Goal: Task Accomplishment & Management: Use online tool/utility

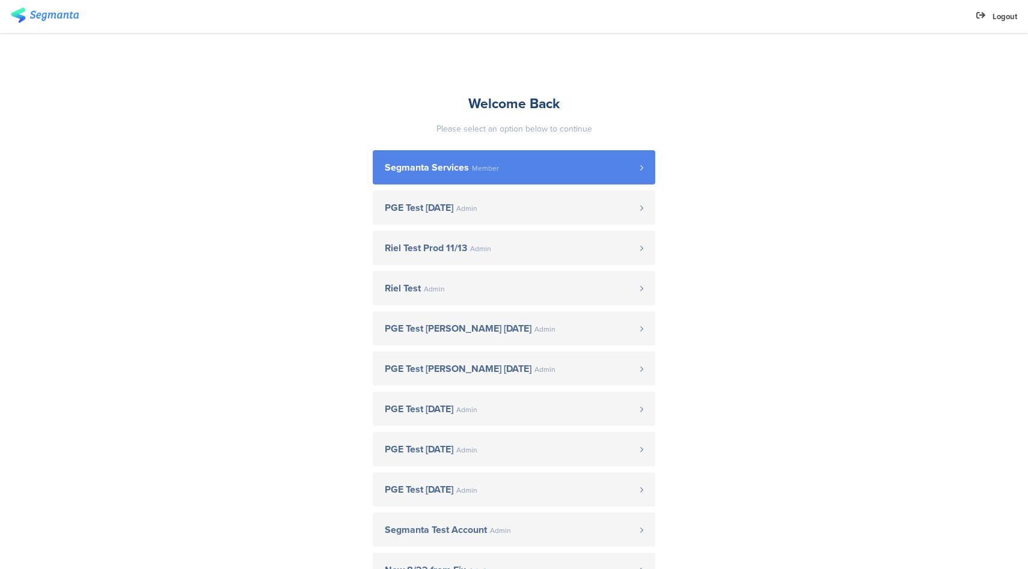
click at [453, 168] on span "Segmanta Services" at bounding box center [427, 168] width 84 height 10
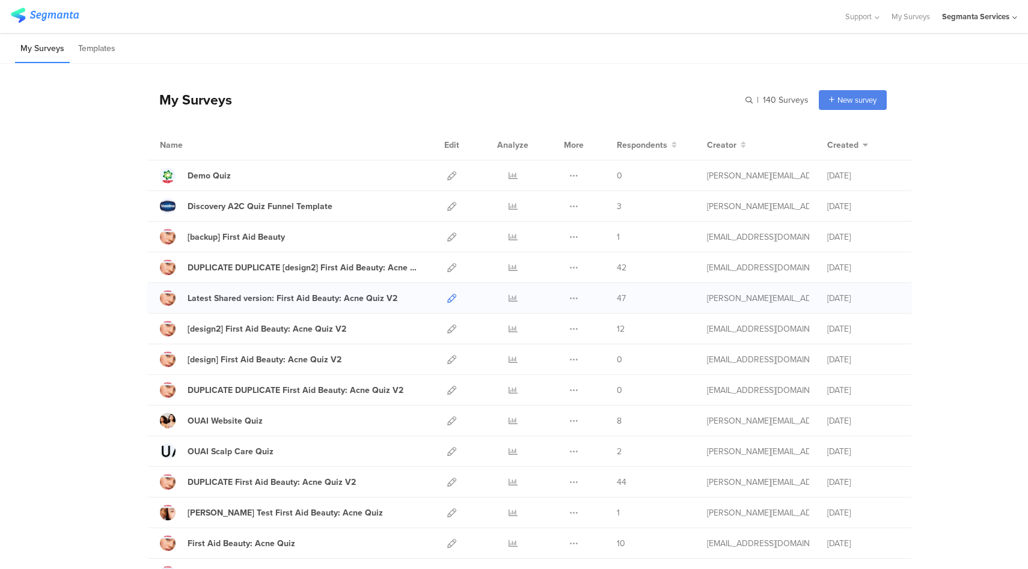
click at [448, 298] on icon at bounding box center [451, 298] width 9 height 9
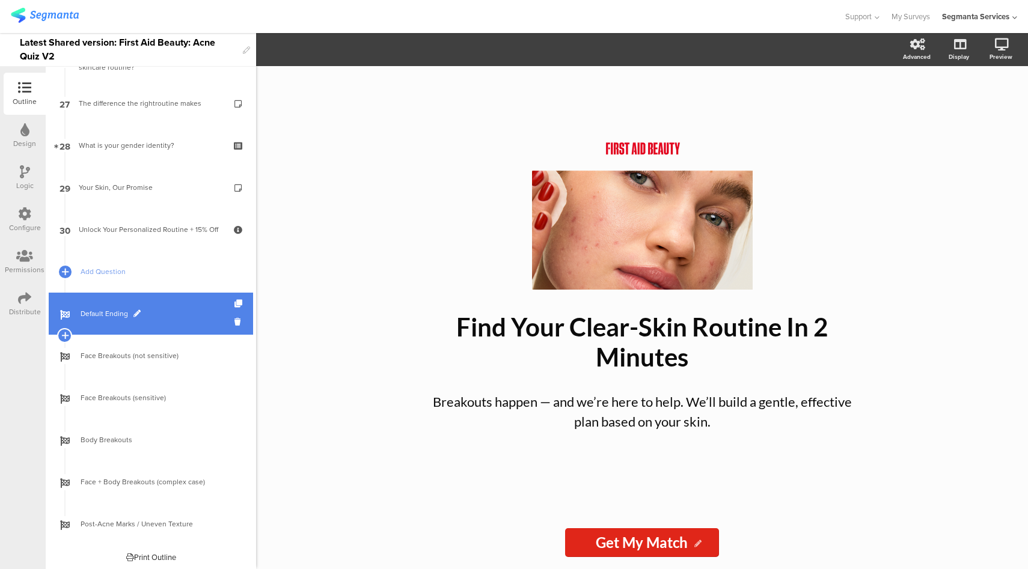
scroll to position [1129, 0]
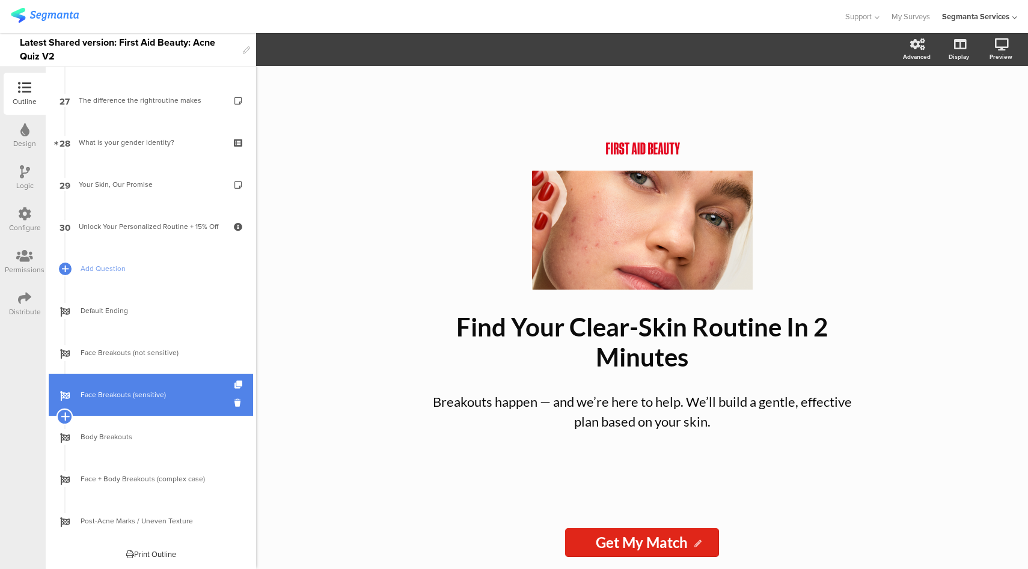
click at [64, 418] on icon at bounding box center [65, 416] width 8 height 11
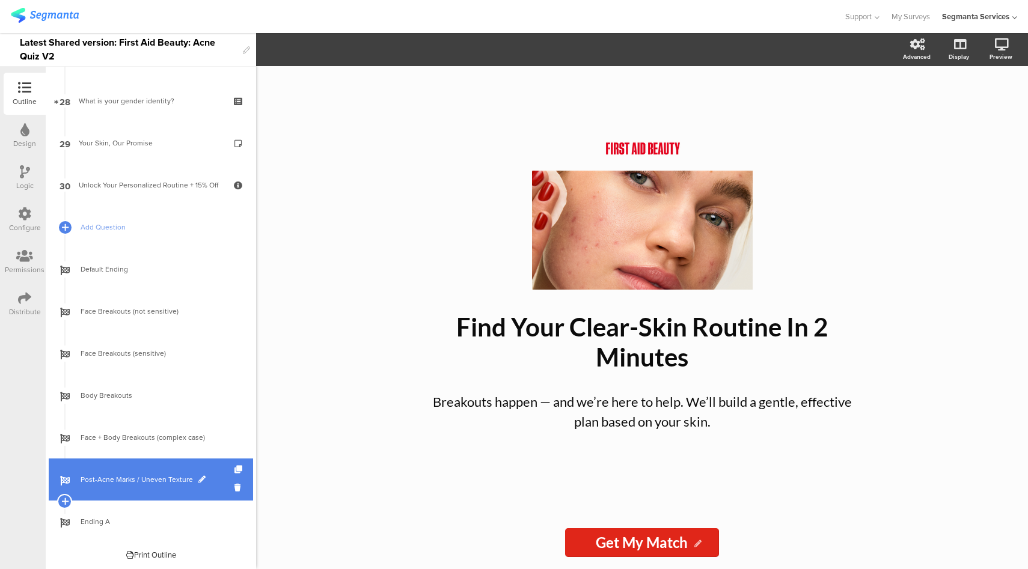
scroll to position [1171, 0]
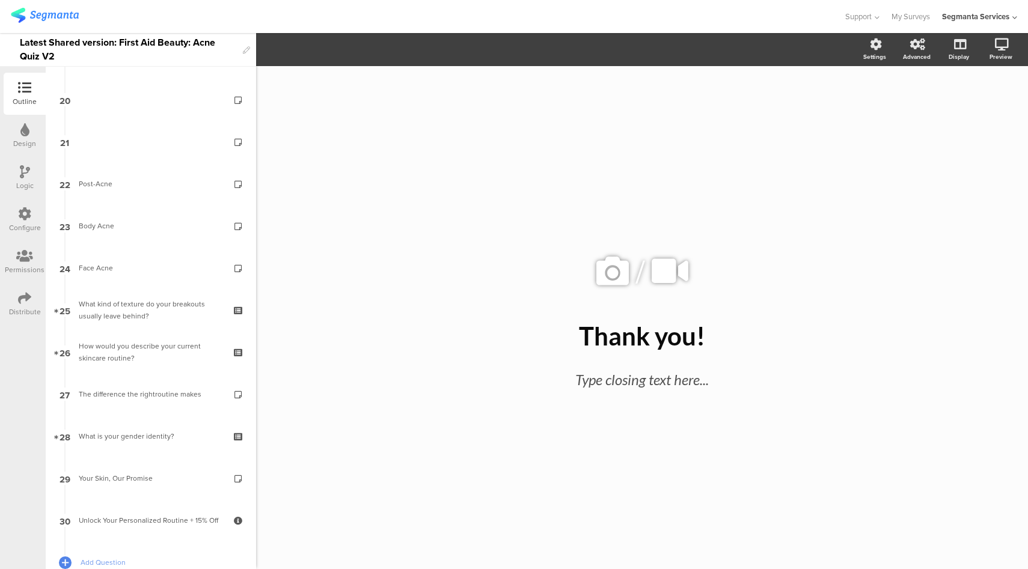
scroll to position [1171, 0]
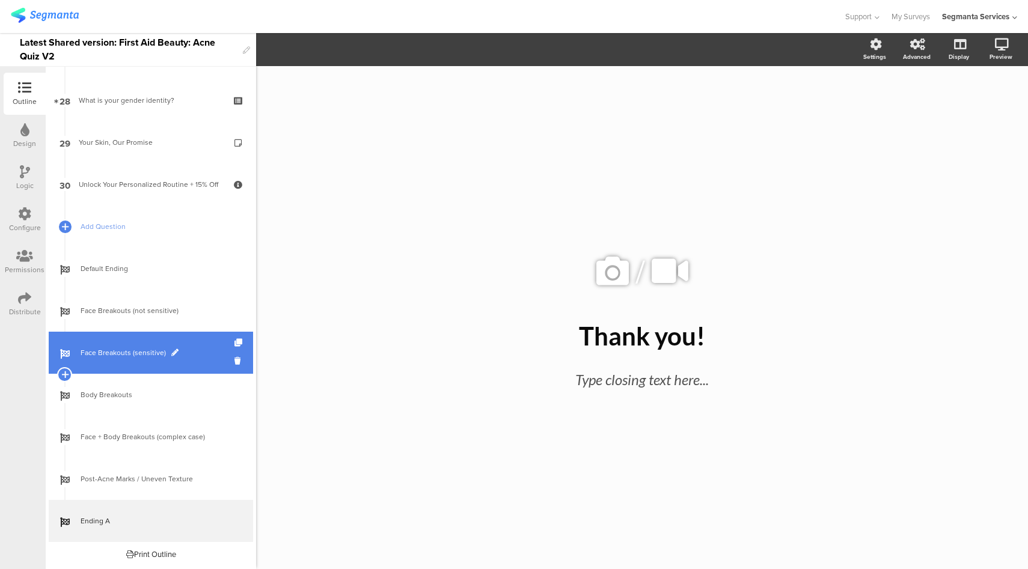
click at [173, 353] on span at bounding box center [174, 352] width 7 height 7
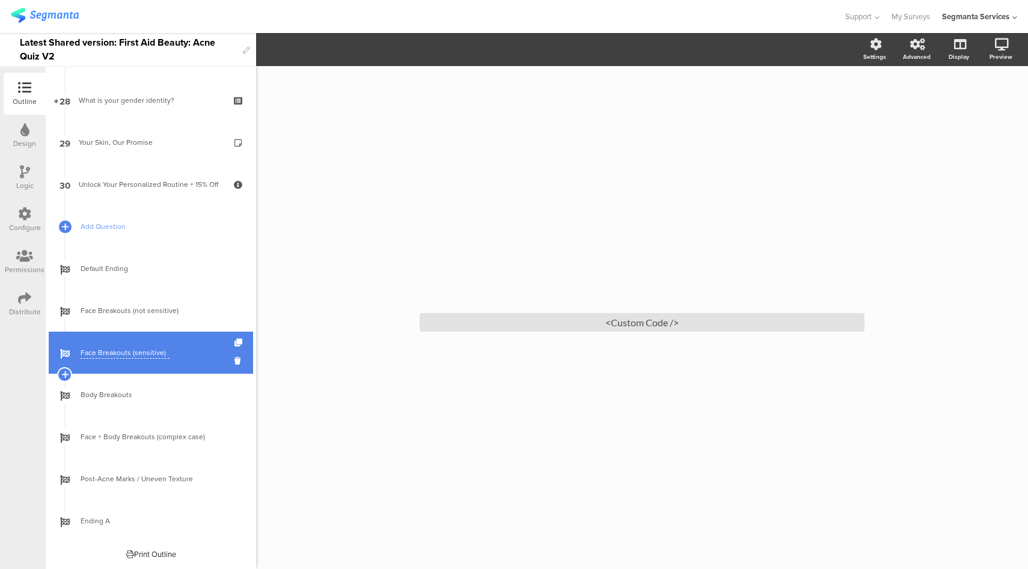
click at [148, 358] on input "Face Breakouts (sensitive)" at bounding box center [125, 352] width 89 height 11
click at [234, 345] on icon at bounding box center [239, 343] width 10 height 8
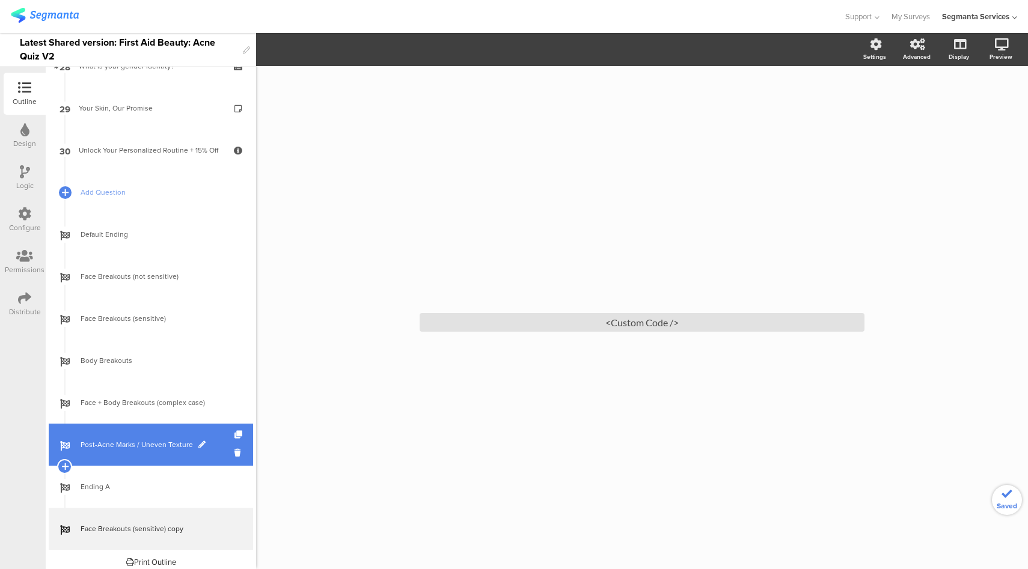
scroll to position [1213, 0]
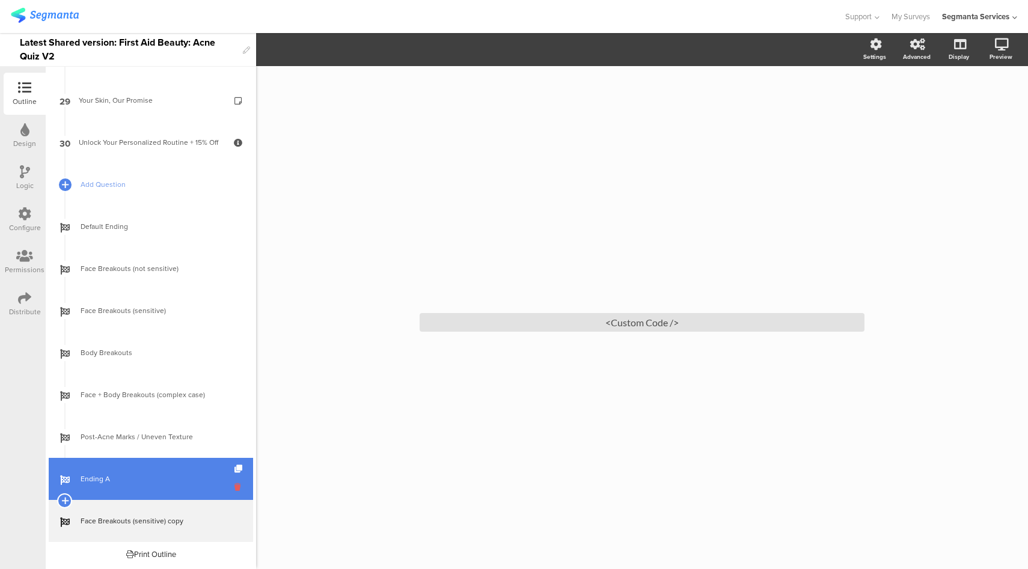
click at [234, 490] on icon at bounding box center [239, 486] width 10 height 11
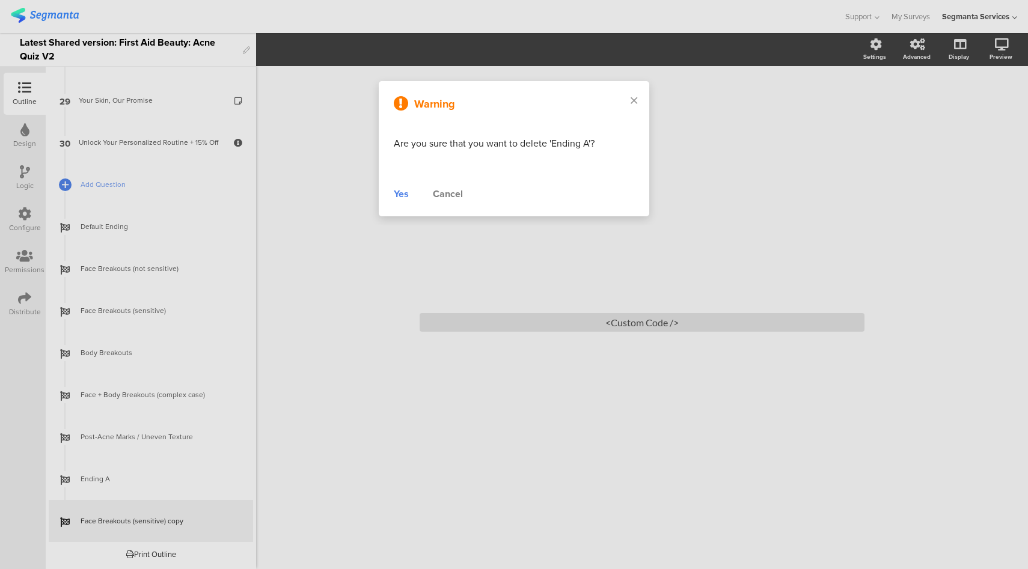
click at [406, 194] on div "Yes" at bounding box center [401, 194] width 15 height 14
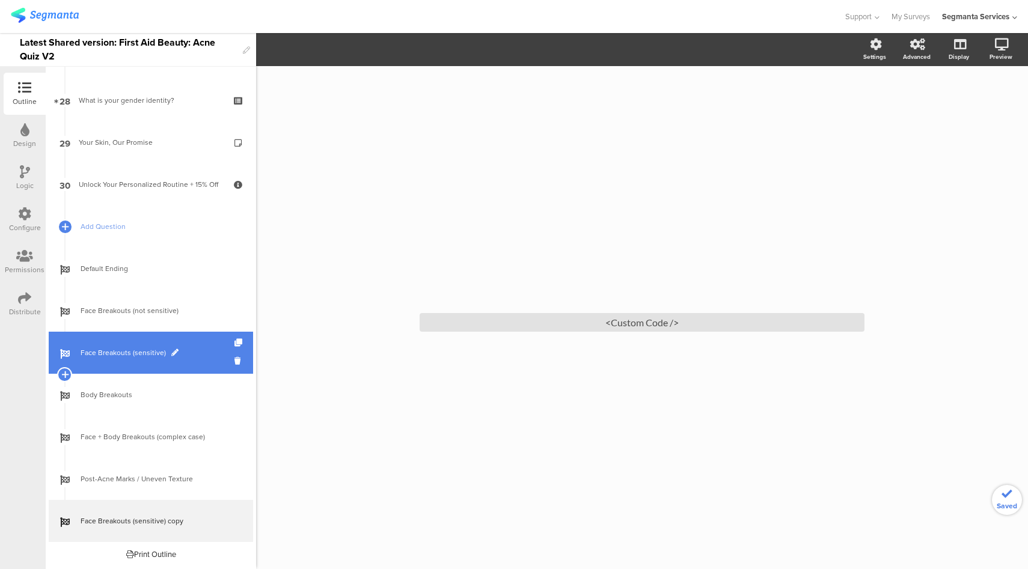
scroll to position [1171, 0]
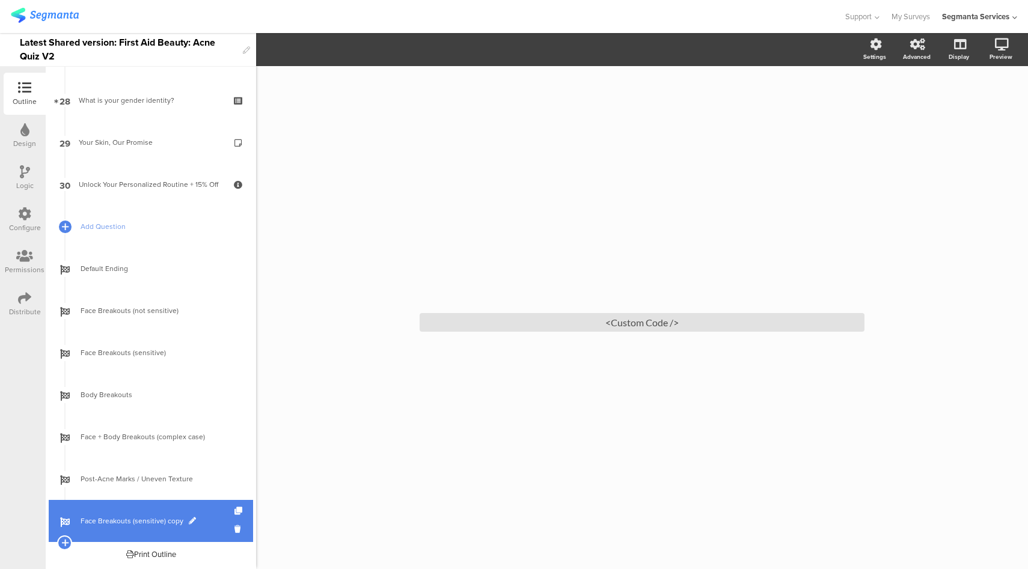
click at [189, 522] on span at bounding box center [192, 520] width 7 height 7
click at [162, 522] on input "Face Breakouts (sensitive) copy" at bounding box center [125, 521] width 89 height 11
type input "Face Breakouts (sensitive + post-acne)"
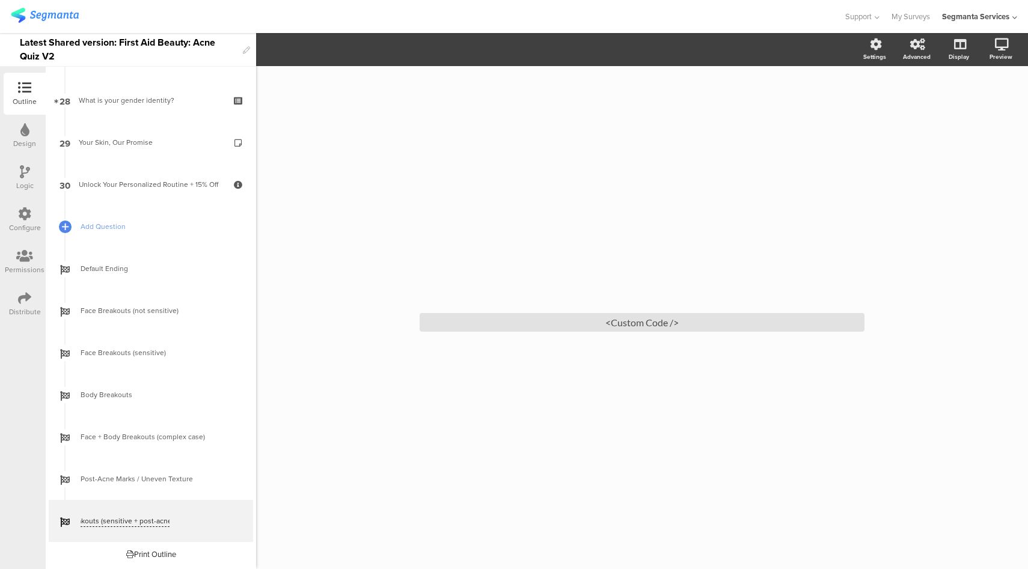
click at [367, 497] on div "/ <Custom Code />" at bounding box center [642, 317] width 772 height 503
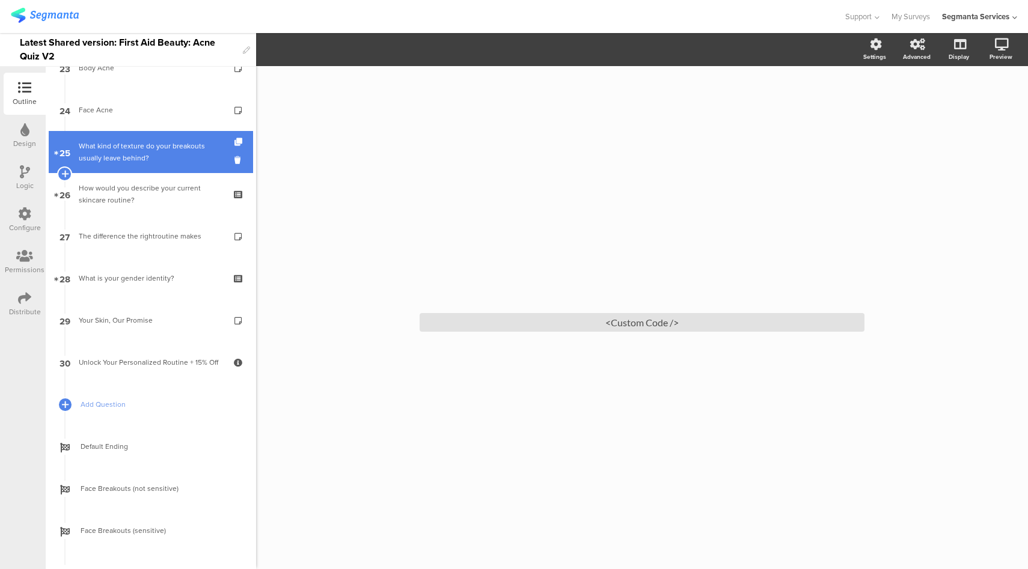
scroll to position [1171, 0]
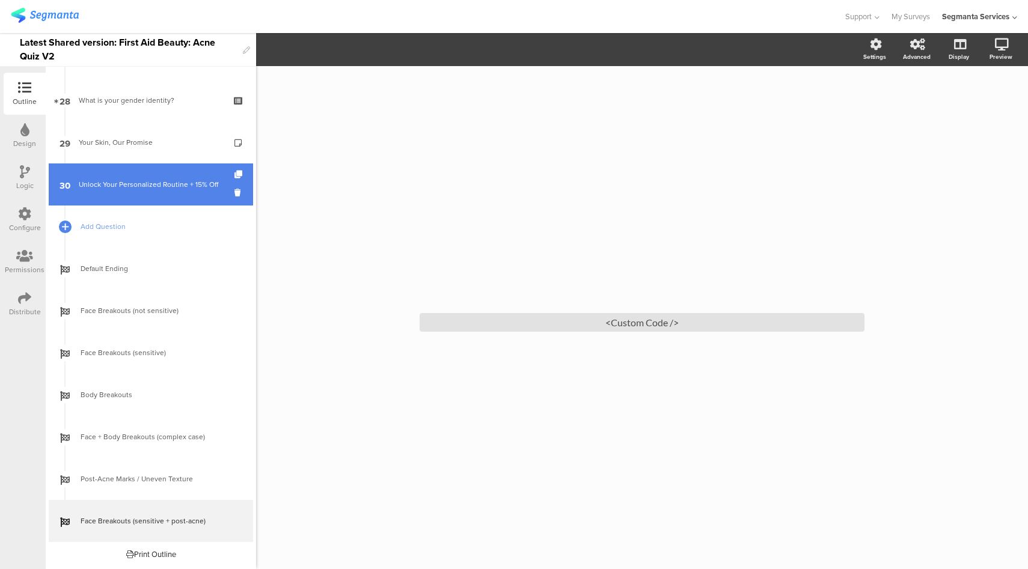
click at [124, 186] on div "Unlock Your Personalized Routine + 15% Off" at bounding box center [151, 185] width 144 height 12
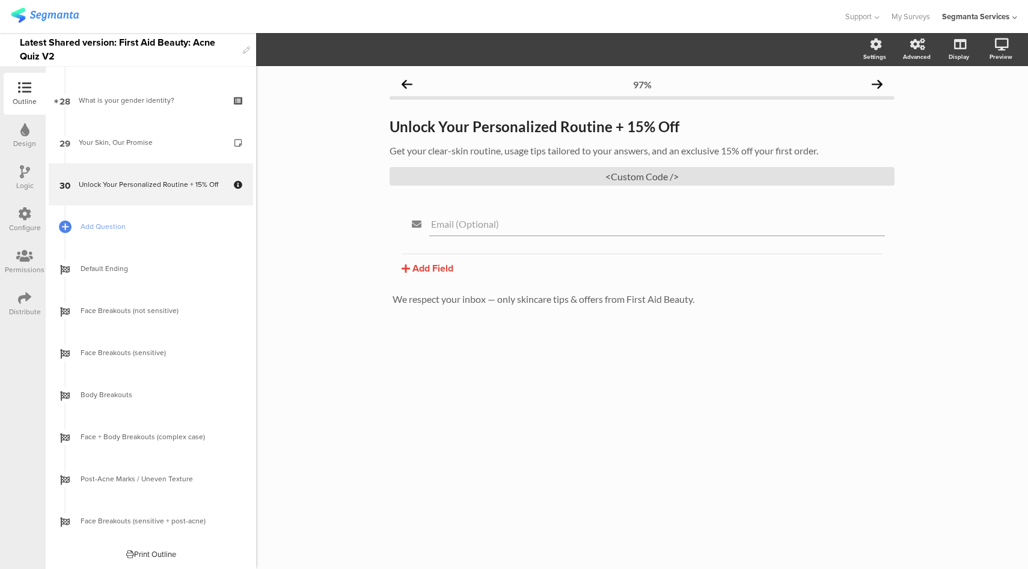
click at [15, 179] on div "Logic" at bounding box center [25, 178] width 42 height 42
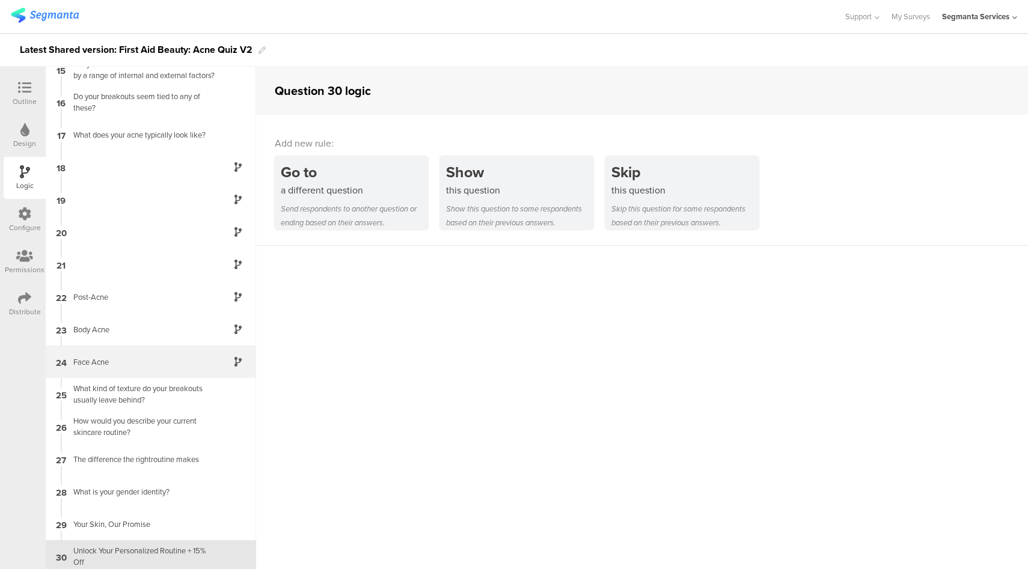
scroll to position [471, 0]
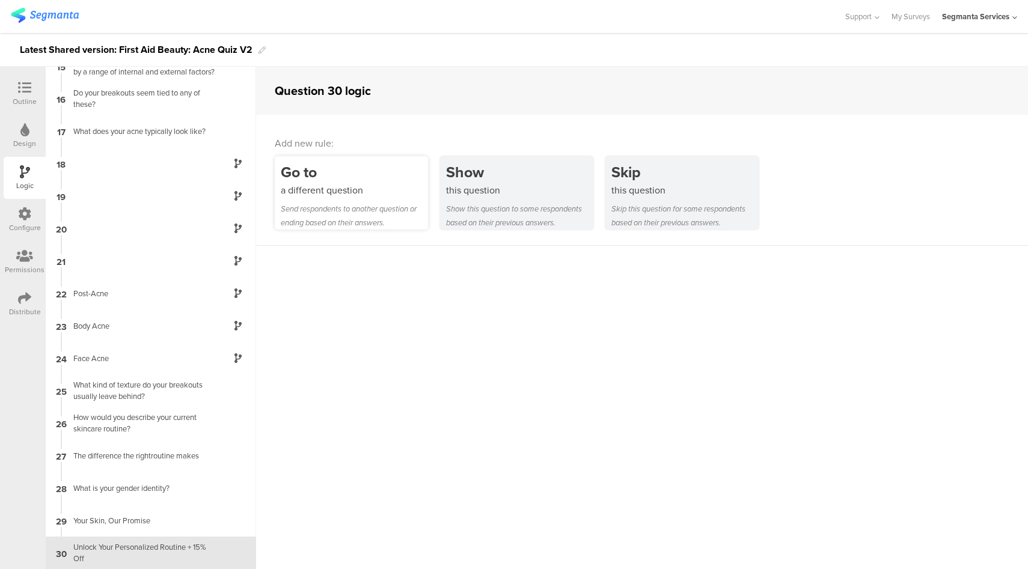
click at [368, 197] on div "Go to a different question Send respondents to another question or ending based…" at bounding box center [351, 192] width 153 height 73
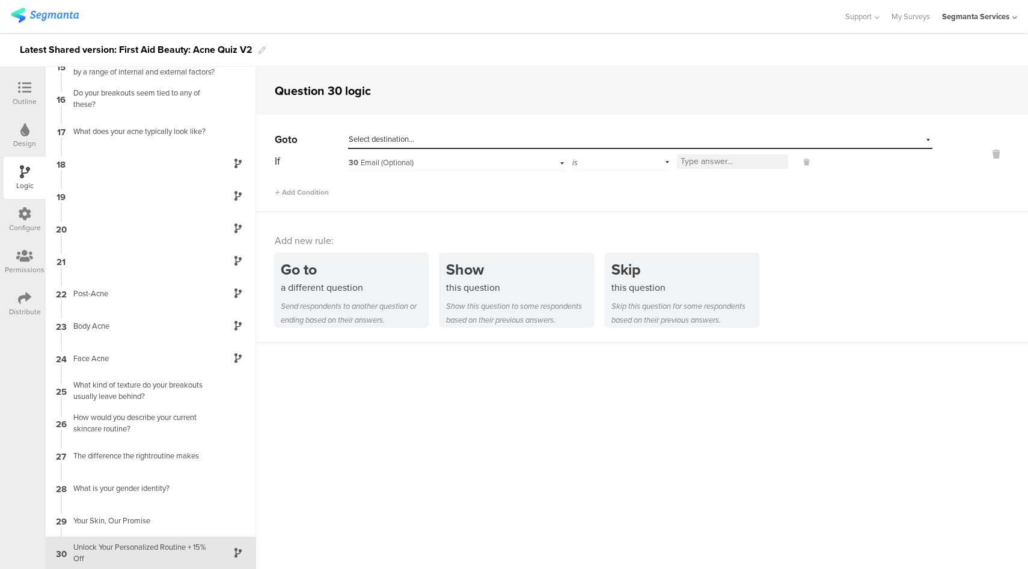
click at [28, 85] on icon at bounding box center [24, 87] width 13 height 13
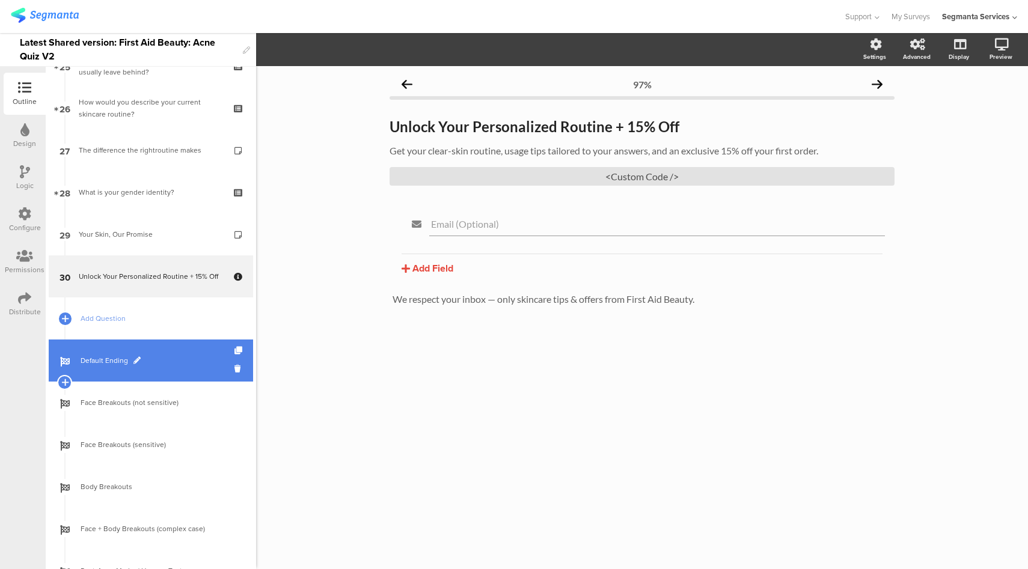
scroll to position [1171, 0]
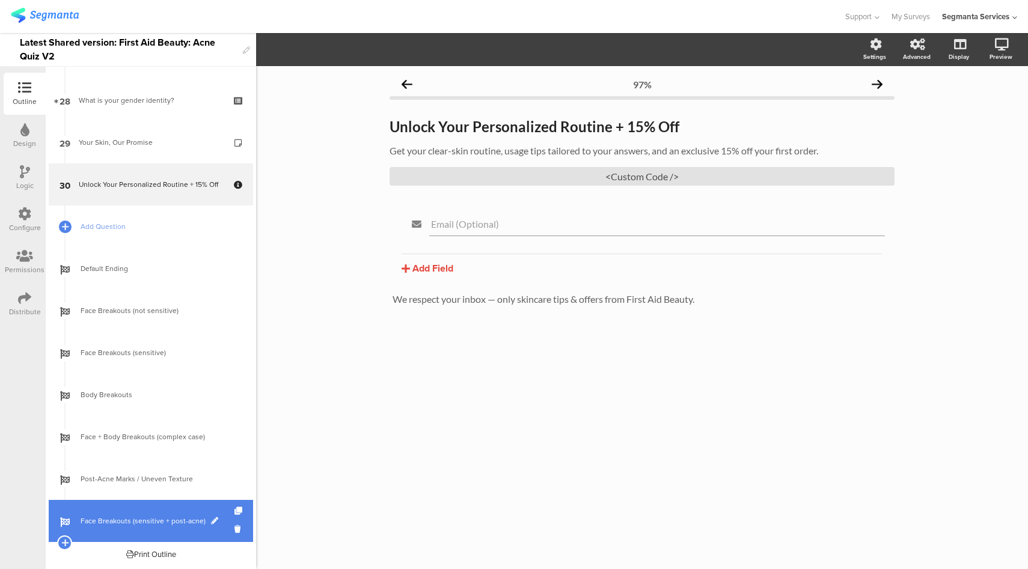
click at [211, 520] on span at bounding box center [214, 520] width 7 height 7
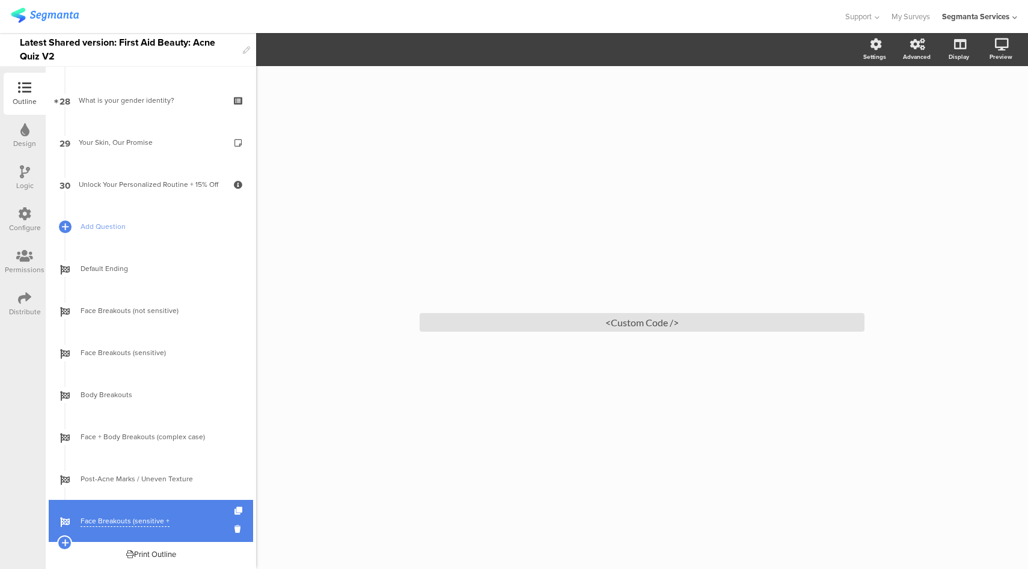
click at [161, 522] on input "Face Breakouts (sensitive + post-acne)" at bounding box center [125, 521] width 89 height 11
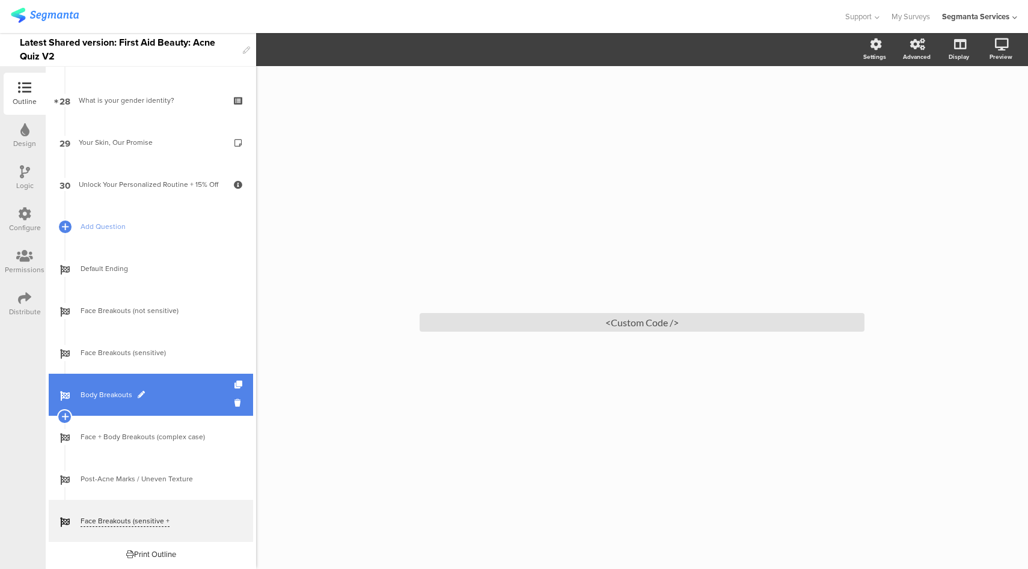
click at [139, 395] on span at bounding box center [141, 394] width 7 height 7
click at [116, 395] on input "Body Breakouts" at bounding box center [125, 394] width 89 height 11
paste input "Face Breakouts (sensitive + post-acne)"
type input "Face Breakouts (sensitive + post-acne)"
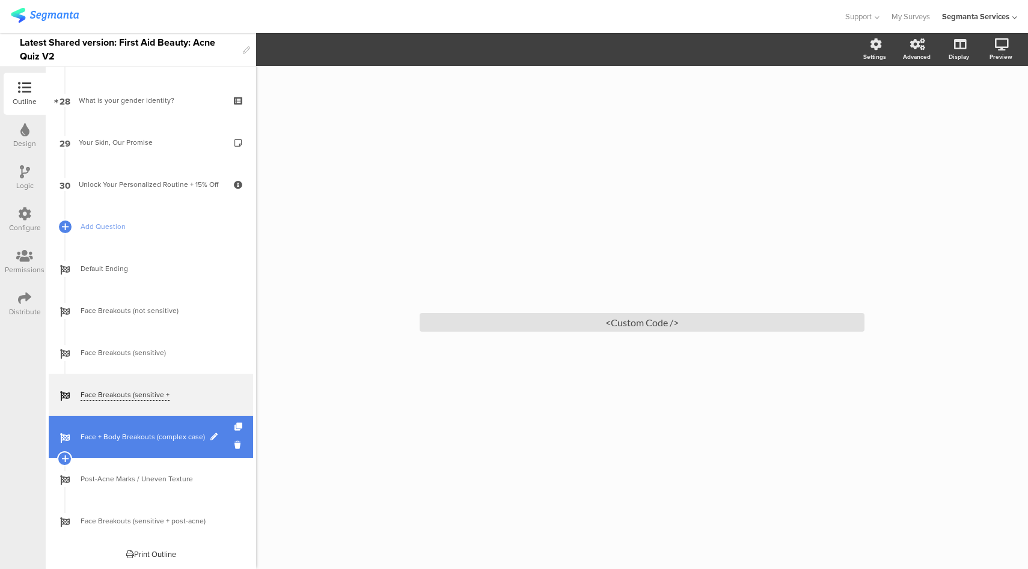
scroll to position [0, 32]
click at [210, 436] on span at bounding box center [213, 436] width 7 height 7
click at [123, 433] on input "Face + Body Breakouts (complex case)" at bounding box center [125, 437] width 89 height 11
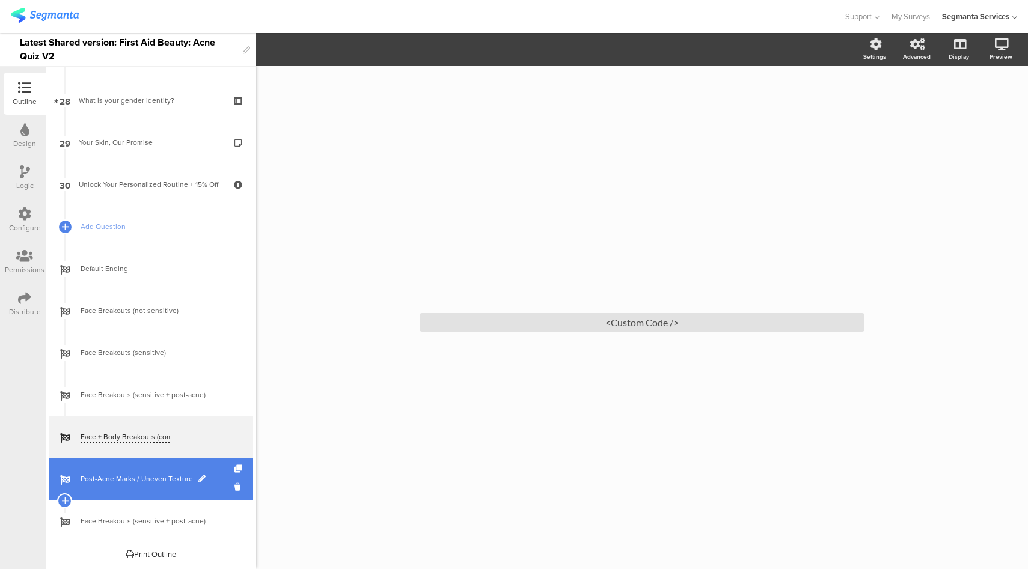
click at [199, 478] on span at bounding box center [201, 478] width 7 height 7
click at [142, 478] on input "Post-Acne Marks / Uneven Texture" at bounding box center [125, 479] width 89 height 11
paste input "Face + Body Breakouts (complex case)"
type input "Face + Body Breakouts (complex case)"
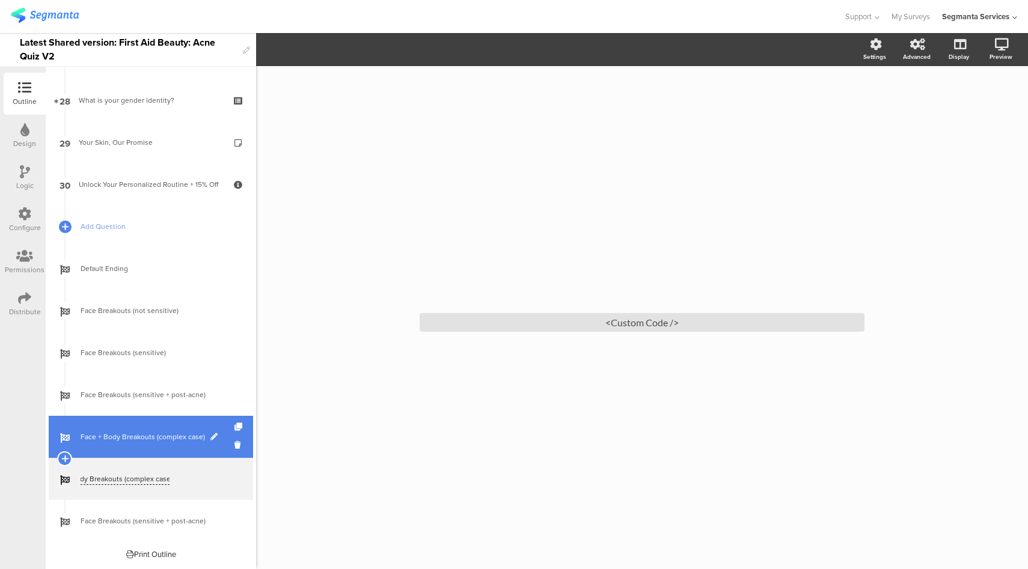
click at [210, 438] on span at bounding box center [213, 436] width 7 height 7
drag, startPoint x: 106, startPoint y: 438, endPoint x: 71, endPoint y: 439, distance: 34.9
click at [71, 439] on div "Face + Body Breakouts (complex case)" at bounding box center [151, 437] width 204 height 42
drag, startPoint x: 133, startPoint y: 438, endPoint x: 203, endPoint y: 441, distance: 69.8
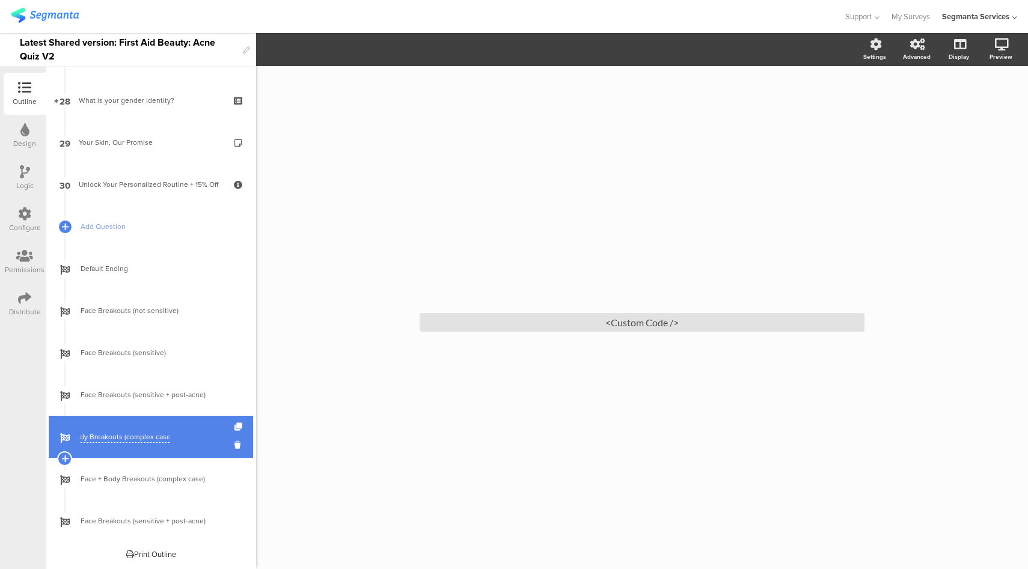
click at [203, 441] on span "Body Breakouts (complex case)" at bounding box center [158, 437] width 154 height 12
type input "Body Breakouts"
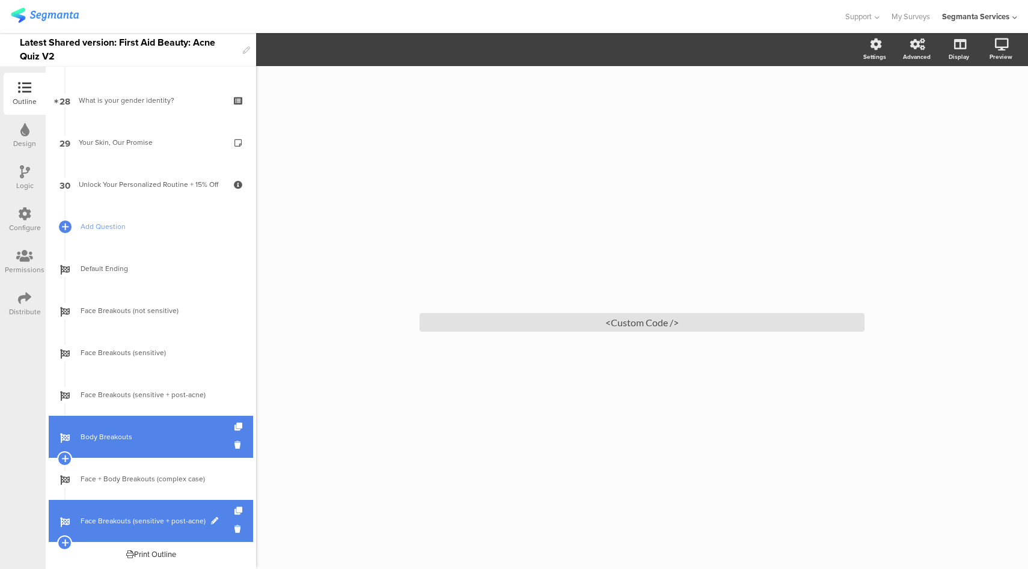
click at [211, 520] on span at bounding box center [214, 520] width 7 height 7
click at [166, 519] on input "Face Breakouts (sensitive + post-acne)" at bounding box center [125, 521] width 89 height 11
paste input "Post-Acne Marks / Uneven Texture"
type input "Post-Acne Marks / Uneven Texture"
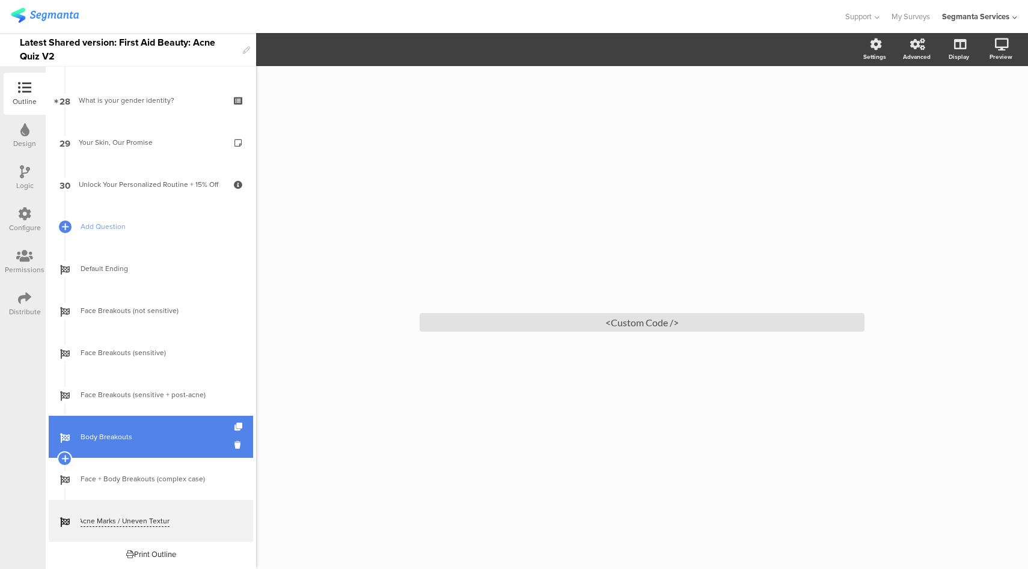
click at [25, 403] on div "Outline Design Logic Configure Permissions Distribute" at bounding box center [23, 318] width 46 height 502
click at [31, 171] on div "Logic" at bounding box center [25, 178] width 42 height 42
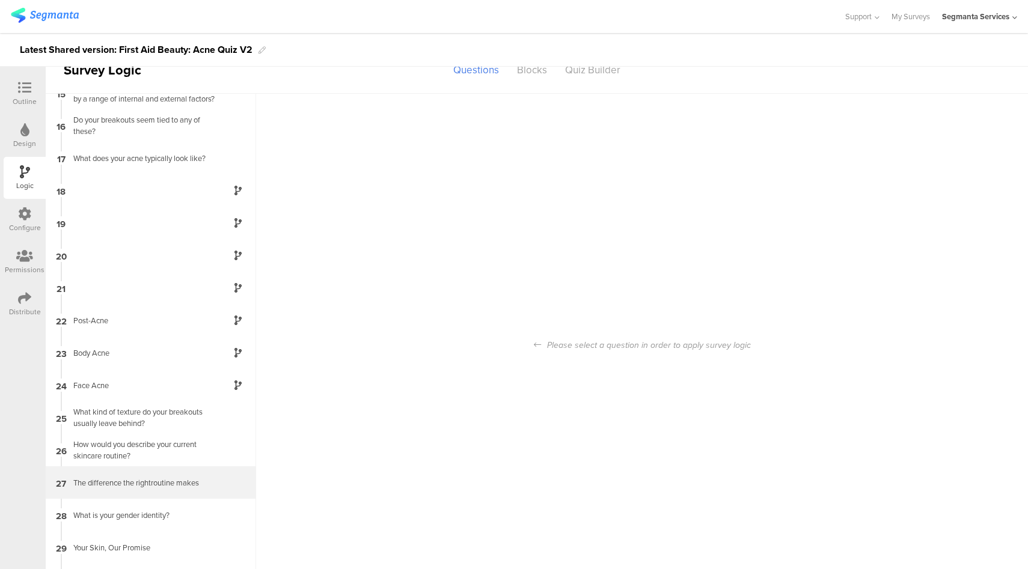
scroll to position [48, 0]
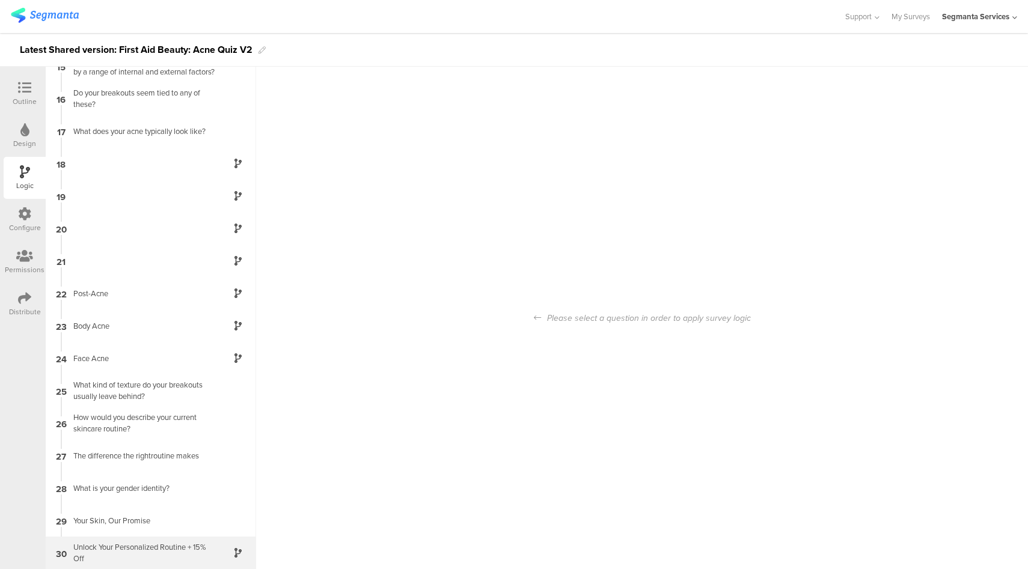
click at [155, 547] on div "Unlock Your Personalized Routine + 15% Off" at bounding box center [141, 553] width 150 height 23
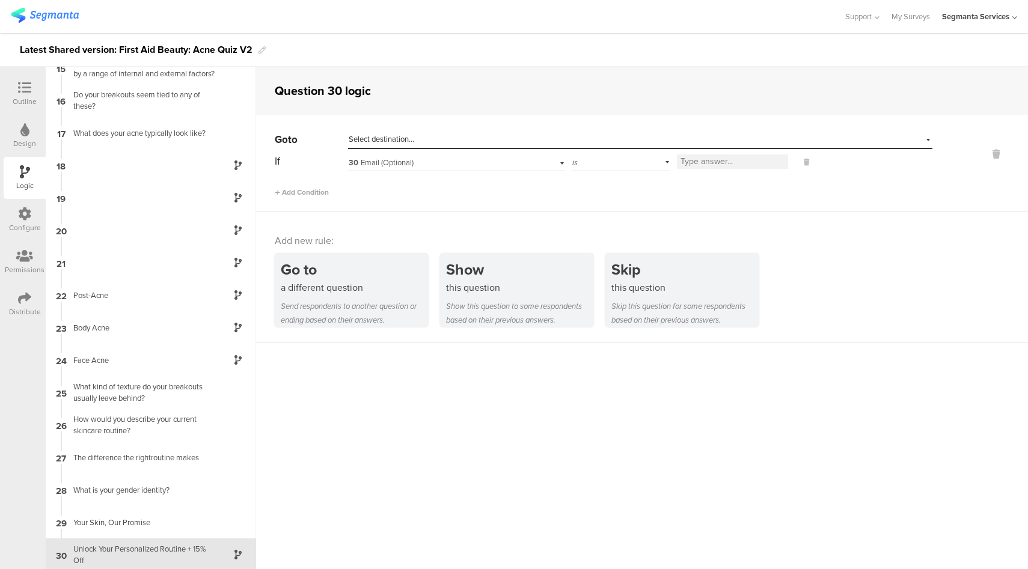
scroll to position [471, 0]
click at [481, 142] on div "Select destination..." at bounding box center [585, 139] width 472 height 11
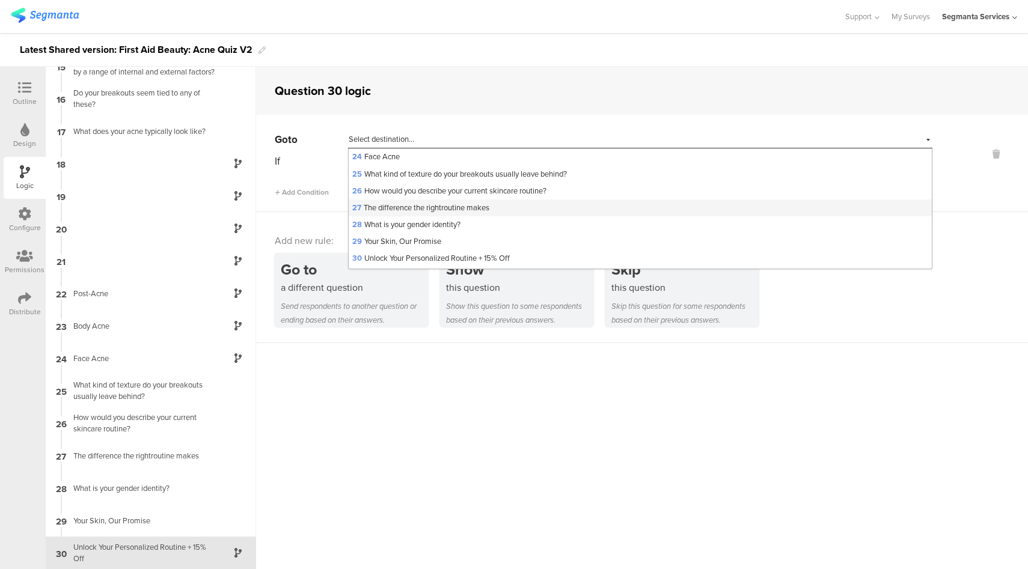
scroll to position [516, 0]
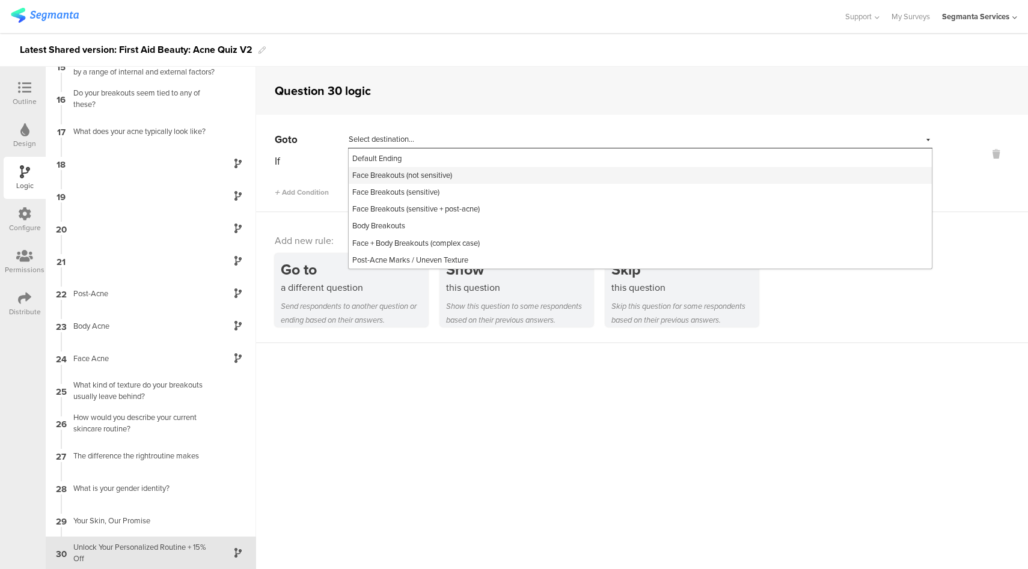
click at [440, 180] on span "Face Breakouts (not sensitive)" at bounding box center [402, 174] width 100 height 11
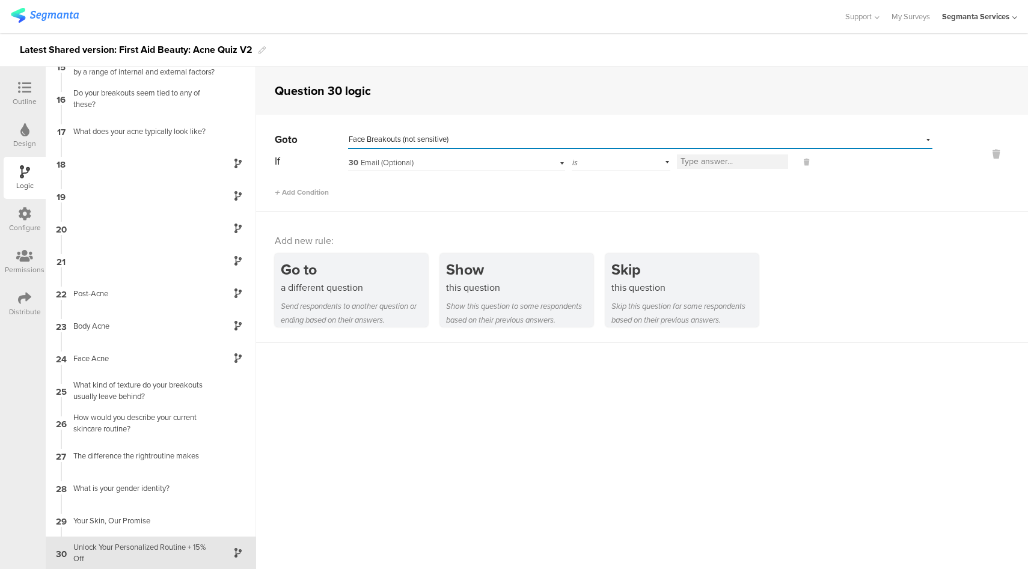
click at [405, 165] on span "30 Email (Optional)" at bounding box center [381, 162] width 65 height 11
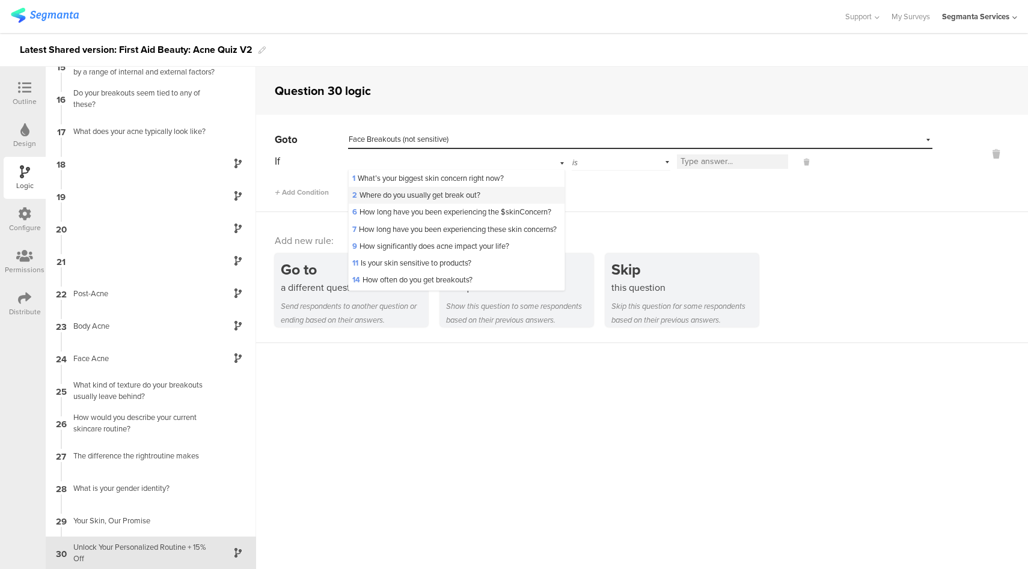
click at [417, 198] on span "2 Where do you usually get break out?" at bounding box center [416, 194] width 128 height 11
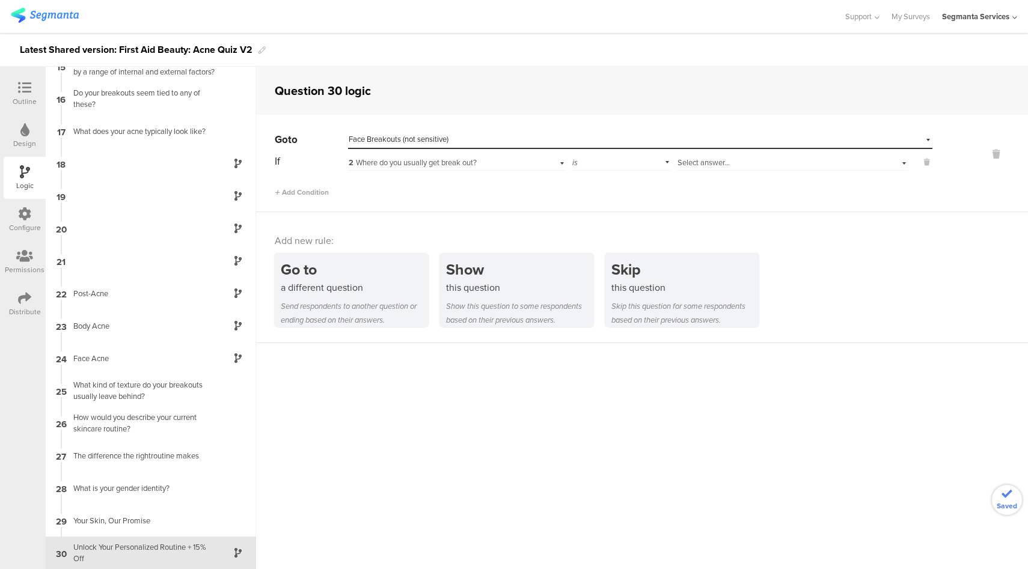
click at [738, 165] on div "Select answer..." at bounding box center [774, 162] width 194 height 11
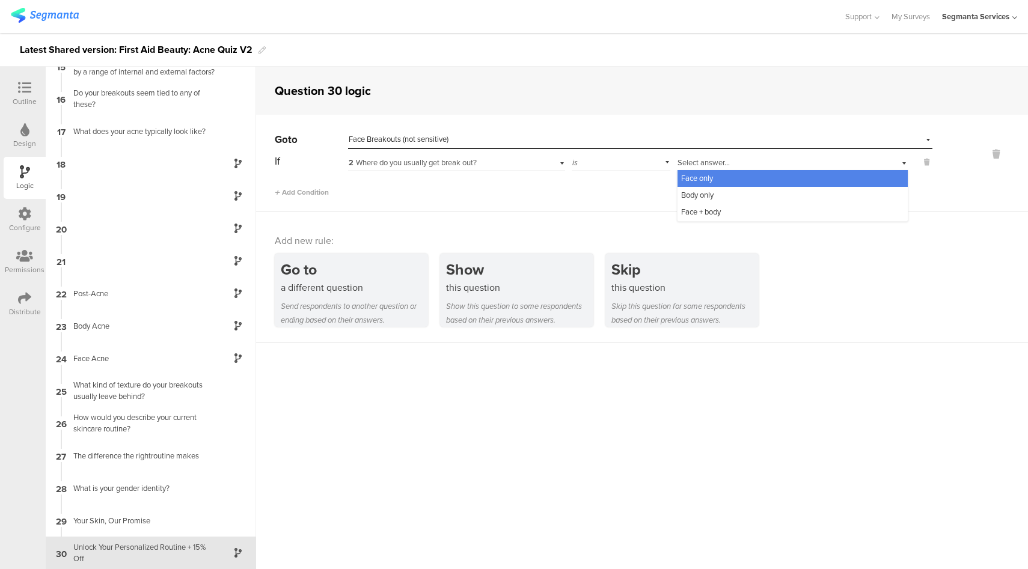
click at [716, 179] on div "Face only" at bounding box center [792, 178] width 230 height 17
click at [314, 195] on span "Add Condition" at bounding box center [302, 192] width 54 height 11
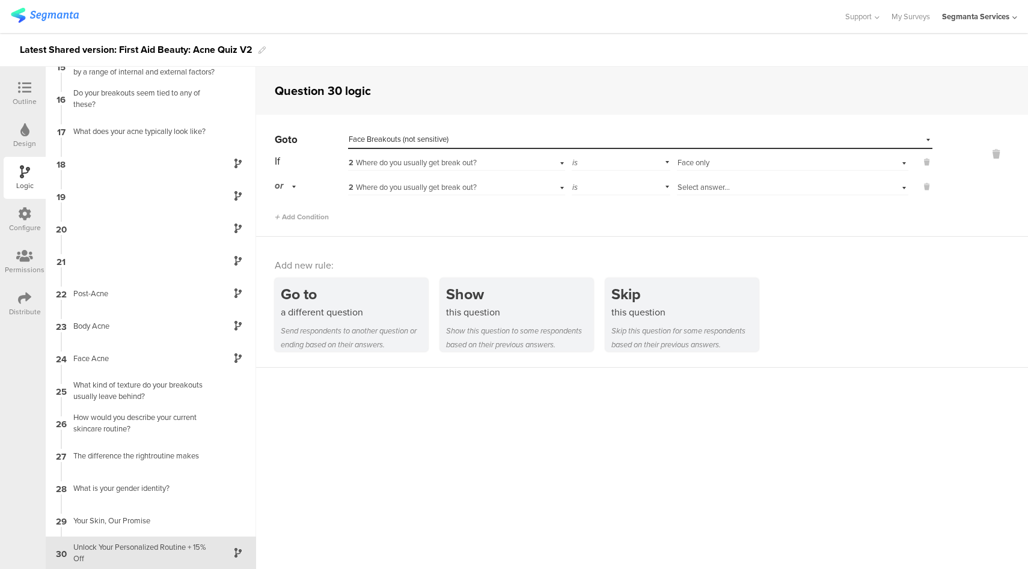
click at [287, 187] on div "or" at bounding box center [287, 186] width 25 height 19
click at [296, 221] on div "and" at bounding box center [310, 220] width 71 height 17
click at [514, 192] on div "2 Where do you usually get break out?" at bounding box center [439, 187] width 181 height 11
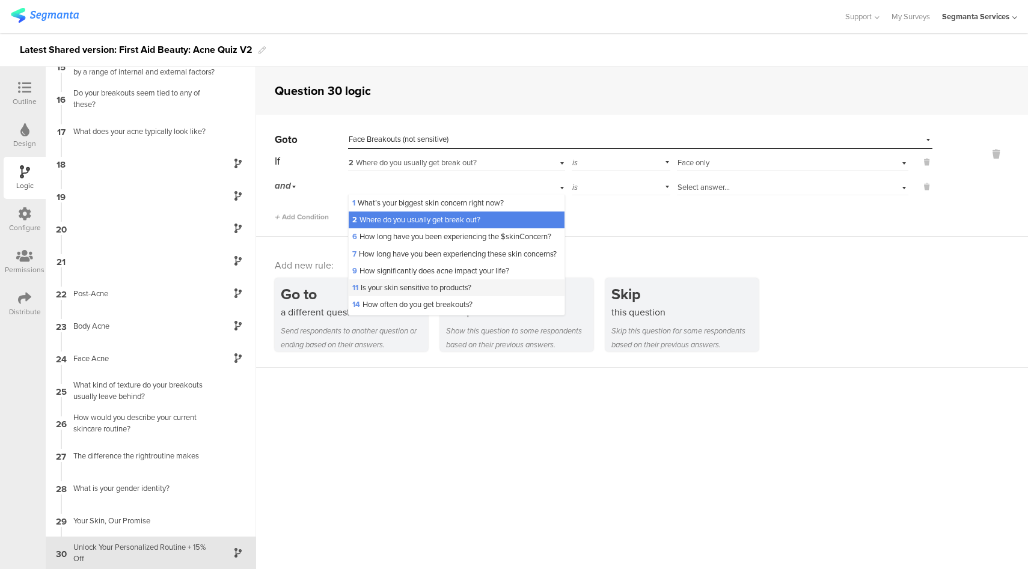
click at [437, 293] on span "11 Is your skin sensitive to products?" at bounding box center [411, 287] width 119 height 11
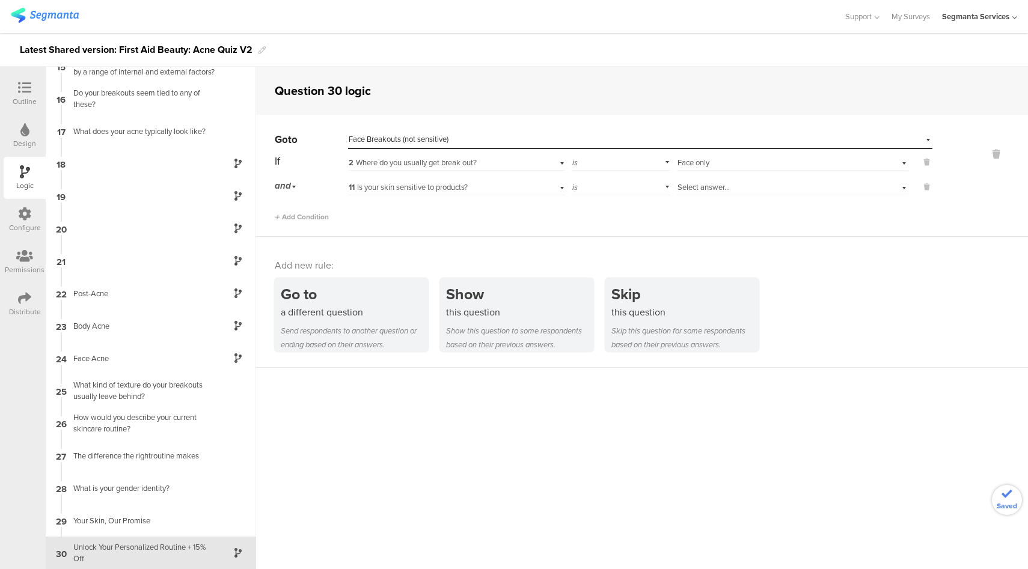
click at [633, 188] on div "is" at bounding box center [621, 186] width 99 height 19
click at [609, 218] on div "is not" at bounding box center [620, 220] width 97 height 17
click at [764, 189] on div "Select answer..." at bounding box center [774, 187] width 194 height 11
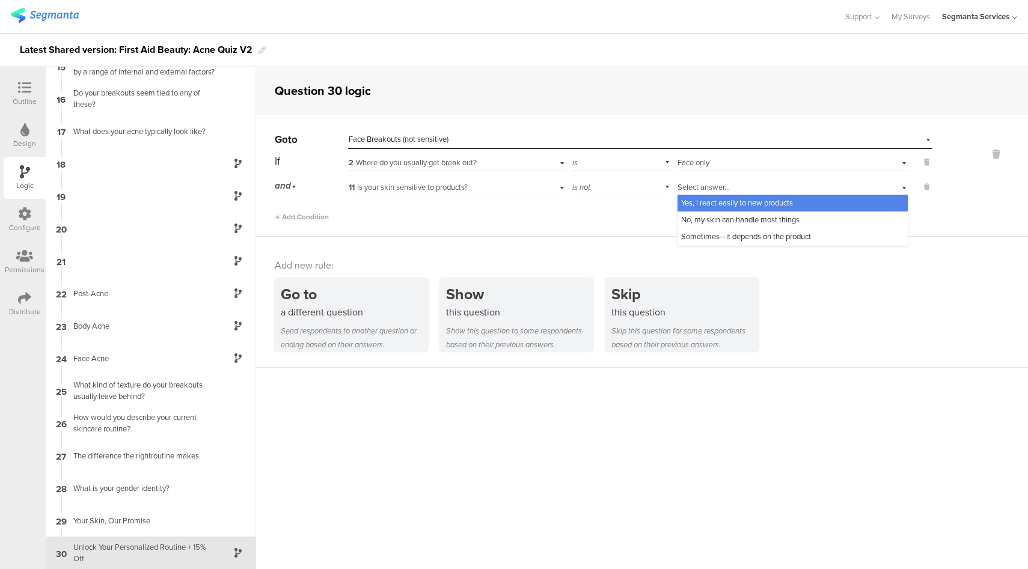
click at [734, 202] on span "Yes, I react easily to new products" at bounding box center [737, 202] width 112 height 11
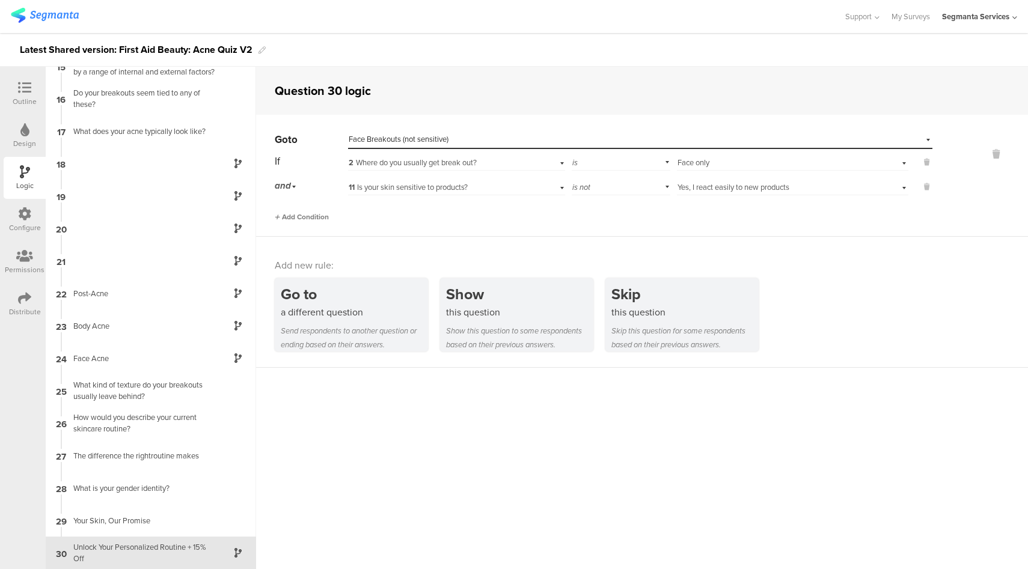
click at [311, 213] on span "Add Condition" at bounding box center [302, 217] width 54 height 11
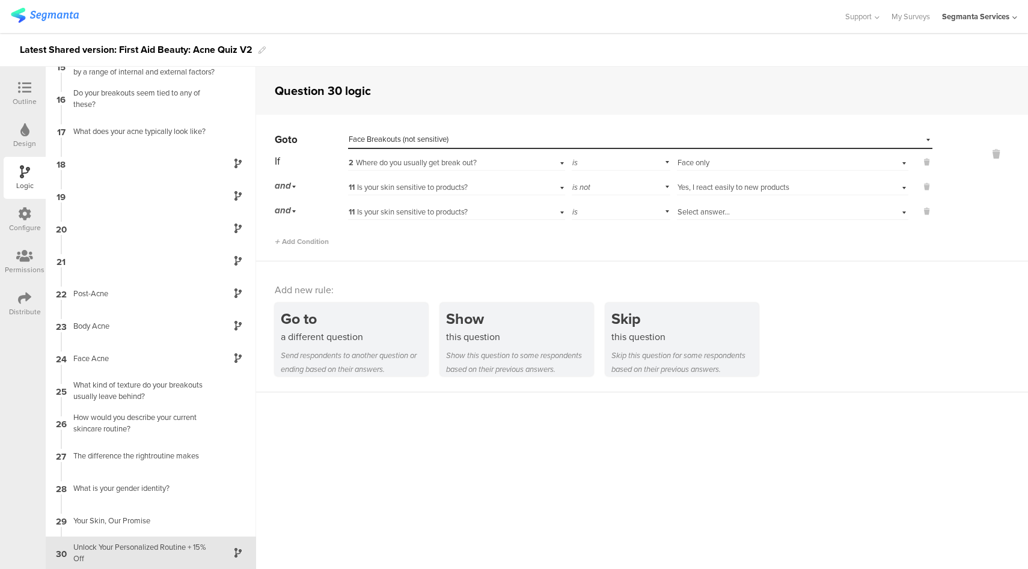
click at [489, 216] on div "11 Is your skin sensitive to products?" at bounding box center [439, 212] width 181 height 11
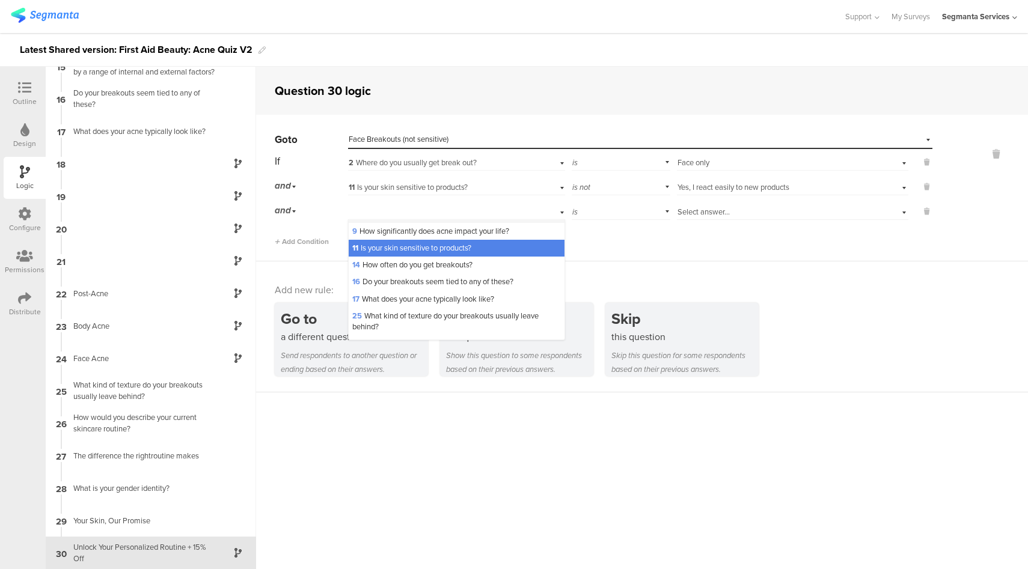
scroll to position [66, 0]
click at [439, 269] on span "14 How often do you get breakouts?" at bounding box center [412, 262] width 120 height 11
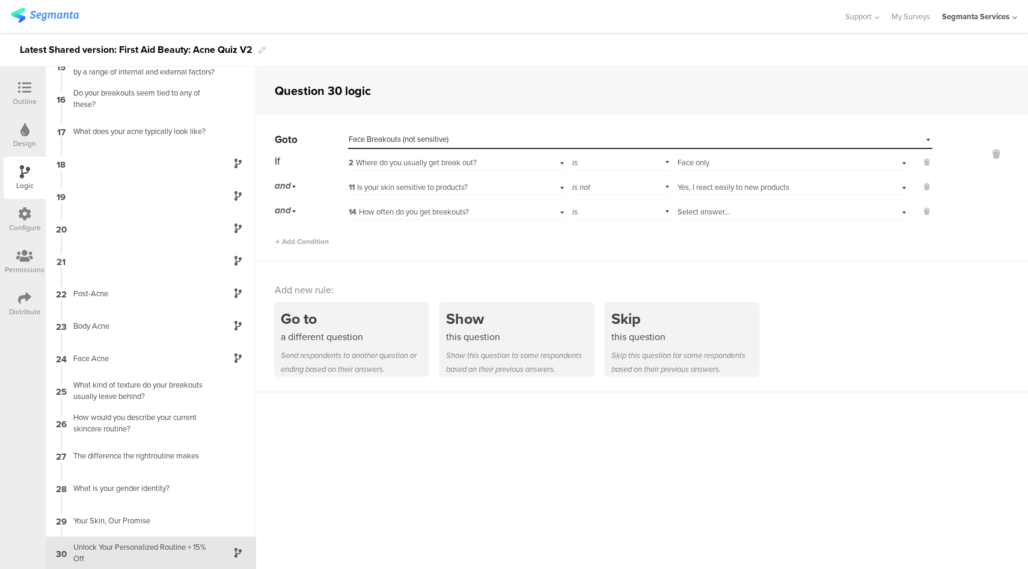
click at [698, 213] on span "Select answer..." at bounding box center [703, 211] width 52 height 11
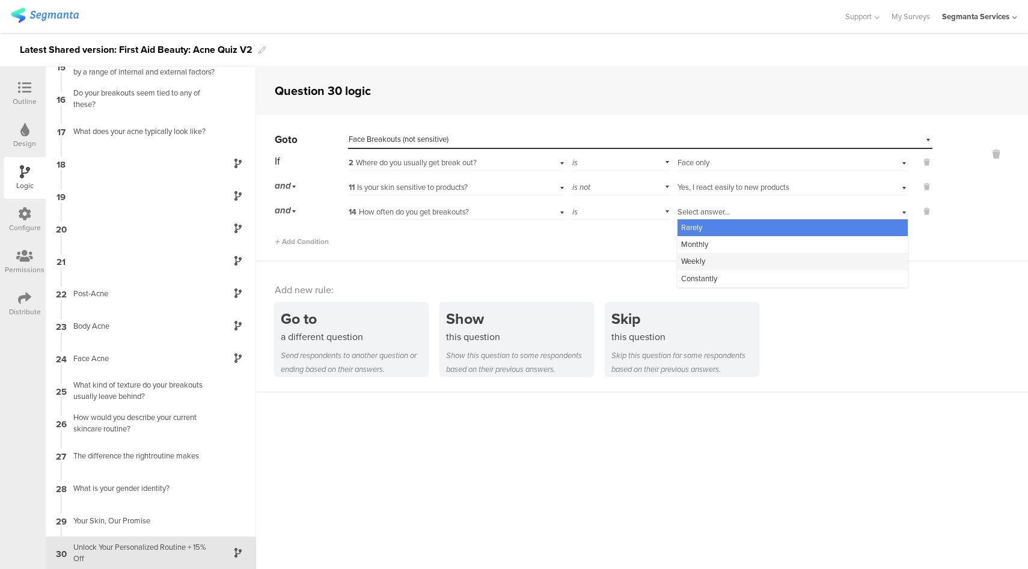
click at [704, 264] on div "Weekly" at bounding box center [792, 261] width 230 height 17
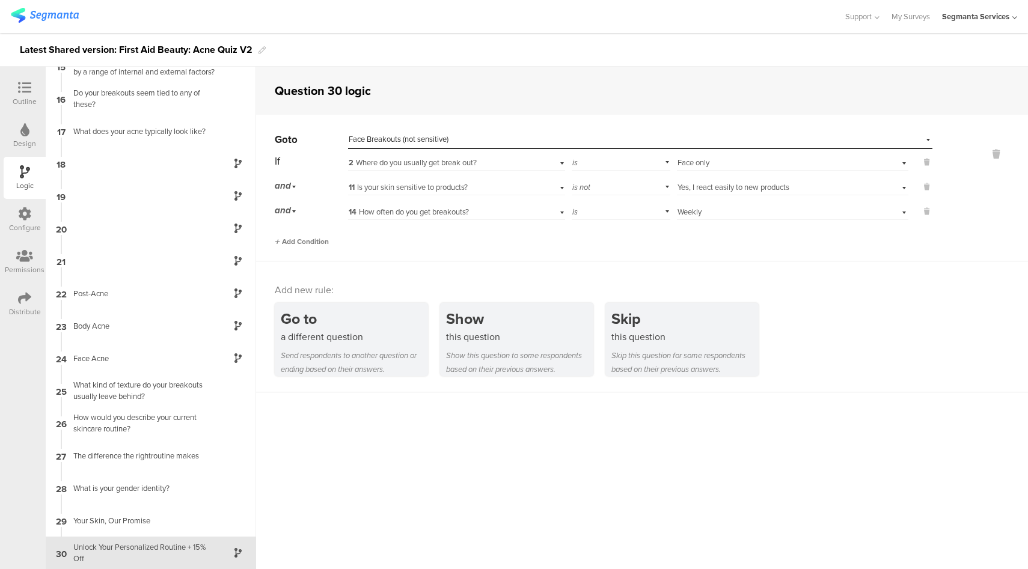
click at [317, 243] on span "Add Condition" at bounding box center [302, 241] width 54 height 11
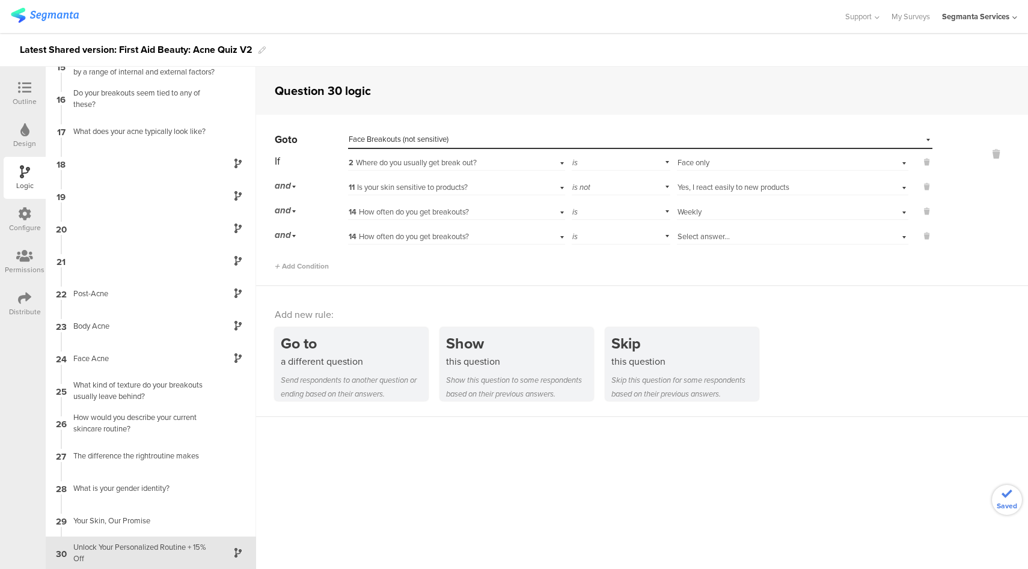
click at [416, 243] on div "14 How often do you get breakouts?" at bounding box center [456, 235] width 217 height 19
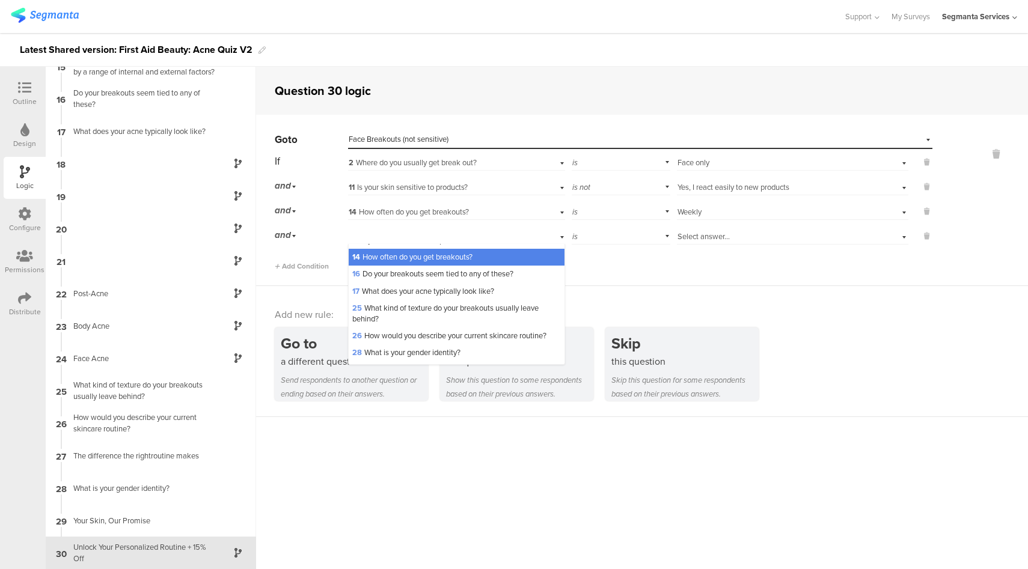
scroll to position [93, 0]
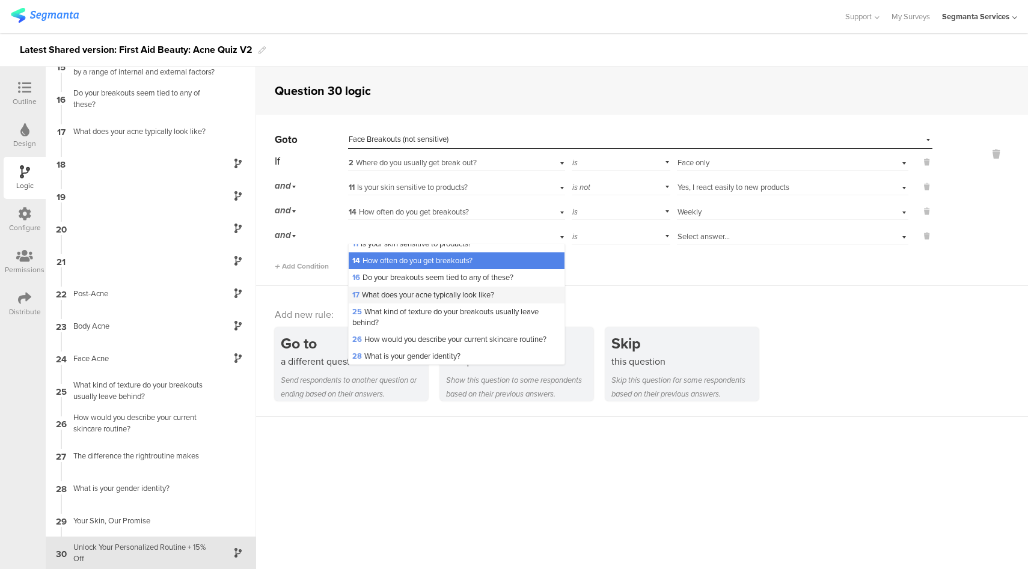
click at [428, 301] on span "17 What does your acne typically look like?" at bounding box center [423, 294] width 142 height 11
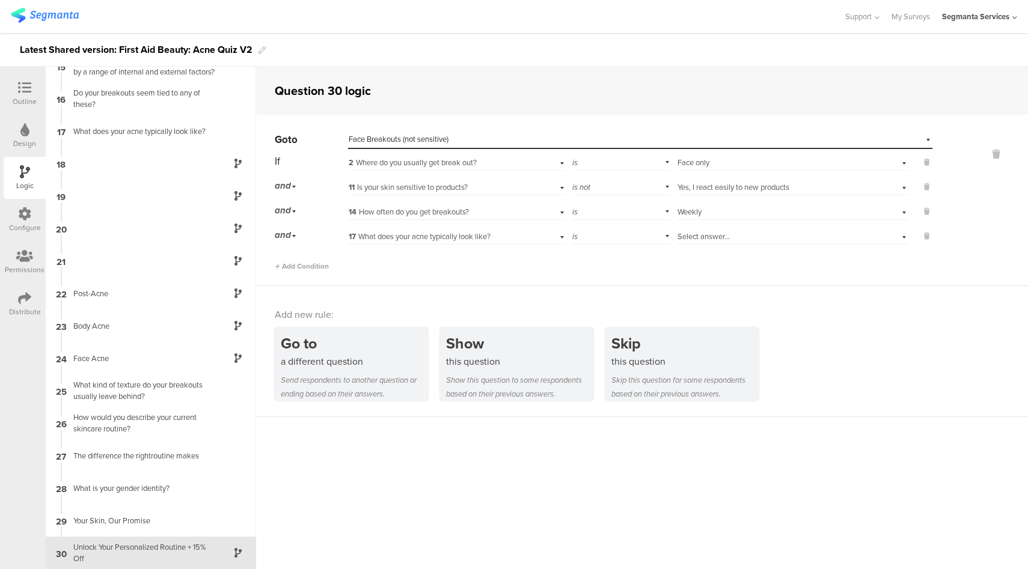
click at [727, 242] on div "Select answer..." at bounding box center [792, 235] width 231 height 19
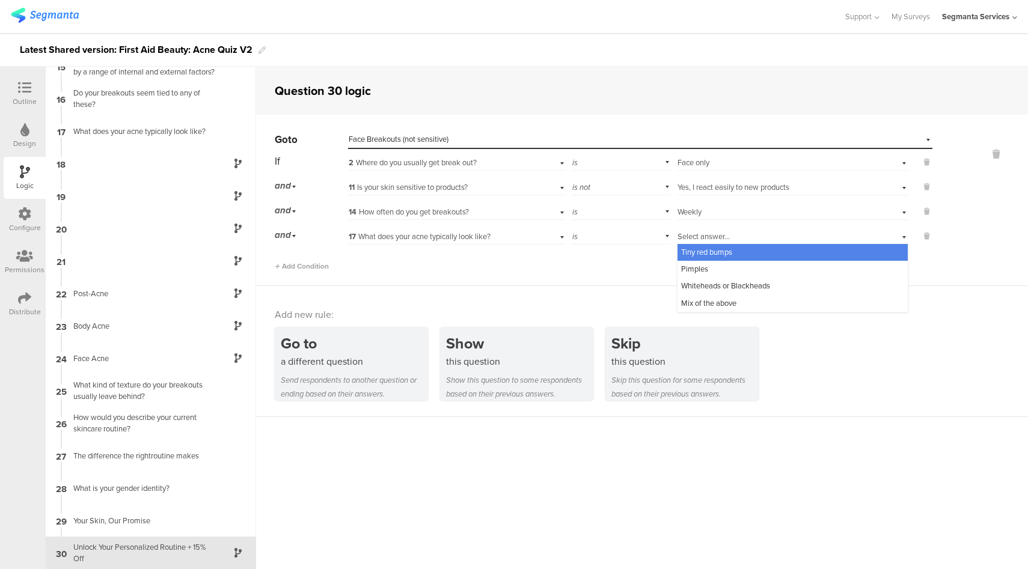
click at [723, 255] on span "Tiny red bumps" at bounding box center [706, 251] width 51 height 11
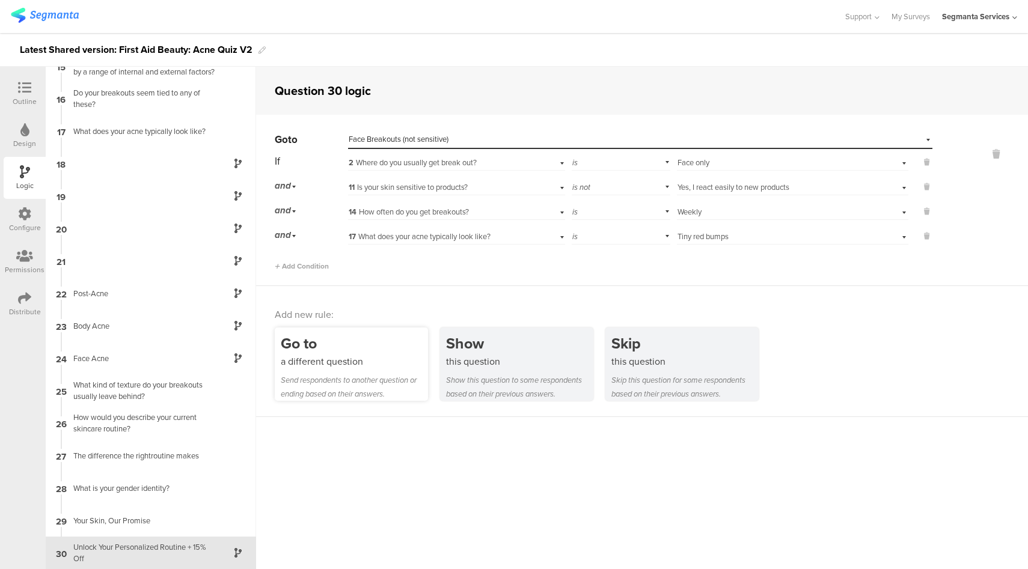
click at [323, 380] on div "Send respondents to another question or ending based on their answers." at bounding box center [354, 387] width 147 height 28
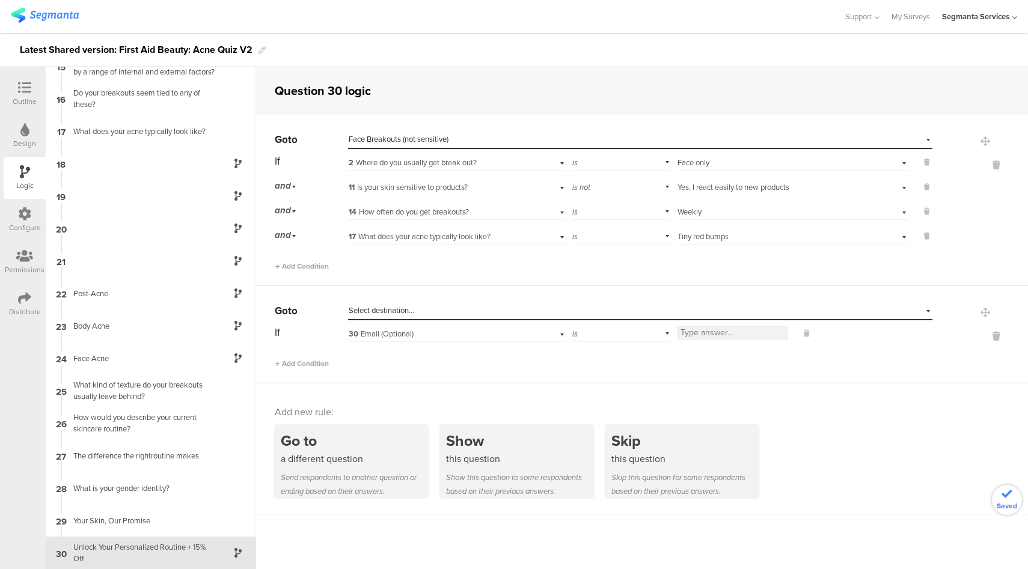
click at [435, 313] on div "Select destination..." at bounding box center [585, 310] width 472 height 11
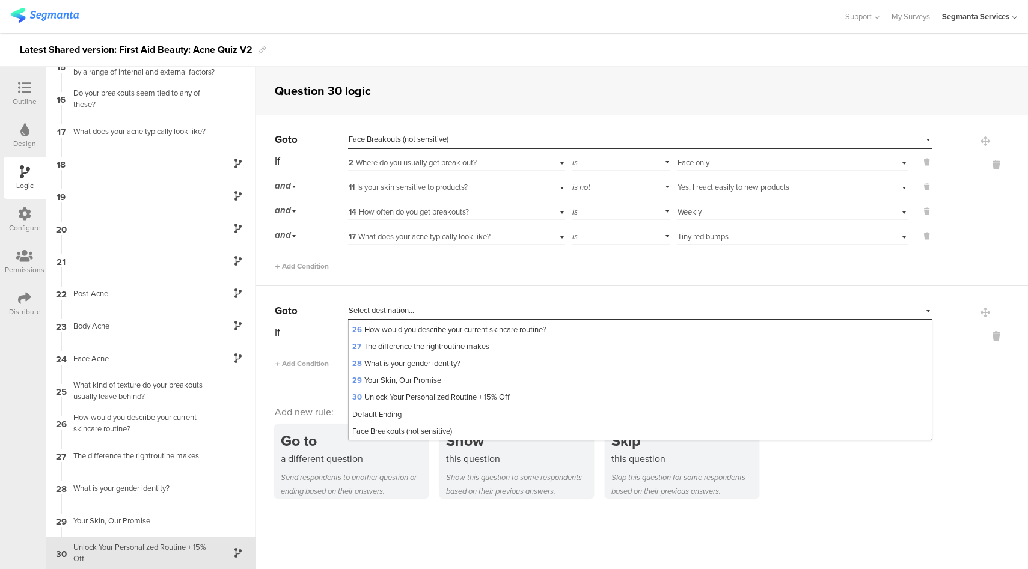
scroll to position [516, 0]
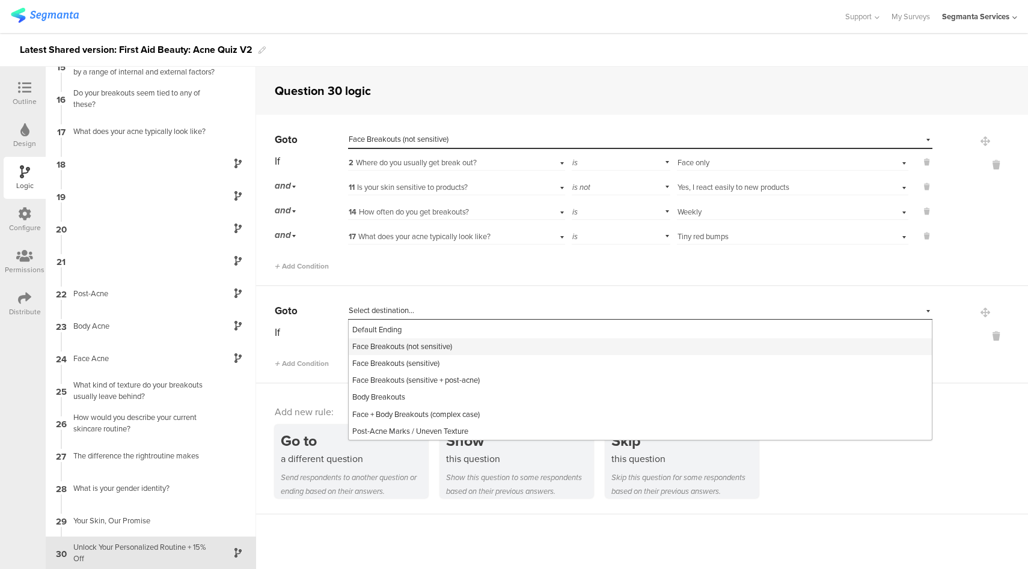
click at [417, 347] on span "Face Breakouts (not sensitive)" at bounding box center [402, 346] width 100 height 11
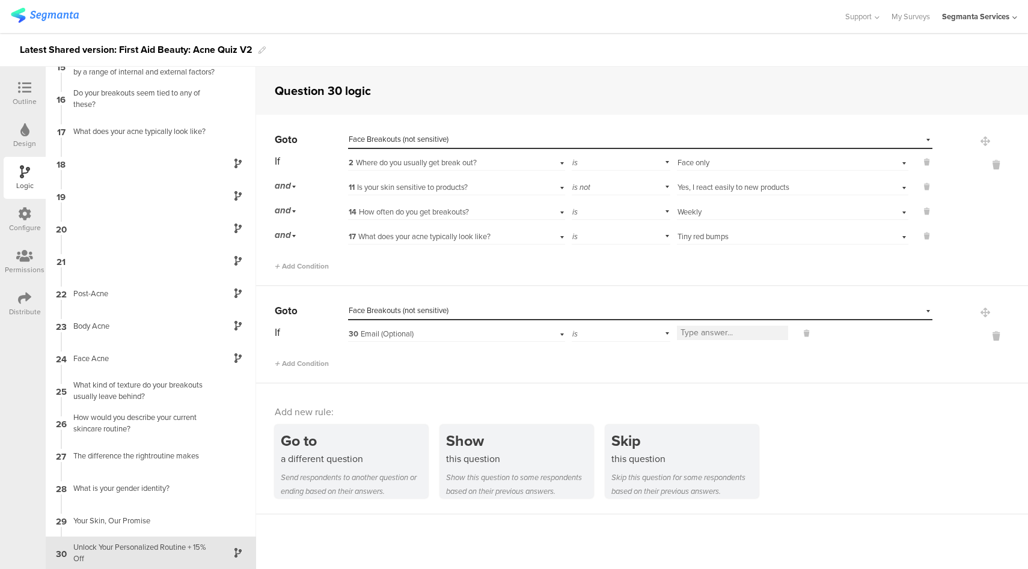
click at [443, 334] on div "30 Email (Optional)" at bounding box center [439, 334] width 181 height 11
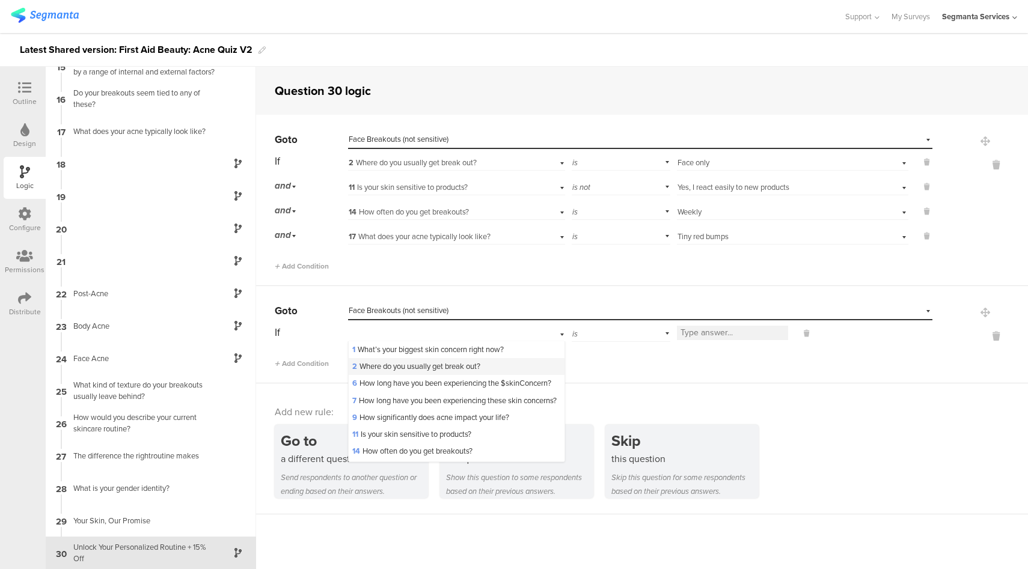
click at [413, 366] on span "2 Where do you usually get break out?" at bounding box center [416, 366] width 128 height 11
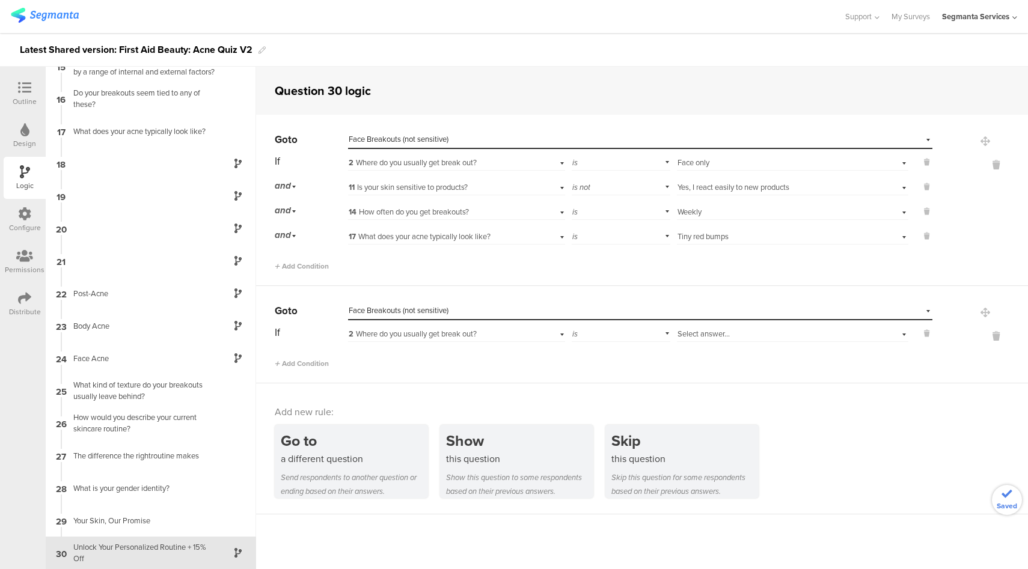
click at [727, 335] on div "Select answer..." at bounding box center [774, 334] width 194 height 11
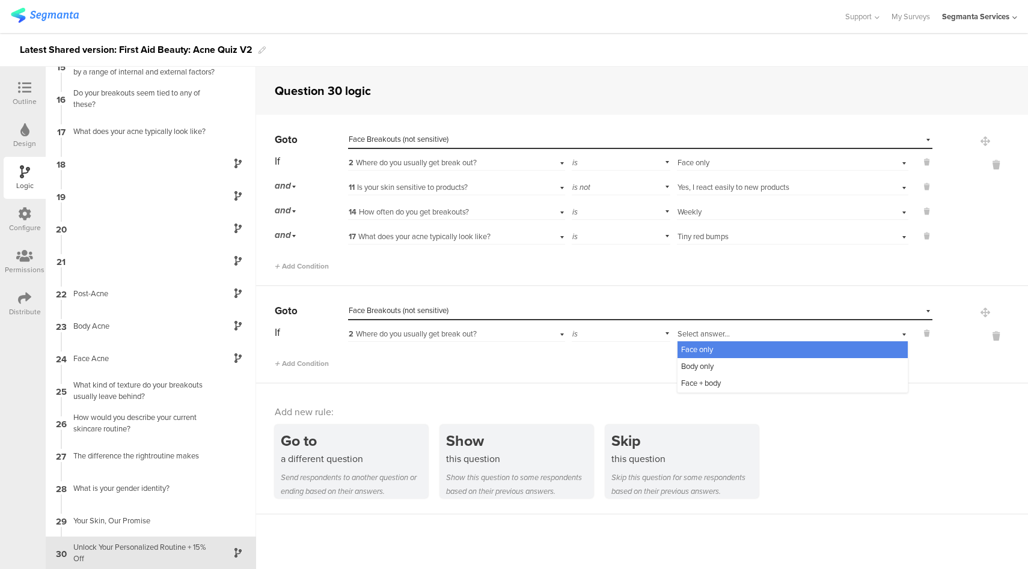
click at [692, 354] on span "Face only" at bounding box center [697, 349] width 32 height 11
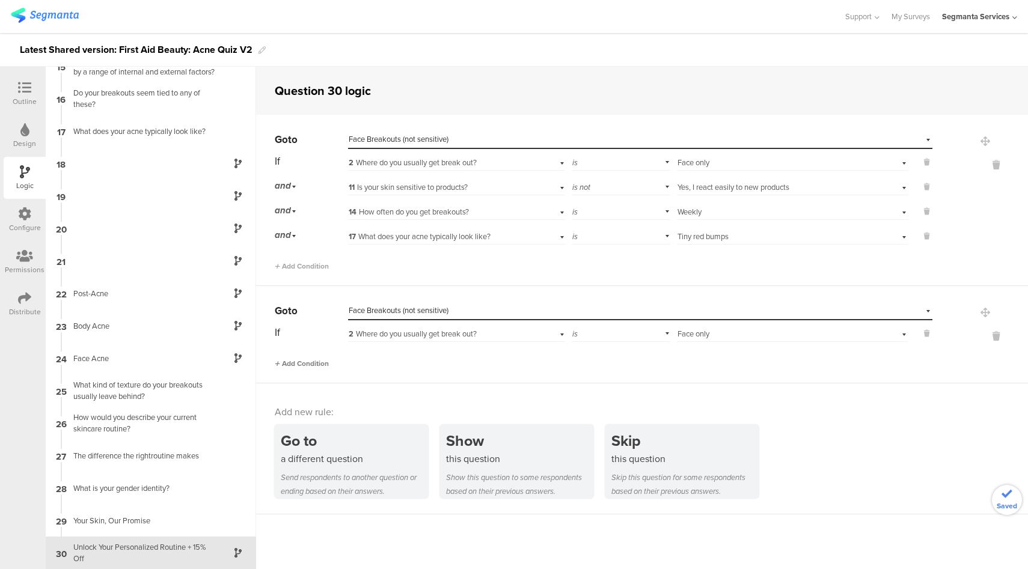
click at [313, 361] on span "Add Condition" at bounding box center [302, 363] width 54 height 11
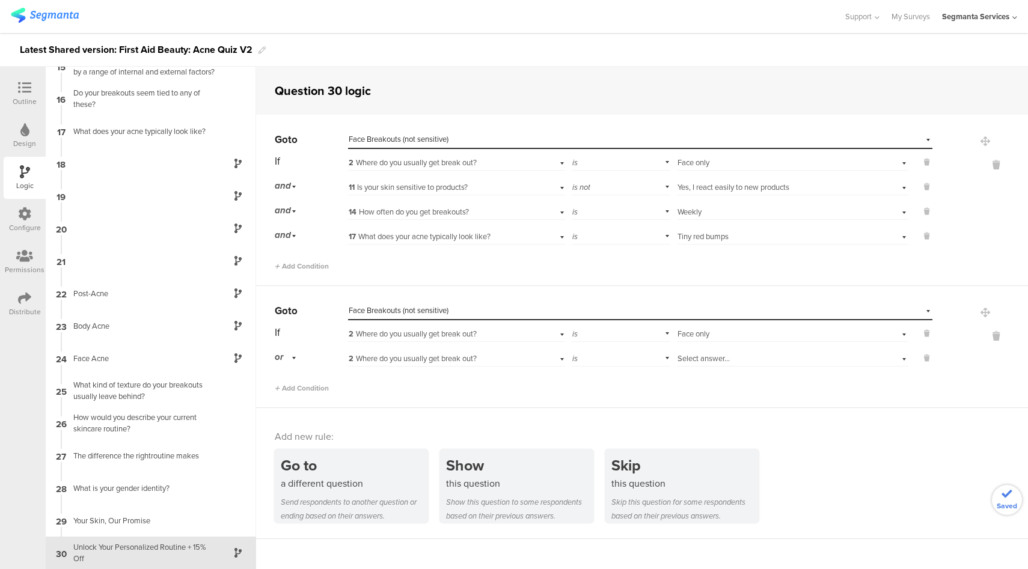
click at [294, 359] on div "or" at bounding box center [287, 357] width 25 height 19
click at [301, 392] on div "and" at bounding box center [310, 391] width 71 height 17
click at [425, 357] on span "2 Where do you usually get break out?" at bounding box center [413, 358] width 128 height 11
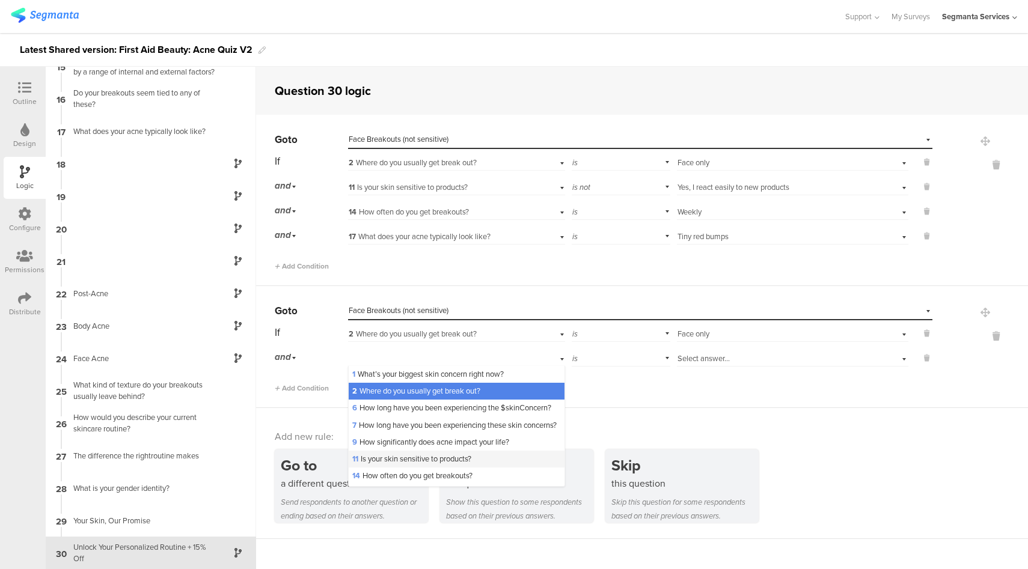
click at [389, 465] on span "11 Is your skin sensitive to products?" at bounding box center [411, 458] width 119 height 11
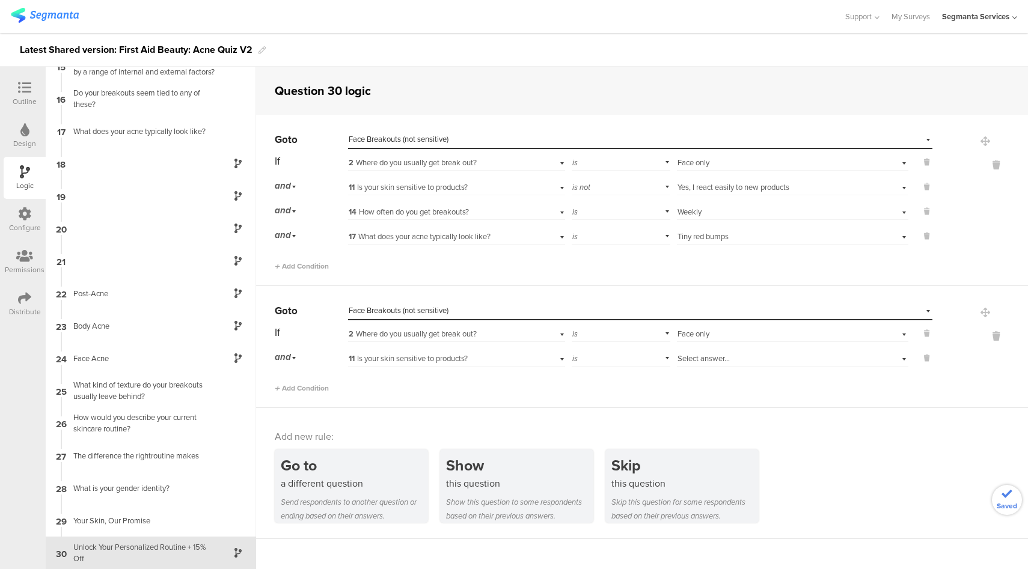
click at [635, 358] on div "is" at bounding box center [621, 357] width 99 height 19
click at [597, 394] on div "is not" at bounding box center [620, 391] width 97 height 17
click at [711, 358] on span "Select answer..." at bounding box center [703, 358] width 52 height 11
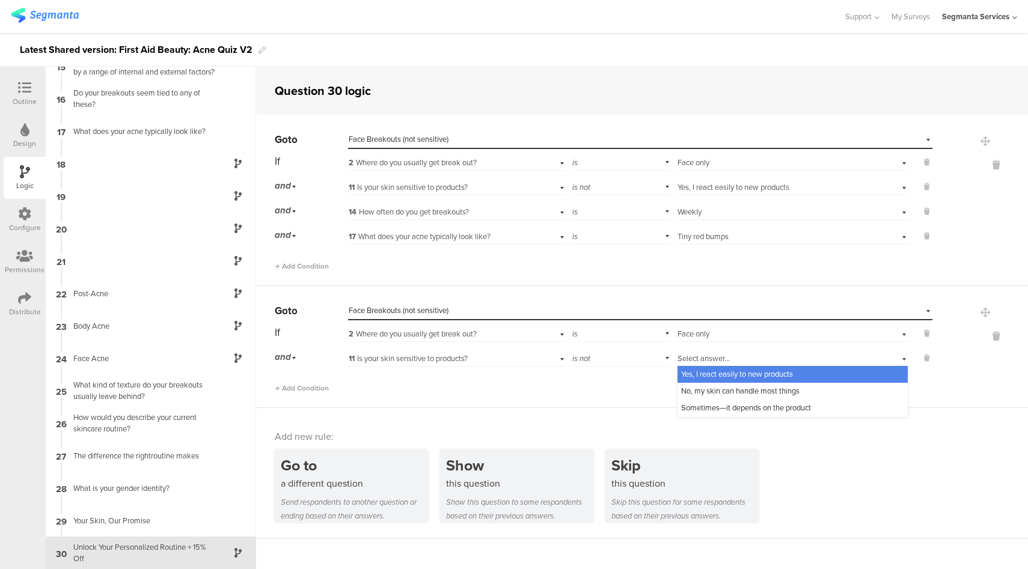
click at [718, 374] on span "Yes, I react easily to new products" at bounding box center [737, 373] width 112 height 11
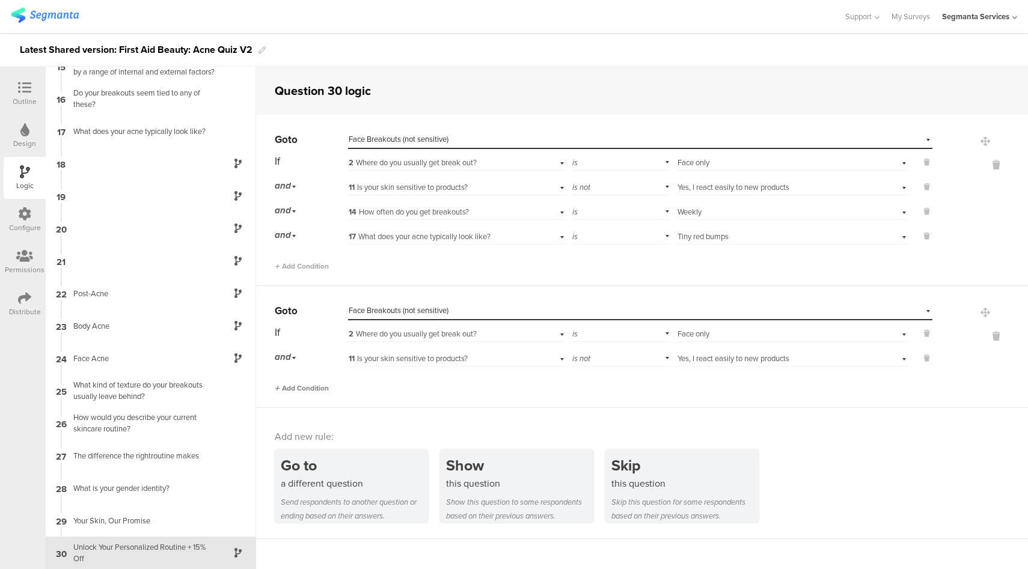
click at [313, 389] on span "Add Condition" at bounding box center [302, 388] width 54 height 11
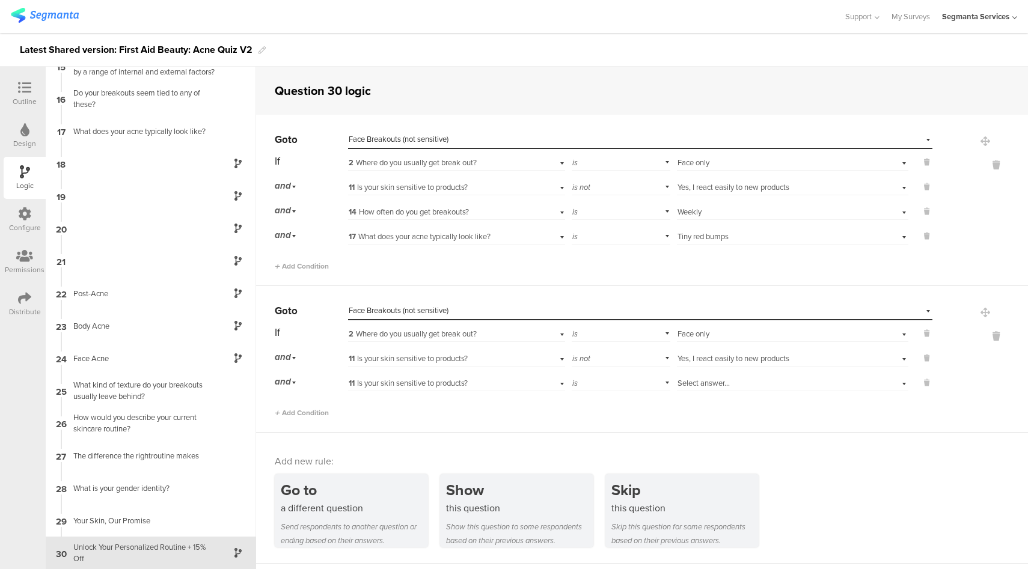
click at [463, 385] on span "11 Is your skin sensitive to products?" at bounding box center [408, 382] width 119 height 11
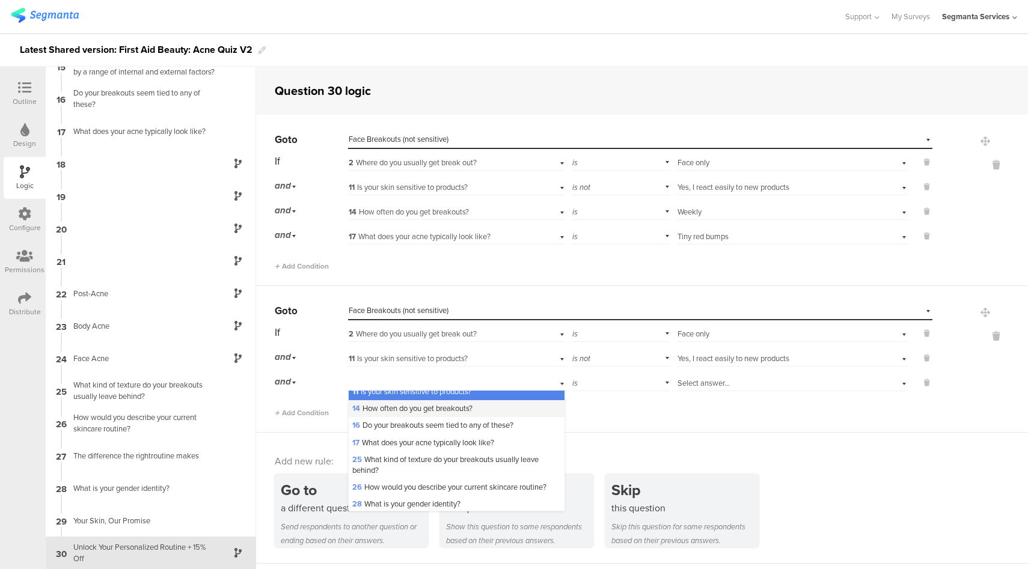
scroll to position [93, 0]
click at [386, 413] on span "14 How often do you get breakouts?" at bounding box center [412, 407] width 120 height 11
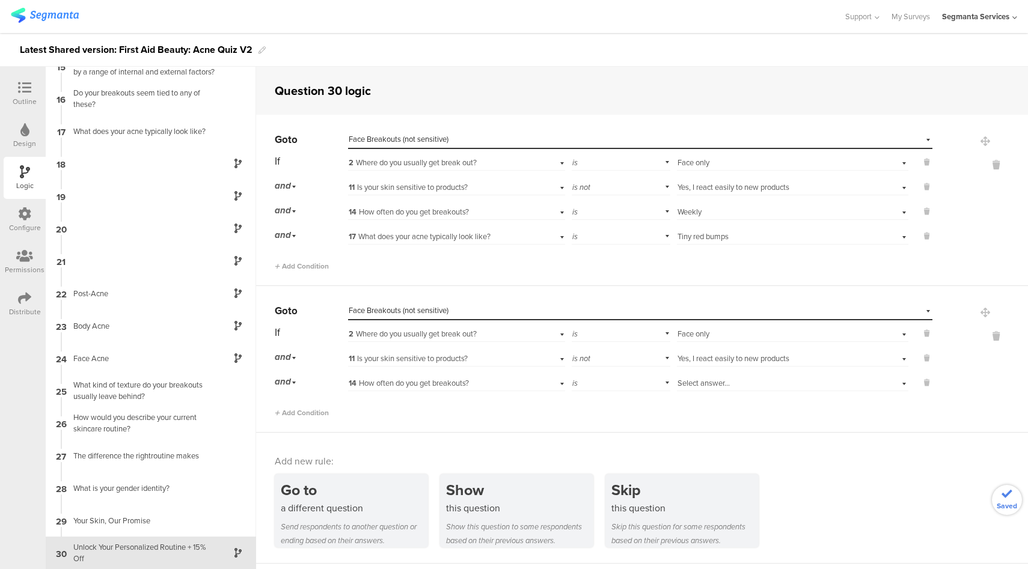
click at [730, 380] on div "Select answer..." at bounding box center [774, 383] width 194 height 11
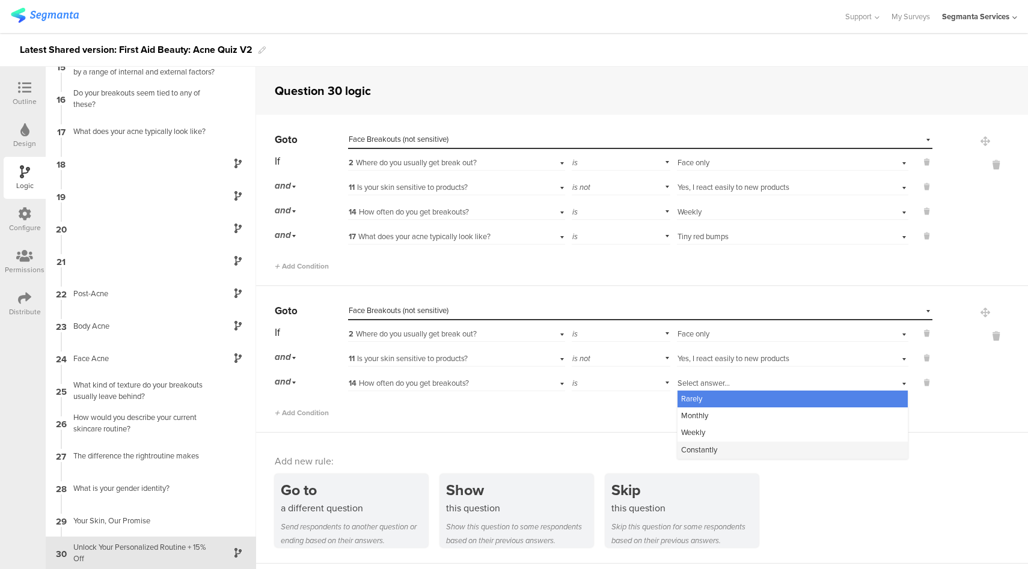
click at [705, 446] on span "Constantly" at bounding box center [699, 449] width 36 height 11
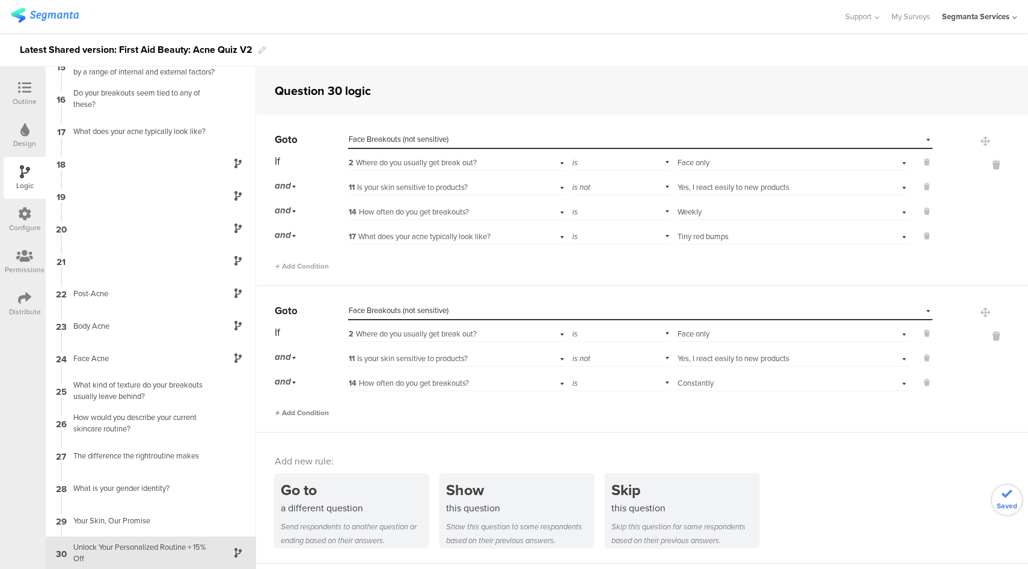
click at [318, 413] on span "Add Condition" at bounding box center [302, 412] width 54 height 11
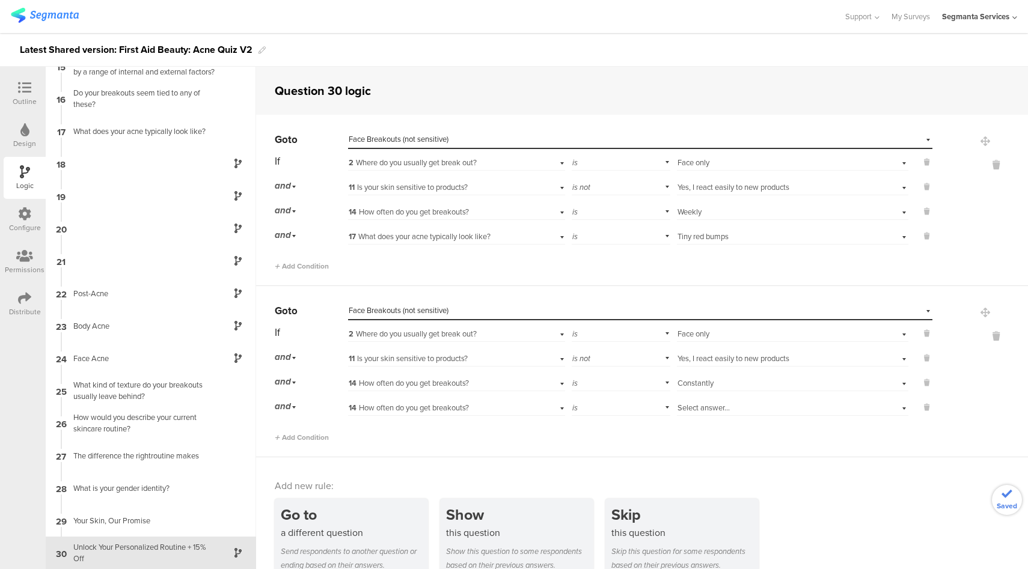
click at [439, 407] on span "14 How often do you get breakouts?" at bounding box center [409, 407] width 120 height 11
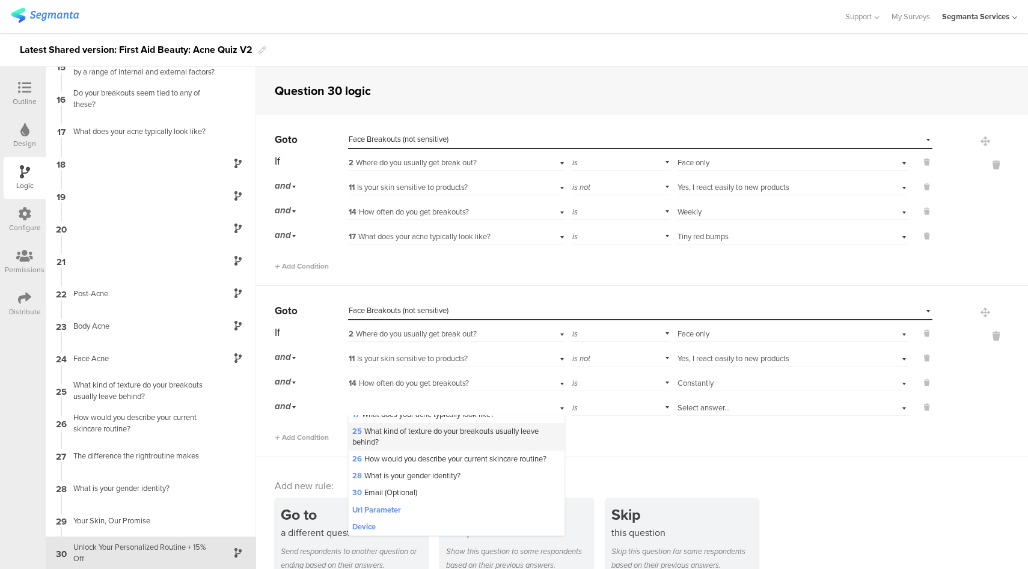
scroll to position [160, 0]
click at [415, 420] on span "17 What does your acne typically look like?" at bounding box center [423, 414] width 142 height 11
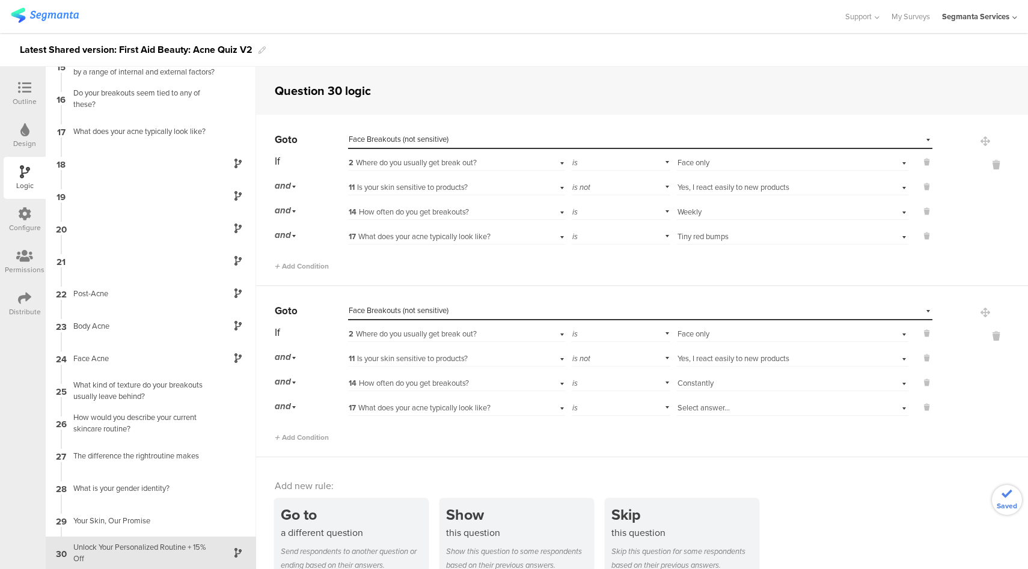
click at [740, 409] on div "Select answer..." at bounding box center [774, 408] width 194 height 11
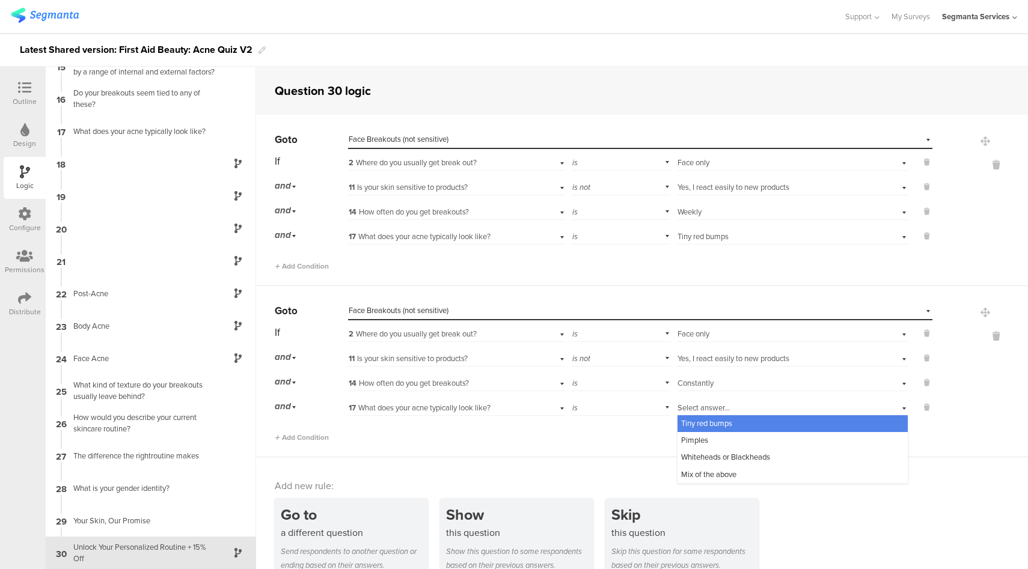
click at [700, 423] on span "Tiny red bumps" at bounding box center [706, 423] width 51 height 11
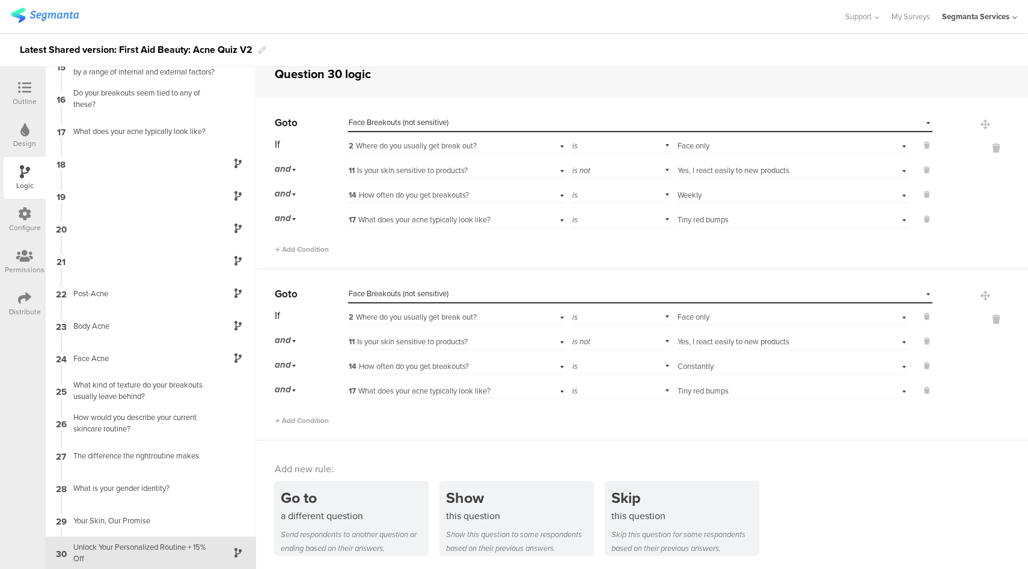
scroll to position [17, 0]
click at [597, 393] on div "is" at bounding box center [621, 389] width 99 height 19
click at [591, 422] on div "is not" at bounding box center [620, 423] width 97 height 17
click at [728, 391] on div "Select answer... Tiny red bumps" at bounding box center [774, 390] width 194 height 11
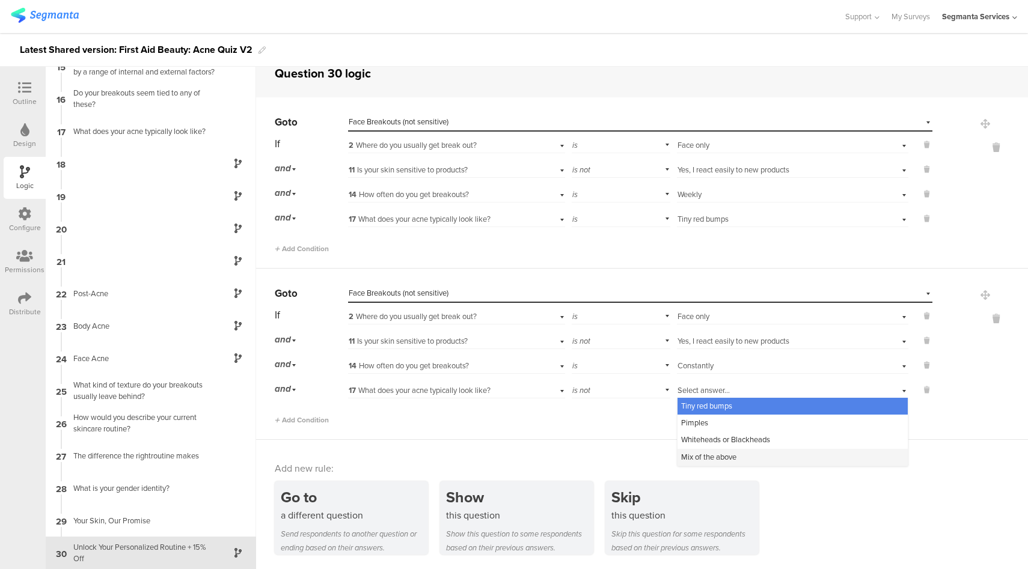
click at [714, 454] on span "Mix of the above" at bounding box center [708, 456] width 55 height 11
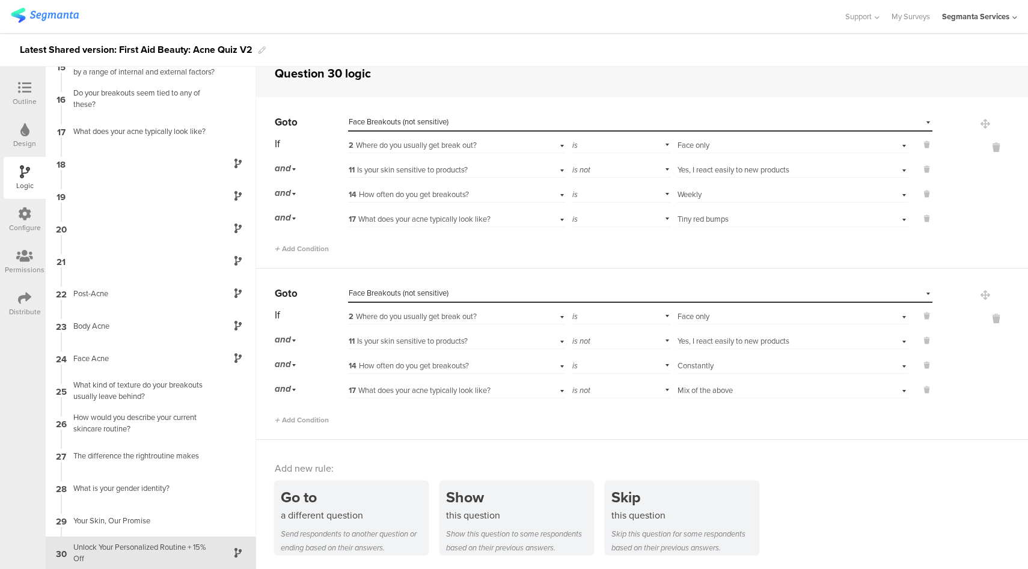
click at [708, 218] on span "Tiny red bumps" at bounding box center [702, 218] width 51 height 11
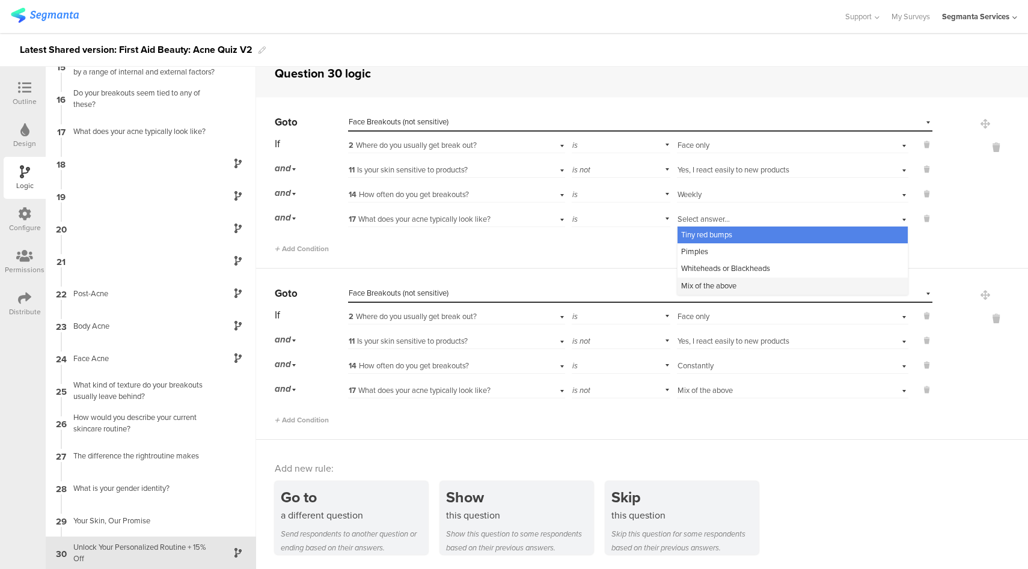
click at [699, 285] on span "Mix of the above" at bounding box center [708, 285] width 55 height 11
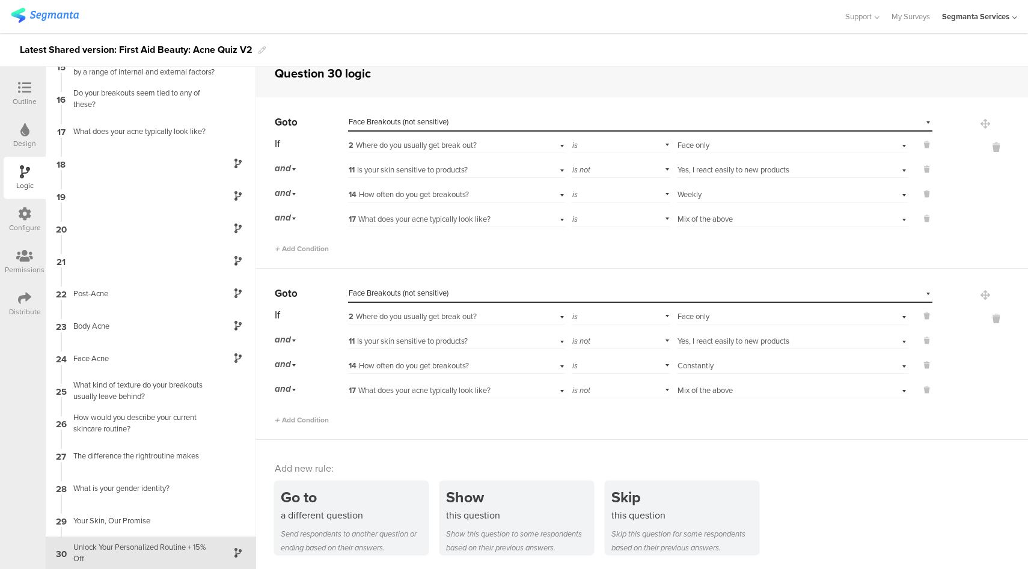
click at [624, 220] on div "is" at bounding box center [621, 218] width 99 height 19
click at [609, 254] on div "is not" at bounding box center [620, 251] width 97 height 17
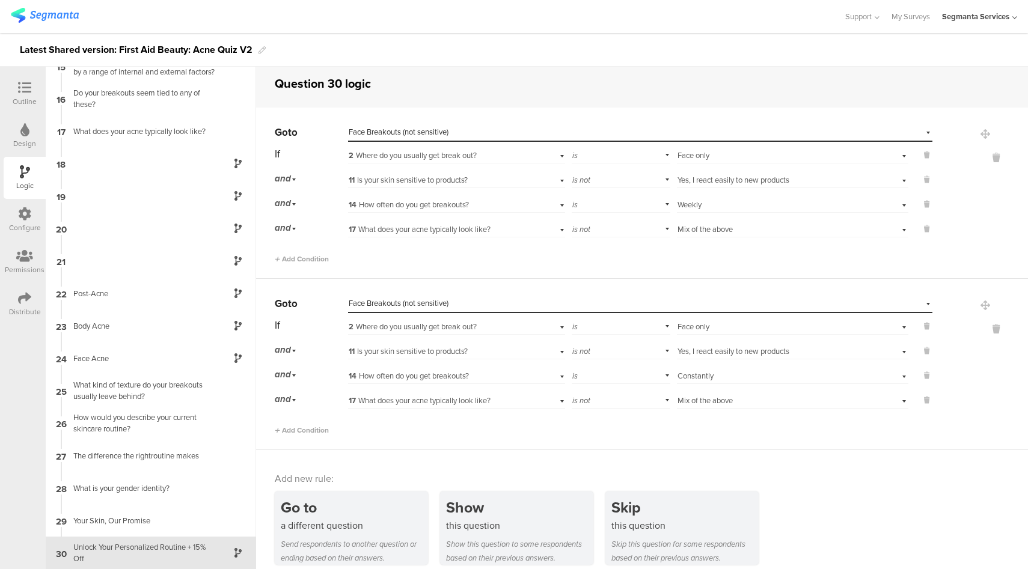
scroll to position [17, 0]
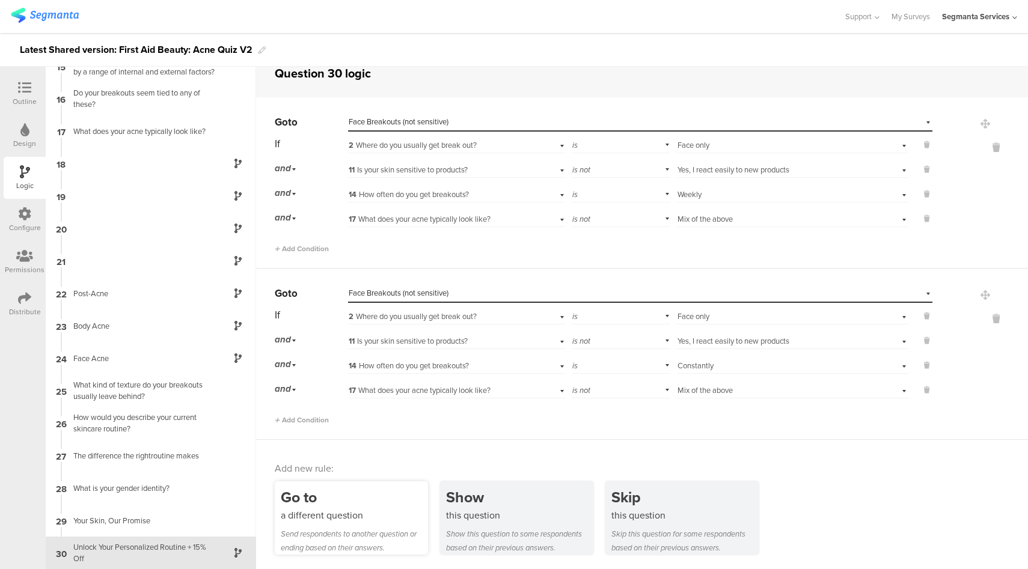
click at [361, 488] on div "Go to" at bounding box center [354, 497] width 147 height 22
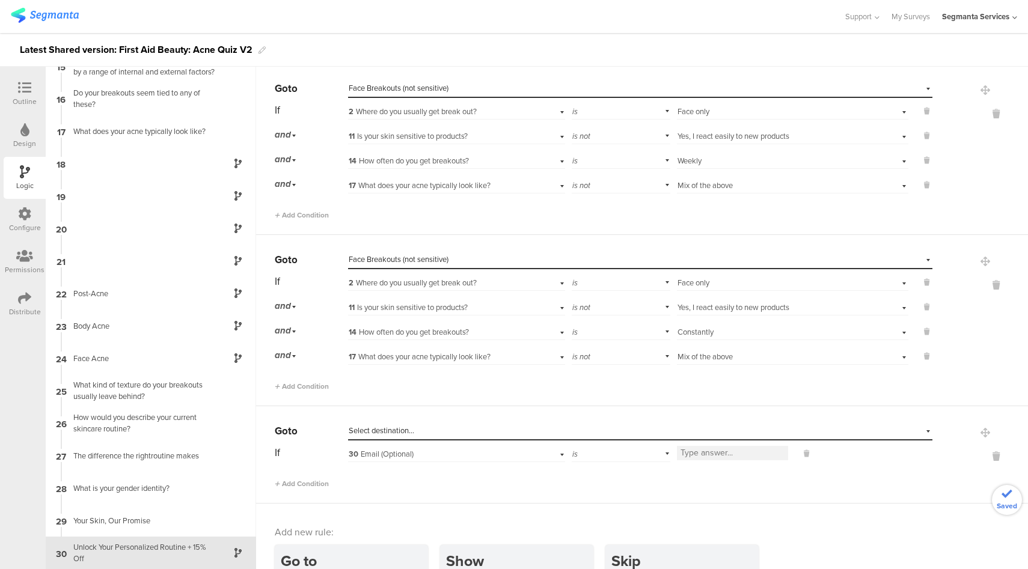
scroll to position [114, 0]
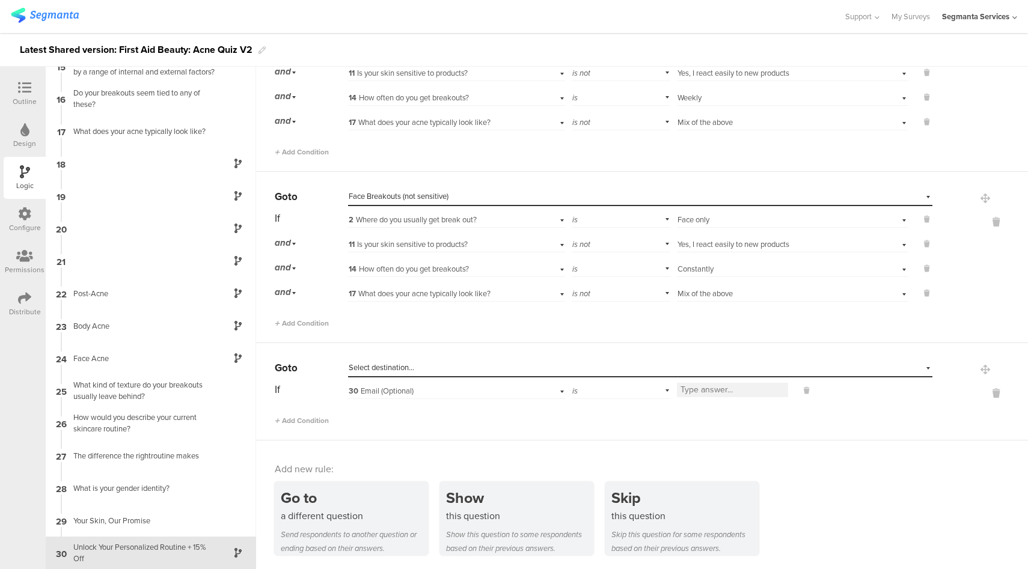
click at [442, 365] on div "Select destination..." at bounding box center [585, 367] width 472 height 11
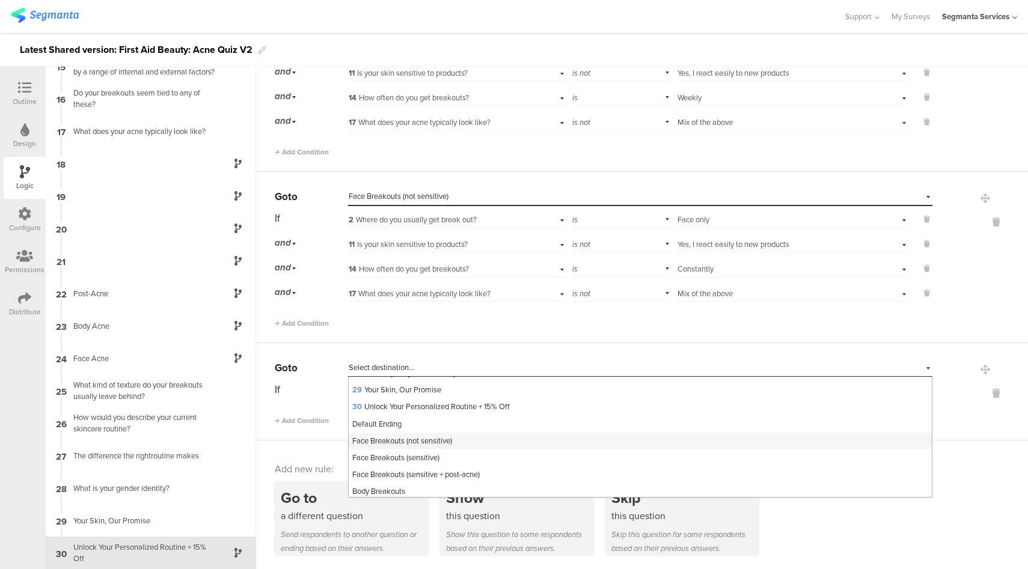
scroll to position [469, 0]
click at [431, 463] on span "Face Breakouts (sensitive)" at bounding box center [395, 457] width 87 height 11
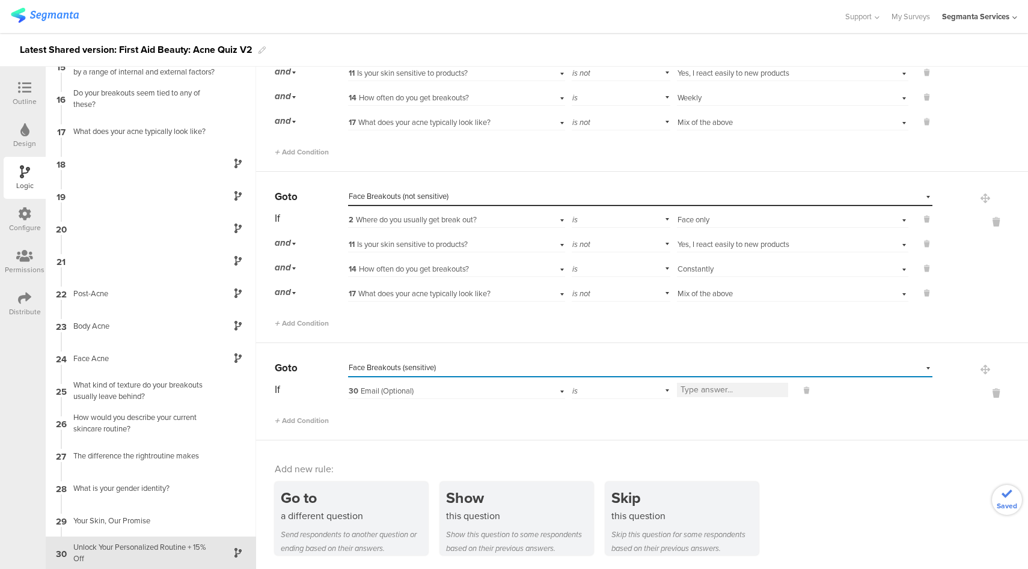
click at [454, 388] on div "30 Email (Optional)" at bounding box center [439, 391] width 181 height 11
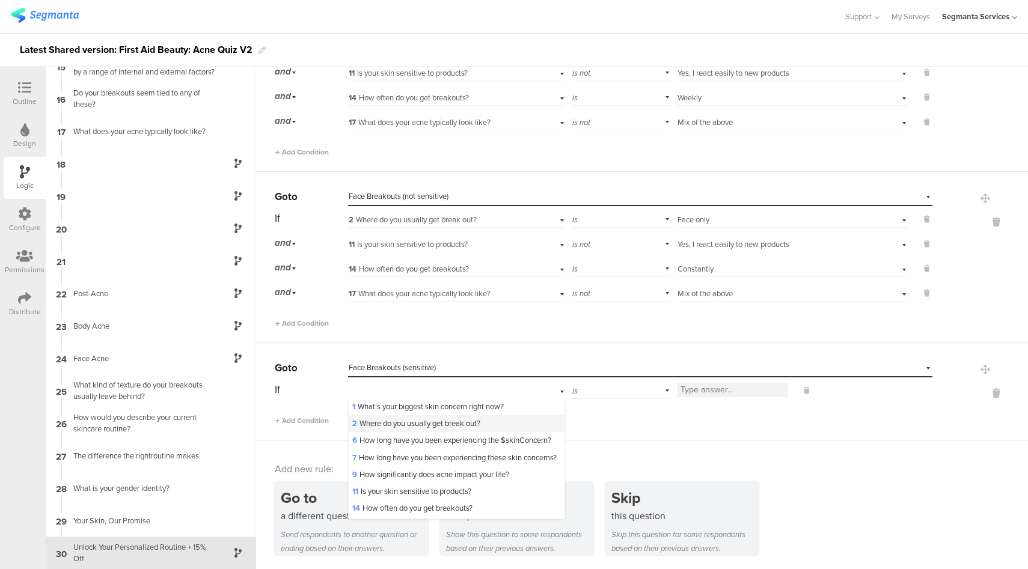
click at [400, 420] on span "2 Where do you usually get break out?" at bounding box center [416, 423] width 128 height 11
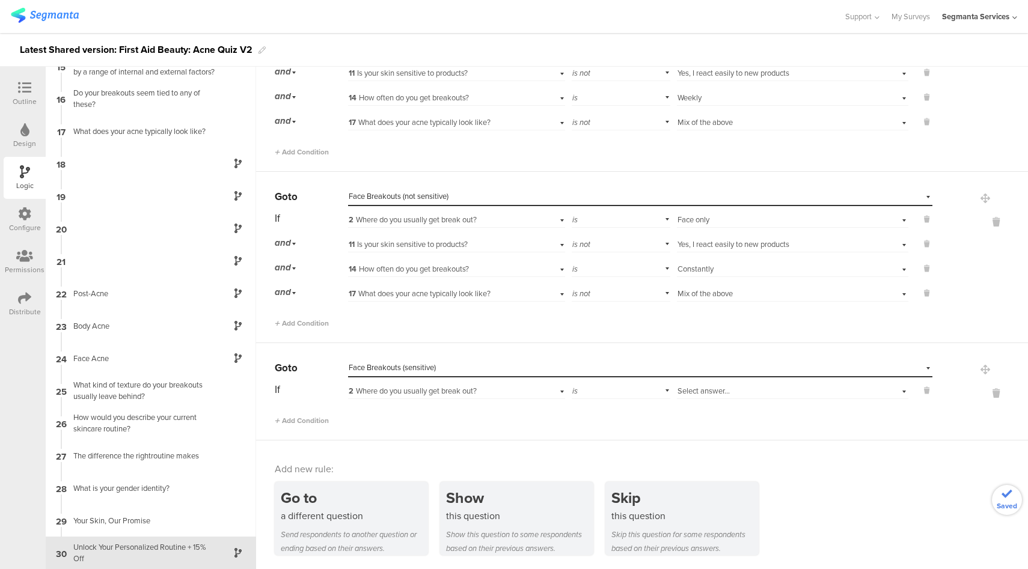
click at [707, 394] on span "Select answer..." at bounding box center [703, 390] width 52 height 11
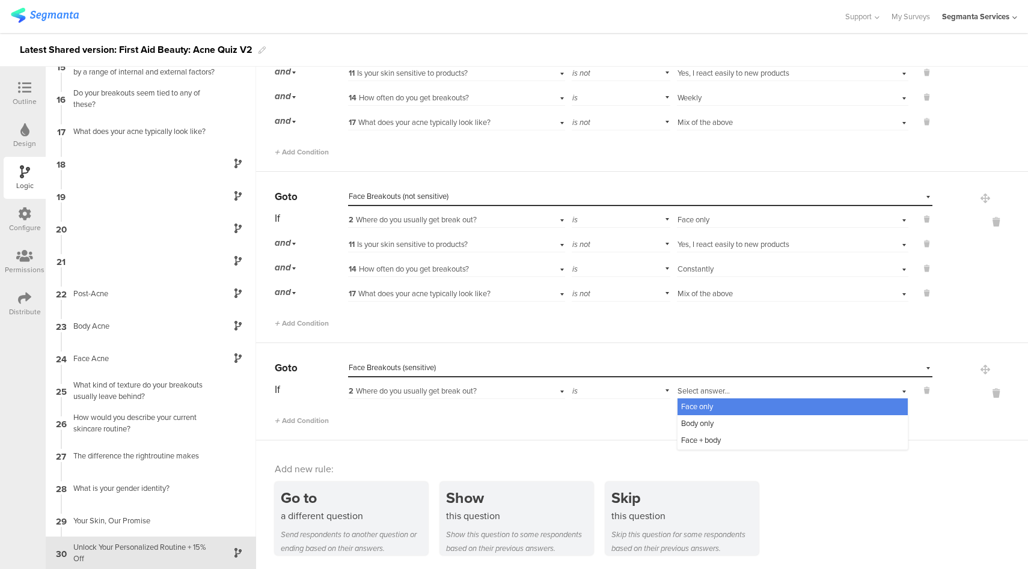
click at [698, 407] on span "Face only" at bounding box center [697, 406] width 32 height 11
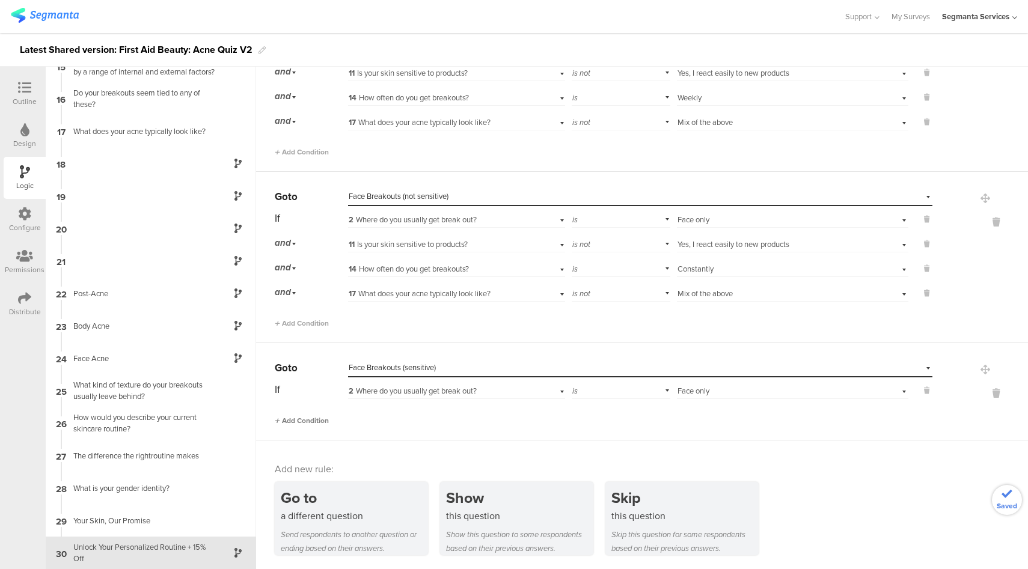
click at [316, 417] on span "Add Condition" at bounding box center [302, 420] width 54 height 11
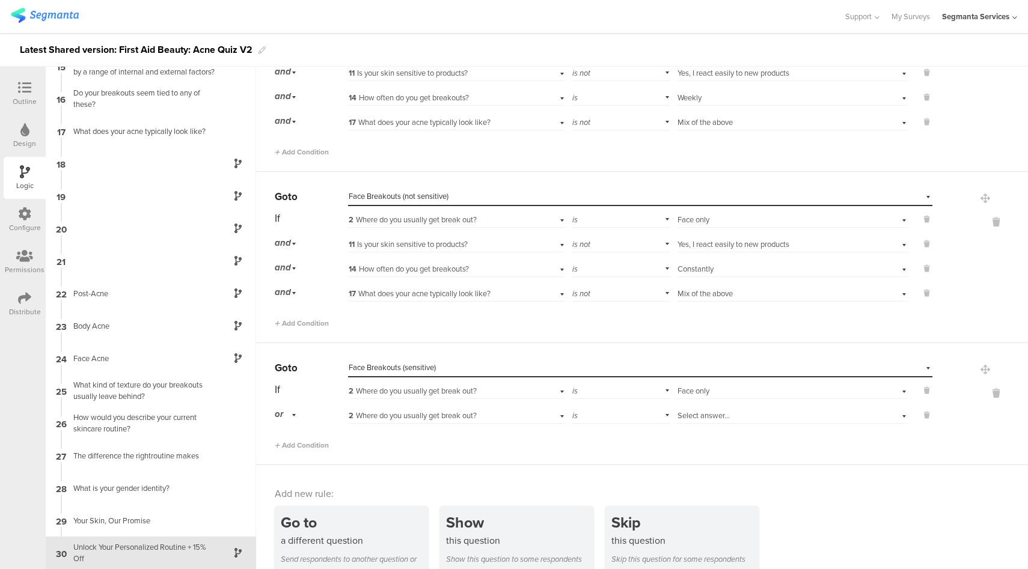
click at [290, 414] on div "or" at bounding box center [287, 414] width 25 height 19
click at [298, 446] on div "and" at bounding box center [310, 448] width 71 height 17
click at [469, 411] on span "2 Where do you usually get break out?" at bounding box center [413, 415] width 128 height 11
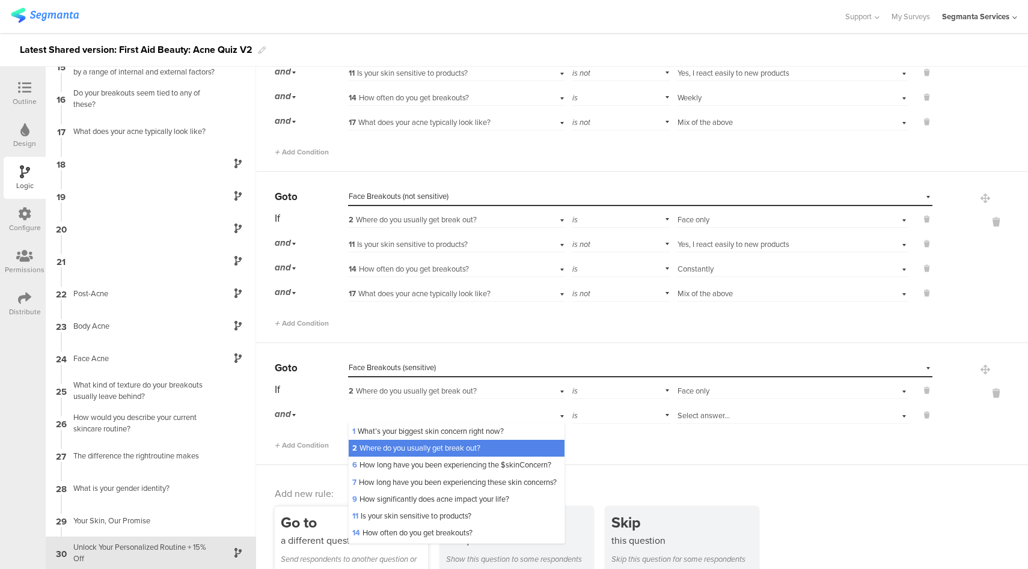
click at [371, 522] on span "11 Is your skin sensitive to products?" at bounding box center [411, 515] width 119 height 11
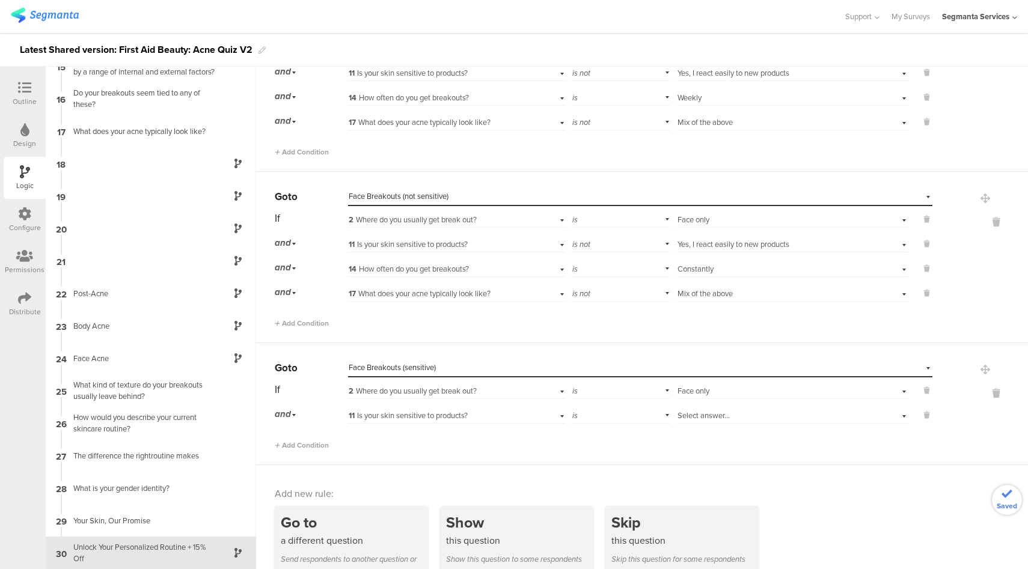
click at [703, 417] on span "Select answer..." at bounding box center [703, 415] width 52 height 11
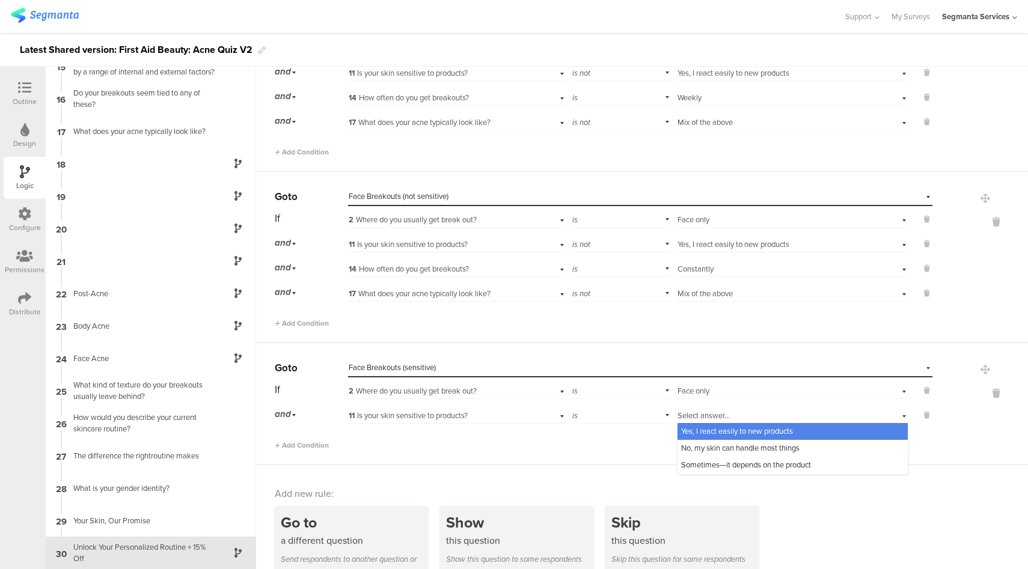
click at [699, 432] on span "Yes, I react easily to new products" at bounding box center [737, 431] width 112 height 11
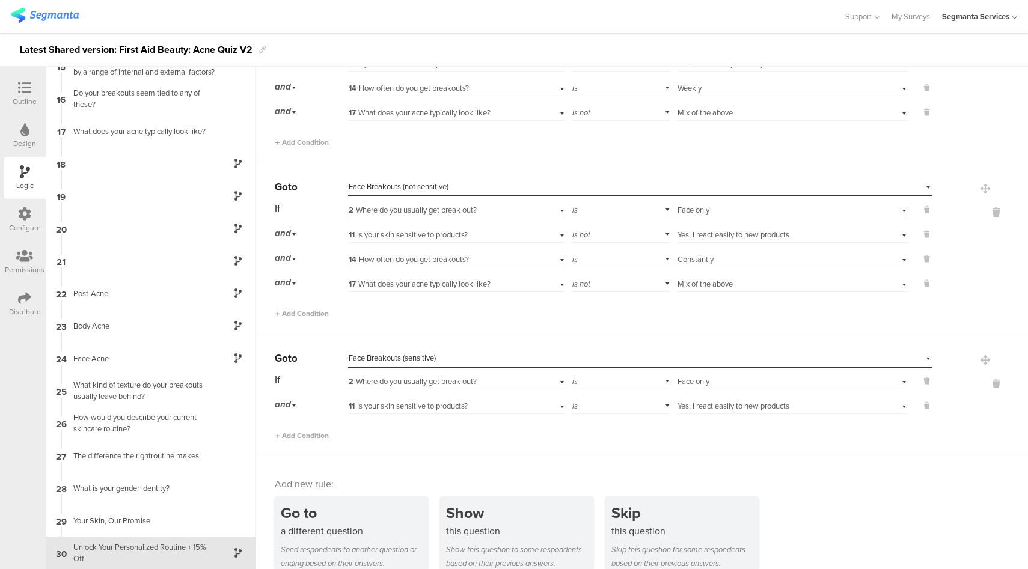
scroll to position [124, 0]
click at [296, 433] on span "Add Condition" at bounding box center [302, 435] width 54 height 11
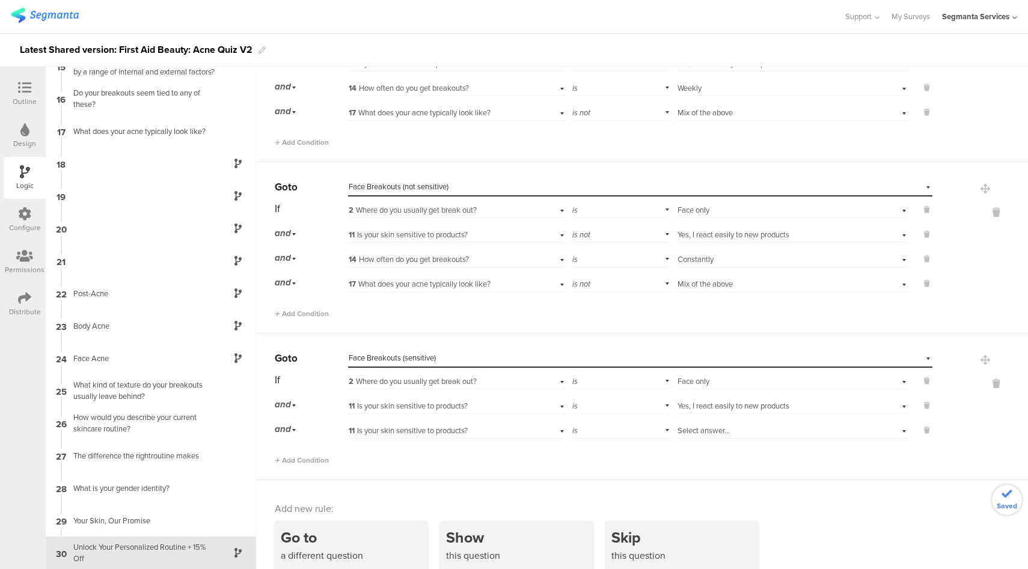
click at [423, 429] on span "11 Is your skin sensitive to products?" at bounding box center [408, 430] width 119 height 11
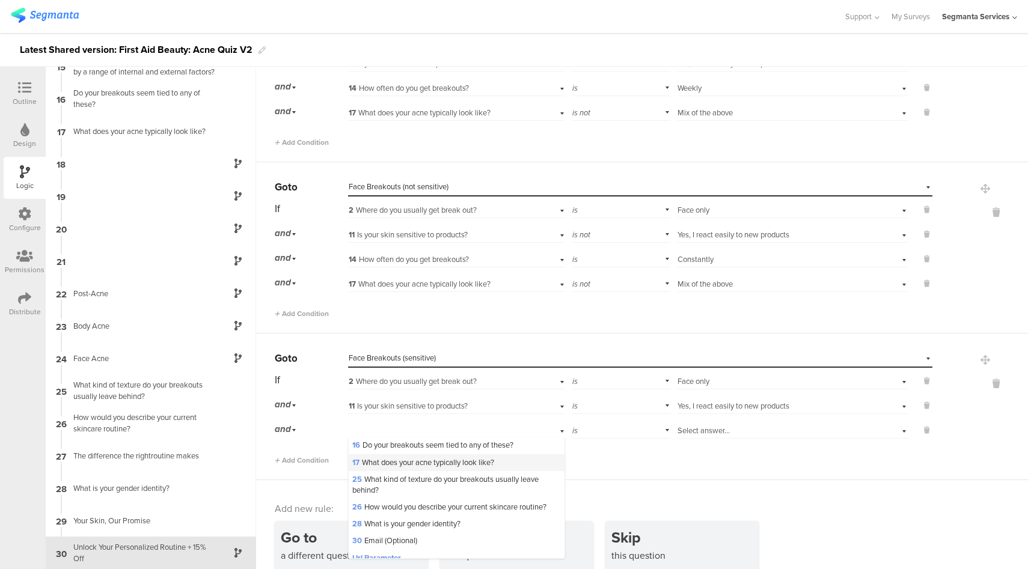
scroll to position [119, 0]
click at [408, 435] on span "14 How often do you get breakouts?" at bounding box center [412, 428] width 120 height 11
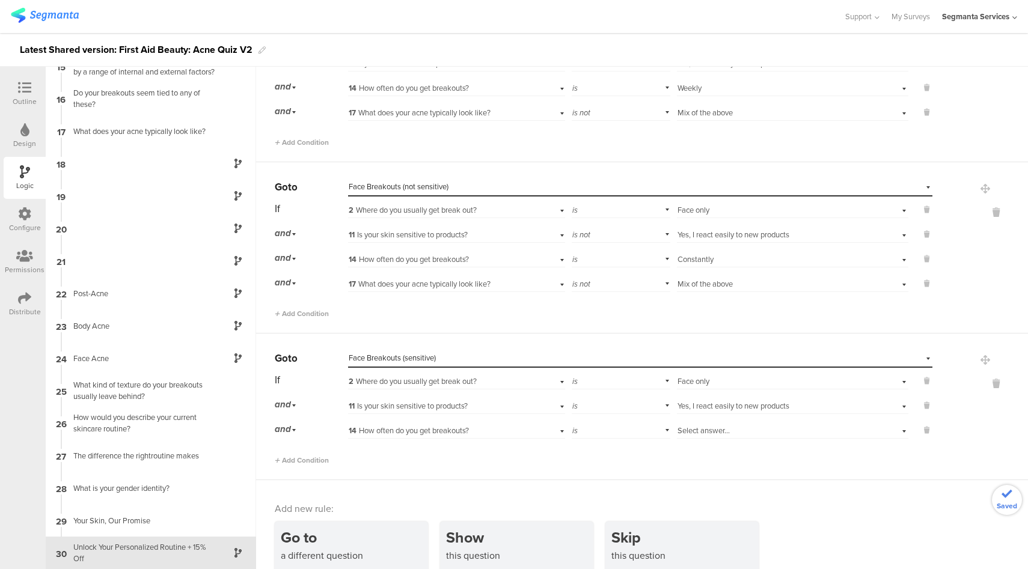
click at [710, 427] on span "Select answer..." at bounding box center [703, 430] width 52 height 11
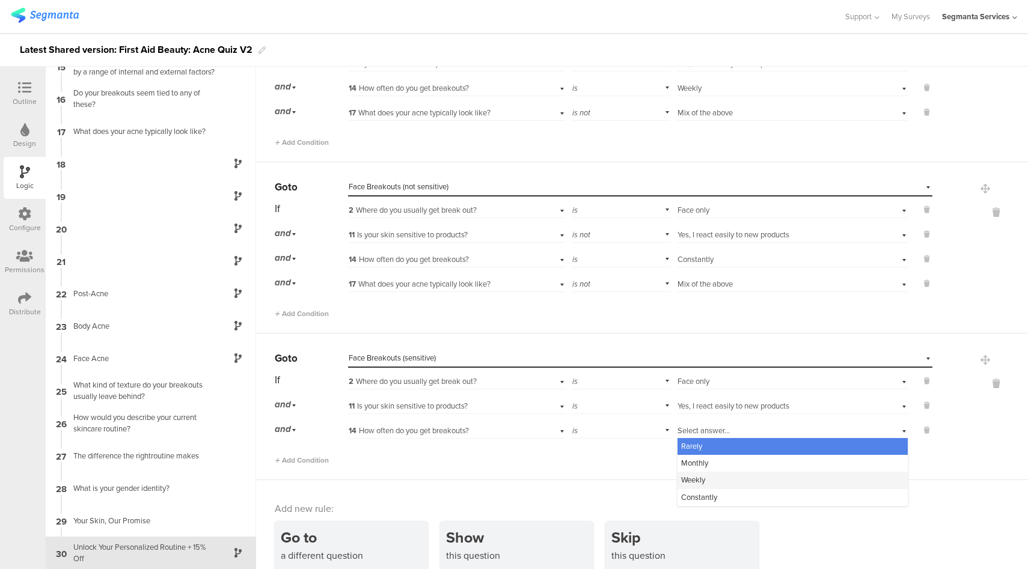
click at [683, 478] on span "Weekly" at bounding box center [693, 479] width 24 height 11
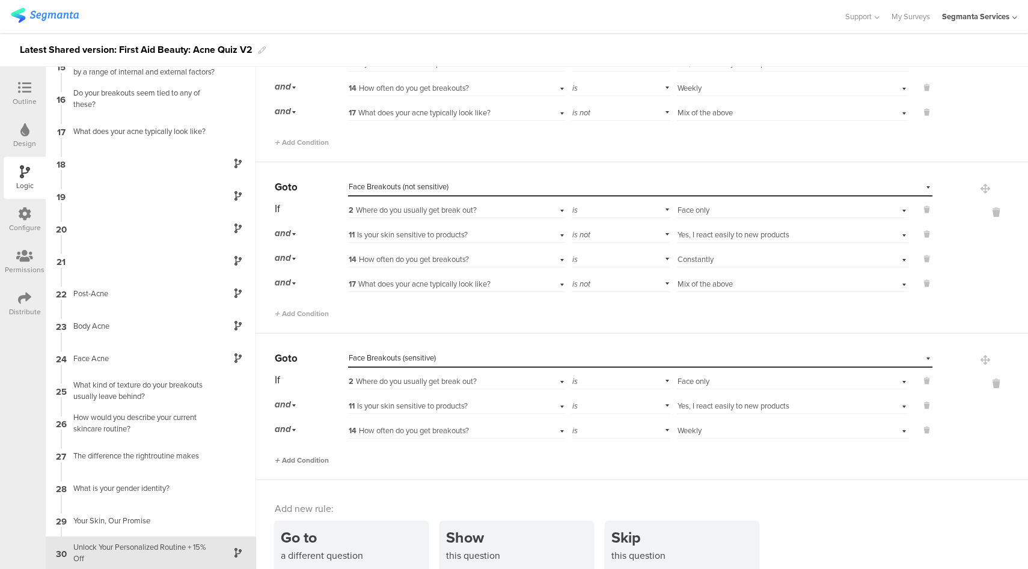
click at [299, 460] on span "Add Condition" at bounding box center [302, 460] width 54 height 11
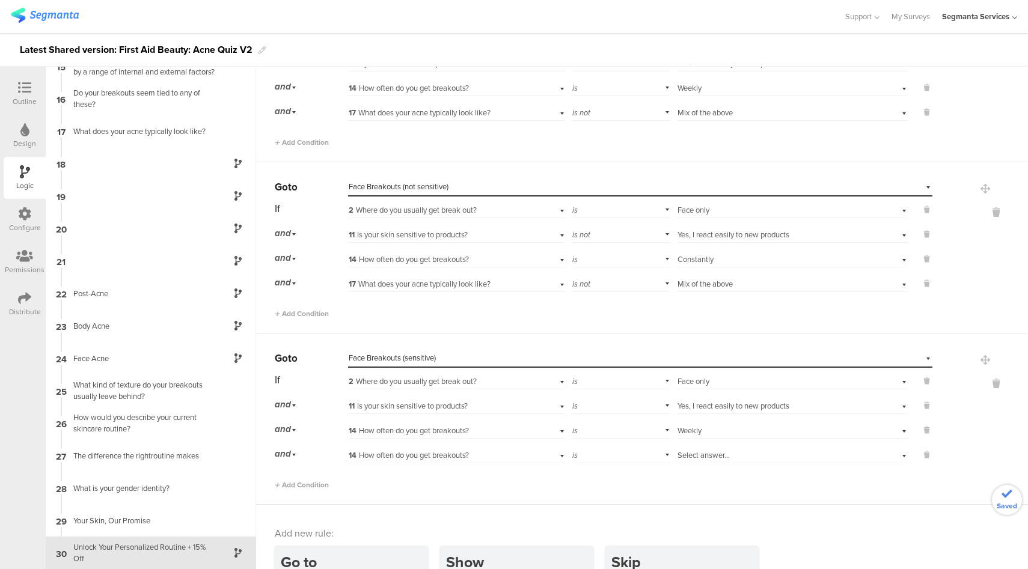
click at [715, 454] on span "Select answer..." at bounding box center [703, 455] width 52 height 11
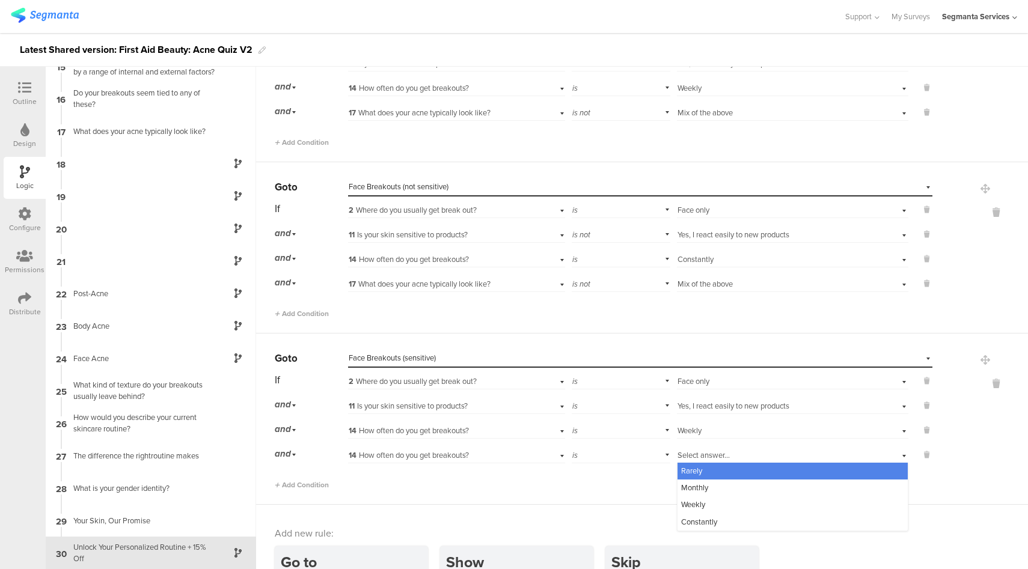
click at [447, 453] on span "14 How often do you get breakouts?" at bounding box center [409, 455] width 120 height 11
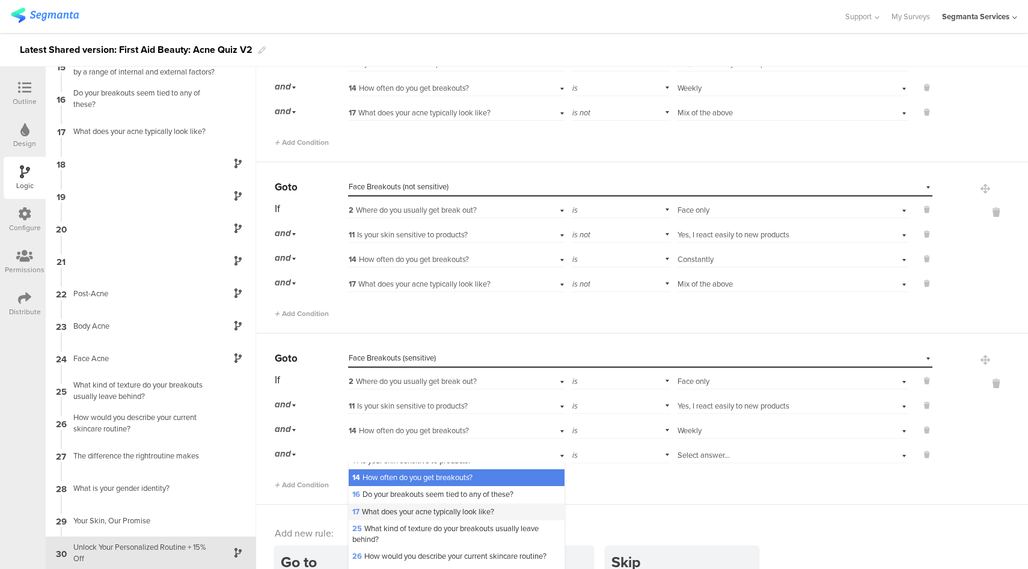
scroll to position [96, 0]
click at [379, 517] on span "17 What does your acne typically look like?" at bounding box center [423, 510] width 142 height 11
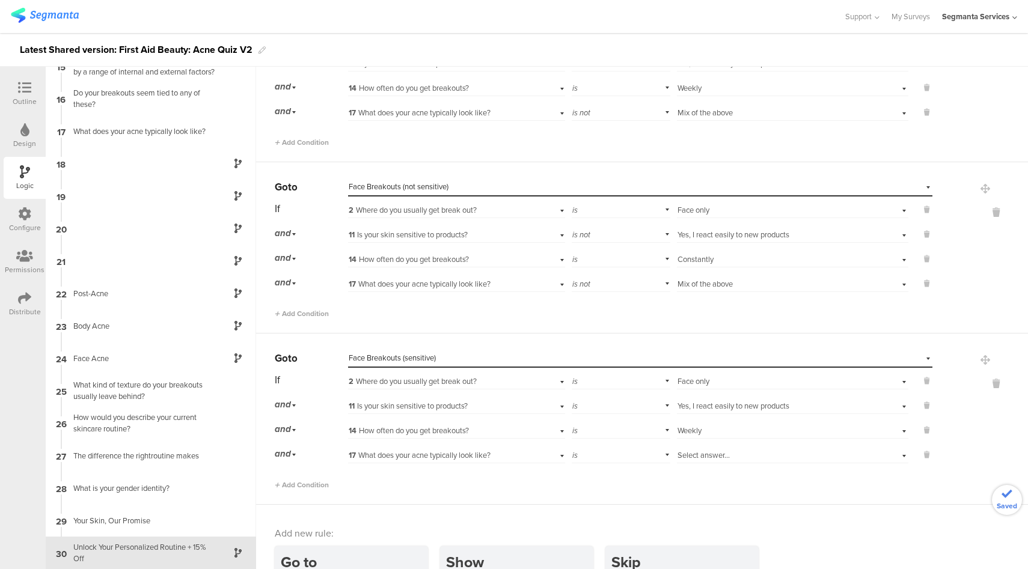
click at [721, 456] on div "Select answer..." at bounding box center [774, 455] width 194 height 11
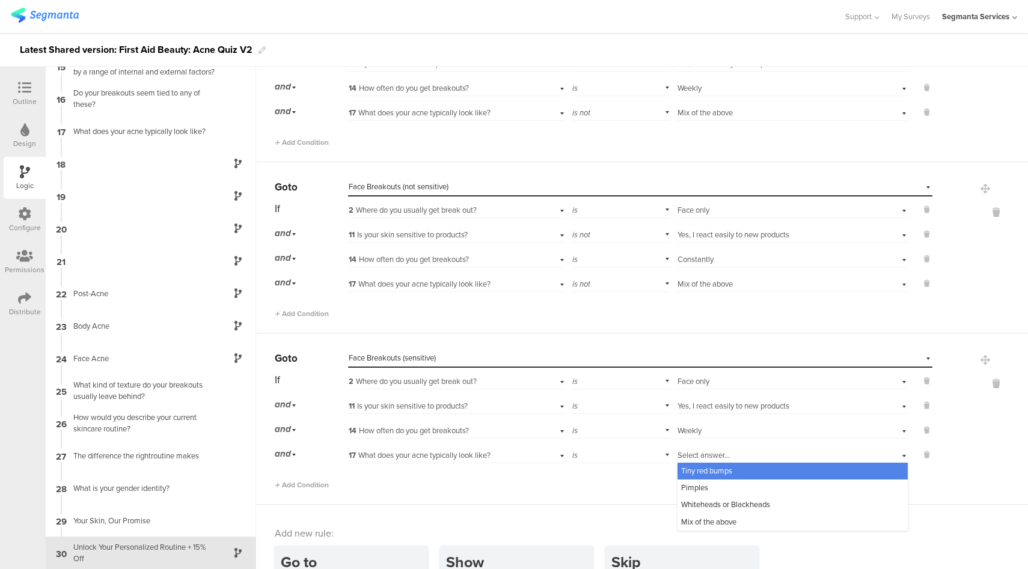
click at [713, 473] on span "Tiny red bumps" at bounding box center [706, 470] width 51 height 11
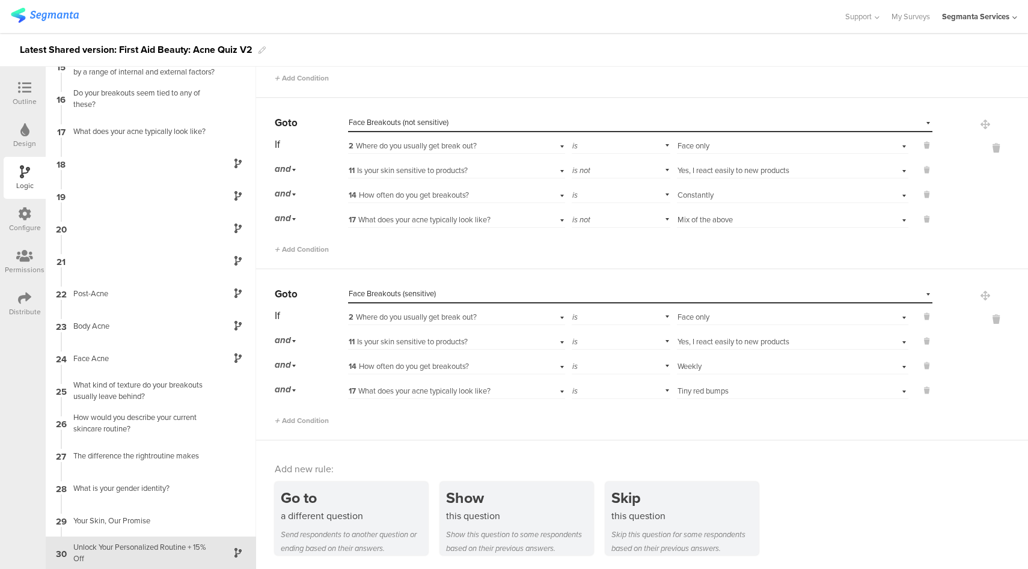
scroll to position [188, 0]
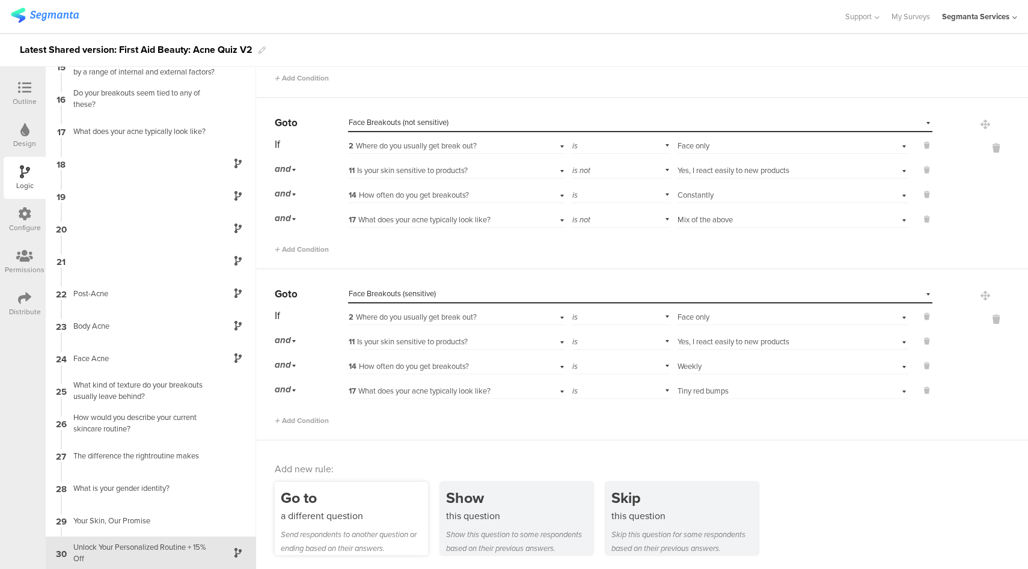
click at [347, 499] on div "Go to" at bounding box center [354, 498] width 147 height 22
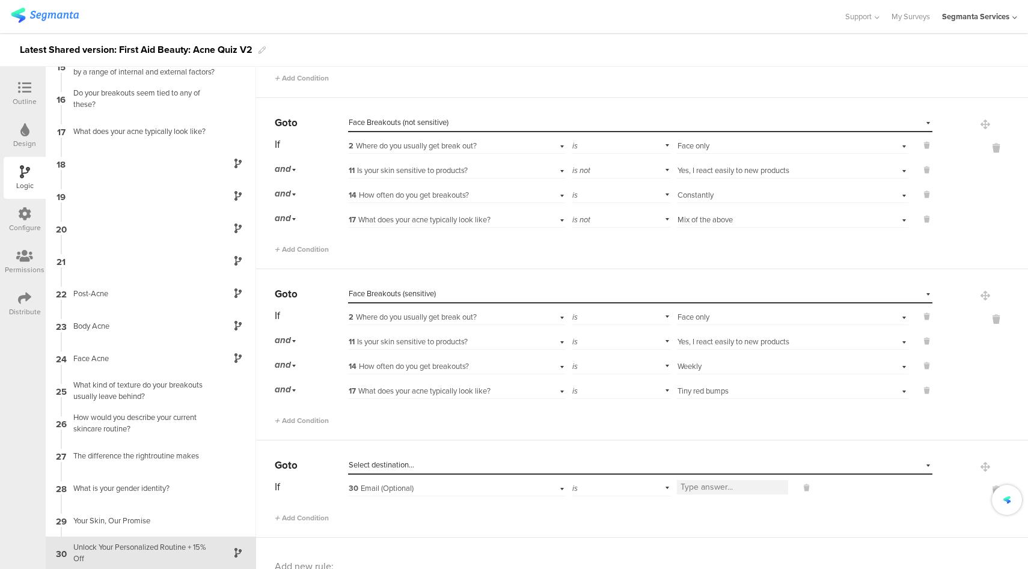
scroll to position [285, 0]
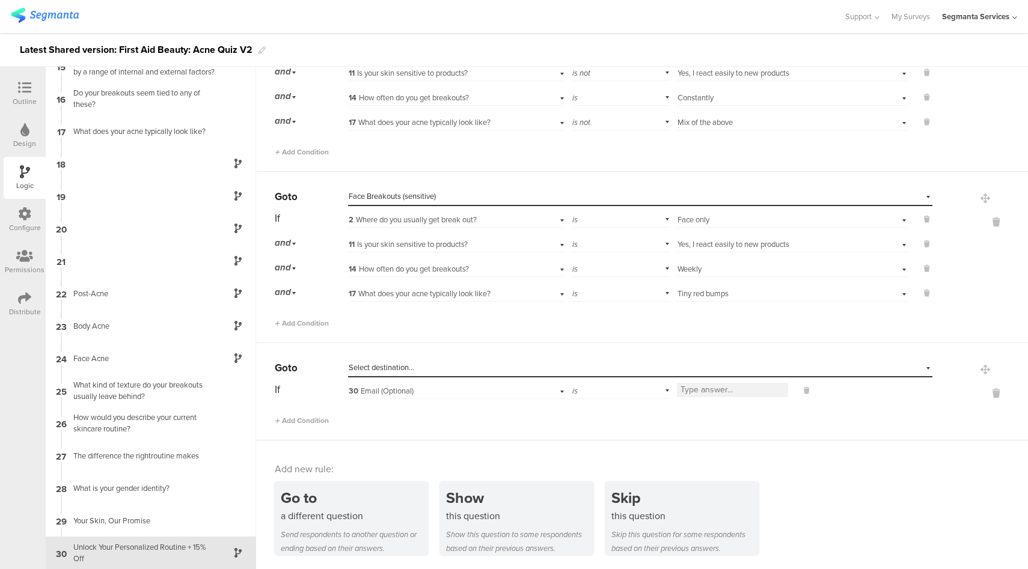
click at [432, 368] on div "Select destination..." at bounding box center [585, 367] width 472 height 11
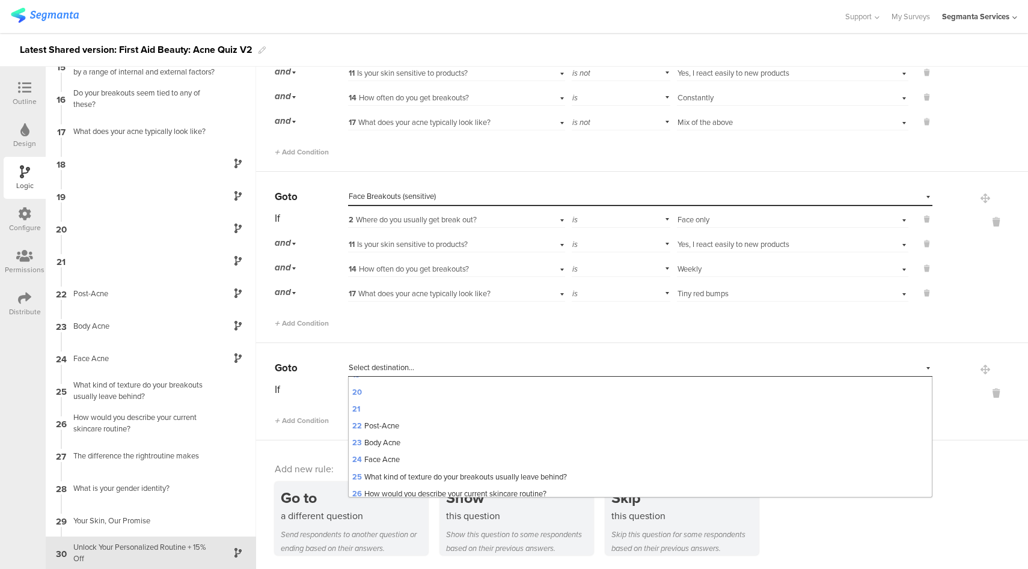
scroll to position [516, 0]
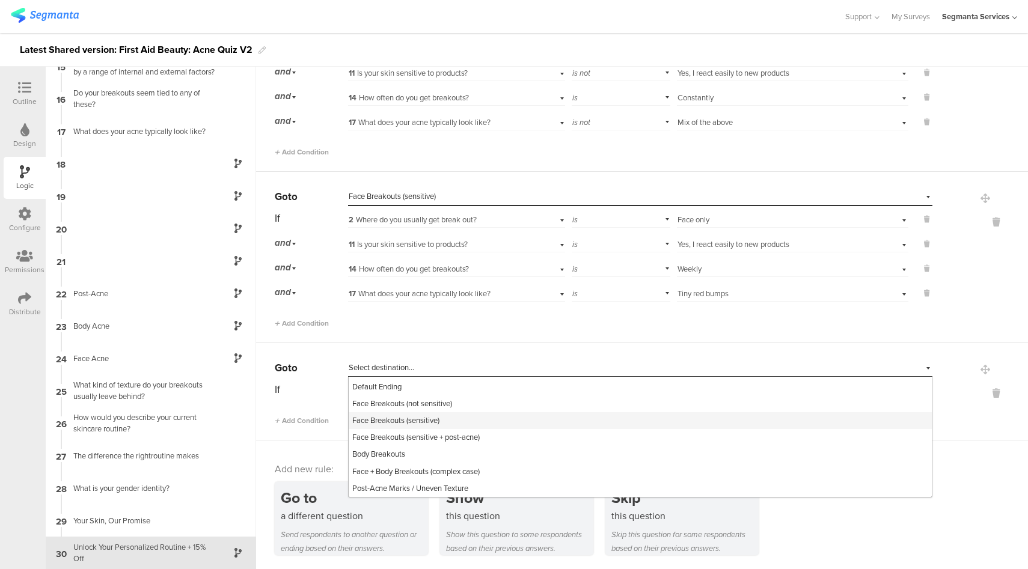
click at [445, 417] on div "Face Breakouts (sensitive)" at bounding box center [640, 420] width 583 height 17
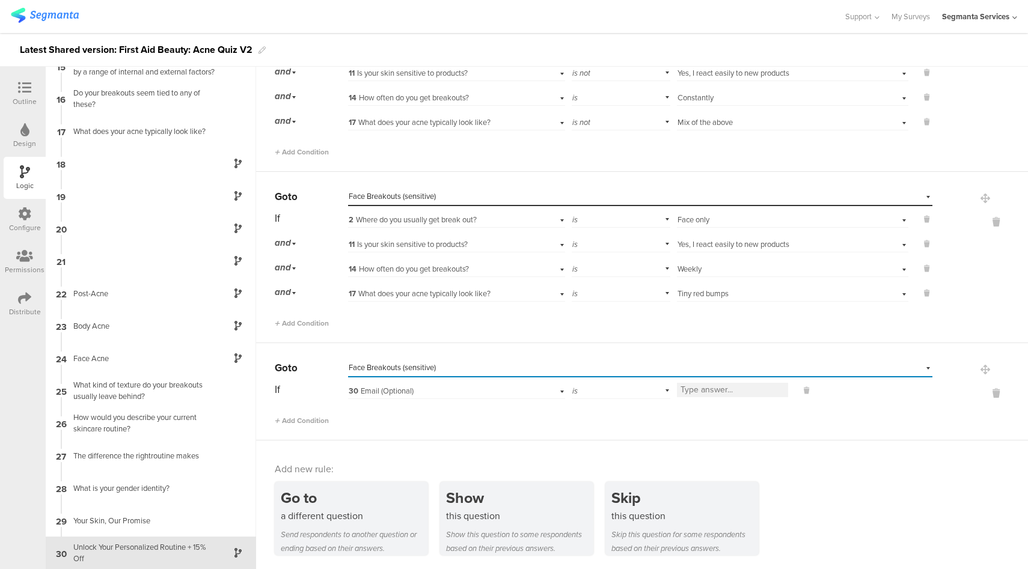
click at [445, 391] on div "30 Email (Optional)" at bounding box center [439, 391] width 181 height 11
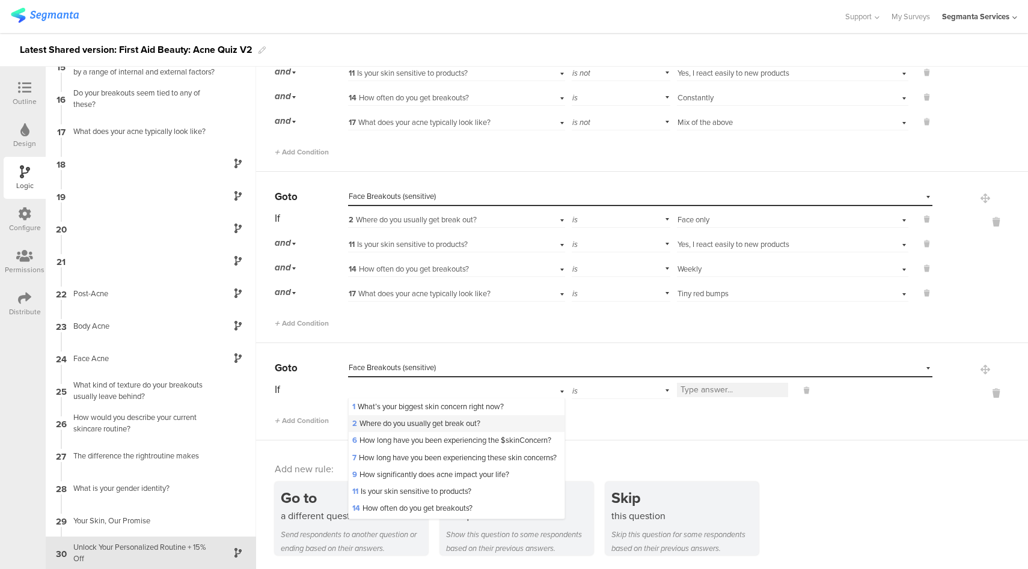
click at [432, 423] on span "2 Where do you usually get break out?" at bounding box center [416, 423] width 128 height 11
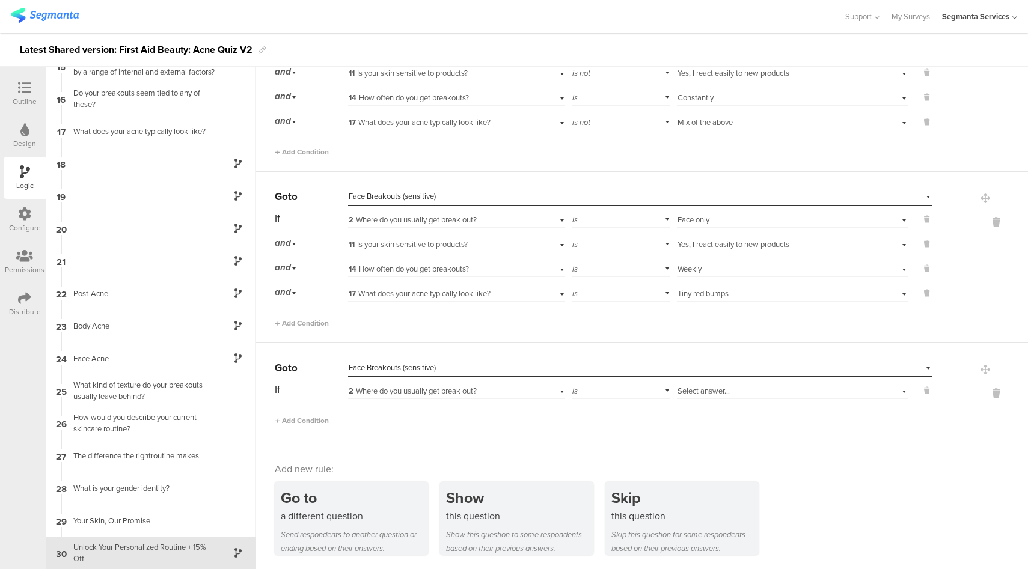
click at [717, 389] on span "Select answer..." at bounding box center [703, 390] width 52 height 11
click at [702, 404] on span "Face only" at bounding box center [697, 406] width 32 height 11
click at [318, 423] on span "Add Condition" at bounding box center [302, 420] width 54 height 11
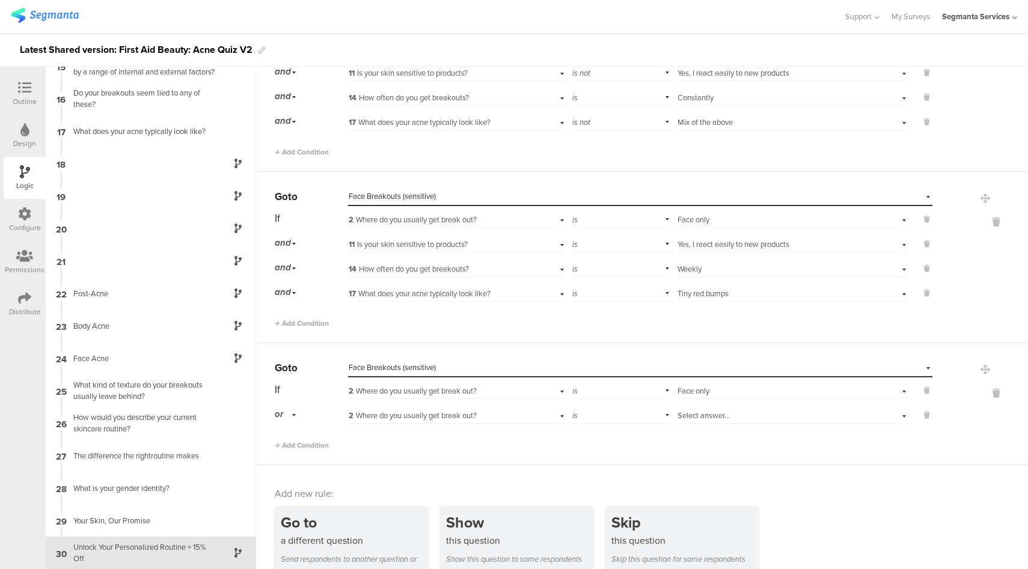
click at [286, 415] on div "or" at bounding box center [287, 414] width 25 height 19
click at [302, 450] on div "and" at bounding box center [310, 448] width 71 height 17
click at [461, 416] on span "2 Where do you usually get break out?" at bounding box center [413, 415] width 128 height 11
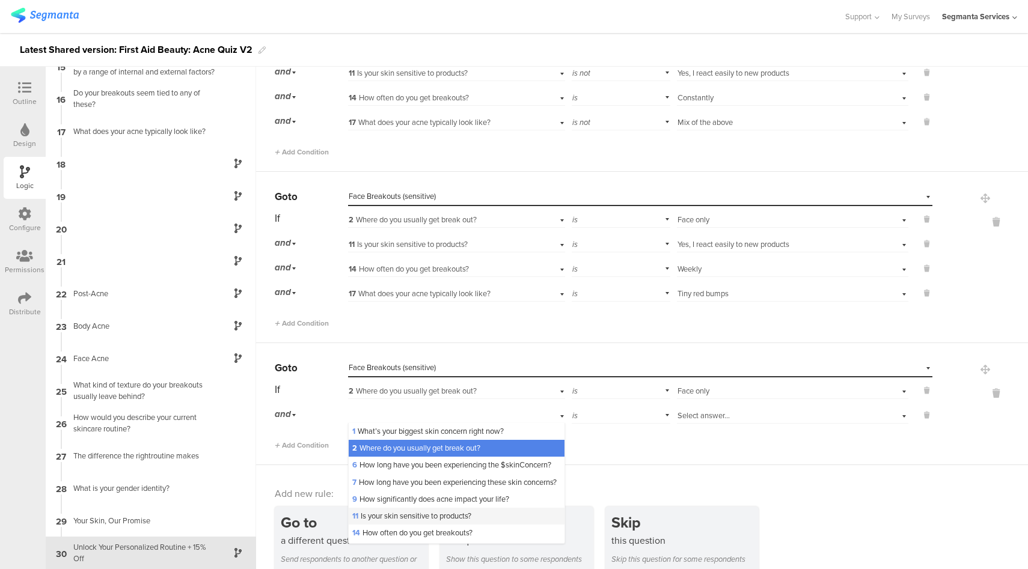
click at [385, 522] on span "11 Is your skin sensitive to products?" at bounding box center [411, 515] width 119 height 11
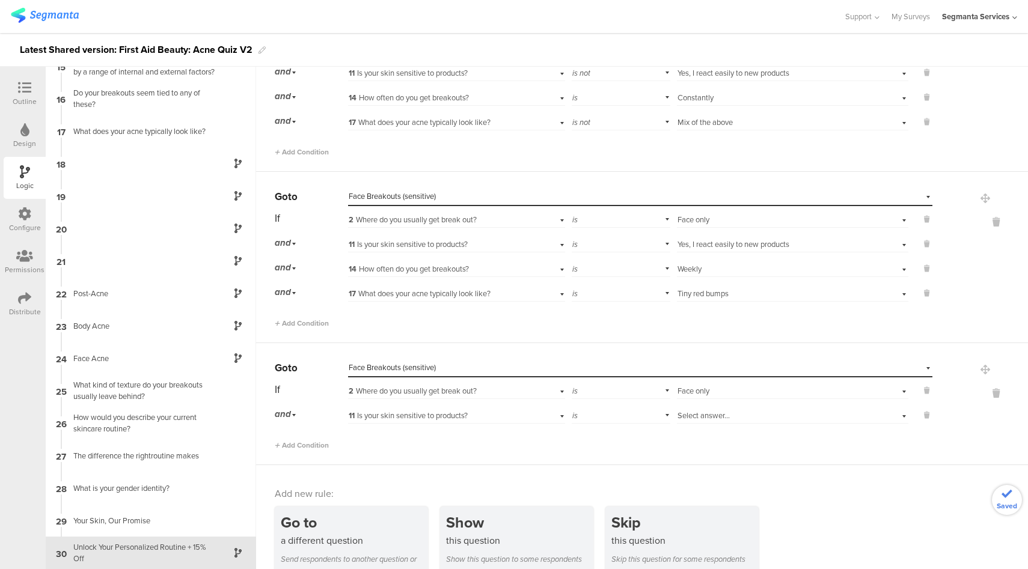
click at [677, 417] on span "Select answer..." at bounding box center [703, 415] width 52 height 11
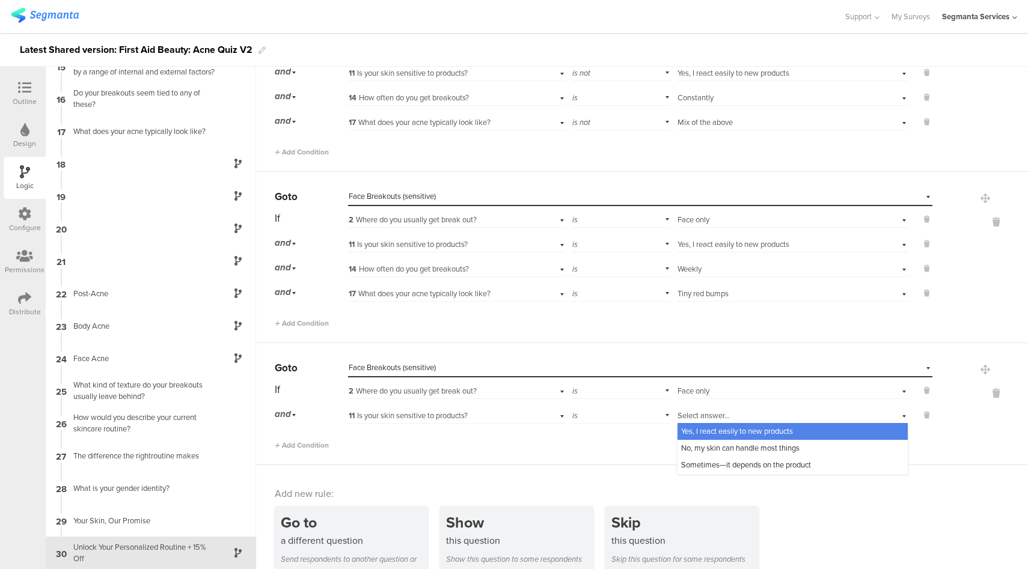
click at [685, 433] on span "Yes, I react easily to new products" at bounding box center [737, 431] width 112 height 11
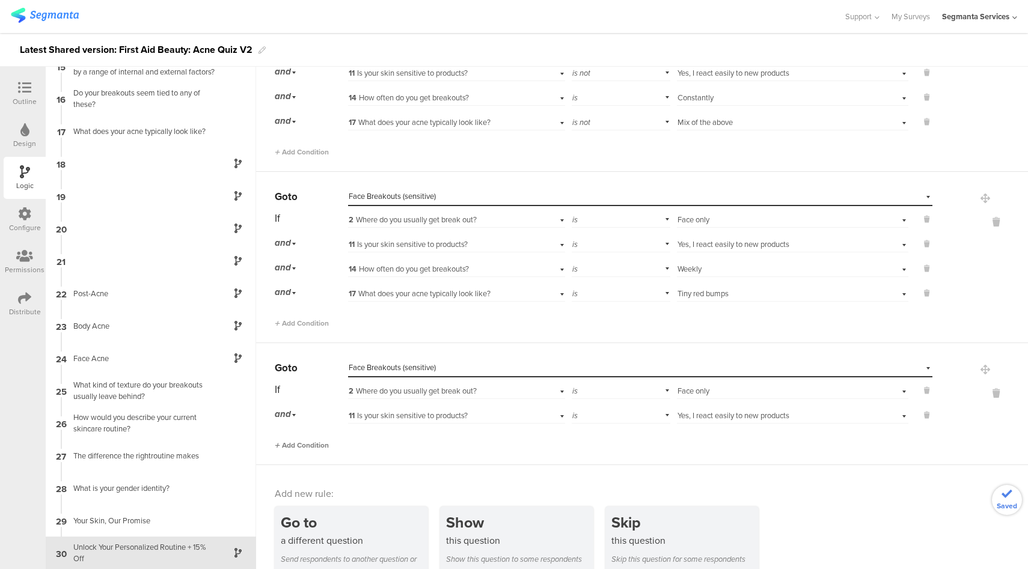
click at [314, 444] on span "Add Condition" at bounding box center [302, 445] width 54 height 11
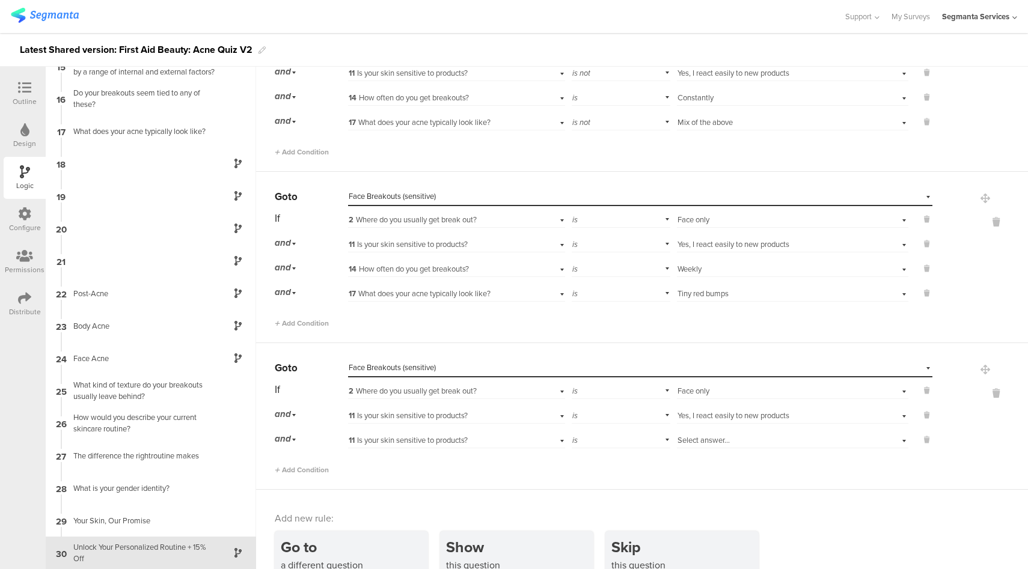
click at [410, 444] on span "11 Is your skin sensitive to products?" at bounding box center [408, 440] width 119 height 11
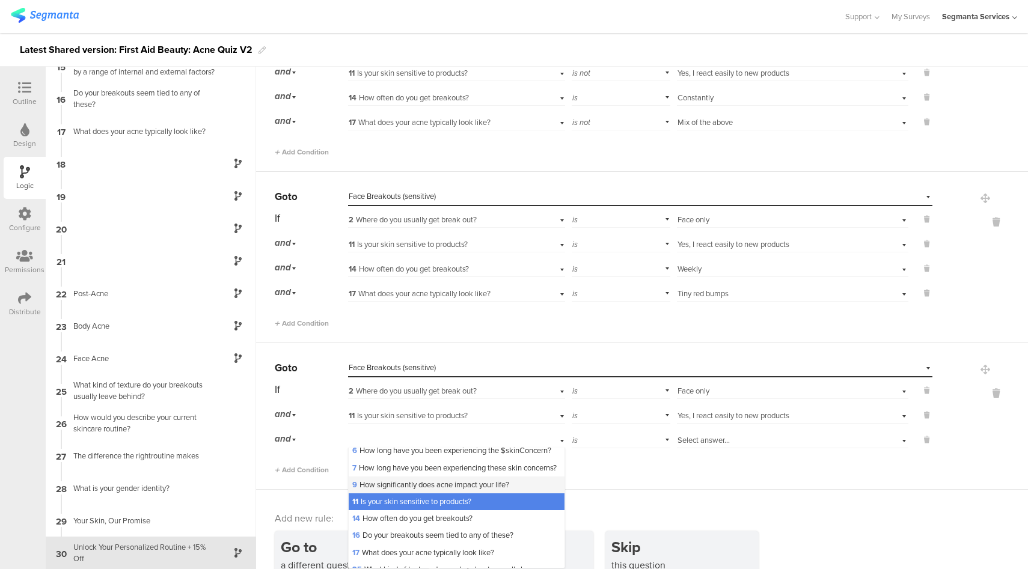
scroll to position [39, 0]
click at [386, 524] on span "14 How often do you get breakouts?" at bounding box center [412, 518] width 120 height 11
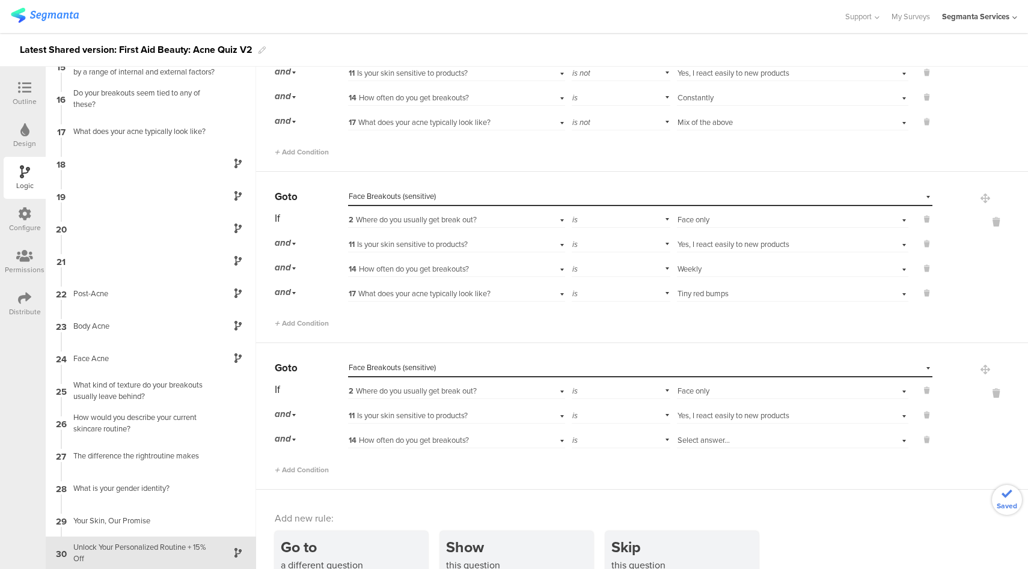
click at [744, 440] on div "Select answer..." at bounding box center [774, 440] width 194 height 11
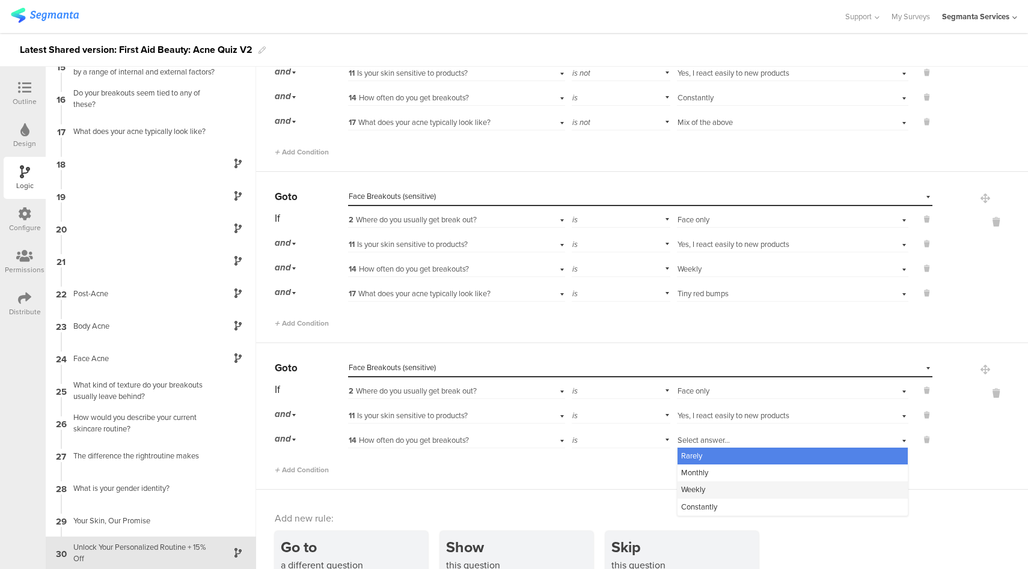
click at [705, 490] on div "Weekly" at bounding box center [792, 489] width 230 height 17
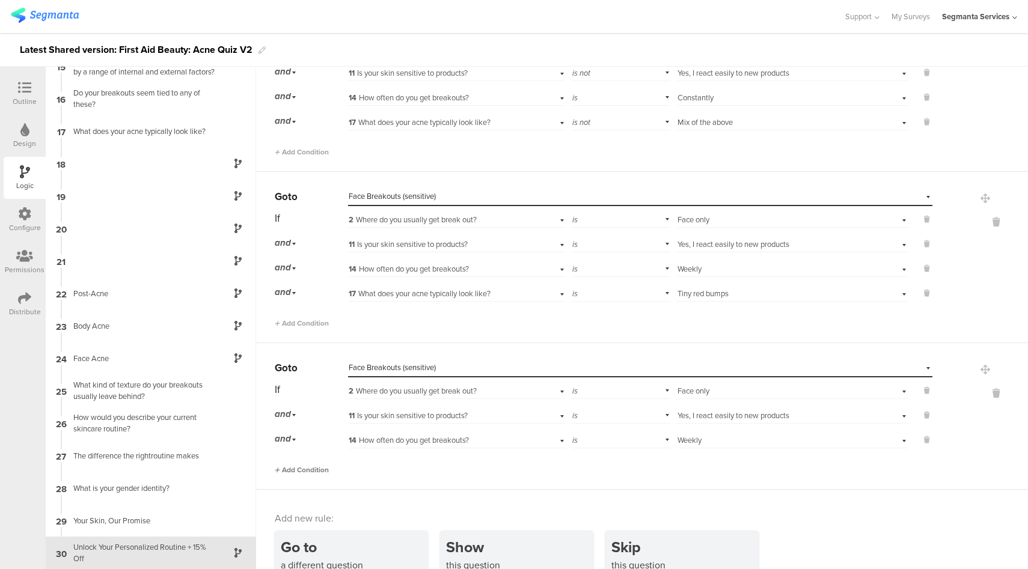
click at [308, 466] on span "Add Condition" at bounding box center [302, 470] width 54 height 11
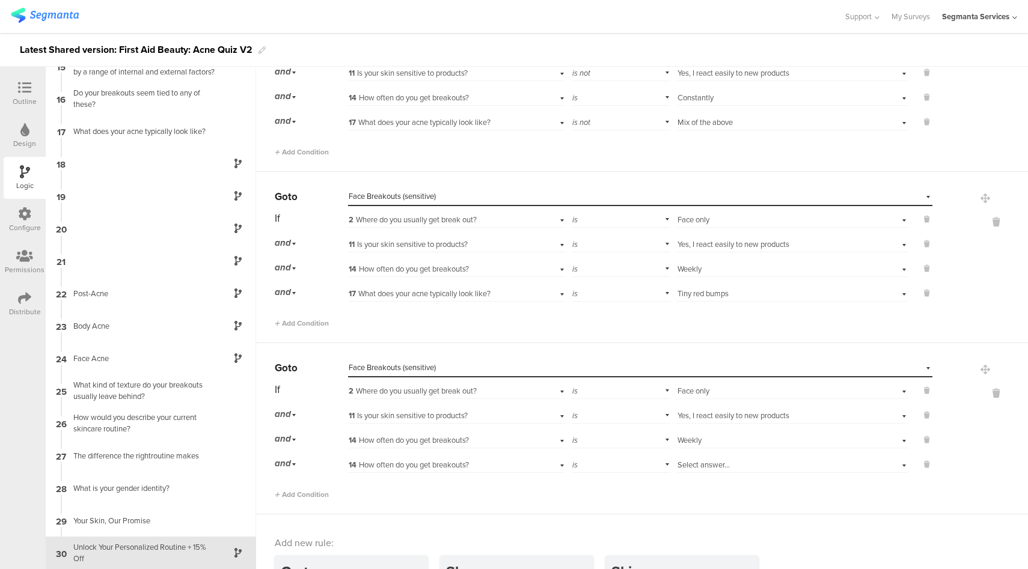
click at [504, 466] on div "14 How often do you get breakouts?" at bounding box center [439, 465] width 181 height 11
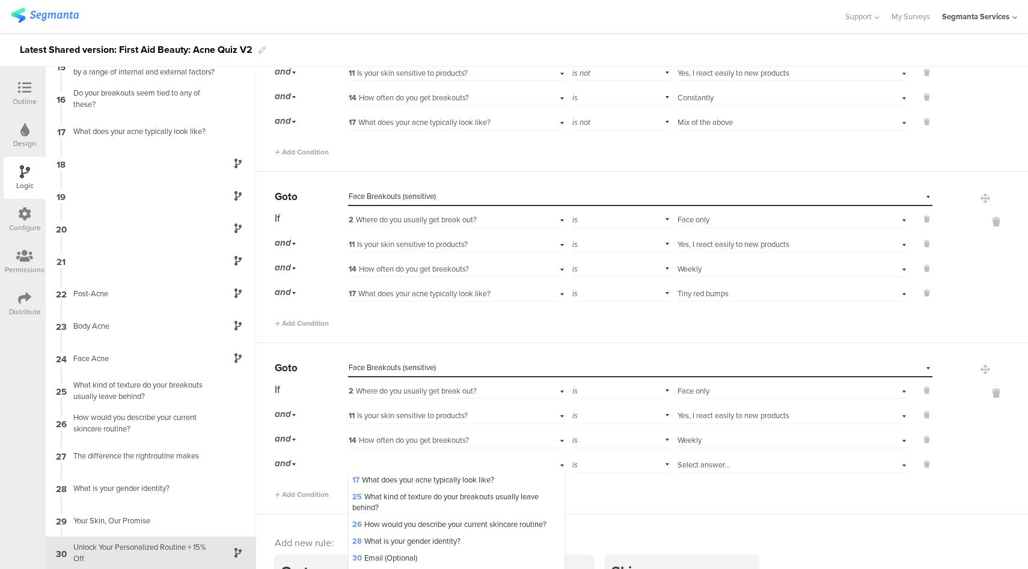
scroll to position [154, 0]
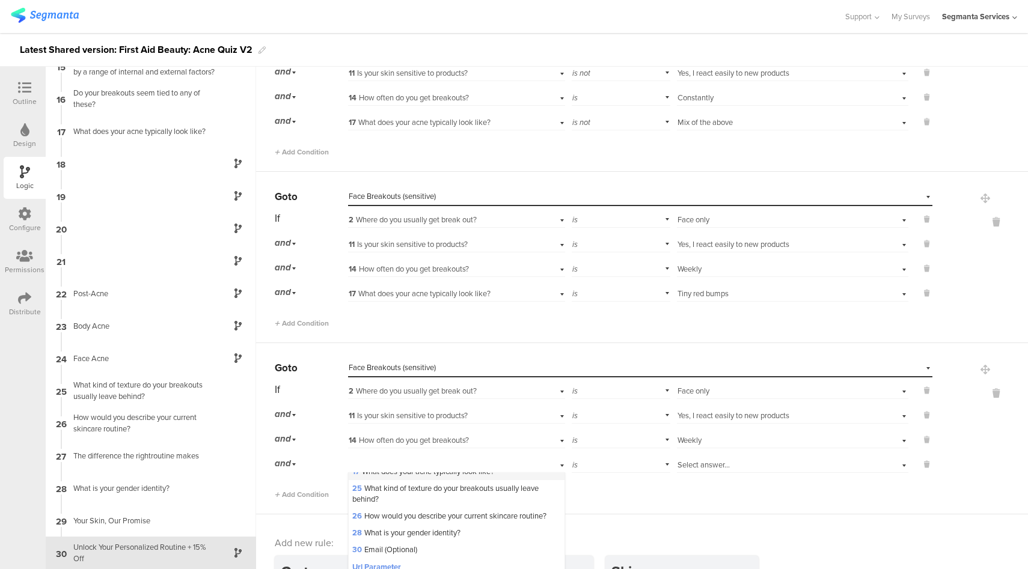
click at [429, 477] on span "17 What does your acne typically look like?" at bounding box center [423, 471] width 142 height 11
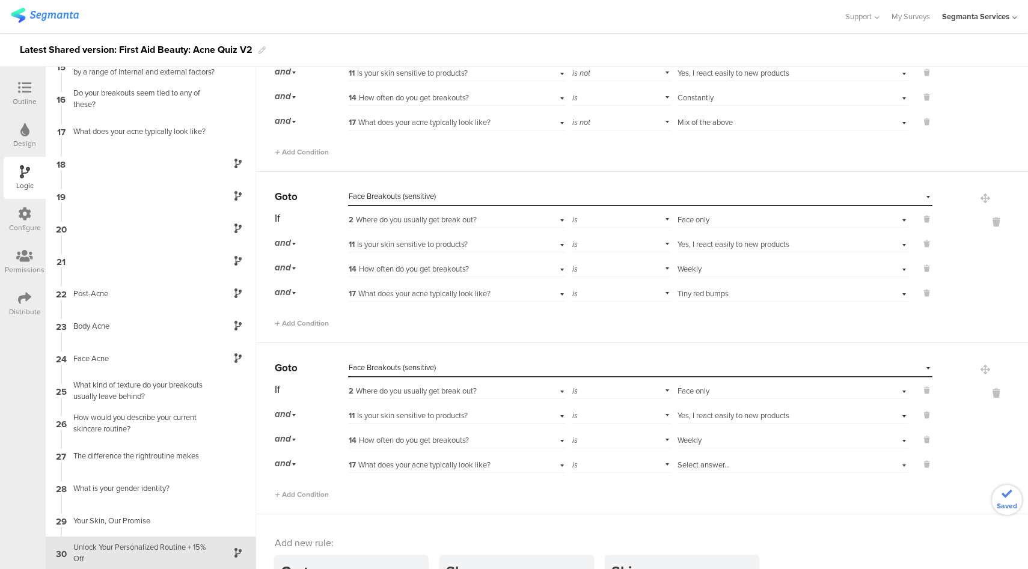
click at [695, 465] on span "Select answer..." at bounding box center [703, 464] width 52 height 11
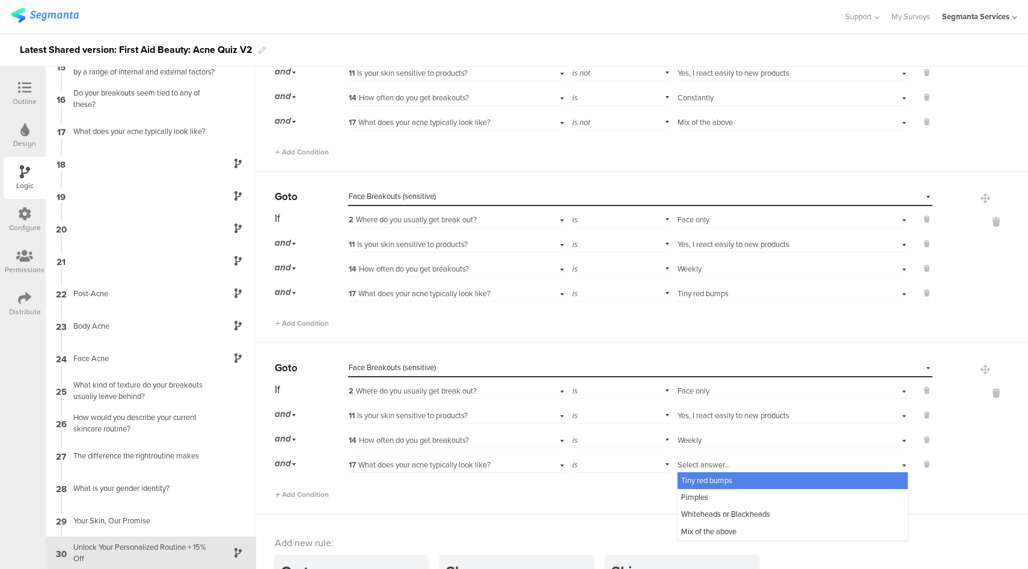
click at [706, 481] on span "Tiny red bumps" at bounding box center [706, 480] width 51 height 11
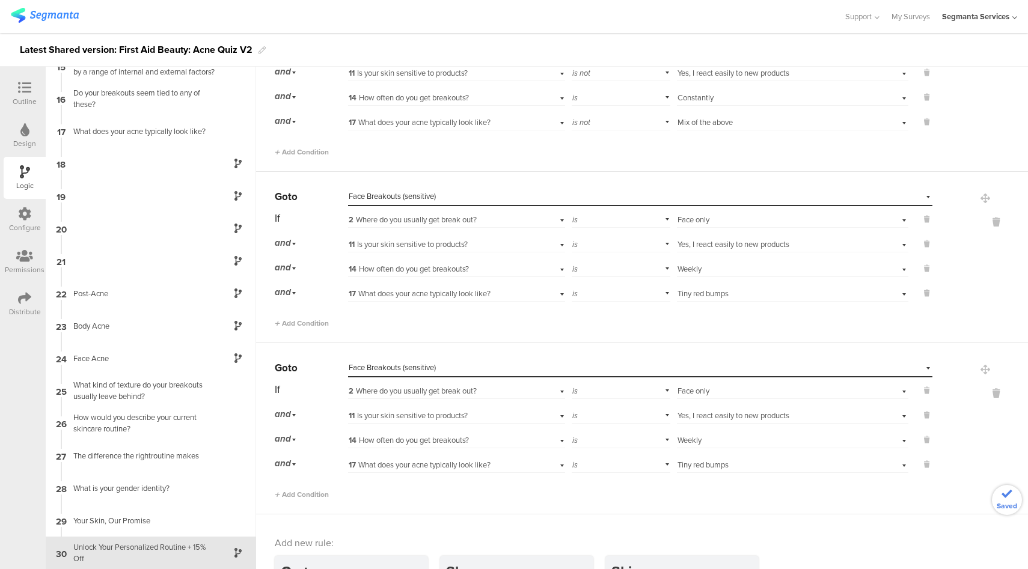
click at [704, 440] on div "Select answer... Weekly" at bounding box center [774, 440] width 194 height 11
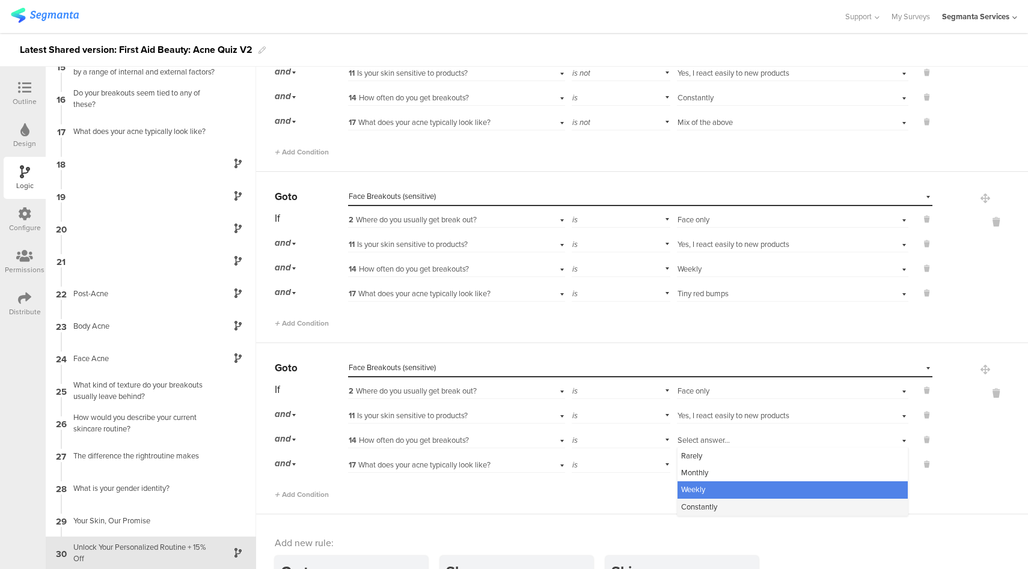
click at [697, 504] on span "Constantly" at bounding box center [699, 506] width 36 height 11
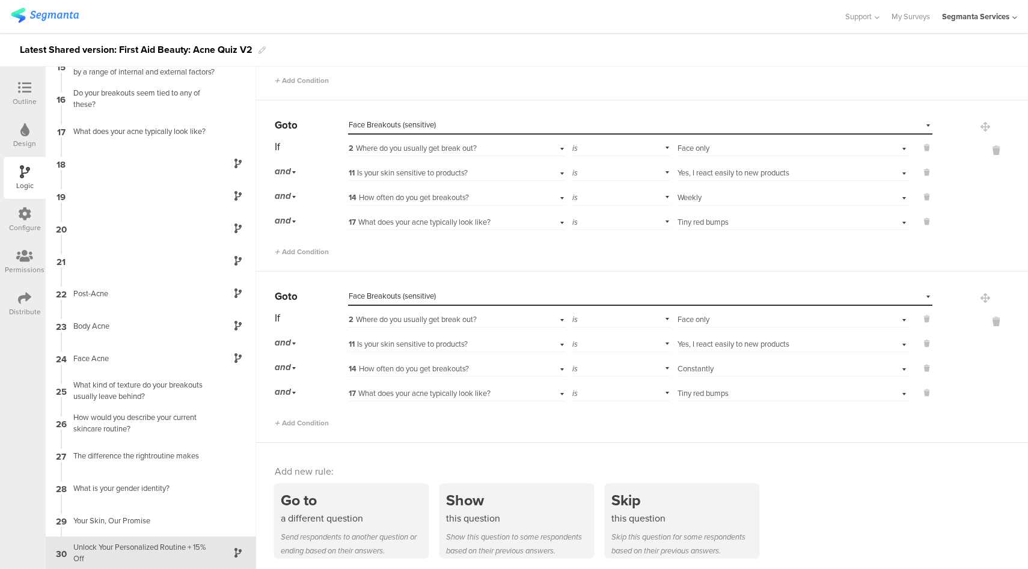
scroll to position [359, 0]
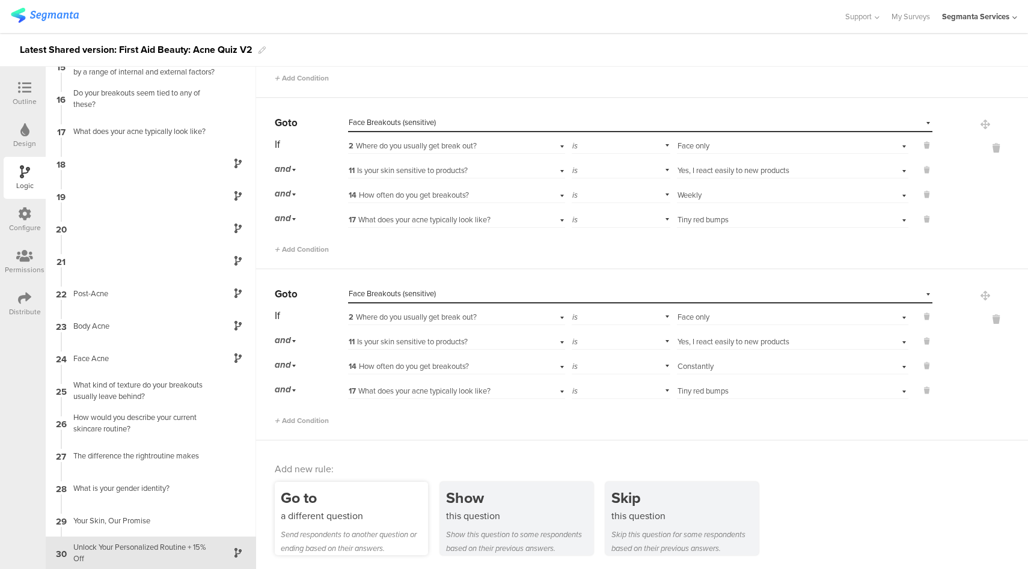
click at [340, 493] on div "Go to" at bounding box center [354, 498] width 147 height 22
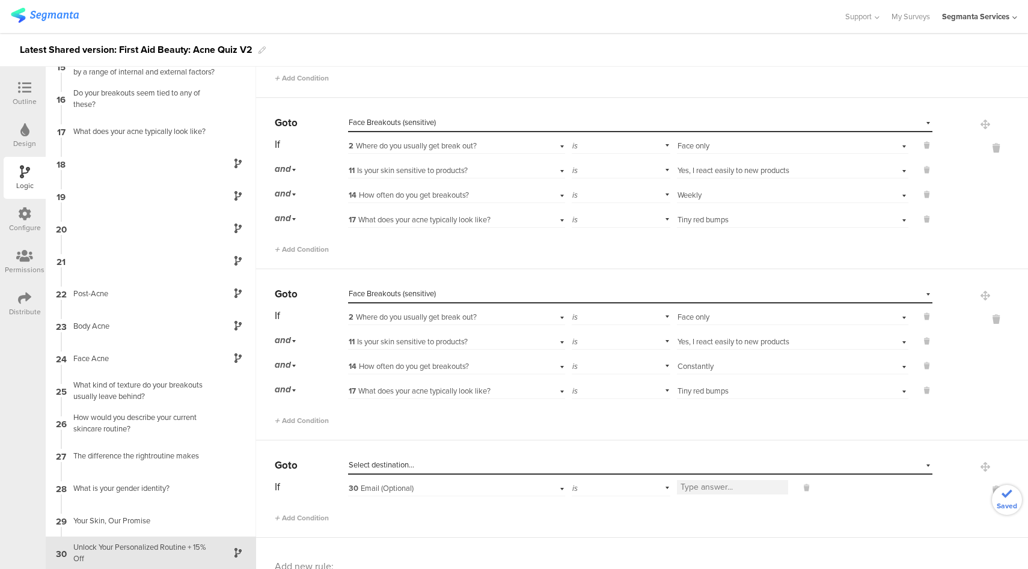
click at [442, 465] on div "Select destination..." at bounding box center [585, 465] width 472 height 11
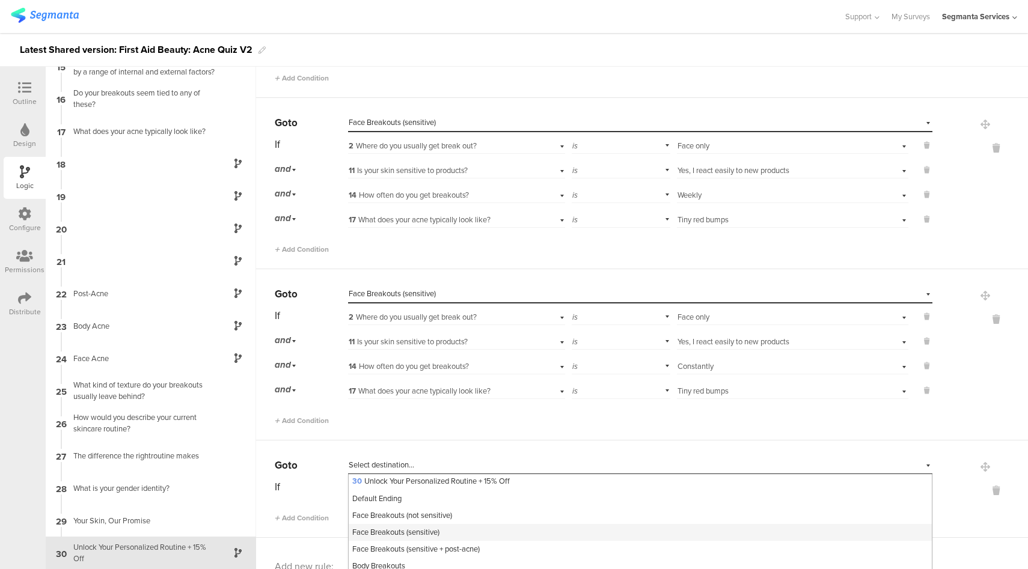
click at [430, 537] on span "Face Breakouts (sensitive)" at bounding box center [395, 531] width 87 height 11
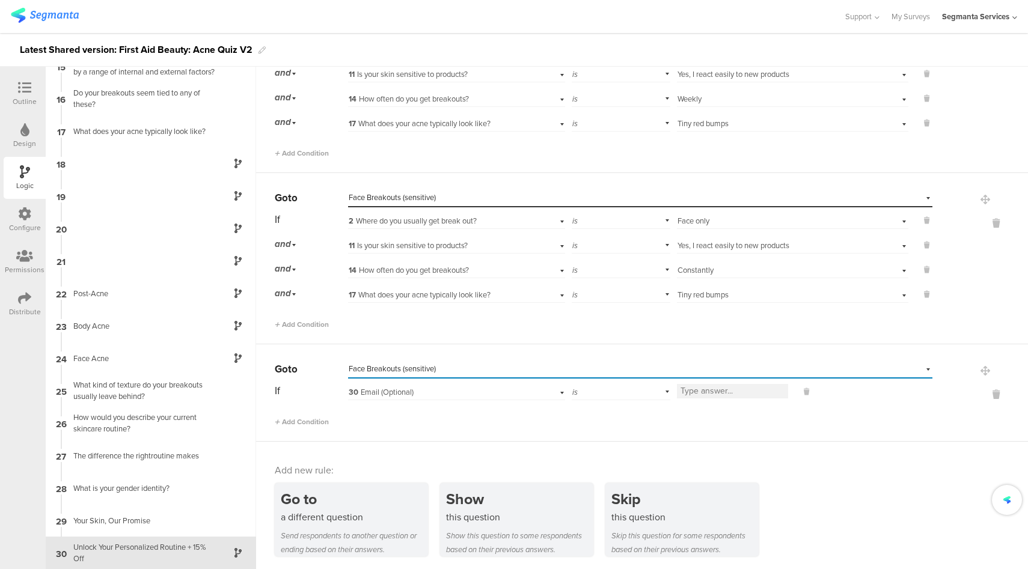
scroll to position [456, 0]
click at [420, 392] on div "30 Email (Optional)" at bounding box center [439, 392] width 181 height 11
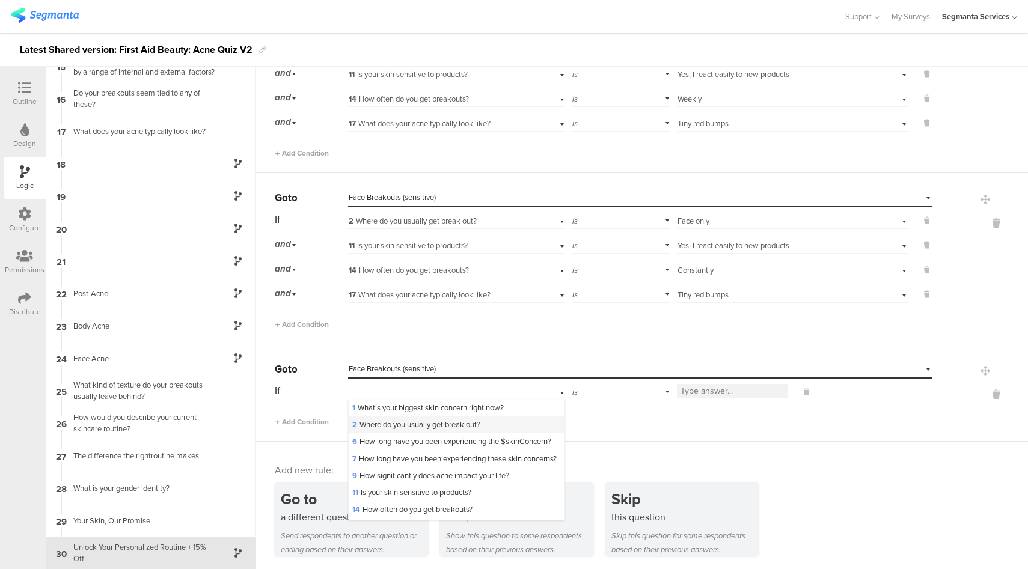
click at [387, 421] on span "2 Where do you usually get break out?" at bounding box center [416, 424] width 128 height 11
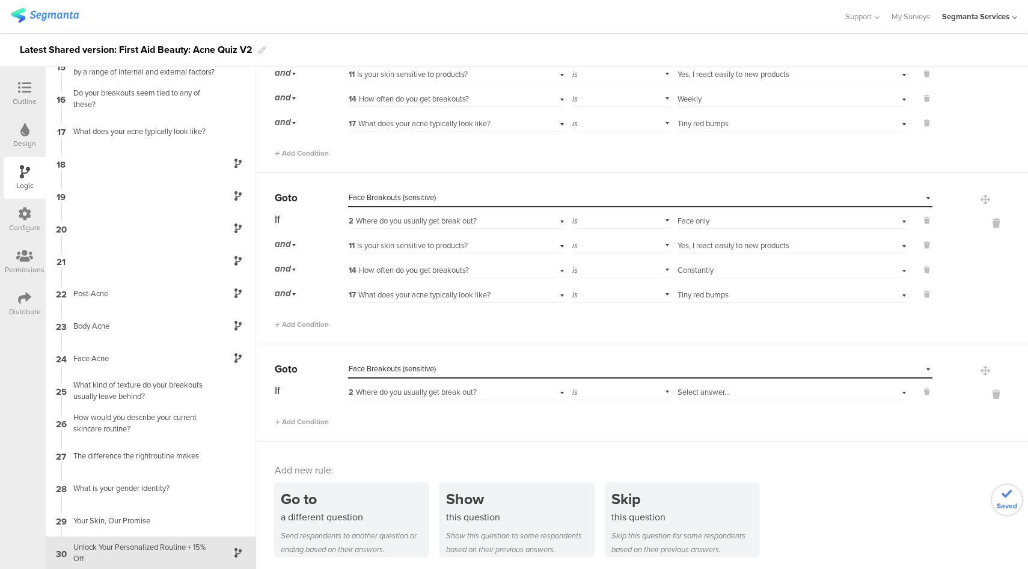
click at [751, 393] on div "Select answer..." at bounding box center [774, 392] width 194 height 11
click at [709, 410] on div "Face only" at bounding box center [792, 408] width 230 height 17
click at [292, 423] on span "Add Condition" at bounding box center [302, 422] width 54 height 11
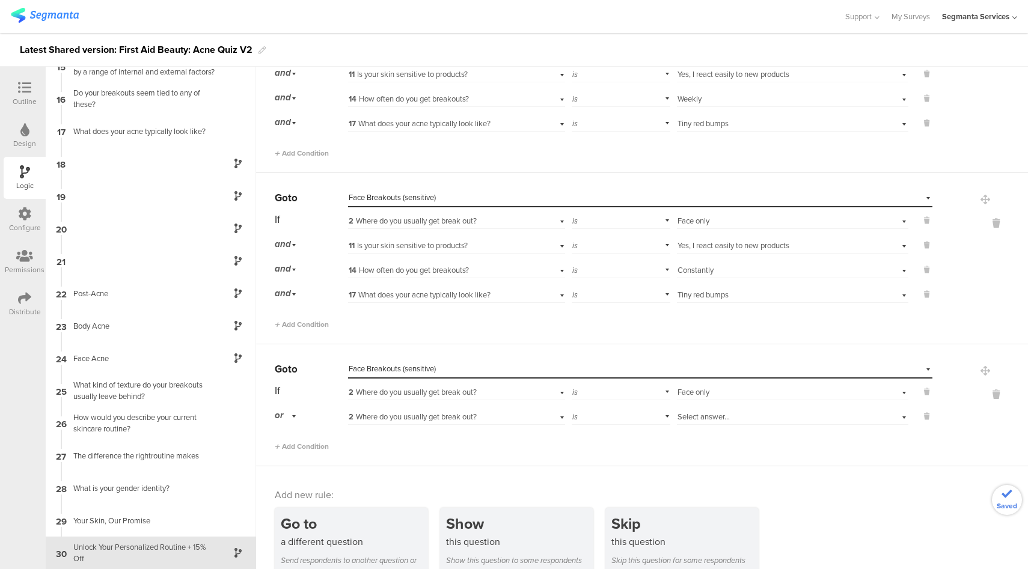
click at [285, 416] on div "or" at bounding box center [287, 415] width 25 height 19
click at [292, 445] on div "and" at bounding box center [310, 449] width 71 height 17
click at [420, 416] on span "2 Where do you usually get break out?" at bounding box center [413, 416] width 128 height 11
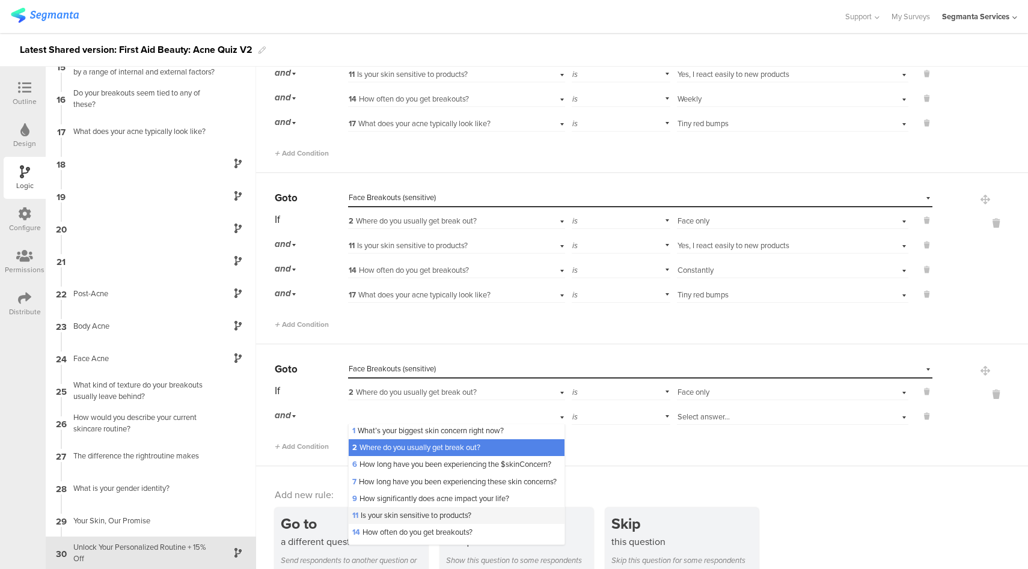
scroll to position [2, 0]
click at [395, 520] on span "11 Is your skin sensitive to products?" at bounding box center [411, 514] width 119 height 11
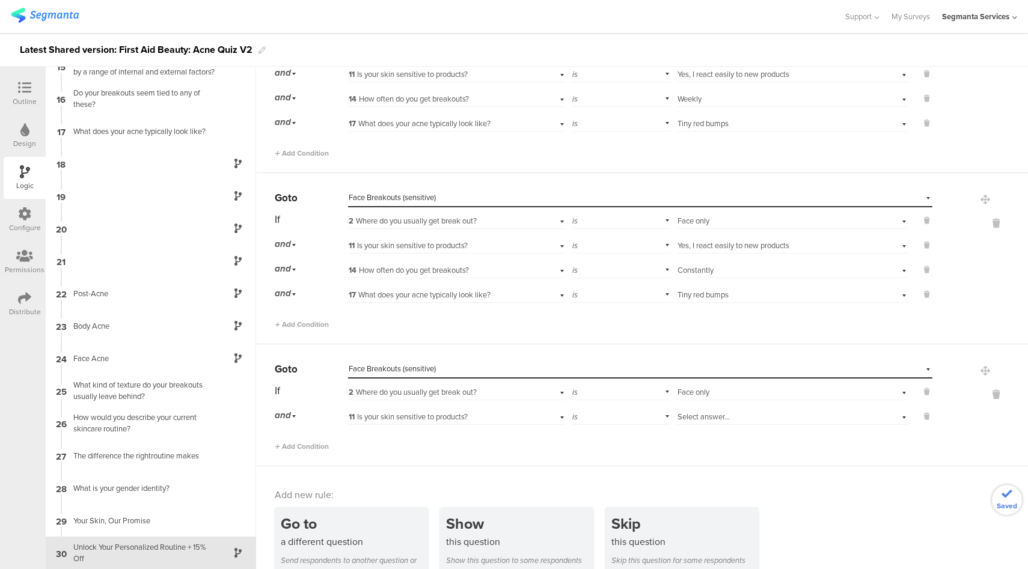
click at [697, 413] on span "Select answer..." at bounding box center [703, 416] width 52 height 11
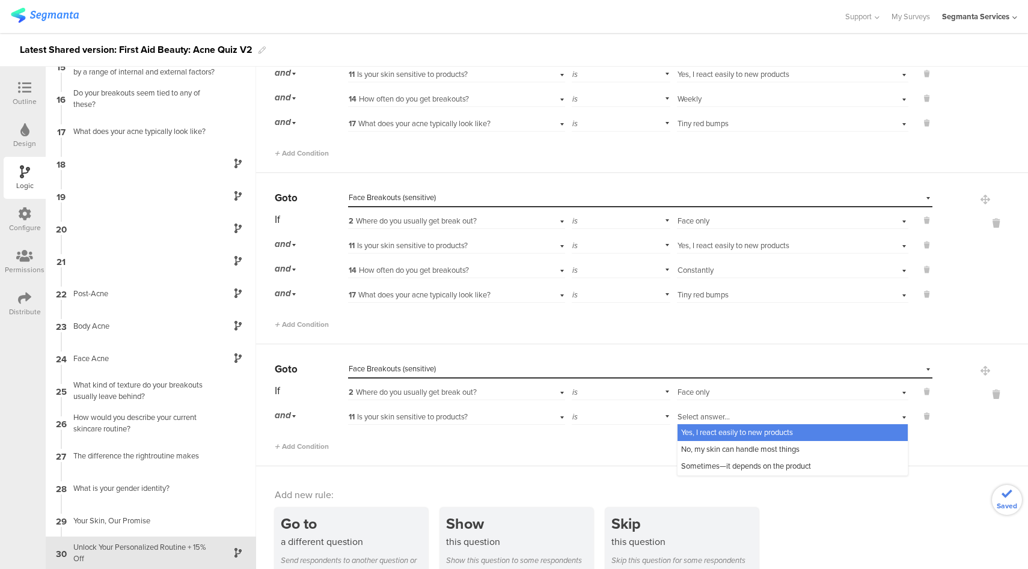
click at [694, 434] on span "Yes, I react easily to new products" at bounding box center [737, 432] width 112 height 11
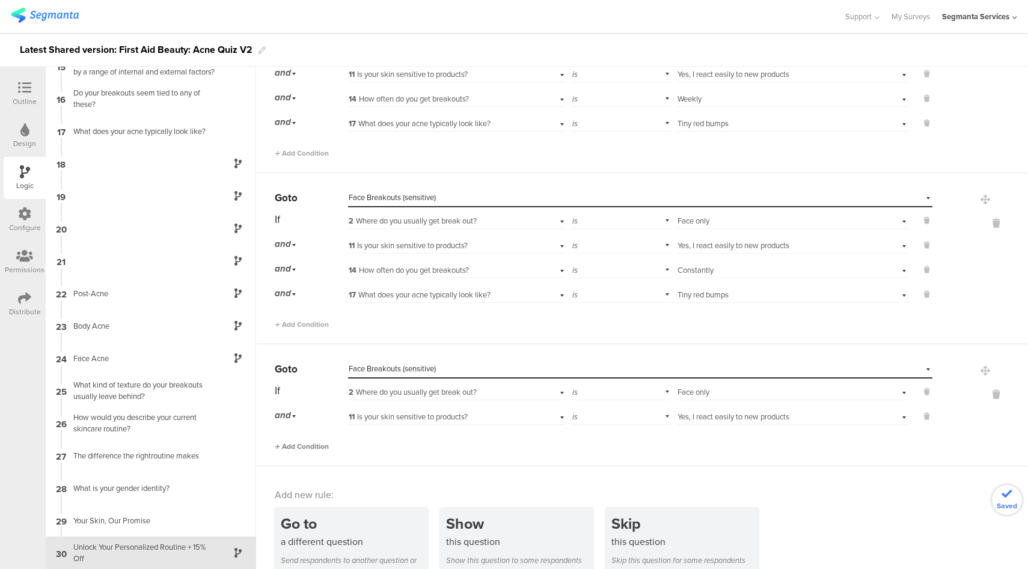
click at [317, 449] on span "Add Condition" at bounding box center [302, 446] width 54 height 11
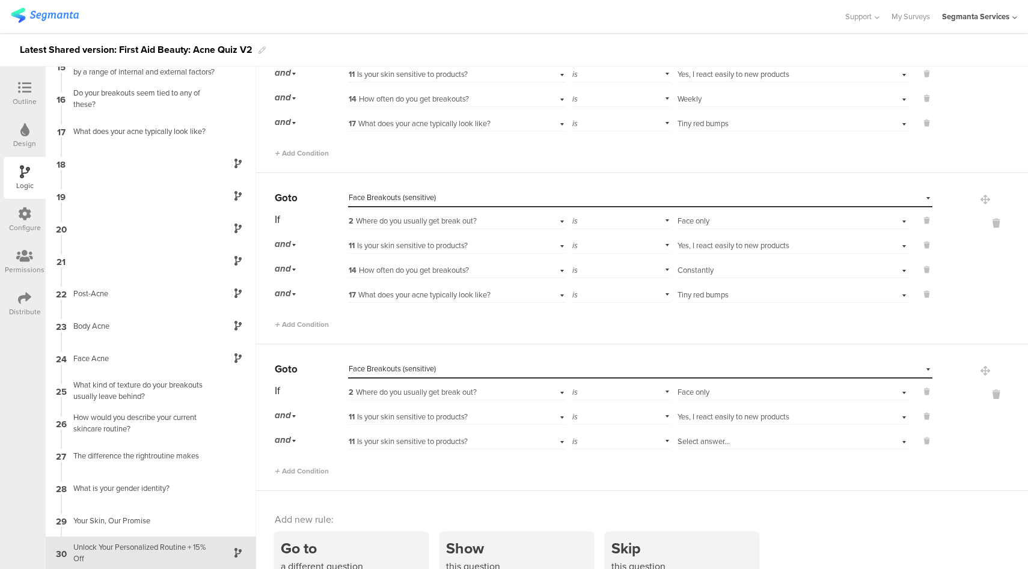
click at [433, 441] on span "11 Is your skin sensitive to products?" at bounding box center [408, 441] width 119 height 11
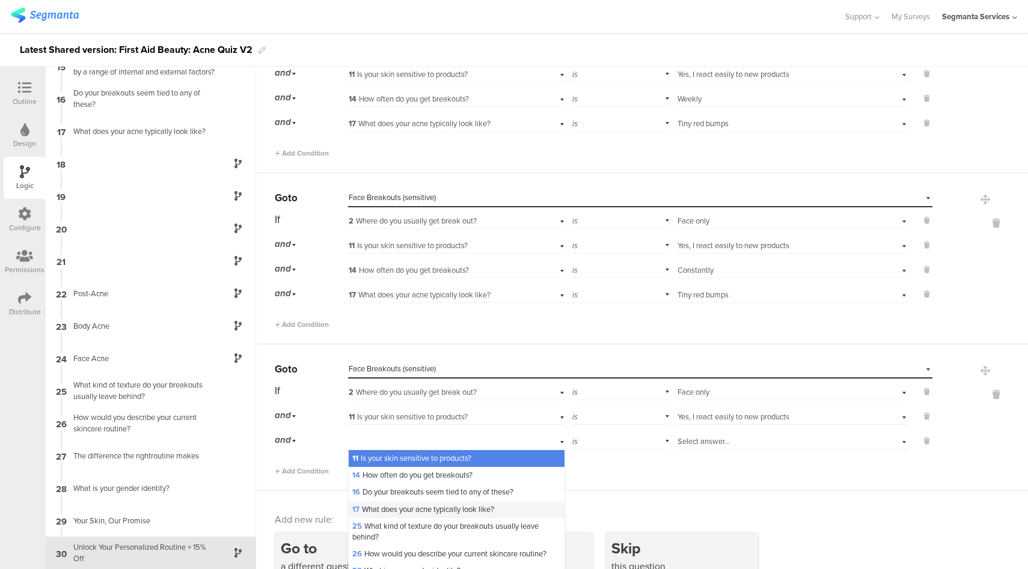
scroll to position [89, 0]
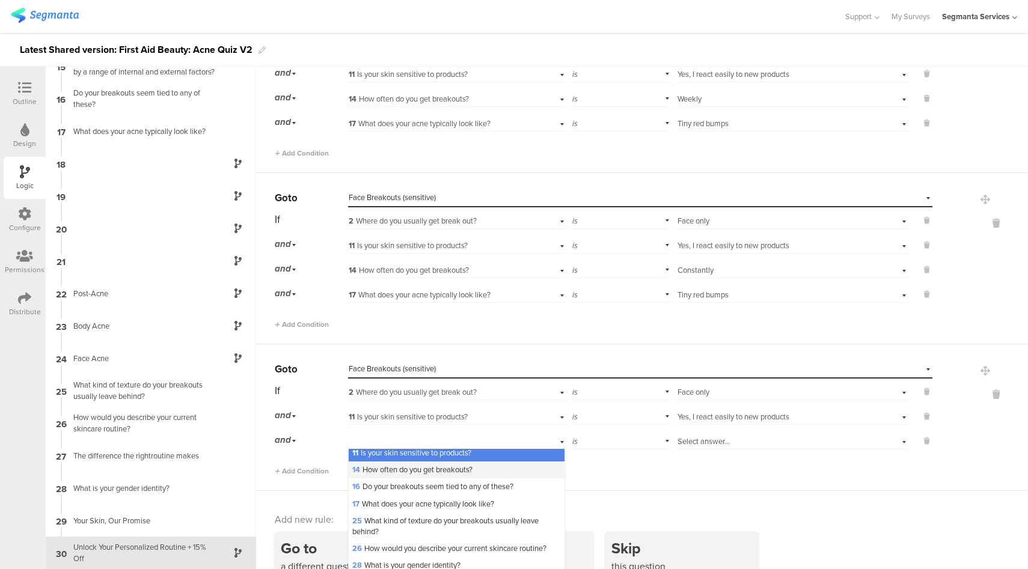
click at [415, 475] on span "14 How often do you get breakouts?" at bounding box center [412, 469] width 120 height 11
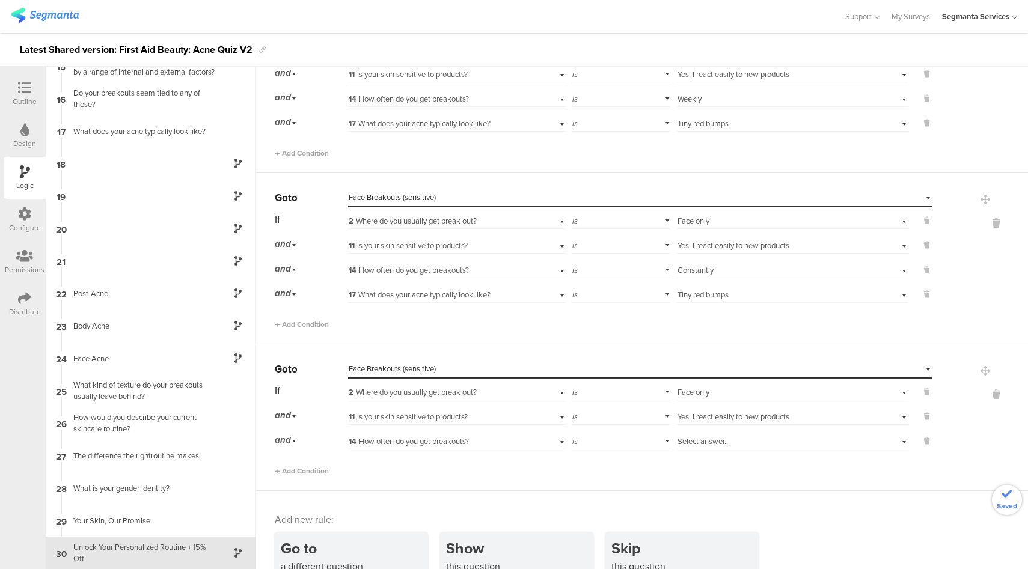
click at [720, 438] on div "Select answer..." at bounding box center [774, 441] width 194 height 11
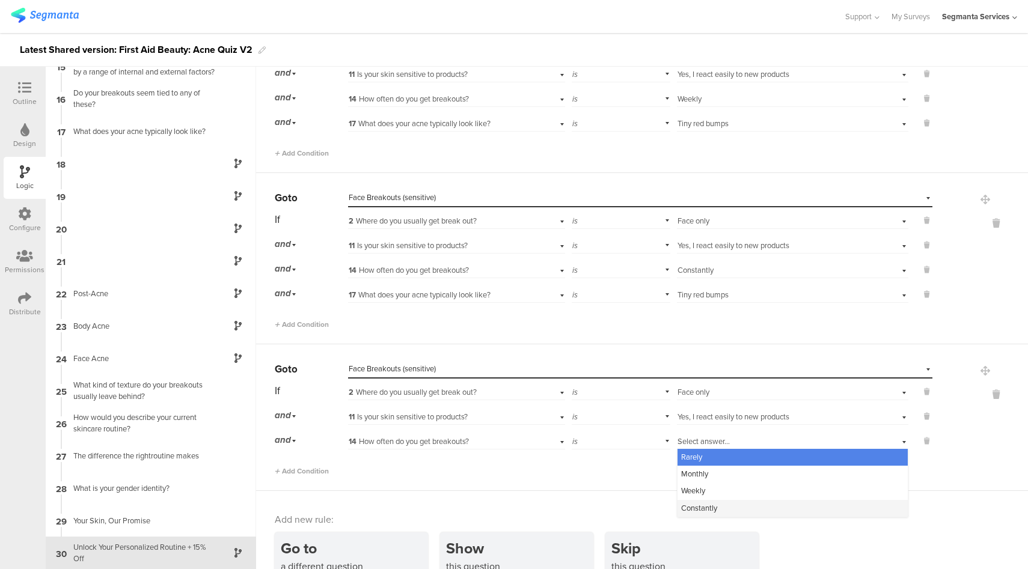
click at [703, 508] on span "Constantly" at bounding box center [699, 507] width 36 height 11
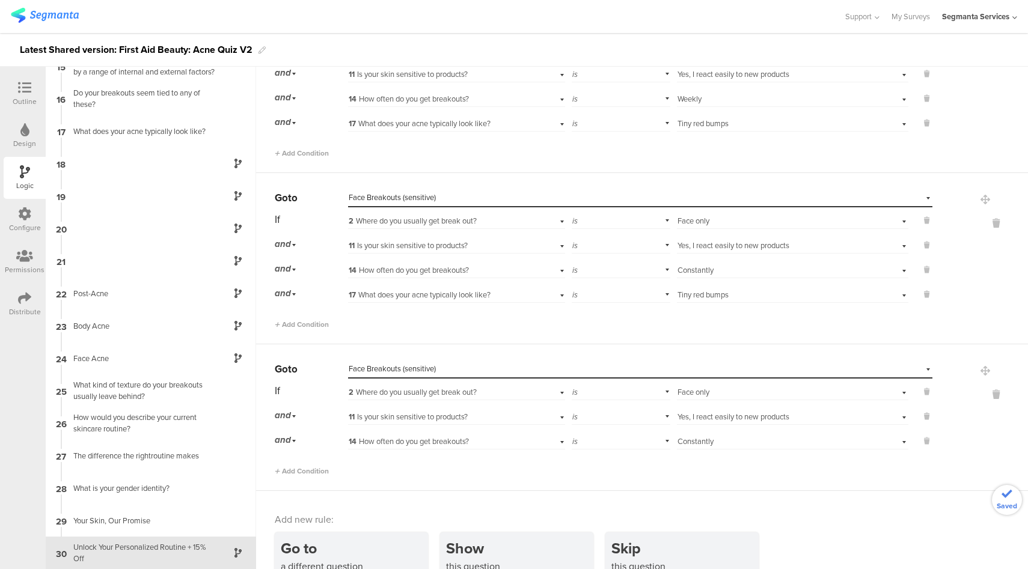
click at [729, 442] on div "Select answer... Constantly" at bounding box center [774, 441] width 194 height 11
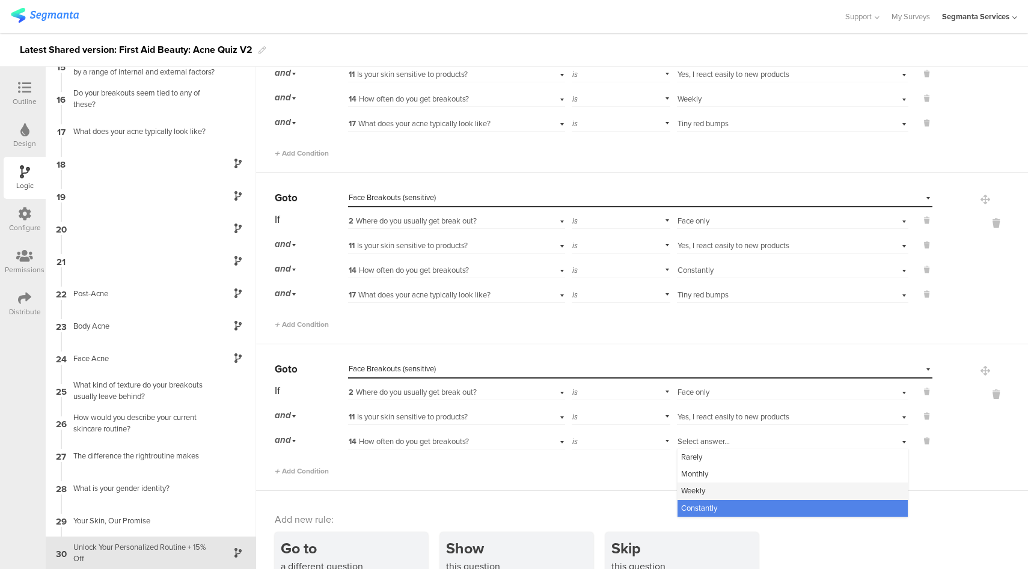
click at [691, 487] on span "Weekly" at bounding box center [693, 490] width 24 height 11
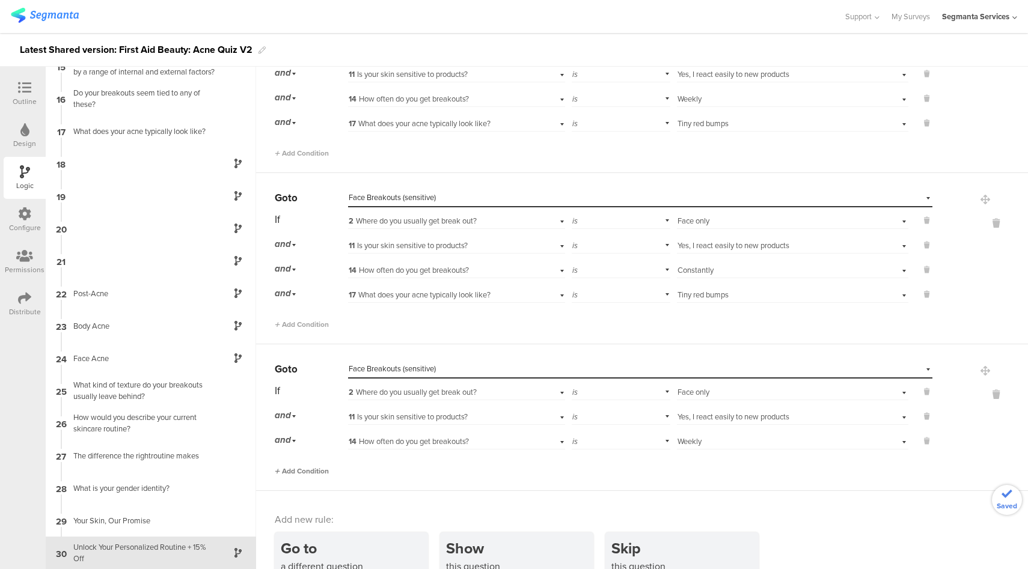
click at [321, 466] on span "Add Condition" at bounding box center [302, 471] width 54 height 11
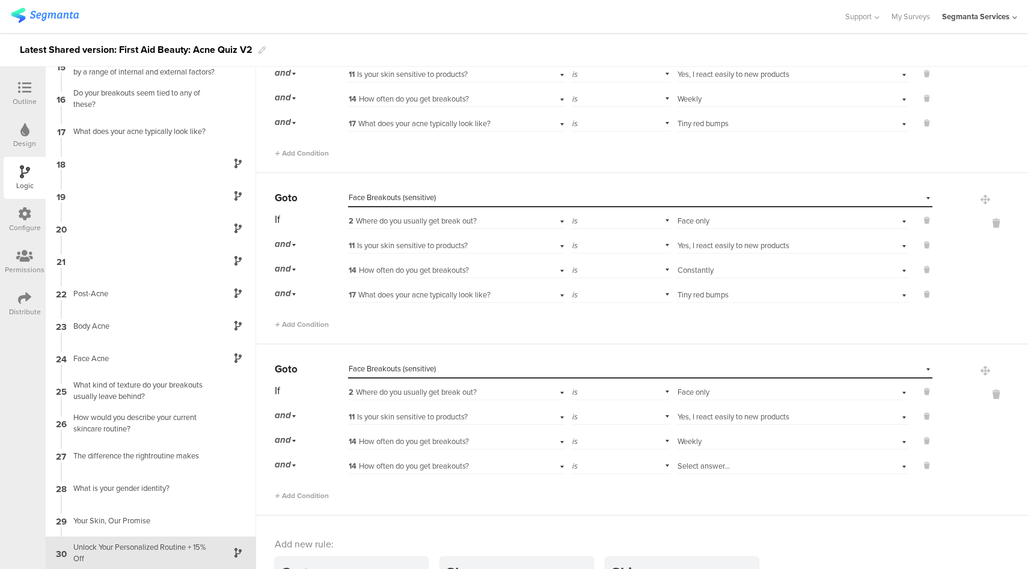
click at [457, 462] on span "14 How often do you get breakouts?" at bounding box center [409, 465] width 120 height 11
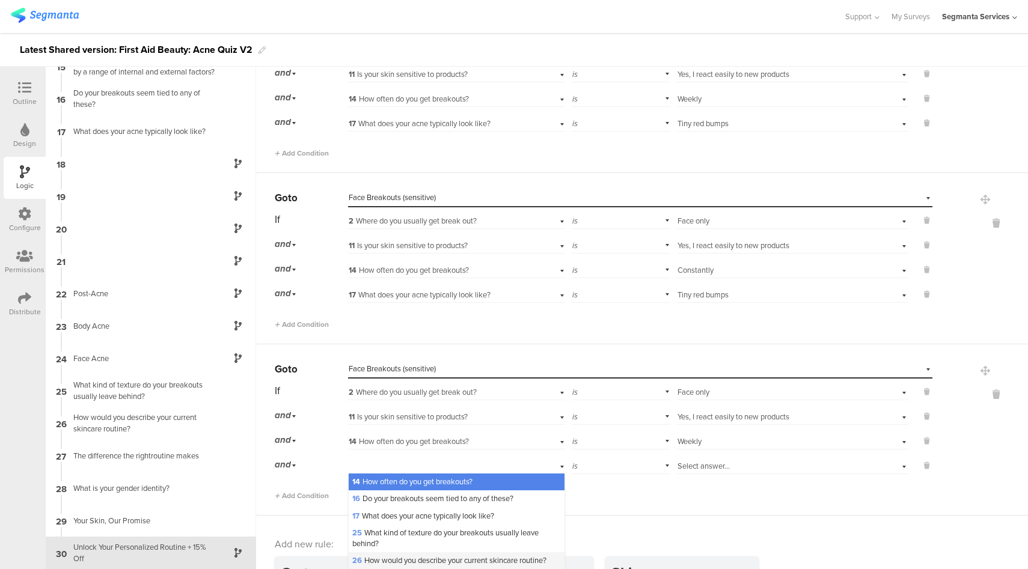
scroll to position [101, 0]
click at [413, 522] on span "17 What does your acne typically look like?" at bounding box center [423, 516] width 142 height 11
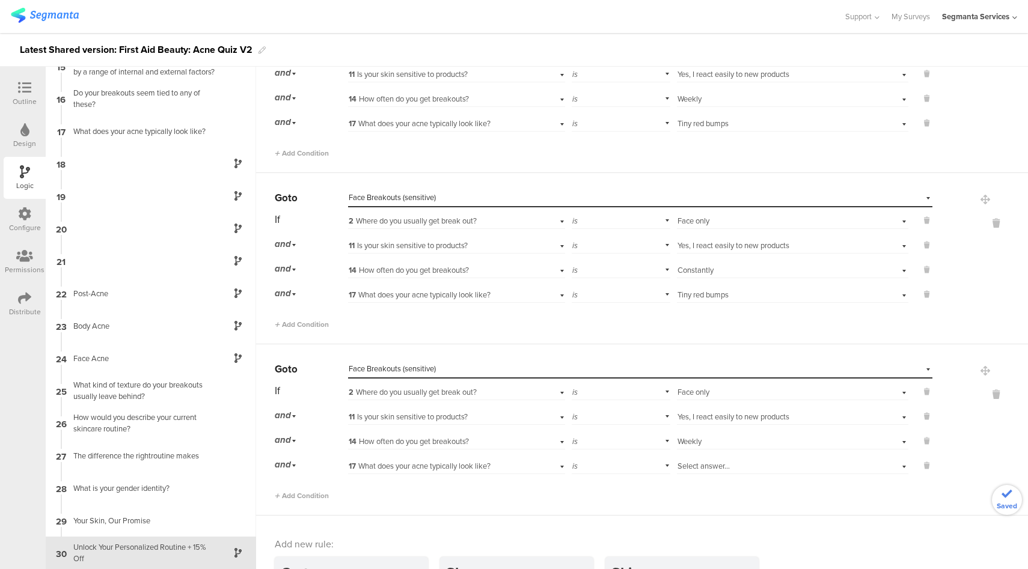
click at [755, 463] on div "Select answer..." at bounding box center [774, 466] width 194 height 11
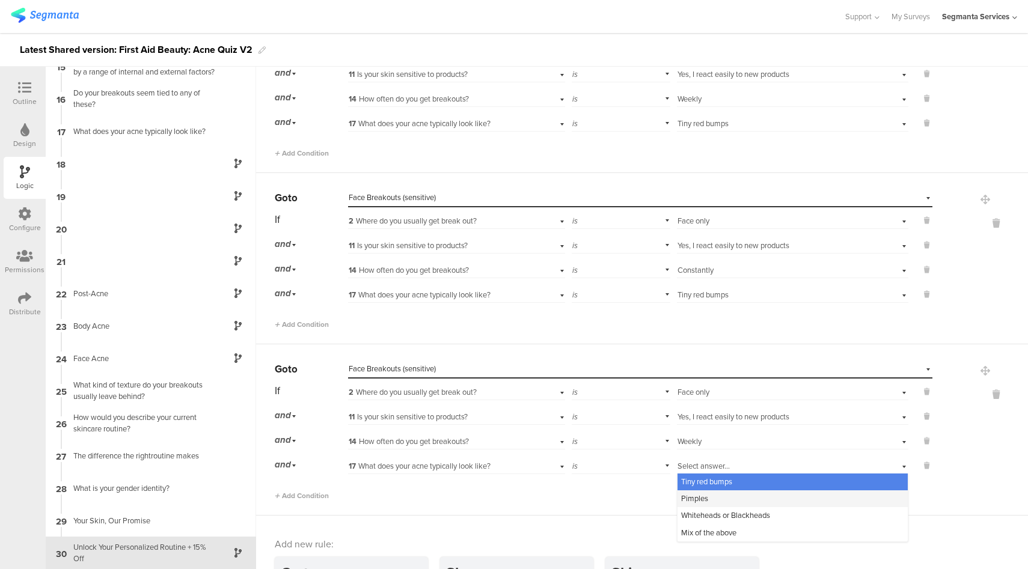
click at [708, 501] on div "Pimples" at bounding box center [792, 498] width 230 height 17
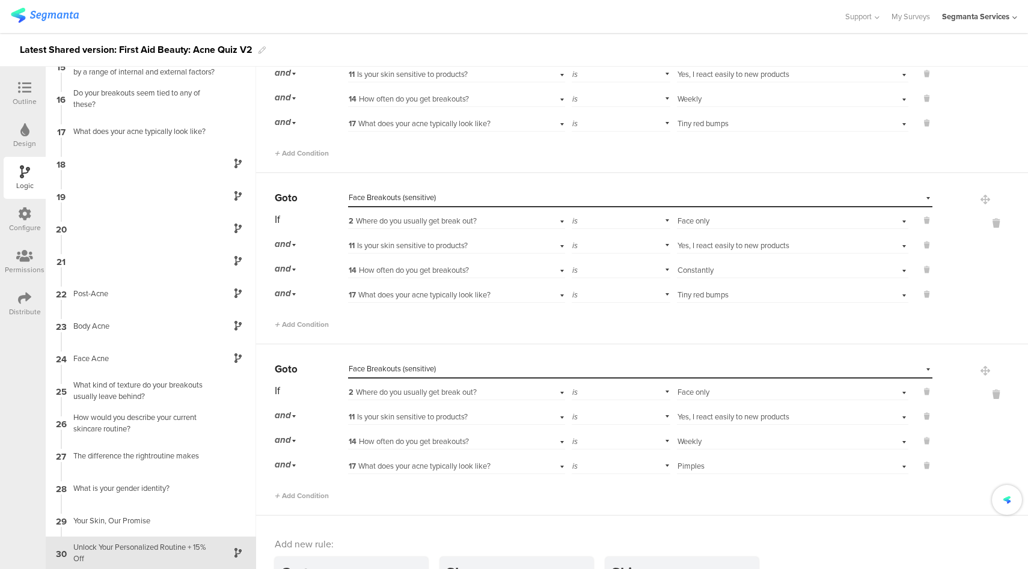
scroll to position [530, 0]
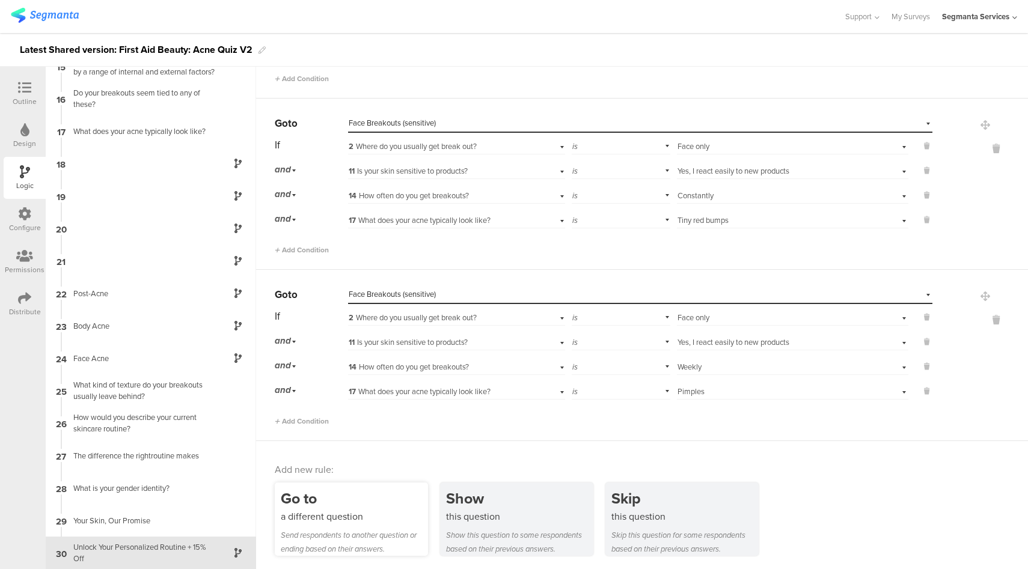
click at [334, 501] on div "Go to" at bounding box center [354, 498] width 147 height 22
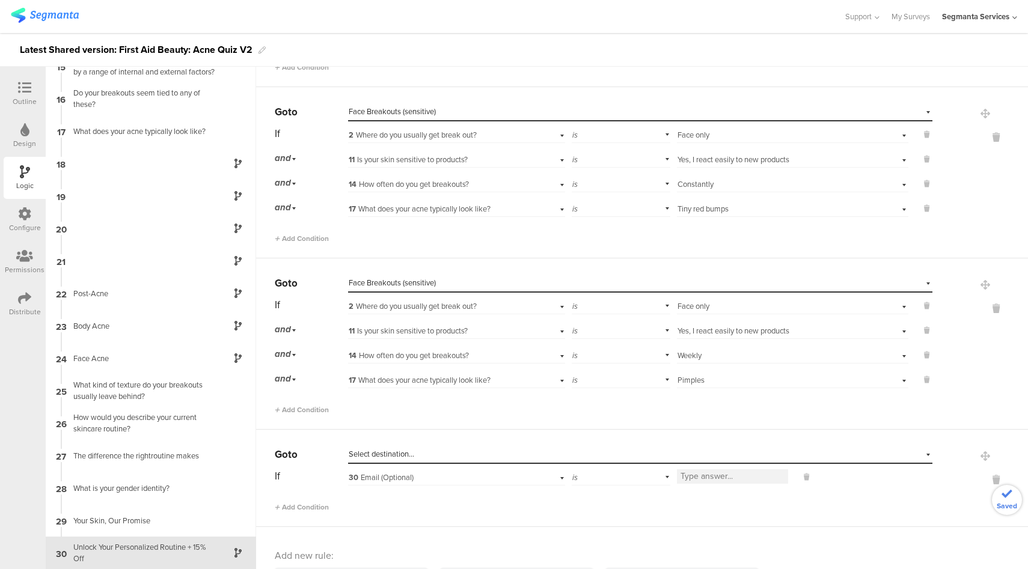
scroll to position [543, 0]
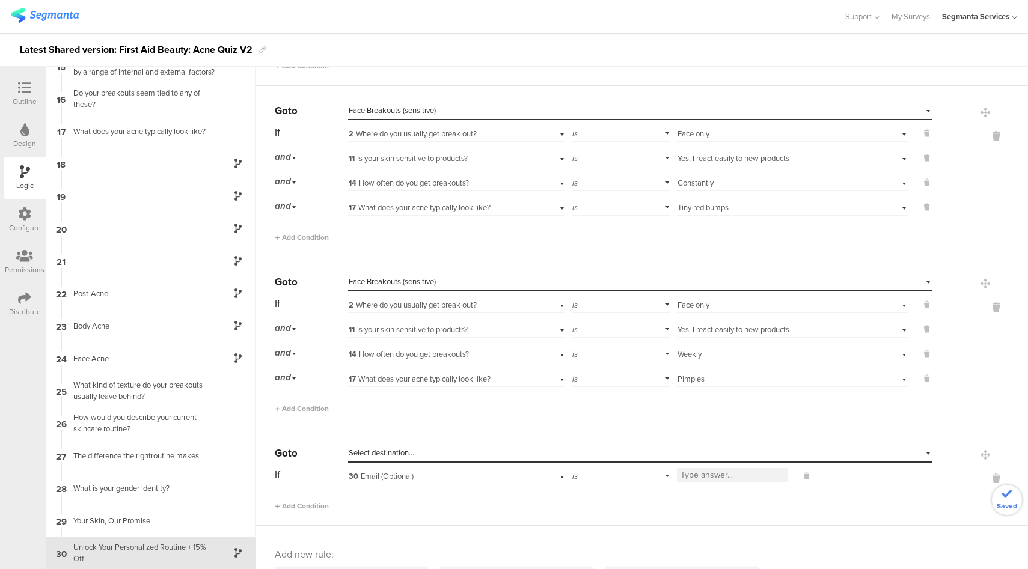
click at [444, 451] on div "Select destination..." at bounding box center [585, 453] width 472 height 11
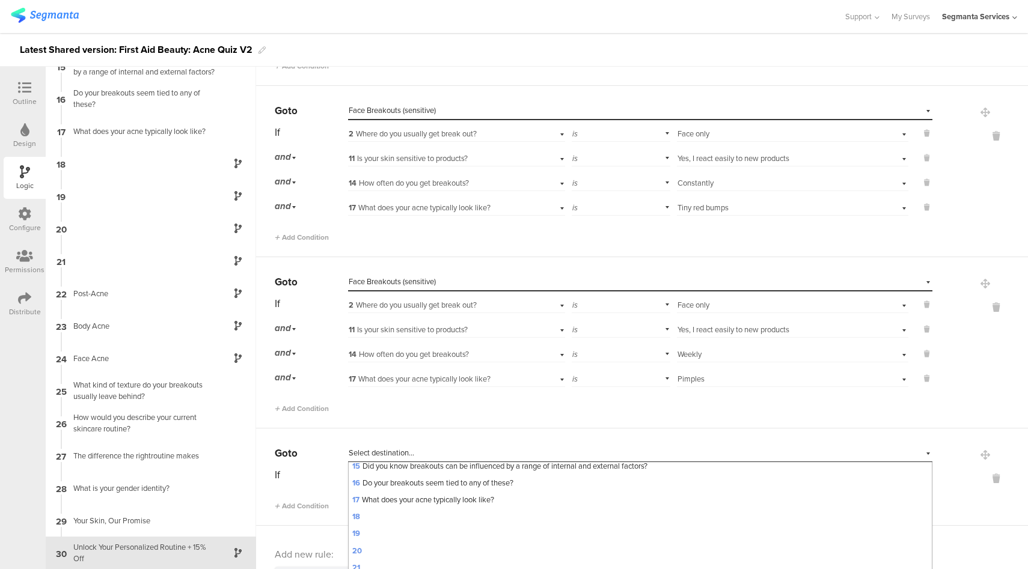
scroll to position [484, 0]
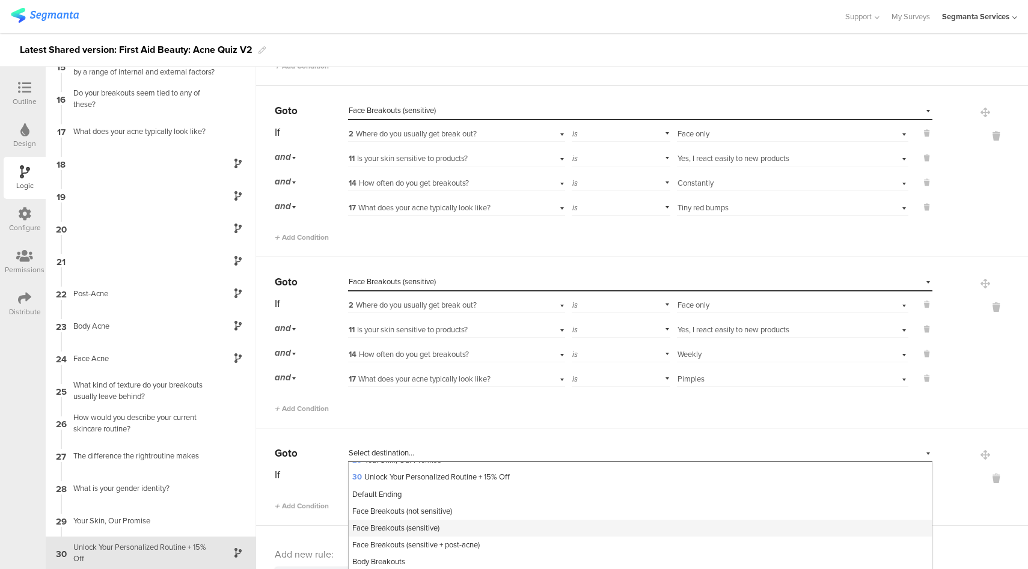
click at [401, 534] on span "Face Breakouts (sensitive)" at bounding box center [395, 527] width 87 height 11
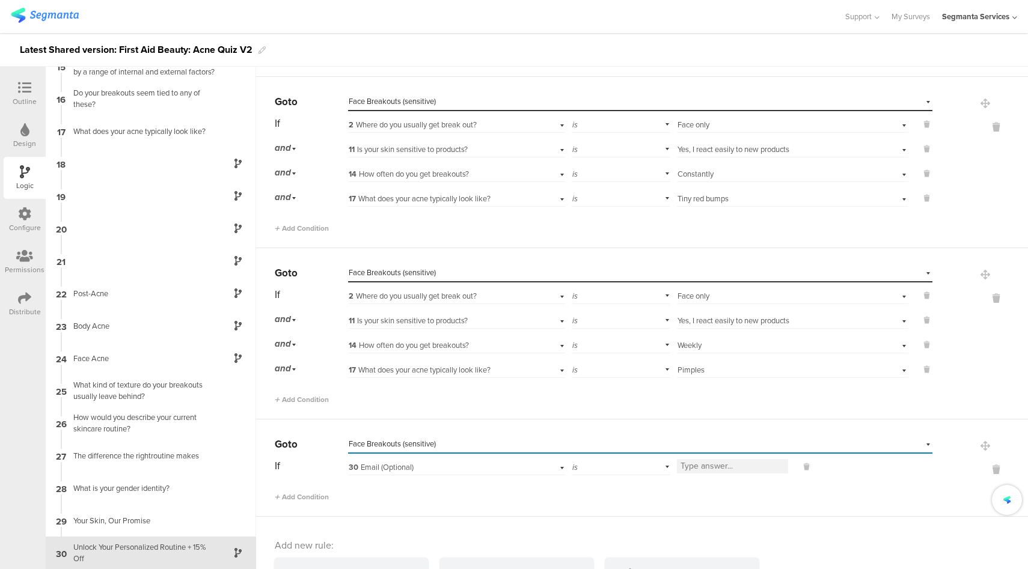
scroll to position [552, 0]
click at [421, 467] on div "30 Email (Optional)" at bounding box center [439, 467] width 181 height 11
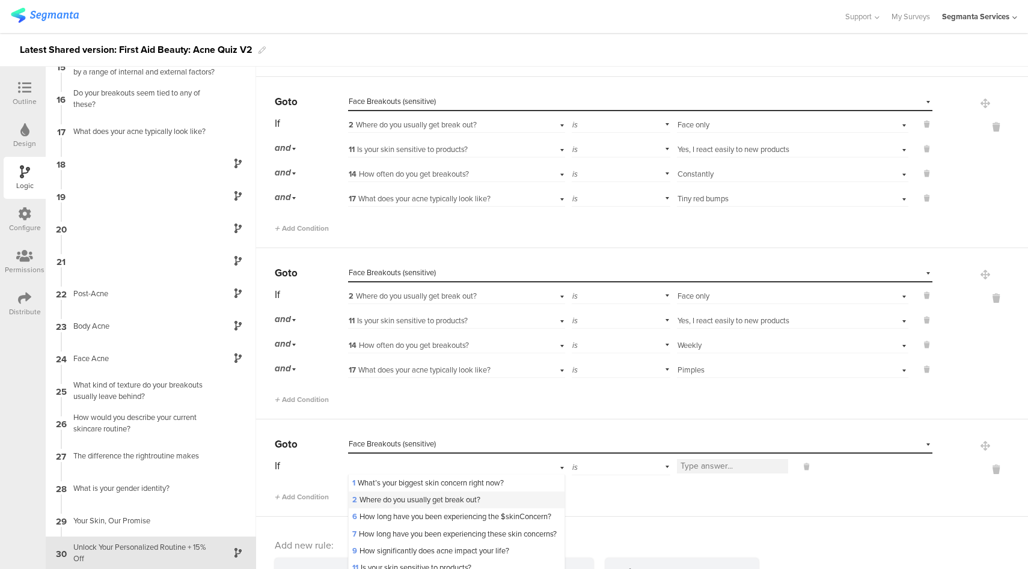
click at [403, 496] on span "2 Where do you usually get break out?" at bounding box center [416, 499] width 128 height 11
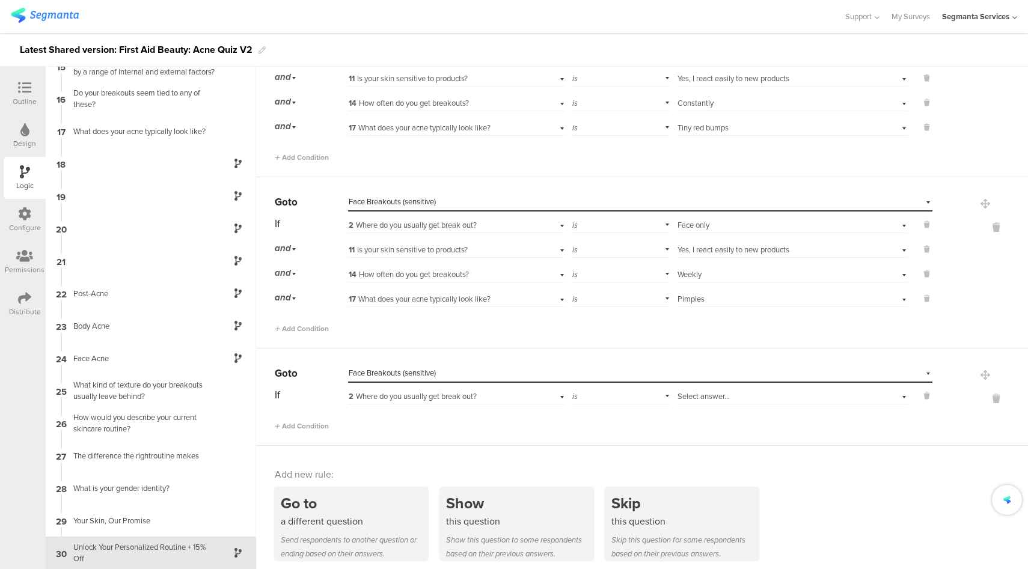
scroll to position [623, 0]
click at [315, 426] on span "Add Condition" at bounding box center [302, 425] width 54 height 11
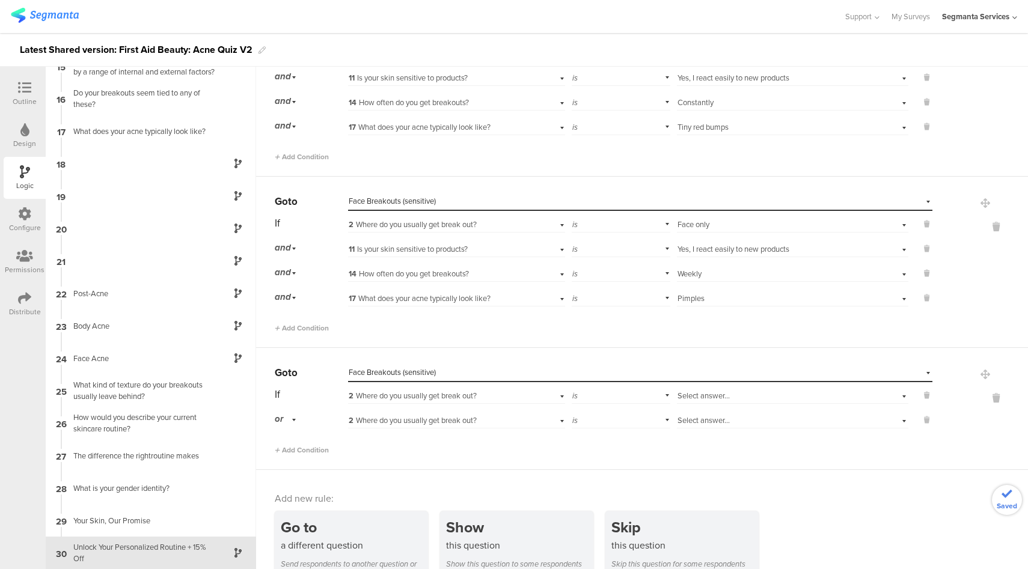
click at [289, 418] on div "or" at bounding box center [287, 419] width 25 height 19
click at [299, 451] on div "and" at bounding box center [310, 453] width 71 height 17
click at [710, 395] on span "Select answer..." at bounding box center [703, 395] width 52 height 11
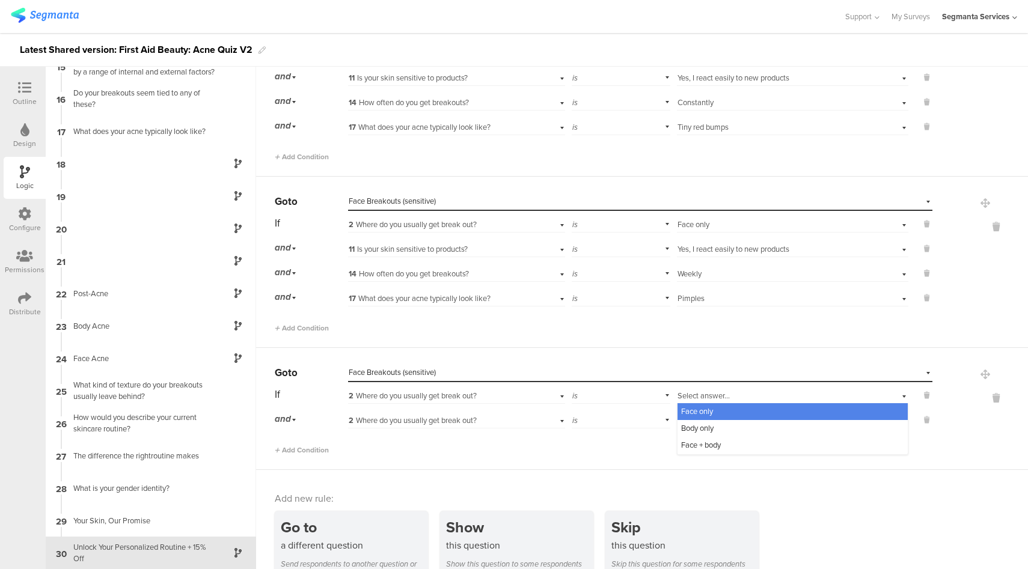
click at [712, 411] on div "Face only" at bounding box center [792, 411] width 230 height 17
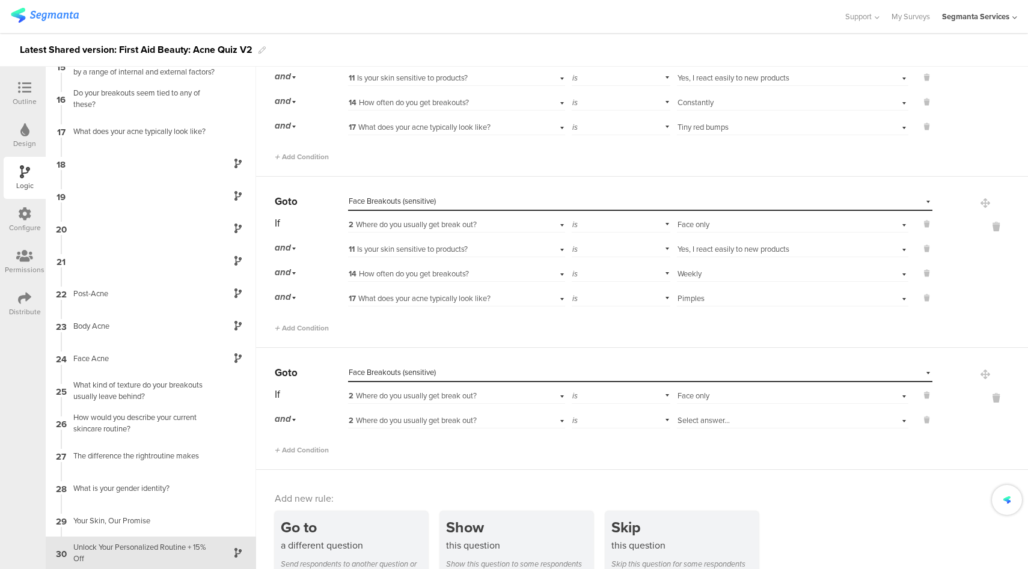
click at [466, 418] on span "2 Where do you usually get break out?" at bounding box center [413, 420] width 128 height 11
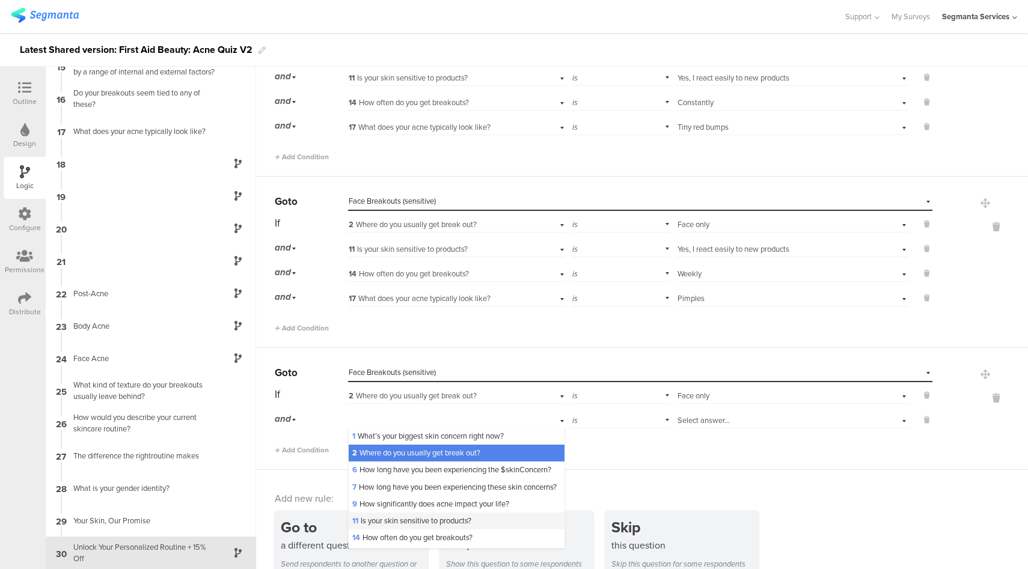
click at [411, 526] on span "11 Is your skin sensitive to products?" at bounding box center [411, 520] width 119 height 11
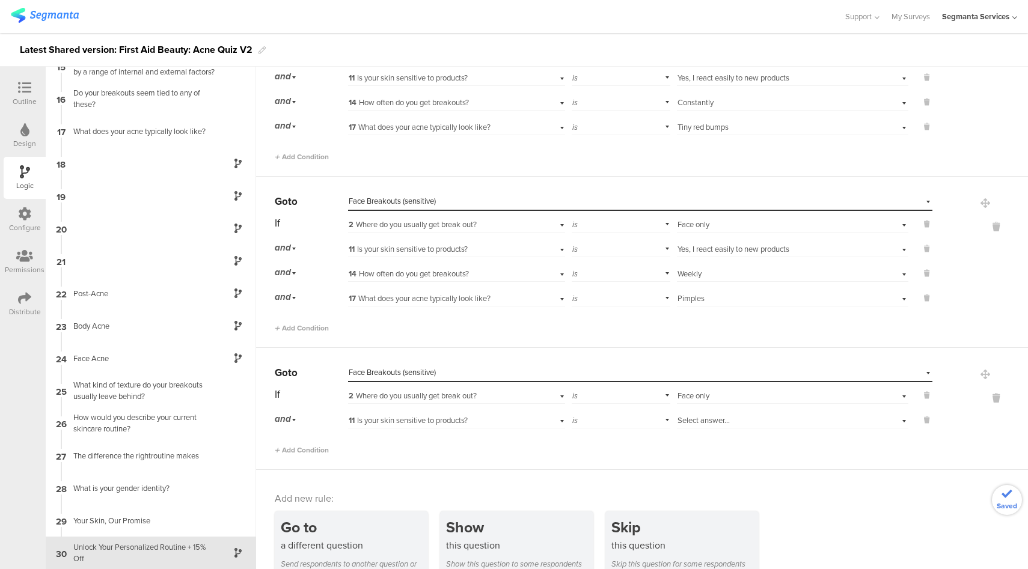
click at [715, 419] on span "Select answer..." at bounding box center [703, 420] width 52 height 11
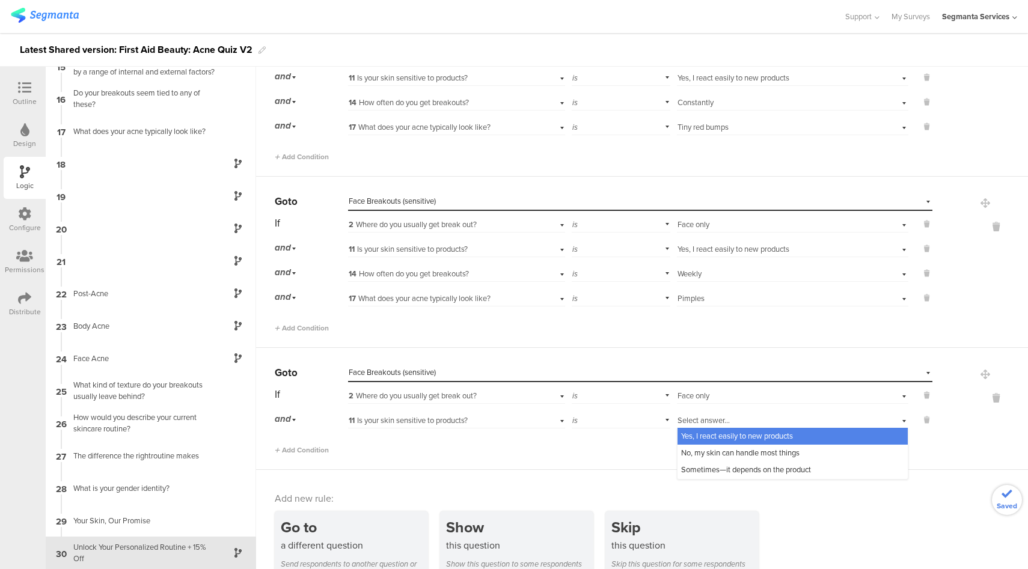
click at [700, 440] on span "Yes, I react easily to new products" at bounding box center [737, 435] width 112 height 11
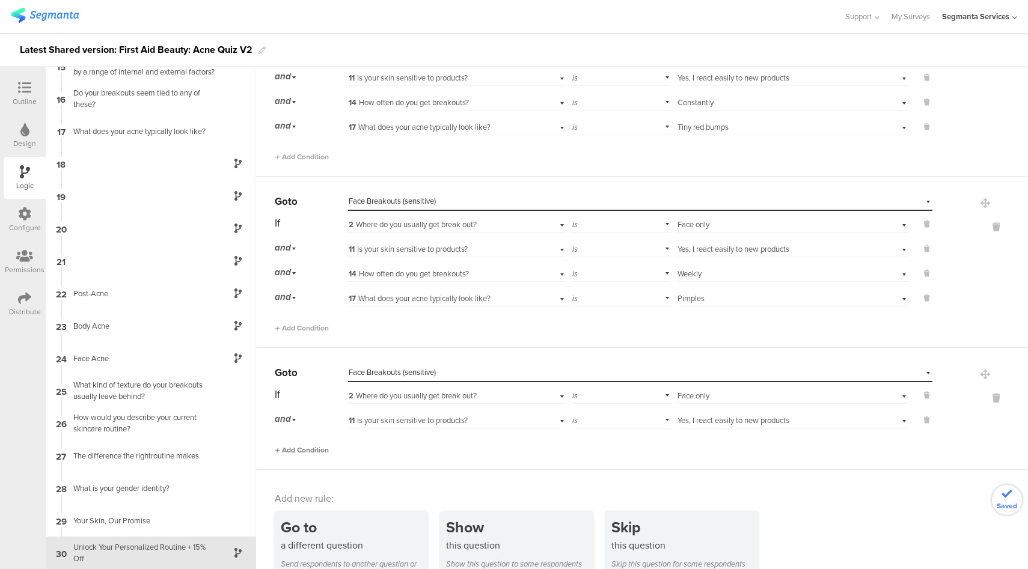
click at [321, 448] on span "Add Condition" at bounding box center [302, 450] width 54 height 11
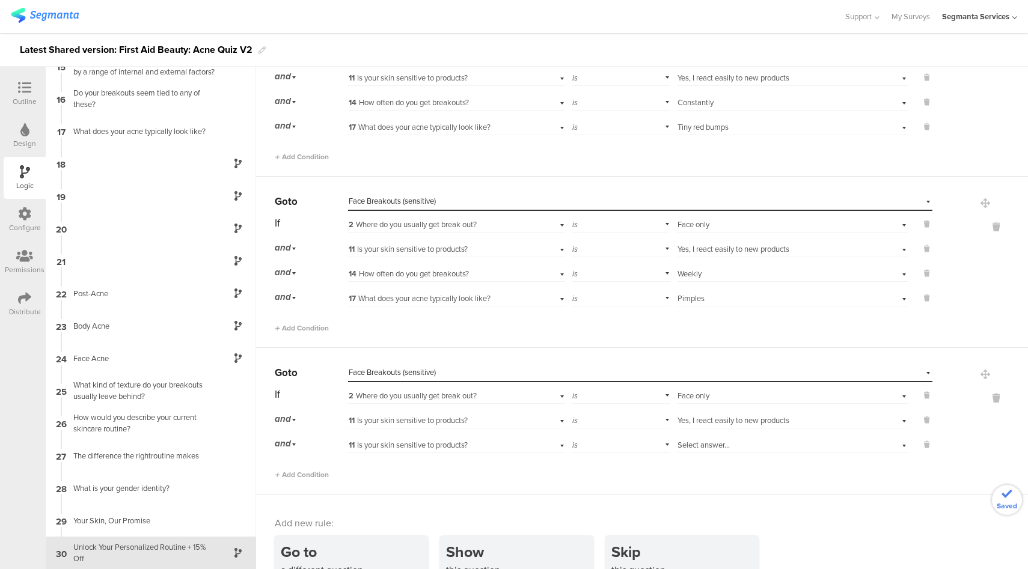
click at [445, 445] on span "11 Is your skin sensitive to products?" at bounding box center [408, 444] width 119 height 11
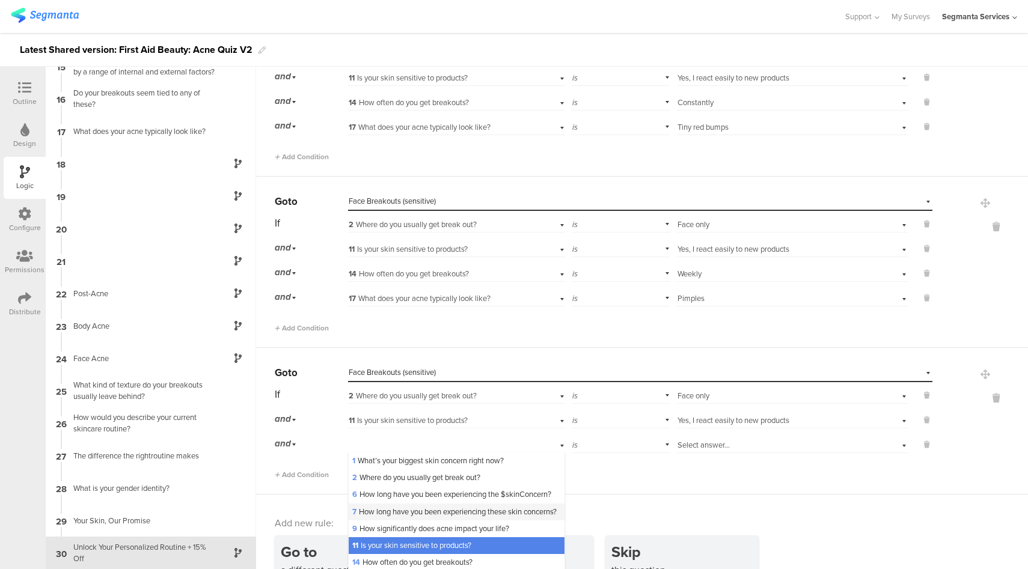
scroll to position [90, 0]
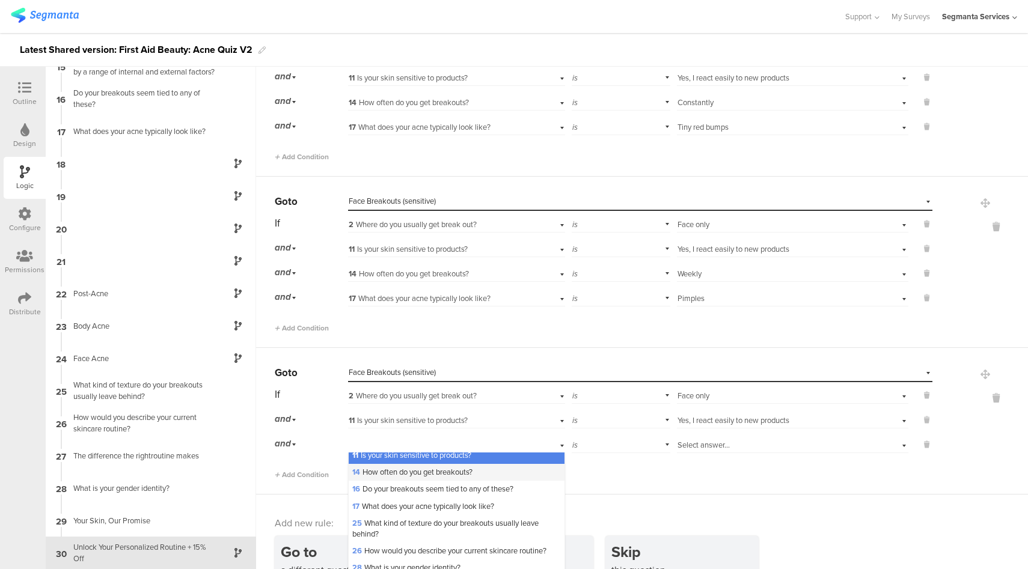
click at [417, 478] on span "14 How often do you get breakouts?" at bounding box center [412, 471] width 120 height 11
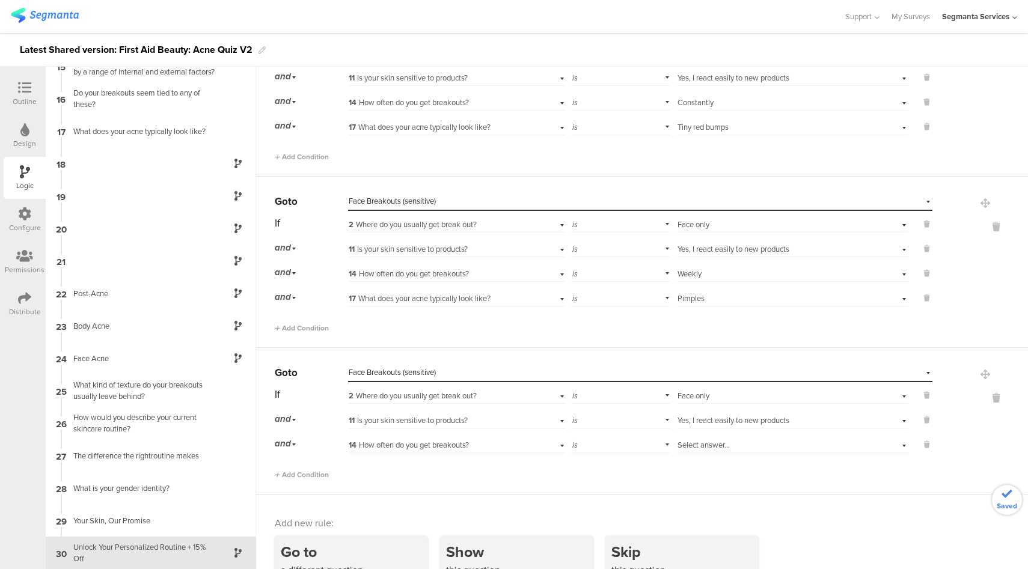
click at [696, 444] on span "Select answer..." at bounding box center [703, 444] width 52 height 11
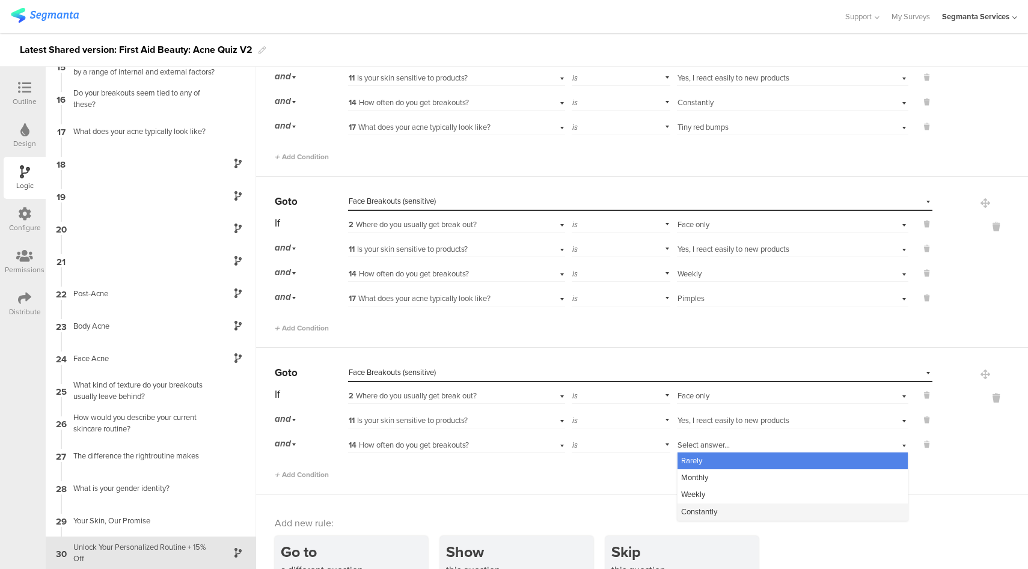
click at [697, 514] on span "Constantly" at bounding box center [699, 511] width 36 height 11
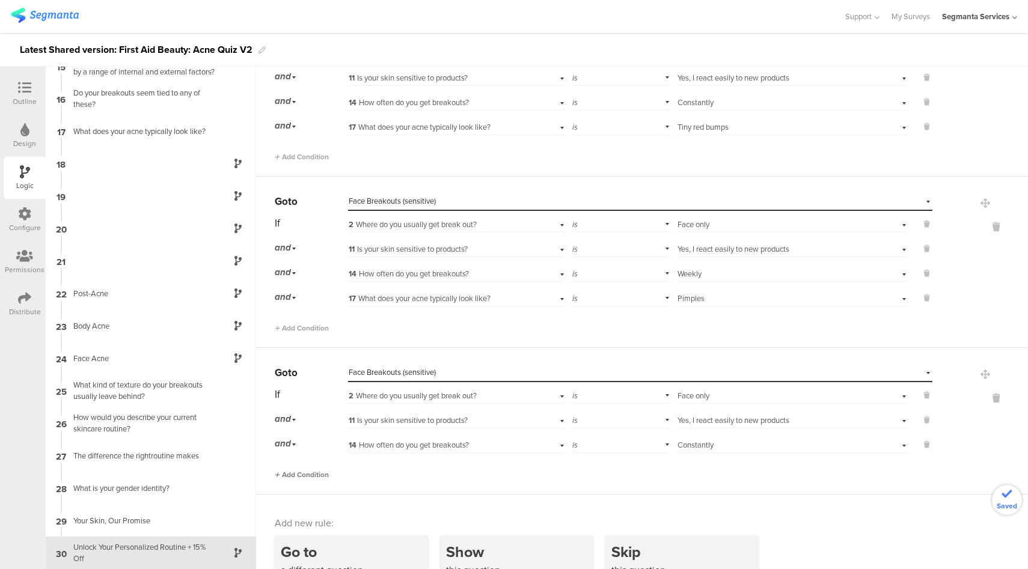
click at [312, 474] on span "Add Condition" at bounding box center [302, 474] width 54 height 11
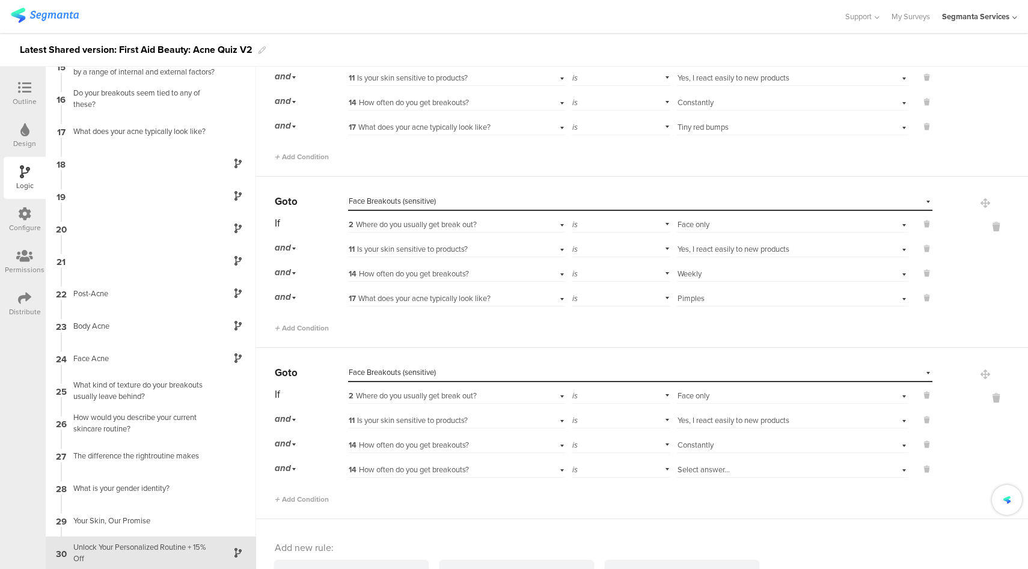
scroll to position [701, 0]
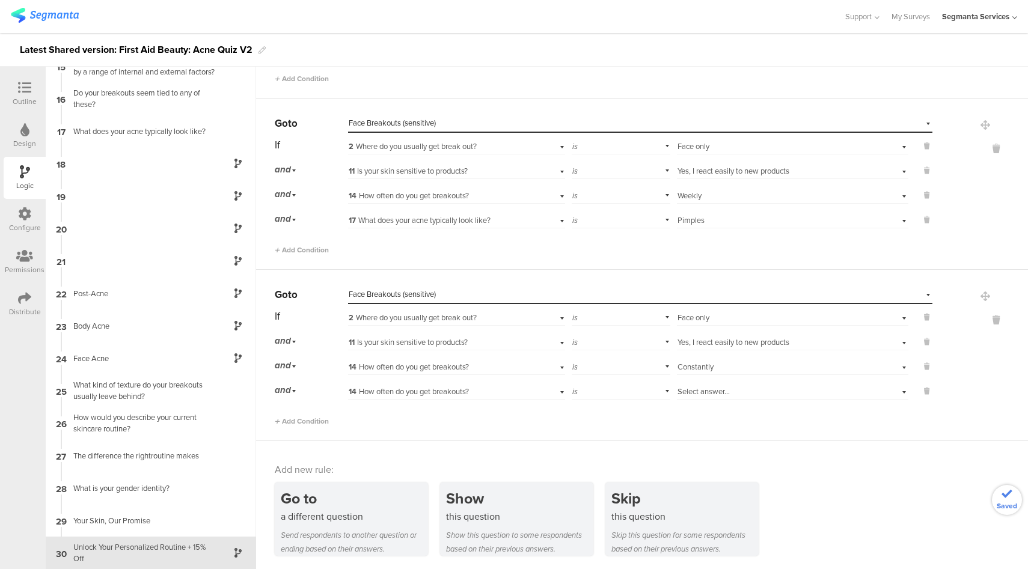
click at [453, 391] on span "14 How often do you get breakouts?" at bounding box center [409, 391] width 120 height 11
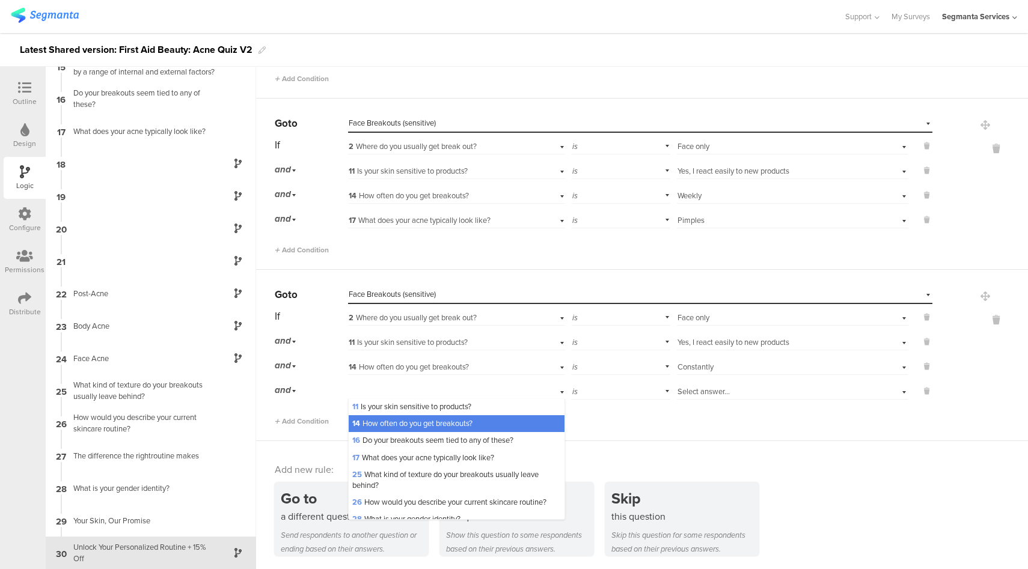
scroll to position [87, 0]
click at [404, 462] on span "17 What does your acne typically look like?" at bounding box center [423, 456] width 142 height 11
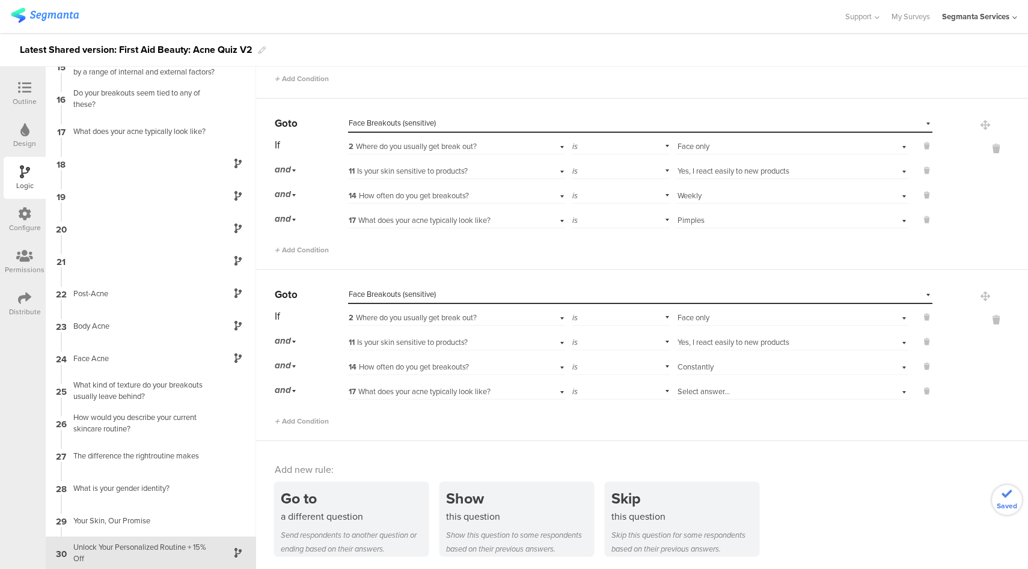
click at [697, 393] on span "Select answer..." at bounding box center [703, 391] width 52 height 11
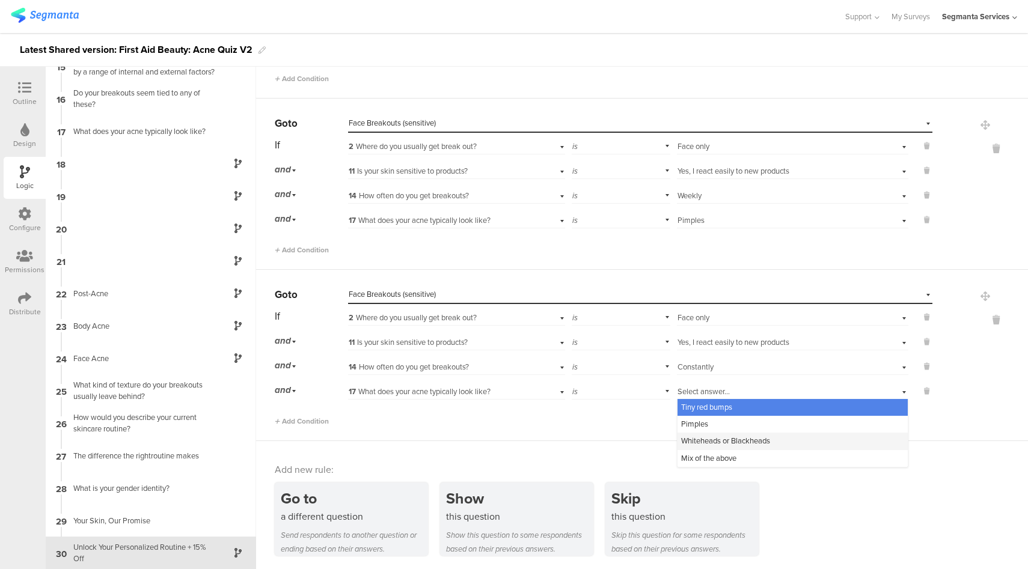
click at [709, 433] on div "Whiteheads or Blackheads" at bounding box center [792, 441] width 230 height 17
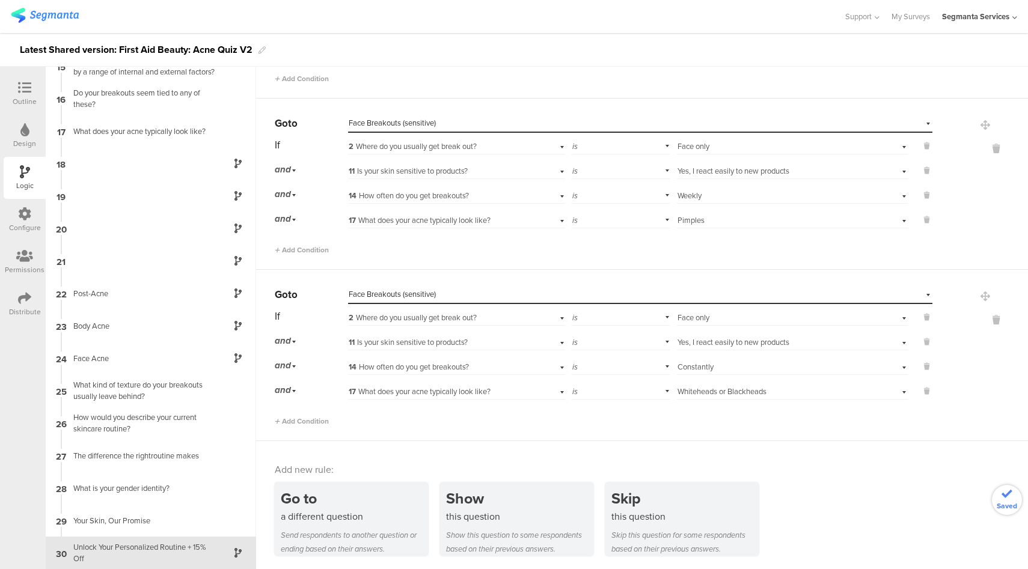
click at [715, 391] on span "Whiteheads or Blackheads" at bounding box center [721, 391] width 89 height 11
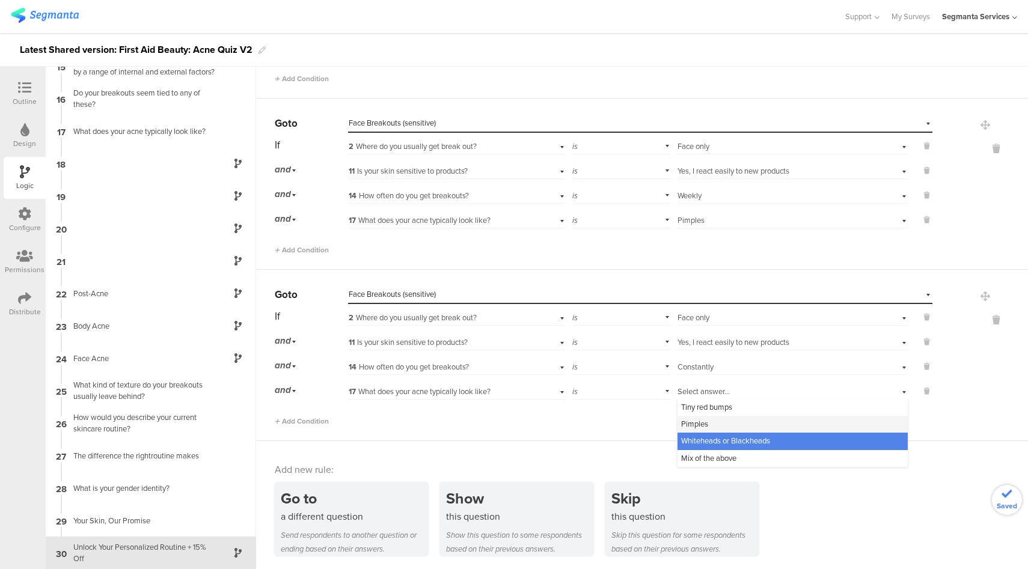
click at [698, 426] on div "Pimples" at bounding box center [792, 424] width 230 height 17
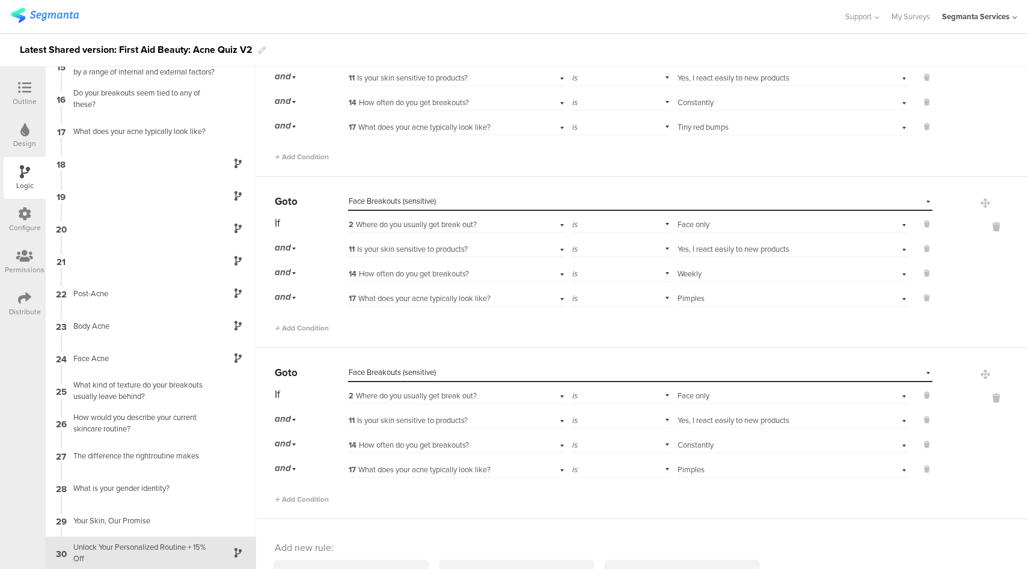
scroll to position [701, 0]
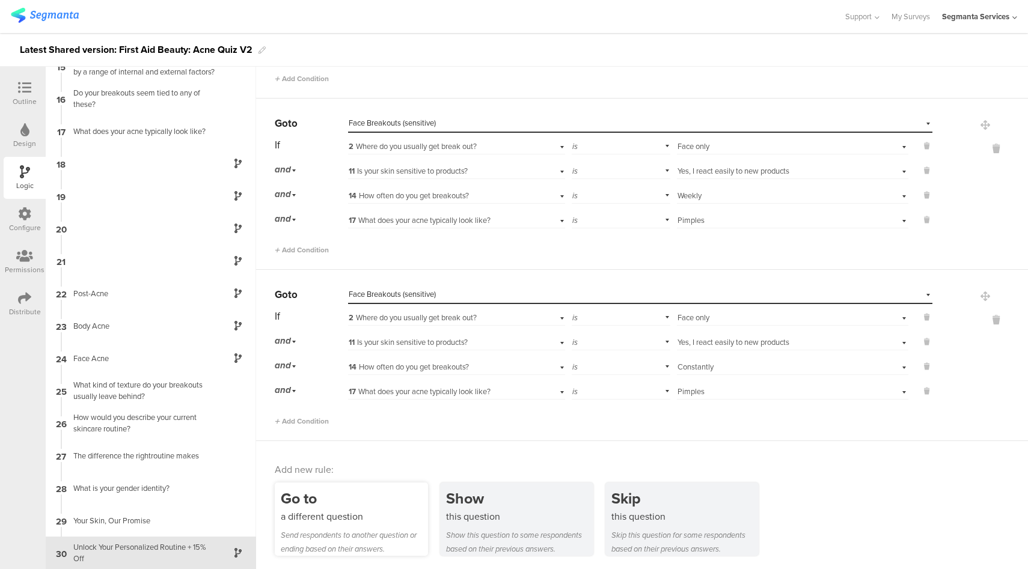
click at [320, 496] on div "Go to" at bounding box center [354, 498] width 147 height 22
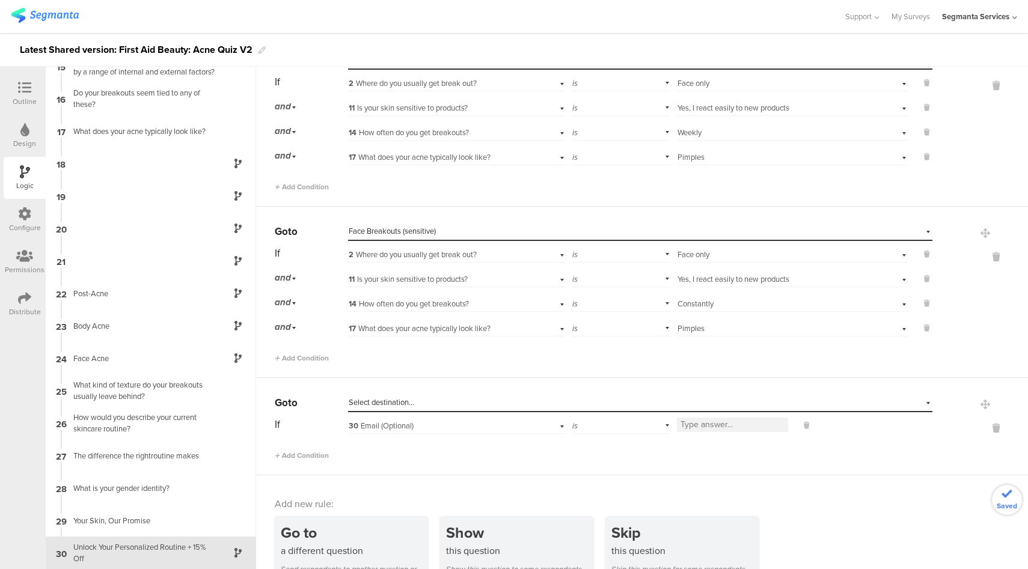
scroll to position [798, 0]
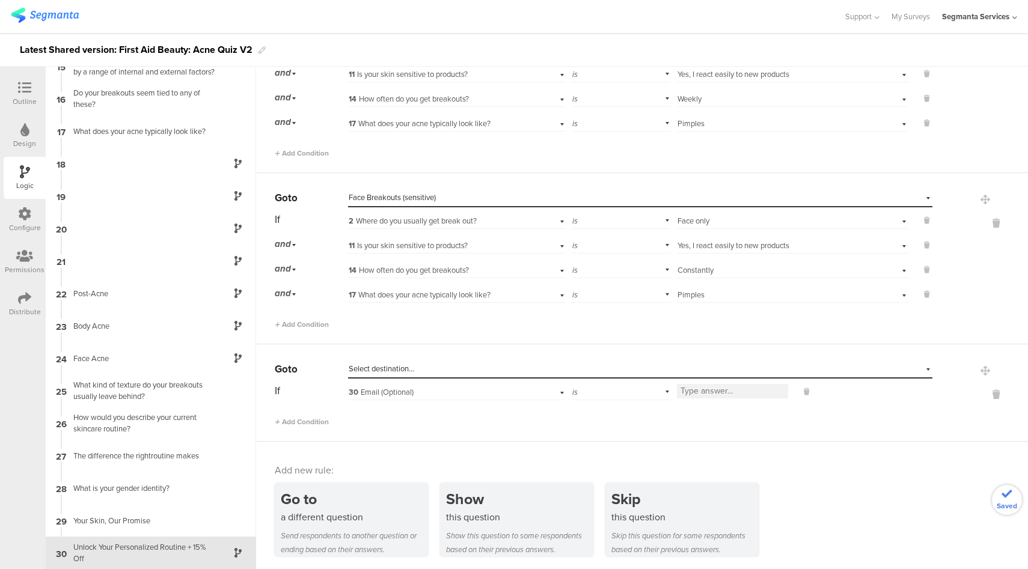
click at [433, 366] on div "Select destination..." at bounding box center [585, 369] width 472 height 11
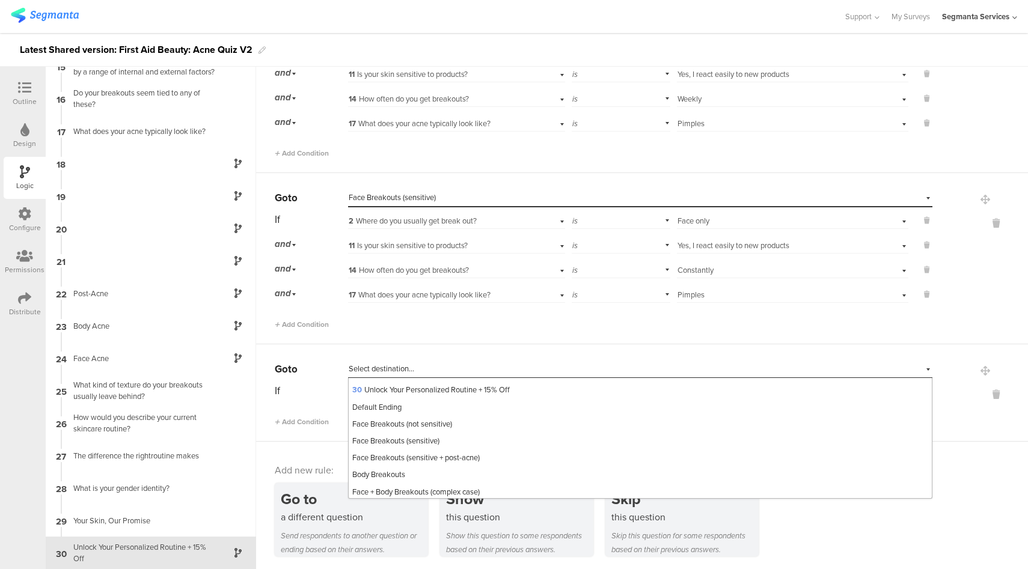
scroll to position [516, 0]
click at [438, 440] on span "Face Breakouts (sensitive + post-acne)" at bounding box center [415, 438] width 127 height 11
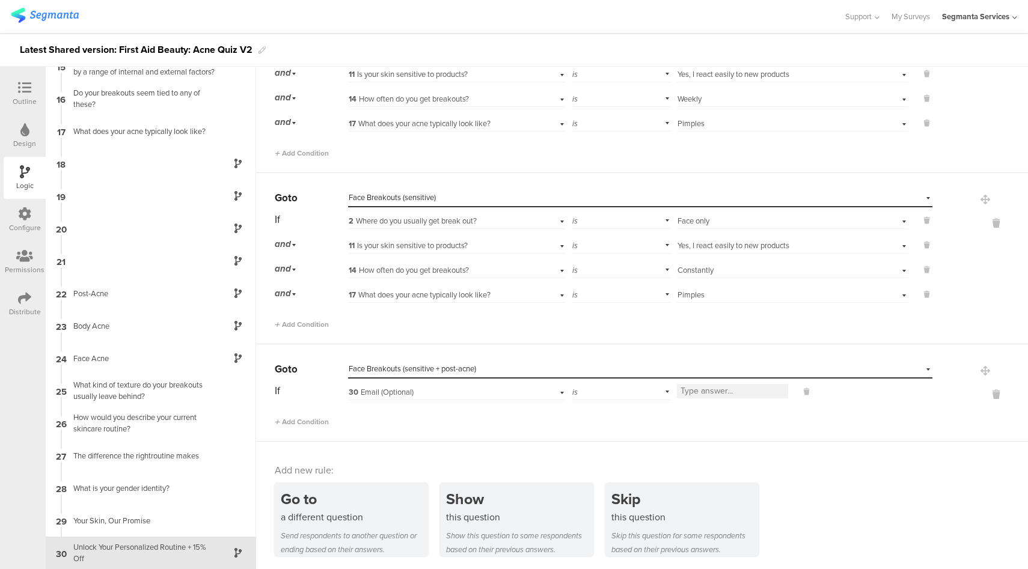
click at [428, 395] on div "30 Email (Optional)" at bounding box center [439, 392] width 181 height 11
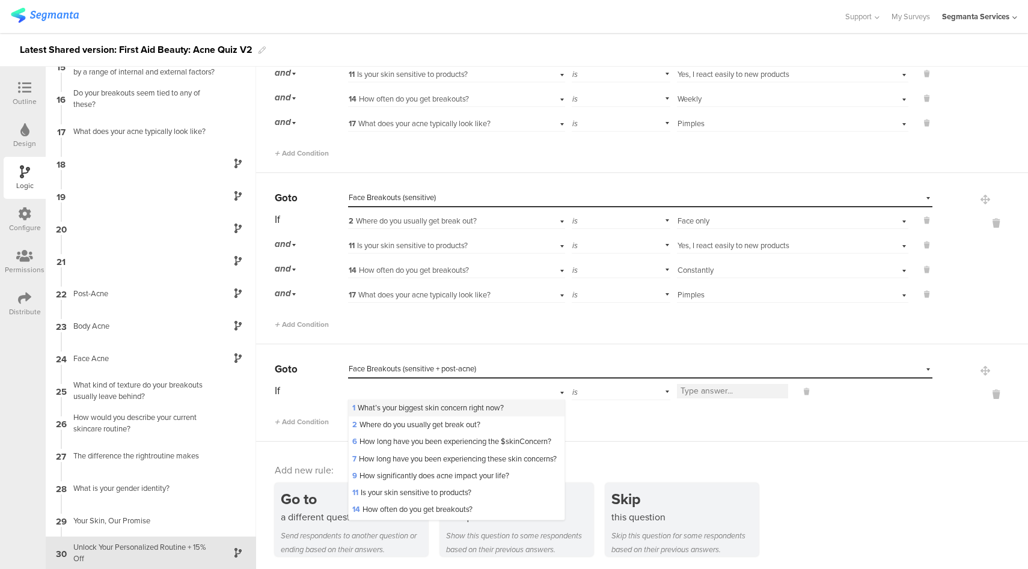
click at [409, 407] on span "1 What’s your biggest skin concern right now?" at bounding box center [427, 407] width 151 height 11
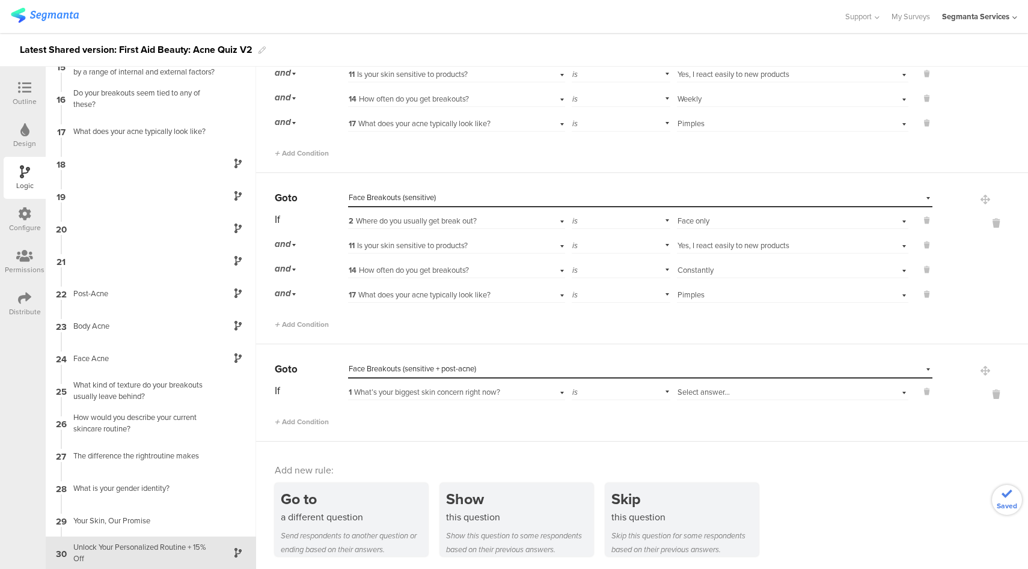
click at [746, 391] on div "Select answer..." at bounding box center [774, 392] width 194 height 11
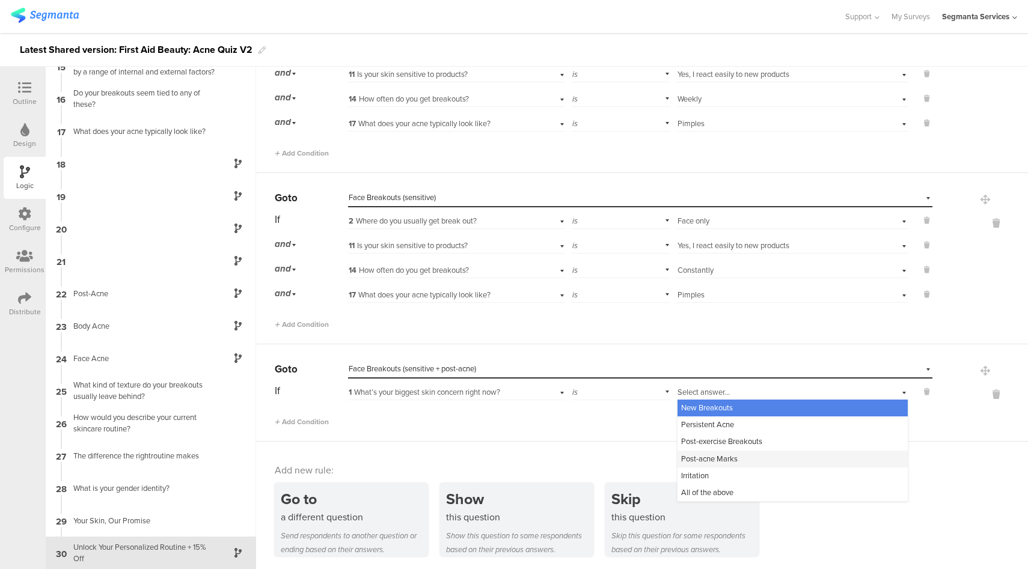
click at [715, 460] on span "Post-acne Marks" at bounding box center [709, 458] width 56 height 11
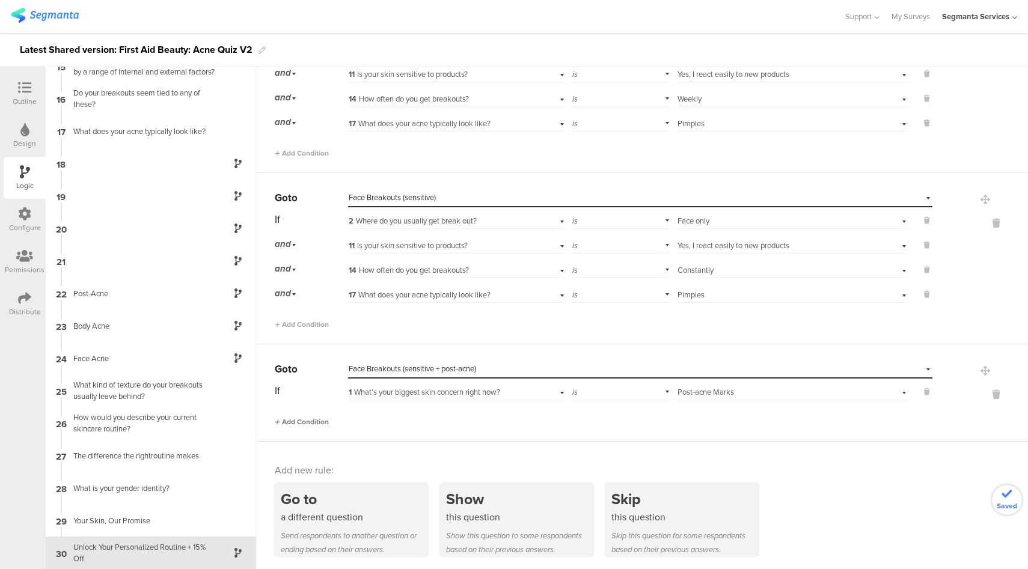
click at [319, 420] on span "Add Condition" at bounding box center [302, 422] width 54 height 11
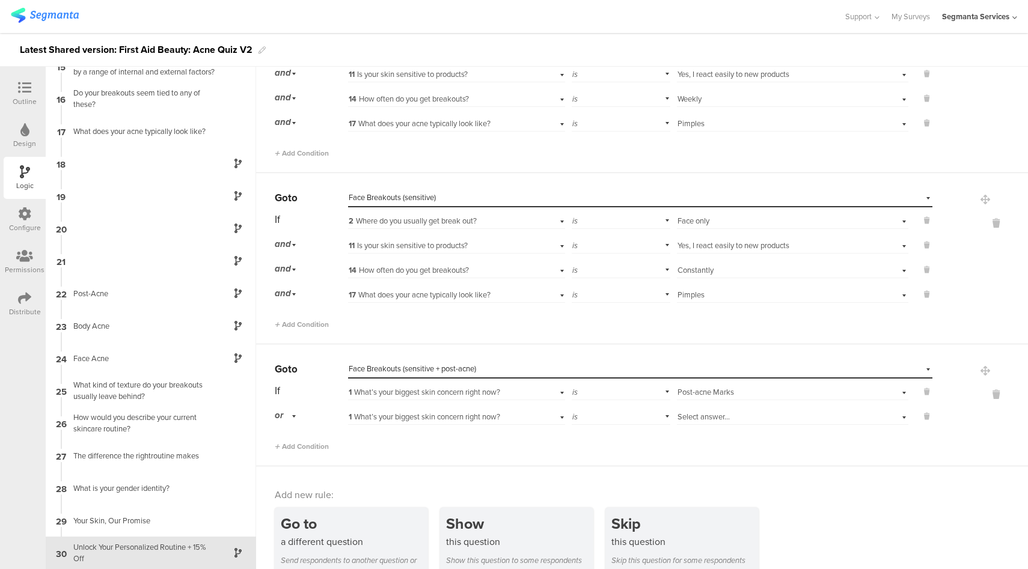
click at [281, 409] on span "or" at bounding box center [279, 415] width 8 height 13
click at [295, 450] on div "and" at bounding box center [310, 449] width 71 height 17
click at [494, 412] on span "1 What’s your biggest skin concern right now?" at bounding box center [424, 416] width 151 height 11
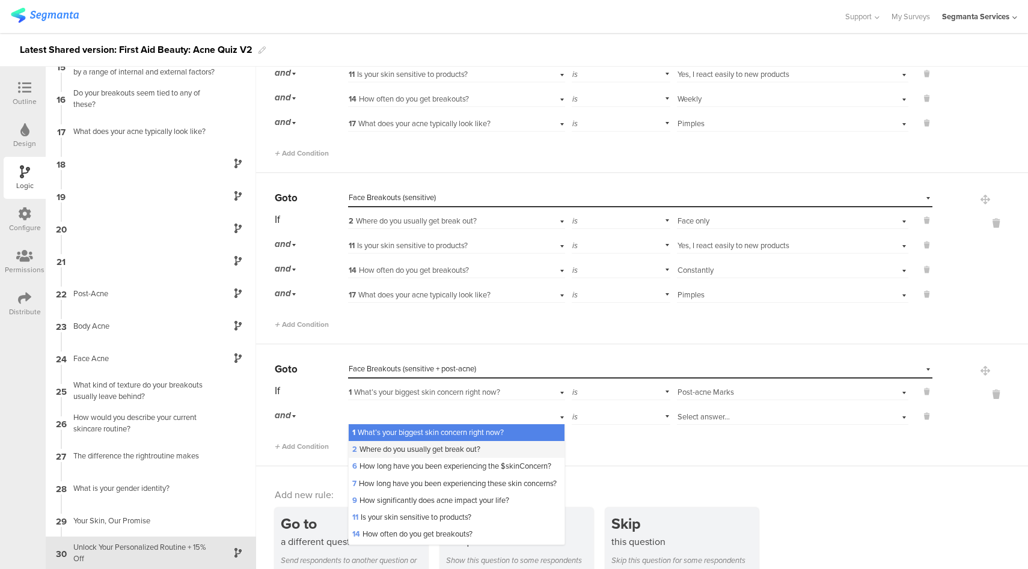
click at [418, 441] on div "2 Where do you usually get break out?" at bounding box center [457, 449] width 216 height 17
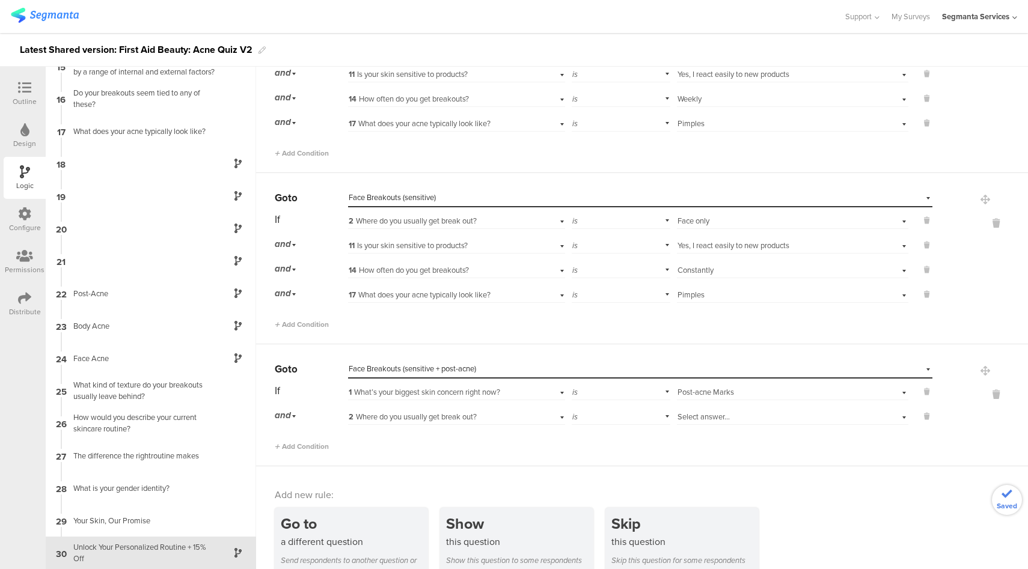
click at [714, 418] on span "Select answer..." at bounding box center [703, 416] width 52 height 11
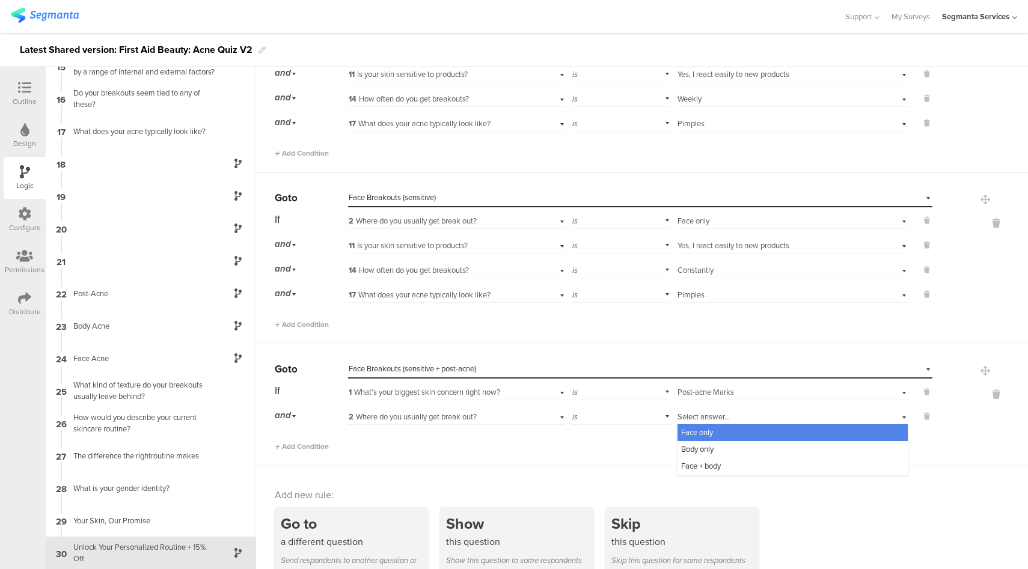
click at [703, 435] on span "Face only" at bounding box center [697, 432] width 32 height 11
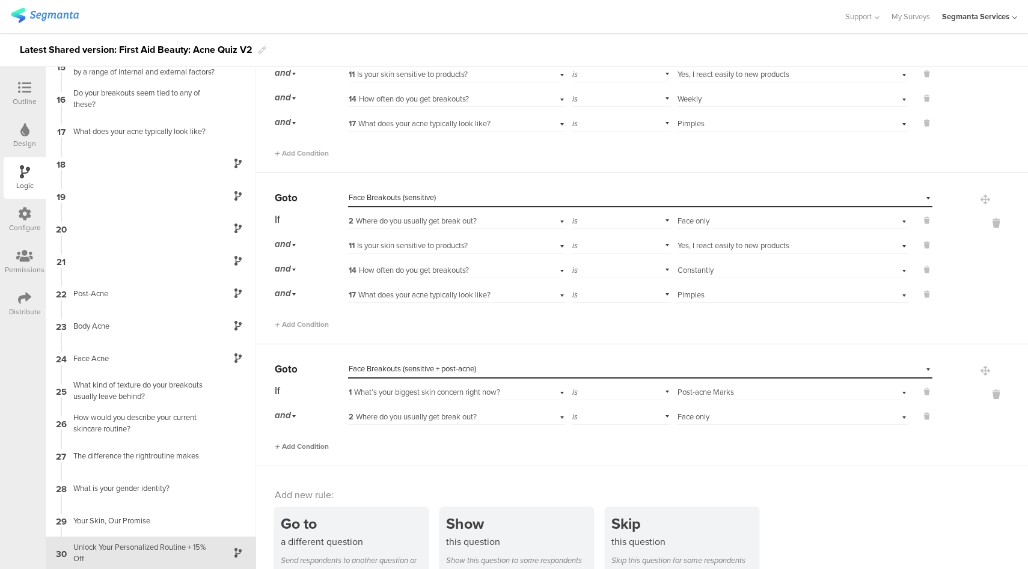
click at [300, 444] on span "Add Condition" at bounding box center [302, 446] width 54 height 11
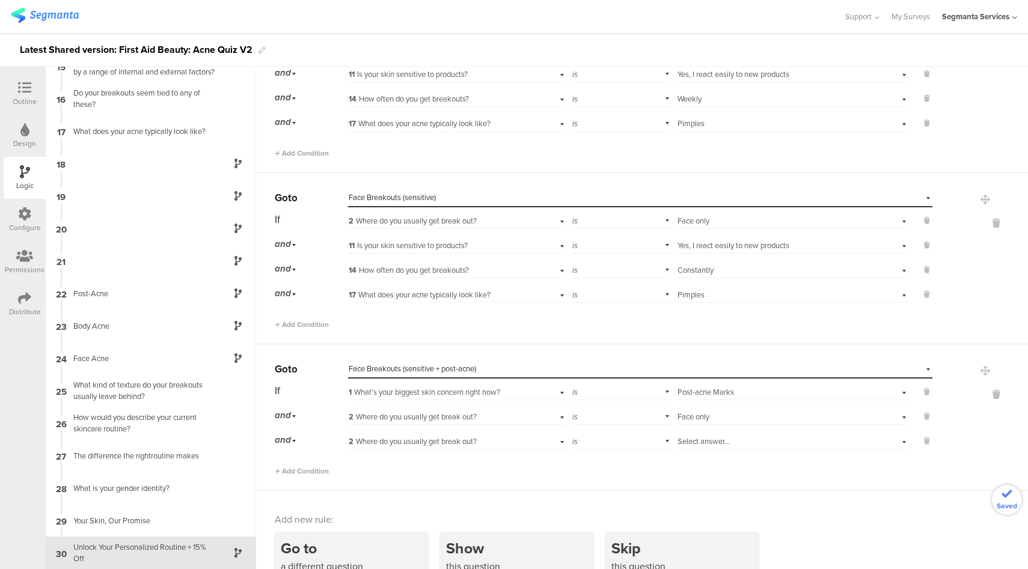
click at [472, 440] on span "2 Where do you usually get break out?" at bounding box center [413, 441] width 128 height 11
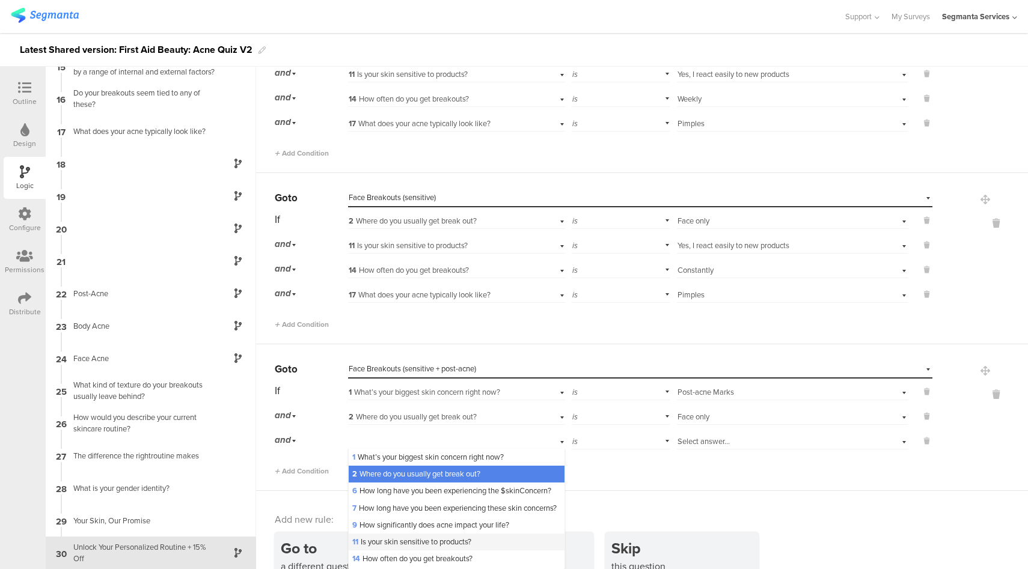
click at [381, 548] on span "11 Is your skin sensitive to products?" at bounding box center [411, 541] width 119 height 11
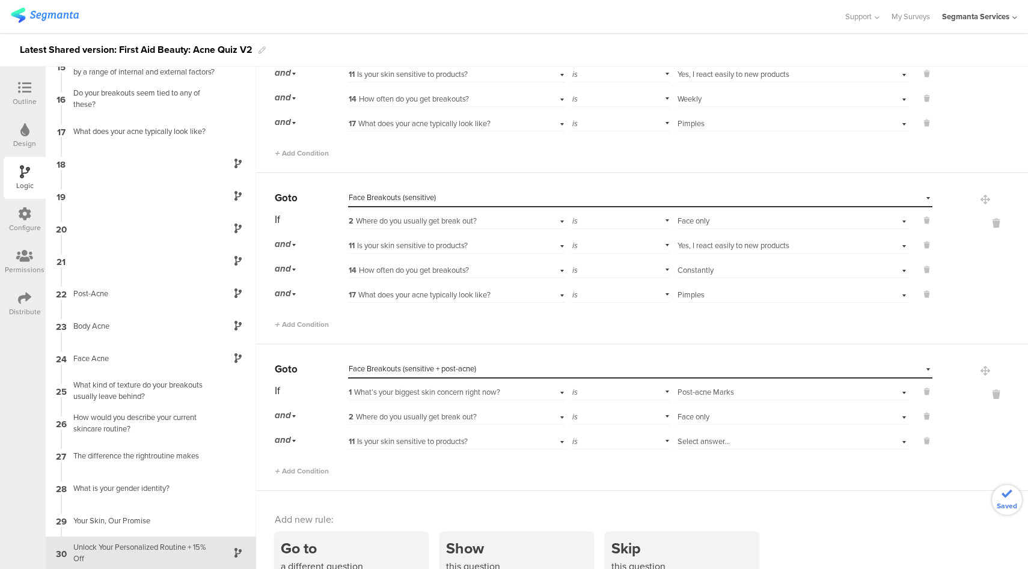
click at [744, 438] on div "Select answer..." at bounding box center [774, 441] width 194 height 11
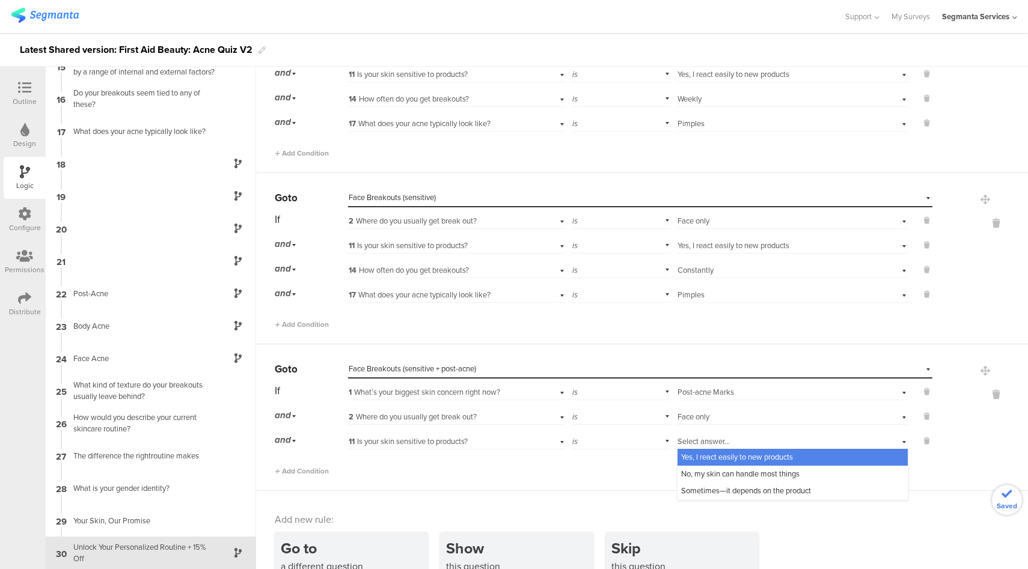
click at [704, 457] on span "Yes, I react easily to new products" at bounding box center [737, 456] width 112 height 11
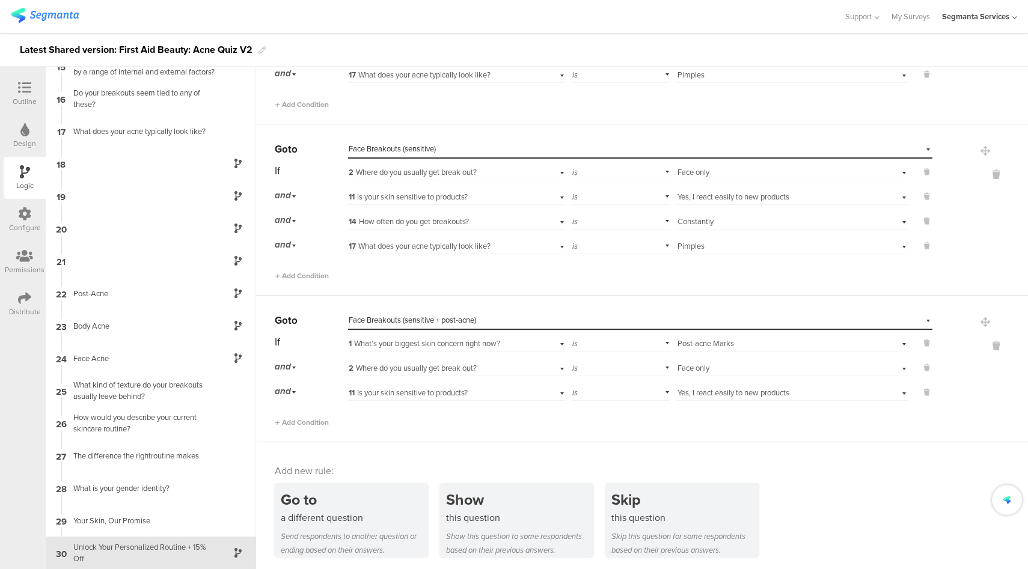
scroll to position [847, 0]
click at [300, 420] on span "Add Condition" at bounding box center [302, 422] width 54 height 11
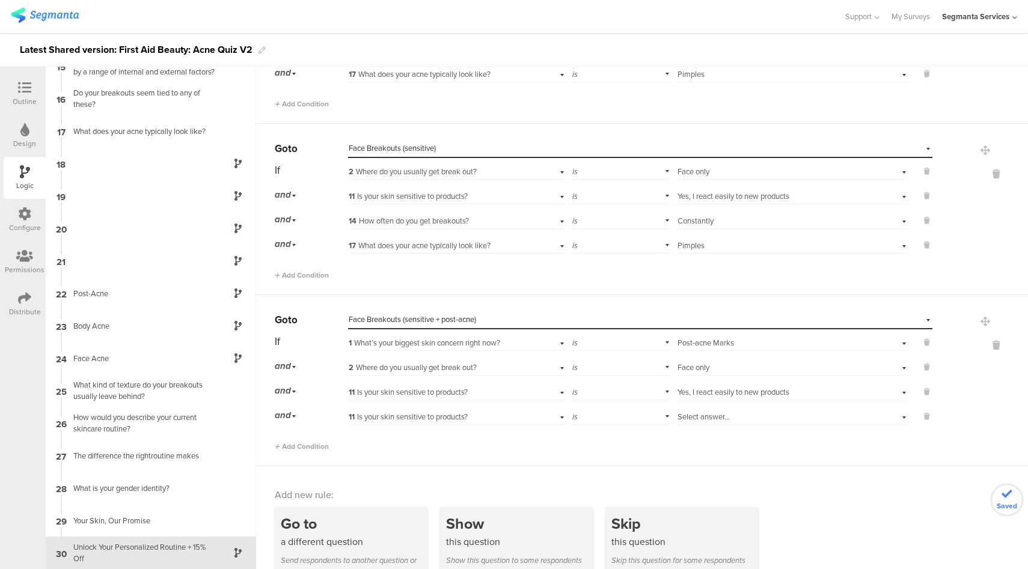
click at [480, 416] on div "11 Is your skin sensitive to products?" at bounding box center [439, 417] width 181 height 11
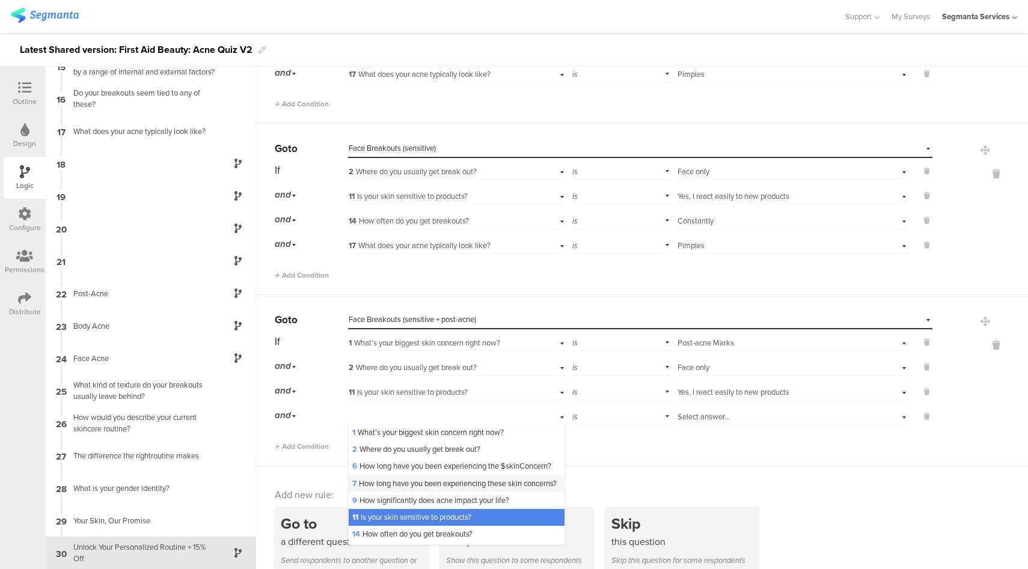
scroll to position [96, 0]
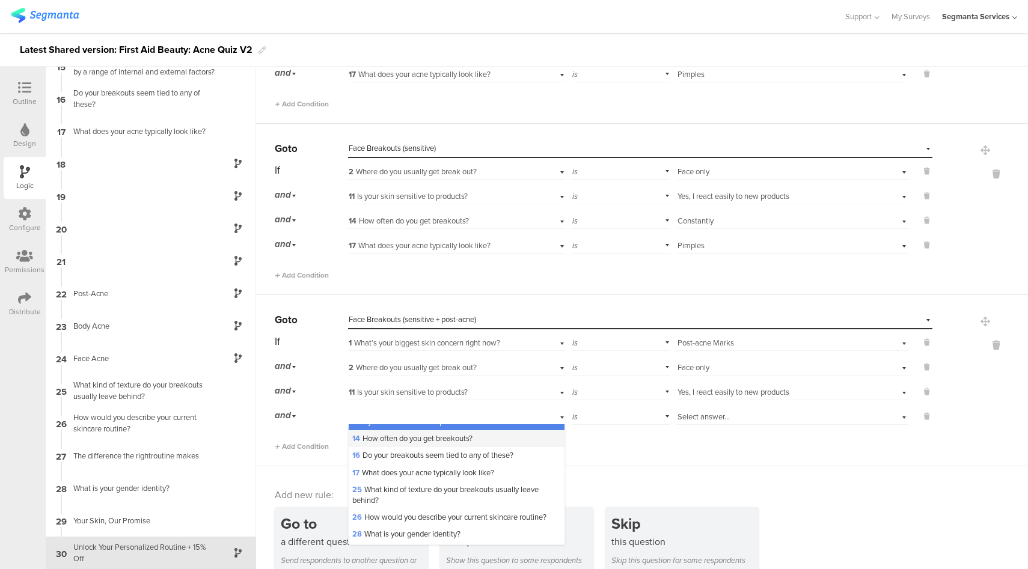
click at [420, 444] on span "14 How often do you get breakouts?" at bounding box center [412, 438] width 120 height 11
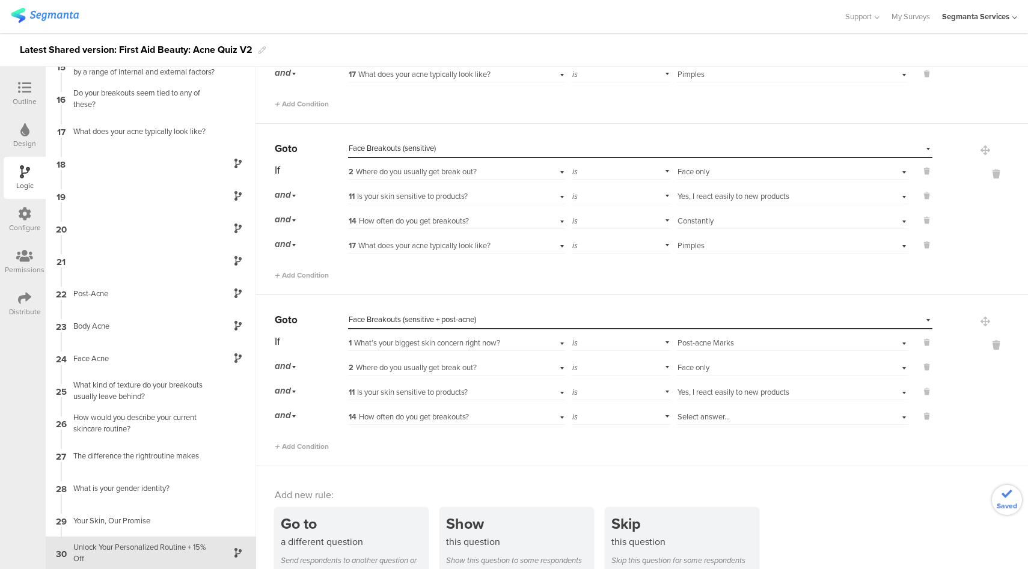
click at [726, 417] on div "Select answer..." at bounding box center [774, 417] width 194 height 11
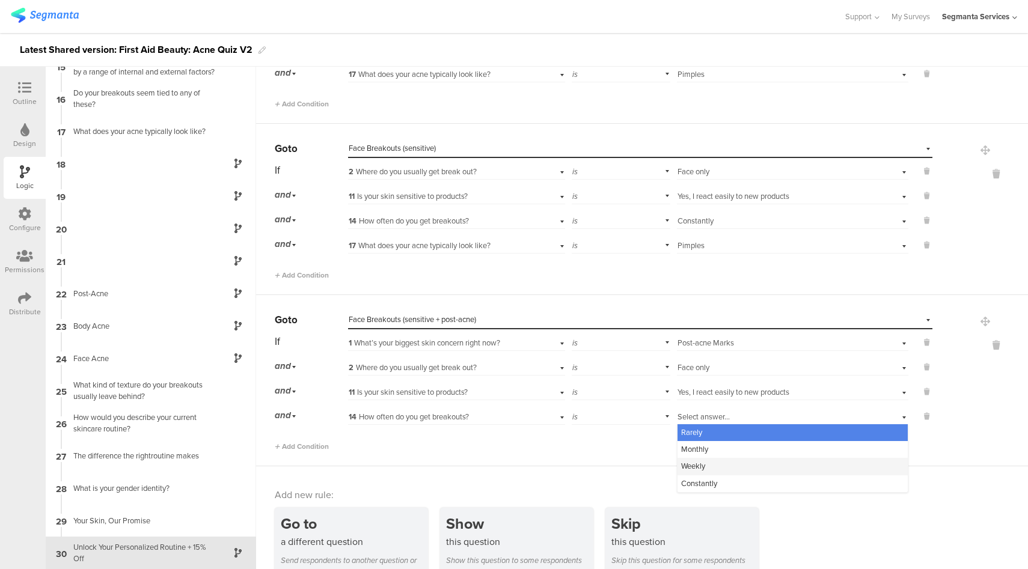
click at [701, 460] on div "Weekly" at bounding box center [792, 466] width 230 height 17
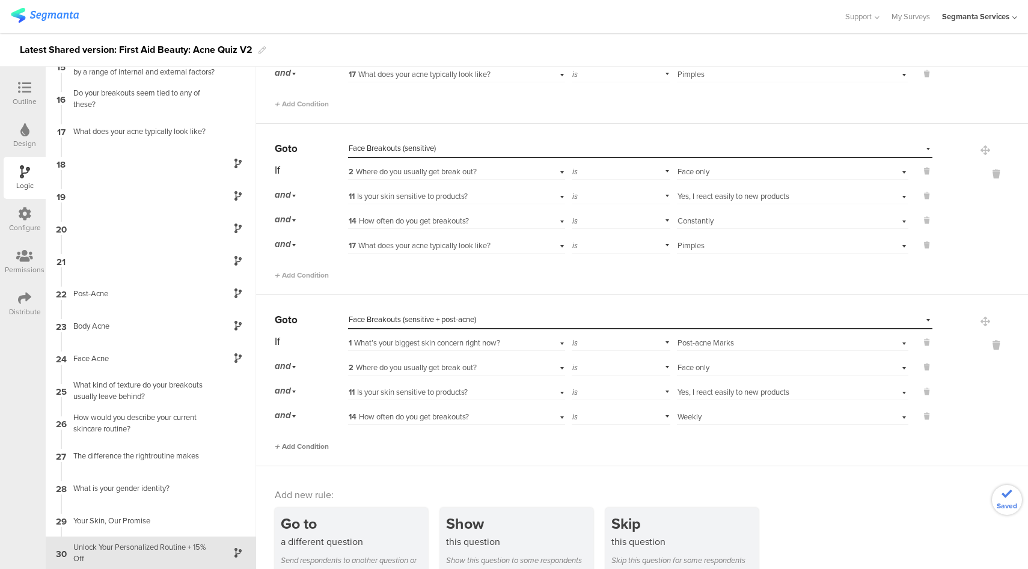
click at [311, 444] on span "Add Condition" at bounding box center [302, 446] width 54 height 11
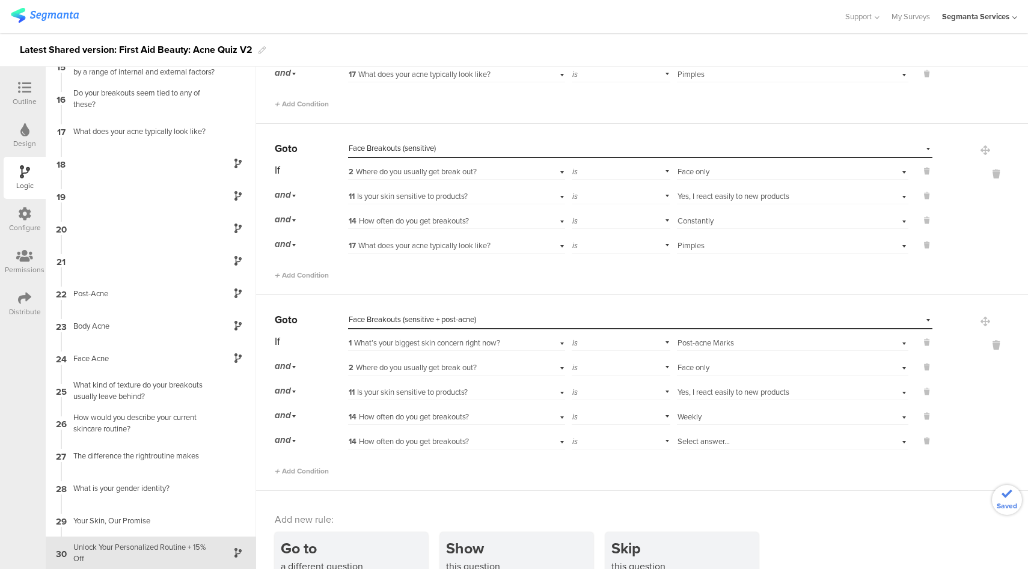
click at [434, 443] on span "14 How often do you get breakouts?" at bounding box center [409, 441] width 120 height 11
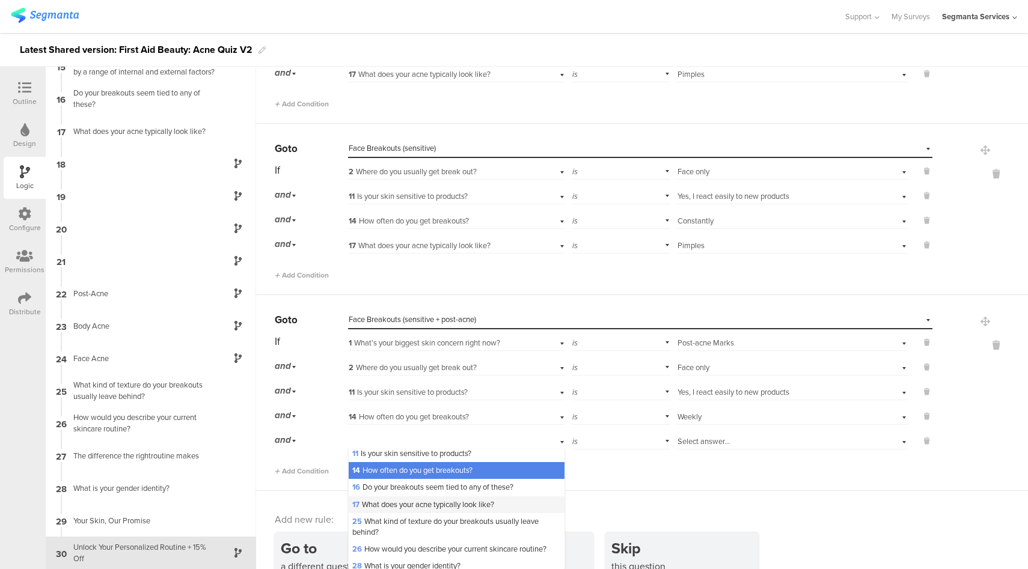
scroll to position [89, 0]
click at [406, 510] on span "17 What does your acne typically look like?" at bounding box center [423, 503] width 142 height 11
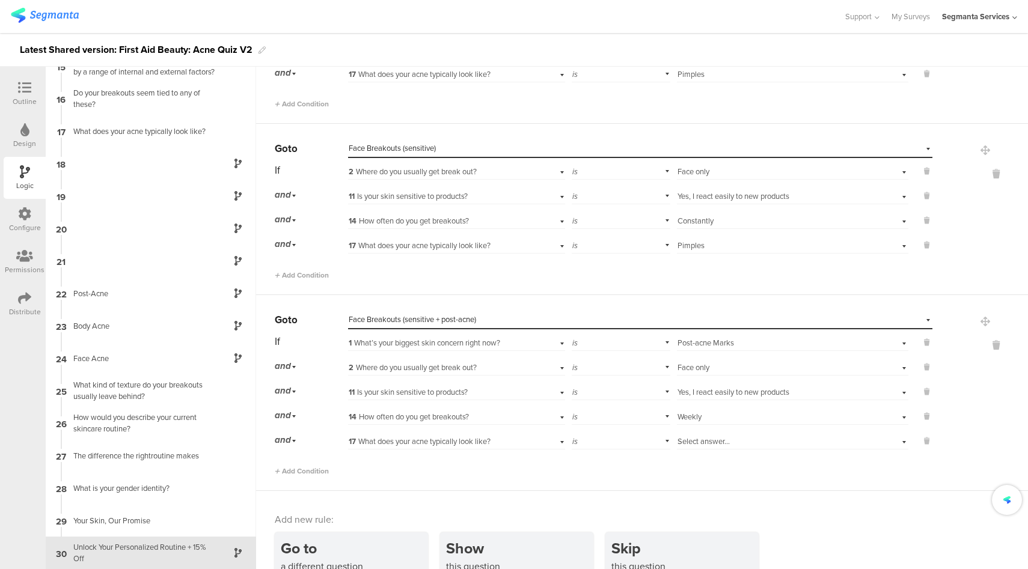
click at [705, 438] on span "Select answer..." at bounding box center [703, 441] width 52 height 11
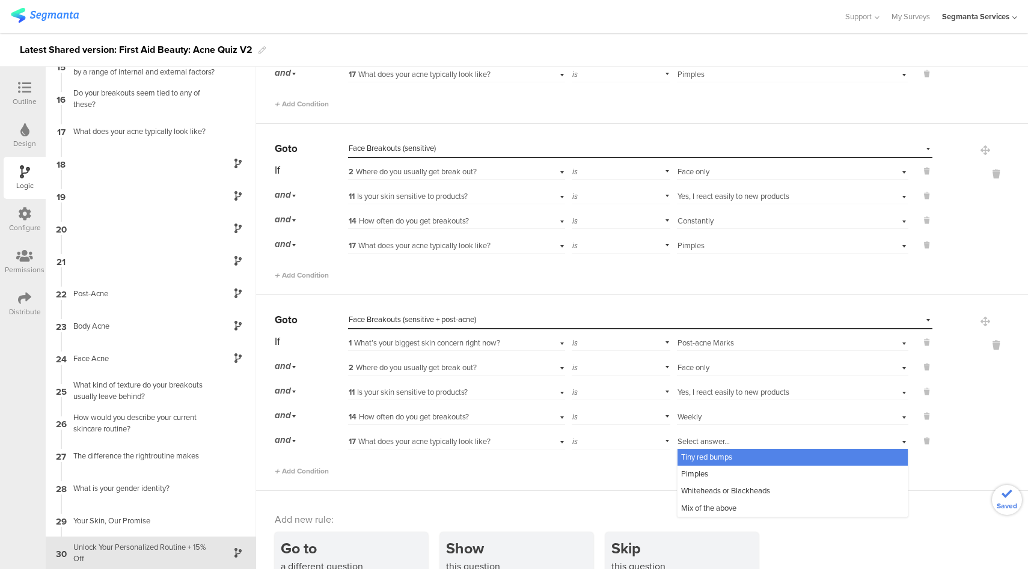
click at [707, 452] on span "Tiny red bumps" at bounding box center [706, 456] width 51 height 11
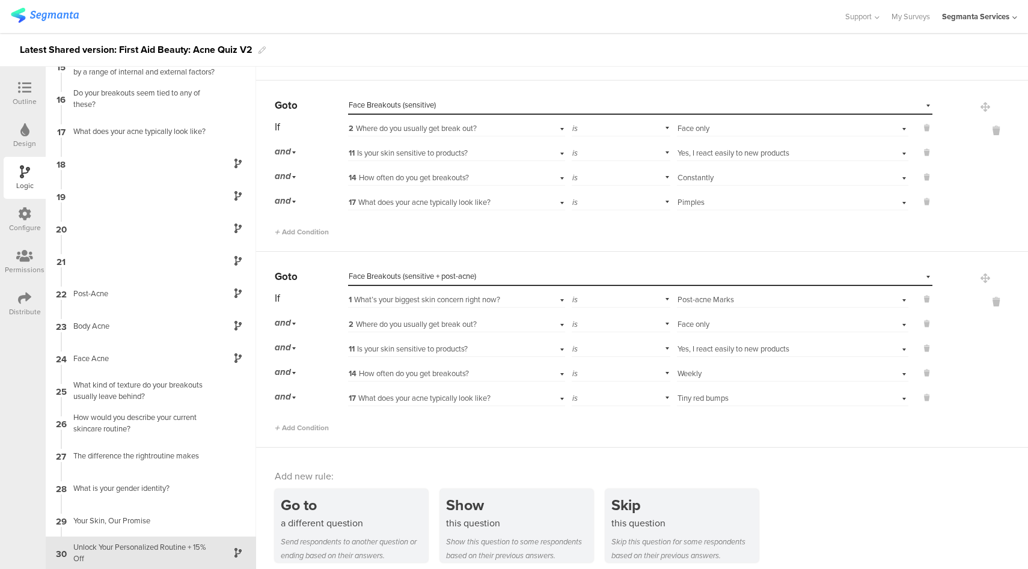
scroll to position [897, 0]
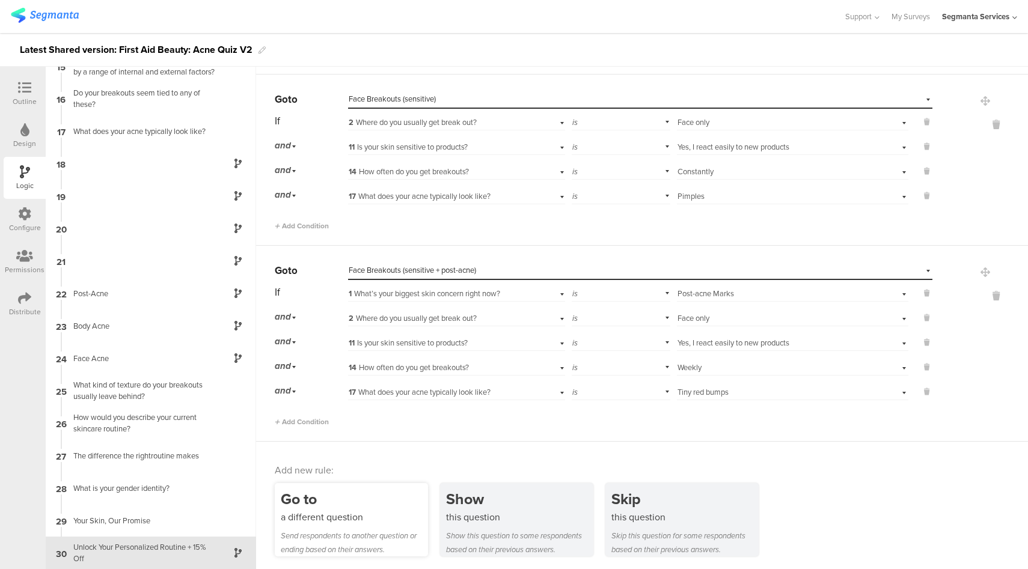
click at [397, 483] on div "Go to a different question Send respondents to another question or ending based…" at bounding box center [351, 519] width 153 height 73
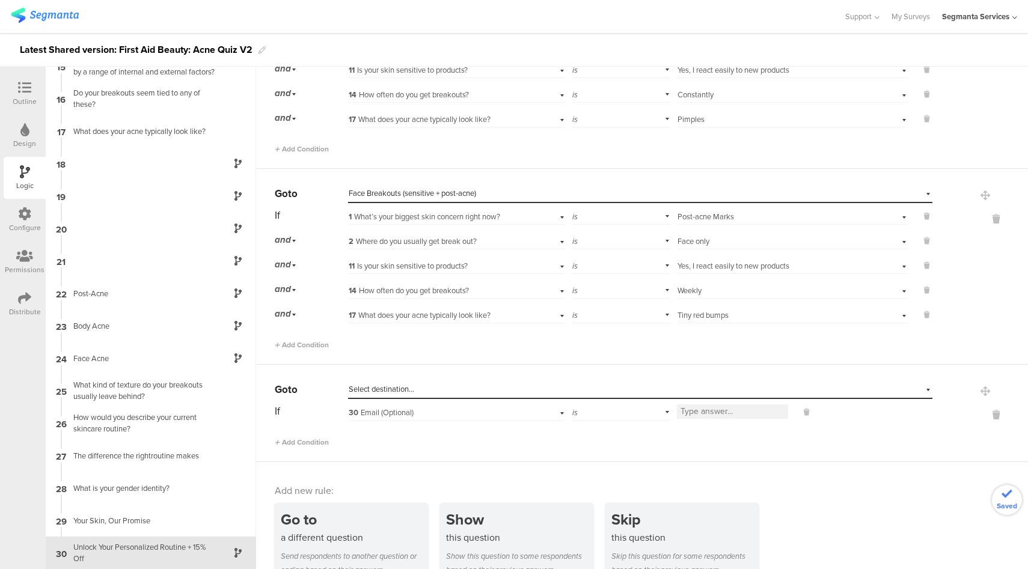
scroll to position [974, 0]
click at [453, 387] on div "Select destination..." at bounding box center [585, 388] width 472 height 11
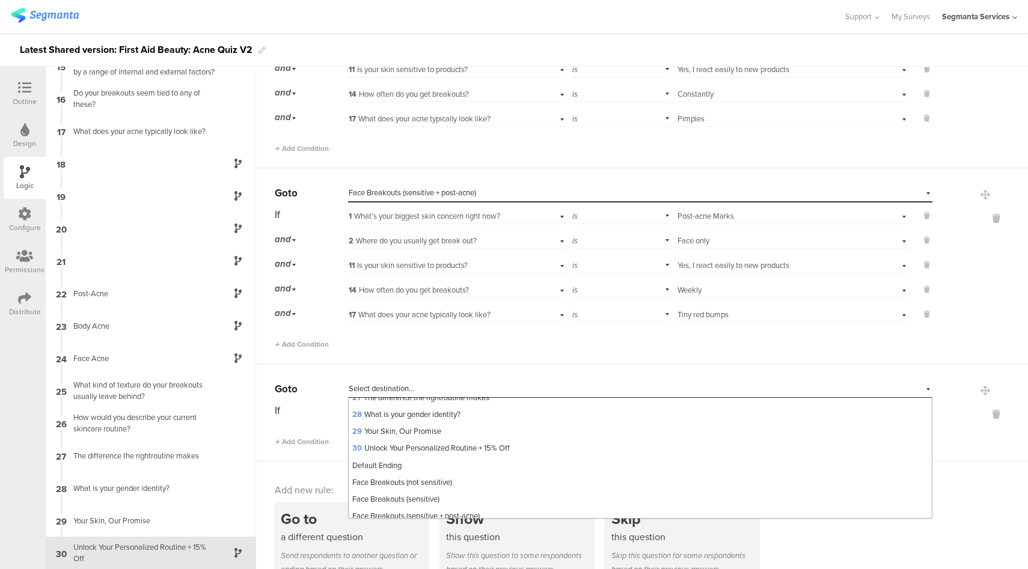
scroll to position [516, 0]
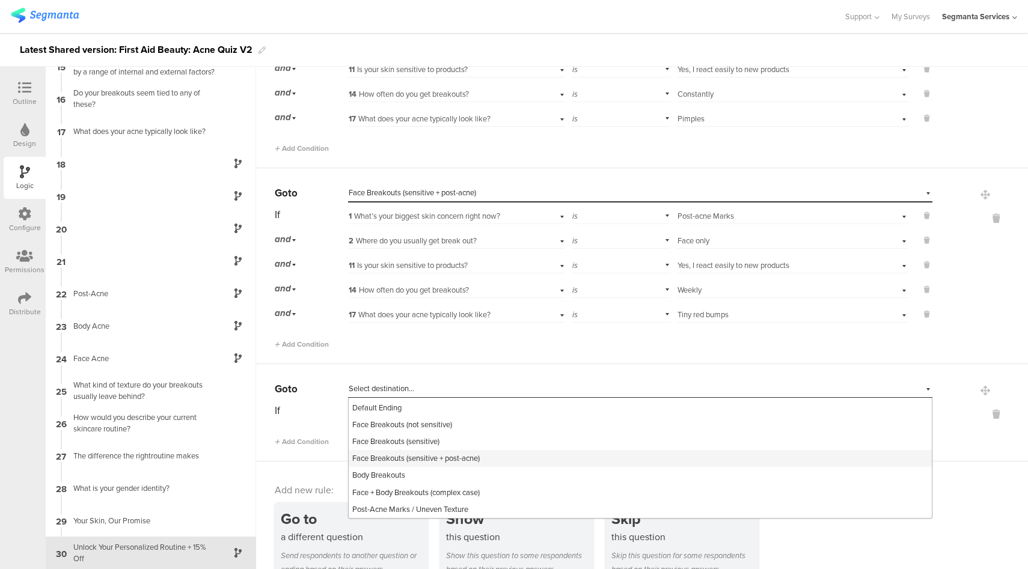
click at [448, 459] on span "Face Breakouts (sensitive + post-acne)" at bounding box center [415, 458] width 127 height 11
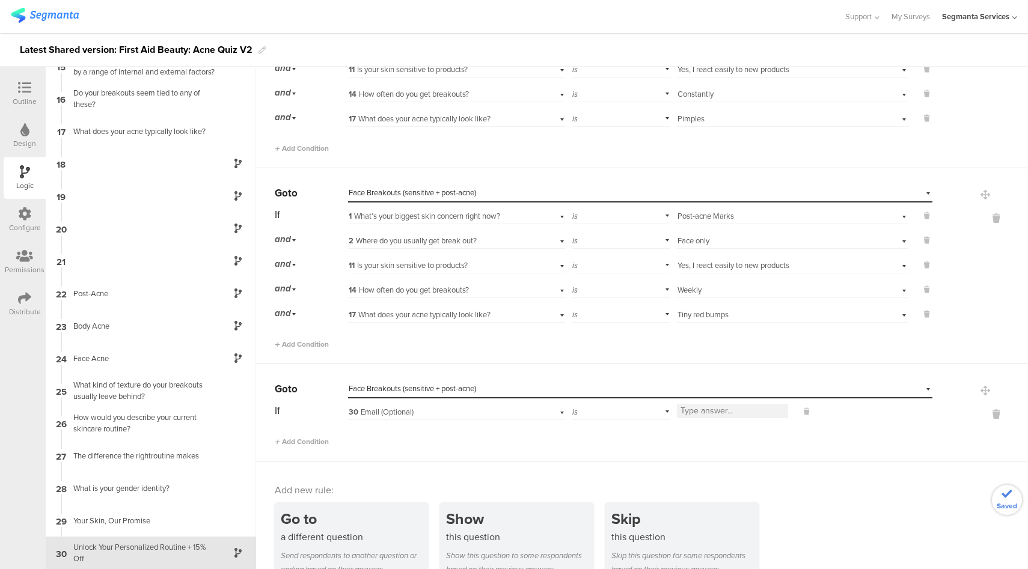
click at [511, 413] on div "30 Email (Optional)" at bounding box center [439, 412] width 181 height 11
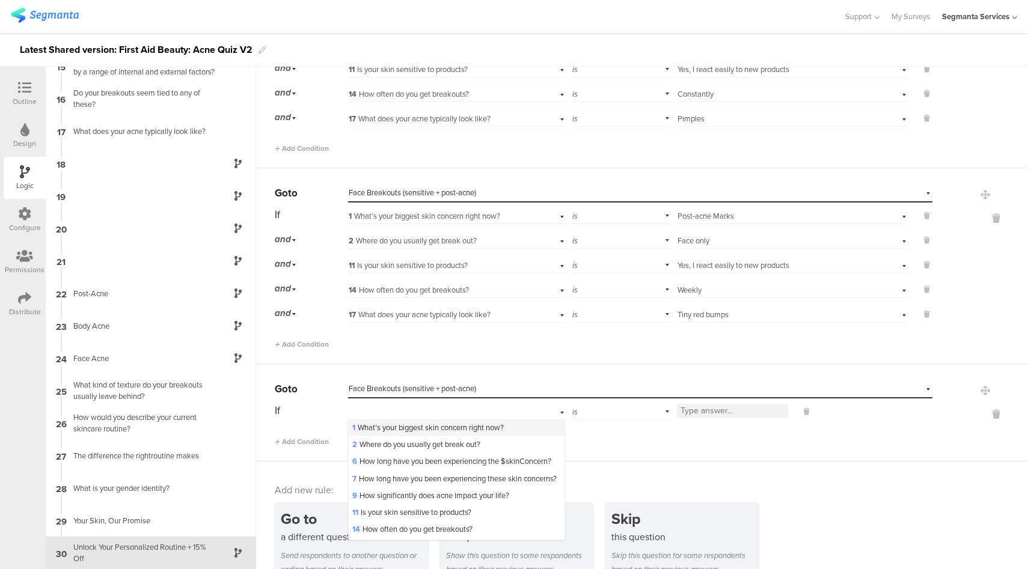
click at [502, 429] on span "1 What’s your biggest skin concern right now?" at bounding box center [427, 427] width 151 height 11
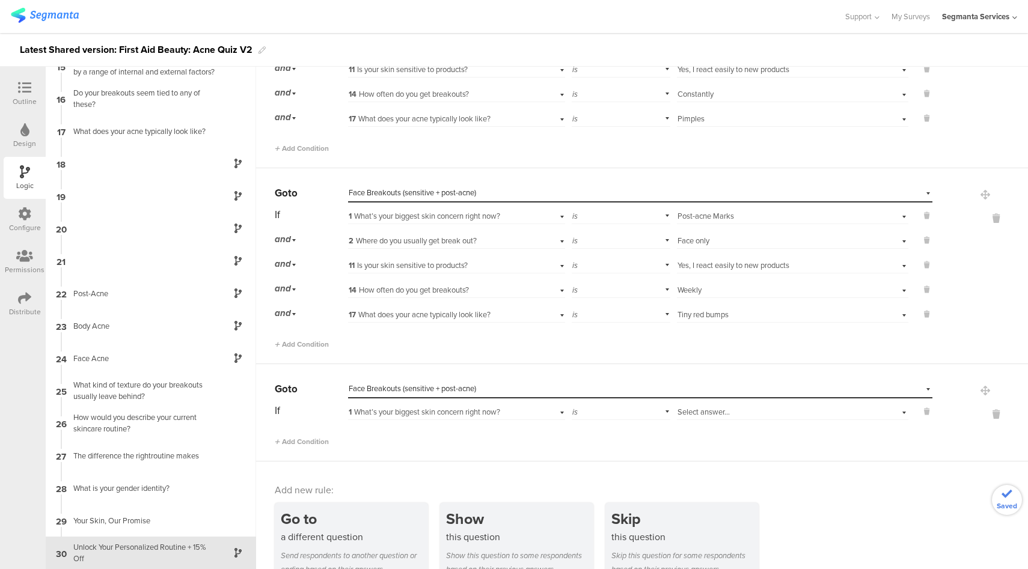
click at [728, 412] on div "Select answer..." at bounding box center [774, 412] width 194 height 11
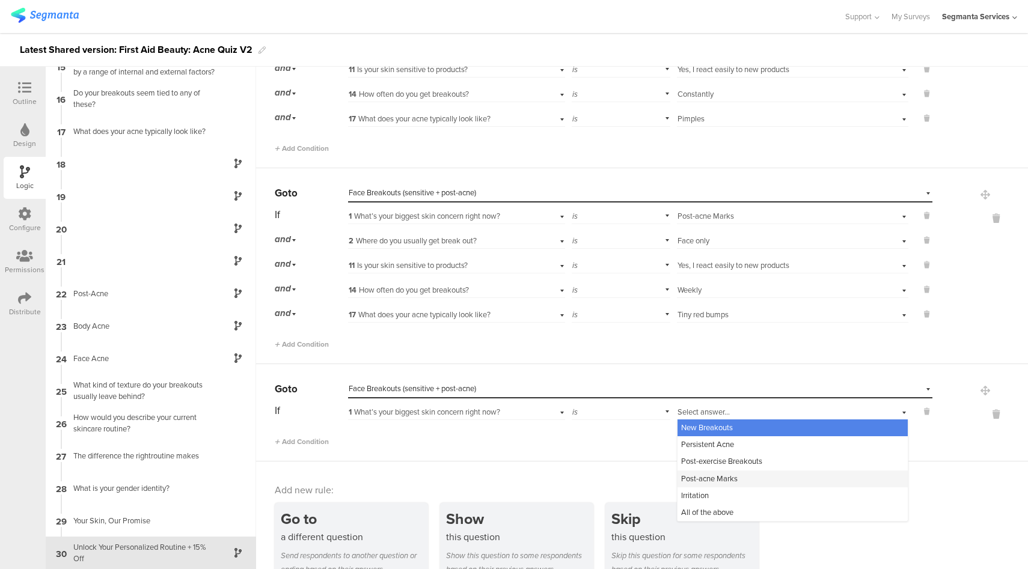
click at [723, 481] on span "Post-acne Marks" at bounding box center [709, 478] width 56 height 11
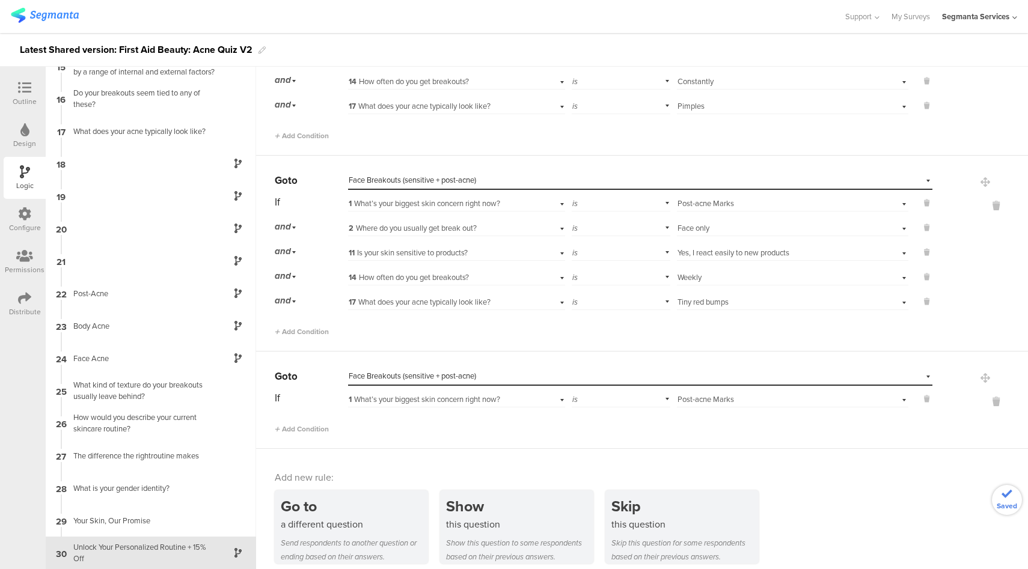
scroll to position [994, 0]
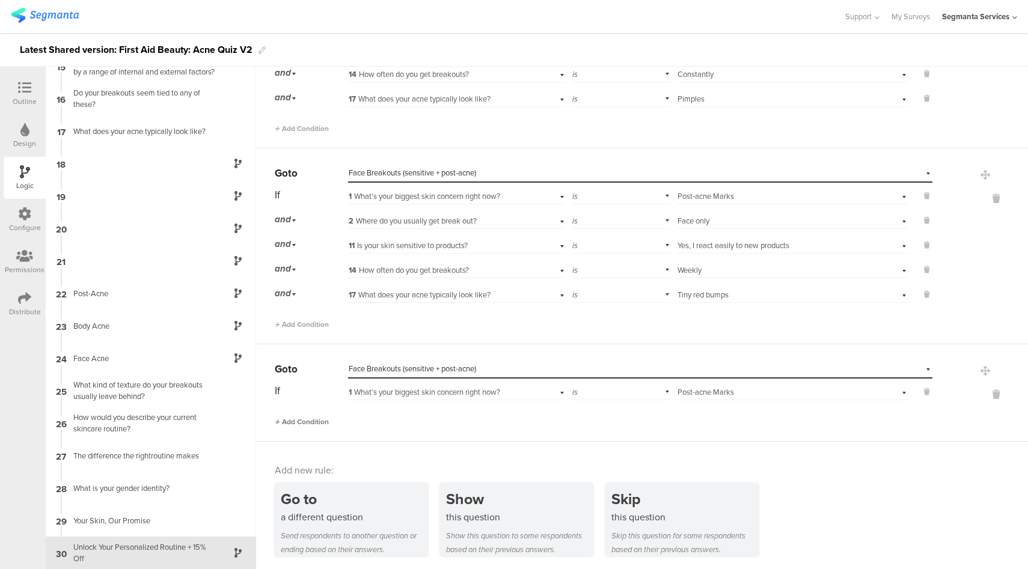
click at [317, 421] on span "Add Condition" at bounding box center [302, 422] width 54 height 11
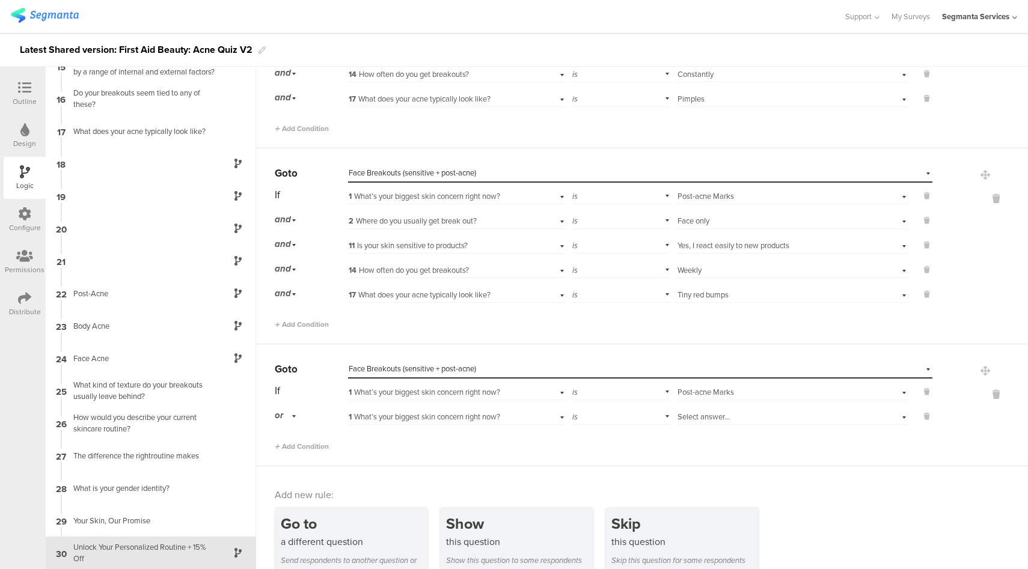
click at [286, 415] on div "or" at bounding box center [287, 415] width 25 height 19
click at [302, 448] on div "and" at bounding box center [310, 449] width 71 height 17
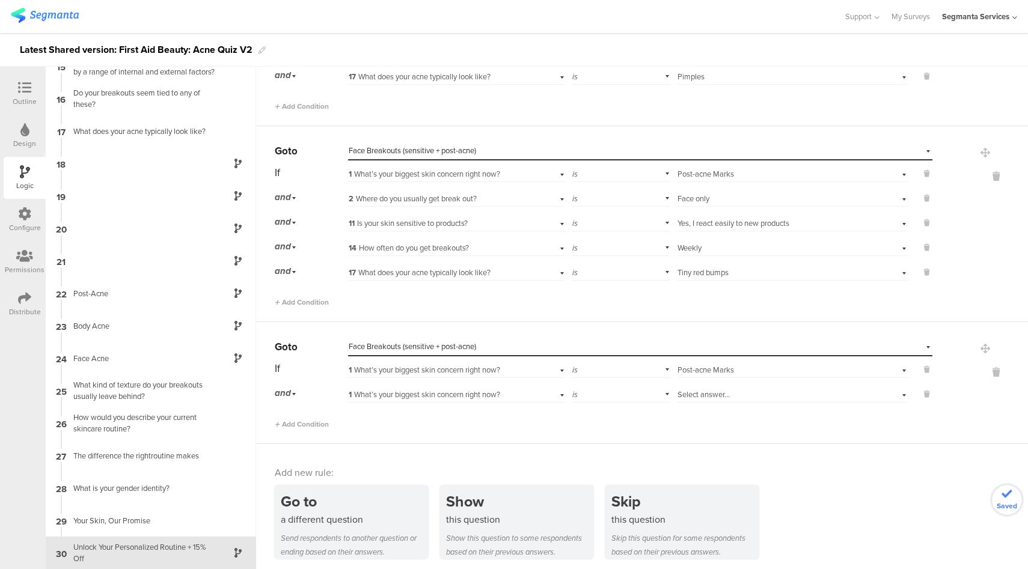
scroll to position [1019, 0]
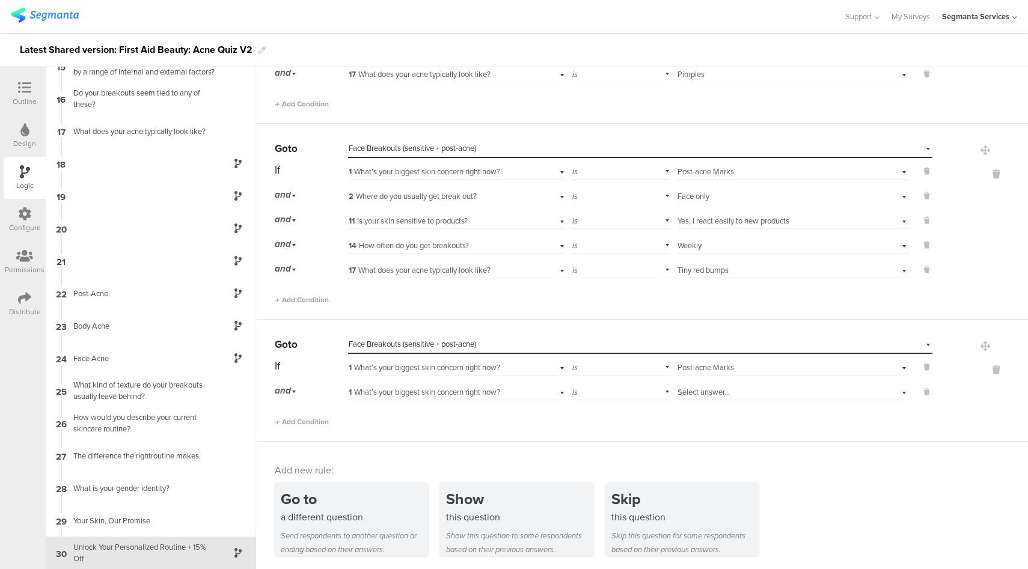
click at [442, 394] on span "1 What’s your biggest skin concern right now?" at bounding box center [424, 391] width 151 height 11
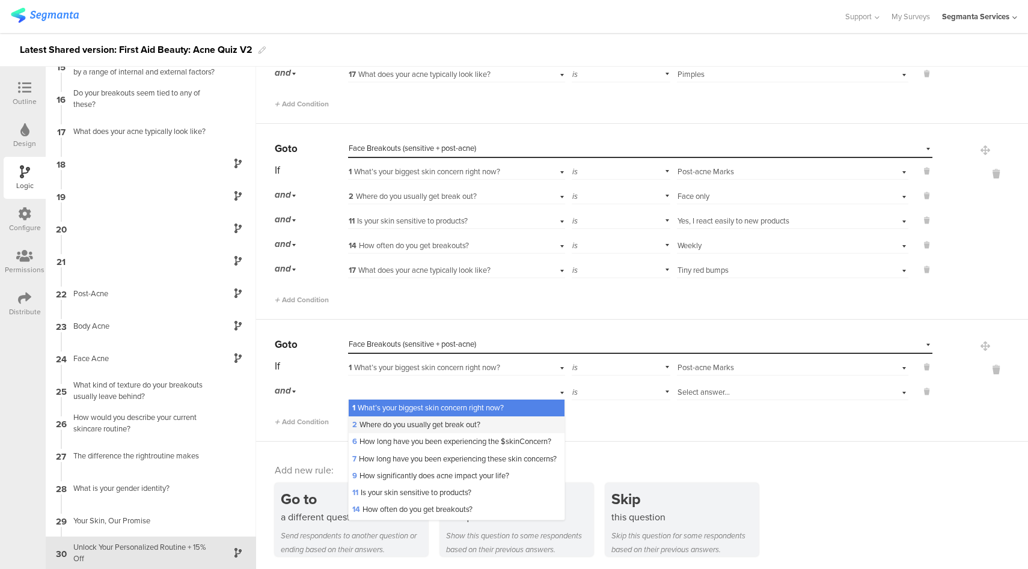
click at [418, 424] on span "2 Where do you usually get break out?" at bounding box center [416, 424] width 128 height 11
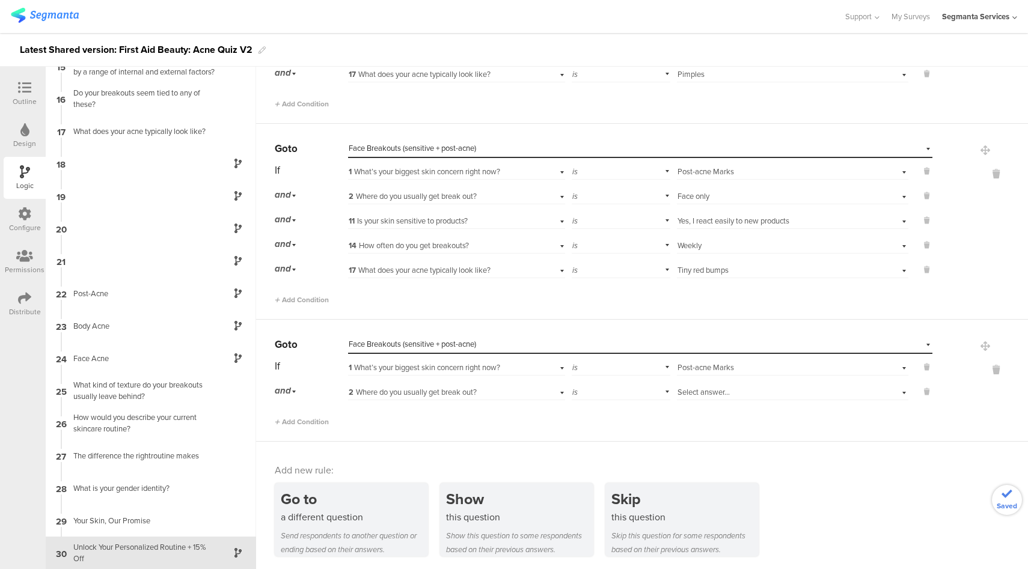
click at [712, 394] on span "Select answer..." at bounding box center [703, 391] width 52 height 11
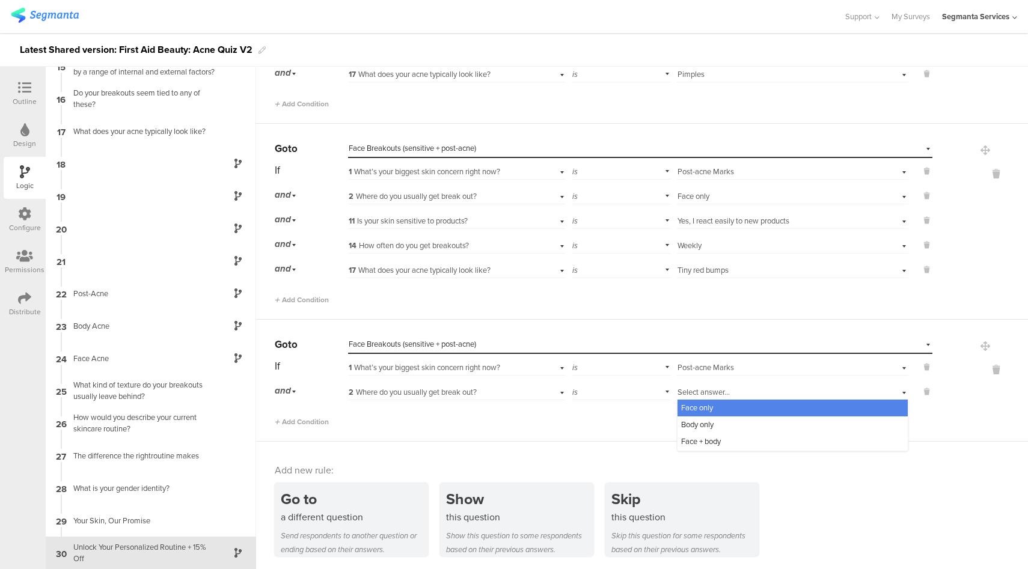
click at [710, 405] on div "Face only" at bounding box center [792, 408] width 230 height 17
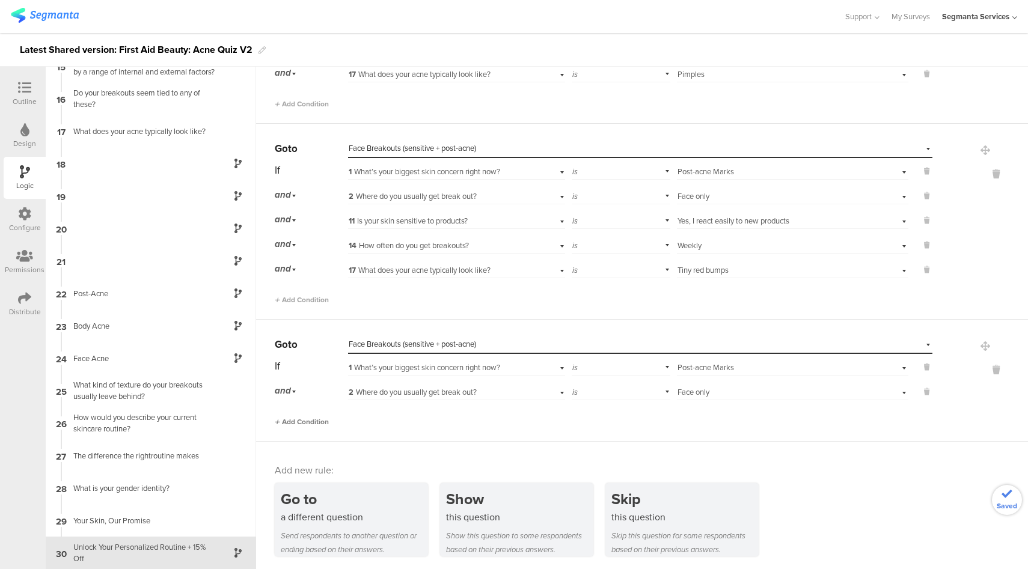
click at [314, 421] on span "Add Condition" at bounding box center [302, 422] width 54 height 11
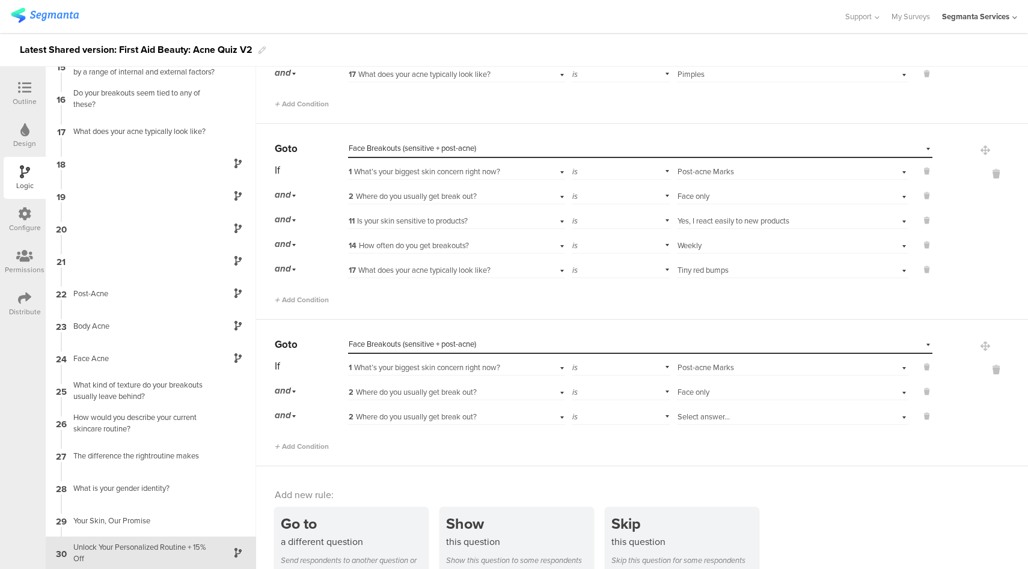
click at [486, 415] on div "2 Where do you usually get break out?" at bounding box center [439, 417] width 181 height 11
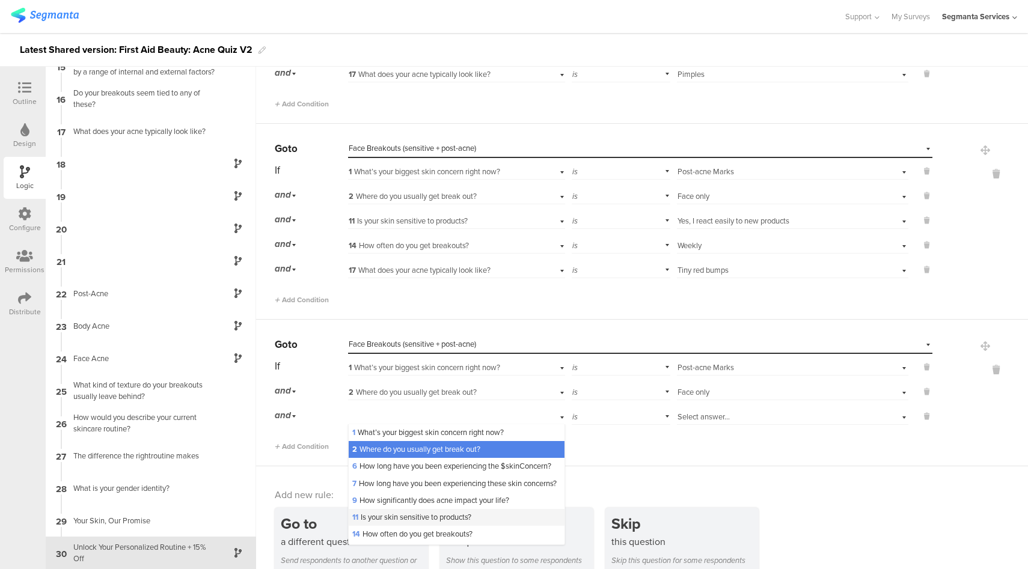
click at [386, 523] on span "11 Is your skin sensitive to products?" at bounding box center [411, 516] width 119 height 11
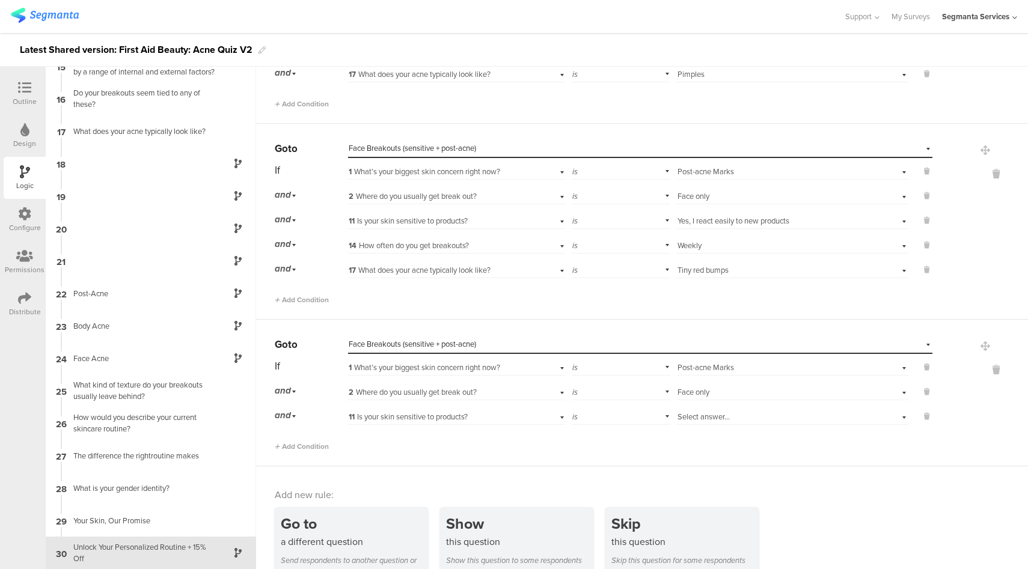
click at [724, 416] on div "Select answer..." at bounding box center [774, 417] width 194 height 11
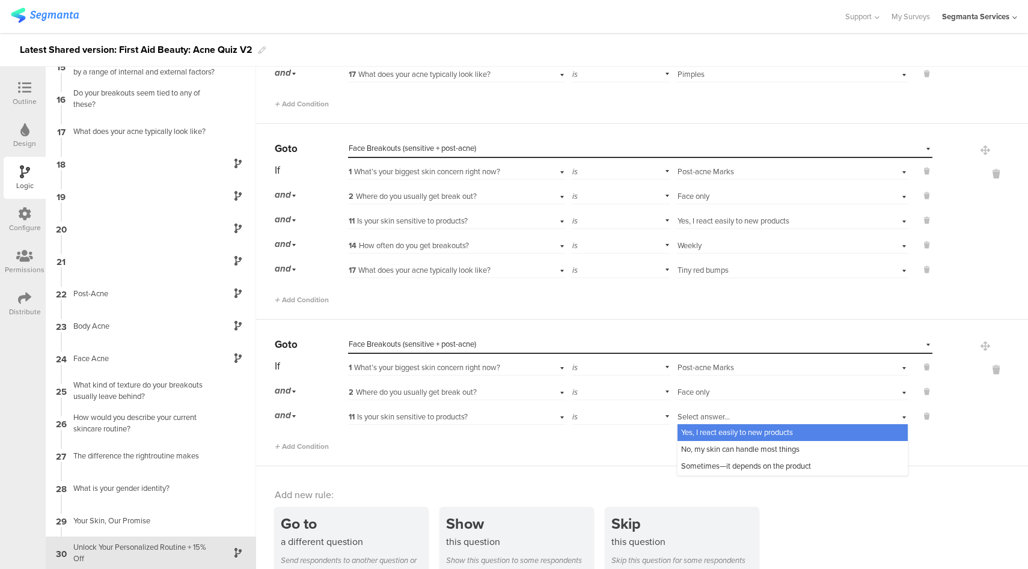
click at [718, 434] on span "Yes, I react easily to new products" at bounding box center [737, 432] width 112 height 11
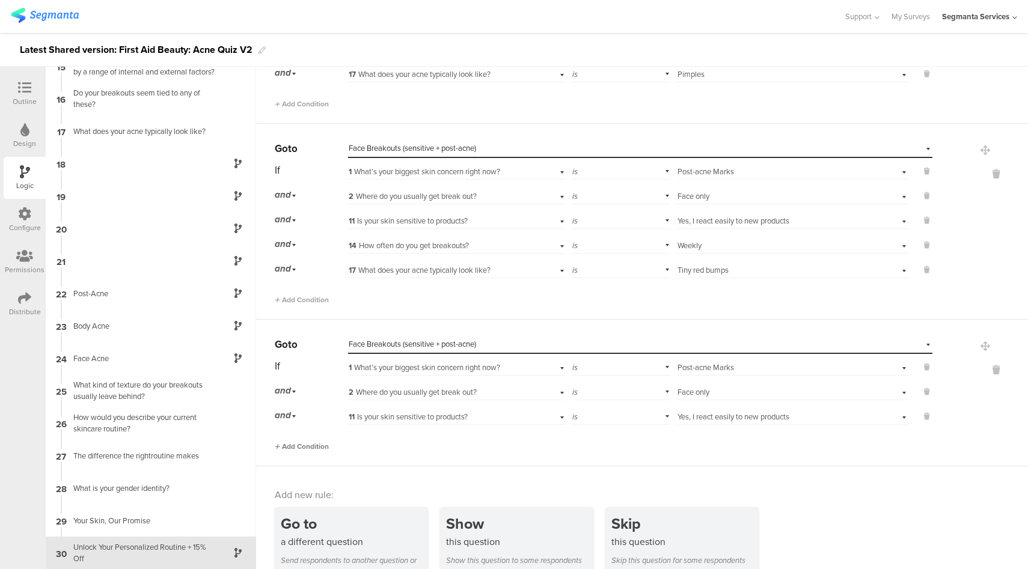
click at [302, 445] on span "Add Condition" at bounding box center [302, 446] width 54 height 11
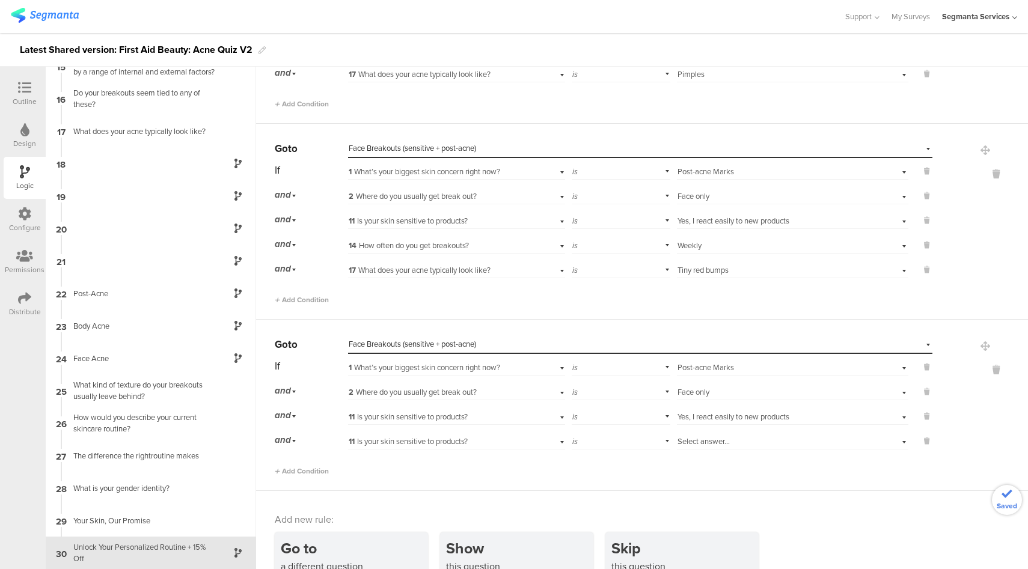
click at [397, 438] on span "11 Is your skin sensitive to products?" at bounding box center [408, 441] width 119 height 11
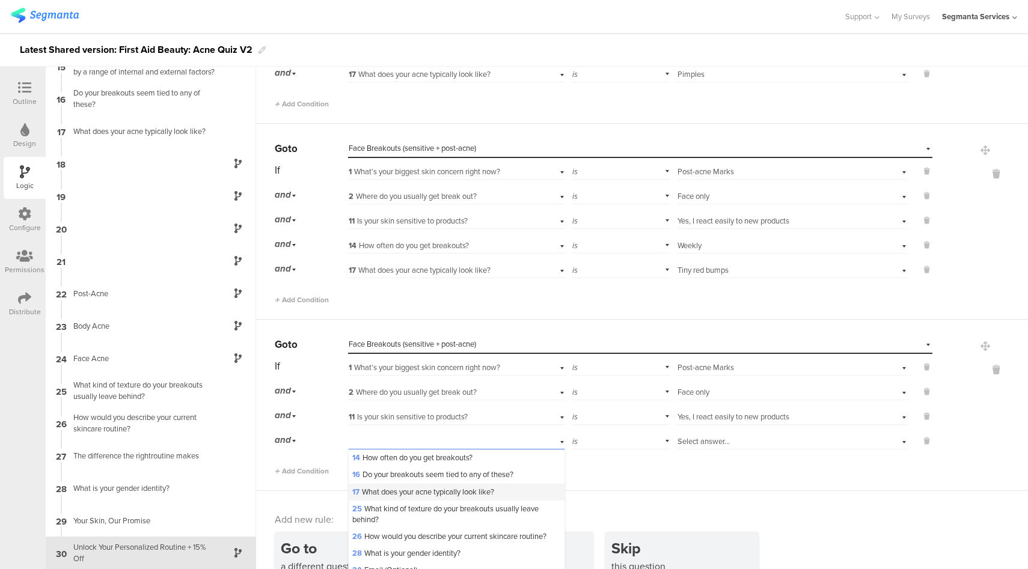
scroll to position [97, 0]
click at [383, 467] on span "14 How often do you get breakouts?" at bounding box center [412, 461] width 120 height 11
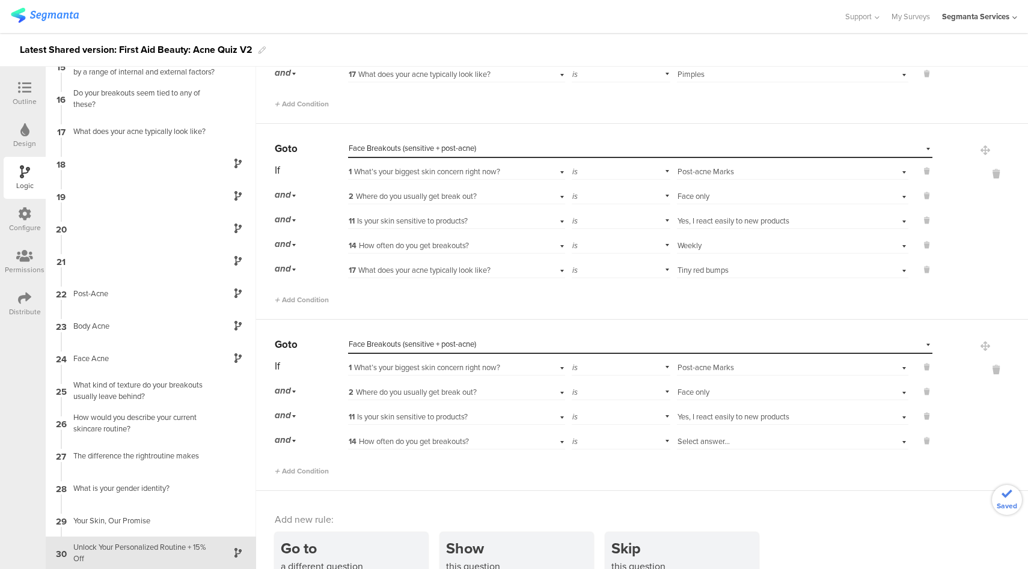
click at [694, 444] on span "Select answer..." at bounding box center [703, 441] width 52 height 11
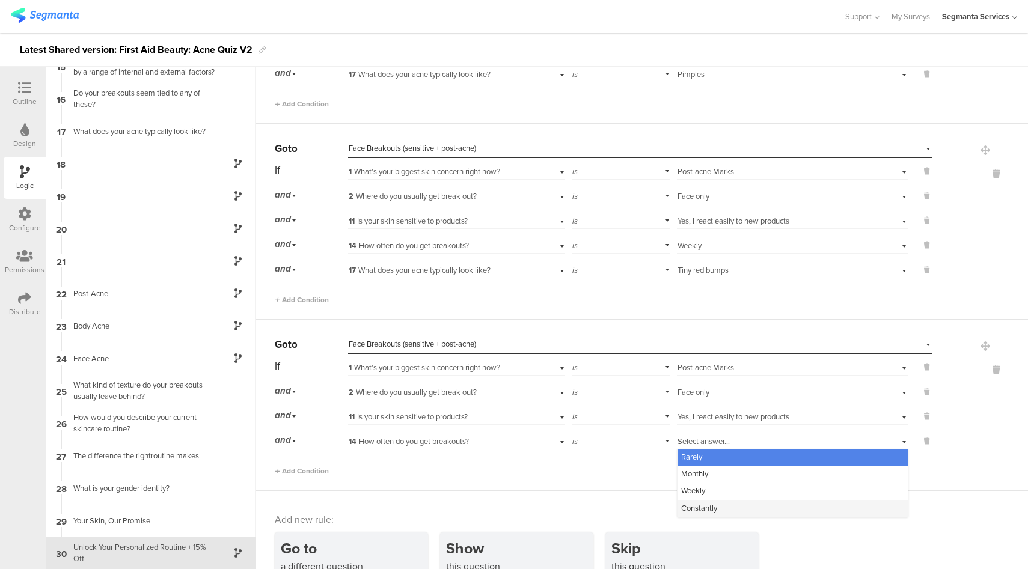
click at [691, 505] on span "Constantly" at bounding box center [699, 507] width 36 height 11
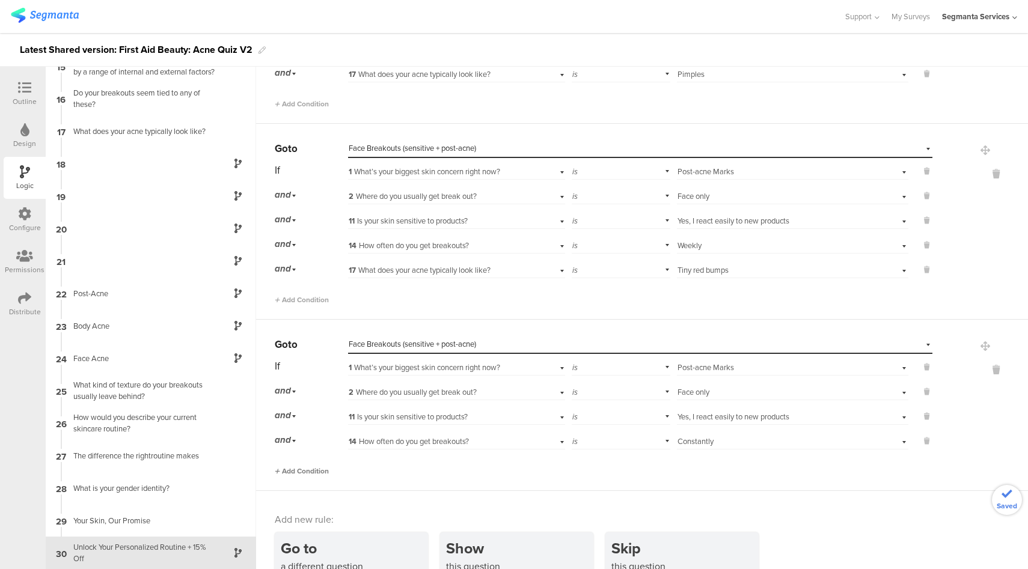
click at [325, 469] on span "Add Condition" at bounding box center [302, 471] width 54 height 11
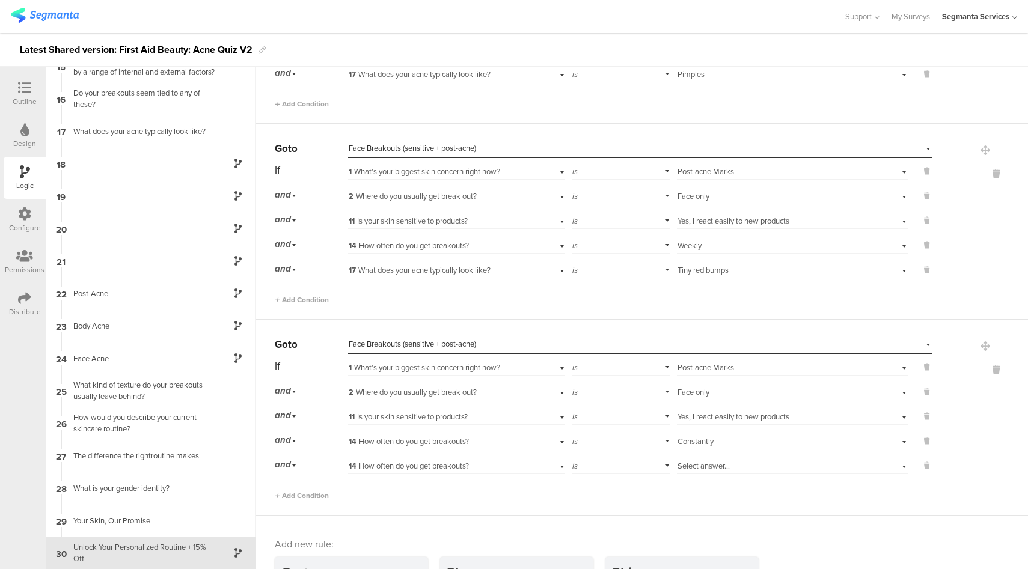
click at [441, 469] on span "14 How often do you get breakouts?" at bounding box center [409, 465] width 120 height 11
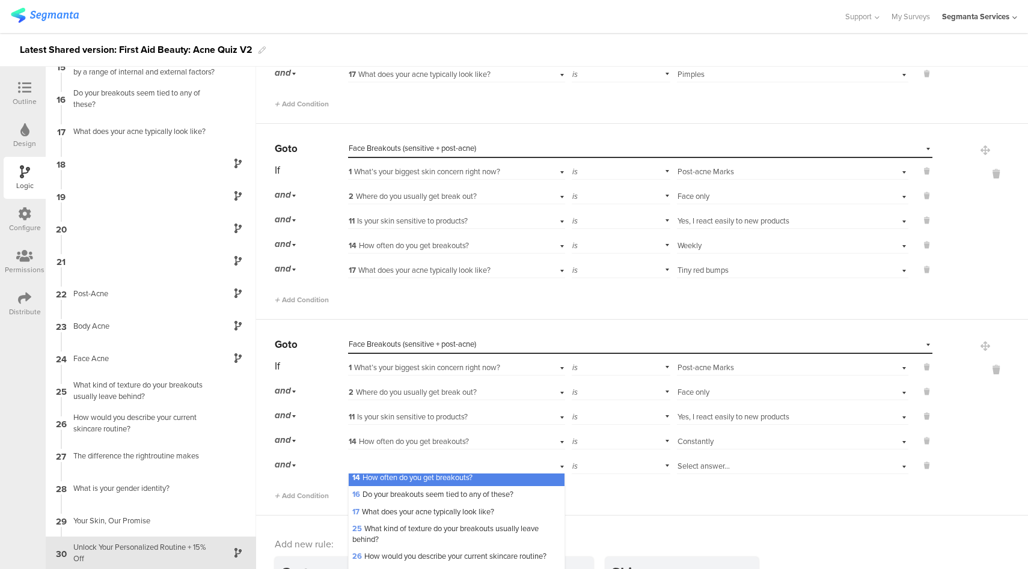
scroll to position [97, 0]
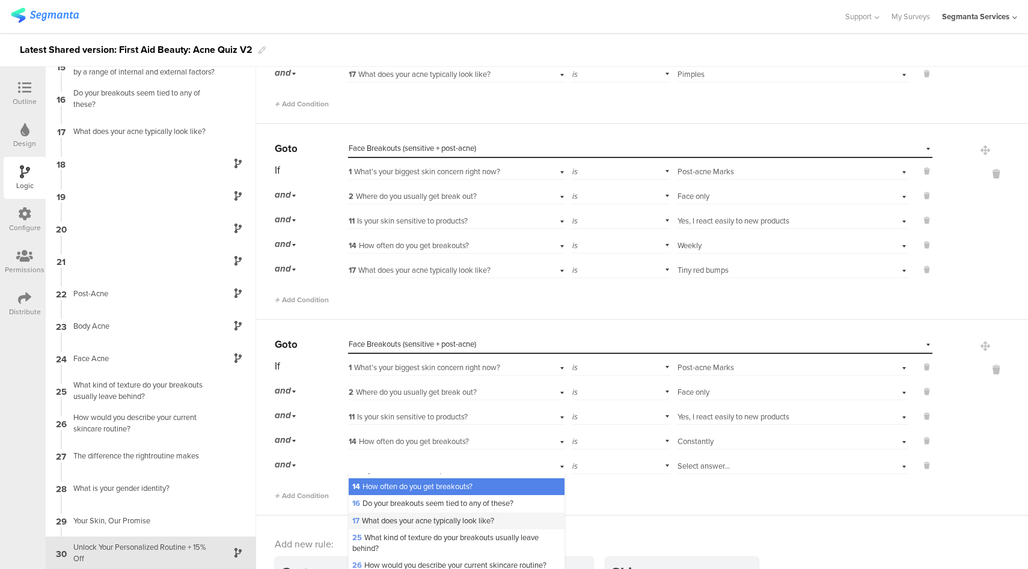
click at [396, 526] on span "17 What does your acne typically look like?" at bounding box center [423, 520] width 142 height 11
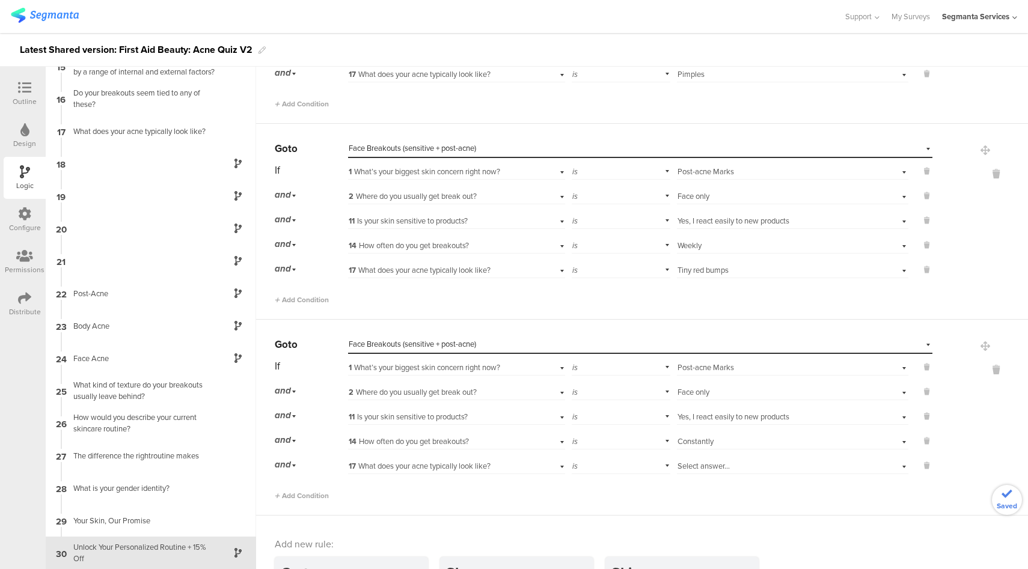
click at [708, 466] on span "Select answer..." at bounding box center [703, 465] width 52 height 11
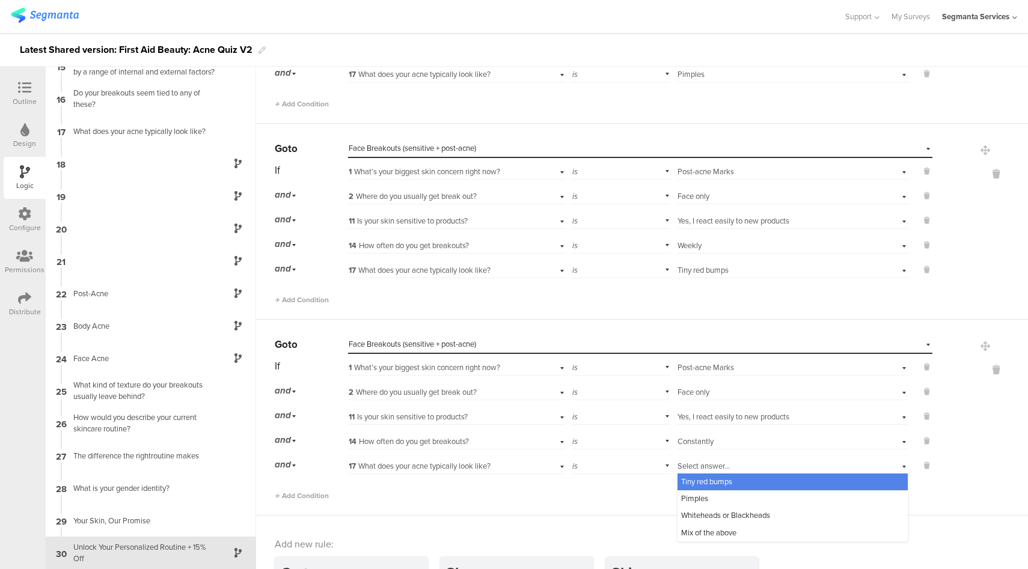
click at [713, 483] on span "Tiny red bumps" at bounding box center [706, 481] width 51 height 11
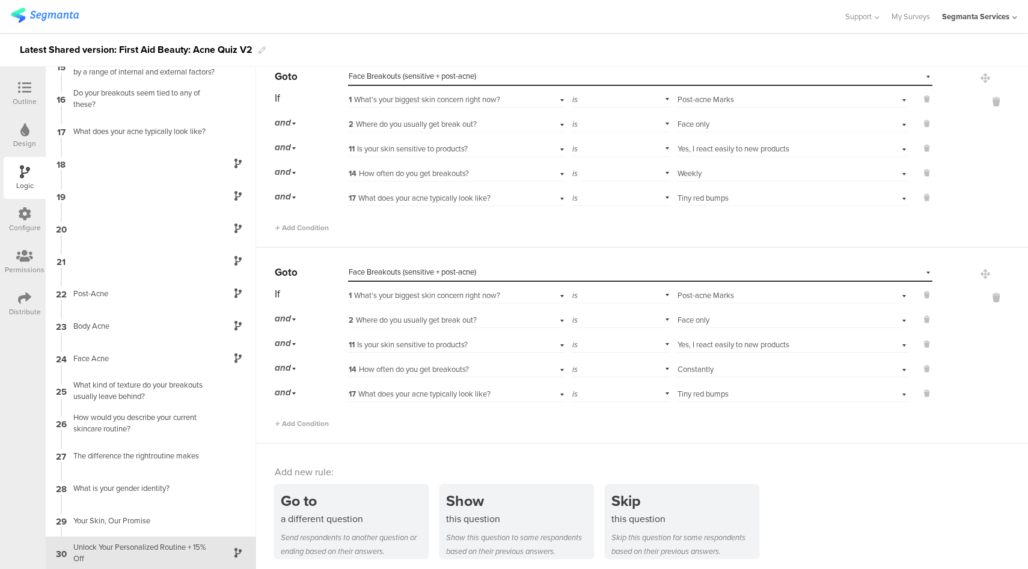
scroll to position [1093, 0]
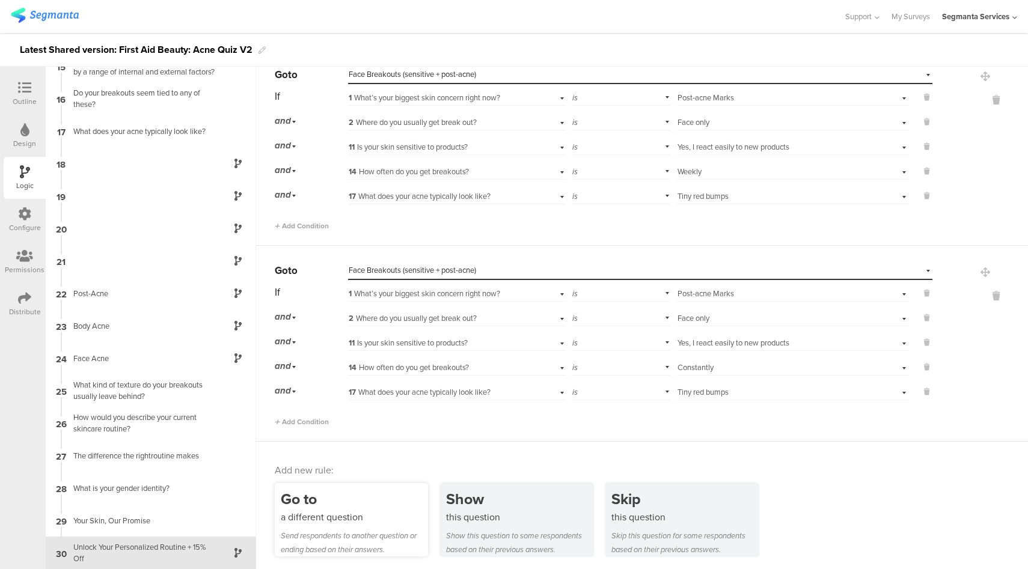
click at [377, 510] on div "a different question" at bounding box center [354, 517] width 147 height 14
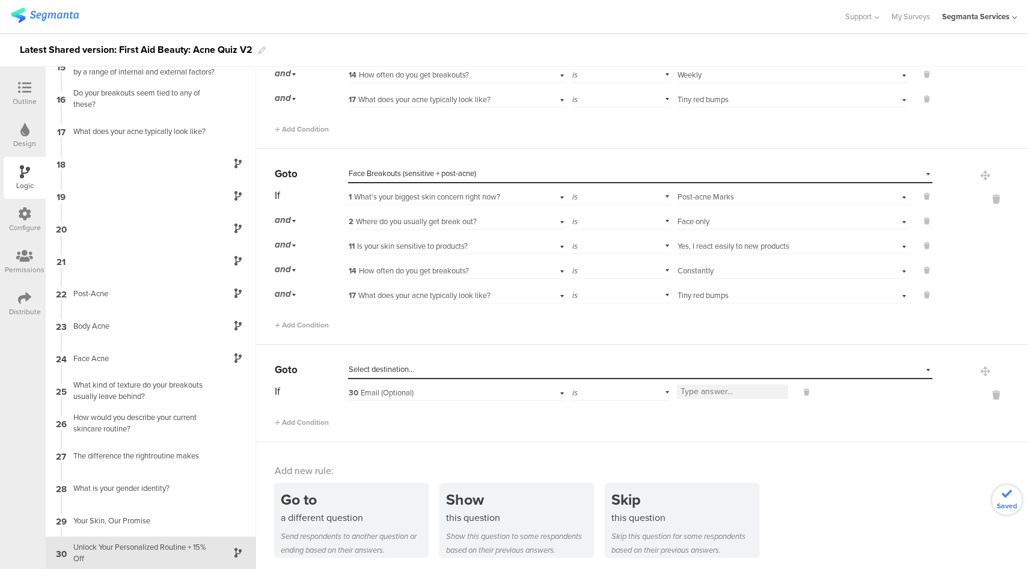
scroll to position [1189, 0]
click at [474, 368] on div "Select destination..." at bounding box center [585, 369] width 472 height 11
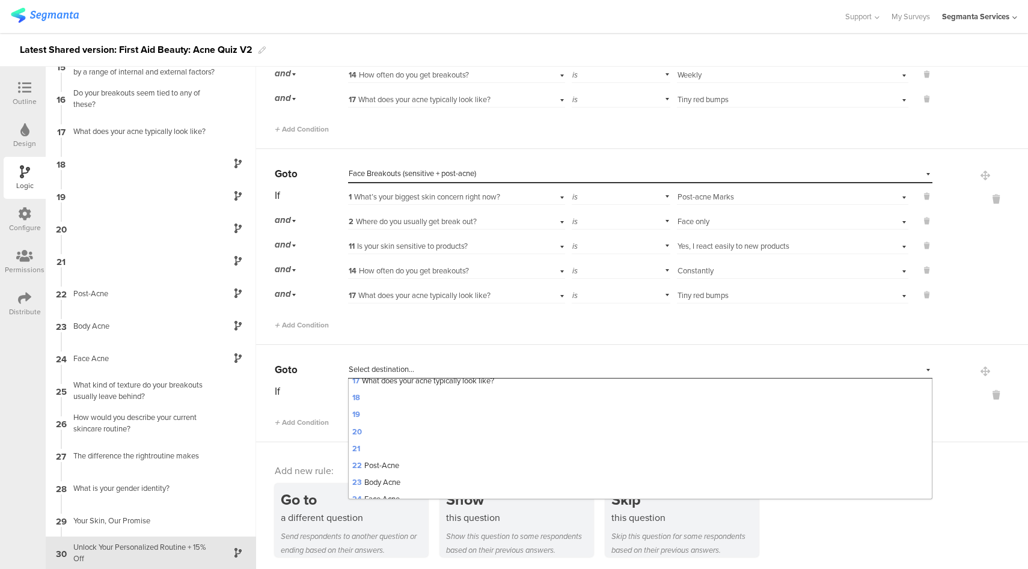
scroll to position [516, 0]
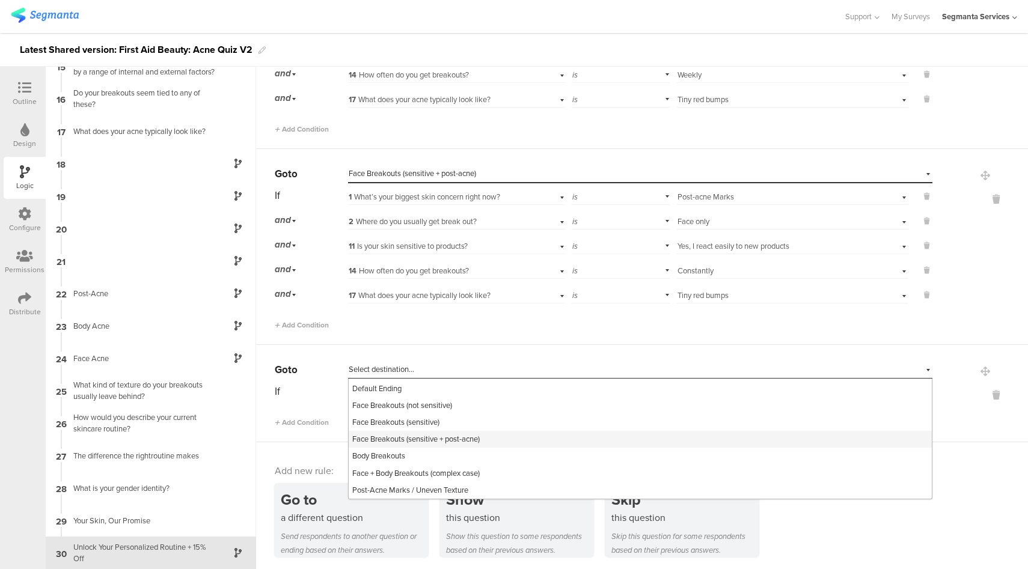
click at [438, 439] on span "Face Breakouts (sensitive + post-acne)" at bounding box center [415, 438] width 127 height 11
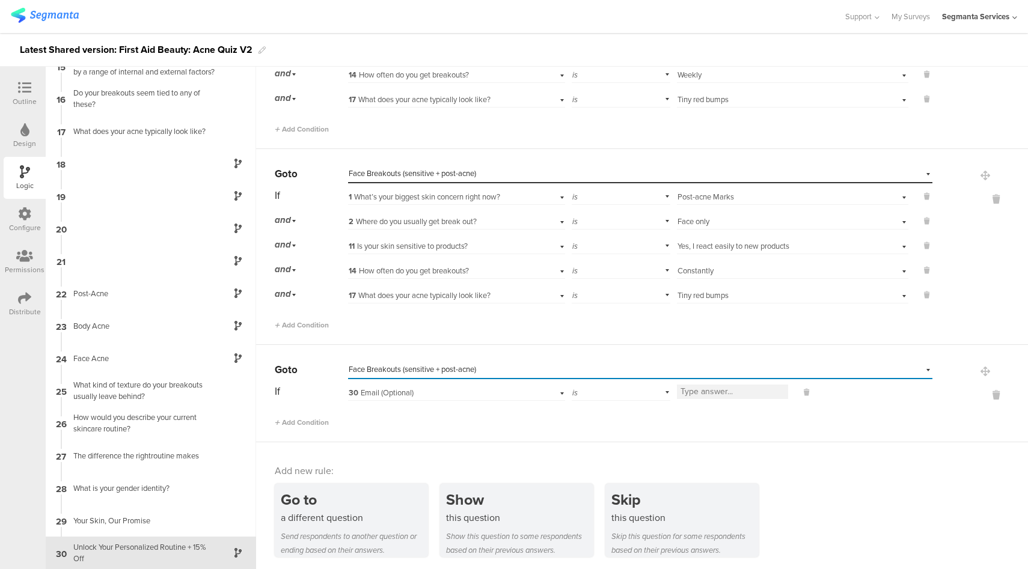
click at [496, 395] on div "30 Email (Optional)" at bounding box center [439, 393] width 181 height 11
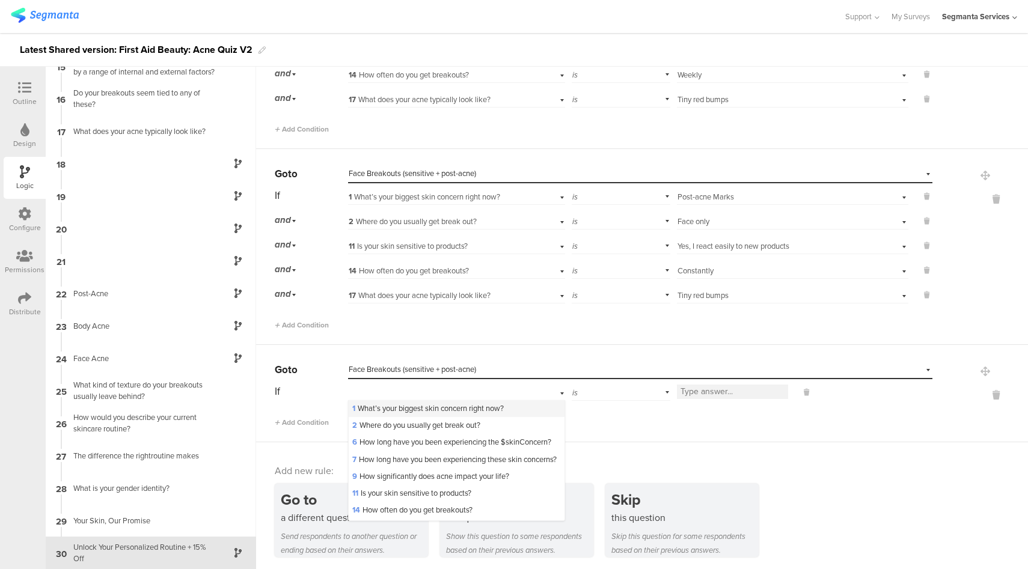
click at [427, 408] on span "1 What’s your biggest skin concern right now?" at bounding box center [427, 408] width 151 height 11
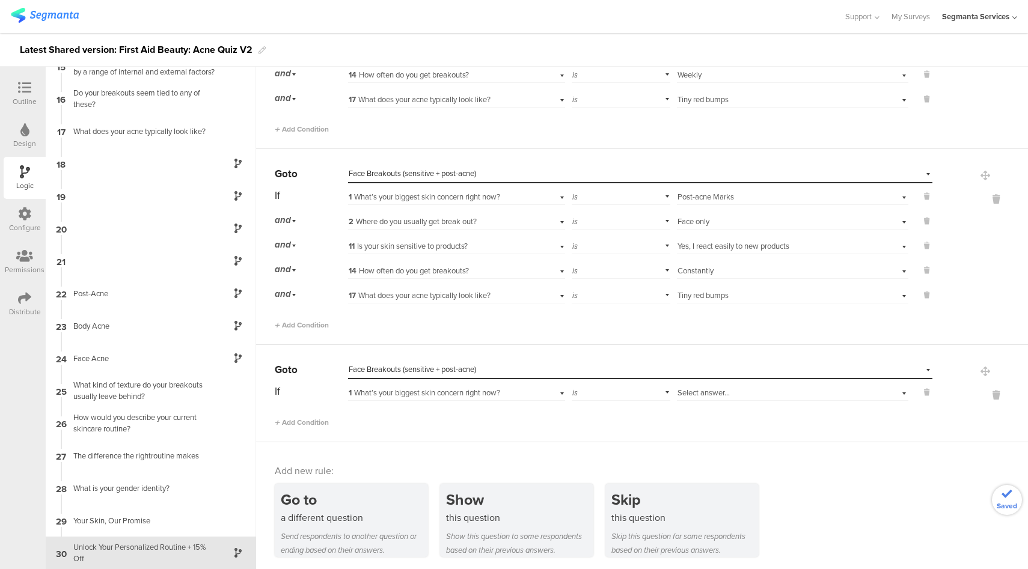
click at [707, 390] on span "Select answer..." at bounding box center [703, 392] width 52 height 11
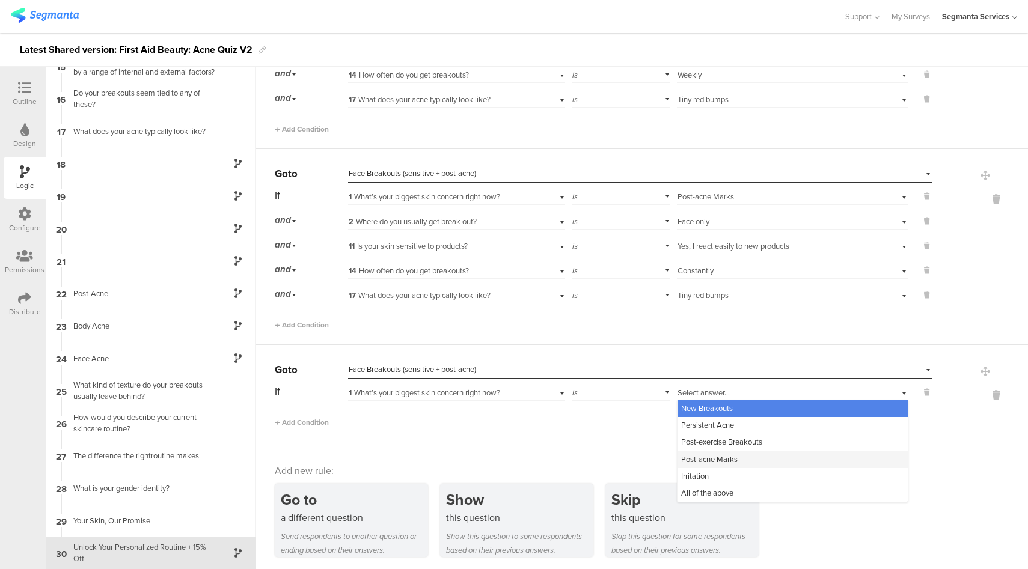
click at [710, 456] on span "Post-acne Marks" at bounding box center [709, 459] width 56 height 11
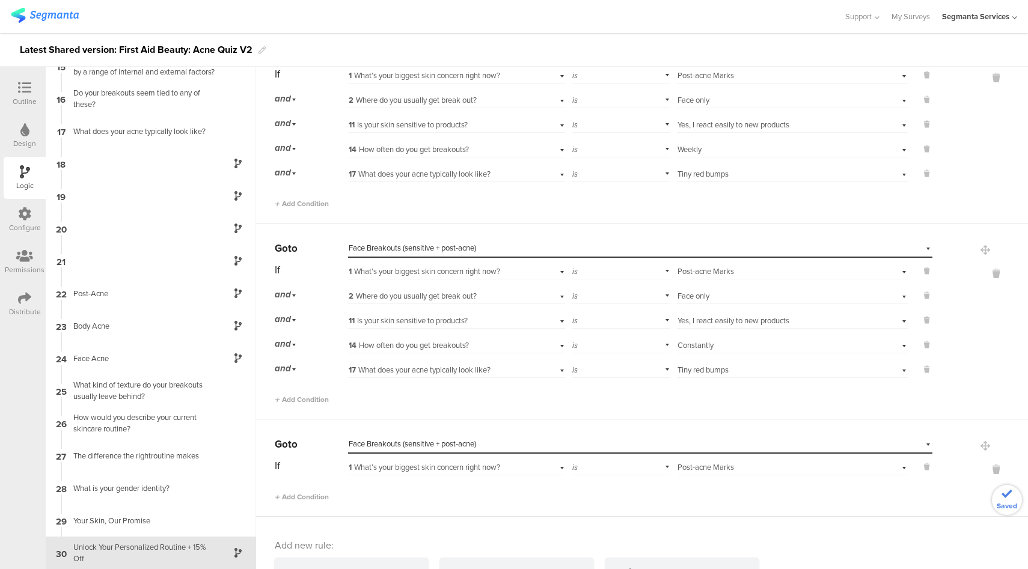
scroll to position [1189, 0]
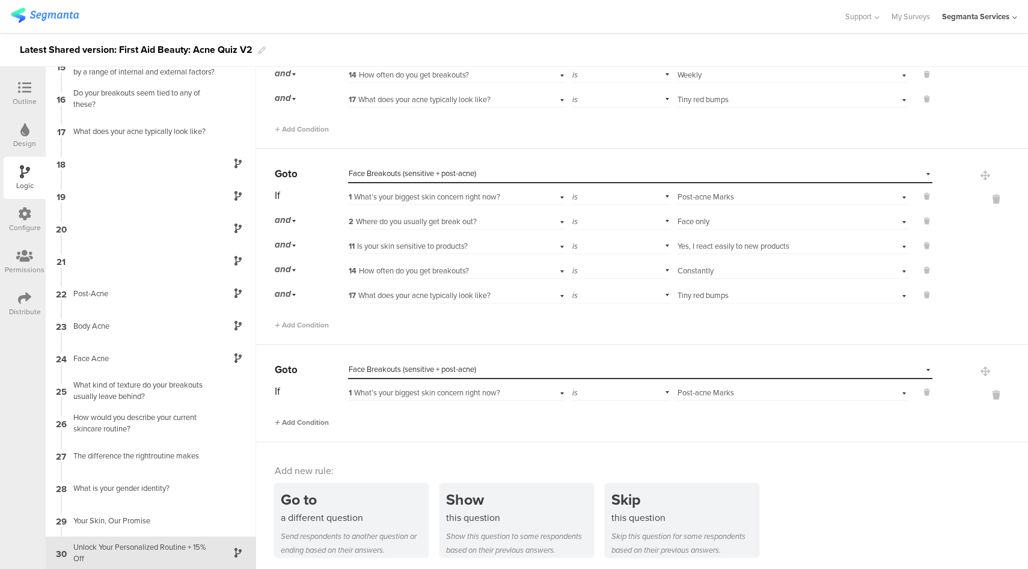
click at [317, 419] on span "Add Condition" at bounding box center [302, 422] width 54 height 11
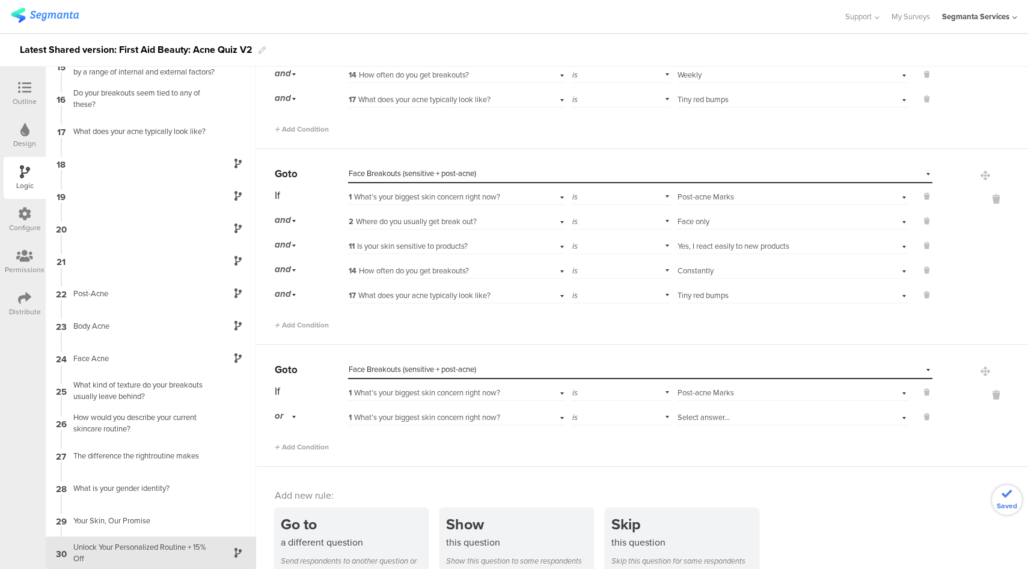
click at [285, 410] on div "or" at bounding box center [287, 416] width 25 height 19
click at [296, 450] on div "and" at bounding box center [310, 450] width 71 height 17
click at [477, 420] on span "1 What’s your biggest skin concern right now?" at bounding box center [424, 417] width 151 height 11
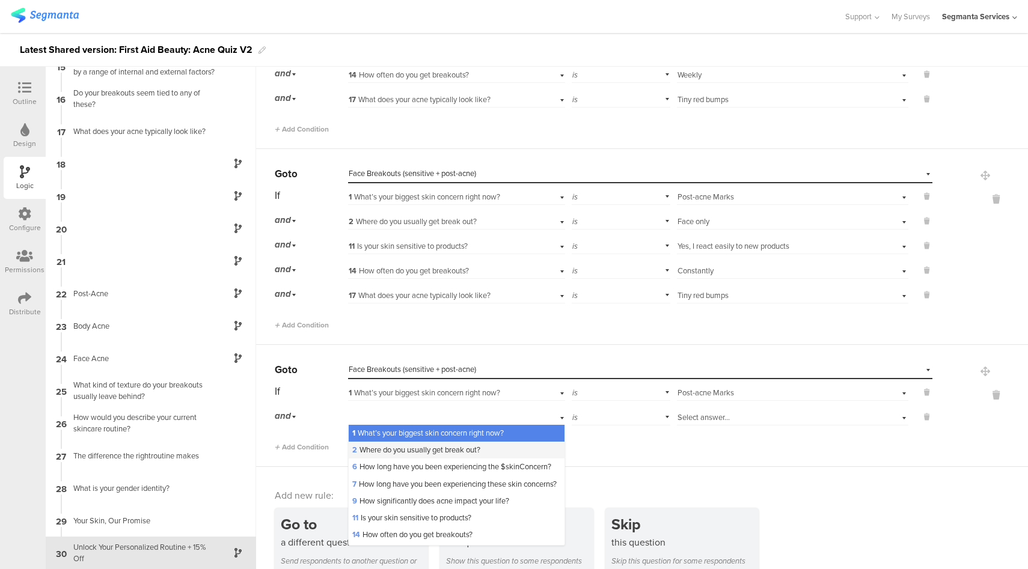
click at [394, 447] on span "2 Where do you usually get break out?" at bounding box center [416, 449] width 128 height 11
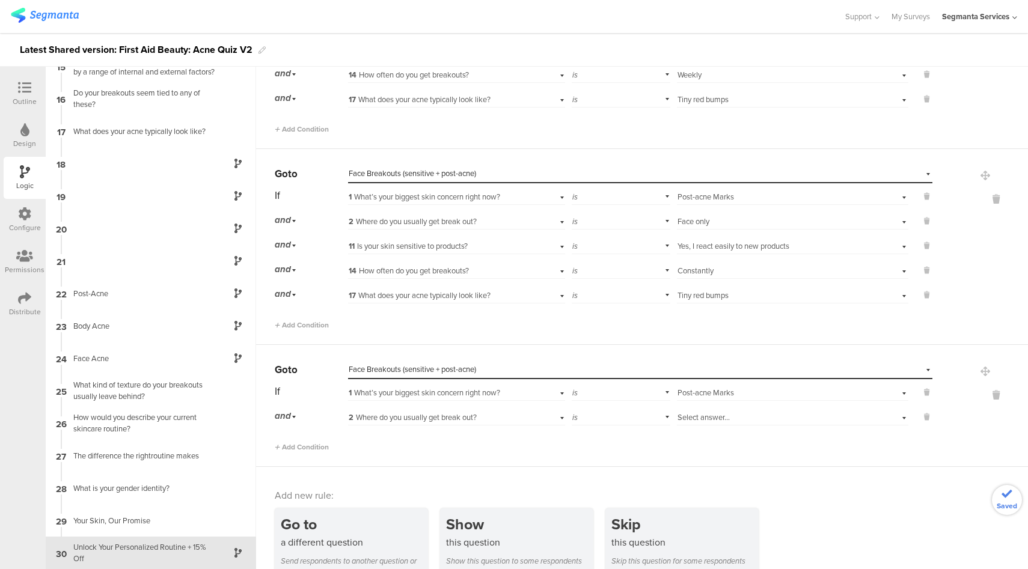
click at [708, 413] on span "Select answer..." at bounding box center [703, 417] width 52 height 11
click at [697, 432] on span "Face only" at bounding box center [697, 432] width 32 height 11
click at [310, 447] on span "Add Condition" at bounding box center [302, 447] width 54 height 11
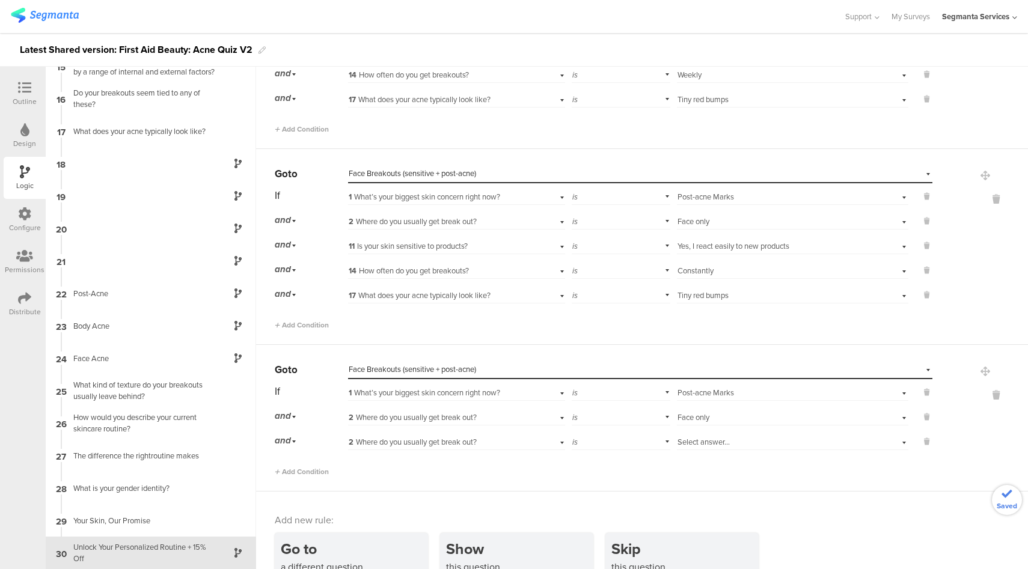
click at [439, 442] on span "2 Where do you usually get break out?" at bounding box center [413, 441] width 128 height 11
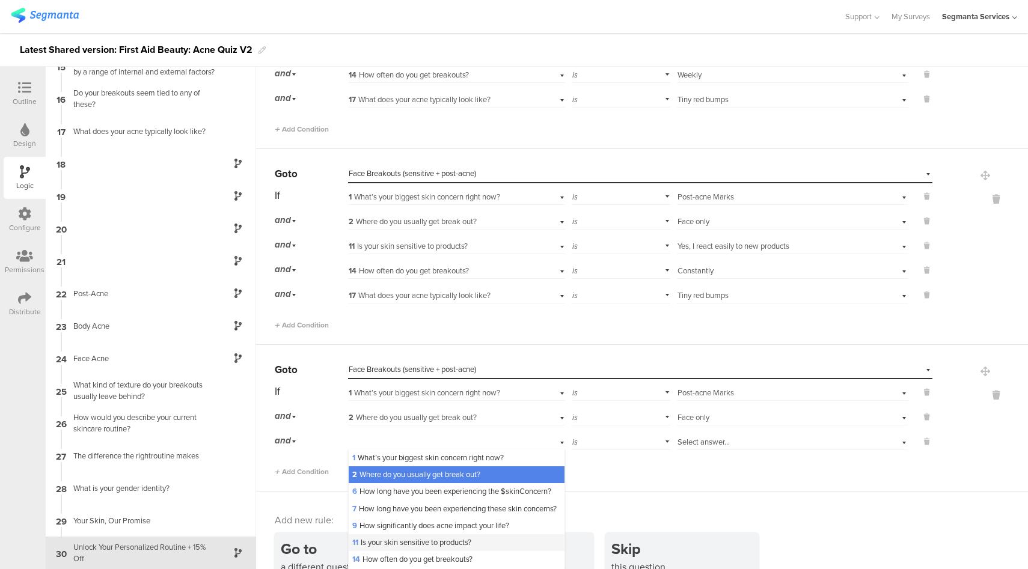
click at [377, 551] on div "11 Is your skin sensitive to products?" at bounding box center [457, 542] width 216 height 17
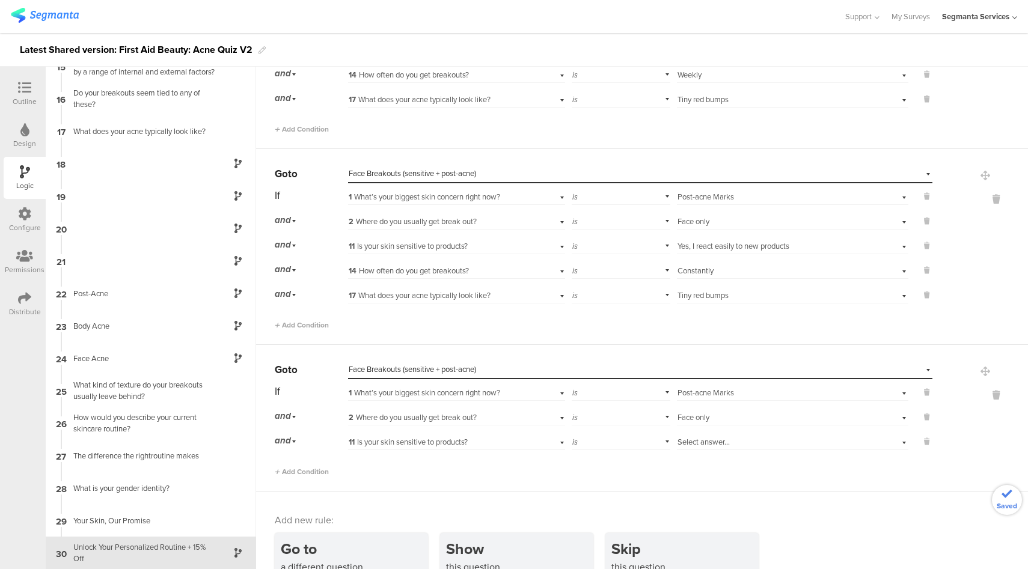
click at [711, 436] on span "Select answer..." at bounding box center [703, 441] width 52 height 11
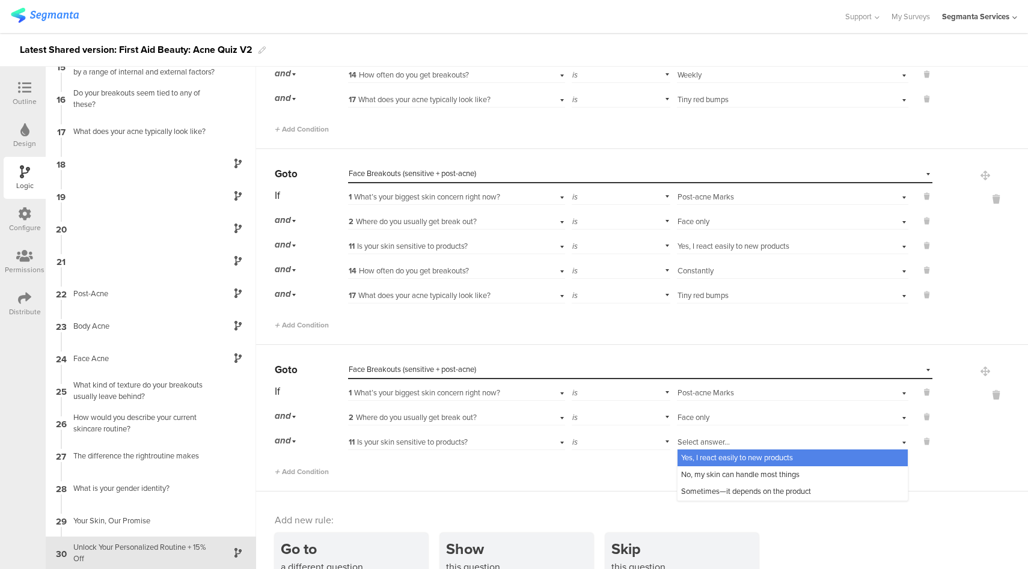
click at [714, 454] on span "Yes, I react easily to new products" at bounding box center [737, 457] width 112 height 11
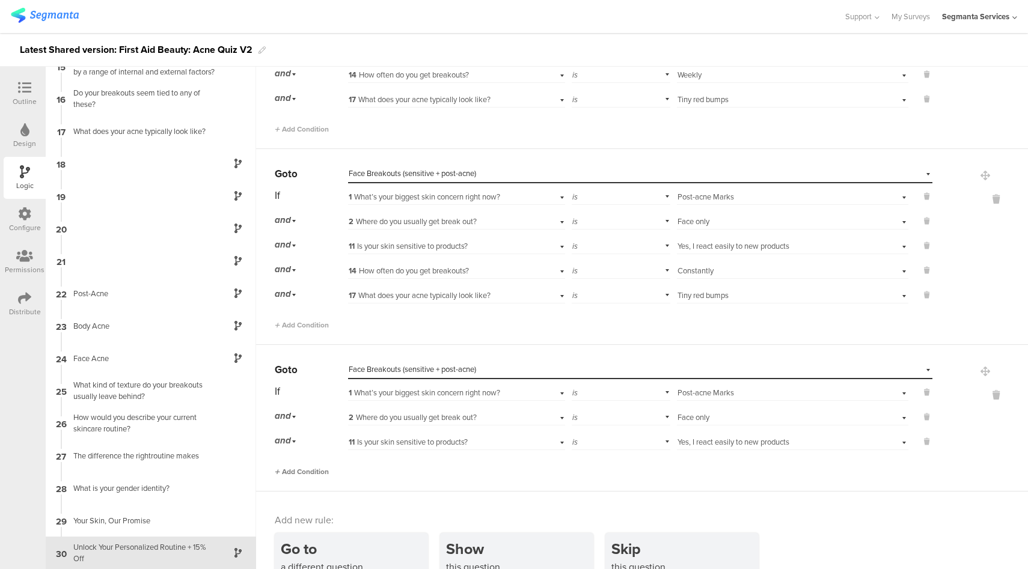
click at [317, 469] on span "Add Condition" at bounding box center [302, 471] width 54 height 11
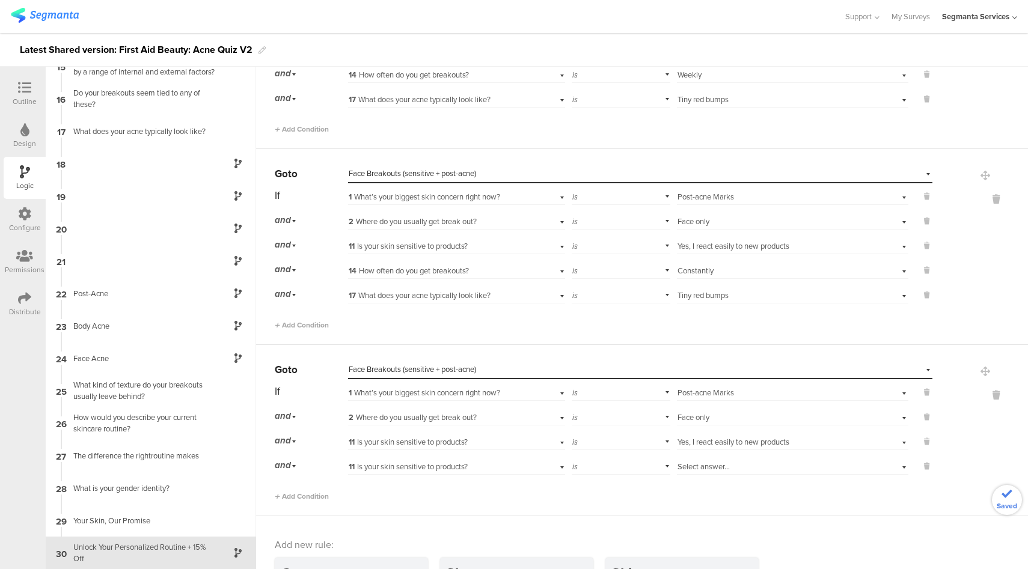
click at [473, 465] on div "11 Is your skin sensitive to products?" at bounding box center [439, 467] width 181 height 11
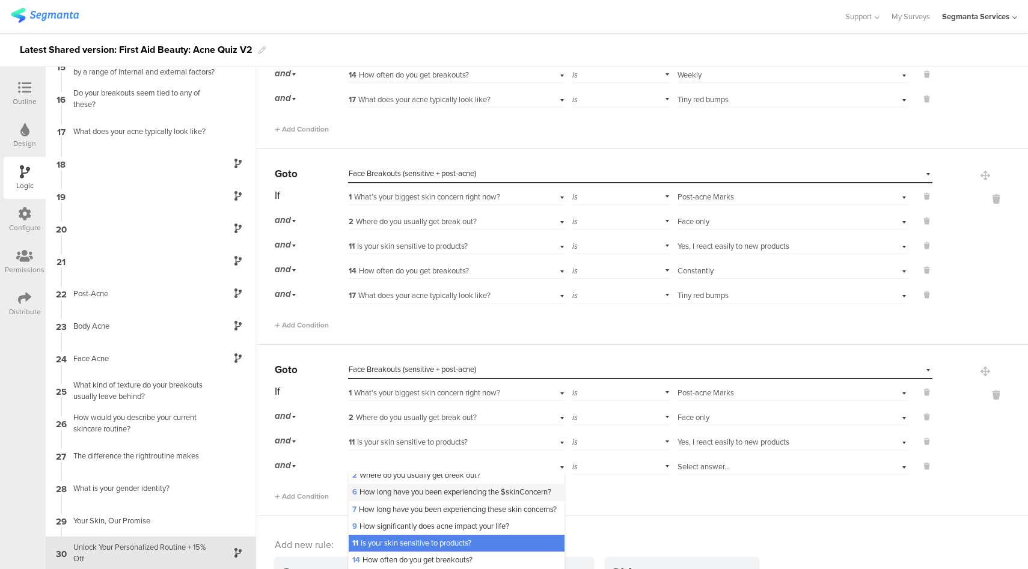
scroll to position [83, 0]
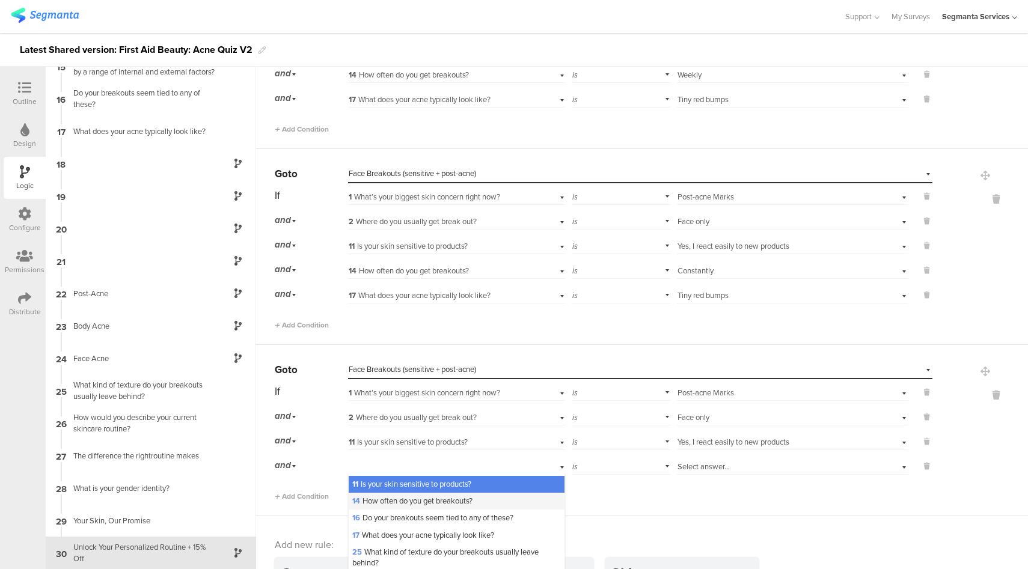
click at [420, 507] on span "14 How often do you get breakouts?" at bounding box center [412, 500] width 120 height 11
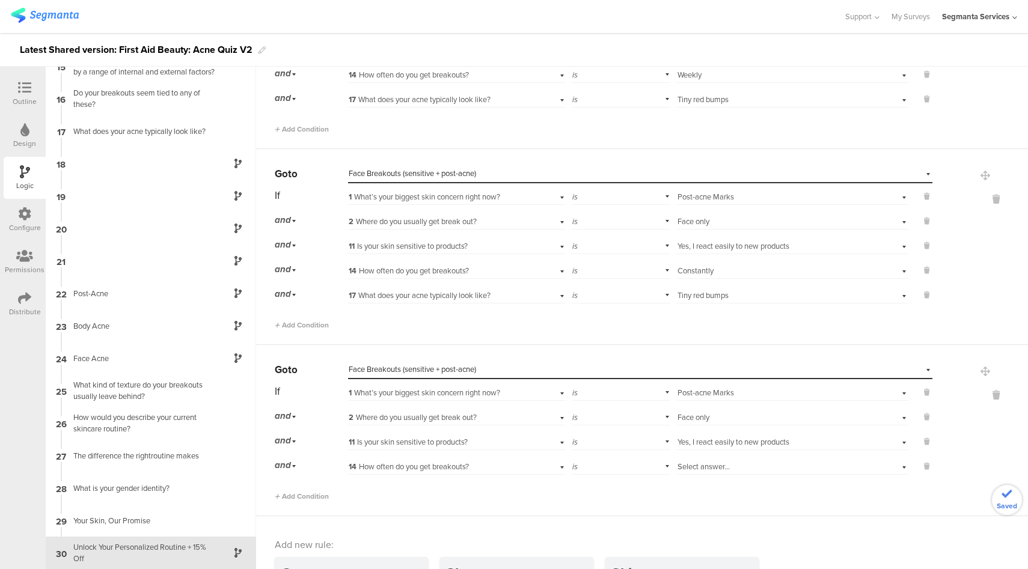
click at [689, 468] on span "Select answer..." at bounding box center [703, 466] width 52 height 11
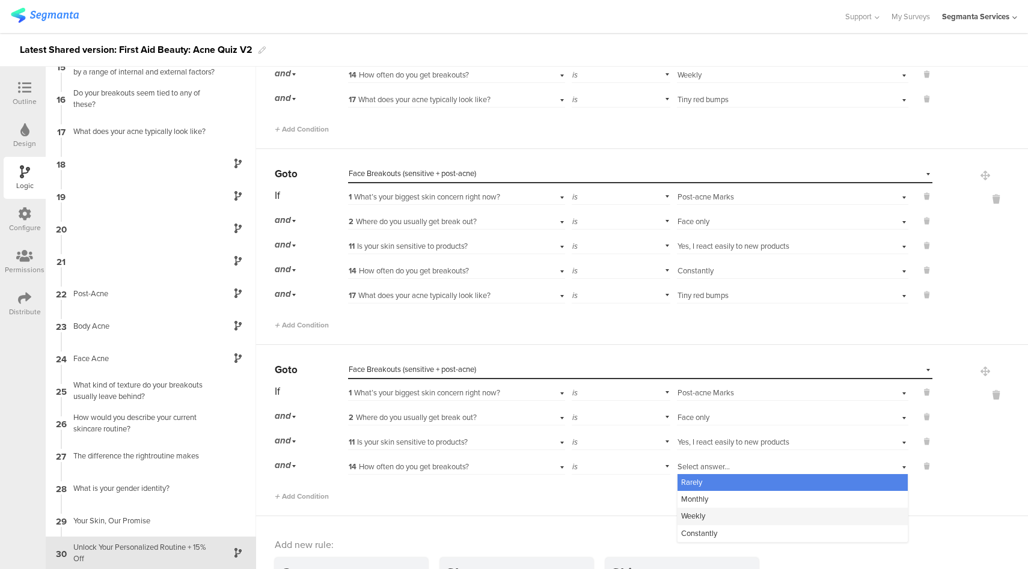
click at [693, 511] on span "Weekly" at bounding box center [693, 515] width 24 height 11
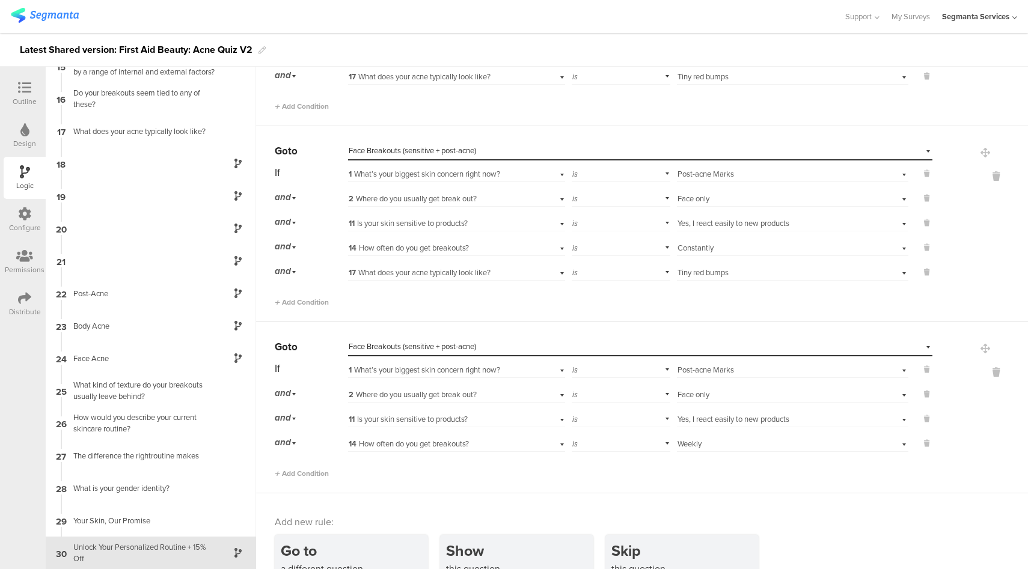
scroll to position [1263, 0]
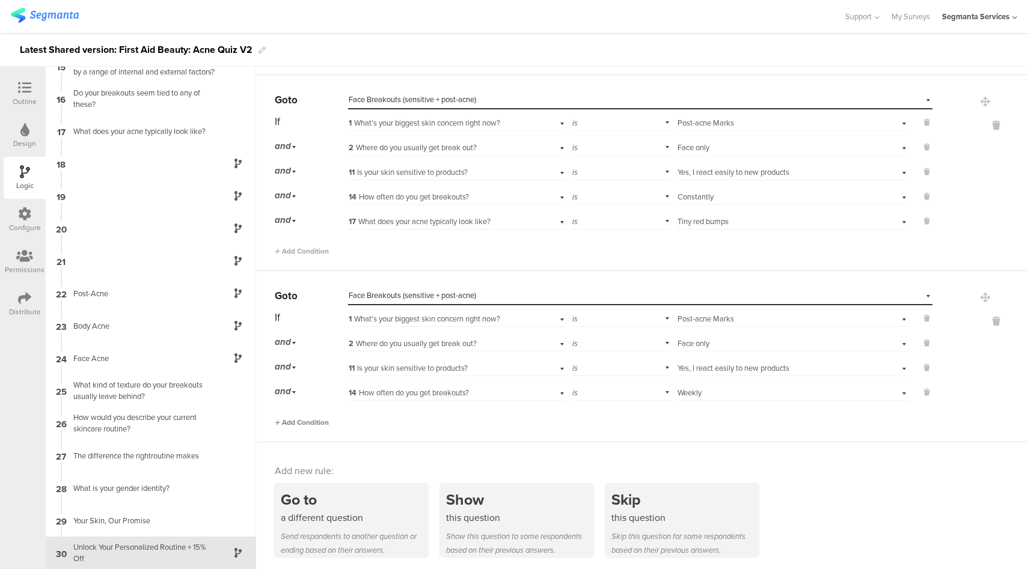
click at [302, 420] on span "Add Condition" at bounding box center [302, 422] width 54 height 11
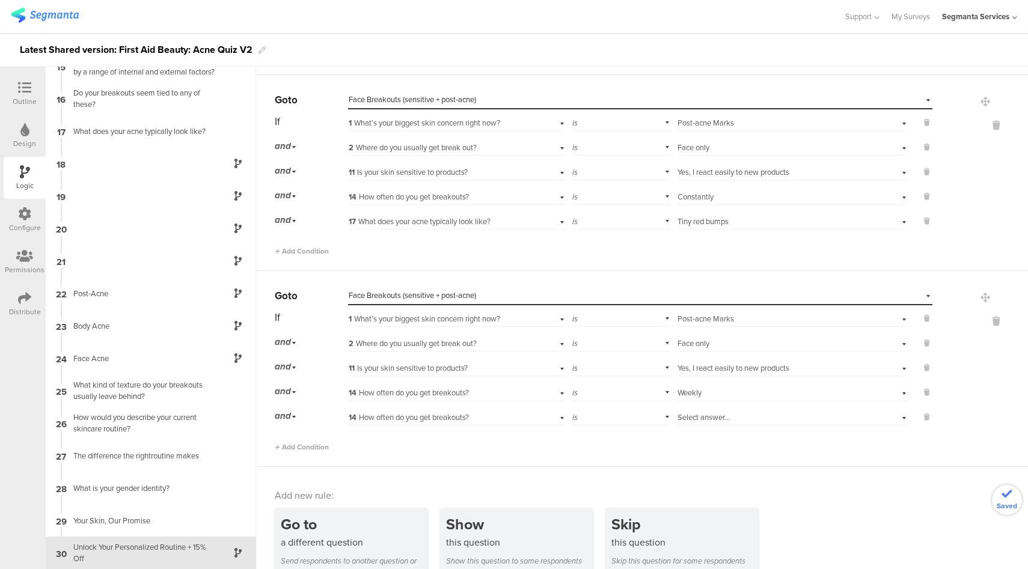
click at [461, 418] on span "14 How often do you get breakouts?" at bounding box center [409, 417] width 120 height 11
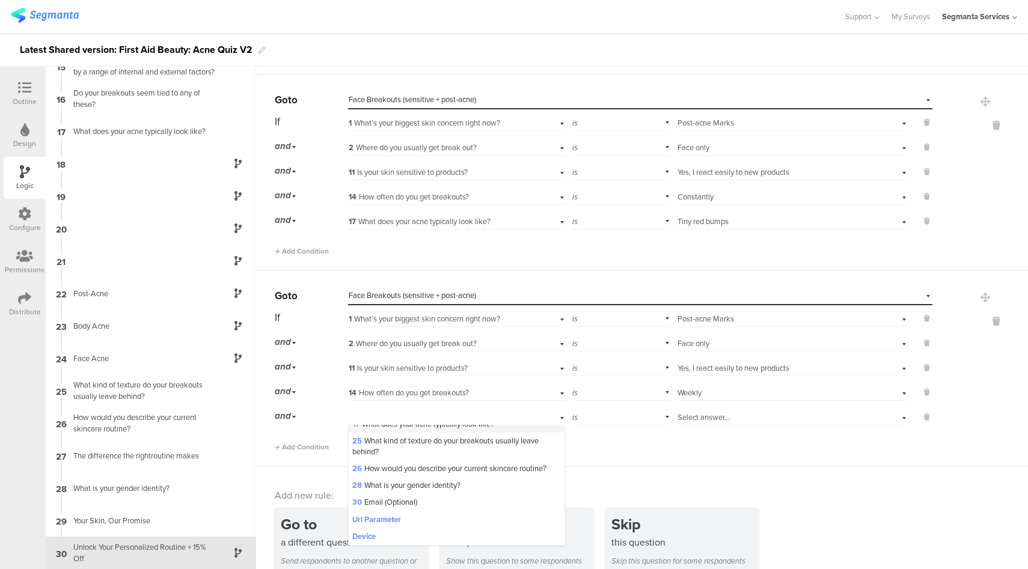
scroll to position [162, 0]
click at [426, 428] on span "17 What does your acne typically look like?" at bounding box center [423, 423] width 142 height 11
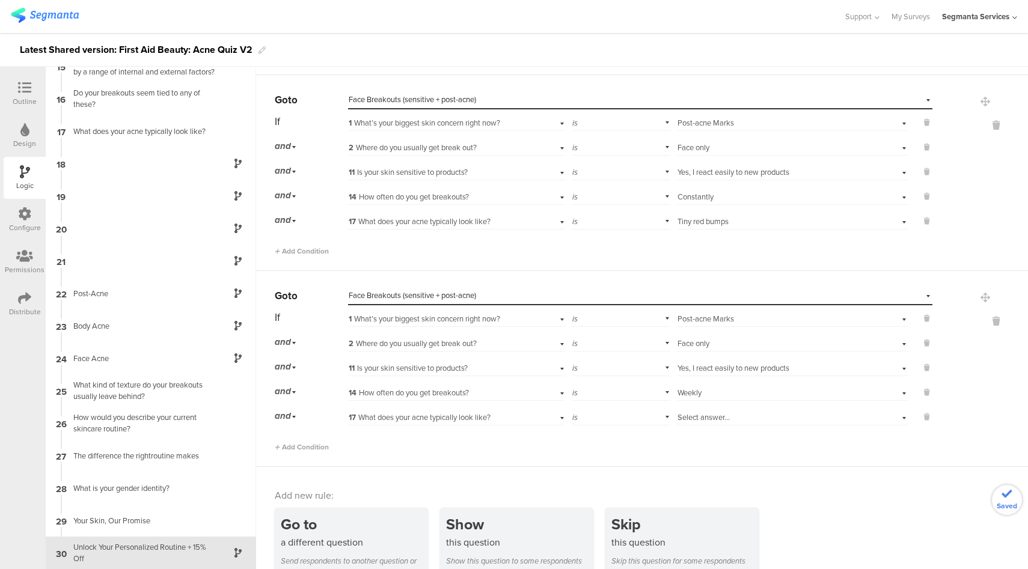
click at [731, 417] on div "Select answer..." at bounding box center [774, 417] width 194 height 11
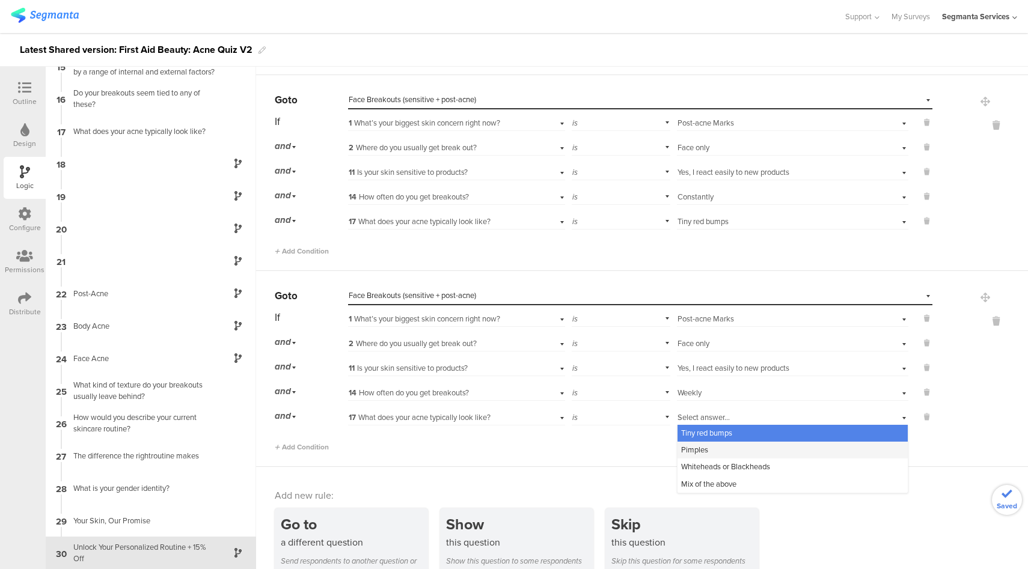
click at [697, 446] on span "Pimples" at bounding box center [694, 449] width 27 height 11
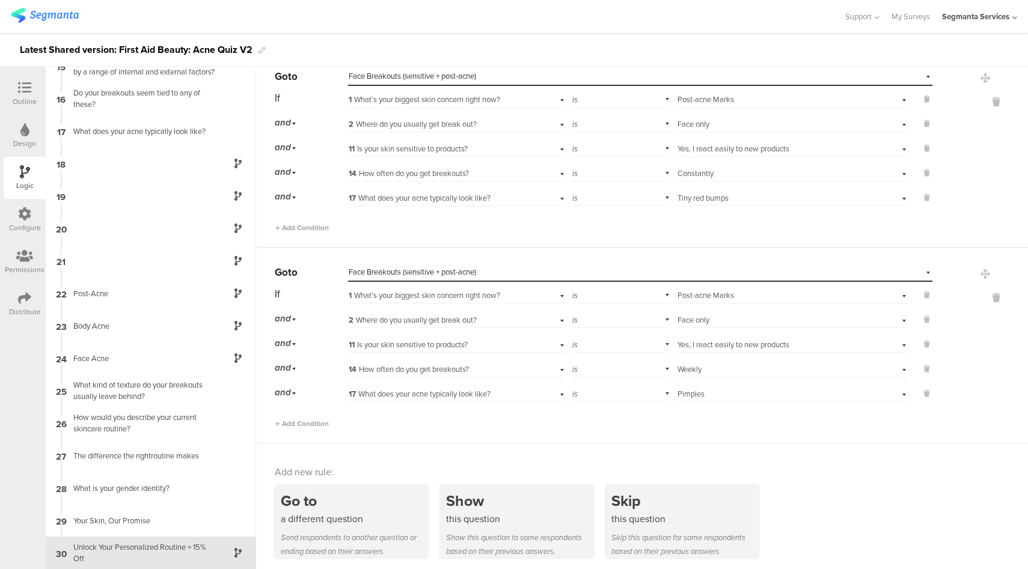
scroll to position [1288, 0]
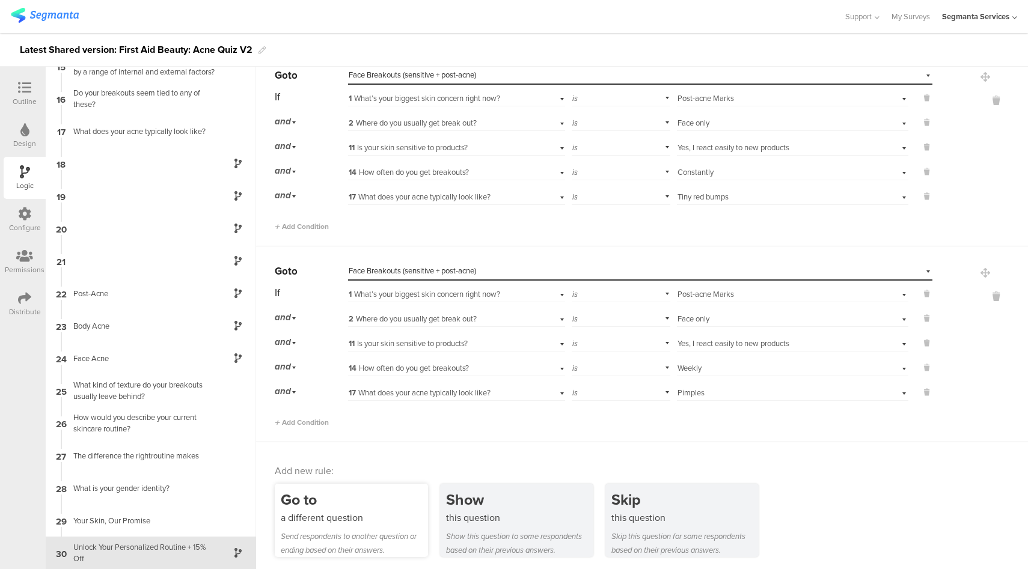
click at [380, 519] on div "a different question" at bounding box center [354, 518] width 147 height 14
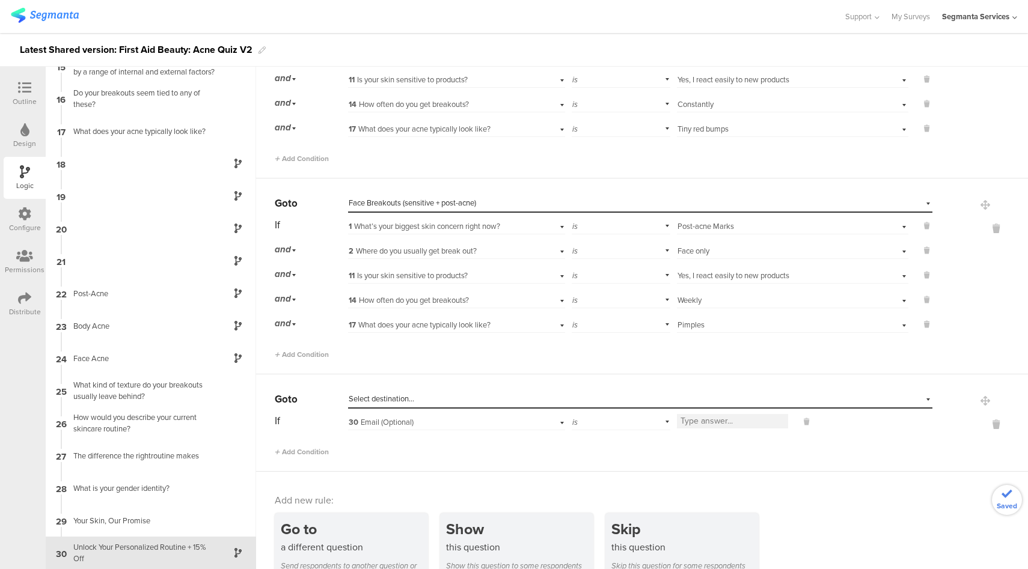
scroll to position [1382, 0]
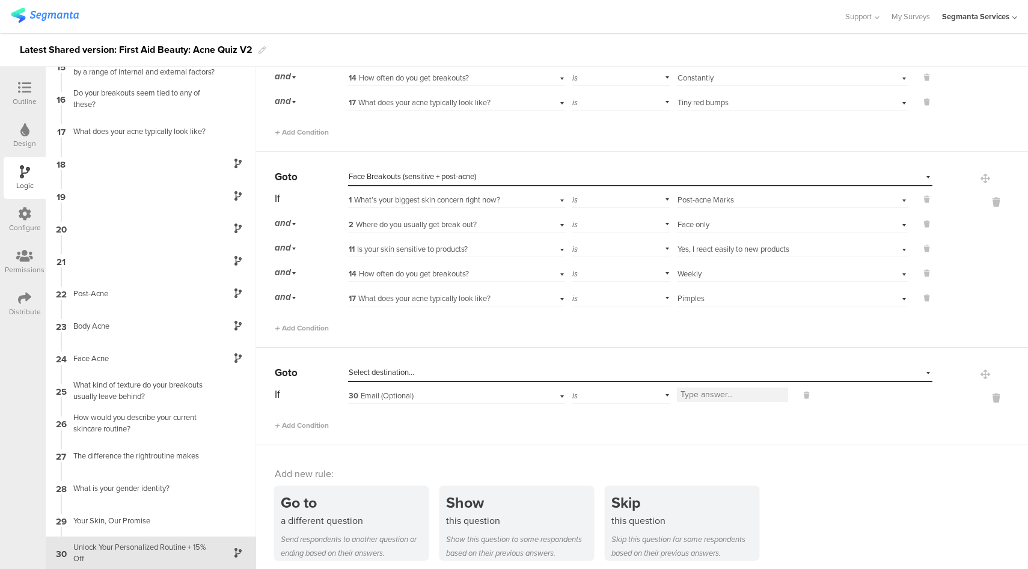
click at [472, 367] on div "Select destination..." at bounding box center [585, 372] width 472 height 11
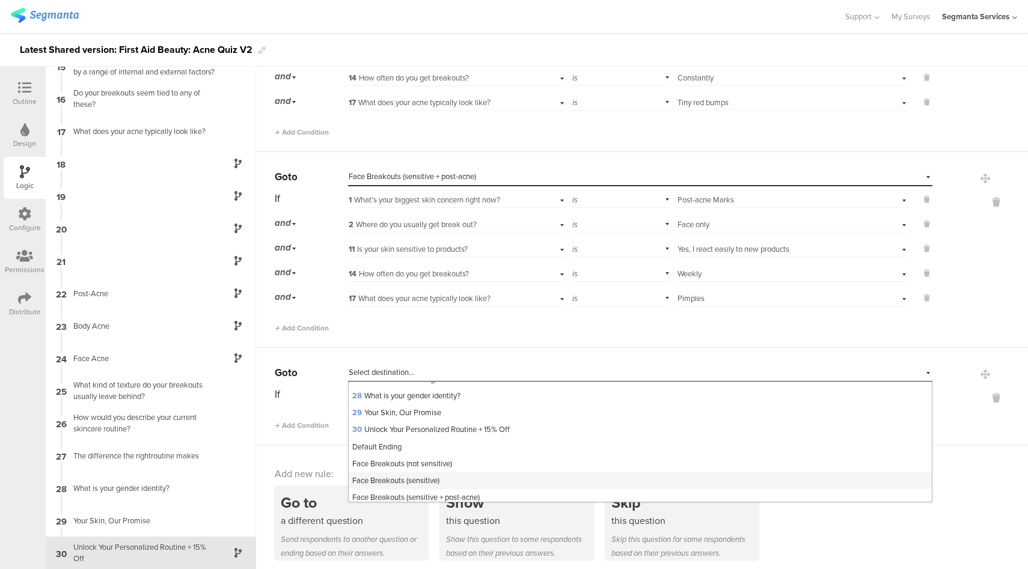
scroll to position [516, 0]
click at [457, 447] on div "Face Breakouts (sensitive + post-acne)" at bounding box center [640, 442] width 583 height 17
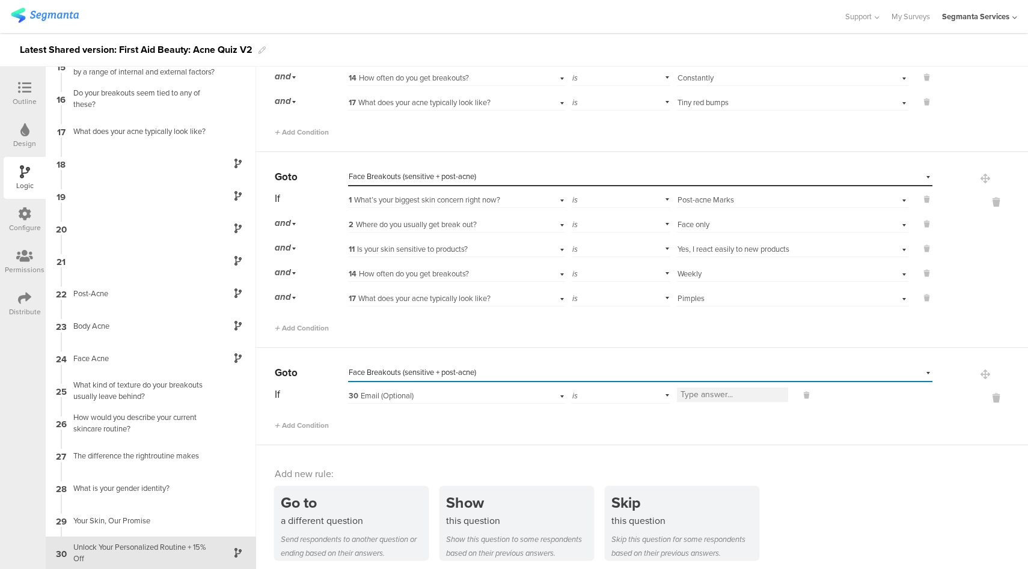
click at [523, 395] on div "30 Email (Optional)" at bounding box center [456, 394] width 217 height 19
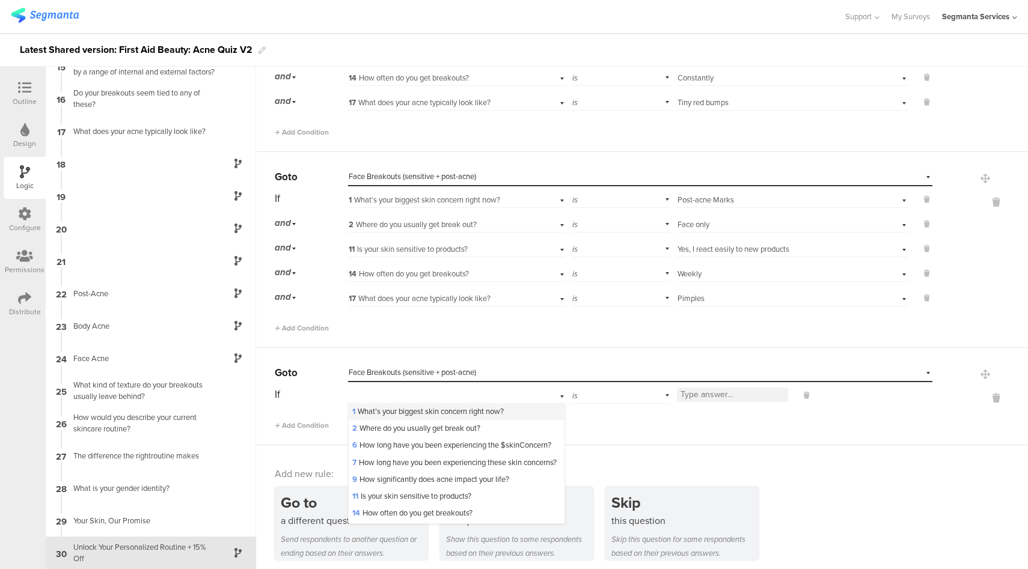
click at [435, 413] on span "1 What’s your biggest skin concern right now?" at bounding box center [427, 411] width 151 height 11
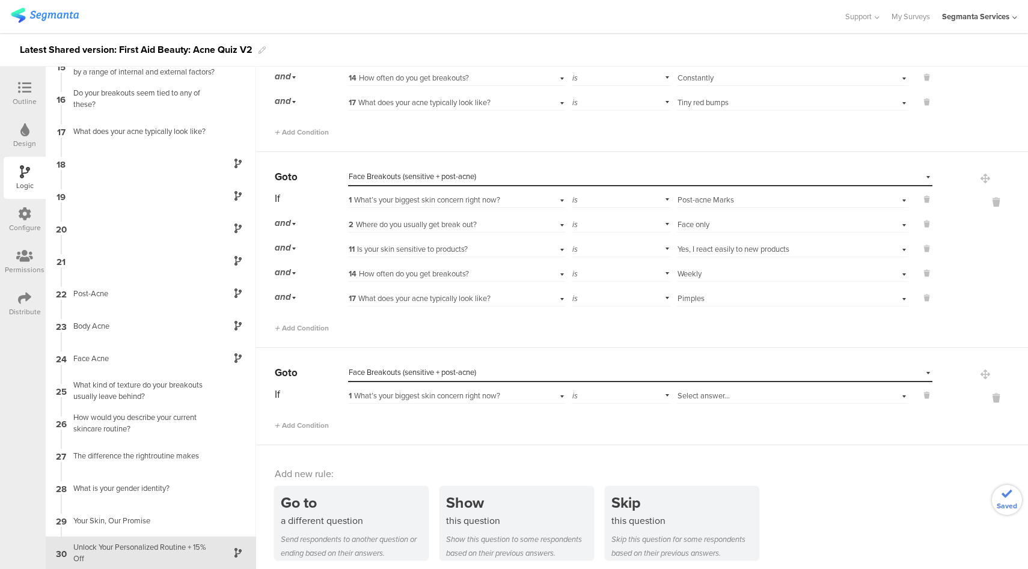
click at [763, 395] on div "Select answer..." at bounding box center [774, 396] width 194 height 11
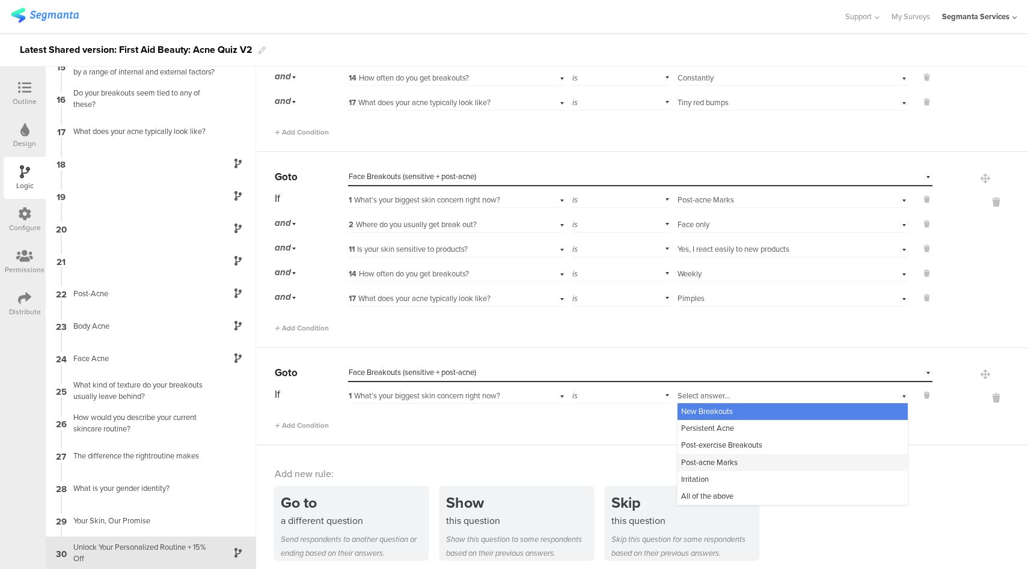
click at [734, 460] on div "Post-acne Marks" at bounding box center [792, 462] width 230 height 17
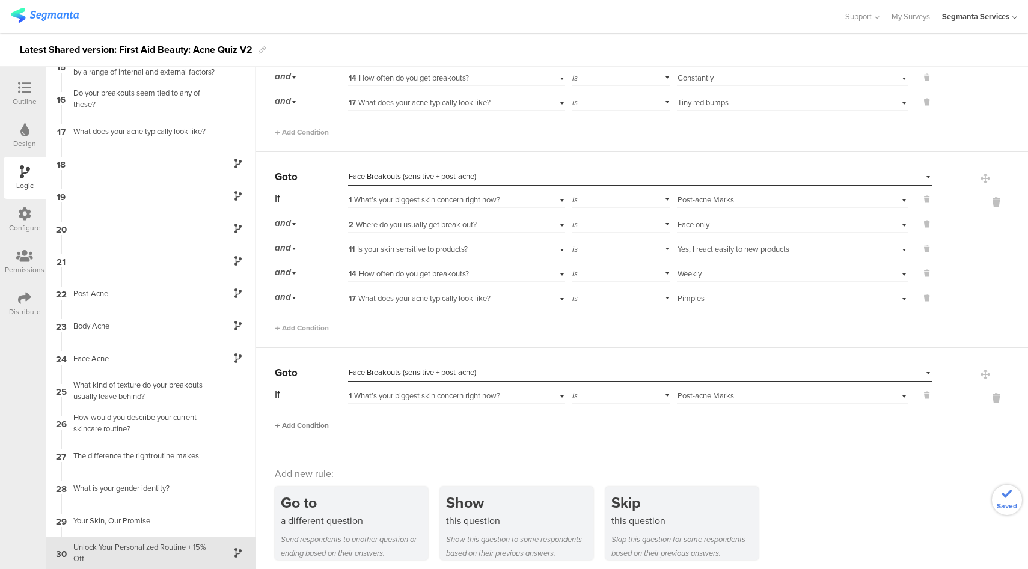
click at [320, 423] on span "Add Condition" at bounding box center [302, 425] width 54 height 11
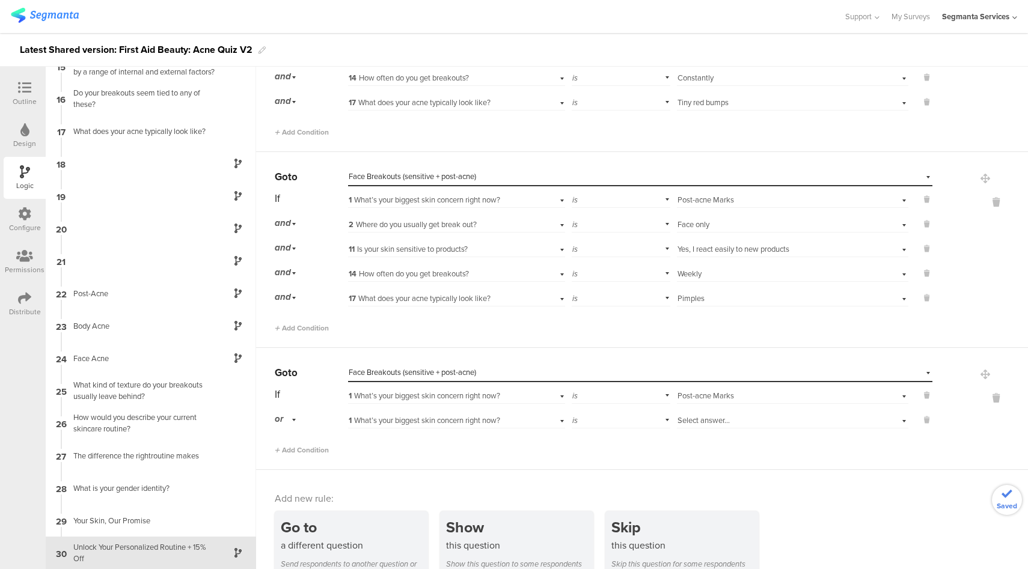
click at [285, 419] on div "or" at bounding box center [287, 419] width 25 height 19
click at [299, 454] on div "and" at bounding box center [310, 453] width 71 height 17
click at [487, 417] on span "1 What’s your biggest skin concern right now?" at bounding box center [424, 420] width 151 height 11
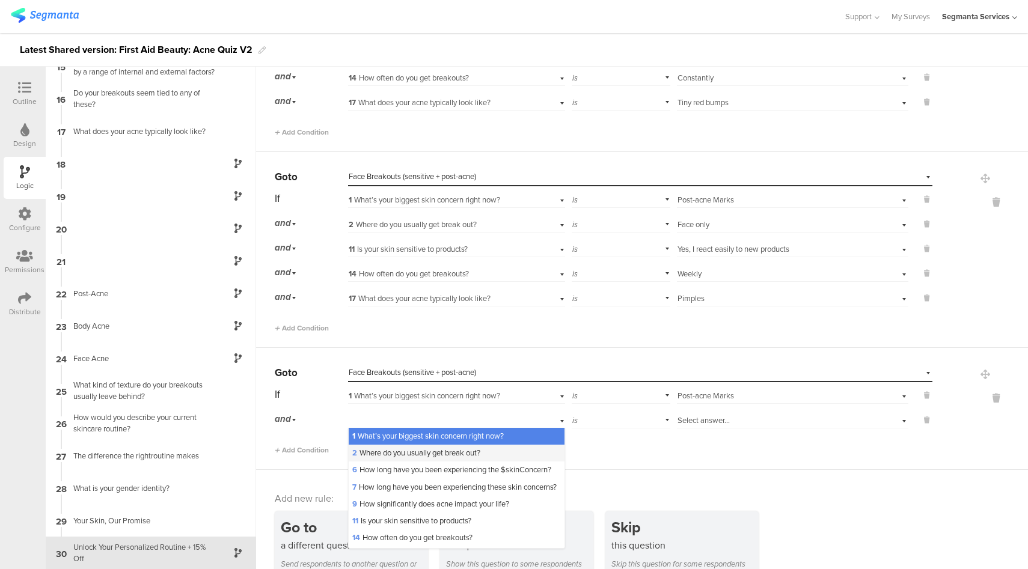
click at [406, 453] on span "2 Where do you usually get break out?" at bounding box center [416, 452] width 128 height 11
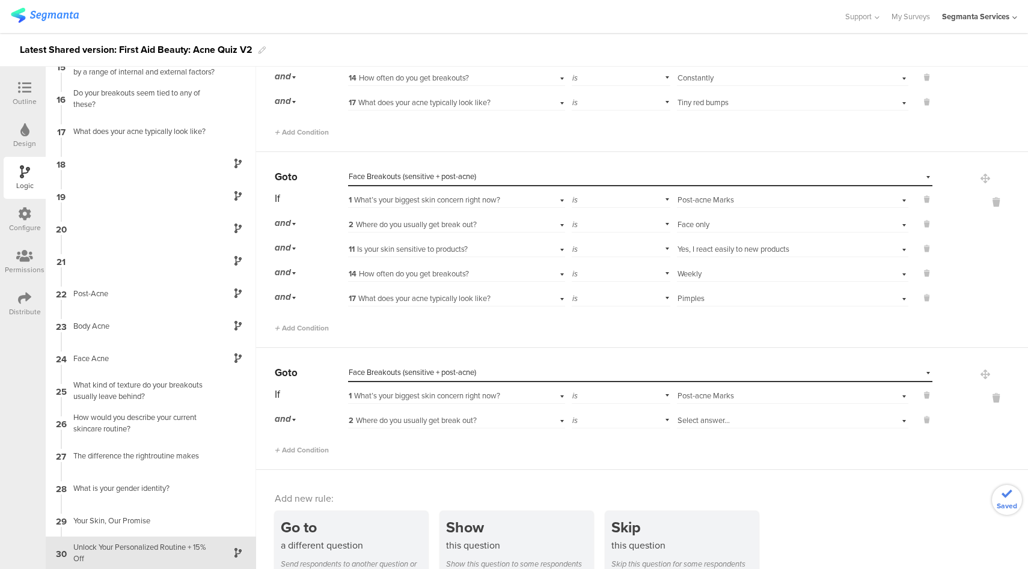
click at [731, 419] on div "Select answer..." at bounding box center [774, 420] width 194 height 11
click at [711, 435] on div "Face only" at bounding box center [792, 436] width 230 height 17
click at [310, 445] on span "Add Condition" at bounding box center [302, 450] width 54 height 11
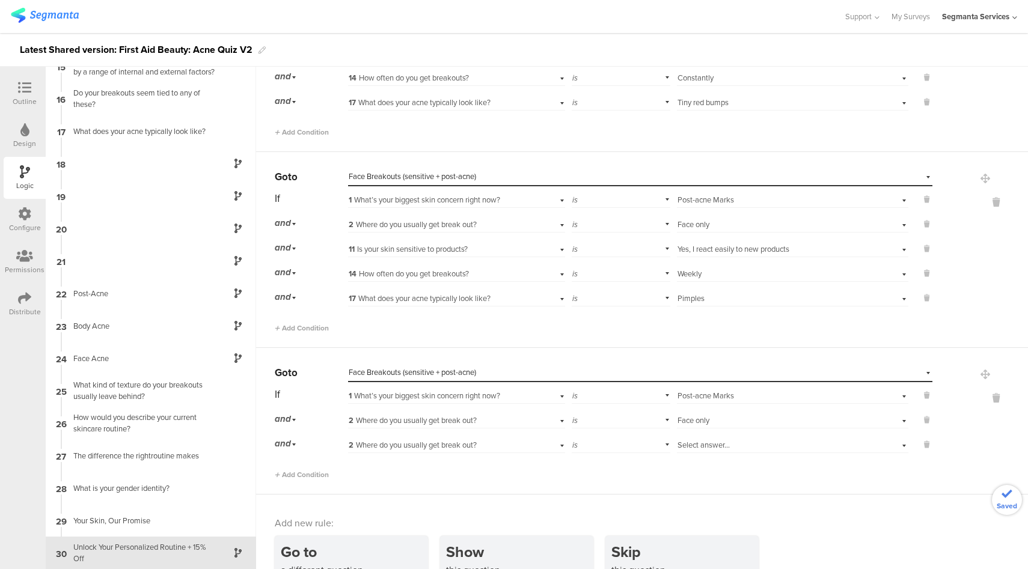
click at [438, 447] on span "2 Where do you usually get break out?" at bounding box center [413, 444] width 128 height 11
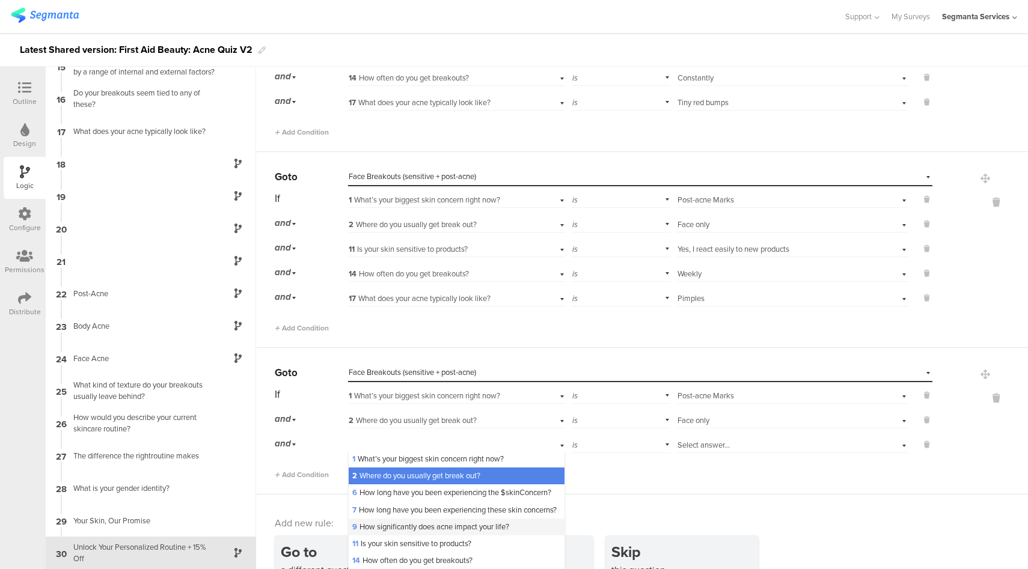
scroll to position [2, 0]
click at [409, 549] on span "11 Is your skin sensitive to products?" at bounding box center [411, 542] width 119 height 11
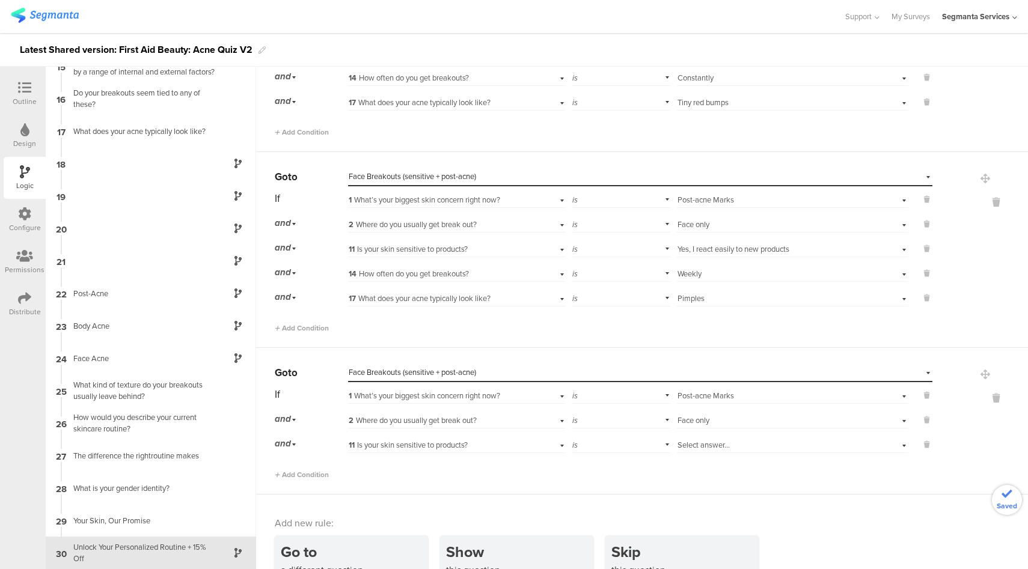
click at [716, 443] on span "Select answer..." at bounding box center [703, 444] width 52 height 11
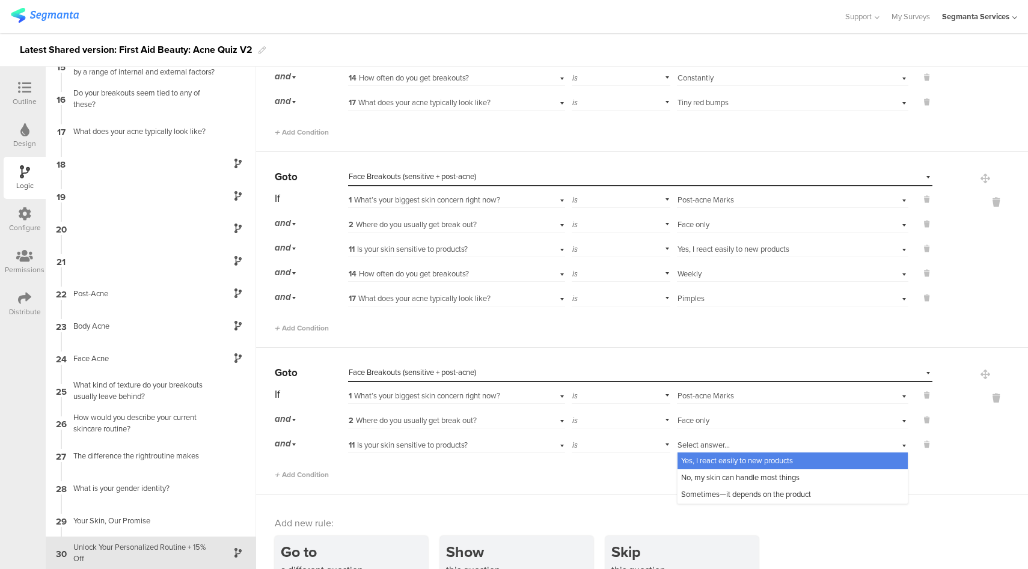
click at [731, 455] on span "Yes, I react easily to new products" at bounding box center [737, 460] width 112 height 11
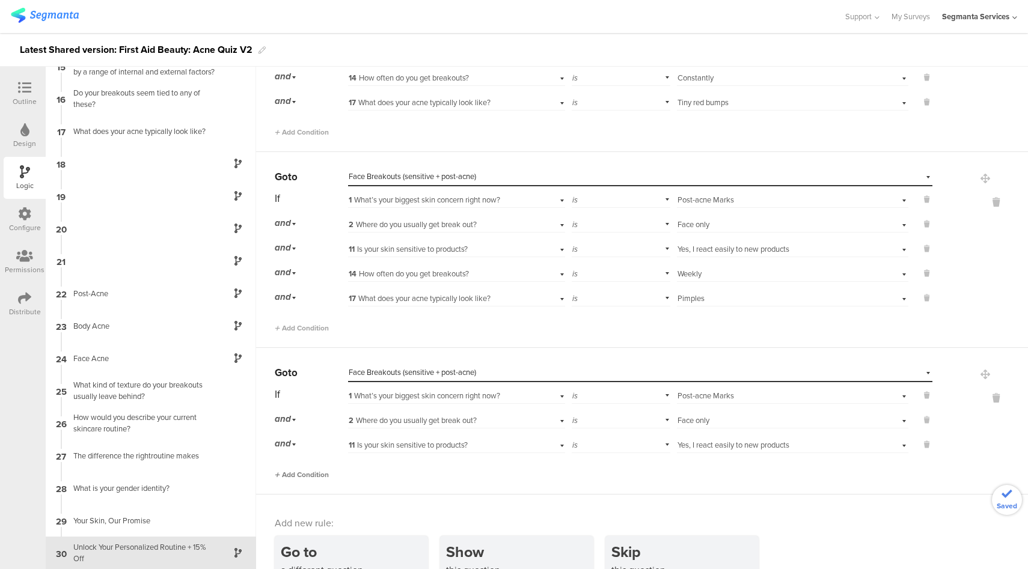
click at [313, 469] on span "Add Condition" at bounding box center [302, 474] width 54 height 11
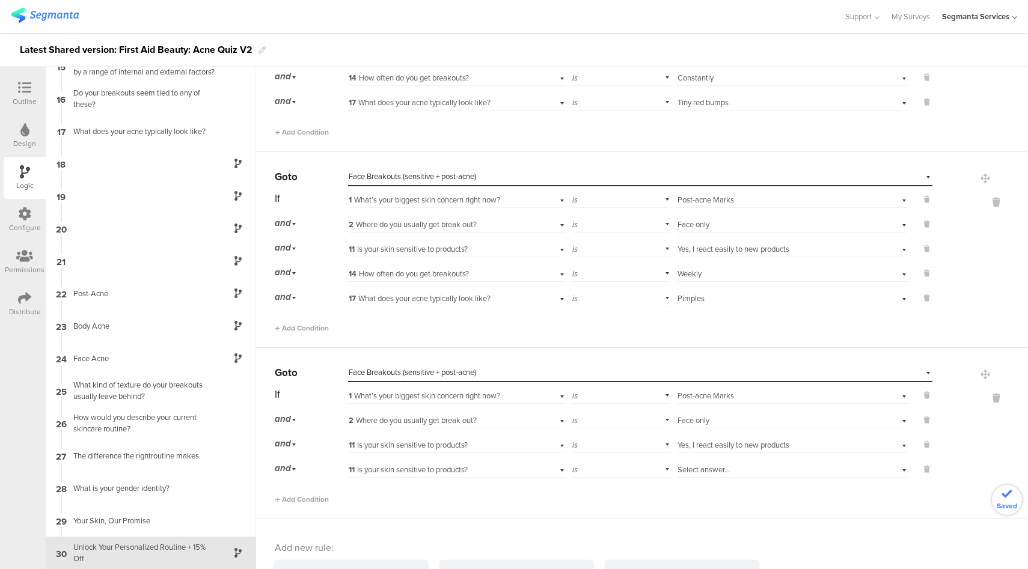
click at [447, 468] on span "11 Is your skin sensitive to products?" at bounding box center [408, 469] width 119 height 11
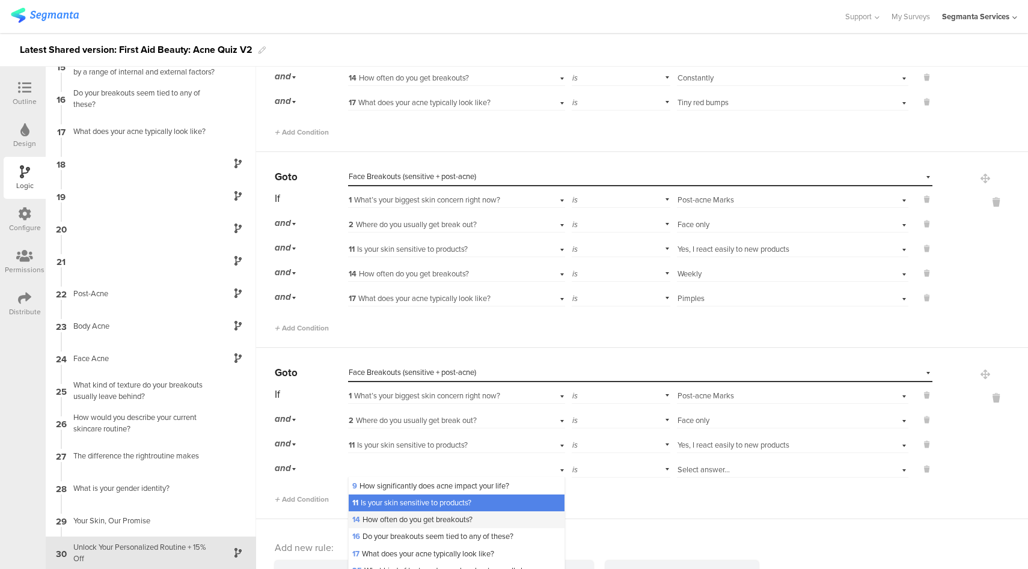
scroll to position [68, 0]
click at [408, 525] on span "14 How often do you get breakouts?" at bounding box center [412, 518] width 120 height 11
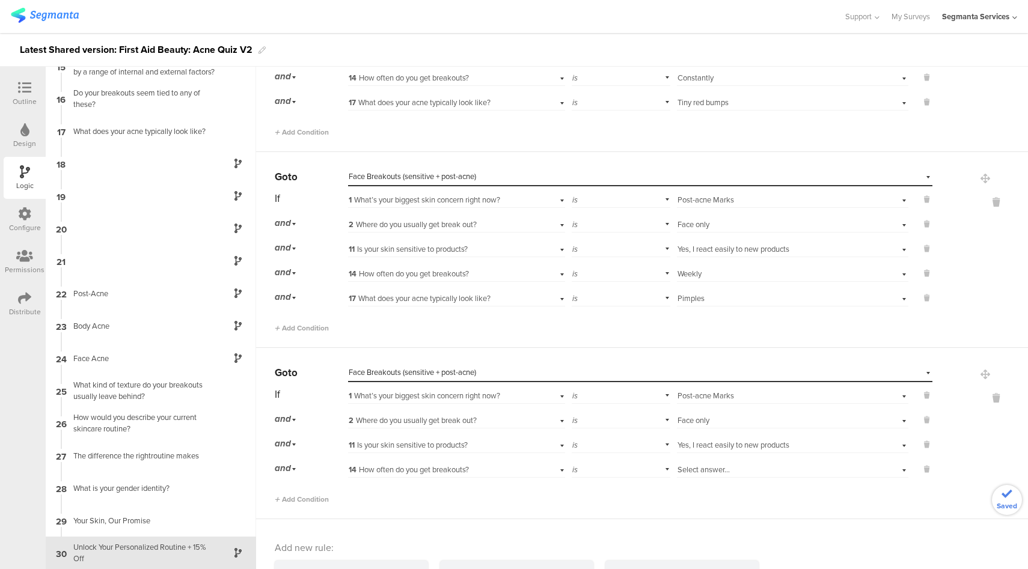
click at [727, 465] on div "Select answer..." at bounding box center [774, 470] width 194 height 11
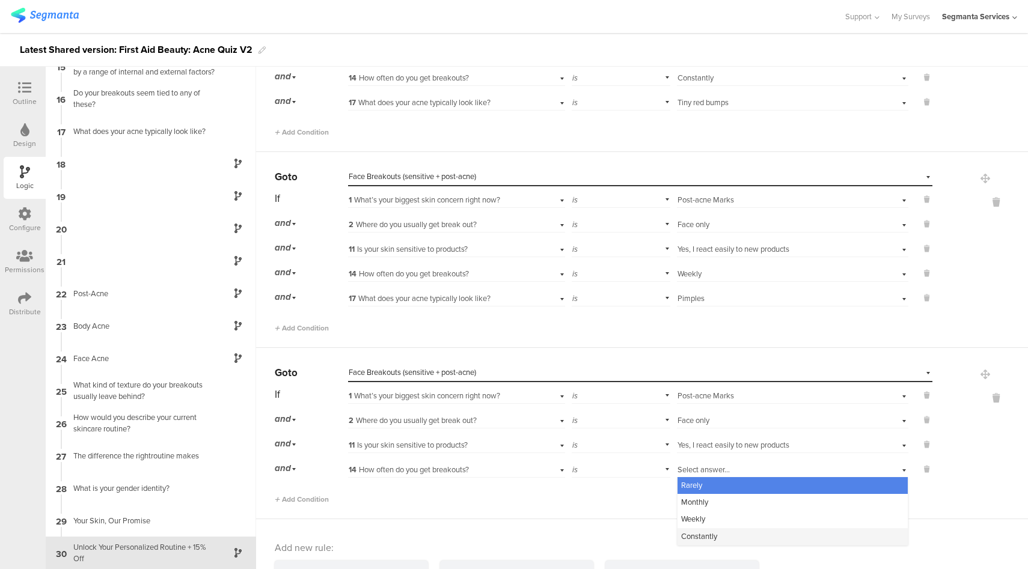
click at [700, 532] on span "Constantly" at bounding box center [699, 536] width 36 height 11
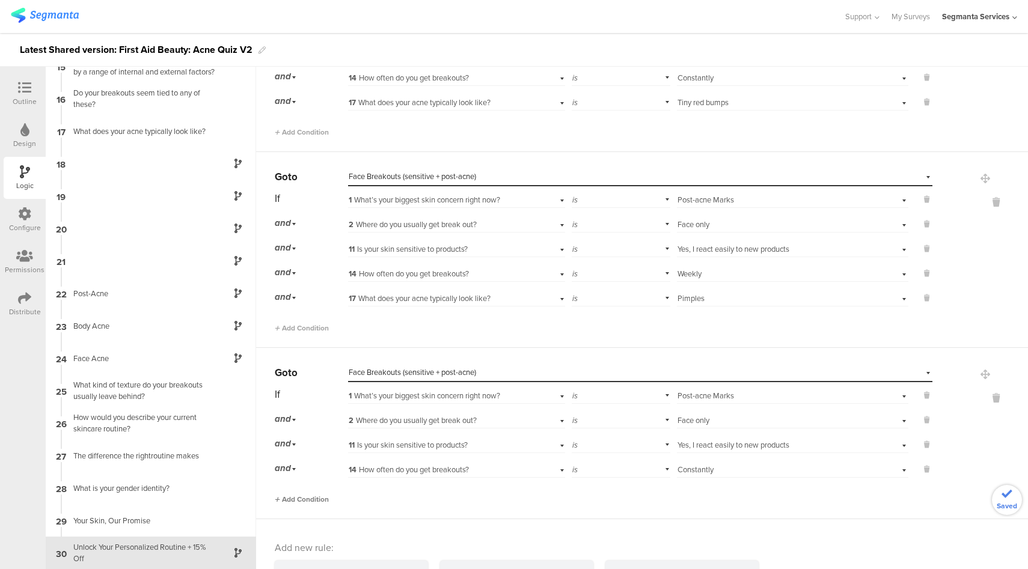
click at [319, 496] on span "Add Condition" at bounding box center [302, 499] width 54 height 11
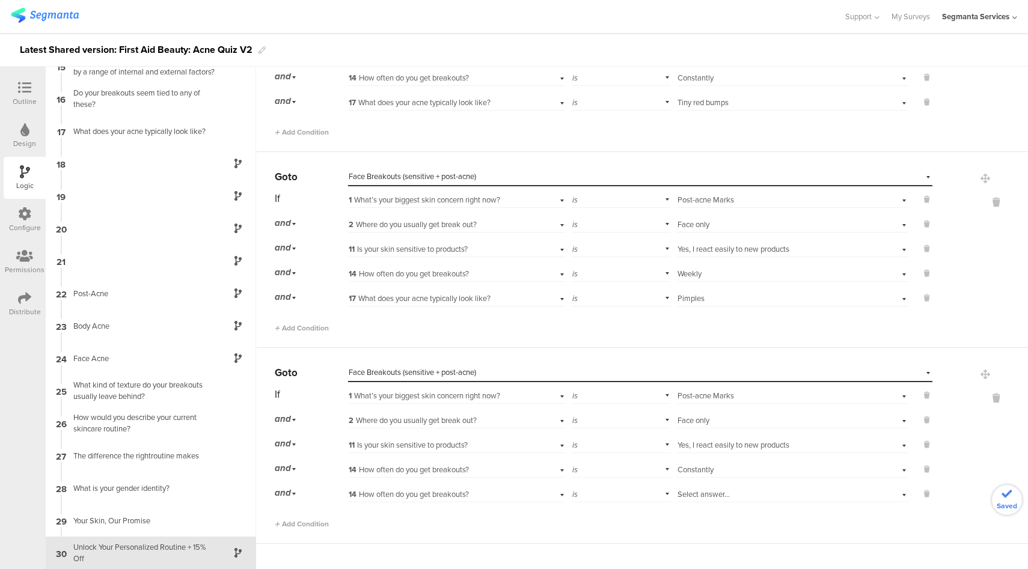
click at [427, 489] on span "14 How often do you get breakouts?" at bounding box center [409, 494] width 120 height 11
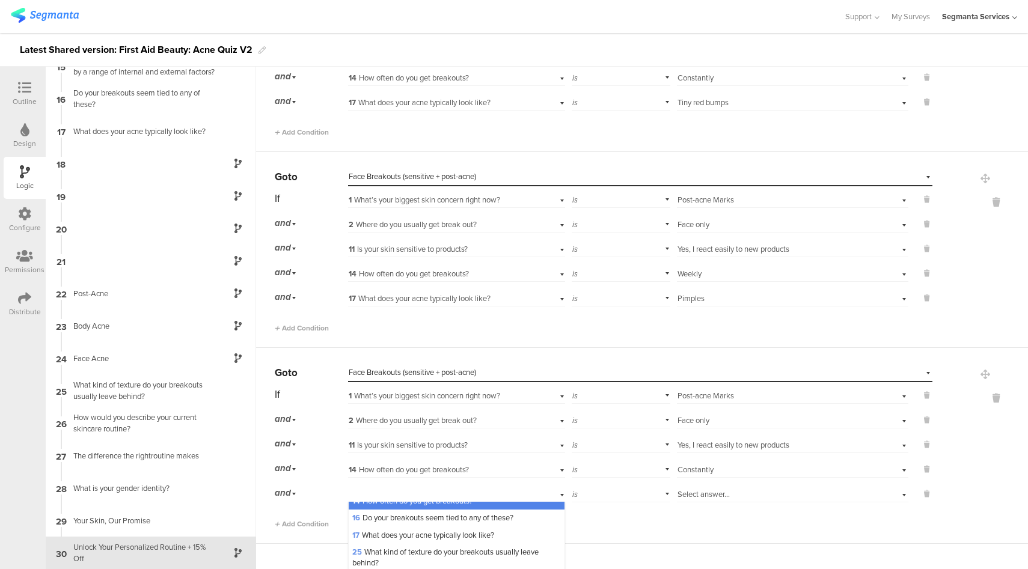
scroll to position [133, 0]
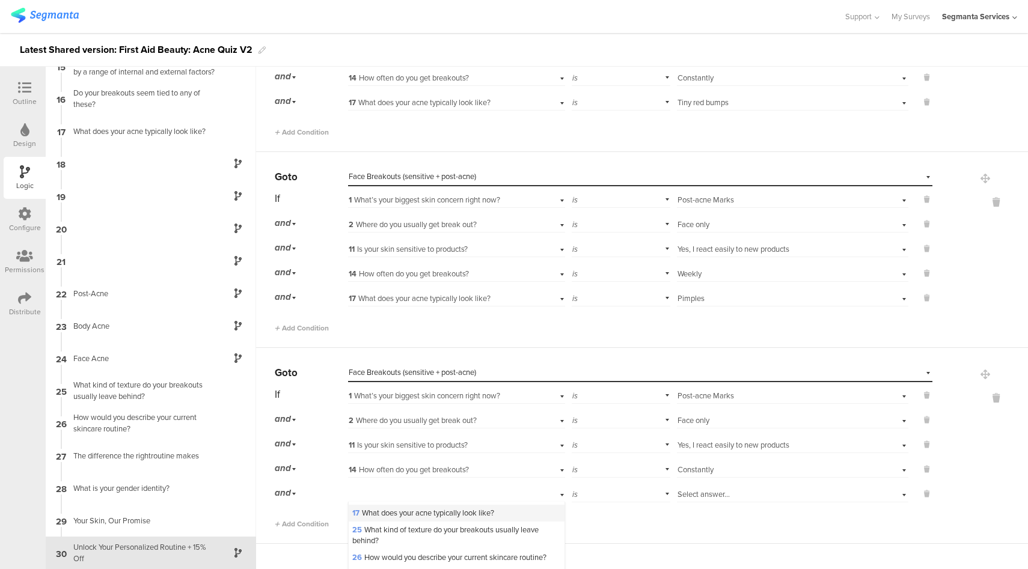
click at [424, 519] on span "17 What does your acne typically look like?" at bounding box center [423, 512] width 142 height 11
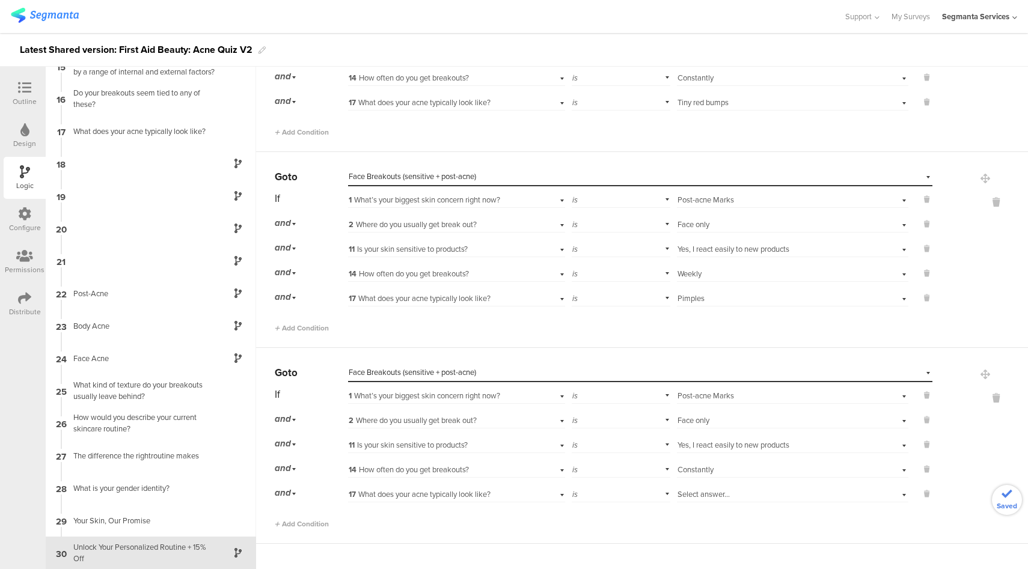
click at [721, 491] on div "Select answer..." at bounding box center [774, 494] width 194 height 11
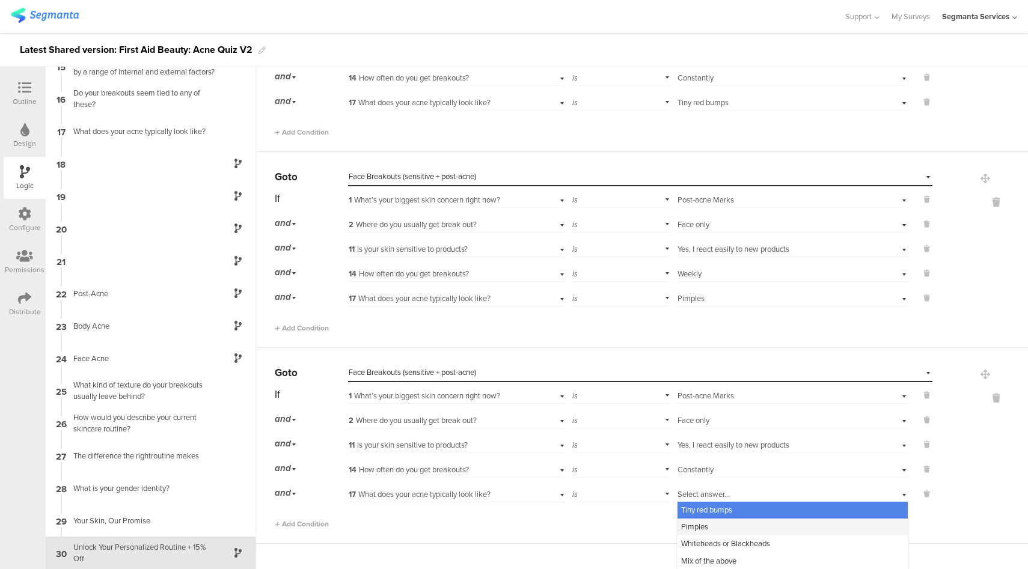
click at [699, 525] on div "Pimples" at bounding box center [792, 527] width 230 height 17
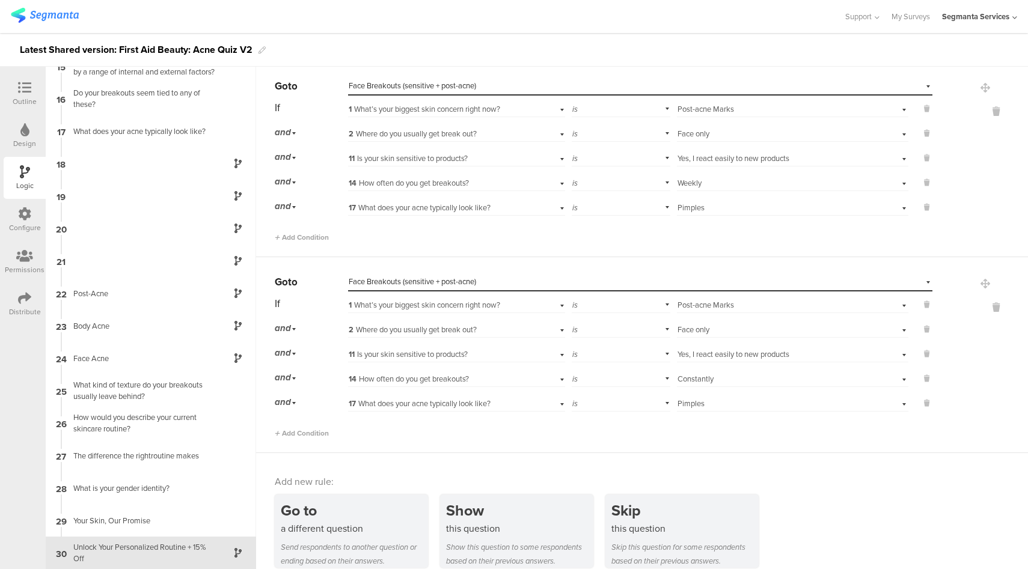
scroll to position [1484, 0]
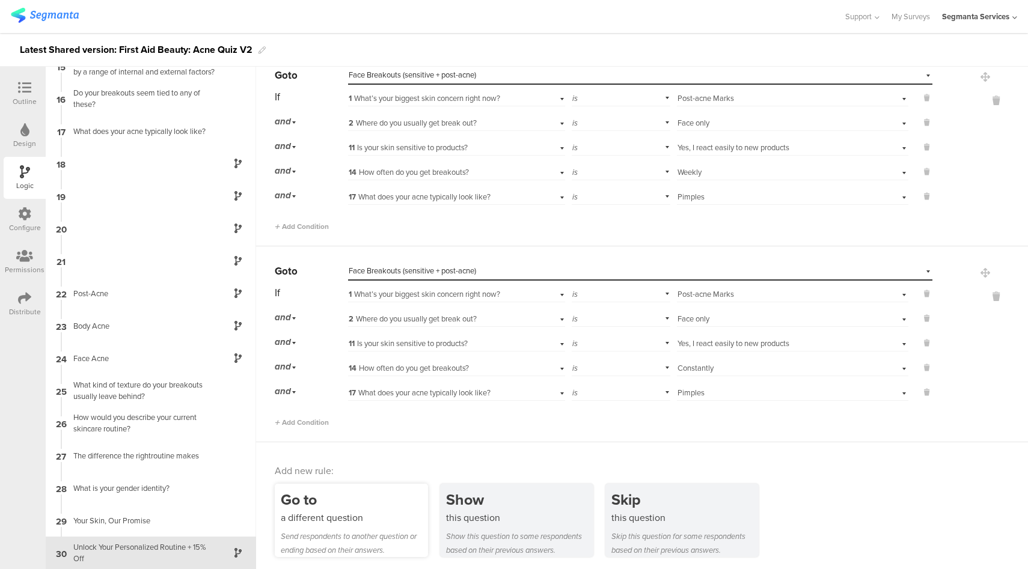
click at [361, 503] on div "Go to" at bounding box center [354, 500] width 147 height 22
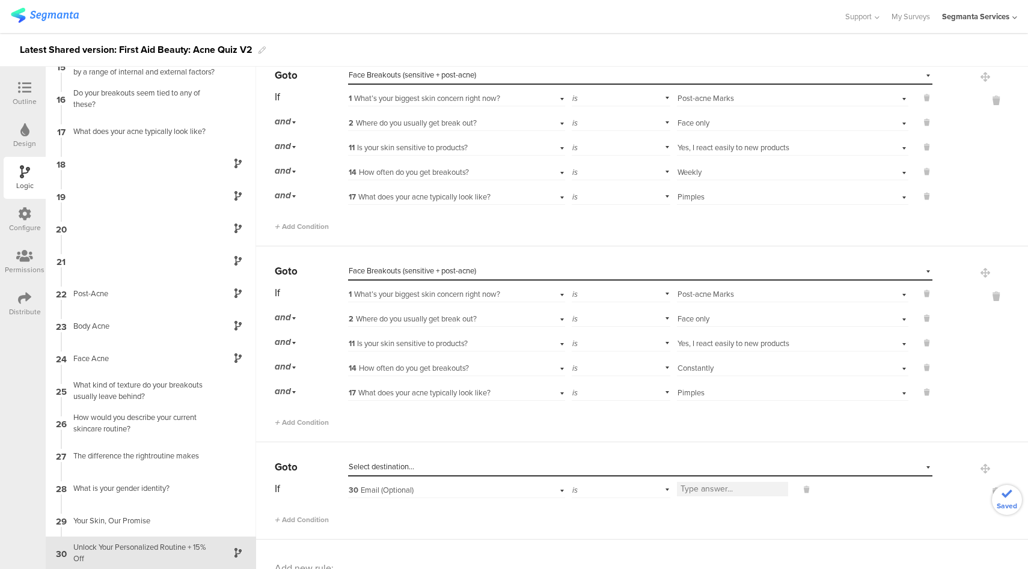
scroll to position [1581, 0]
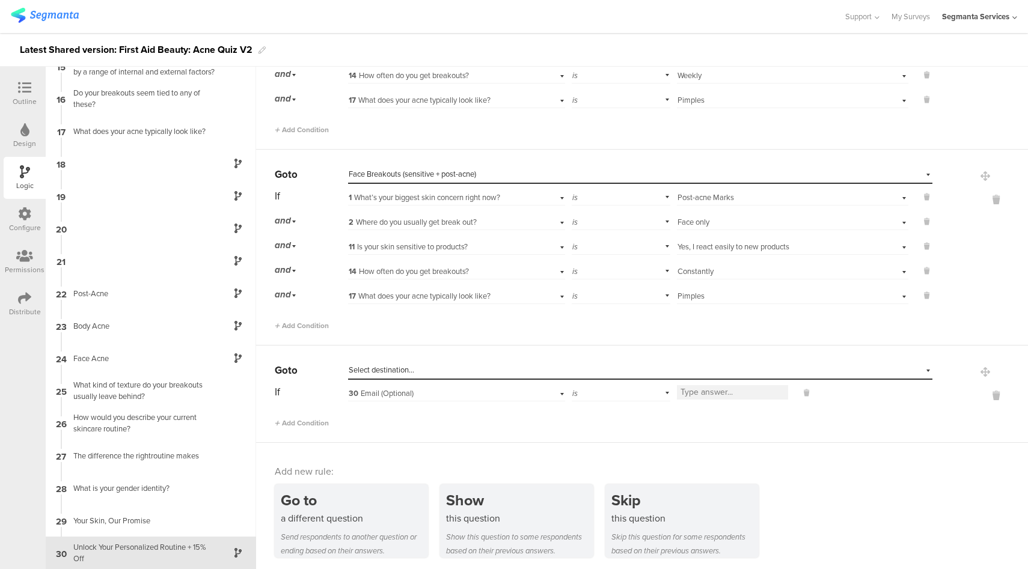
click at [426, 369] on div "Select destination..." at bounding box center [585, 370] width 472 height 11
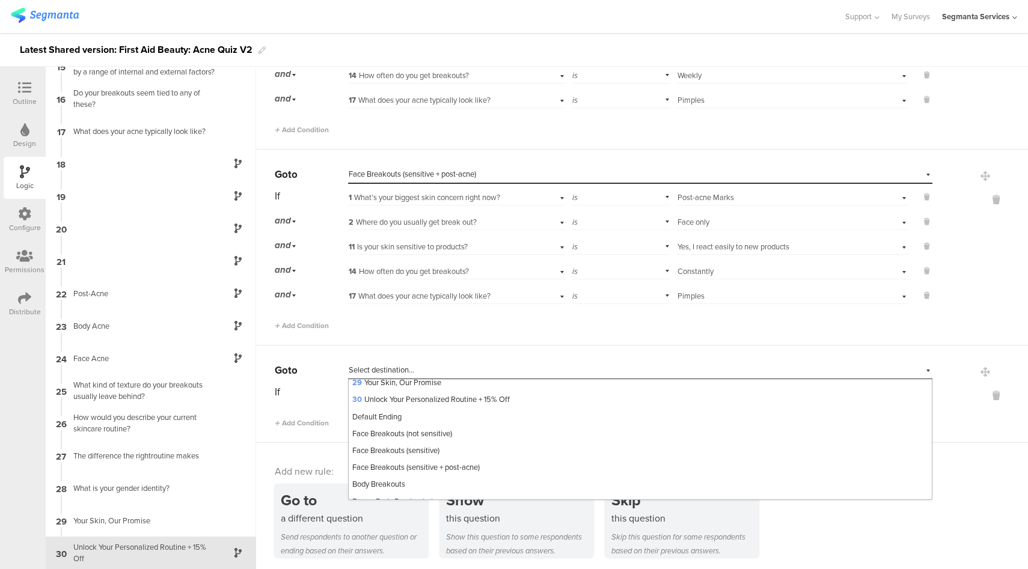
scroll to position [516, 0]
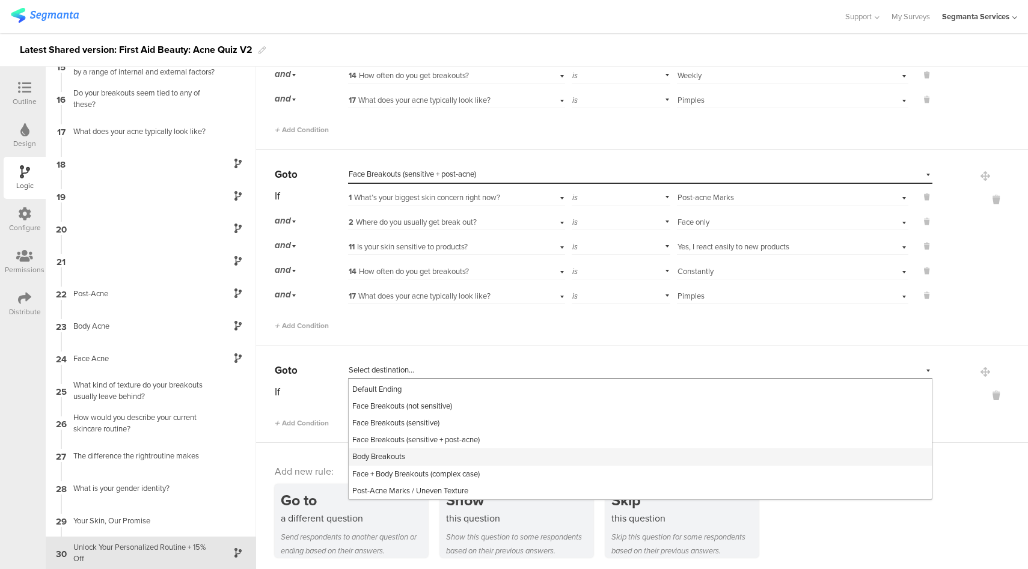
click at [425, 448] on div "Body Breakouts" at bounding box center [640, 456] width 583 height 17
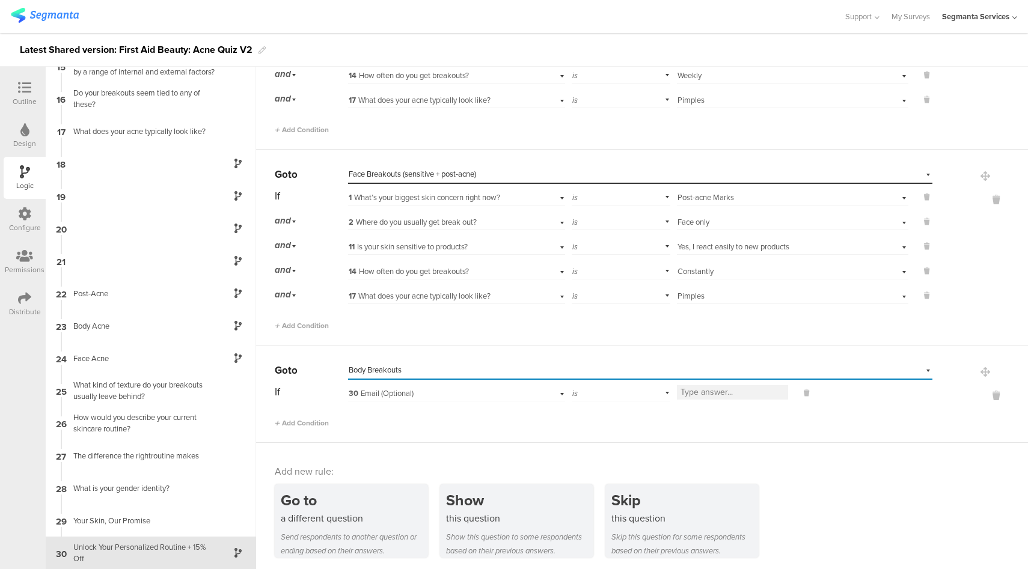
click at [454, 394] on div "30 Email (Optional)" at bounding box center [439, 393] width 181 height 11
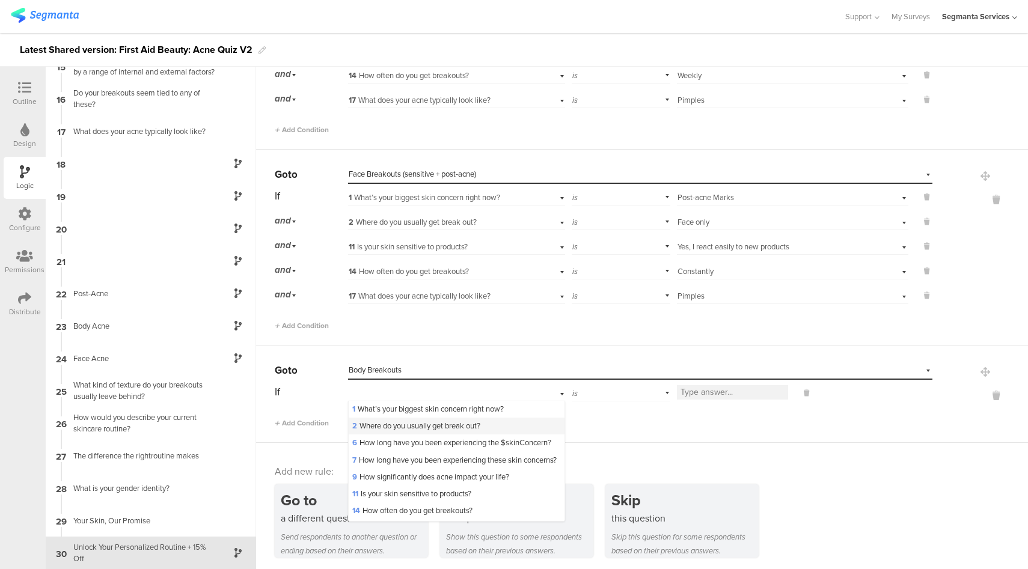
click at [445, 424] on span "2 Where do you usually get break out?" at bounding box center [416, 425] width 128 height 11
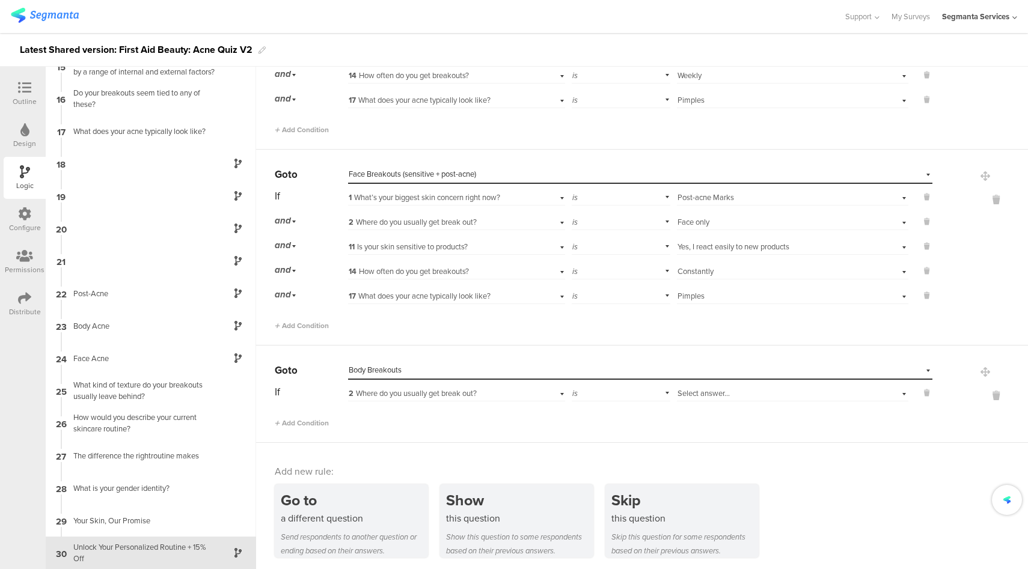
click at [749, 393] on div "Select answer..." at bounding box center [774, 393] width 194 height 11
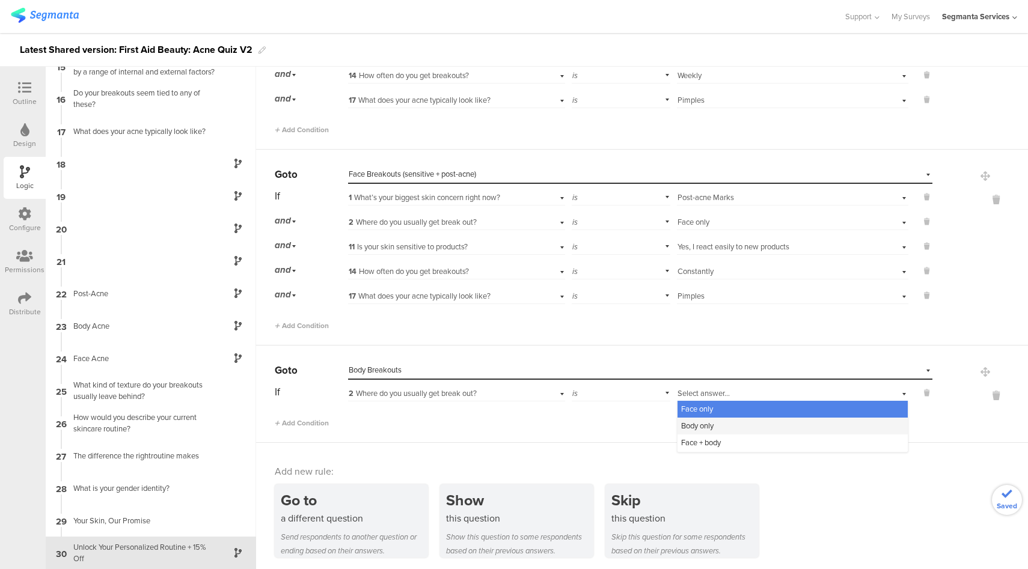
click at [713, 418] on div "Body only" at bounding box center [792, 426] width 230 height 17
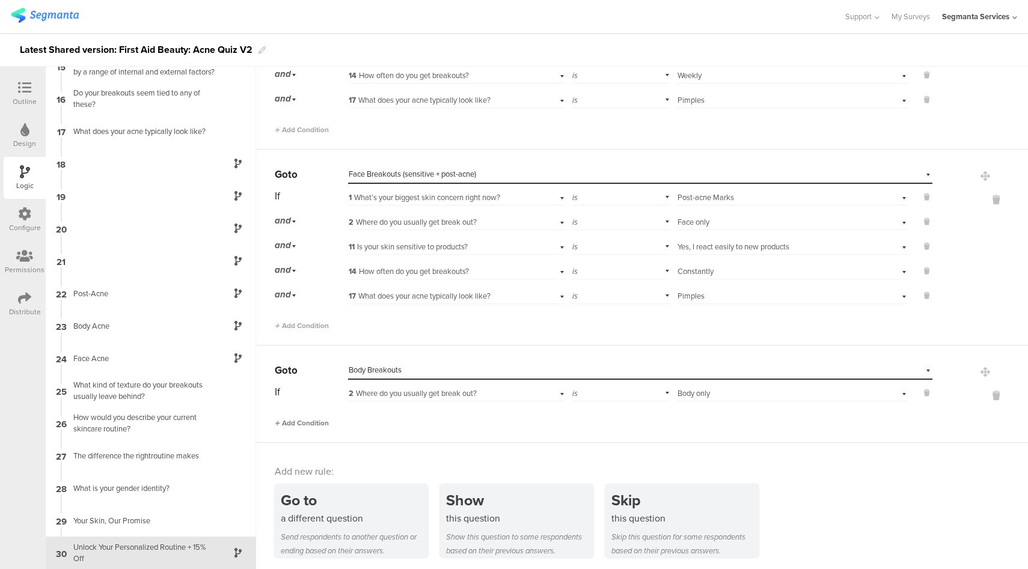
click at [316, 418] on span "Add Condition" at bounding box center [302, 423] width 54 height 11
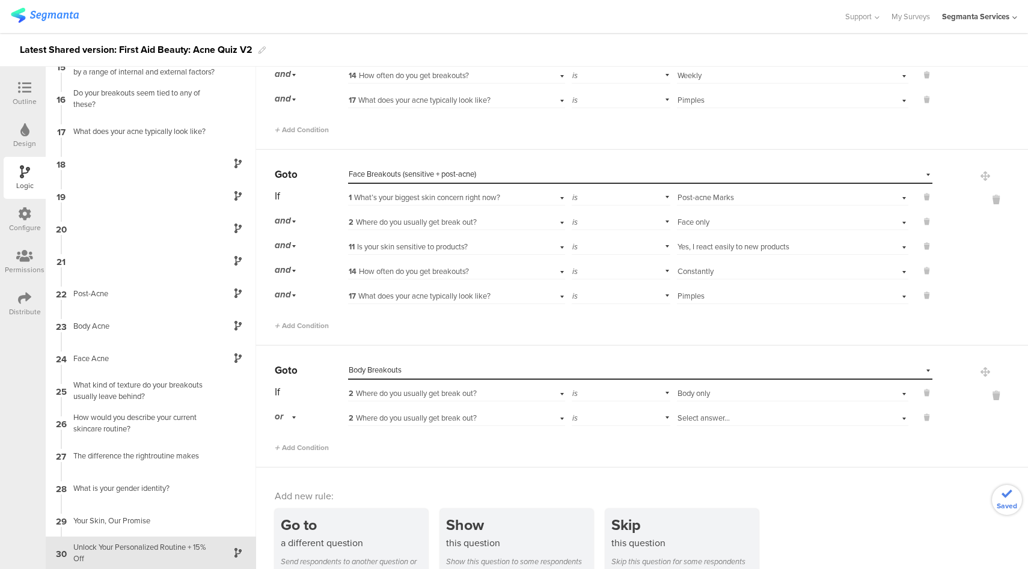
click at [288, 417] on div "or" at bounding box center [287, 416] width 25 height 19
click at [294, 448] on div "and" at bounding box center [310, 450] width 71 height 17
click at [441, 418] on span "2 Where do you usually get break out?" at bounding box center [413, 417] width 128 height 11
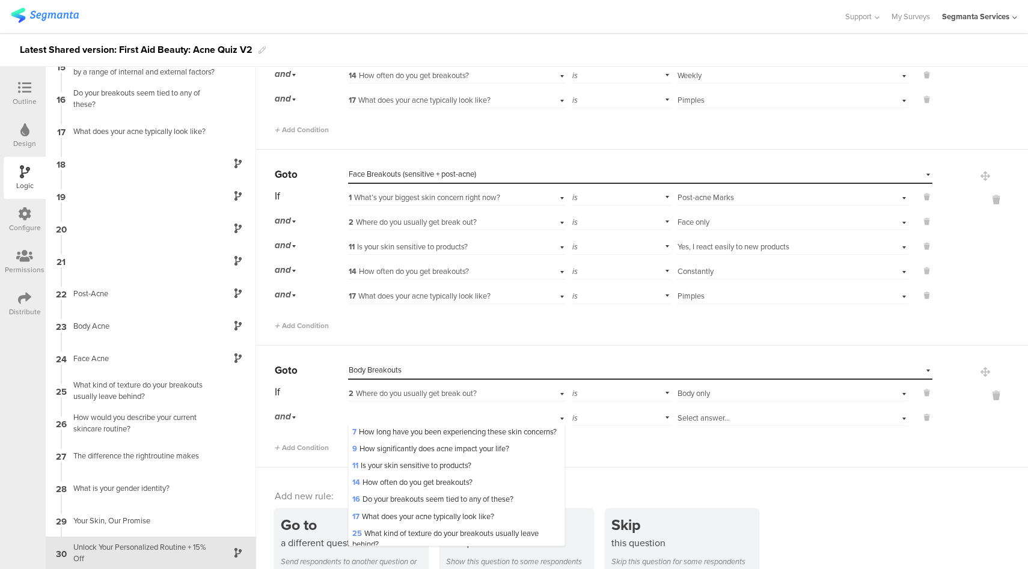
scroll to position [103, 0]
click at [415, 438] on span "14 How often do you get breakouts?" at bounding box center [412, 432] width 120 height 11
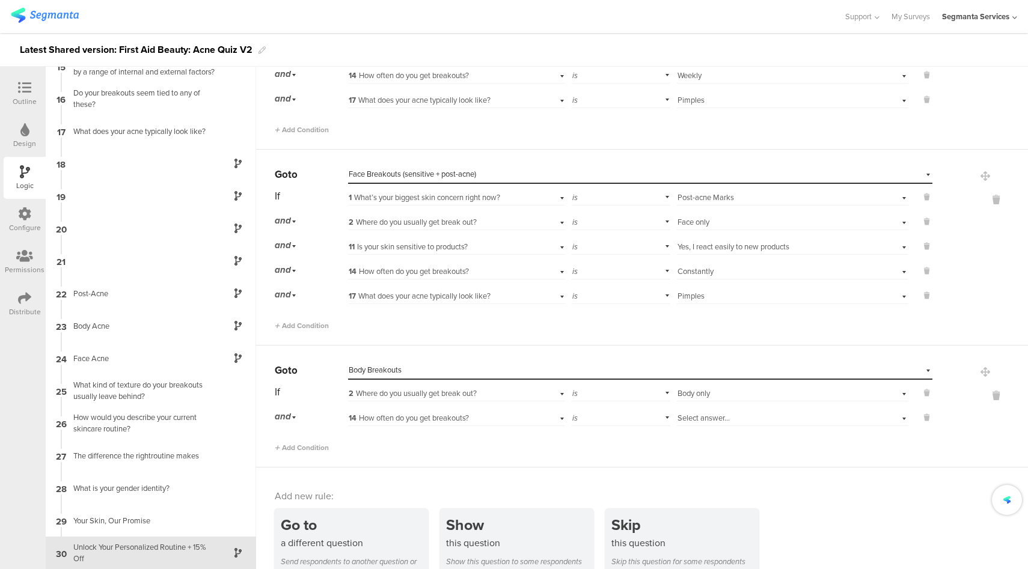
click at [745, 414] on div "Select answer..." at bounding box center [774, 418] width 194 height 11
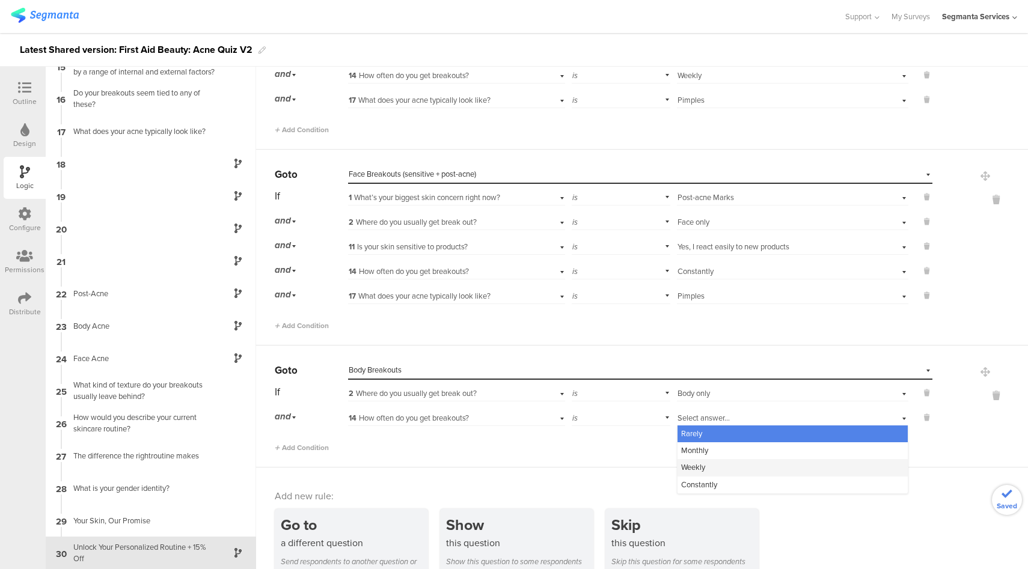
click at [700, 464] on div "Weekly" at bounding box center [792, 467] width 230 height 17
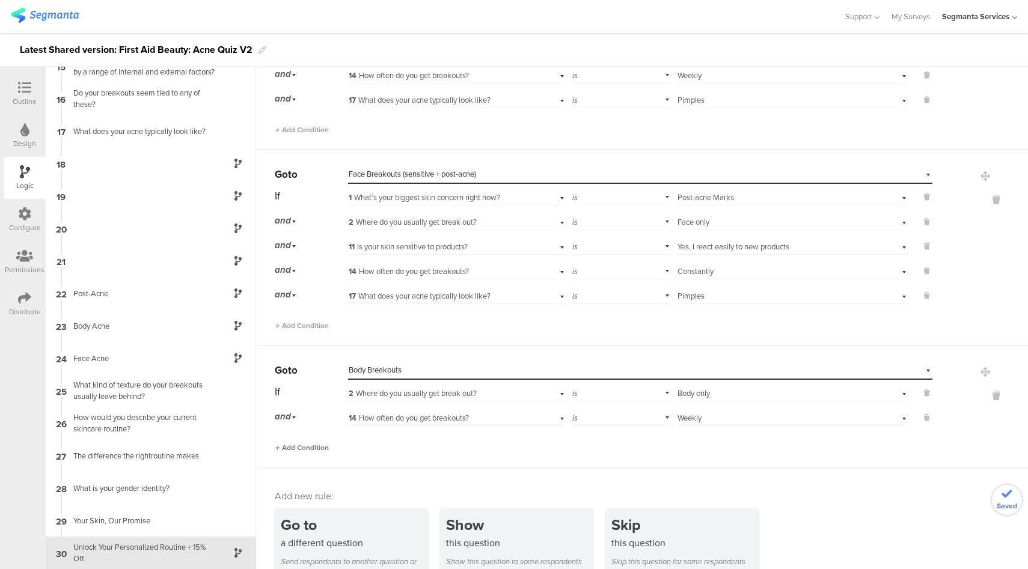
click at [317, 445] on span "Add Condition" at bounding box center [302, 447] width 54 height 11
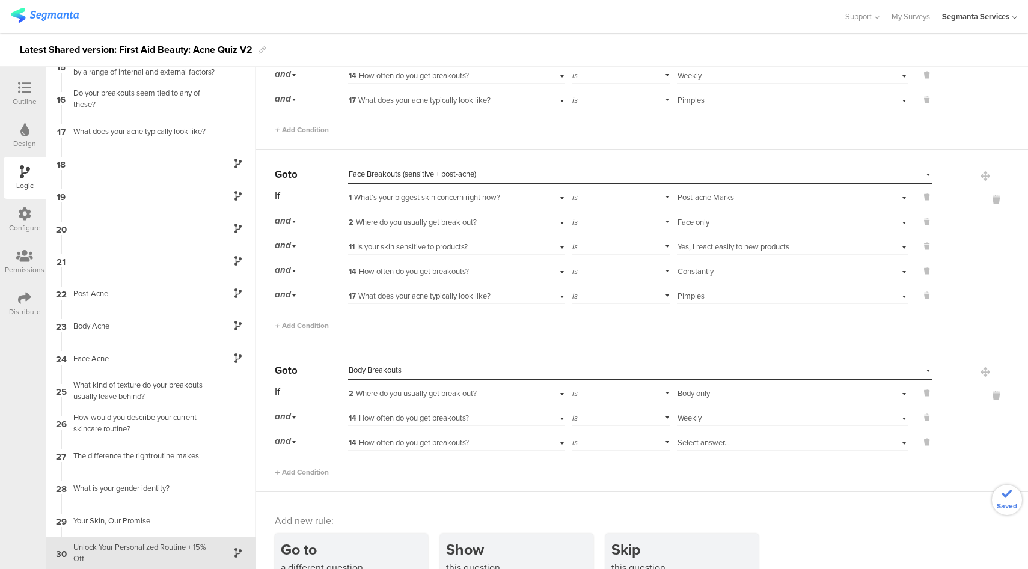
click at [478, 442] on div "14 How often do you get breakouts?" at bounding box center [439, 443] width 181 height 11
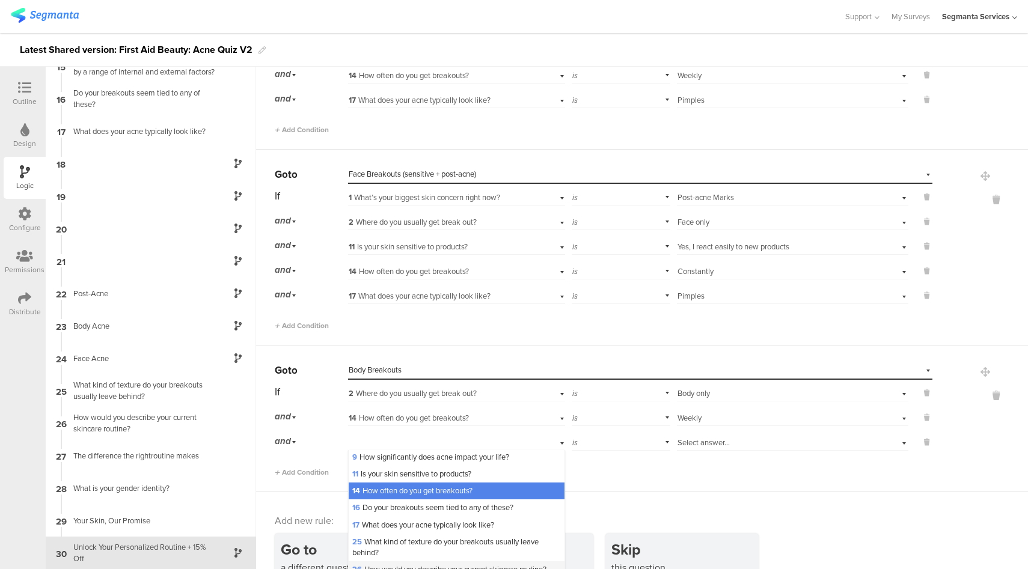
scroll to position [126, 0]
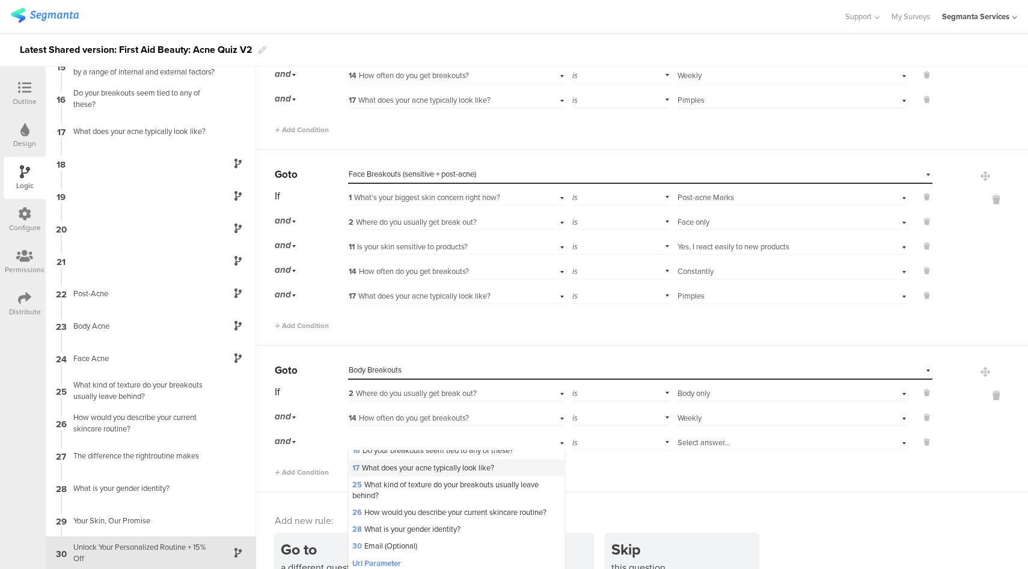
click at [426, 474] on span "17 What does your acne typically look like?" at bounding box center [423, 467] width 142 height 11
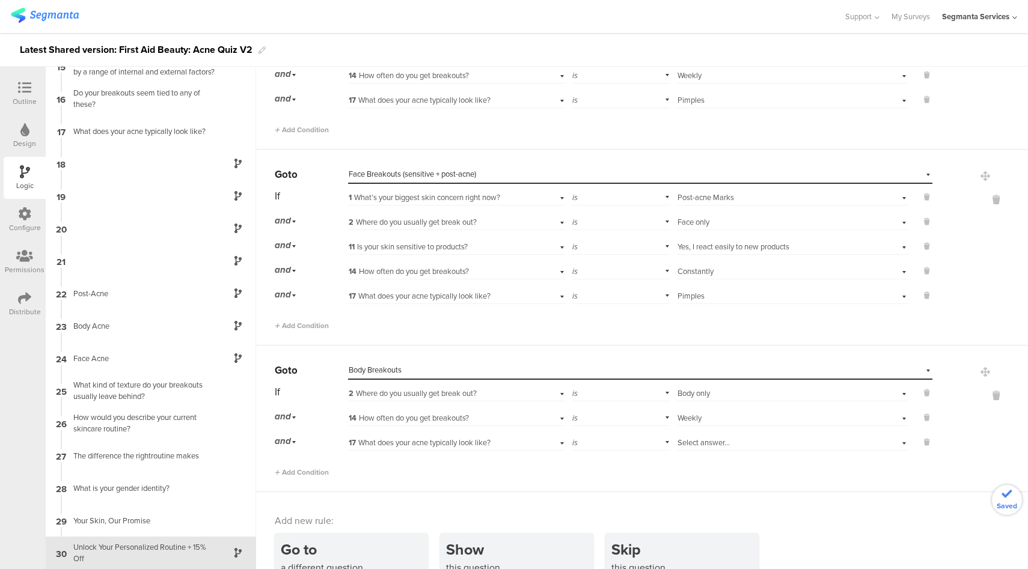
click at [758, 438] on div "Select answer..." at bounding box center [774, 443] width 194 height 11
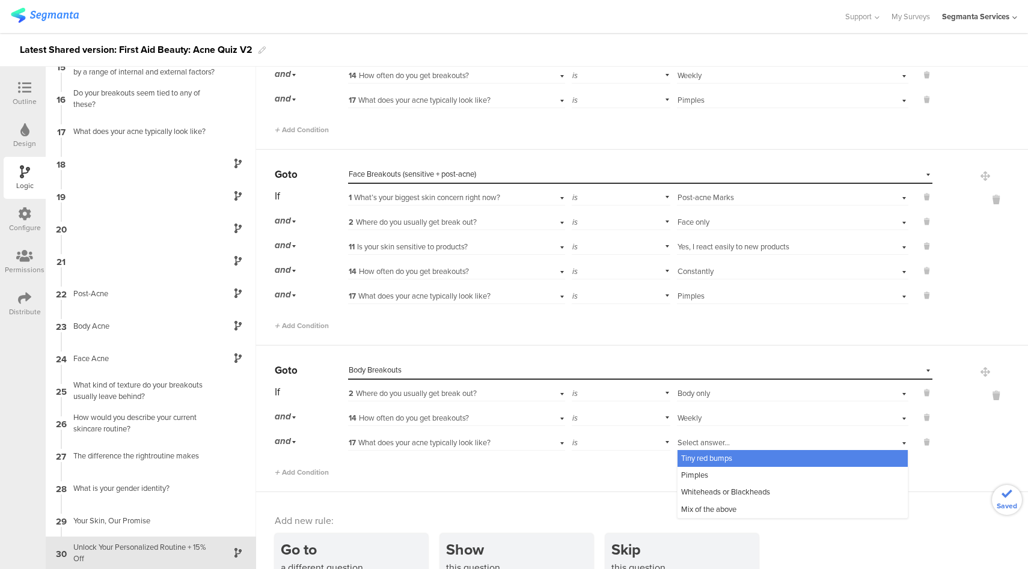
click at [721, 459] on span "Tiny red bumps" at bounding box center [706, 458] width 51 height 11
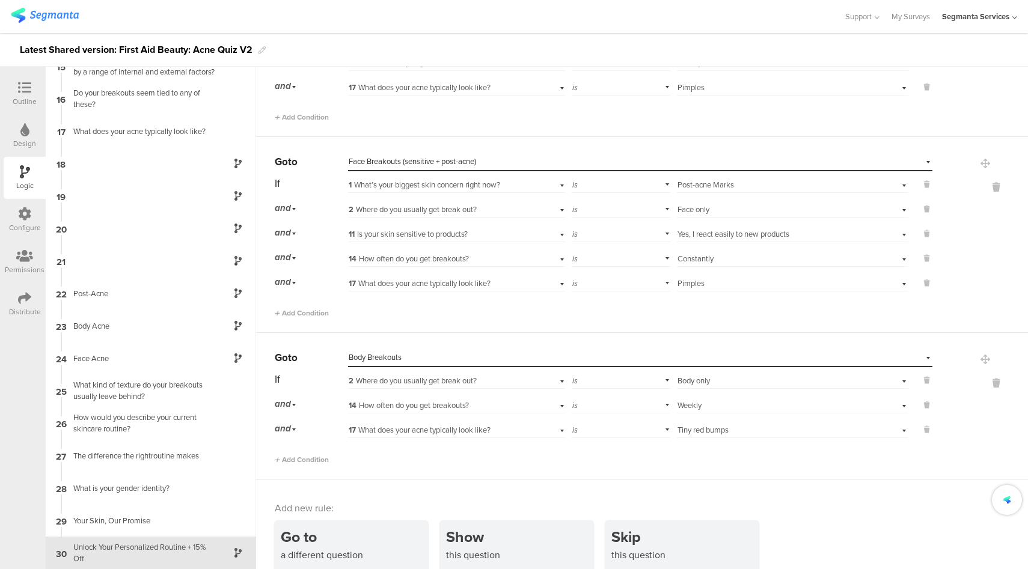
scroll to position [1630, 0]
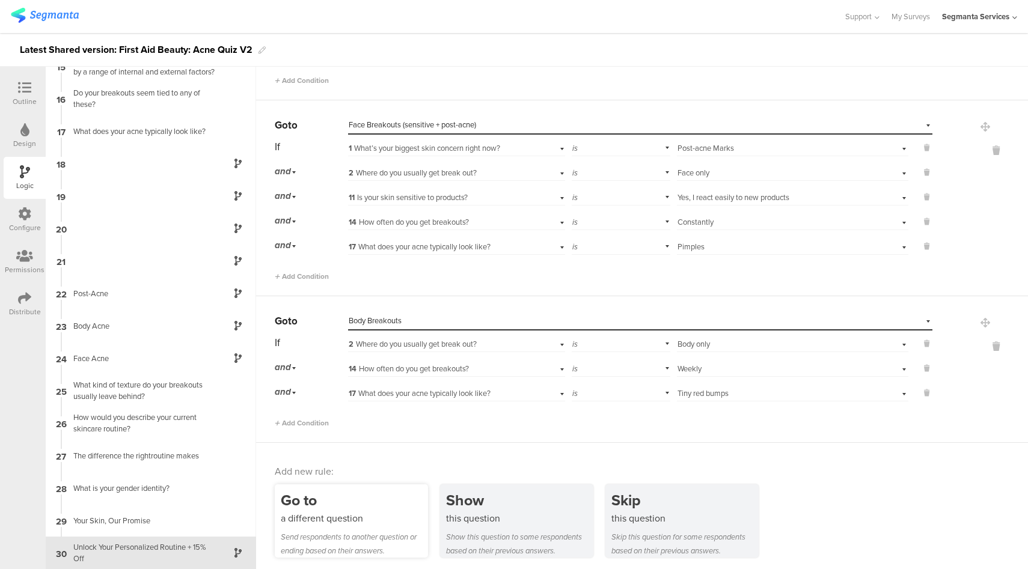
click at [325, 511] on div "a different question" at bounding box center [354, 518] width 147 height 14
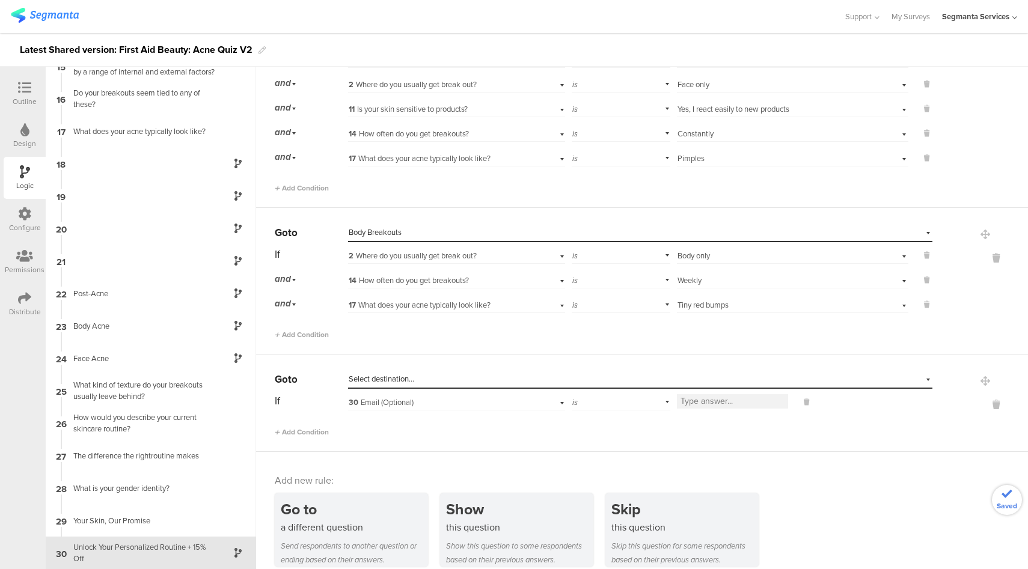
scroll to position [1719, 0]
click at [438, 373] on div "Select destination..." at bounding box center [585, 378] width 472 height 11
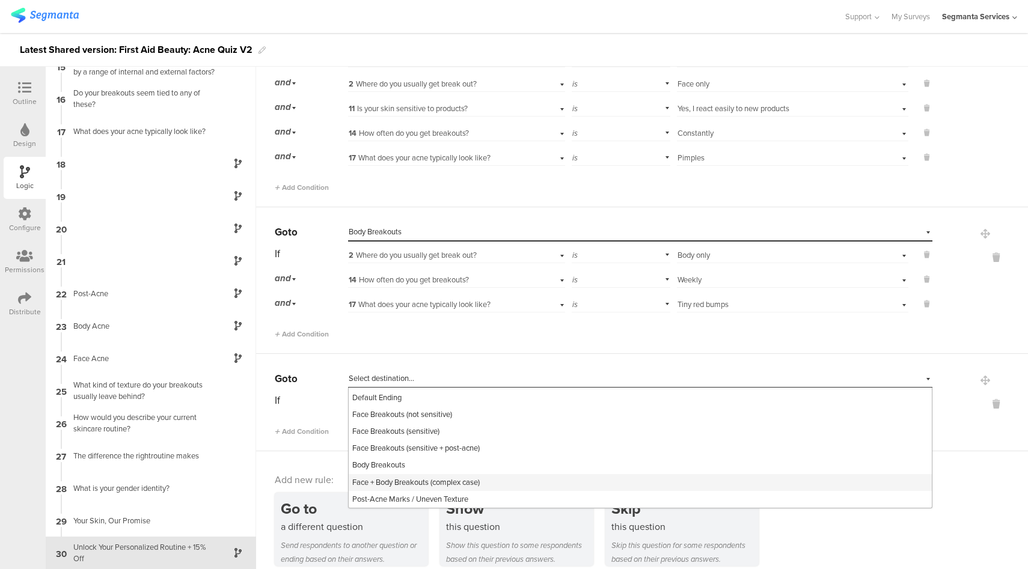
scroll to position [516, 0]
click at [419, 463] on div "Body Breakouts" at bounding box center [640, 465] width 583 height 17
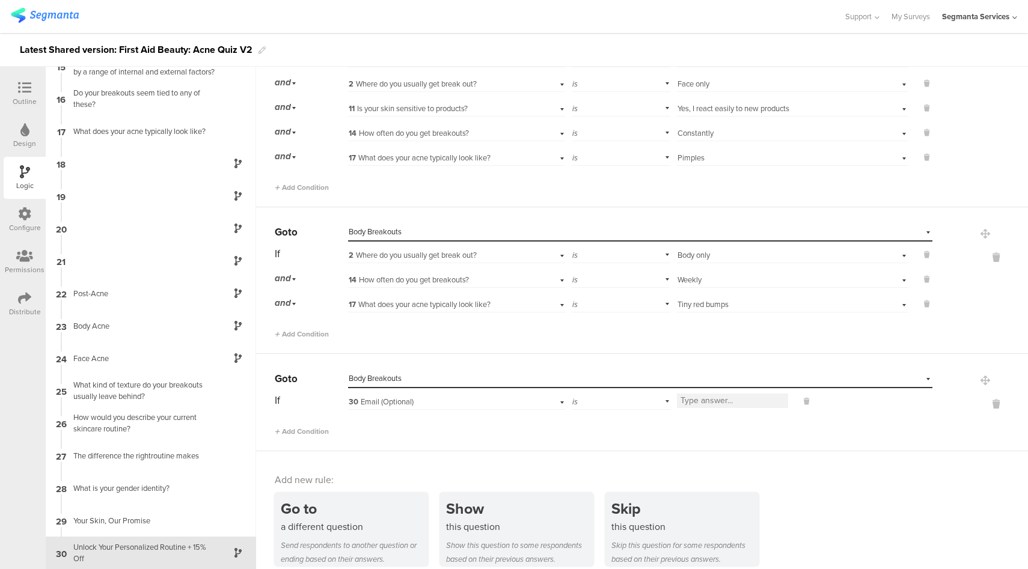
click at [475, 397] on div "30 Email (Optional)" at bounding box center [439, 402] width 181 height 11
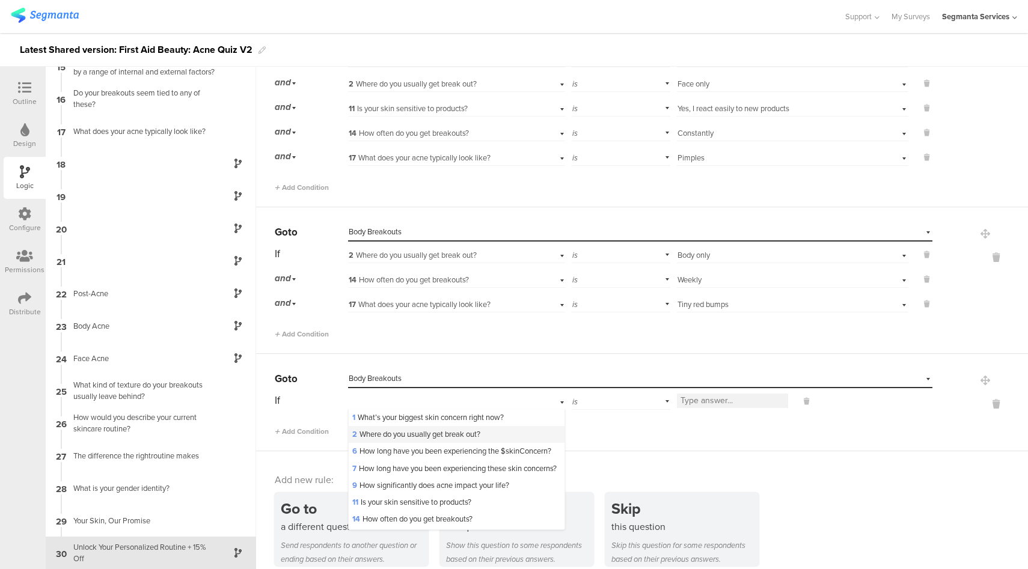
click at [422, 436] on span "2 Where do you usually get break out?" at bounding box center [416, 434] width 128 height 11
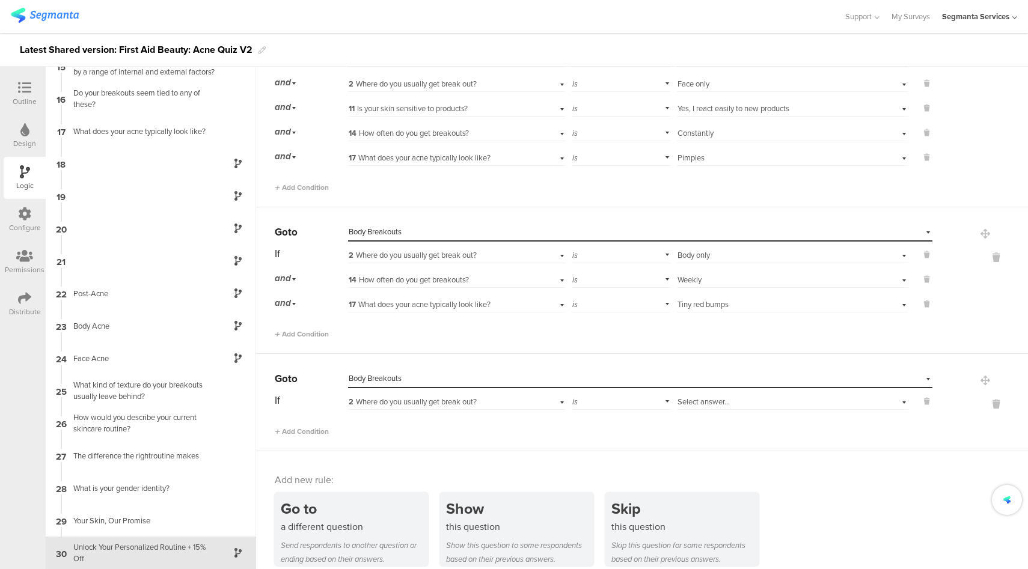
click at [733, 397] on div "Select answer..." at bounding box center [774, 402] width 194 height 11
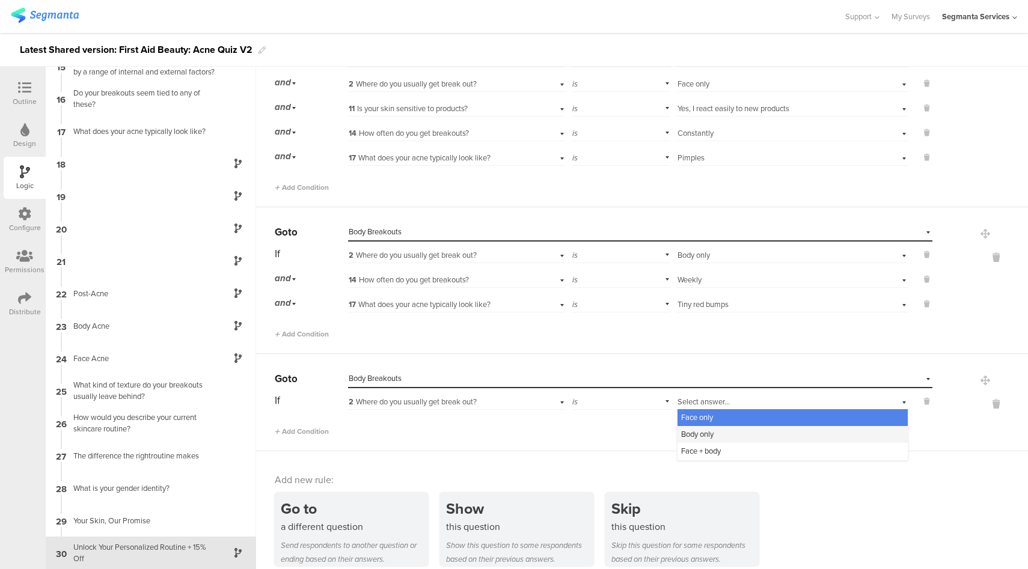
click at [691, 432] on span "Body only" at bounding box center [697, 434] width 32 height 11
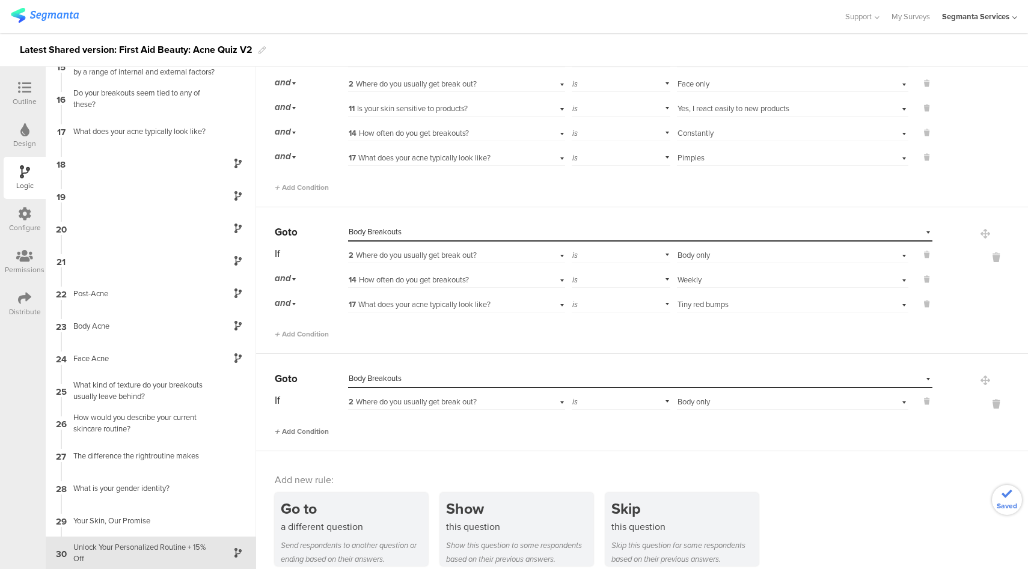
click at [319, 429] on span "Add Condition" at bounding box center [302, 431] width 54 height 11
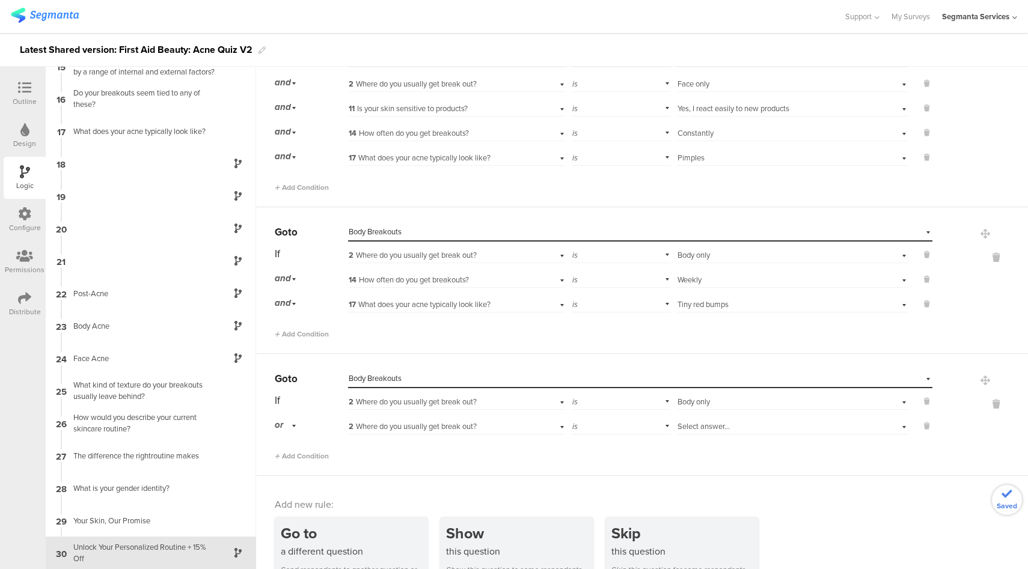
click at [293, 424] on div "or" at bounding box center [287, 425] width 25 height 19
click at [294, 454] on div "and" at bounding box center [310, 459] width 71 height 17
click at [483, 424] on div "2 Where do you usually get break out?" at bounding box center [439, 426] width 181 height 11
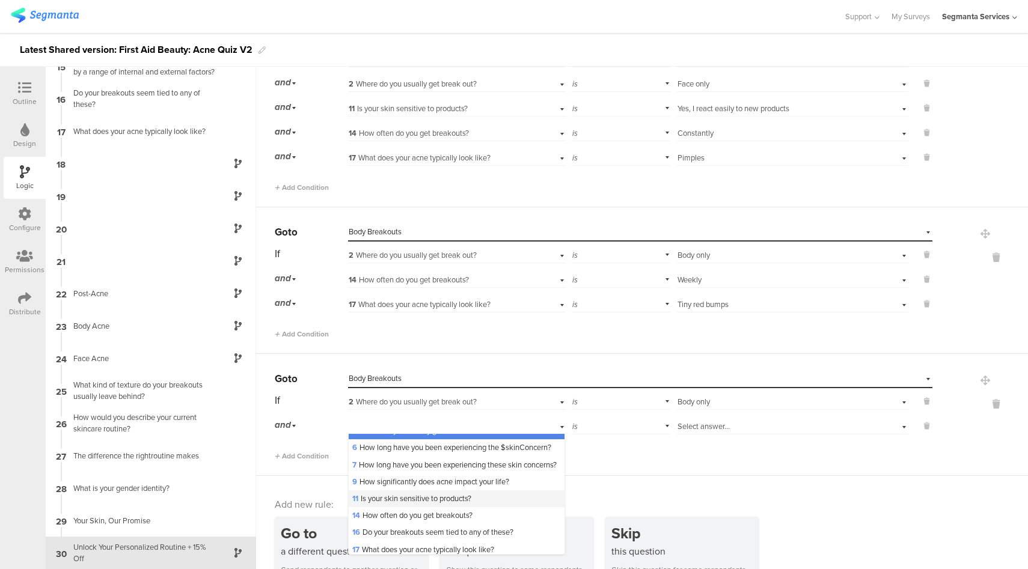
scroll to position [31, 0]
click at [401, 518] on span "14 How often do you get breakouts?" at bounding box center [412, 512] width 120 height 11
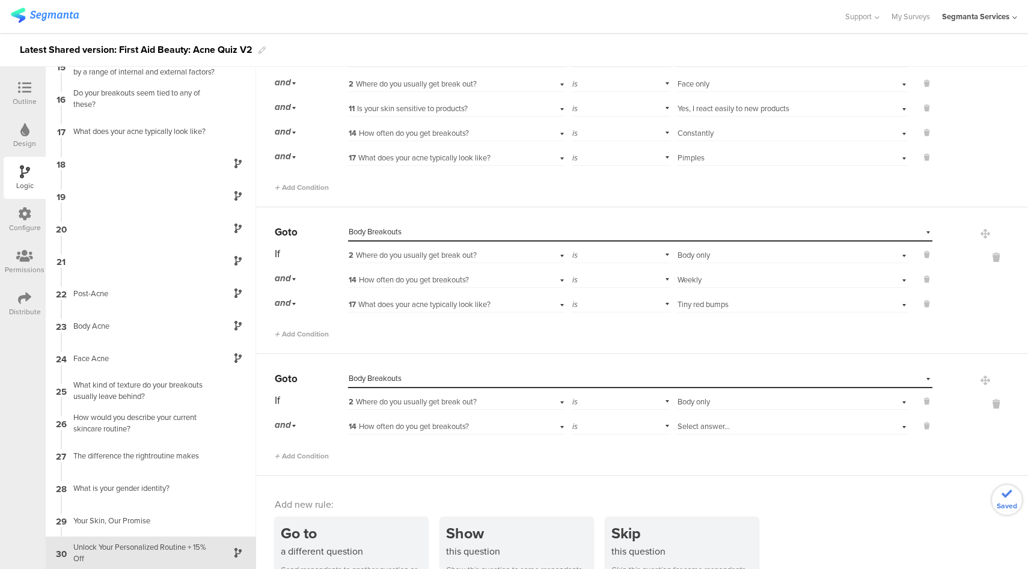
click at [736, 421] on div "Select answer..." at bounding box center [774, 426] width 194 height 11
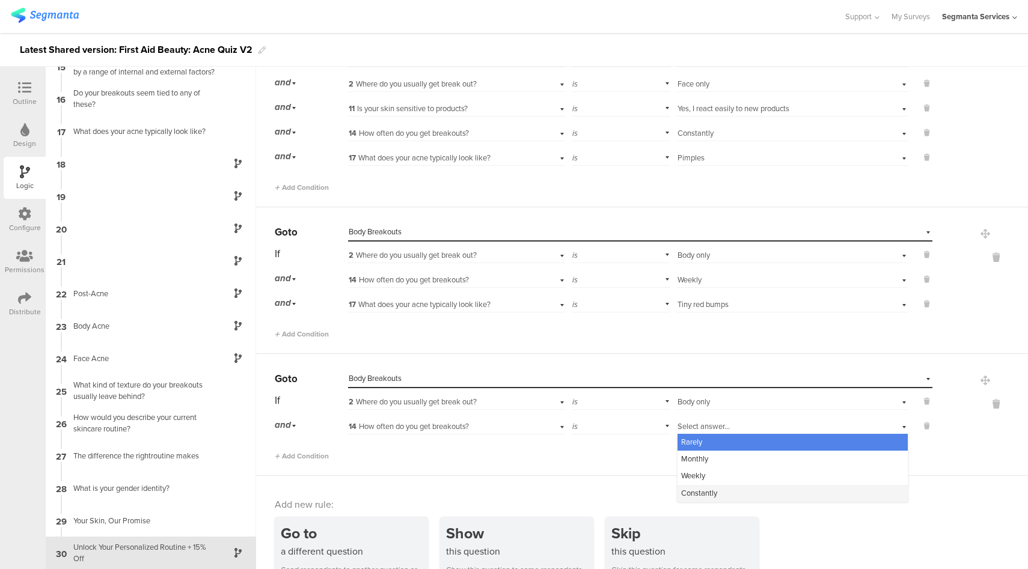
click at [691, 492] on span "Constantly" at bounding box center [699, 492] width 36 height 11
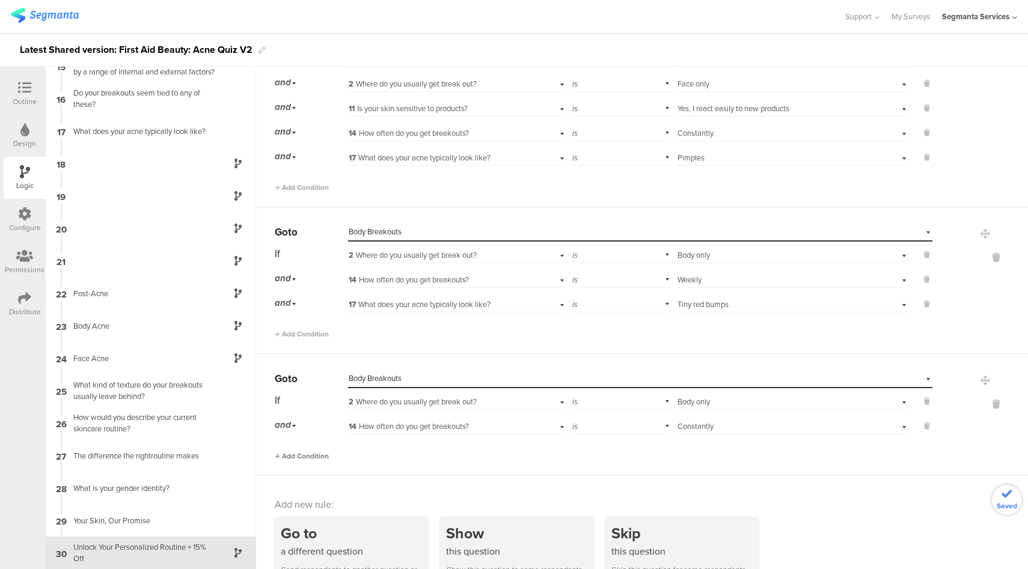
click at [319, 454] on span "Add Condition" at bounding box center [302, 456] width 54 height 11
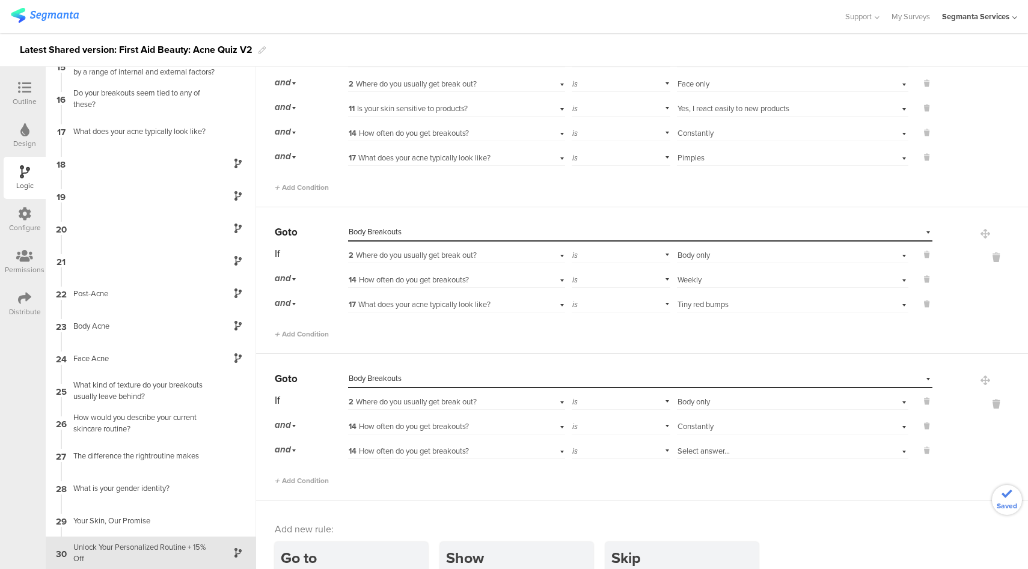
click at [474, 451] on div "14 How often do you get breakouts?" at bounding box center [439, 451] width 181 height 11
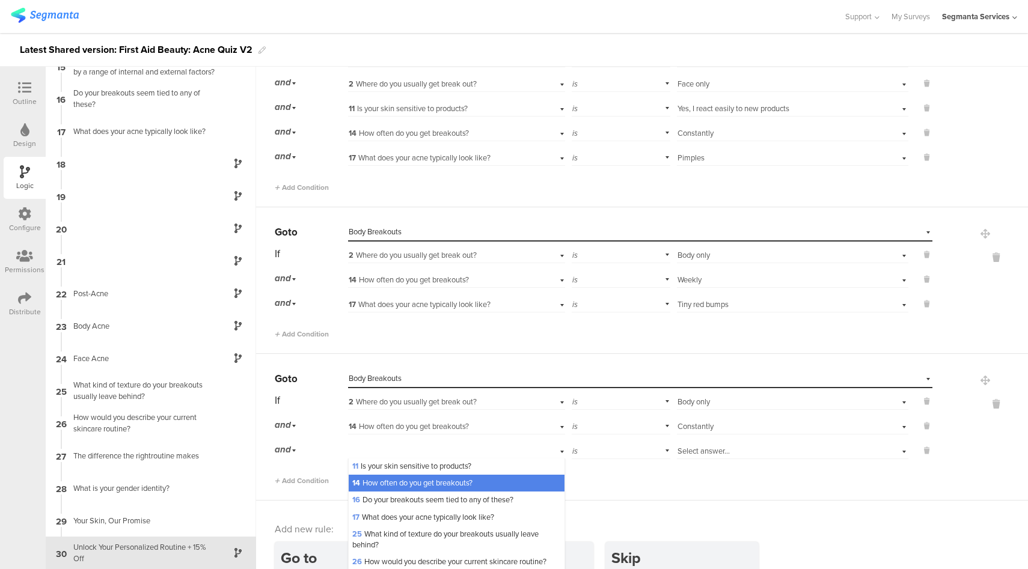
scroll to position [85, 0]
click at [404, 523] on span "17 What does your acne typically look like?" at bounding box center [423, 516] width 142 height 11
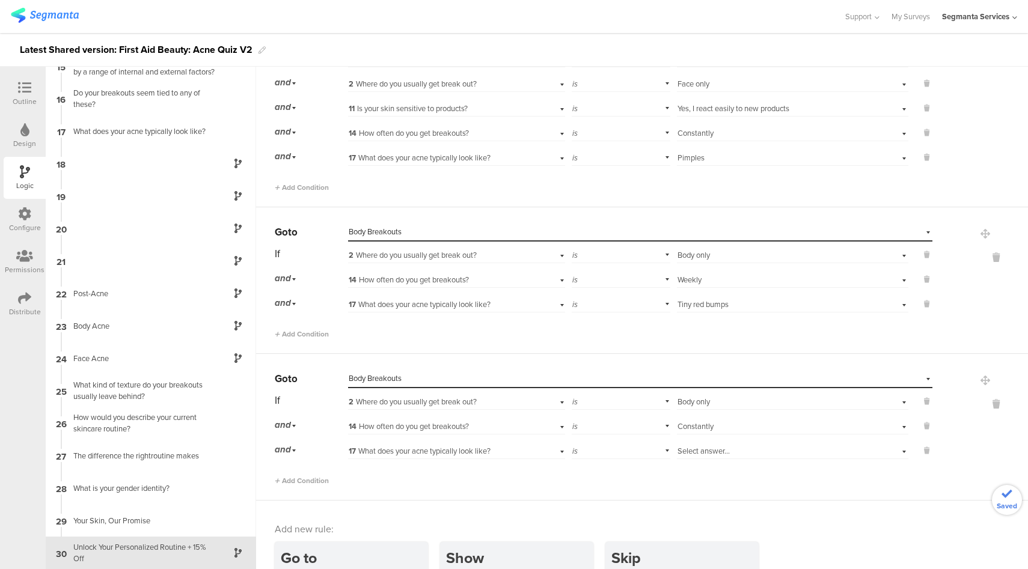
click at [739, 446] on div "Select answer..." at bounding box center [774, 451] width 194 height 11
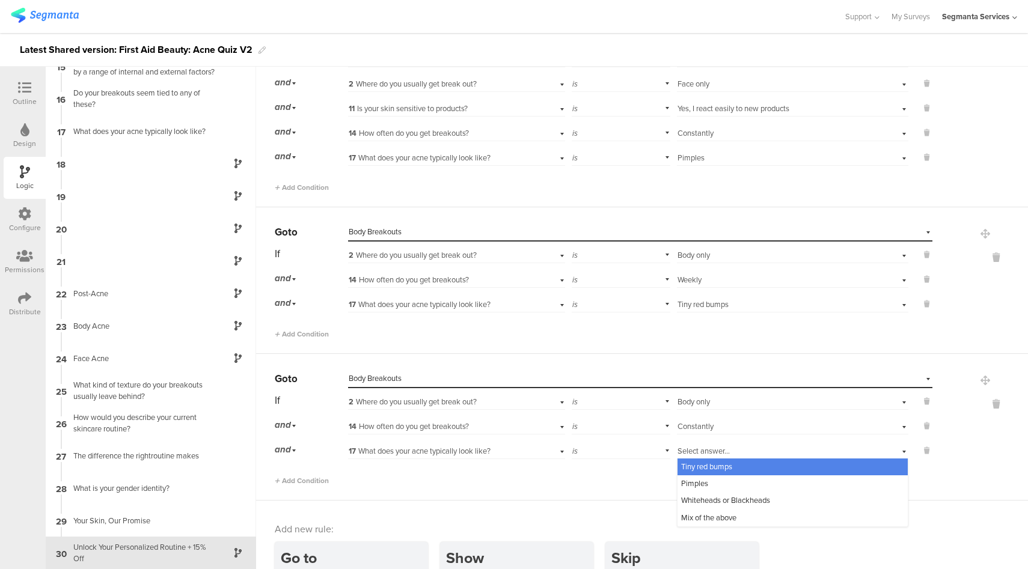
click at [718, 464] on span "Tiny red bumps" at bounding box center [706, 466] width 51 height 11
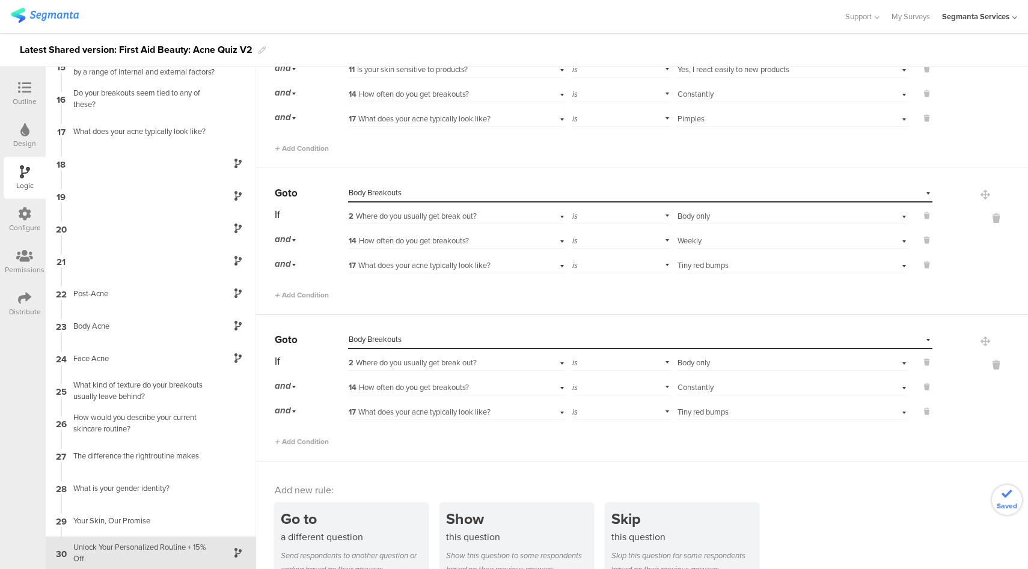
scroll to position [1777, 0]
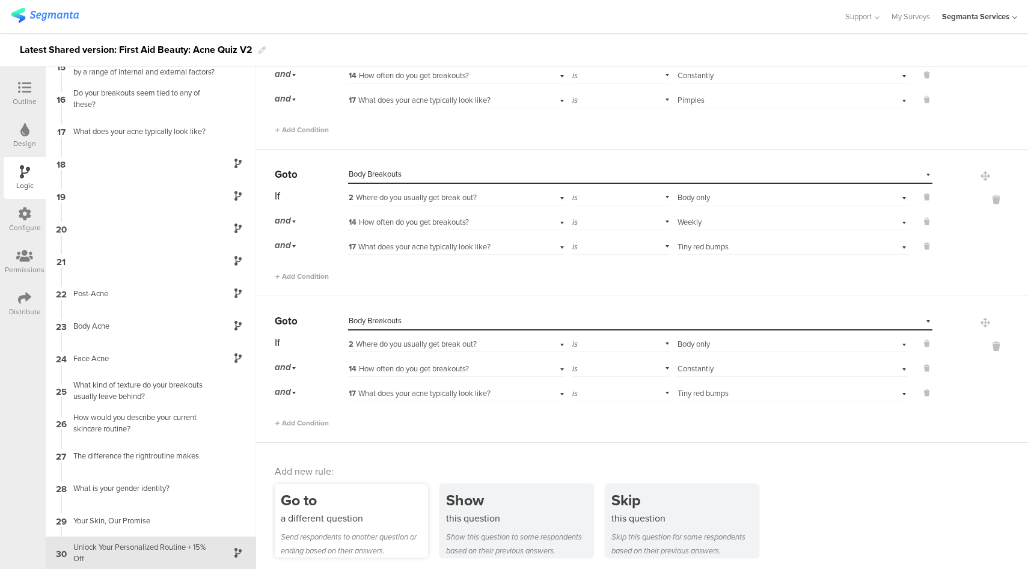
click at [319, 513] on div "a different question" at bounding box center [354, 518] width 147 height 14
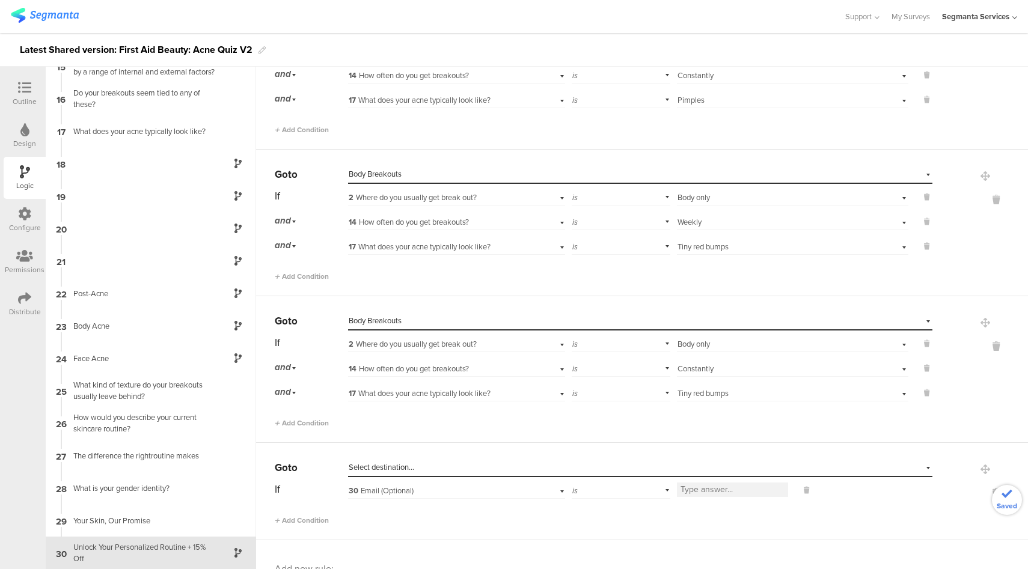
scroll to position [1851, 0]
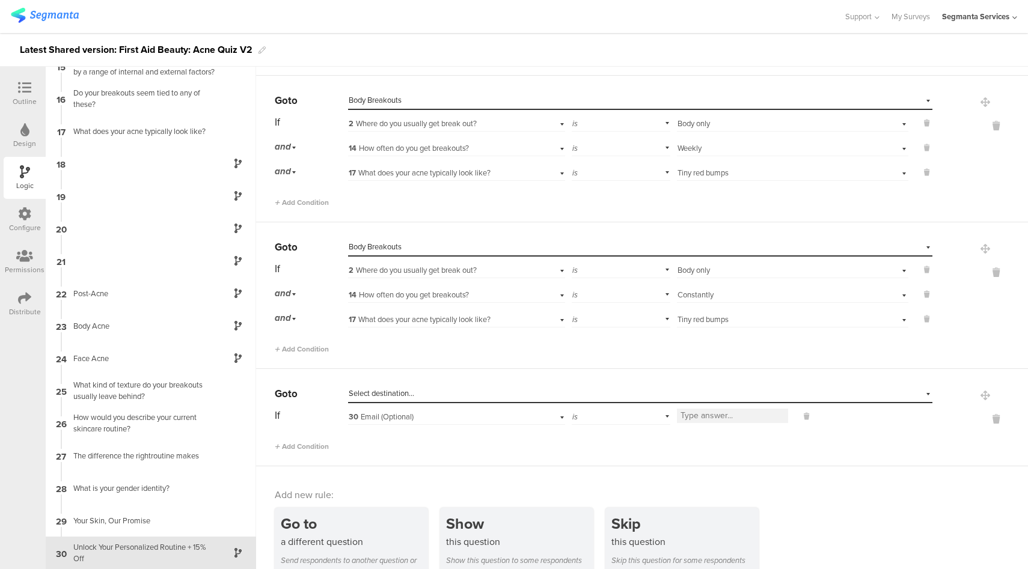
click at [480, 389] on div "Select destination..." at bounding box center [585, 393] width 472 height 11
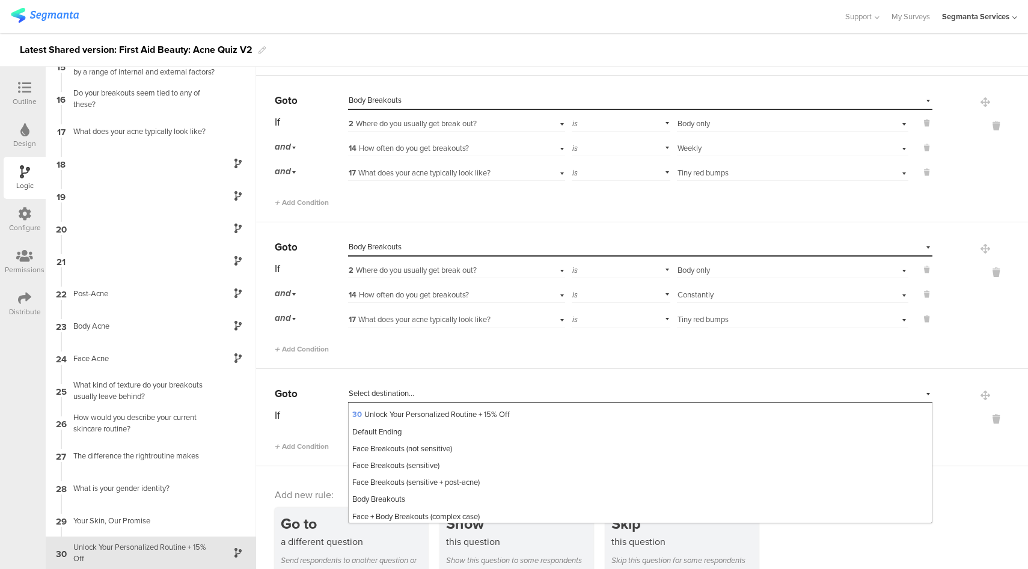
scroll to position [488, 0]
click at [415, 500] on div "Body Breakouts" at bounding box center [640, 498] width 583 height 17
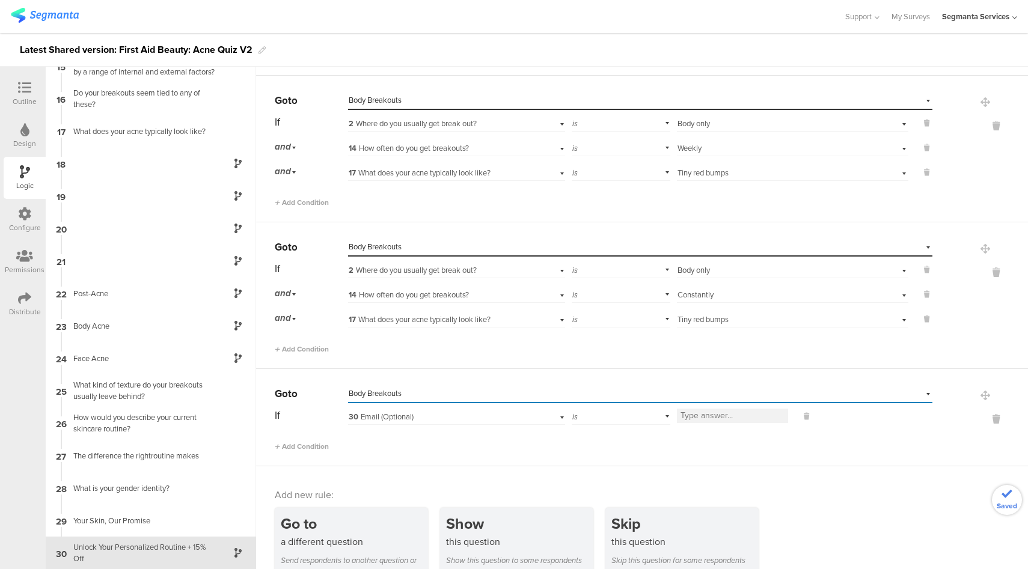
click at [460, 416] on div "30 Email (Optional)" at bounding box center [439, 417] width 181 height 11
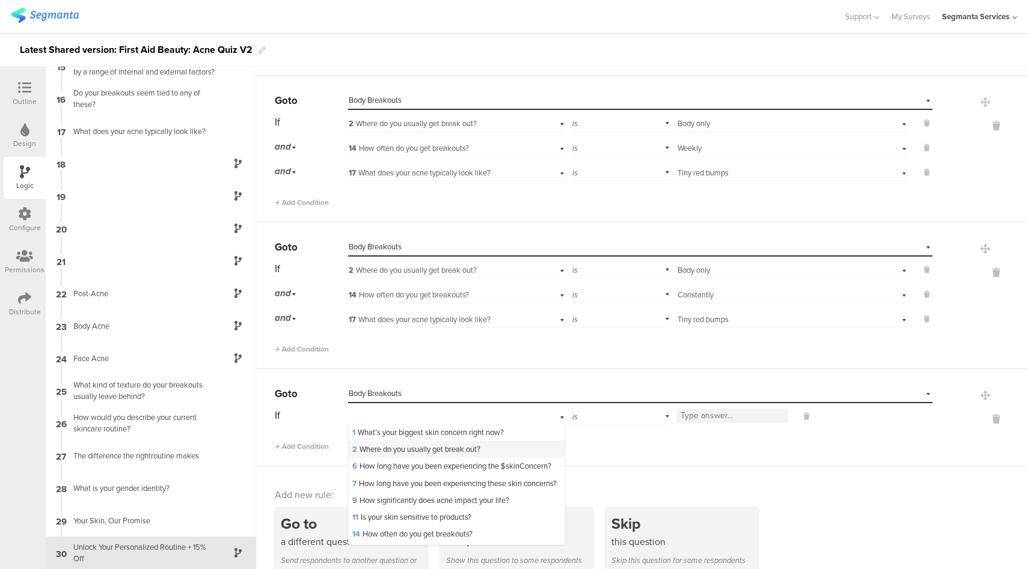
click at [400, 448] on span "2 Where do you usually get break out?" at bounding box center [416, 449] width 128 height 11
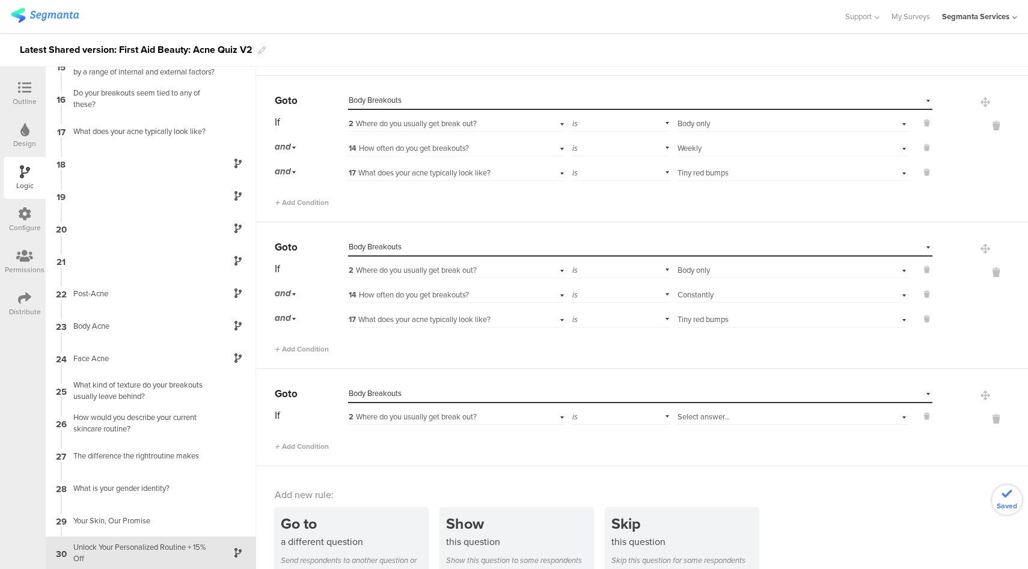
click at [724, 412] on div "Select answer..." at bounding box center [774, 417] width 194 height 11
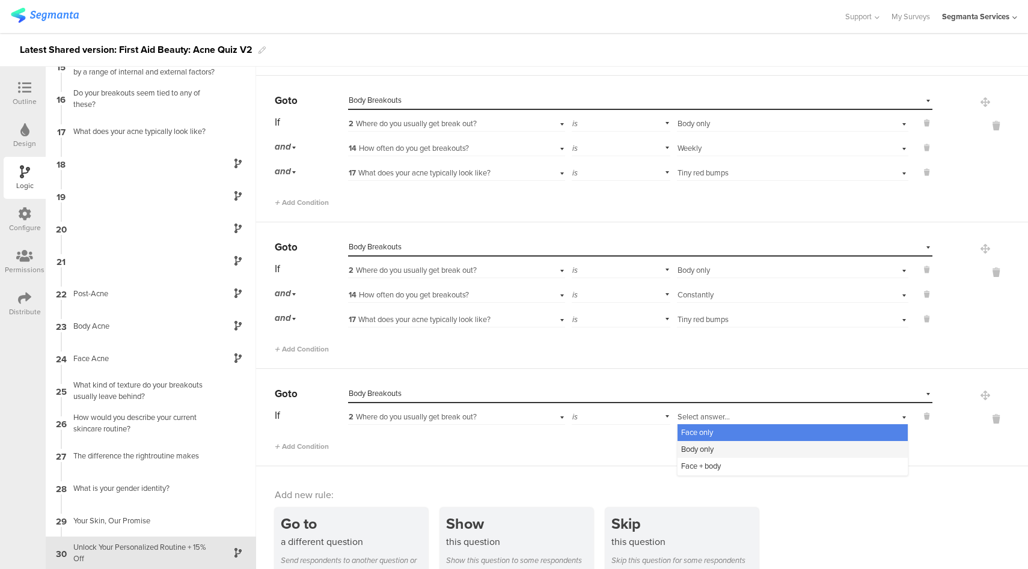
click at [697, 446] on span "Body only" at bounding box center [697, 449] width 32 height 11
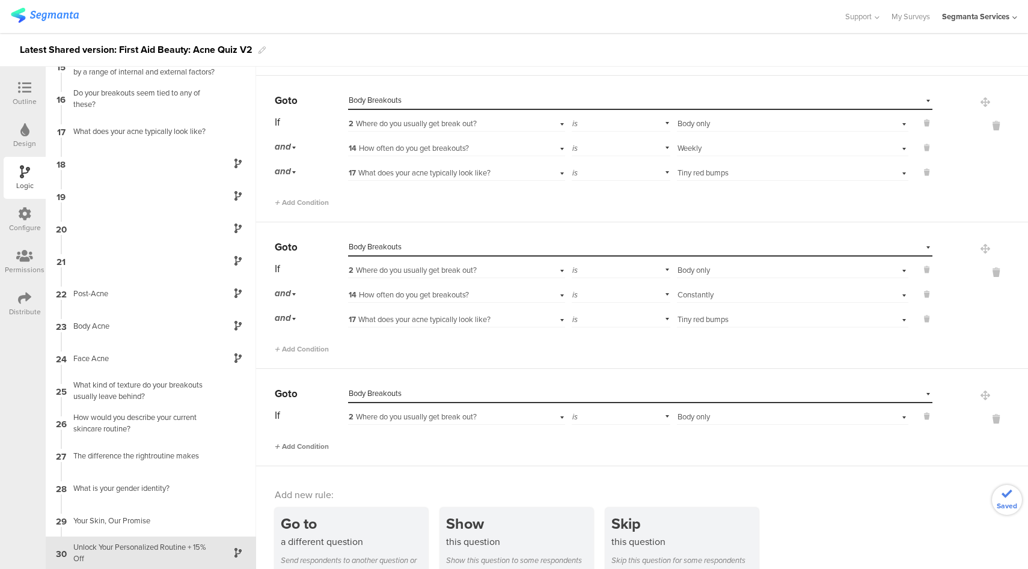
click at [302, 443] on span "Add Condition" at bounding box center [302, 446] width 54 height 11
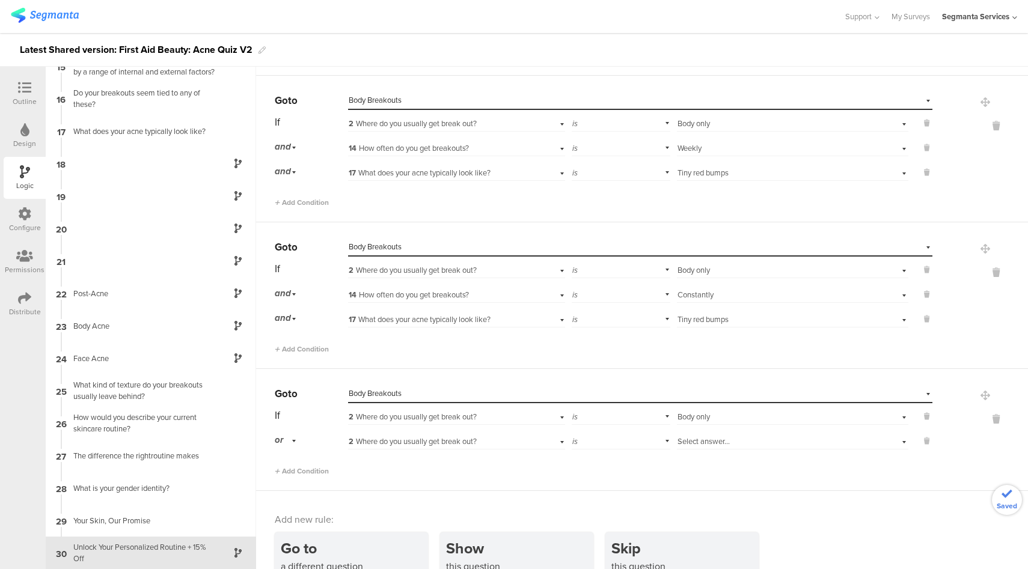
click at [288, 438] on div "or" at bounding box center [287, 440] width 25 height 19
click at [294, 470] on div "and" at bounding box center [310, 474] width 71 height 17
click at [488, 438] on div "2 Where do you usually get break out?" at bounding box center [439, 441] width 181 height 11
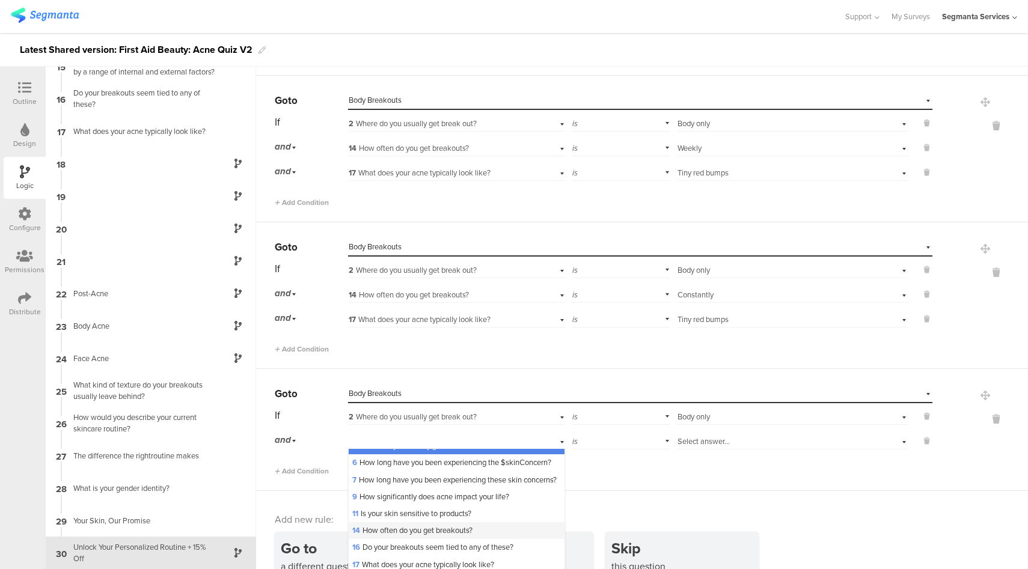
scroll to position [29, 0]
click at [412, 536] on span "14 How often do you get breakouts?" at bounding box center [412, 529] width 120 height 11
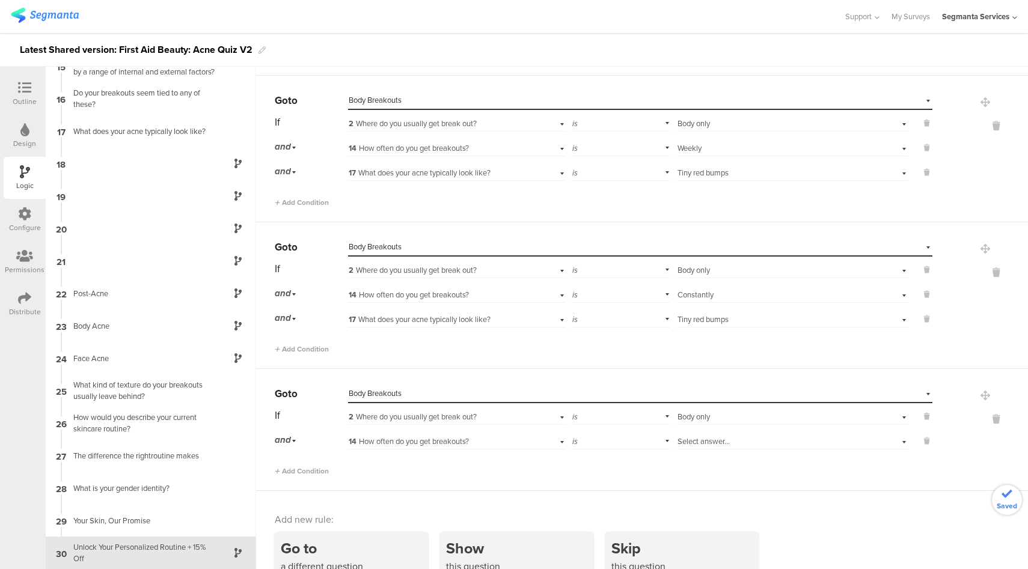
click at [730, 438] on div "Select answer..." at bounding box center [774, 441] width 194 height 11
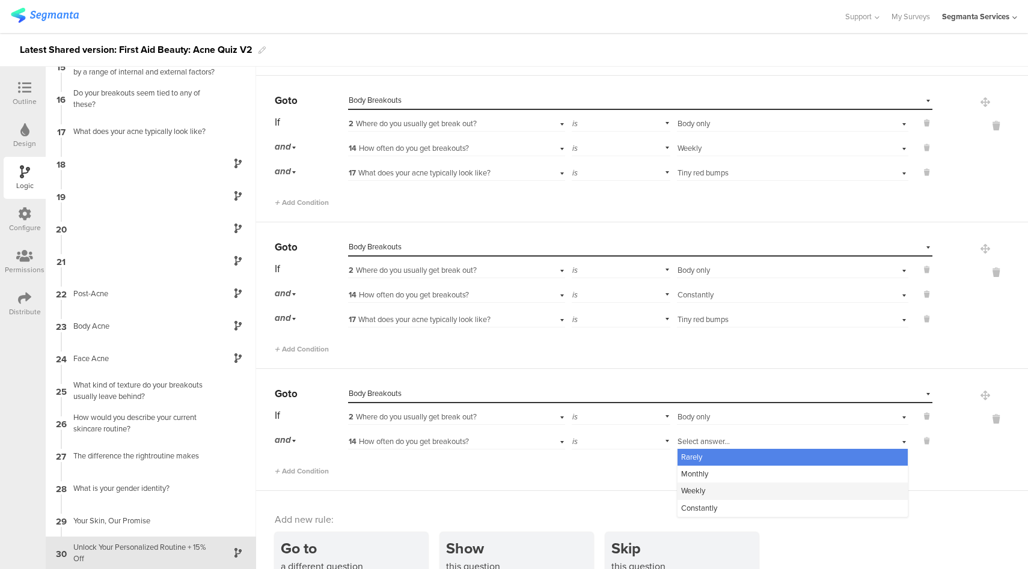
click at [700, 488] on div "Weekly" at bounding box center [792, 491] width 230 height 17
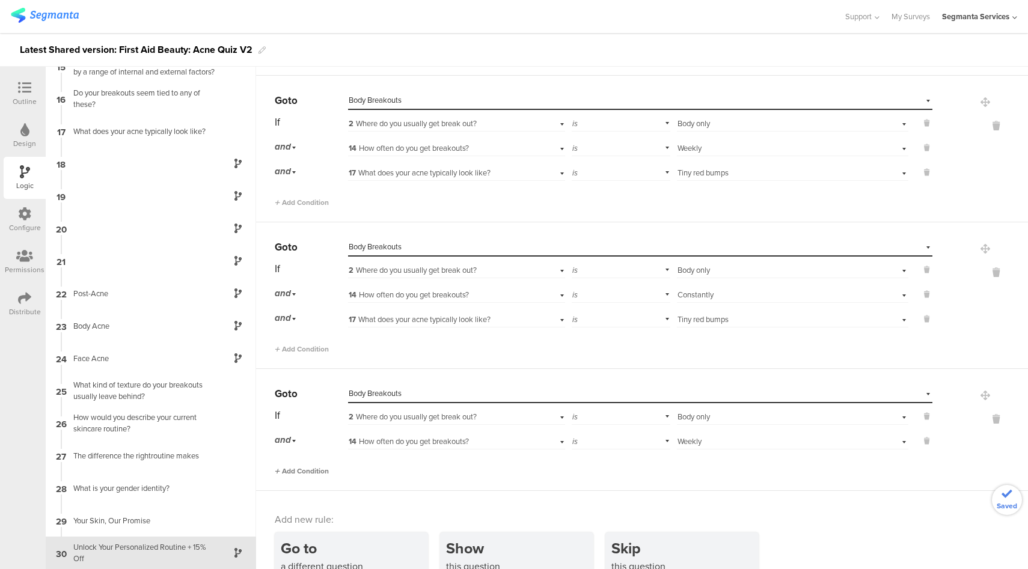
click at [305, 466] on span "Add Condition" at bounding box center [302, 471] width 54 height 11
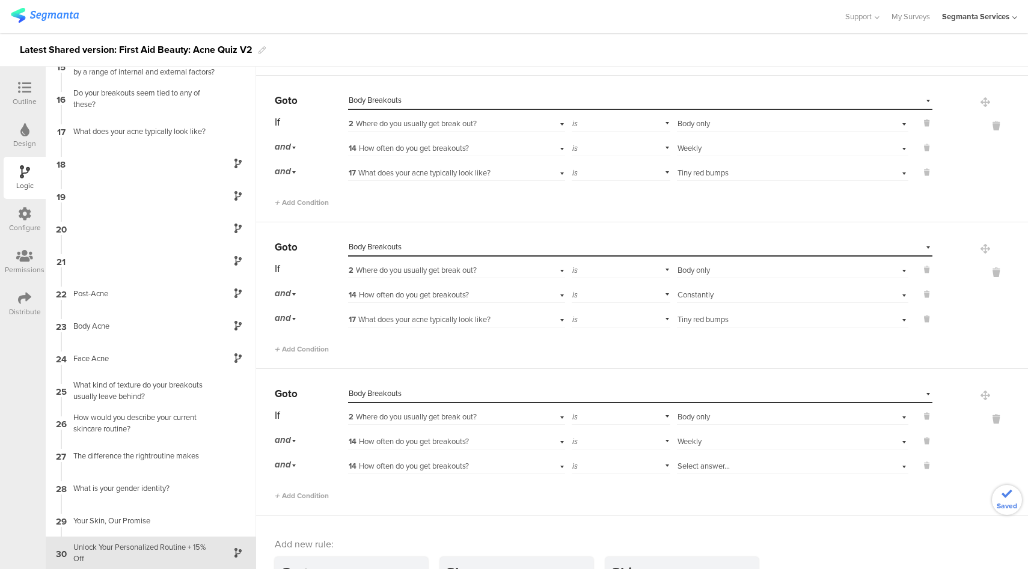
click at [478, 463] on div "14 How often do you get breakouts?" at bounding box center [439, 466] width 181 height 11
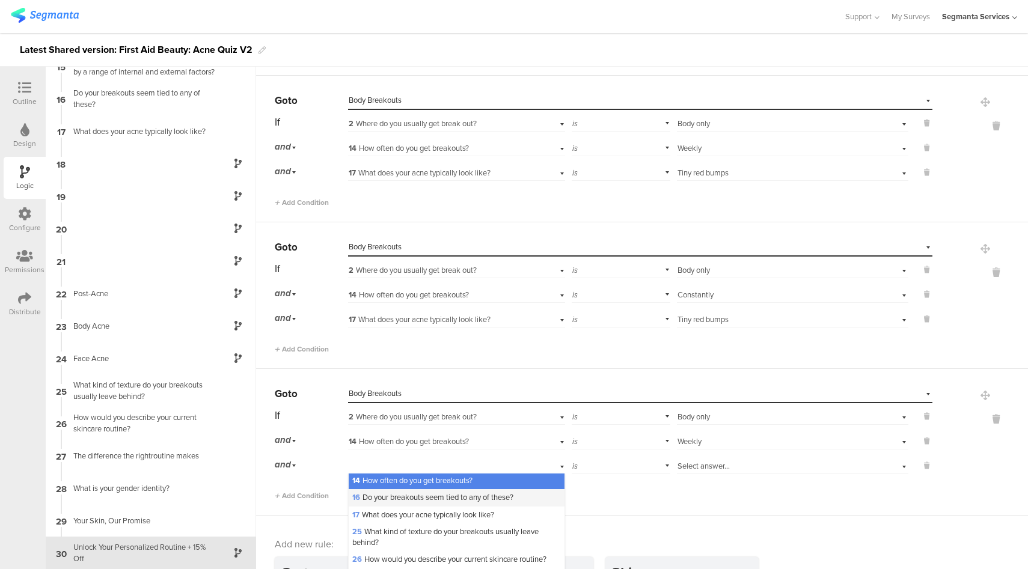
scroll to position [102, 0]
click at [392, 521] on span "17 What does your acne typically look like?" at bounding box center [423, 515] width 142 height 11
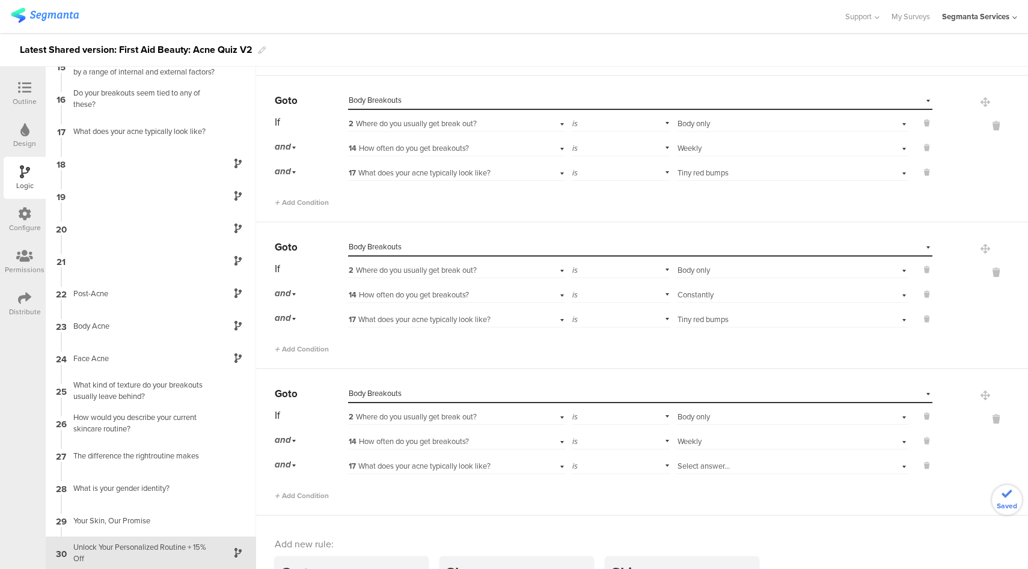
click at [712, 462] on span "Select answer..." at bounding box center [703, 465] width 52 height 11
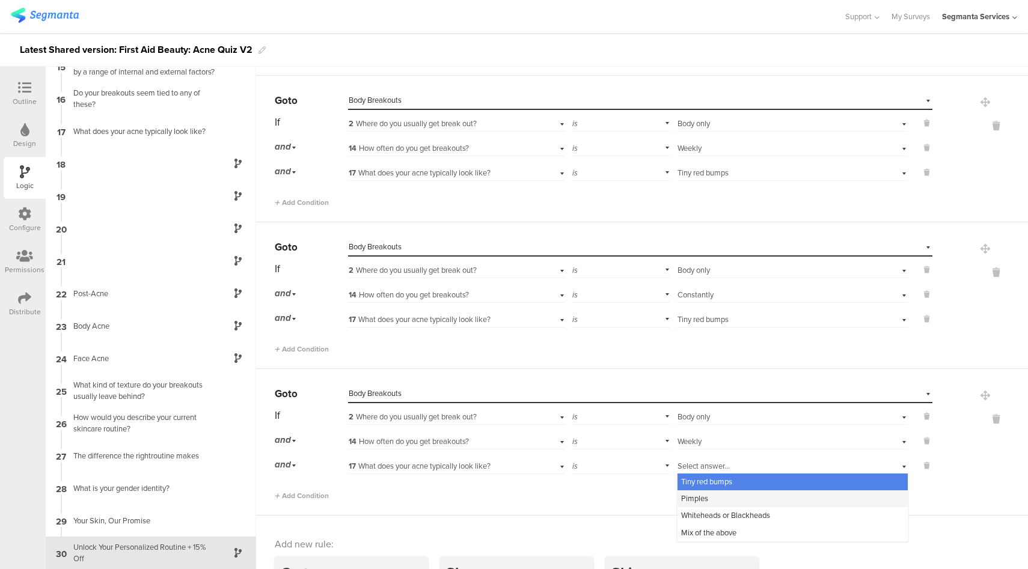
click at [715, 499] on div "Pimples" at bounding box center [792, 498] width 230 height 17
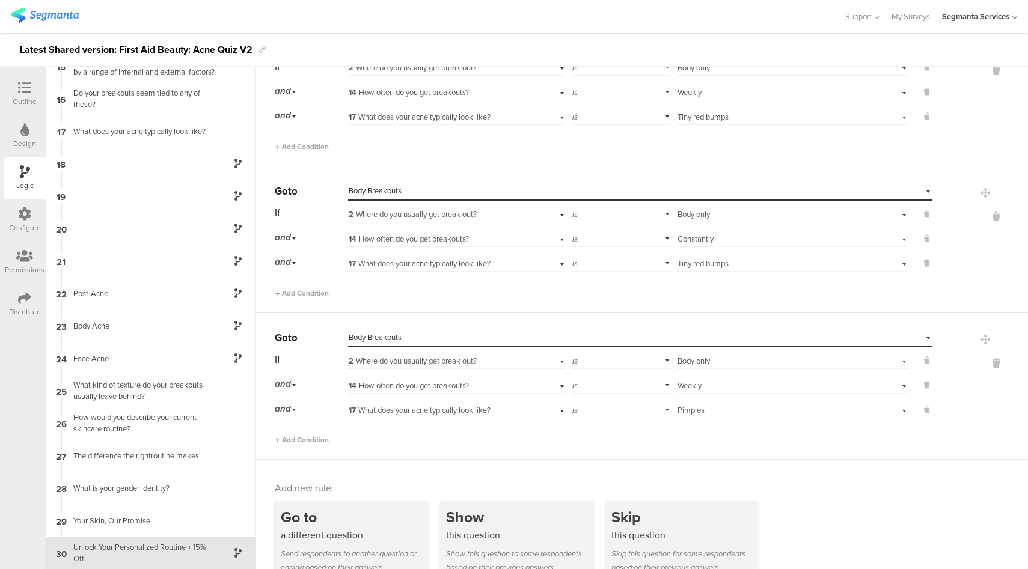
scroll to position [1923, 0]
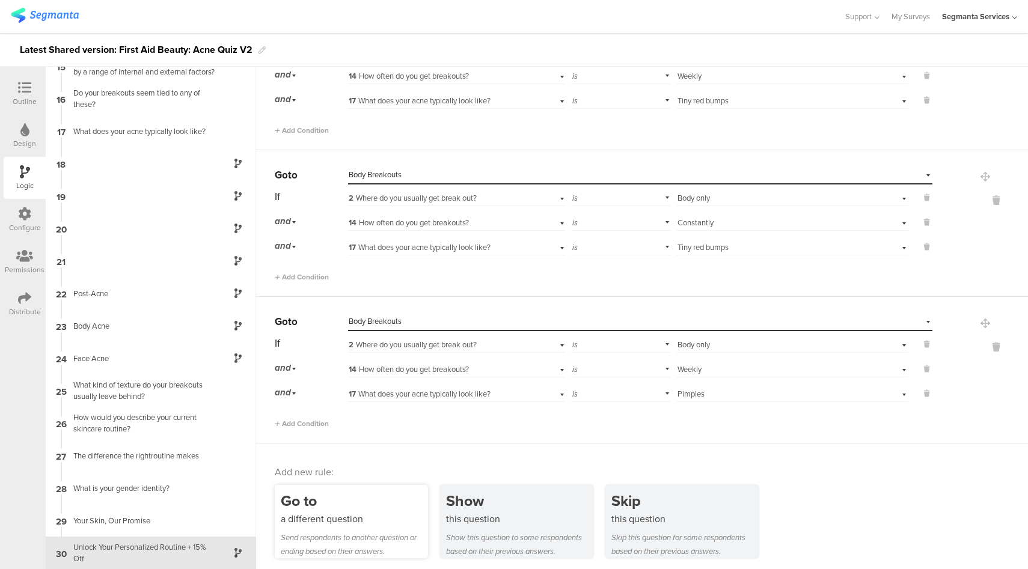
click at [368, 512] on div "a different question" at bounding box center [354, 519] width 147 height 14
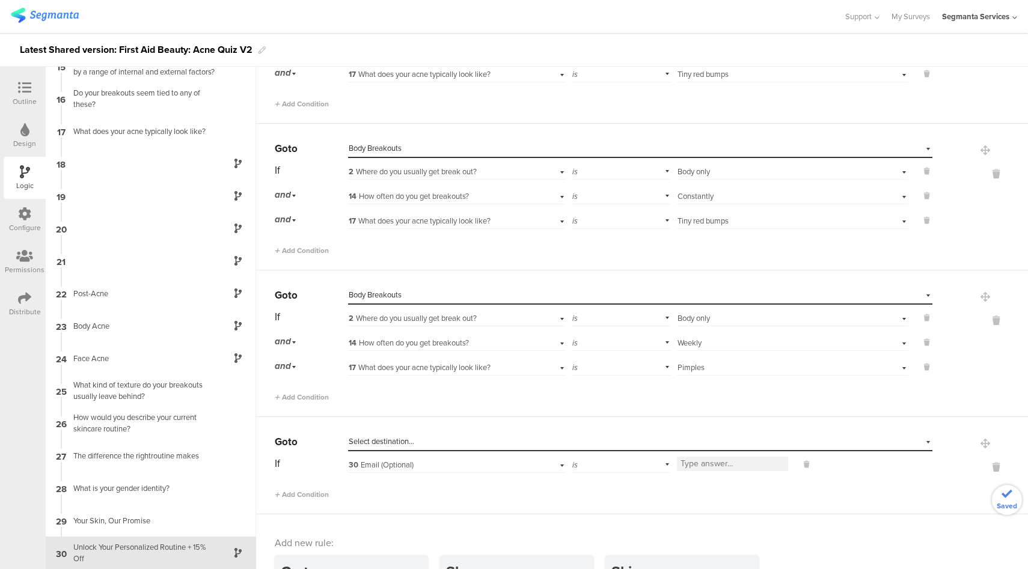
scroll to position [1965, 0]
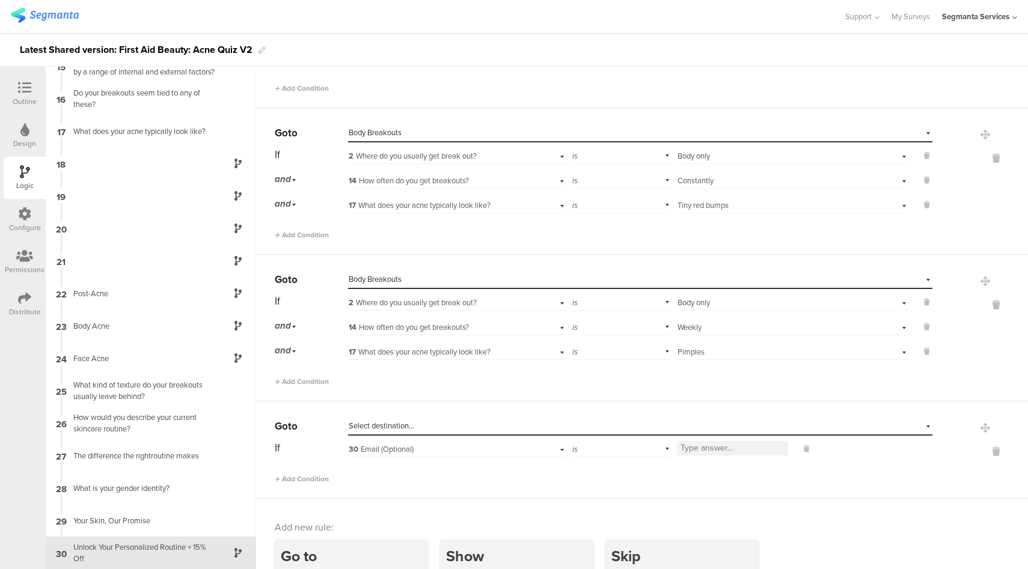
click at [459, 422] on div "Select destination..." at bounding box center [585, 426] width 472 height 11
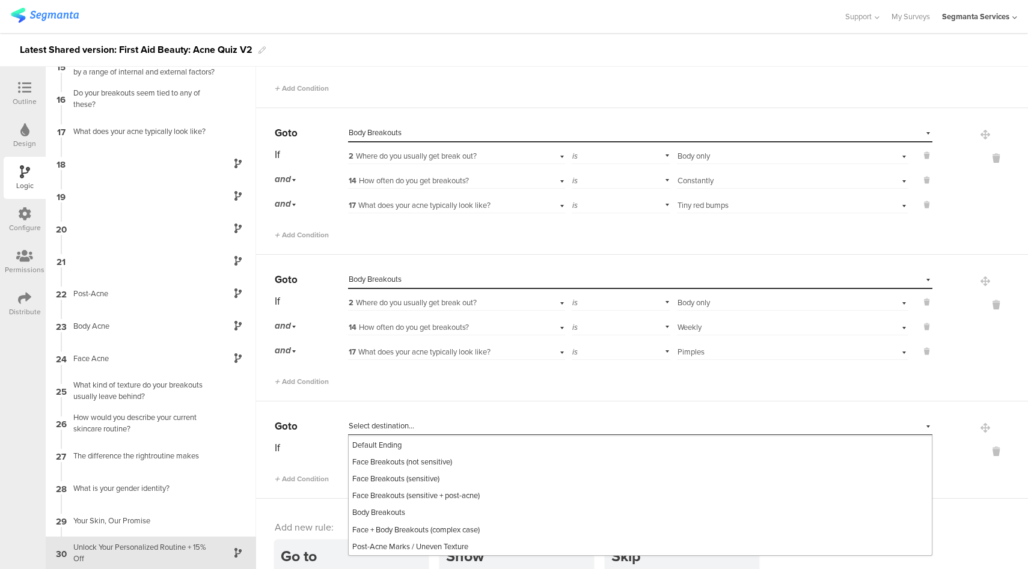
scroll to position [516, 0]
click at [421, 508] on div "Body Breakouts" at bounding box center [640, 512] width 583 height 17
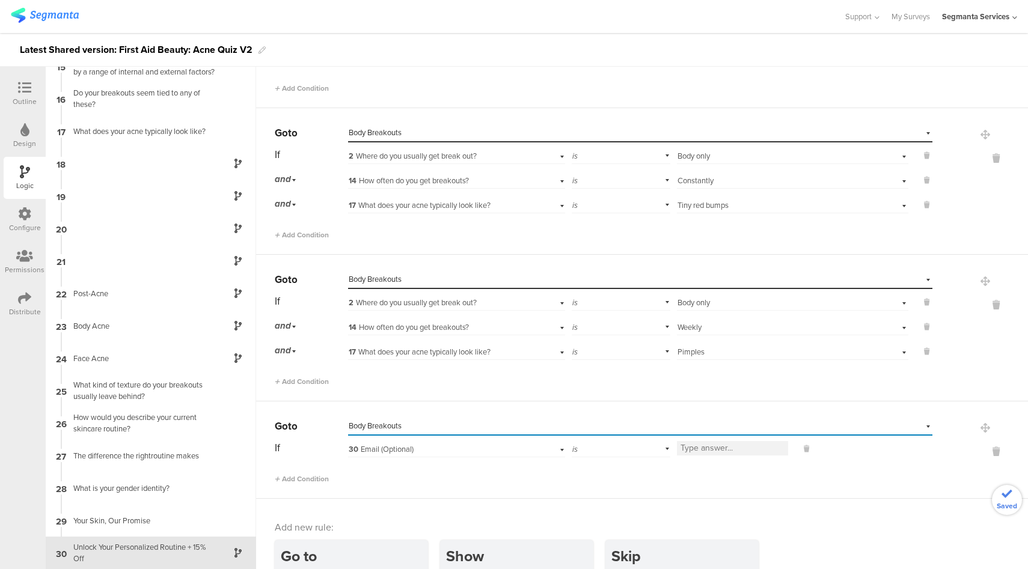
click at [432, 447] on div "30 Email (Optional)" at bounding box center [439, 449] width 181 height 11
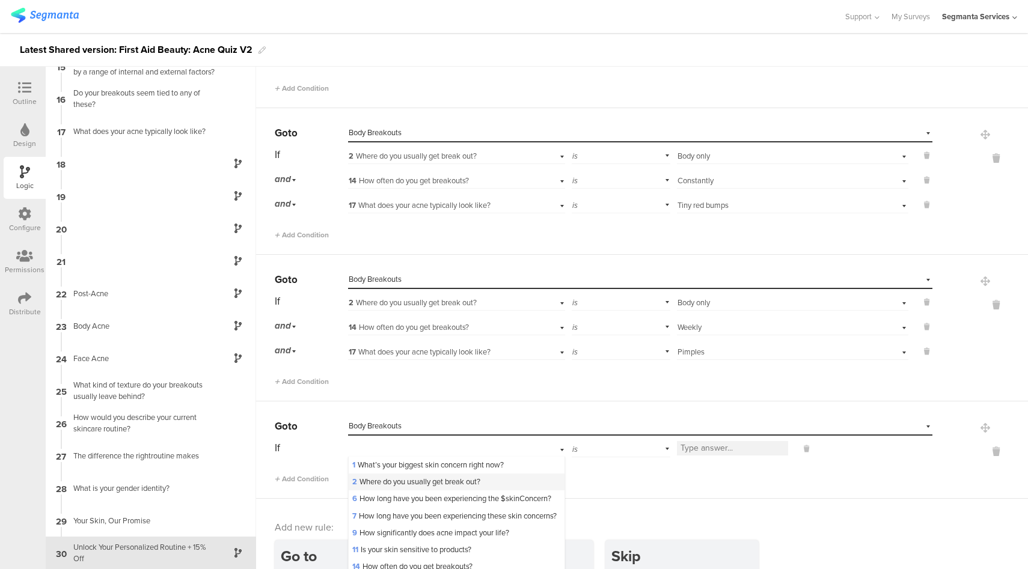
click at [387, 482] on span "2 Where do you usually get break out?" at bounding box center [416, 481] width 128 height 11
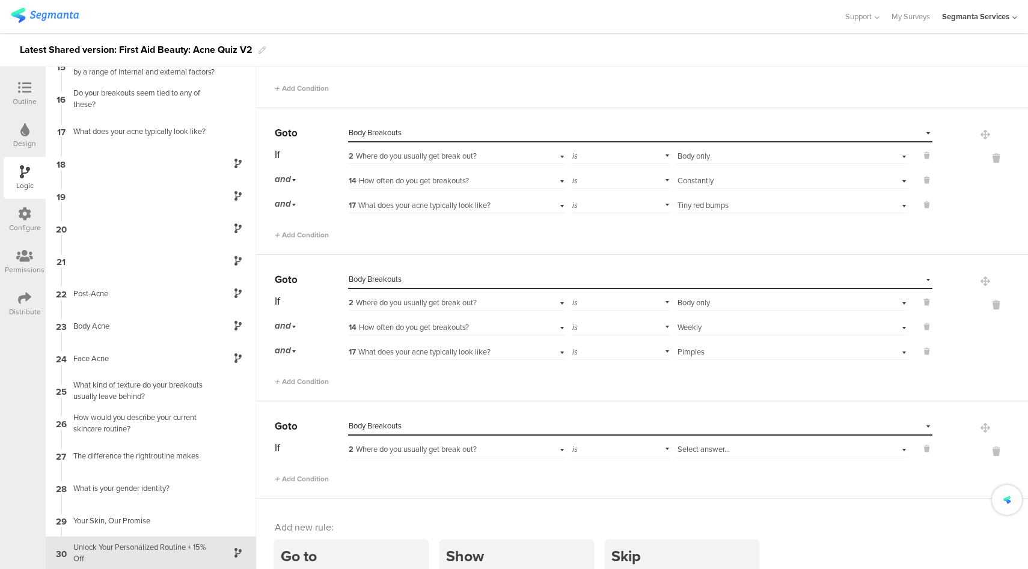
click at [718, 448] on span "Select answer..." at bounding box center [703, 449] width 52 height 11
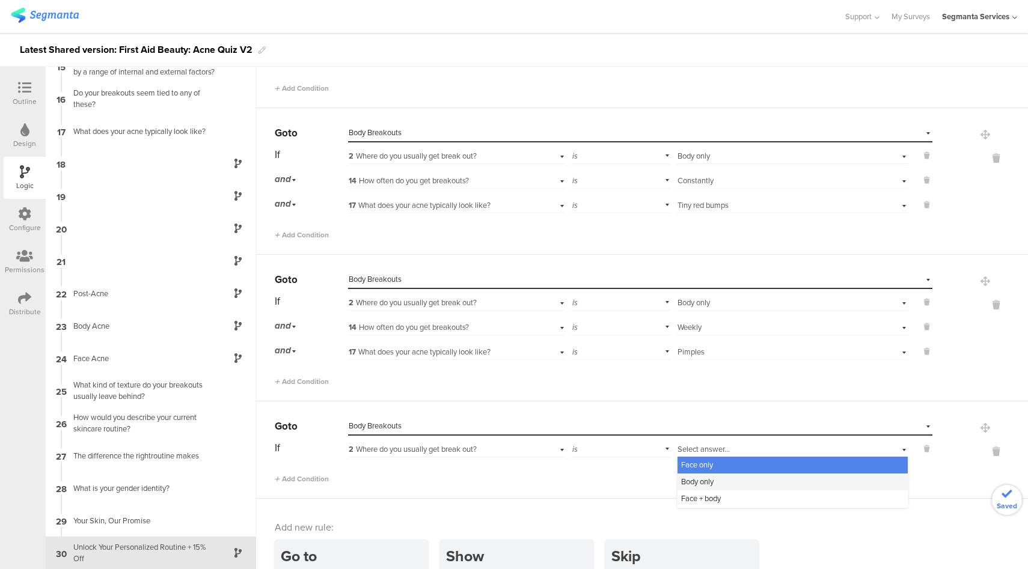
click at [695, 481] on span "Body only" at bounding box center [697, 481] width 32 height 11
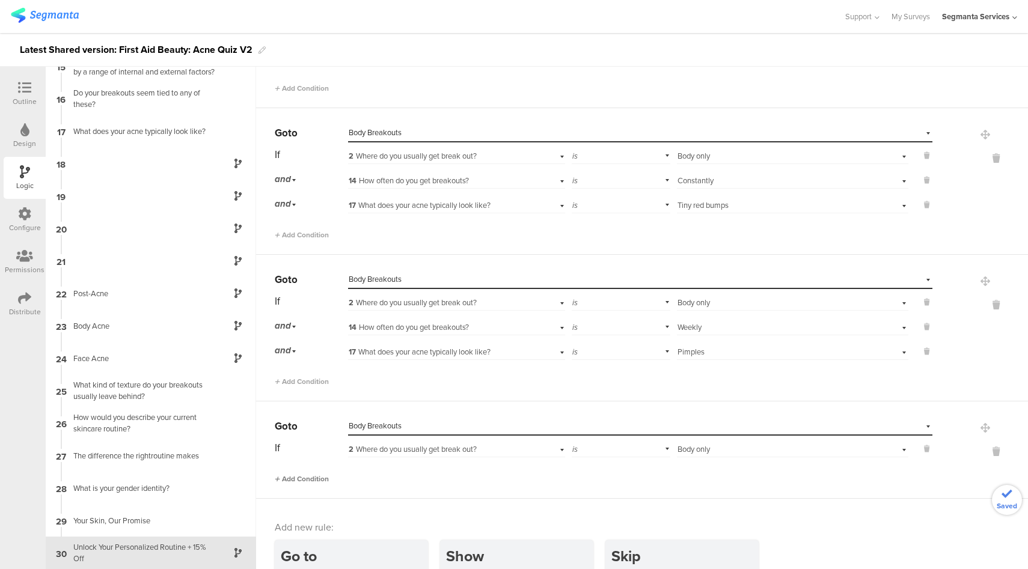
click at [317, 474] on span "Add Condition" at bounding box center [302, 479] width 54 height 11
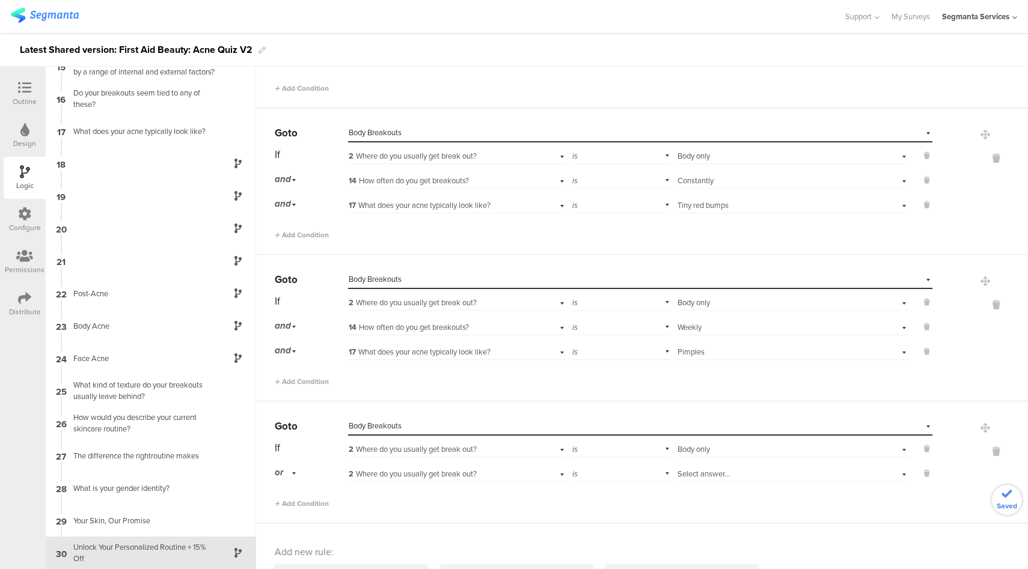
click at [276, 463] on div "or" at bounding box center [287, 472] width 25 height 19
click at [292, 498] on div "and" at bounding box center [310, 506] width 71 height 17
click at [460, 469] on span "2 Where do you usually get break out?" at bounding box center [413, 473] width 128 height 11
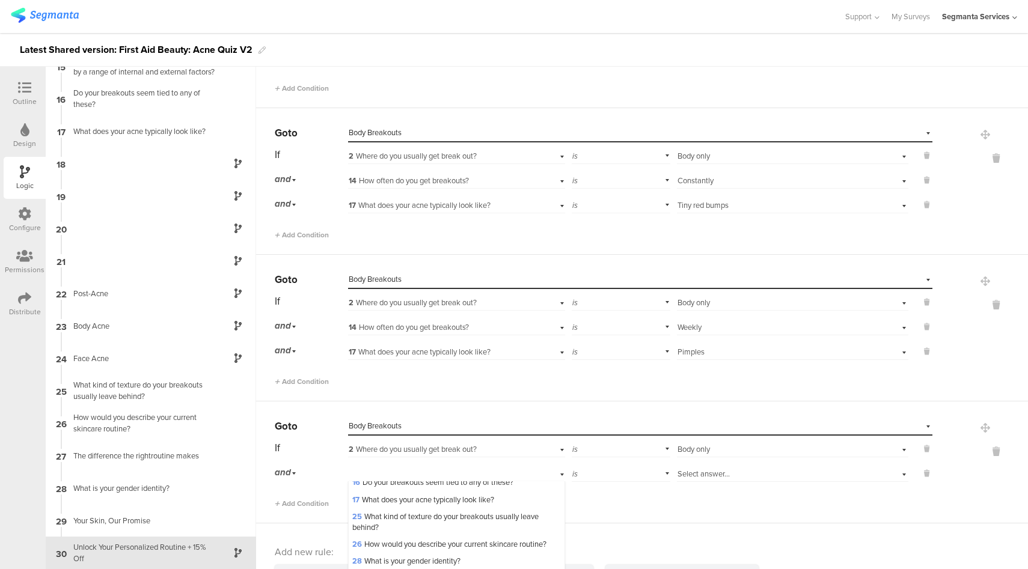
scroll to position [126, 0]
click at [424, 471] on span "14 How often do you get breakouts?" at bounding box center [412, 465] width 120 height 11
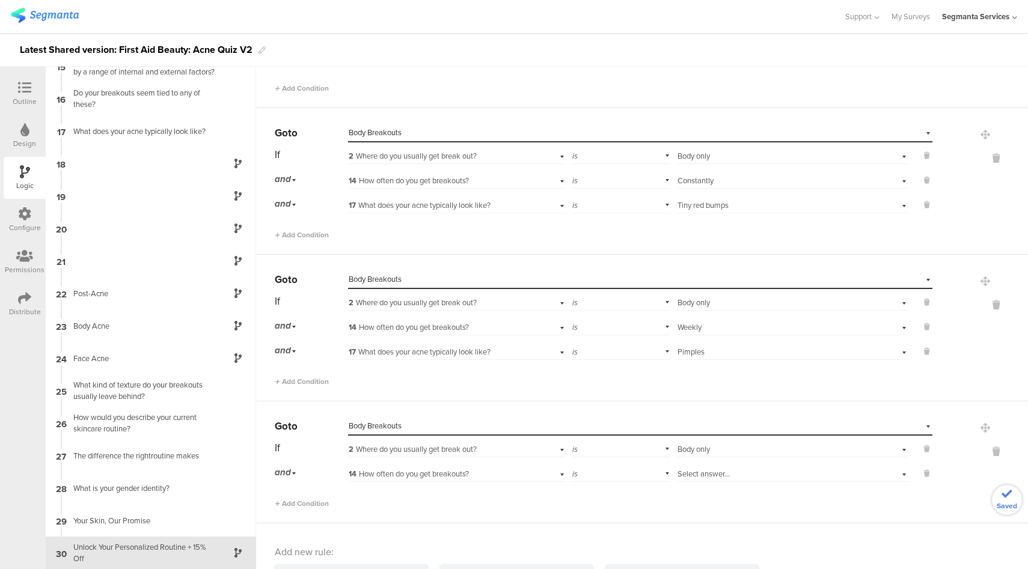
click at [722, 469] on div "Select answer..." at bounding box center [774, 474] width 194 height 11
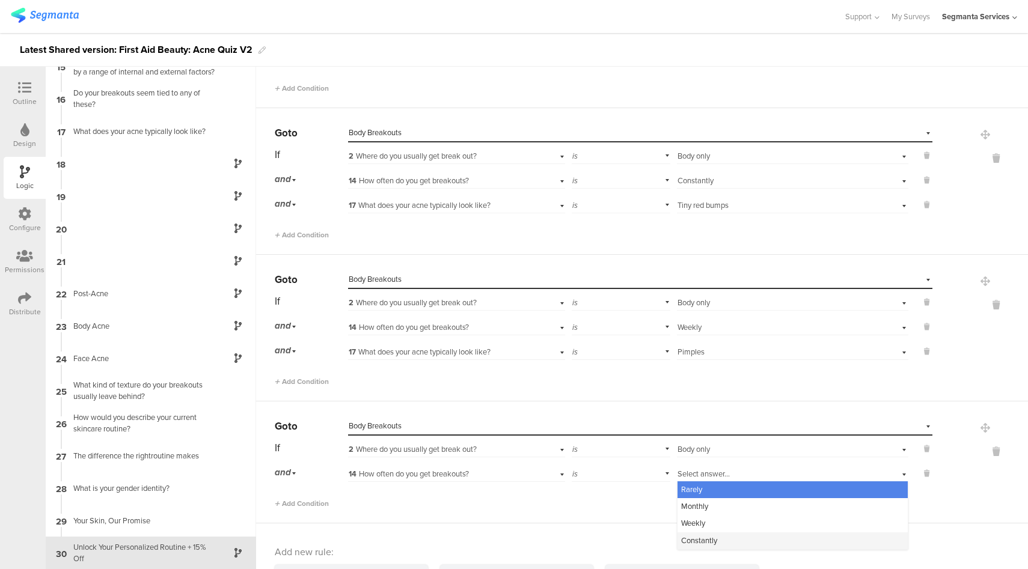
click at [698, 538] on span "Constantly" at bounding box center [699, 540] width 36 height 11
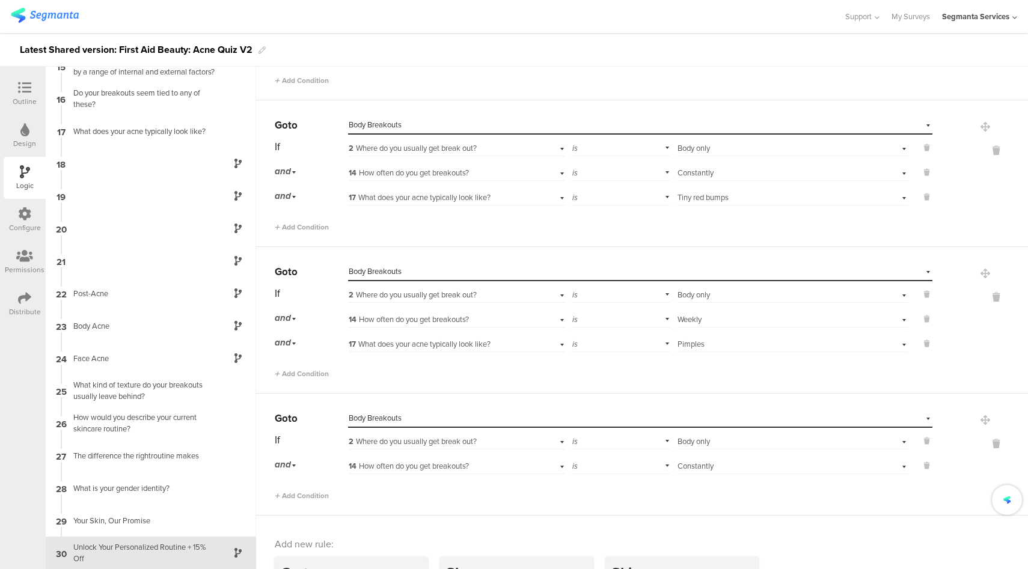
scroll to position [1983, 0]
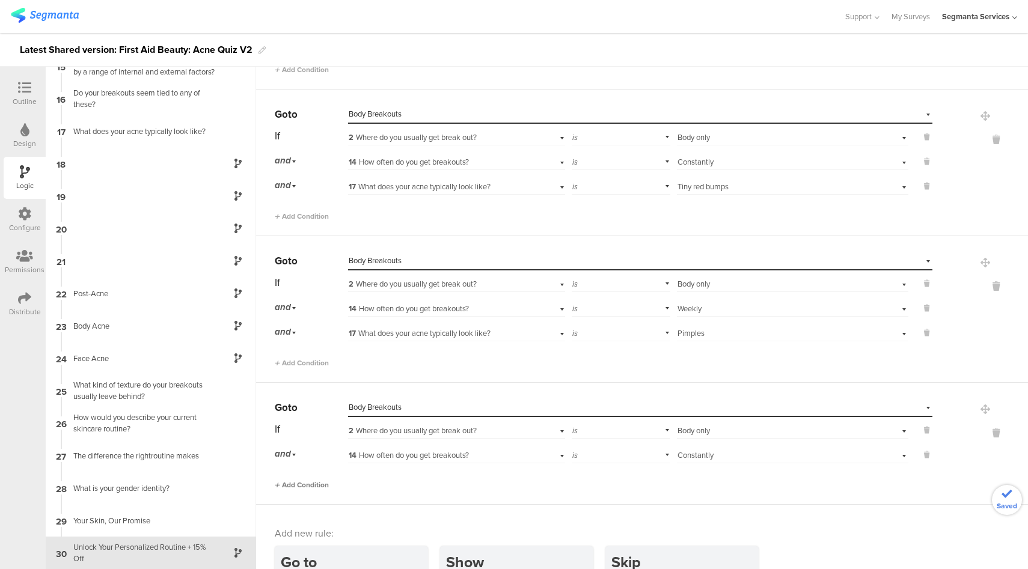
click at [313, 480] on span "Add Condition" at bounding box center [302, 485] width 54 height 11
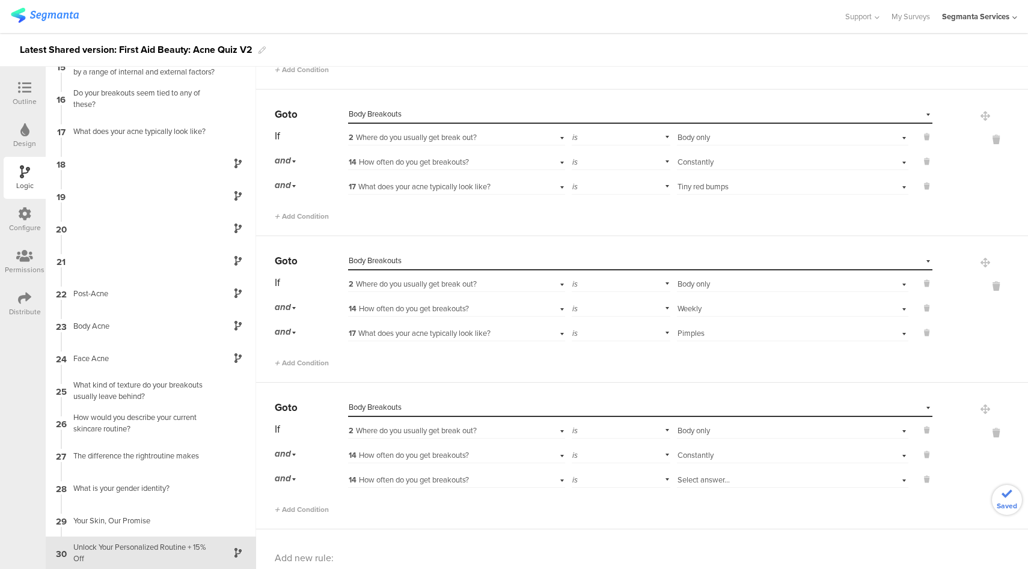
click at [460, 475] on span "14 How often do you get breakouts?" at bounding box center [409, 479] width 120 height 11
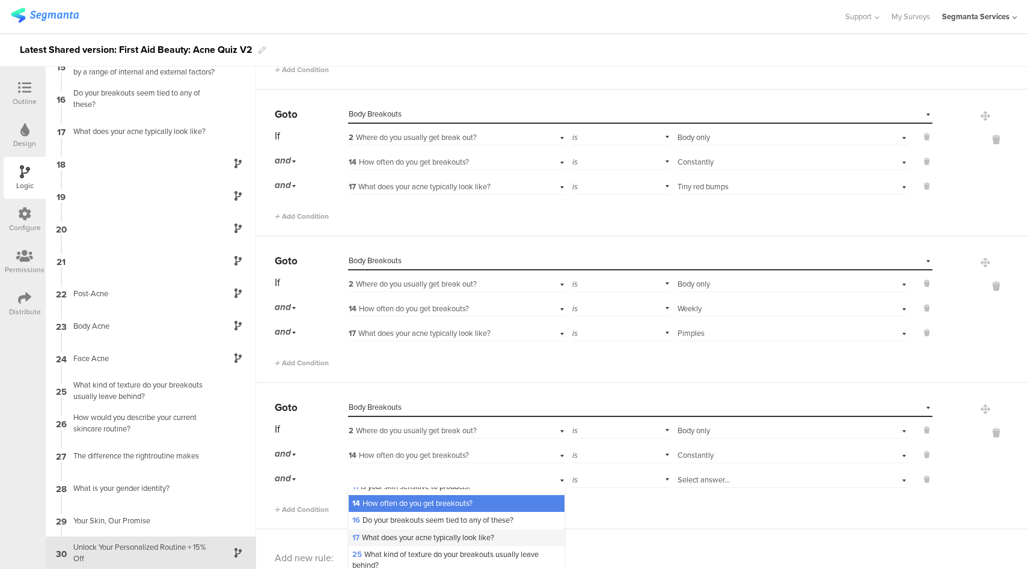
scroll to position [94, 0]
click at [407, 543] on span "17 What does your acne typically look like?" at bounding box center [423, 537] width 142 height 11
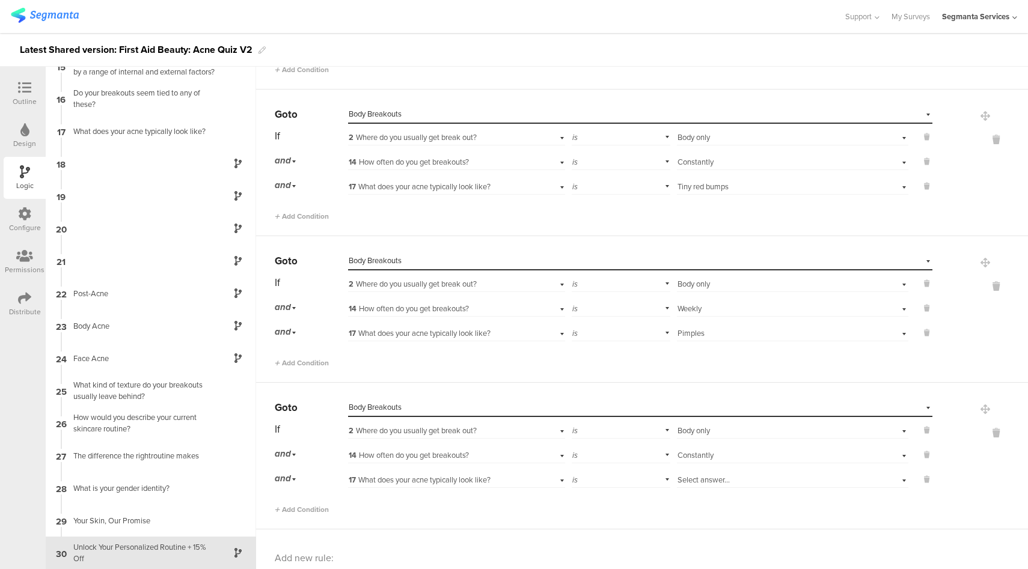
click at [708, 480] on span "Select answer..." at bounding box center [703, 479] width 52 height 11
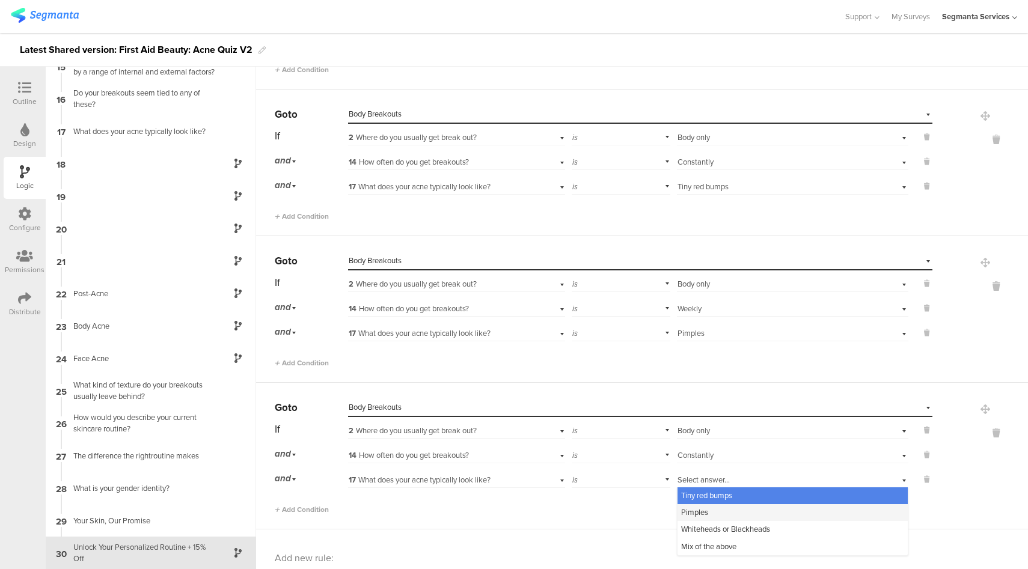
click at [720, 507] on div "Pimples" at bounding box center [792, 512] width 230 height 17
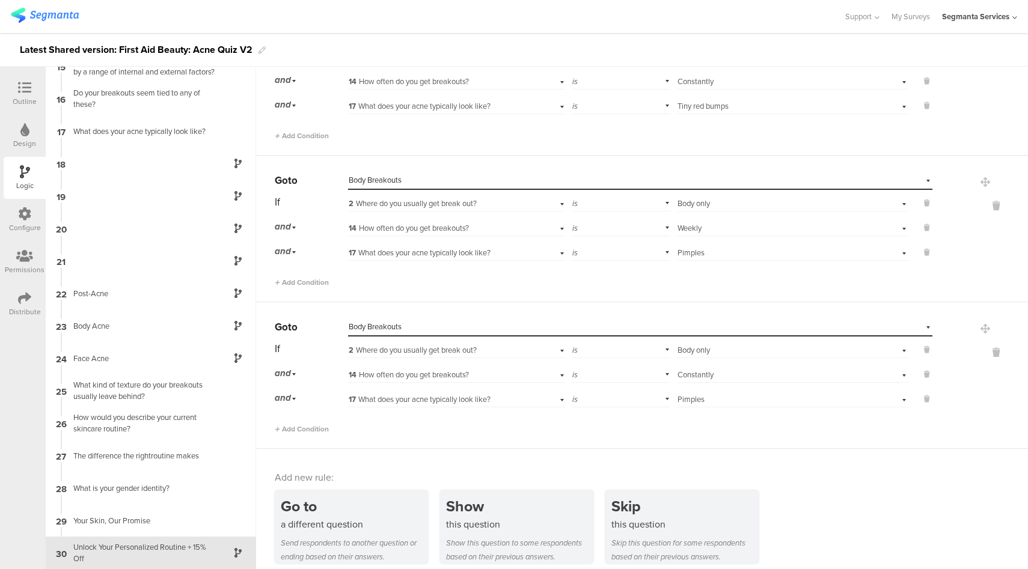
scroll to position [2069, 0]
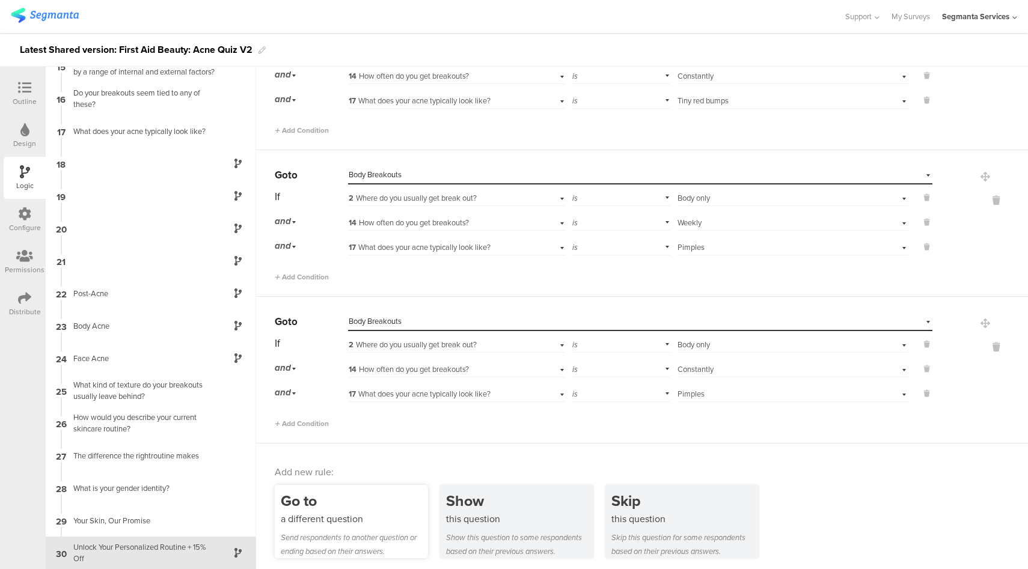
click at [370, 512] on div "a different question" at bounding box center [354, 519] width 147 height 14
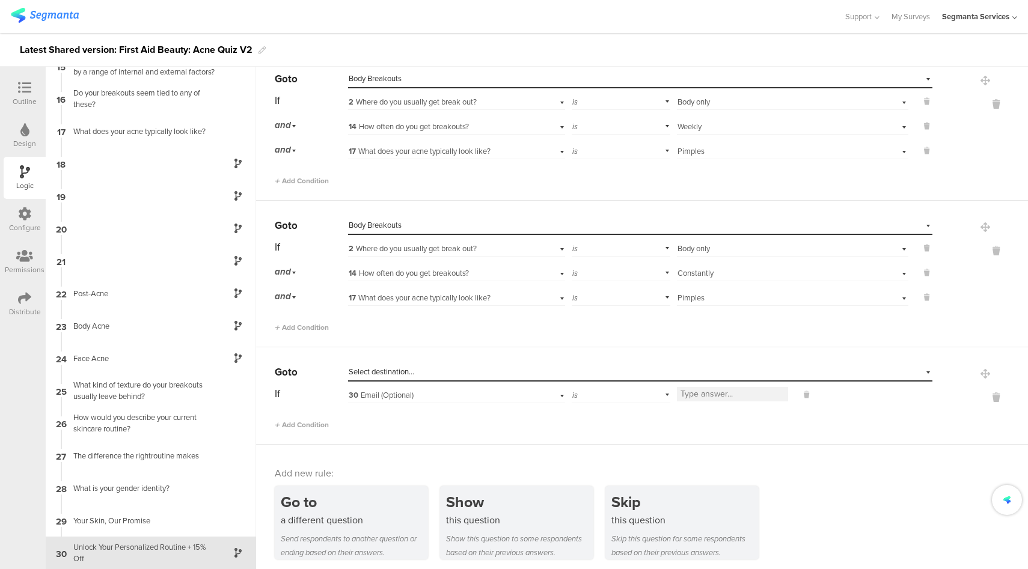
scroll to position [2166, 0]
click at [410, 371] on span "Select destination..." at bounding box center [382, 370] width 66 height 11
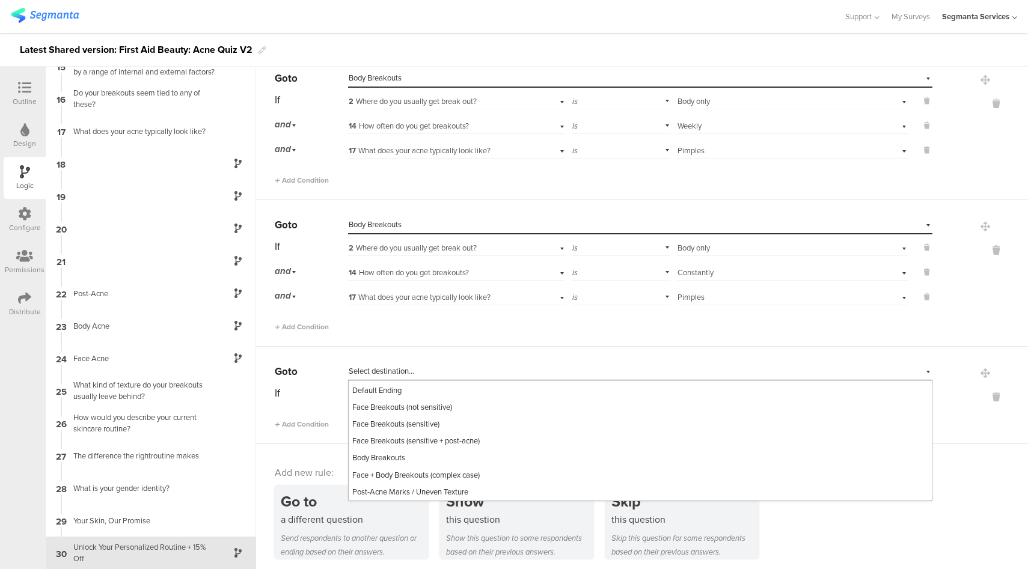
scroll to position [516, 0]
click at [427, 474] on span "Face + Body Breakouts (complex case)" at bounding box center [415, 474] width 127 height 11
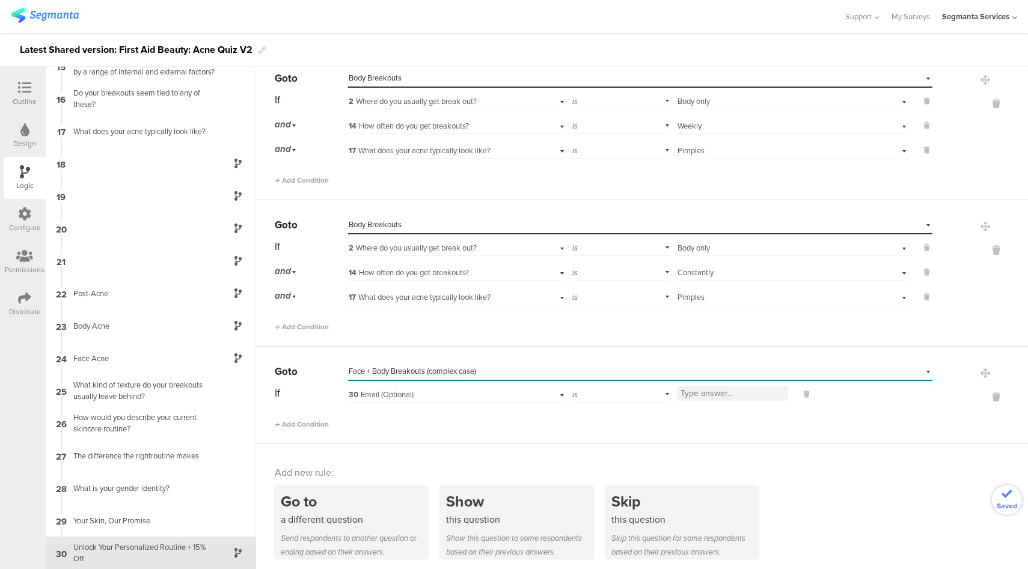
click at [388, 394] on span "30 Email (Optional)" at bounding box center [381, 394] width 65 height 11
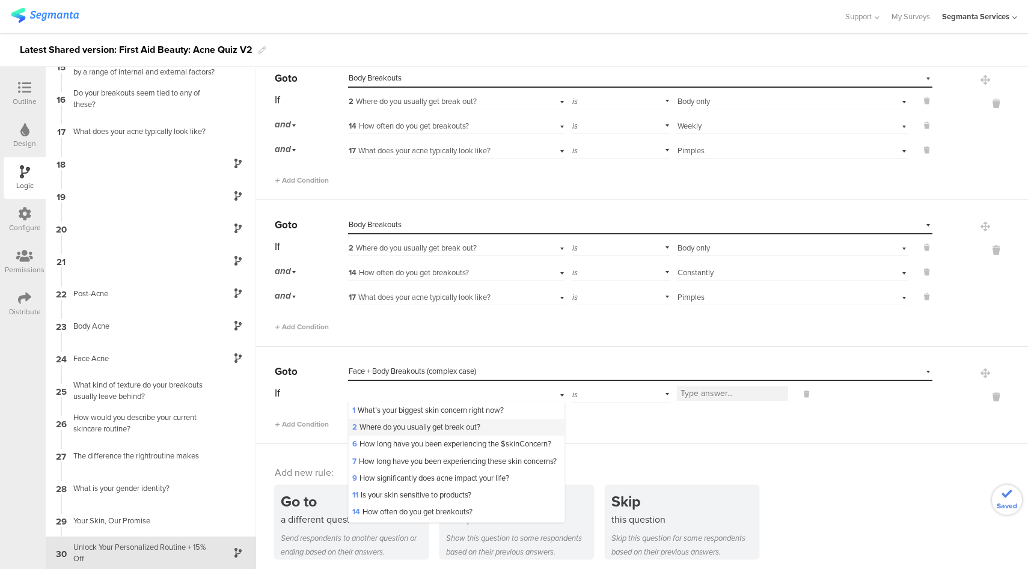
click at [398, 424] on span "2 Where do you usually get break out?" at bounding box center [416, 426] width 128 height 11
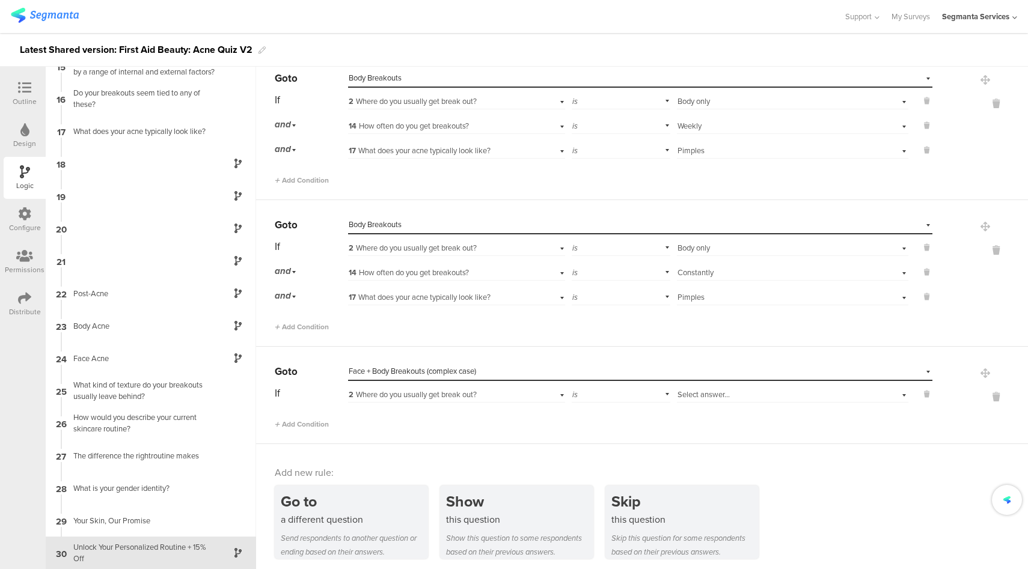
click at [743, 389] on div "Select answer..." at bounding box center [774, 394] width 194 height 11
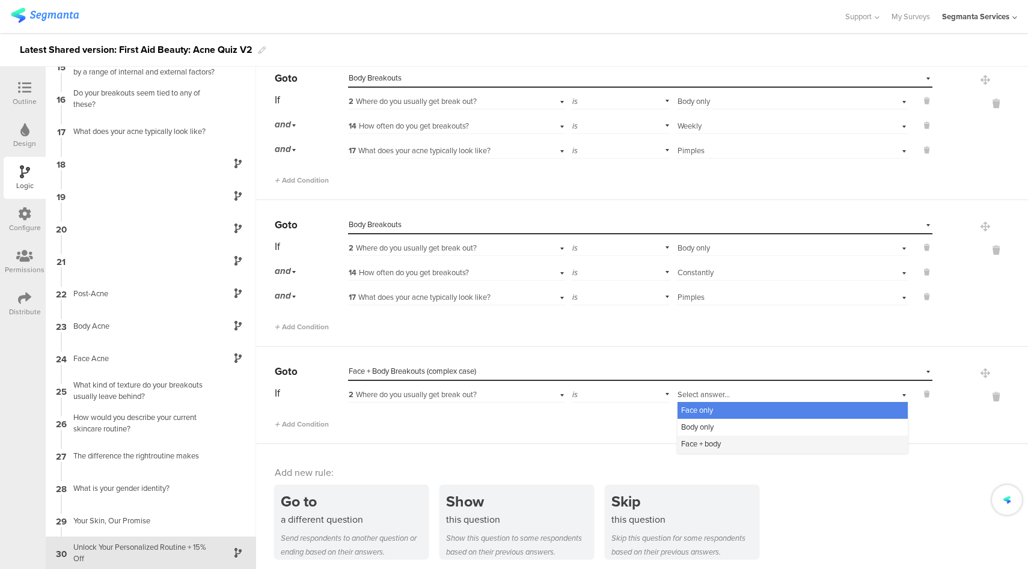
click at [718, 441] on div "Face + body" at bounding box center [792, 444] width 230 height 17
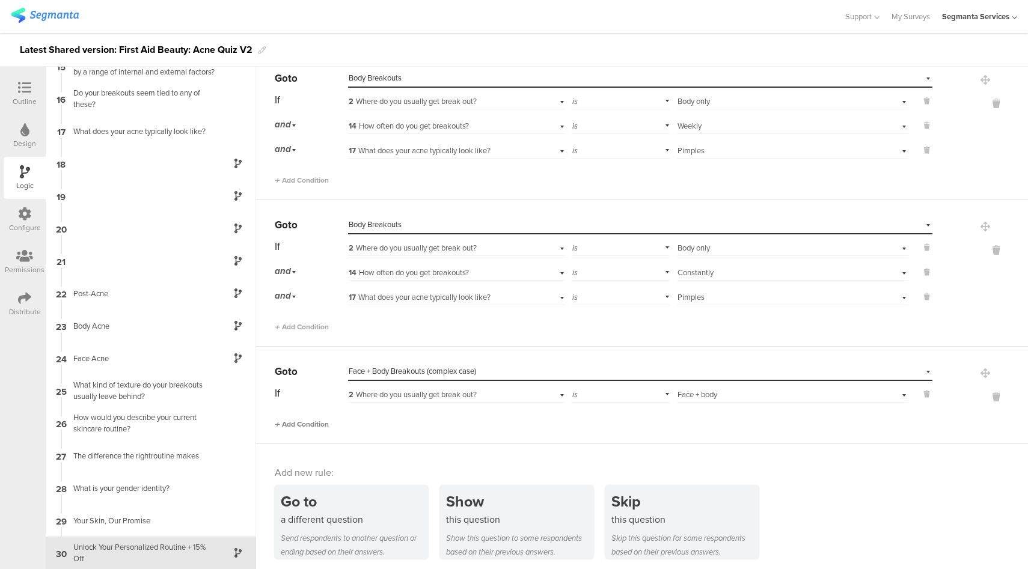
click at [319, 420] on span "Add Condition" at bounding box center [302, 424] width 54 height 11
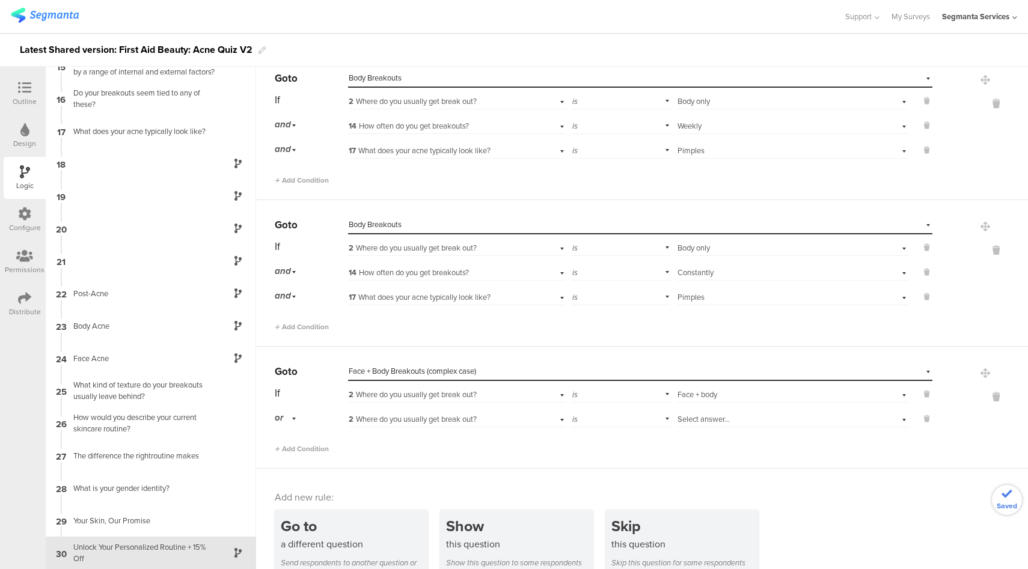
click at [287, 415] on div "or" at bounding box center [287, 418] width 25 height 19
click at [296, 448] on div "and" at bounding box center [310, 452] width 71 height 17
click at [436, 413] on span "2 Where do you usually get break out?" at bounding box center [413, 418] width 128 height 11
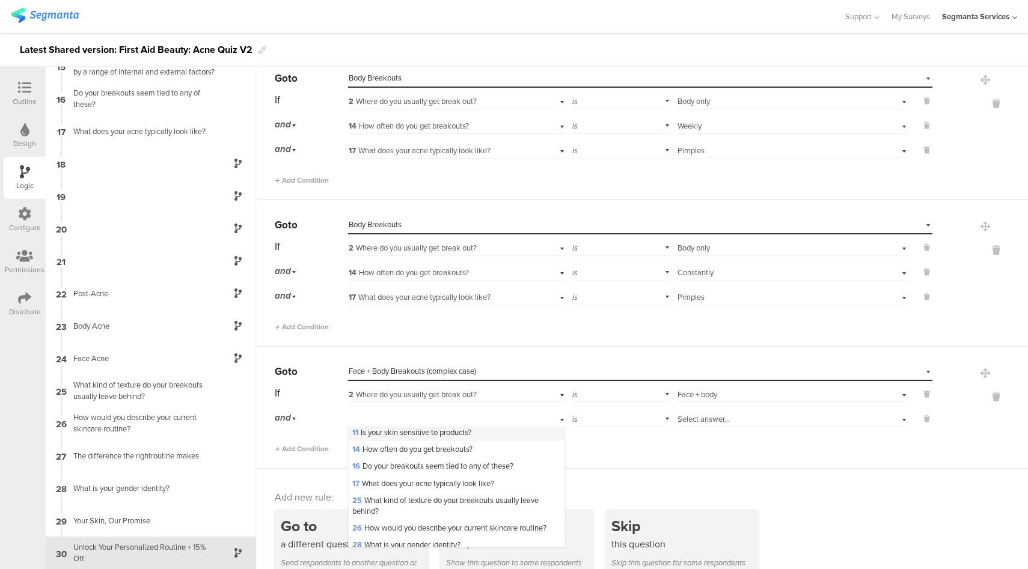
scroll to position [76, 0]
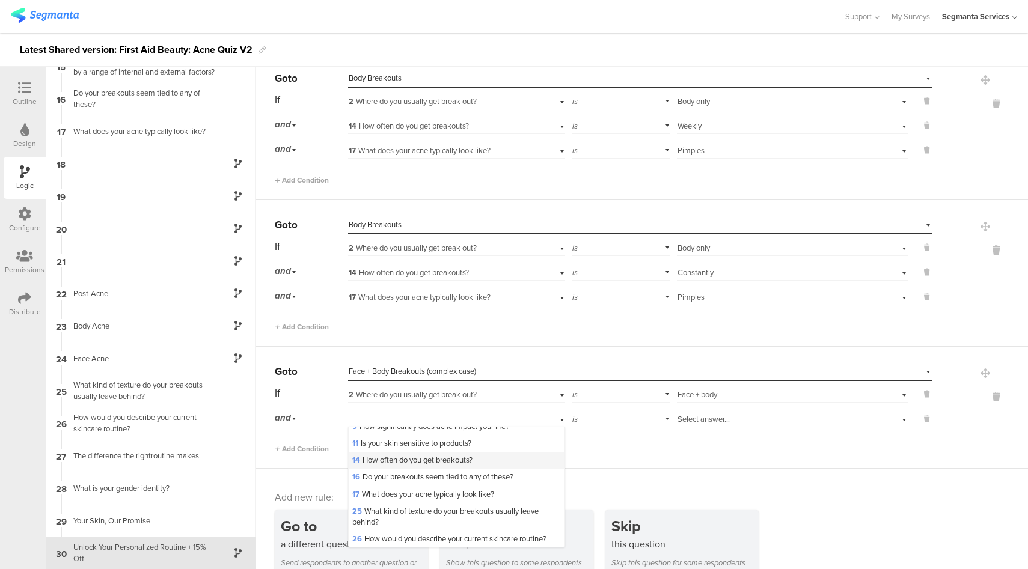
click at [422, 466] on span "14 How often do you get breakouts?" at bounding box center [412, 459] width 120 height 11
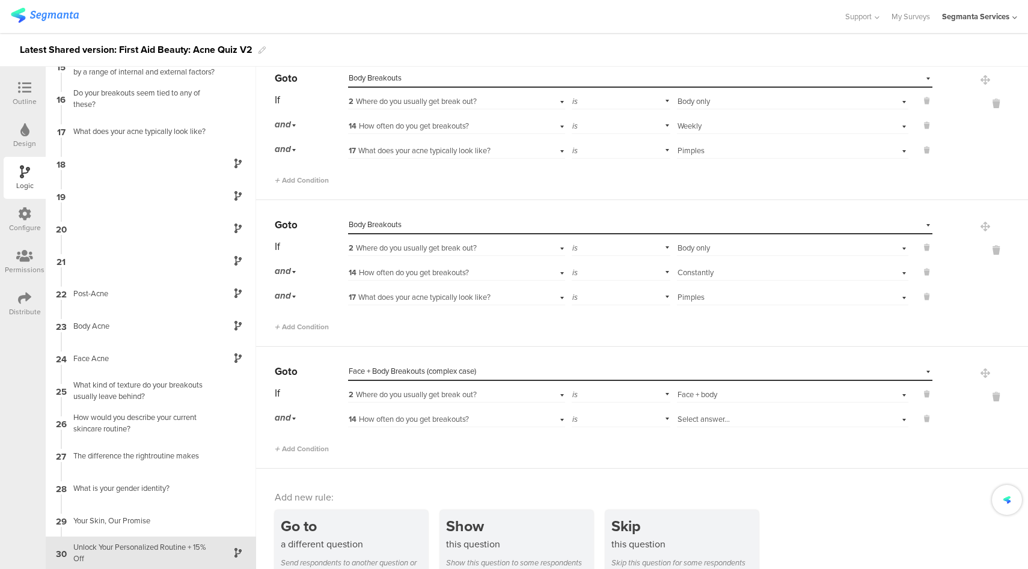
click at [730, 414] on div "Select answer..." at bounding box center [774, 419] width 194 height 11
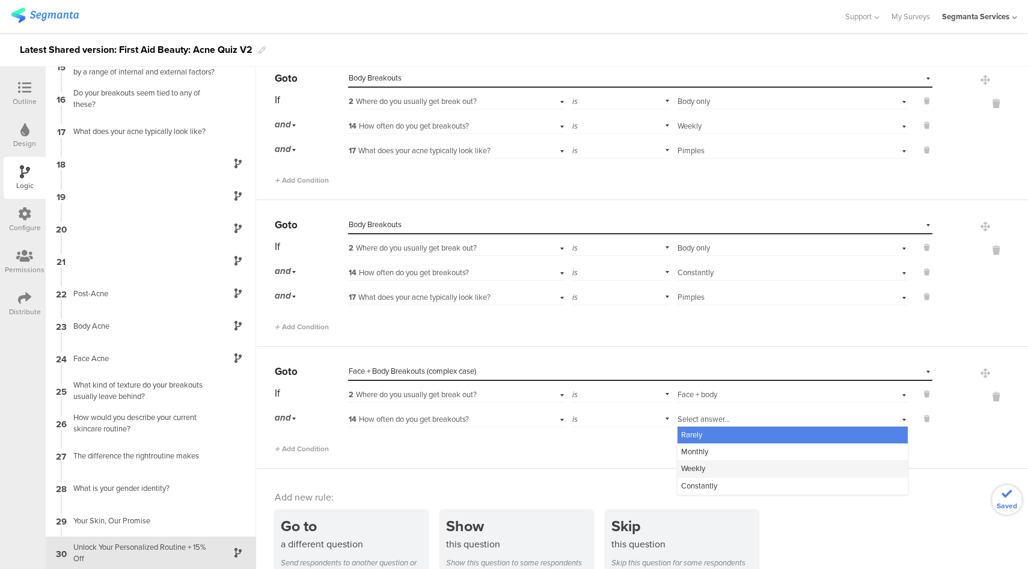
click at [697, 460] on div "Weekly" at bounding box center [792, 468] width 230 height 17
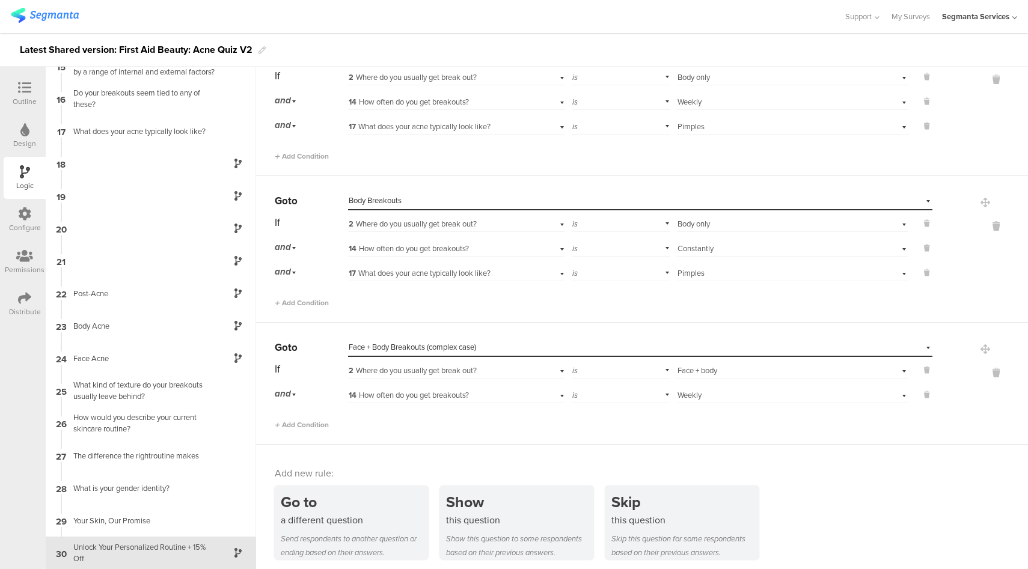
scroll to position [2191, 0]
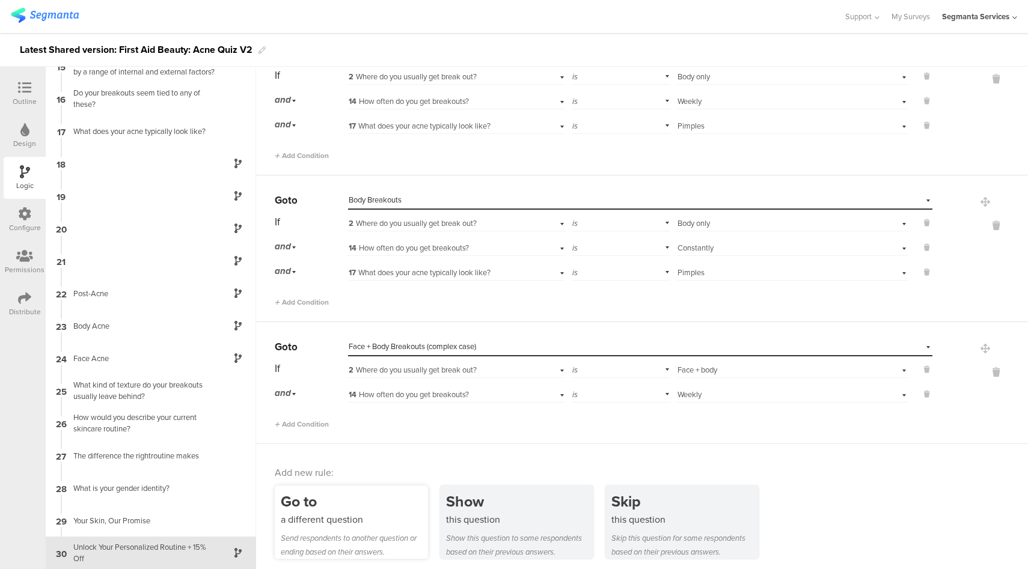
click at [362, 525] on div "Go to a different question Send respondents to another question or ending based…" at bounding box center [351, 522] width 153 height 73
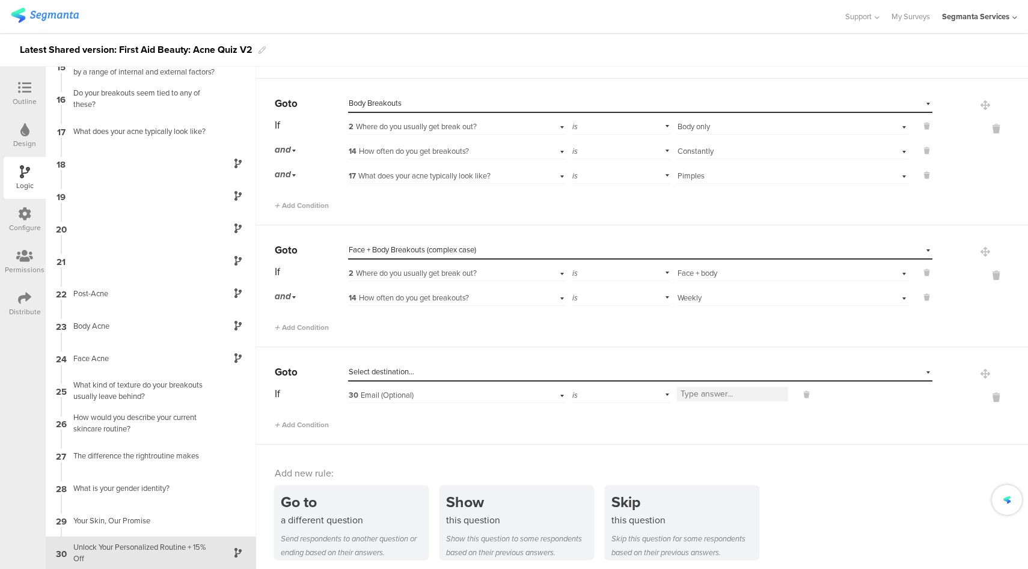
scroll to position [2288, 0]
click at [435, 366] on div "Select destination..." at bounding box center [585, 371] width 472 height 11
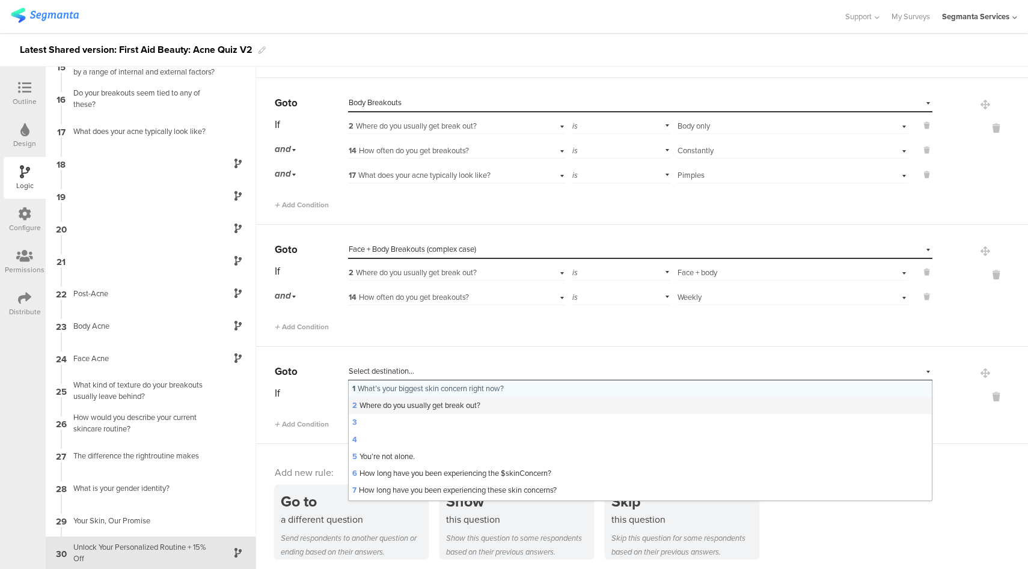
click at [441, 400] on span "2 Where do you usually get break out?" at bounding box center [416, 405] width 128 height 11
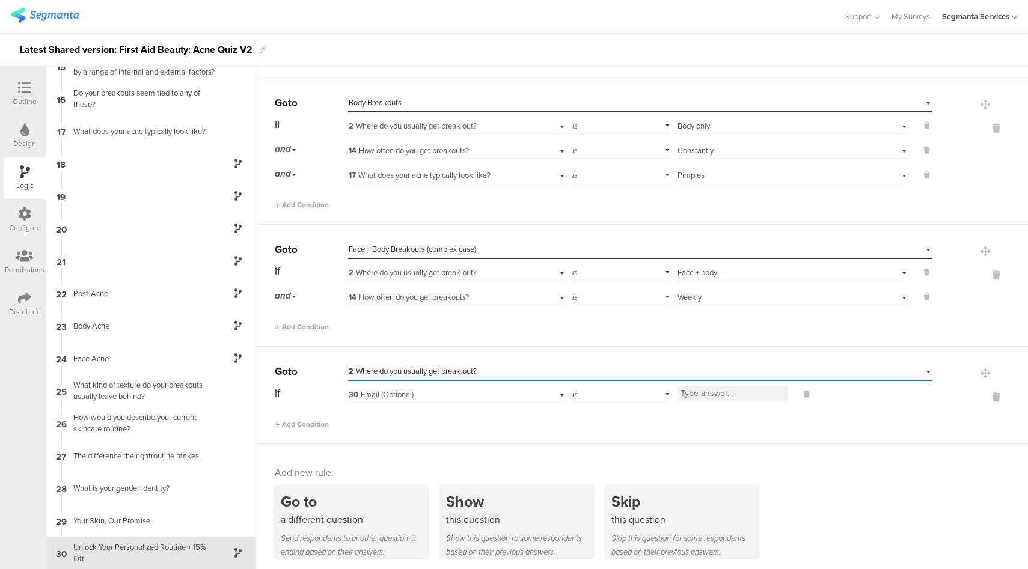
click at [522, 386] on div "30 Email (Optional)" at bounding box center [456, 393] width 217 height 19
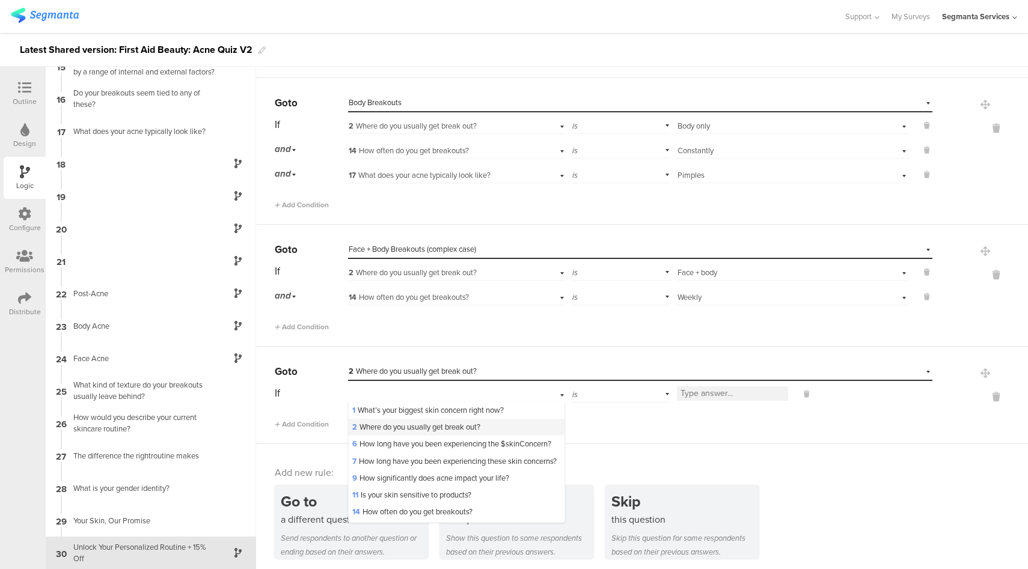
click at [418, 428] on span "2 Where do you usually get break out?" at bounding box center [416, 426] width 128 height 11
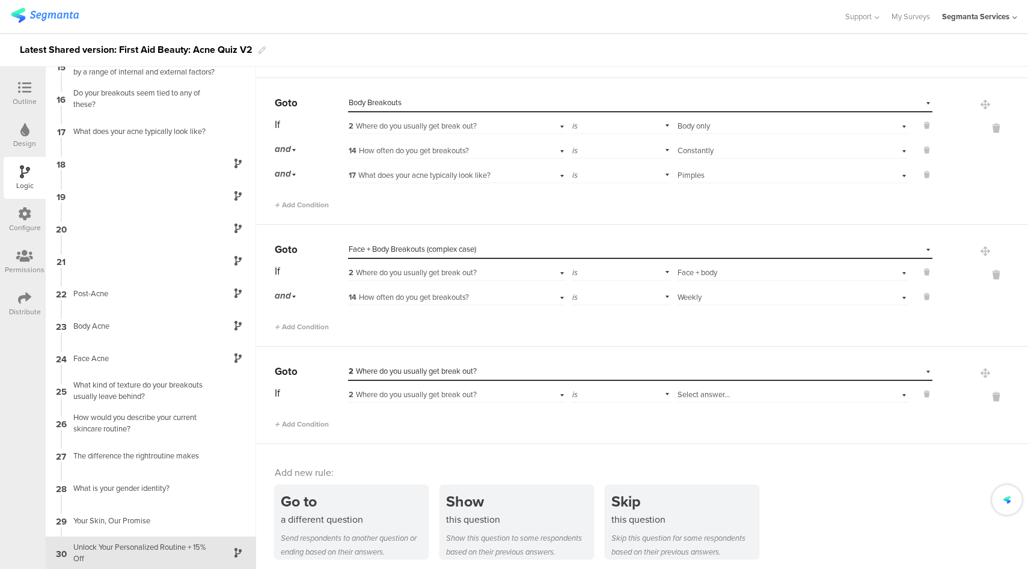
click at [733, 392] on div "Select answer..." at bounding box center [774, 394] width 194 height 11
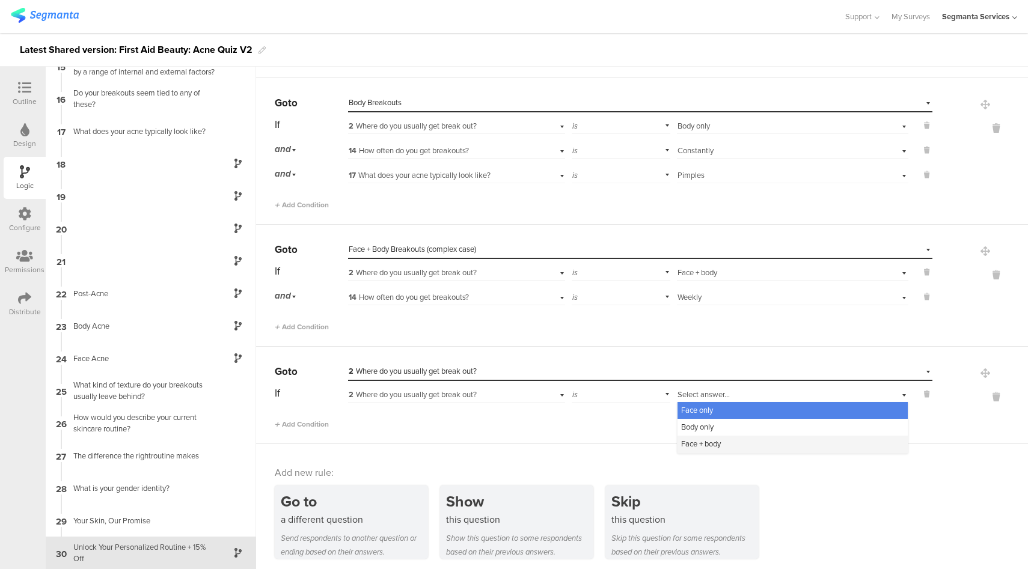
click at [711, 438] on span "Face + body" at bounding box center [701, 443] width 40 height 11
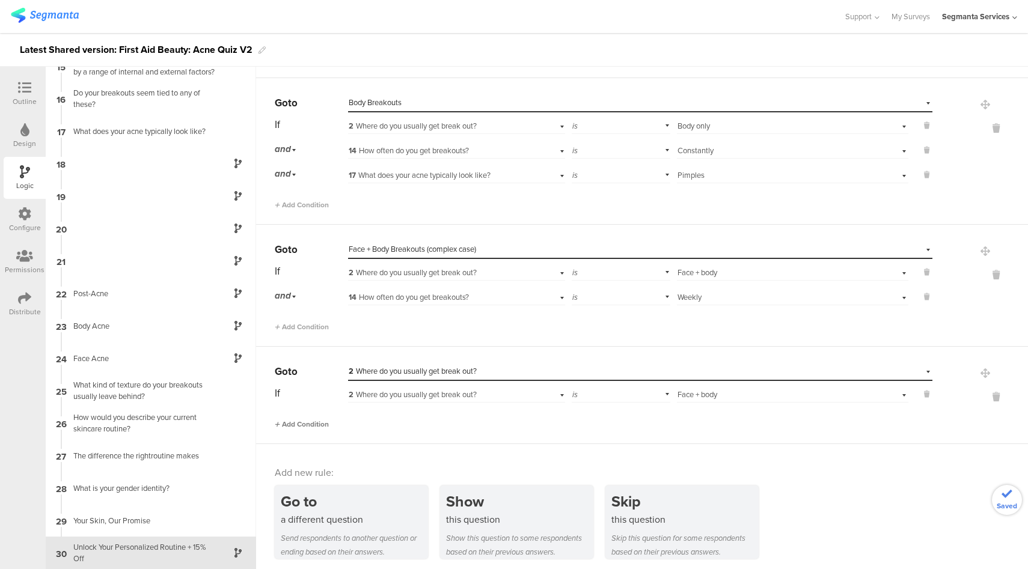
click at [303, 423] on span "Add Condition" at bounding box center [302, 424] width 54 height 11
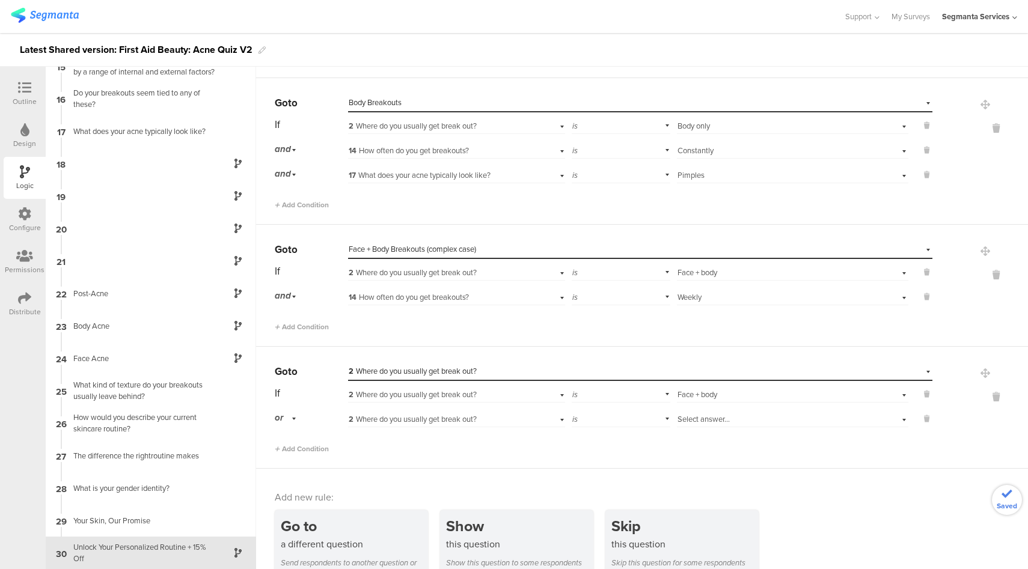
click at [281, 415] on span "or" at bounding box center [279, 417] width 8 height 13
click at [298, 450] on div "and" at bounding box center [310, 452] width 71 height 17
click at [473, 418] on span "2 Where do you usually get break out?" at bounding box center [413, 418] width 128 height 11
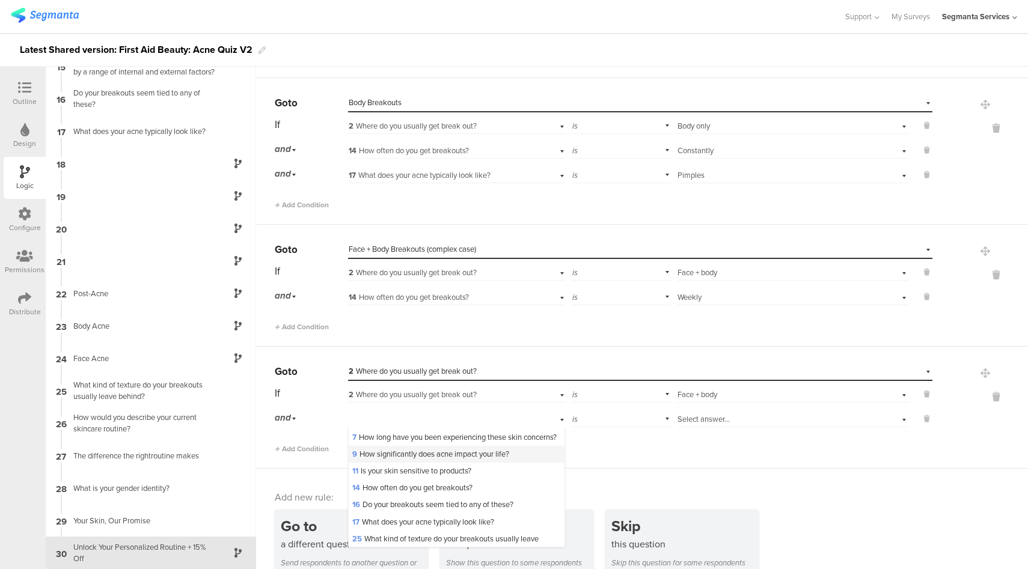
scroll to position [73, 0]
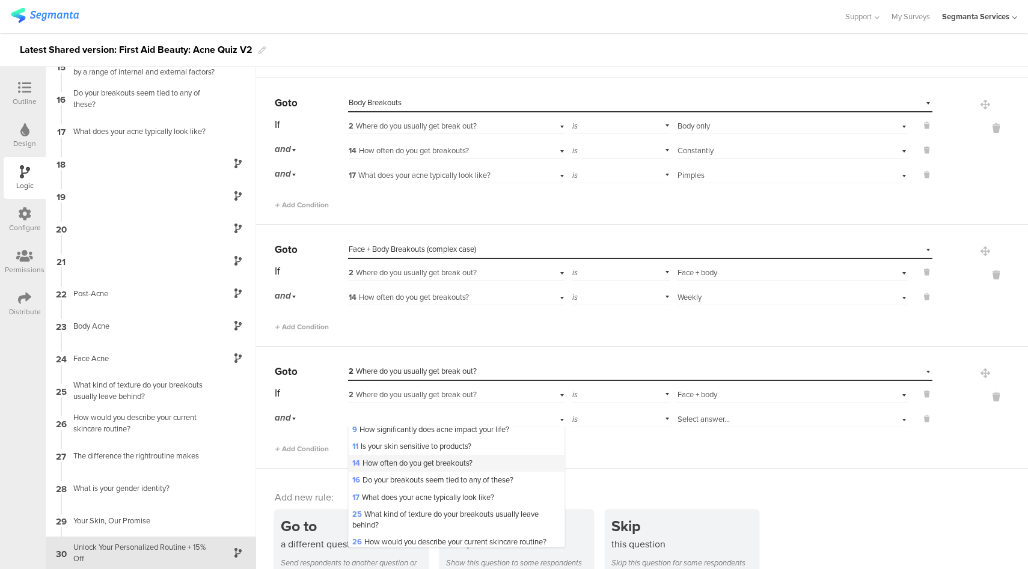
click at [426, 472] on div "14 How often do you get breakouts?" at bounding box center [457, 463] width 216 height 17
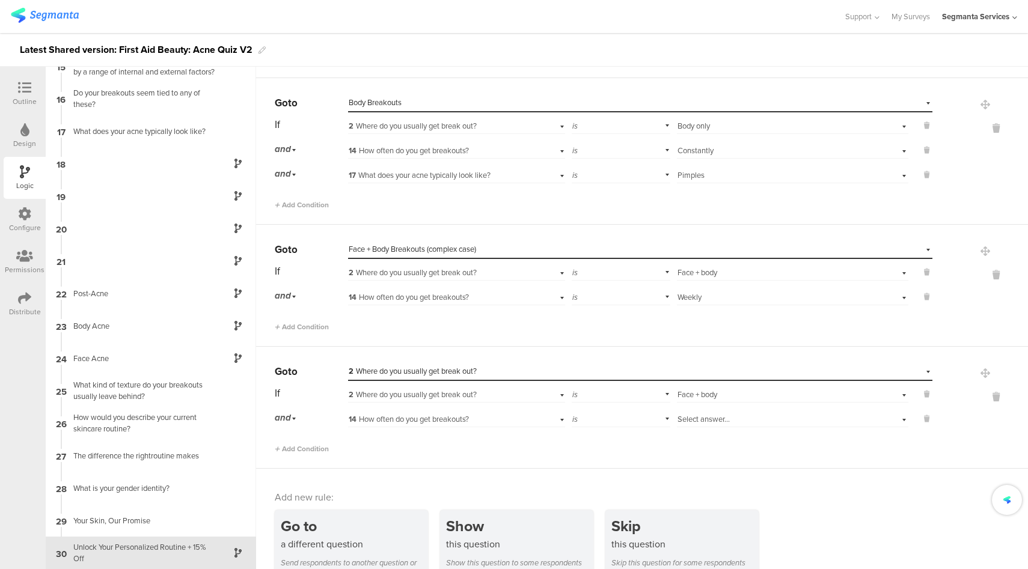
click at [699, 416] on span "Select answer..." at bounding box center [703, 418] width 52 height 11
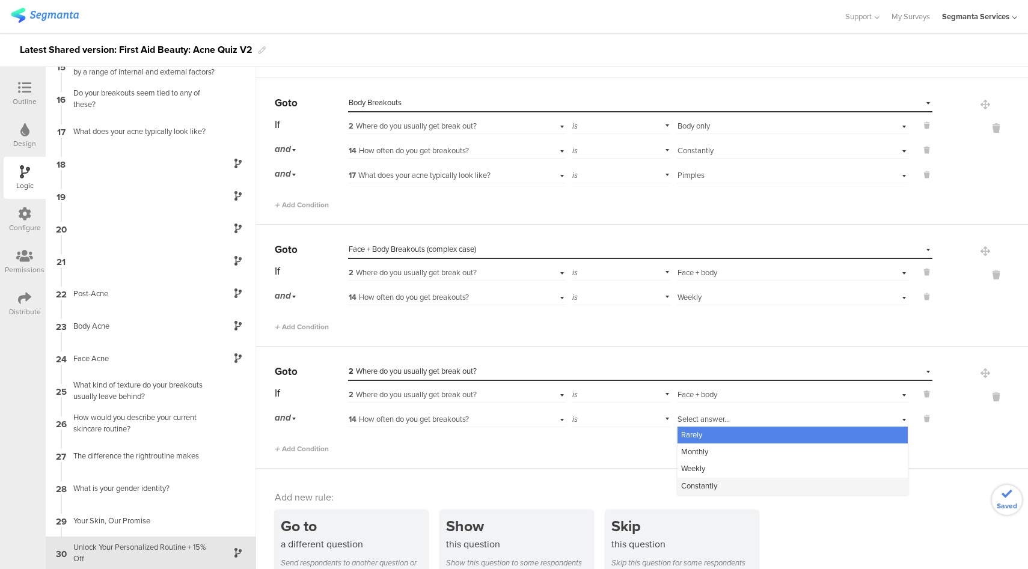
click at [703, 483] on span "Constantly" at bounding box center [699, 485] width 36 height 11
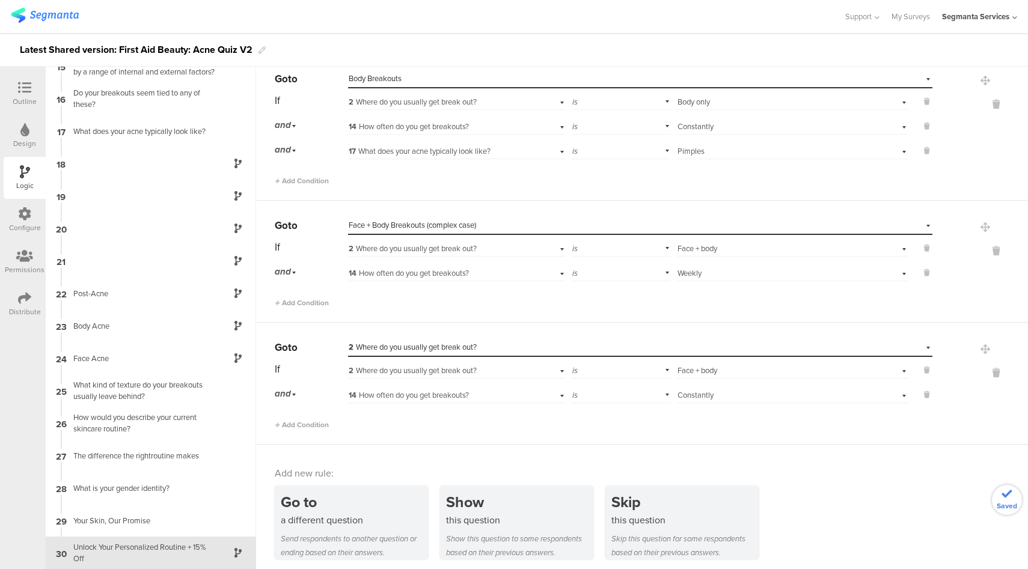
scroll to position [2313, 0]
click at [490, 341] on div "Select destination... 2 Where do you usually get break out?" at bounding box center [633, 346] width 568 height 11
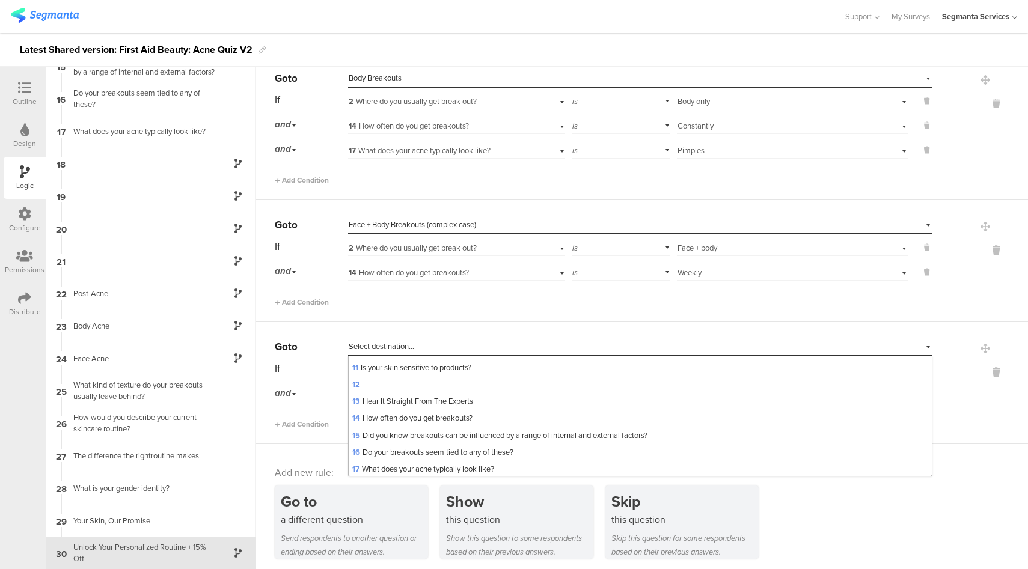
scroll to position [516, 0]
click at [436, 447] on span "Face + Body Breakouts (complex case)" at bounding box center [415, 450] width 127 height 11
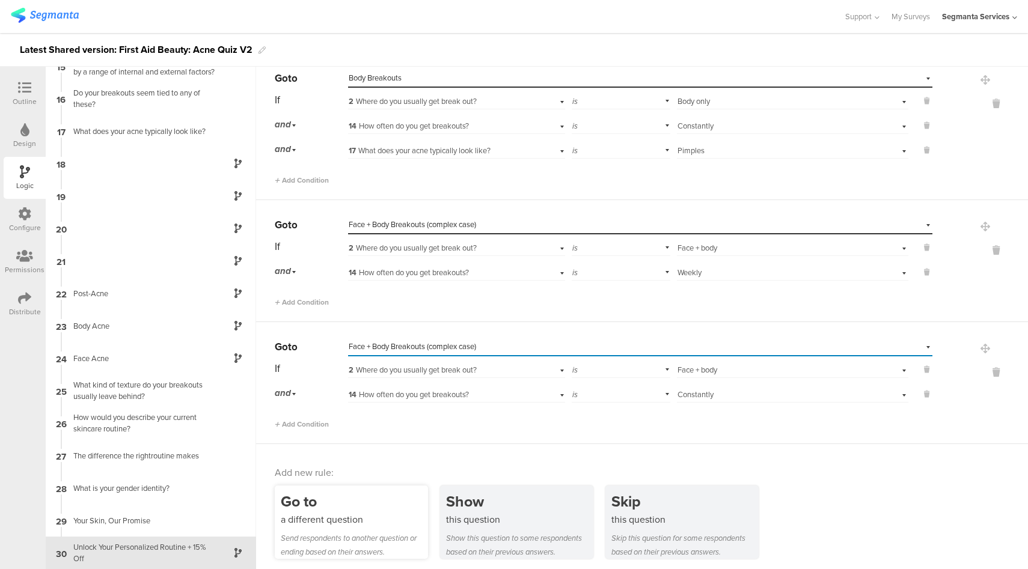
click at [358, 513] on div "a different question" at bounding box center [354, 520] width 147 height 14
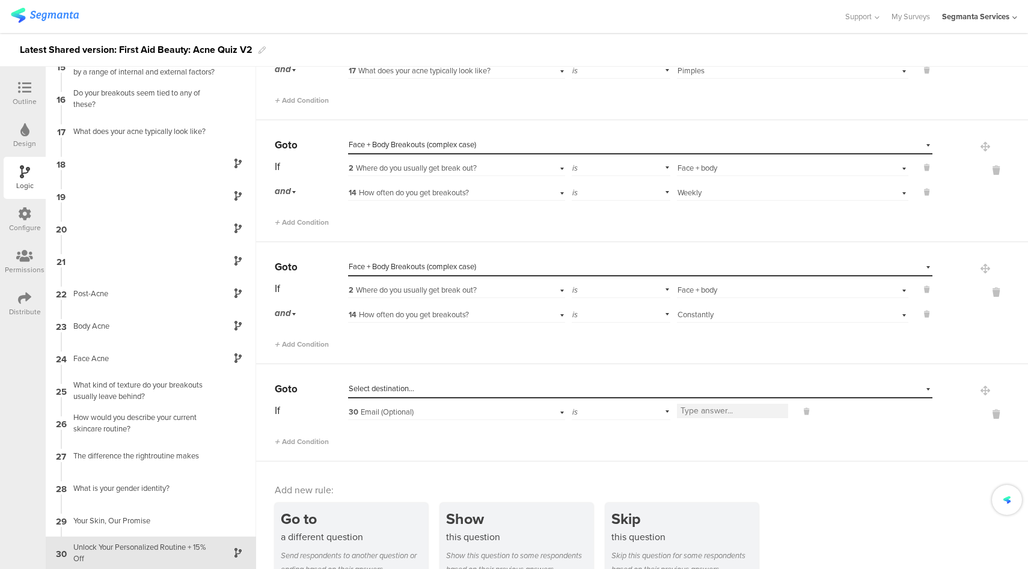
scroll to position [2409, 0]
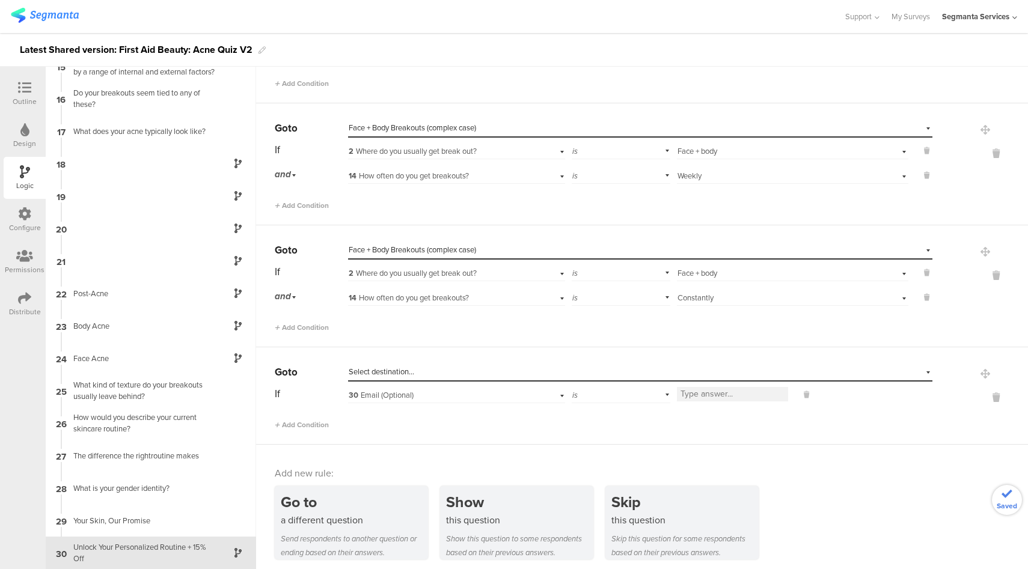
click at [417, 371] on div "Select destination..." at bounding box center [585, 372] width 472 height 11
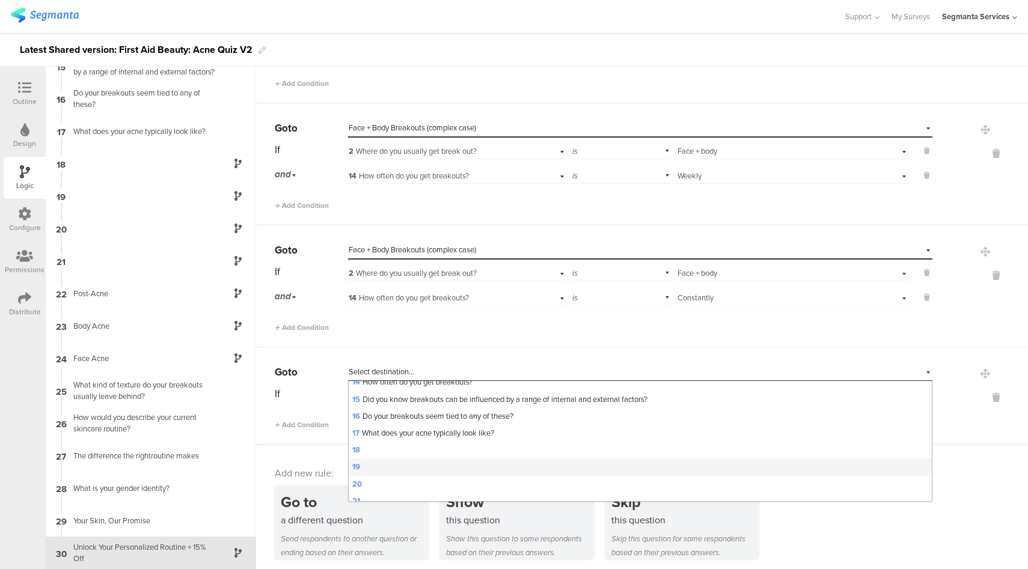
scroll to position [516, 0]
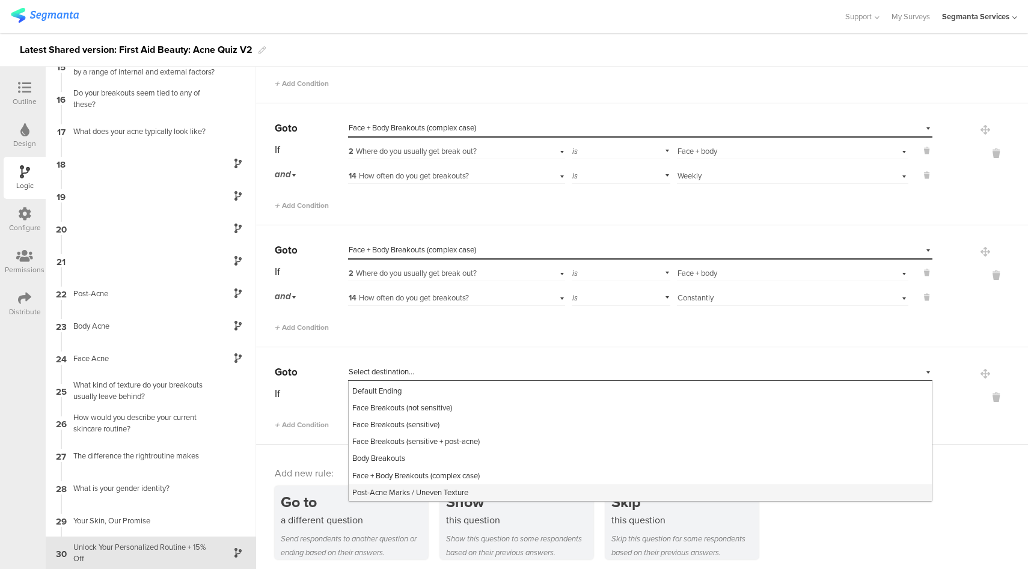
click at [434, 492] on span "Post-Acne Marks / Uneven Texture" at bounding box center [410, 492] width 116 height 11
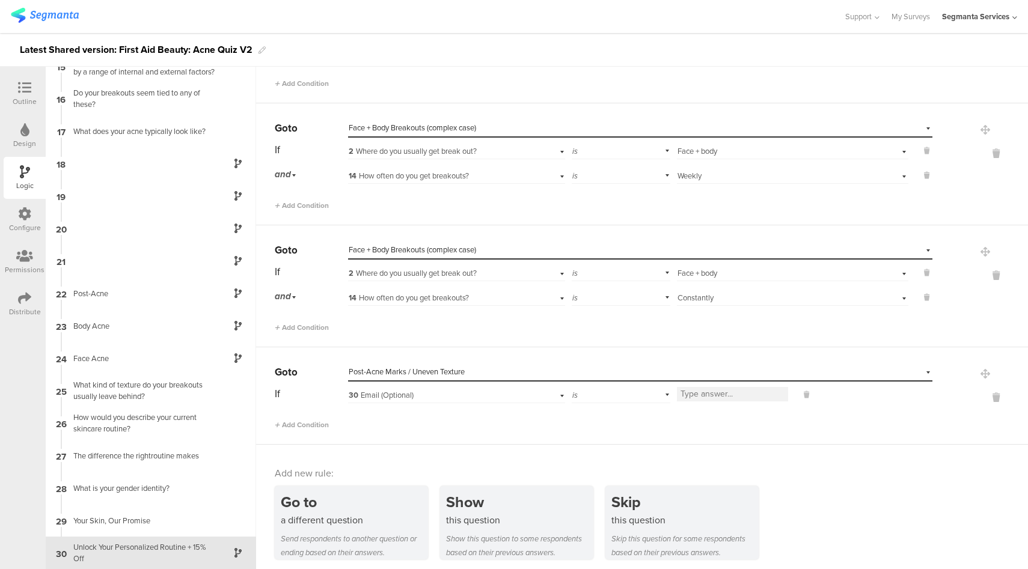
click at [412, 392] on span "30 Email (Optional)" at bounding box center [381, 394] width 65 height 11
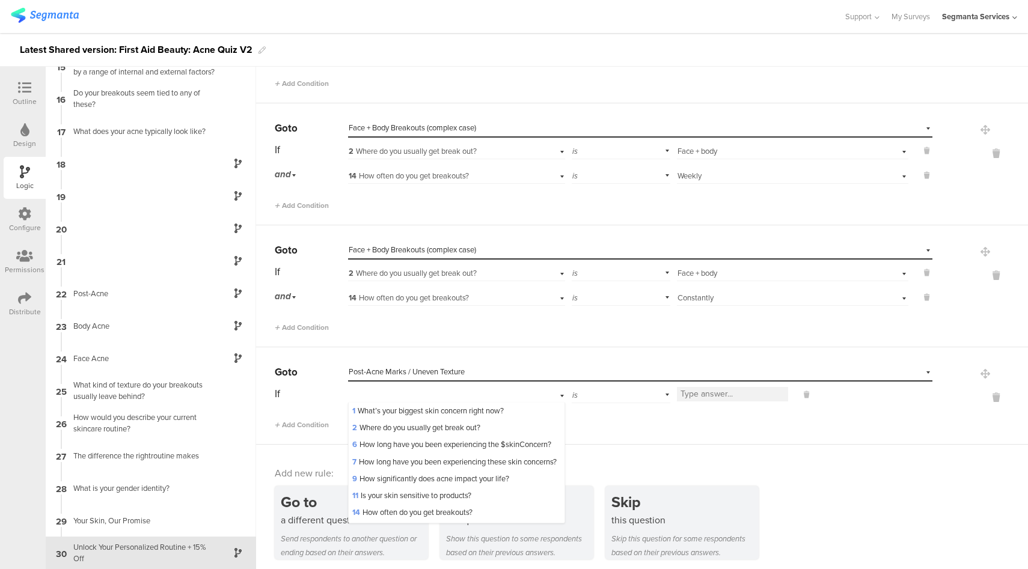
click at [436, 532] on div "Go to a different question Send respondents to another question or ending based…" at bounding box center [651, 522] width 753 height 73
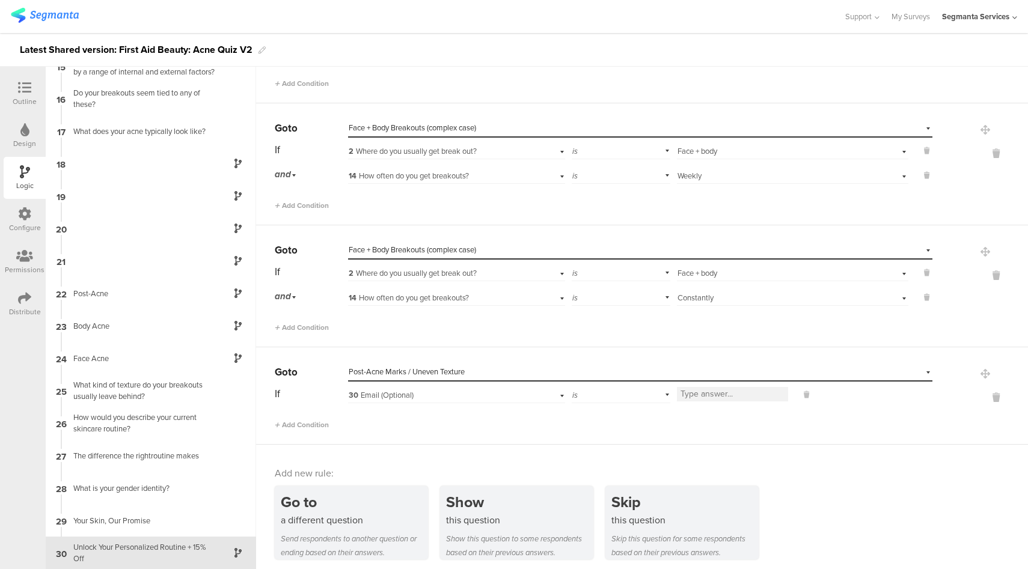
click at [449, 392] on div "30 Email (Optional)" at bounding box center [439, 395] width 181 height 11
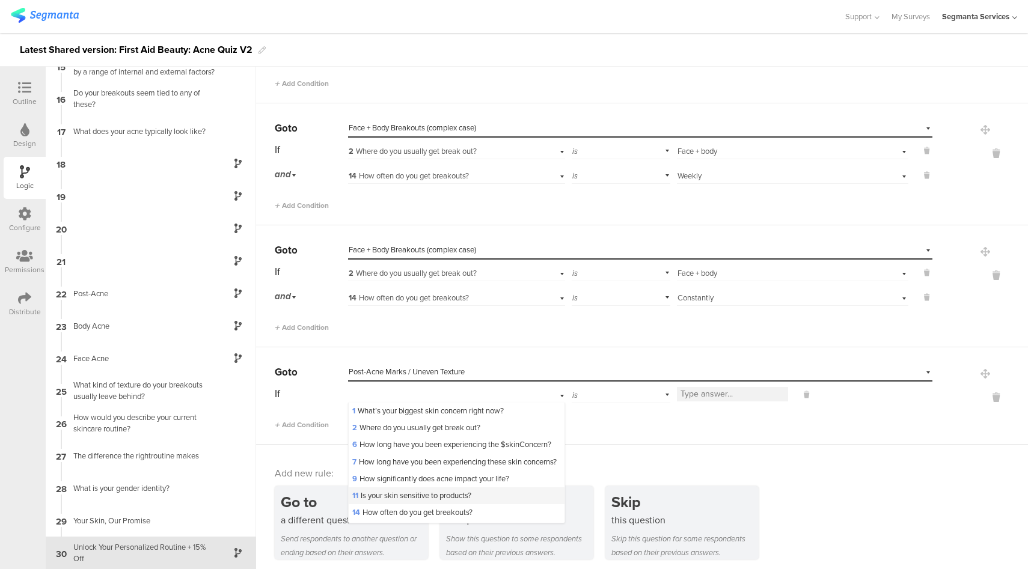
click at [424, 501] on span "11 Is your skin sensitive to products?" at bounding box center [411, 495] width 119 height 11
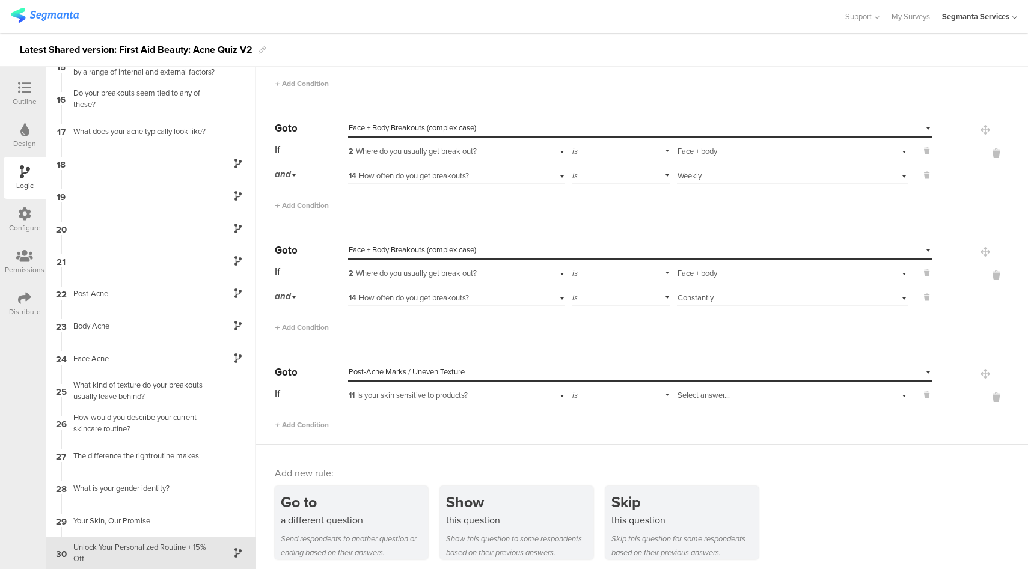
click at [583, 389] on div "is" at bounding box center [621, 394] width 99 height 19
click at [588, 427] on div "is not" at bounding box center [620, 428] width 97 height 17
click at [737, 392] on div "Select answer..." at bounding box center [774, 395] width 194 height 11
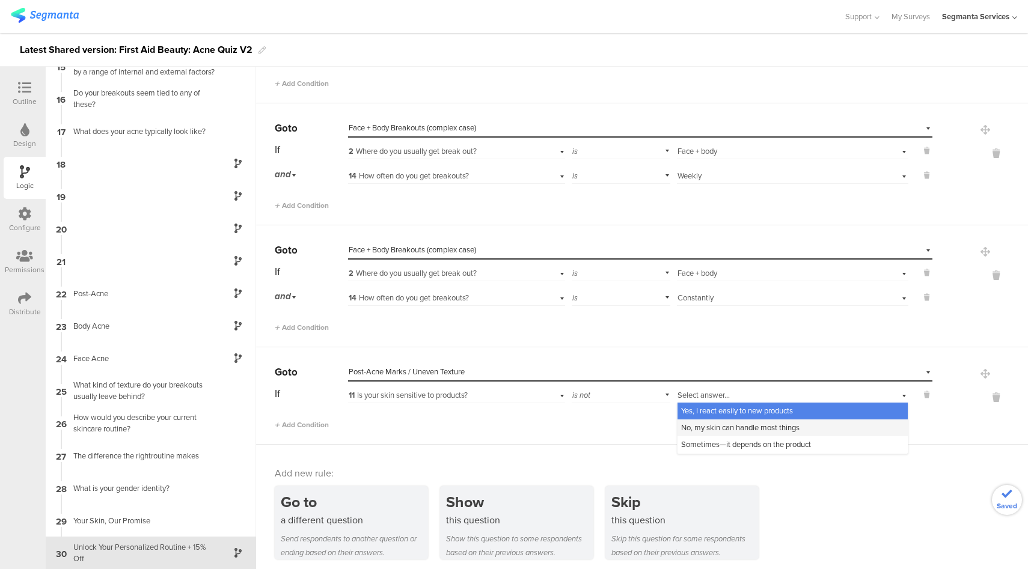
click at [709, 422] on span "No, my skin can handle most things" at bounding box center [740, 427] width 118 height 11
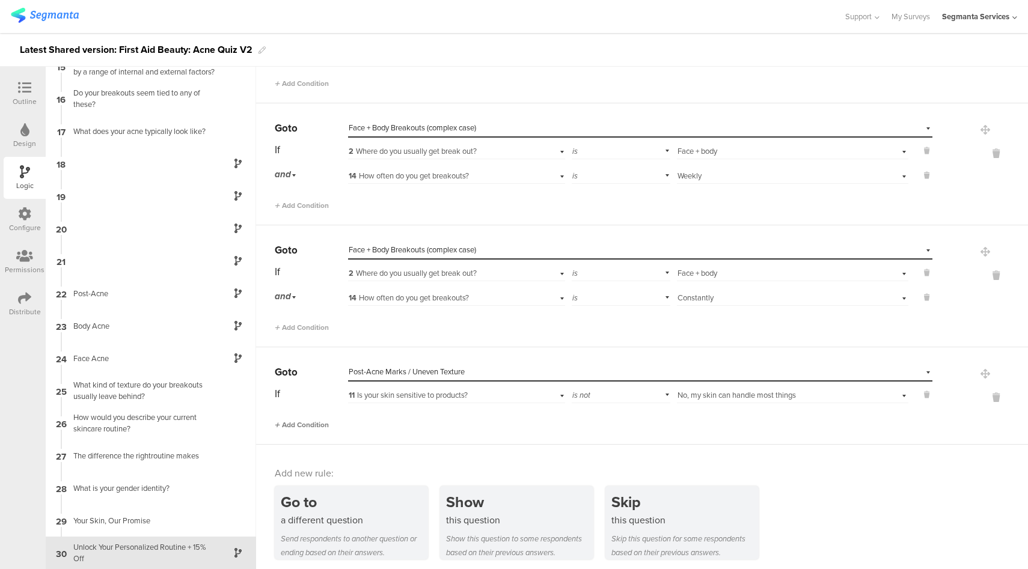
click at [310, 420] on span "Add Condition" at bounding box center [302, 425] width 54 height 11
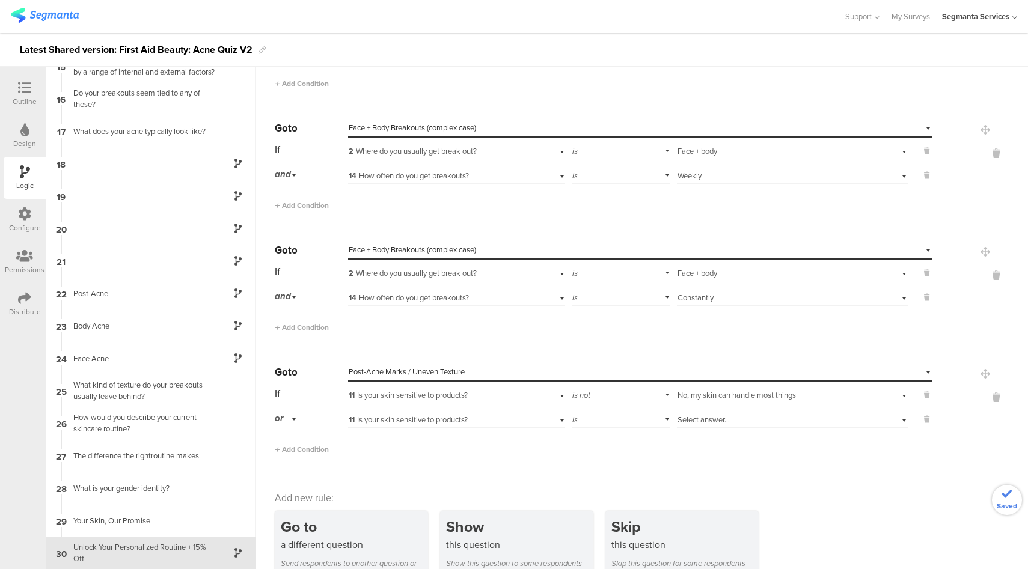
click at [284, 412] on div "or" at bounding box center [287, 418] width 25 height 19
click at [300, 451] on div "and" at bounding box center [310, 452] width 71 height 17
click at [404, 414] on span "11 Is your skin sensitive to products?" at bounding box center [408, 419] width 119 height 11
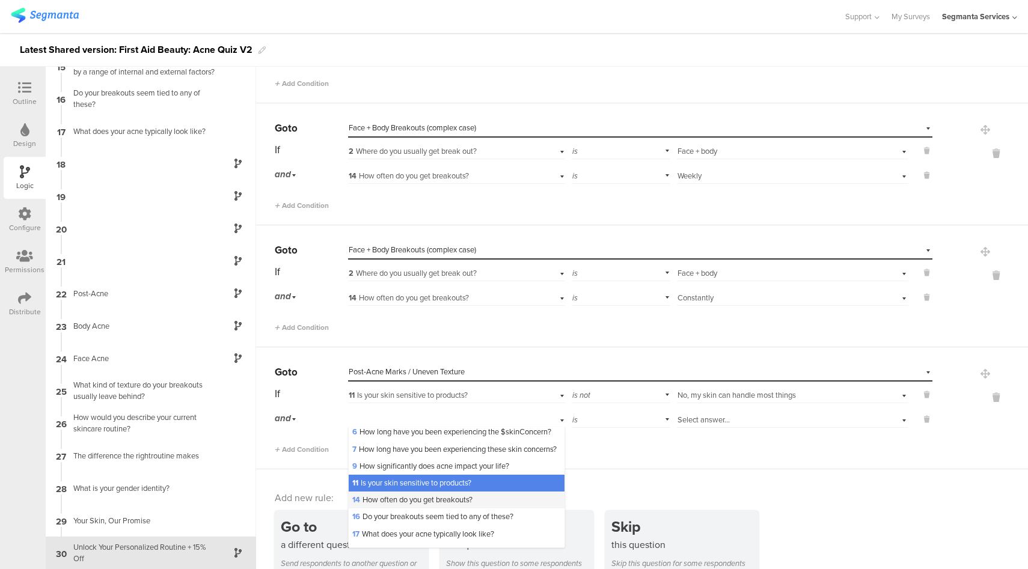
scroll to position [37, 0]
click at [414, 505] on span "14 How often do you get breakouts?" at bounding box center [412, 499] width 120 height 11
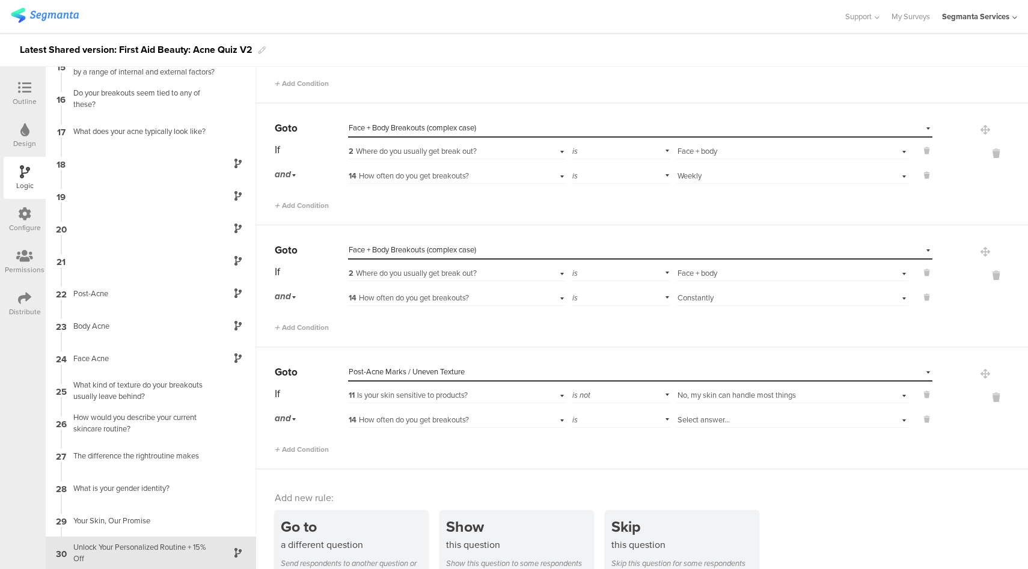
scroll to position [0, 0]
click at [737, 415] on div "Select answer..." at bounding box center [774, 420] width 194 height 11
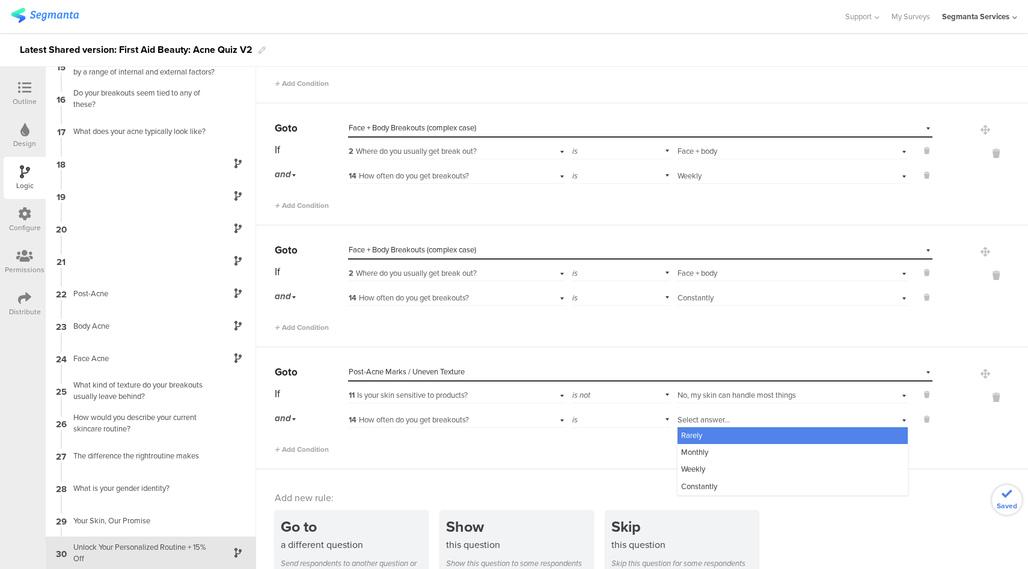
click at [710, 431] on div "Rarely" at bounding box center [792, 435] width 230 height 17
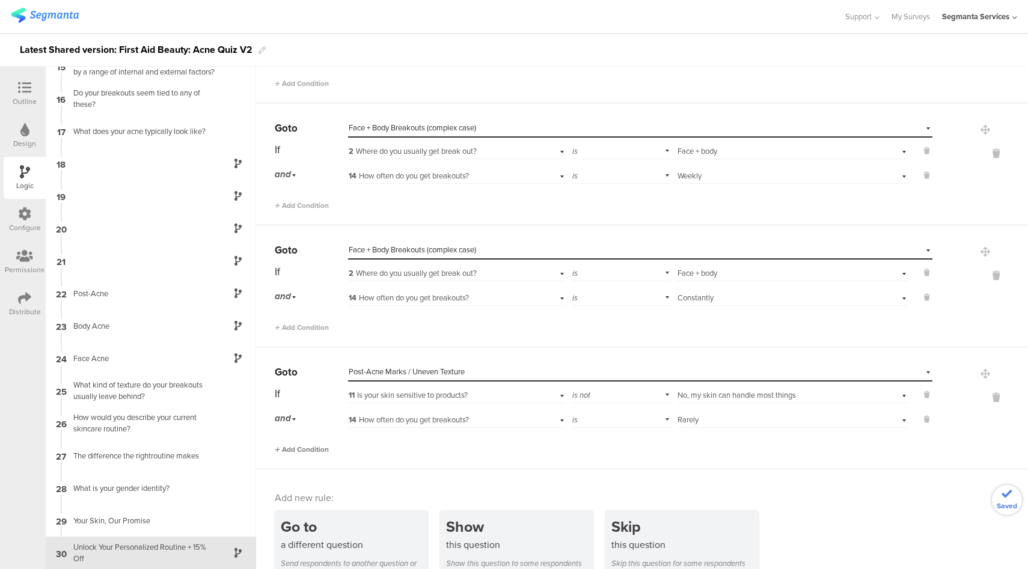
click at [314, 444] on span "Add Condition" at bounding box center [302, 449] width 54 height 11
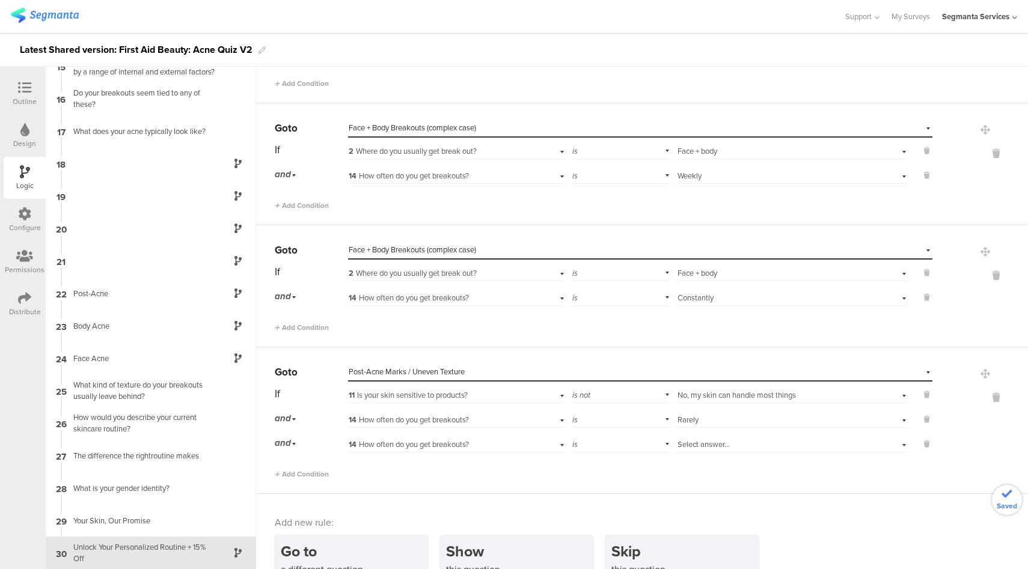
click at [426, 442] on span "14 How often do you get breakouts?" at bounding box center [409, 444] width 120 height 11
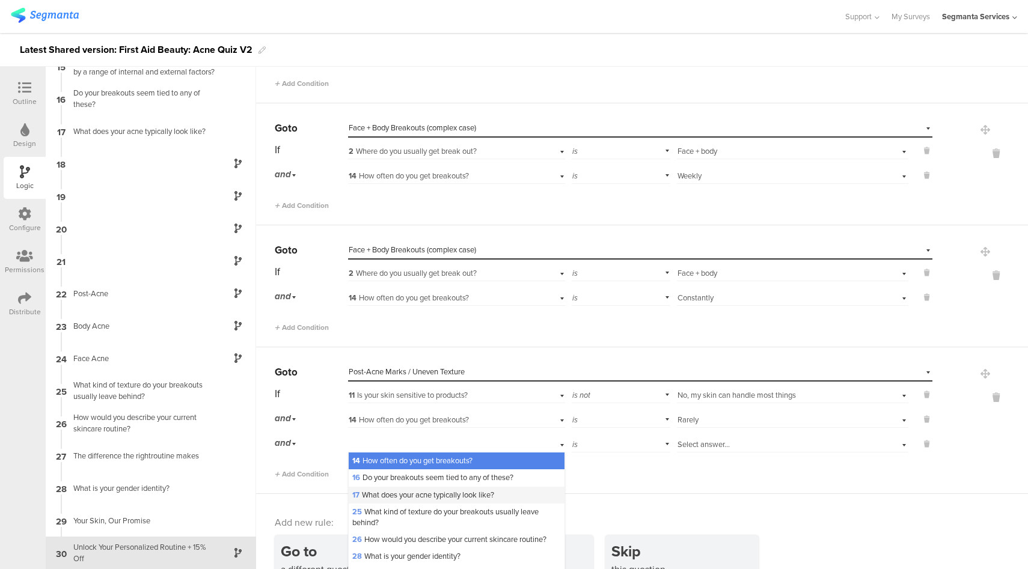
scroll to position [102, 0]
click at [403, 500] on span "17 What does your acne typically look like?" at bounding box center [423, 494] width 142 height 11
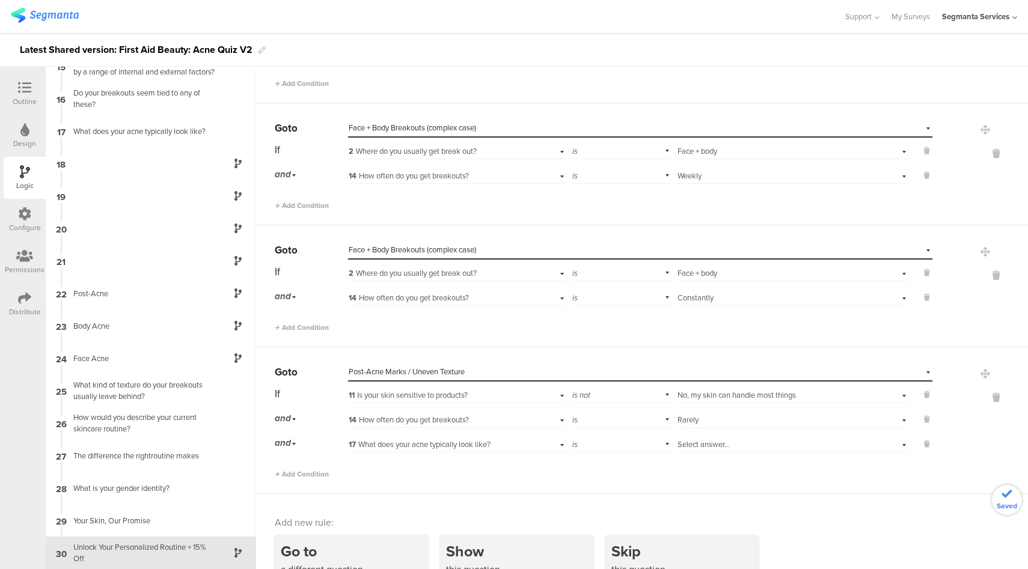
click at [747, 441] on div "Select answer..." at bounding box center [774, 444] width 194 height 11
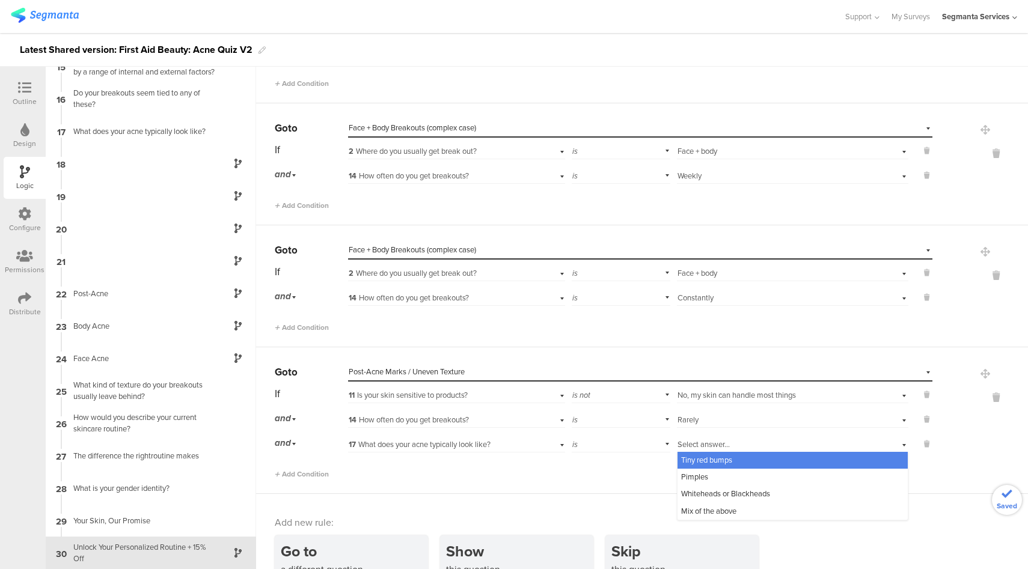
click at [715, 459] on span "Tiny red bumps" at bounding box center [706, 459] width 51 height 11
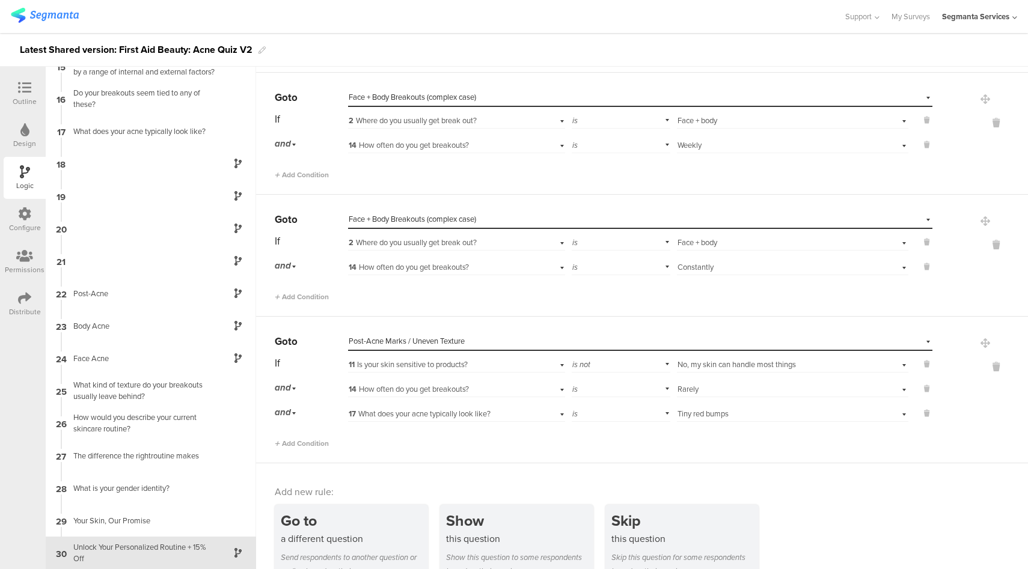
scroll to position [2459, 0]
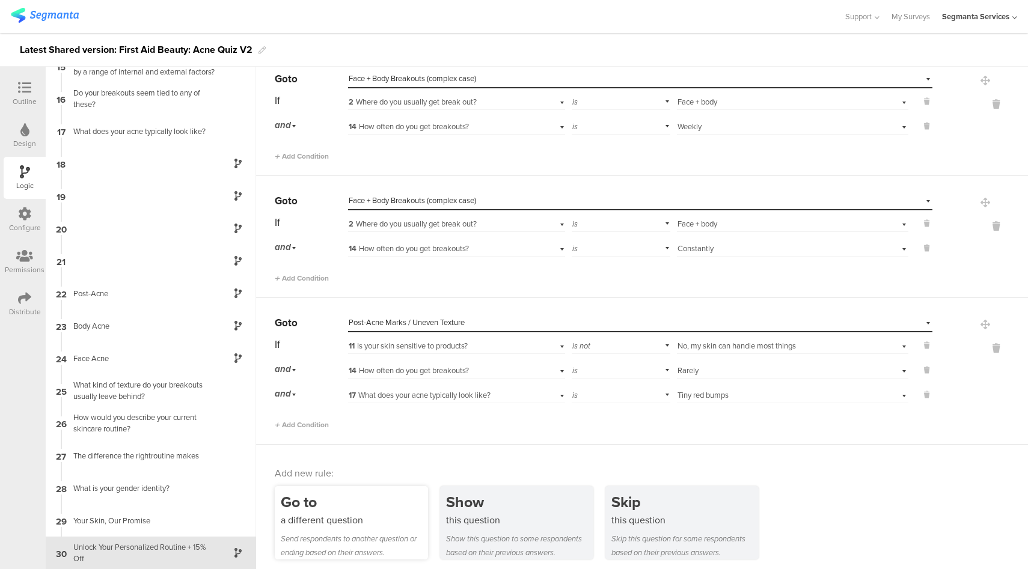
click at [359, 515] on div "a different question" at bounding box center [354, 520] width 147 height 14
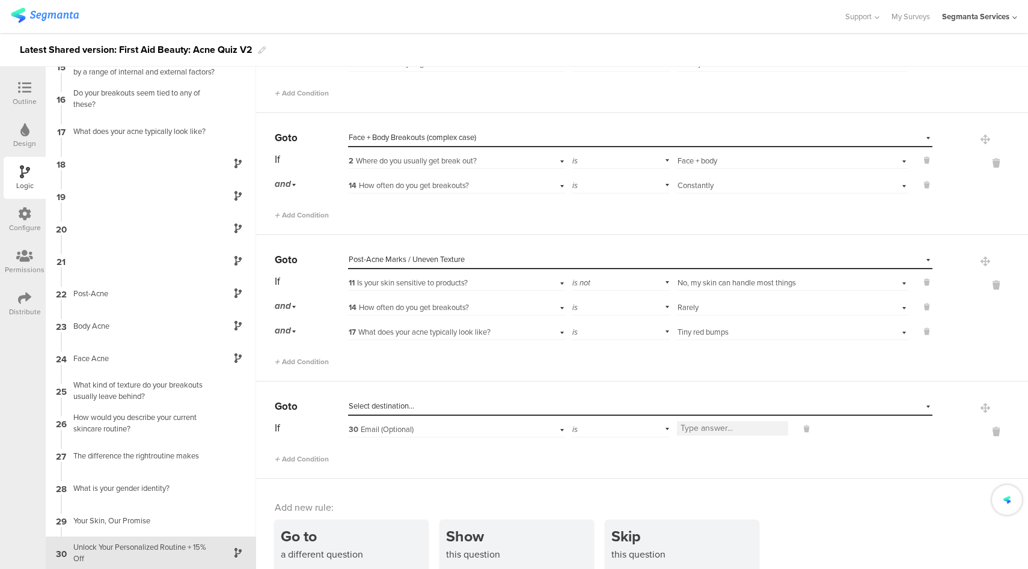
scroll to position [2524, 0]
click at [409, 401] on span "Select destination..." at bounding box center [382, 403] width 66 height 11
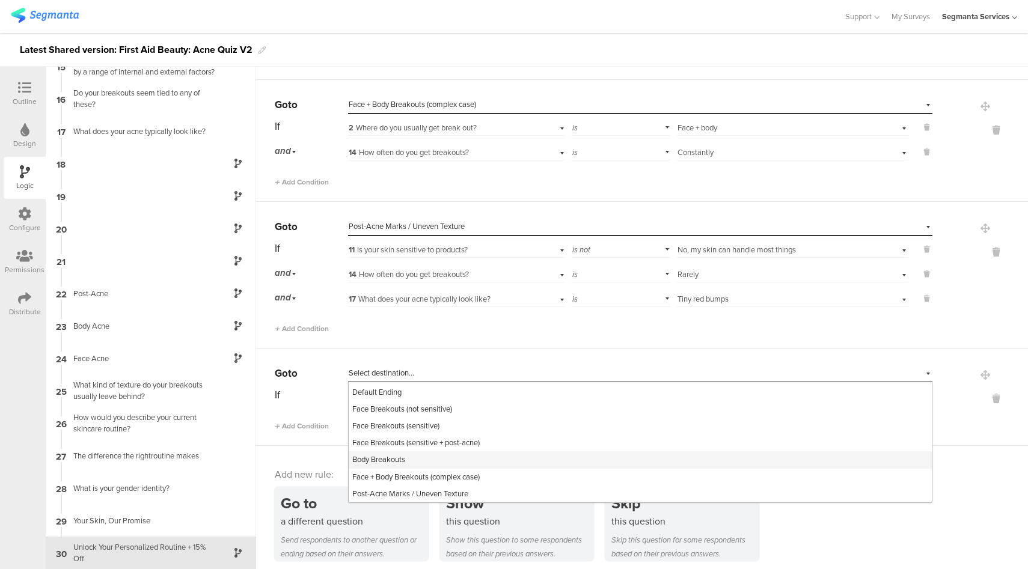
scroll to position [2556, 0]
click at [429, 487] on span "Post-Acne Marks / Uneven Texture" at bounding box center [410, 492] width 116 height 11
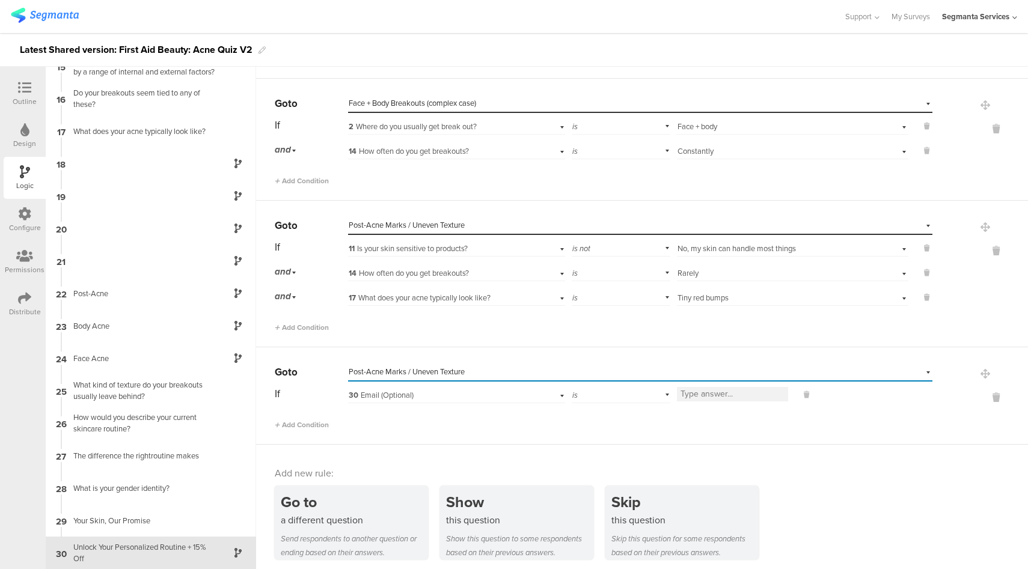
click at [478, 394] on div "30 Email (Optional)" at bounding box center [439, 395] width 181 height 11
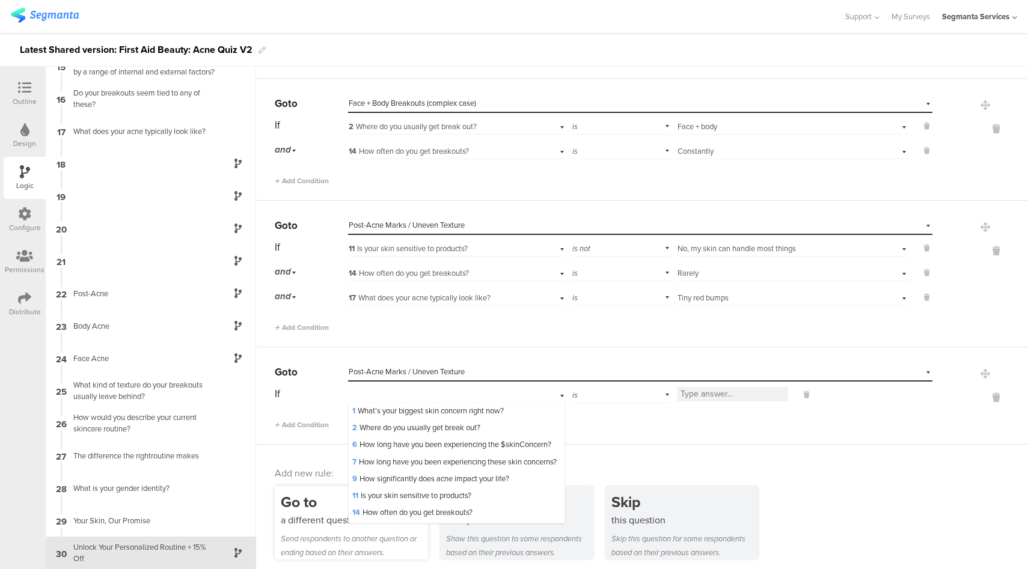
click at [397, 501] on span "11 Is your skin sensitive to products?" at bounding box center [411, 495] width 119 height 11
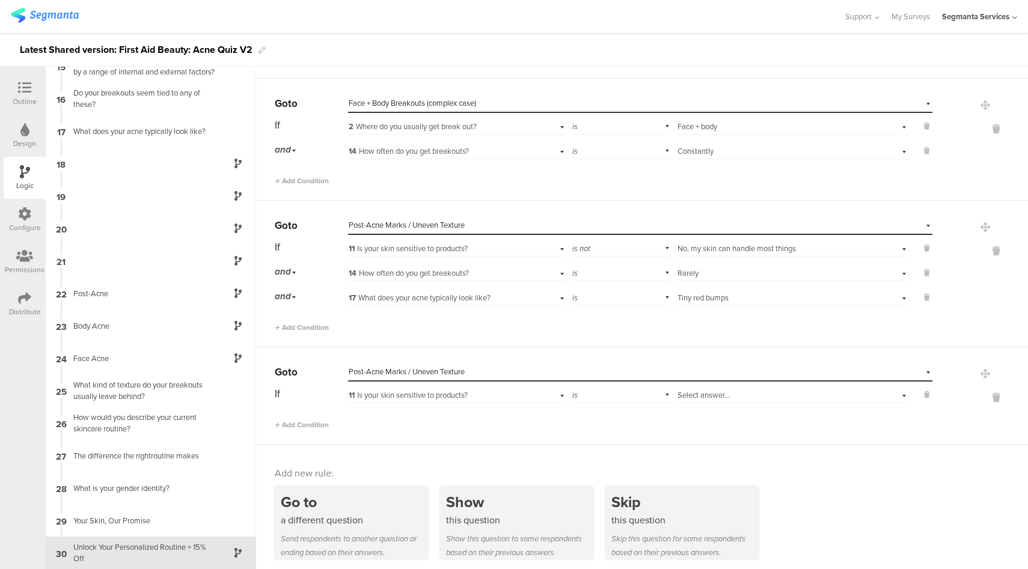
click at [763, 390] on div "Select answer..." at bounding box center [774, 395] width 194 height 11
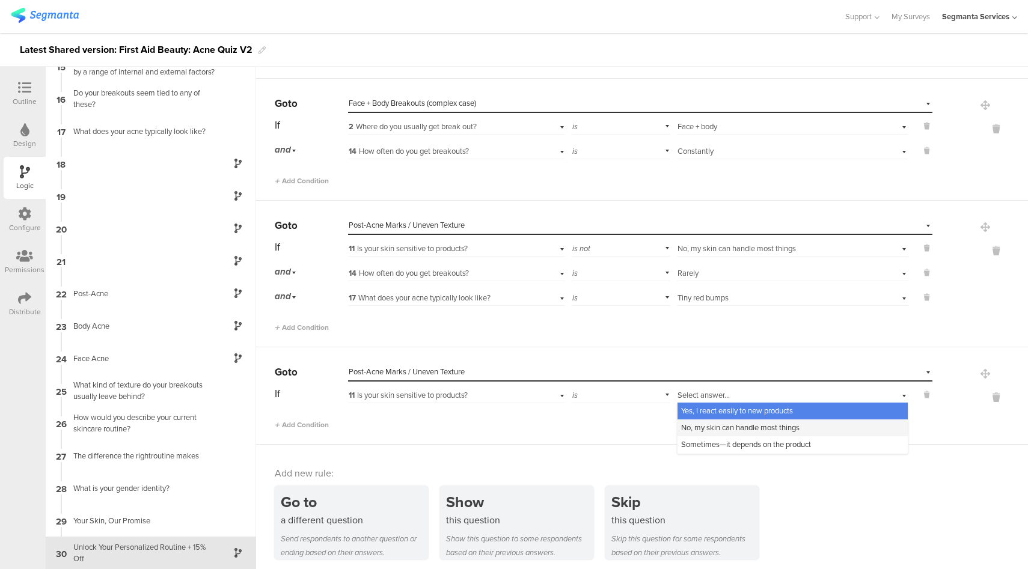
click at [742, 422] on span "No, my skin can handle most things" at bounding box center [740, 427] width 118 height 11
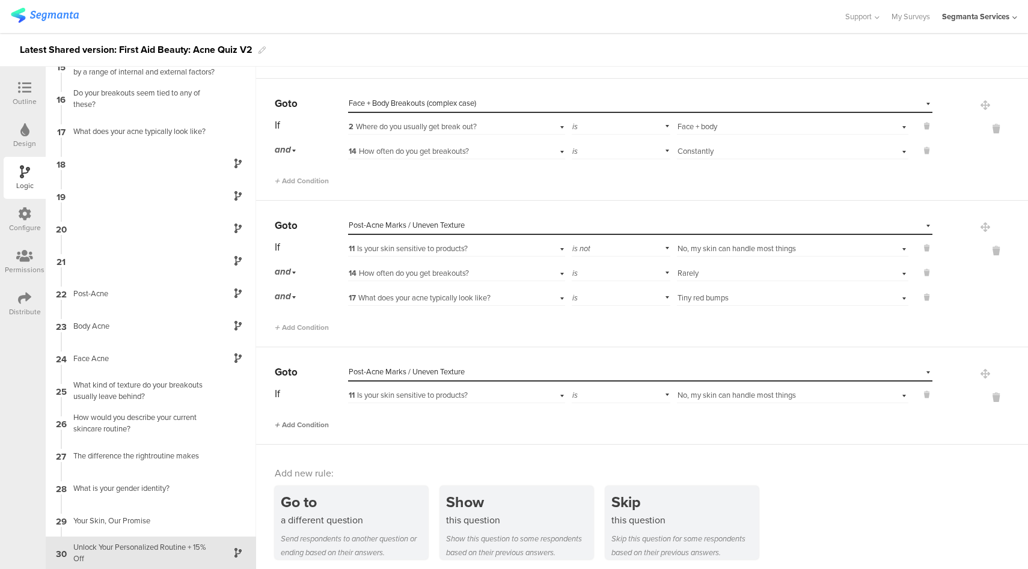
click at [314, 421] on span "Add Condition" at bounding box center [302, 425] width 54 height 11
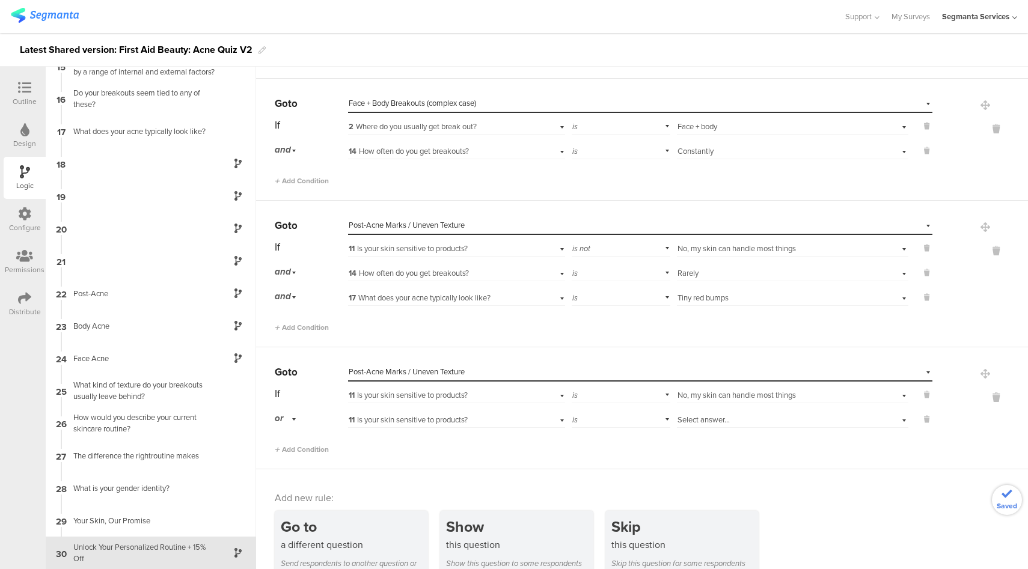
click at [285, 415] on div "or" at bounding box center [287, 418] width 25 height 19
click at [302, 448] on div "and" at bounding box center [310, 452] width 71 height 17
click at [456, 414] on span "11 Is your skin sensitive to products?" at bounding box center [408, 419] width 119 height 11
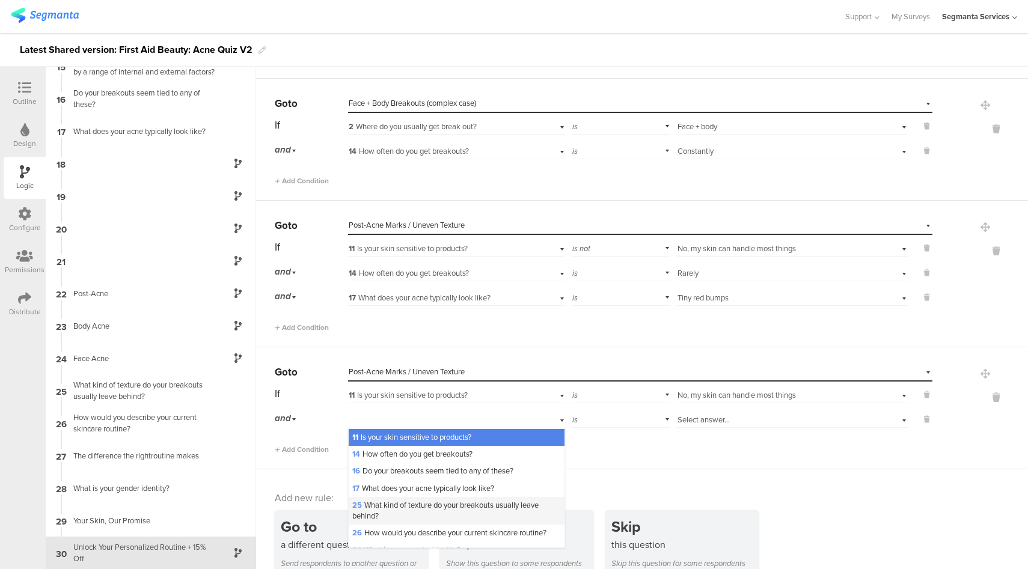
scroll to position [88, 0]
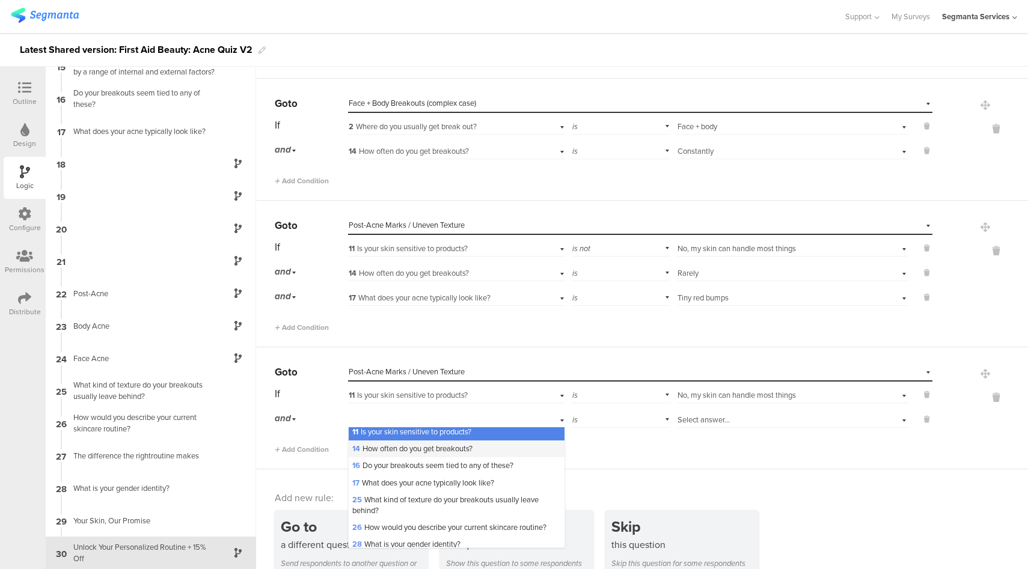
click at [414, 454] on span "14 How often do you get breakouts?" at bounding box center [412, 448] width 120 height 11
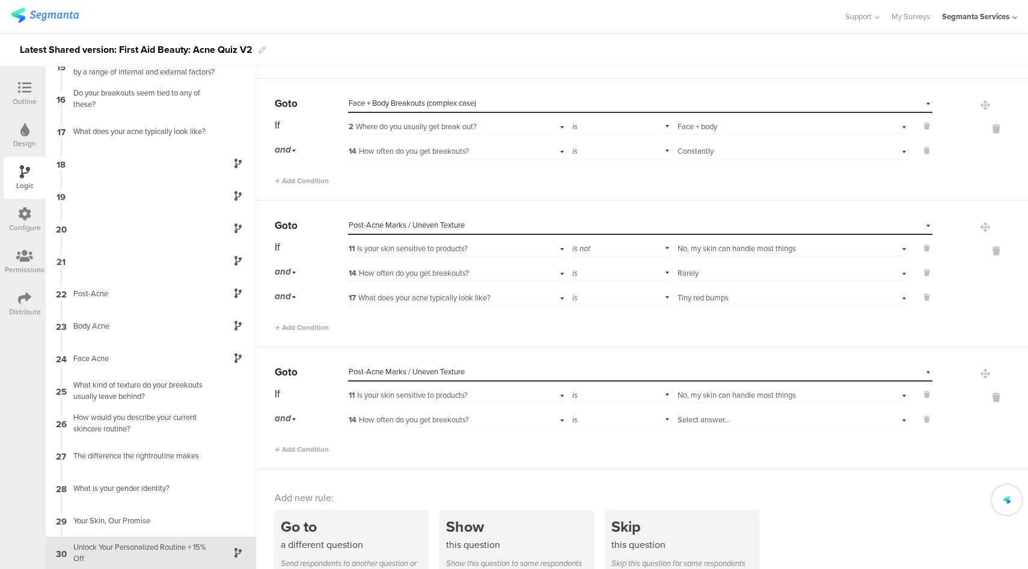
click at [721, 415] on div "Select answer..." at bounding box center [774, 420] width 194 height 11
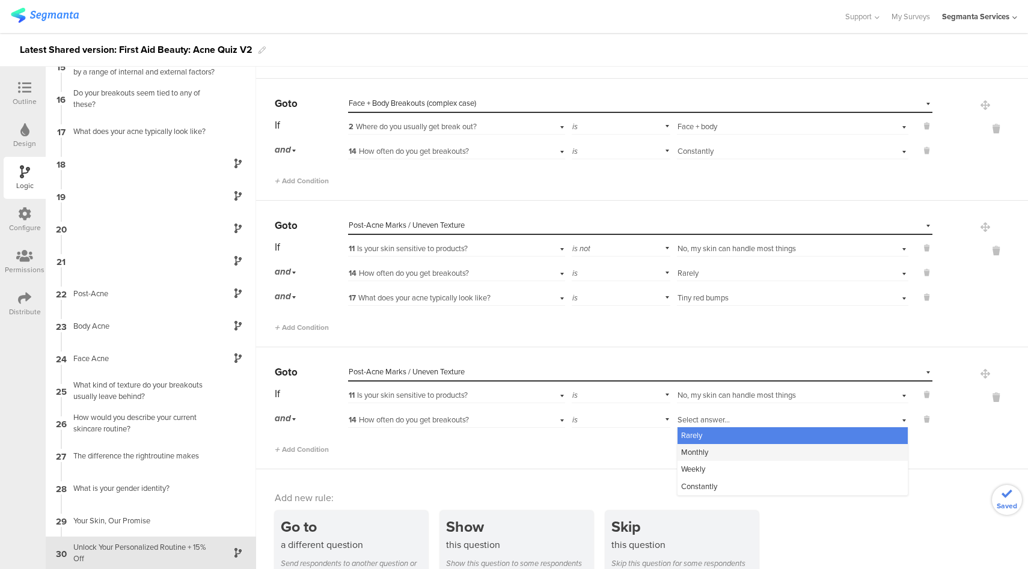
click at [704, 446] on div "Monthly" at bounding box center [792, 452] width 230 height 17
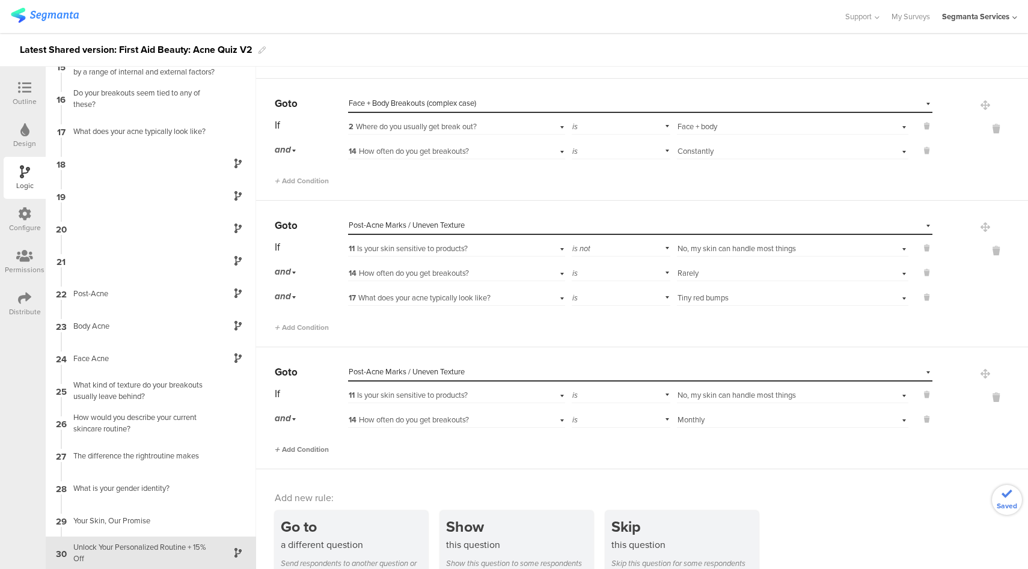
click at [320, 444] on span "Add Condition" at bounding box center [302, 449] width 54 height 11
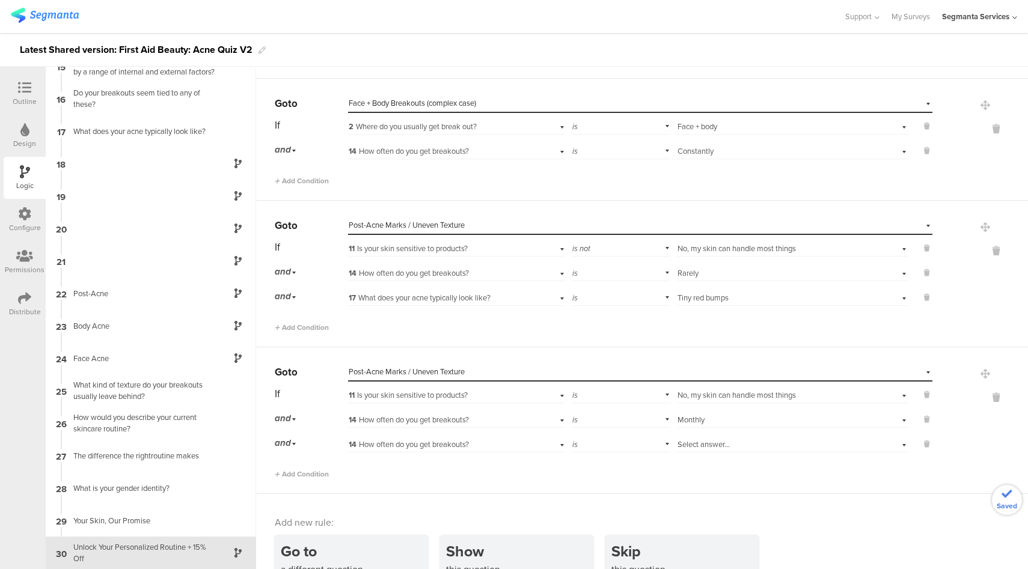
click at [423, 439] on span "14 How often do you get breakouts?" at bounding box center [409, 444] width 120 height 11
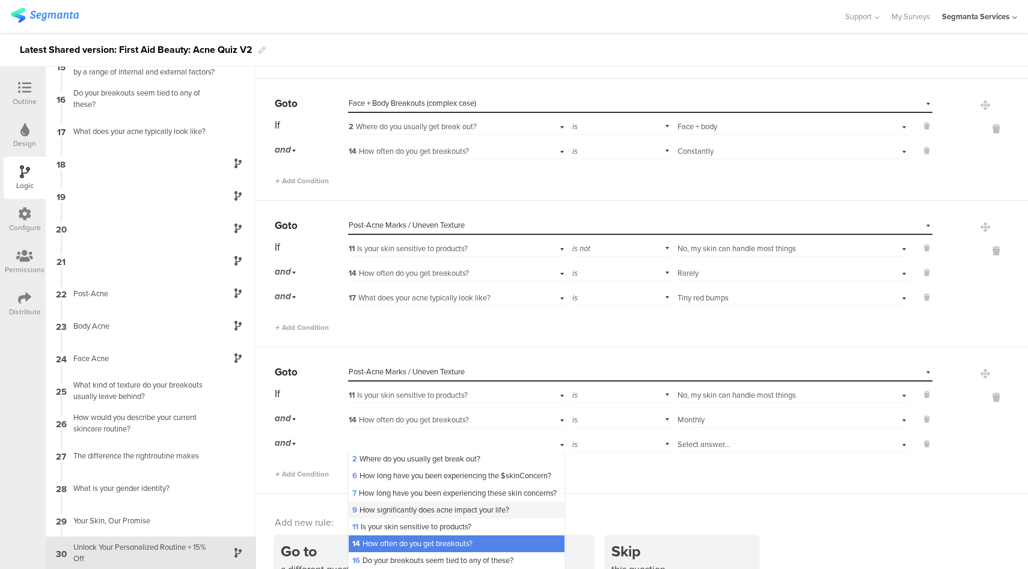
scroll to position [74, 0]
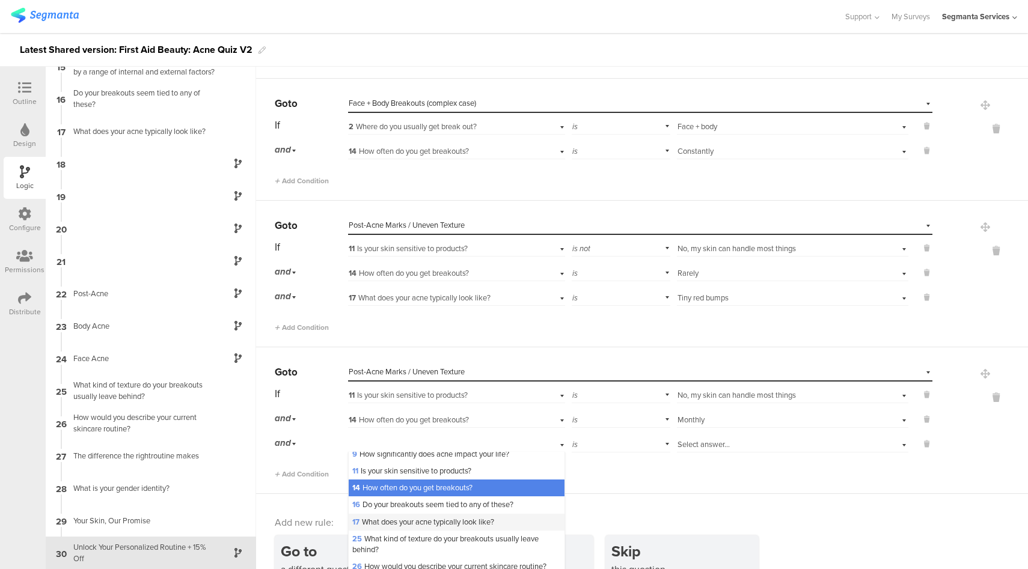
click at [390, 528] on span "17 What does your acne typically look like?" at bounding box center [423, 521] width 142 height 11
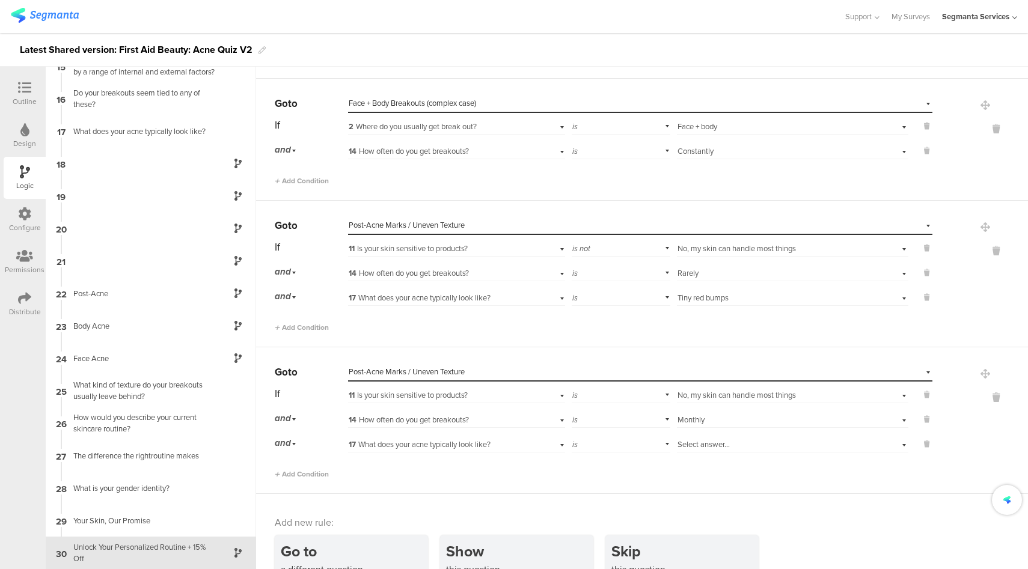
click at [713, 439] on span "Select answer..." at bounding box center [703, 444] width 52 height 11
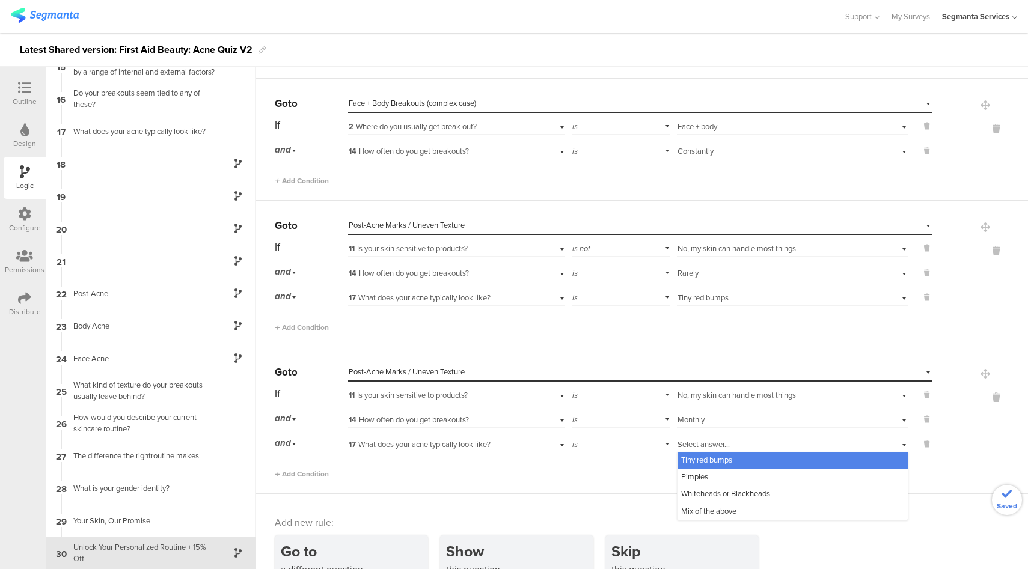
click at [716, 456] on span "Tiny red bumps" at bounding box center [706, 459] width 51 height 11
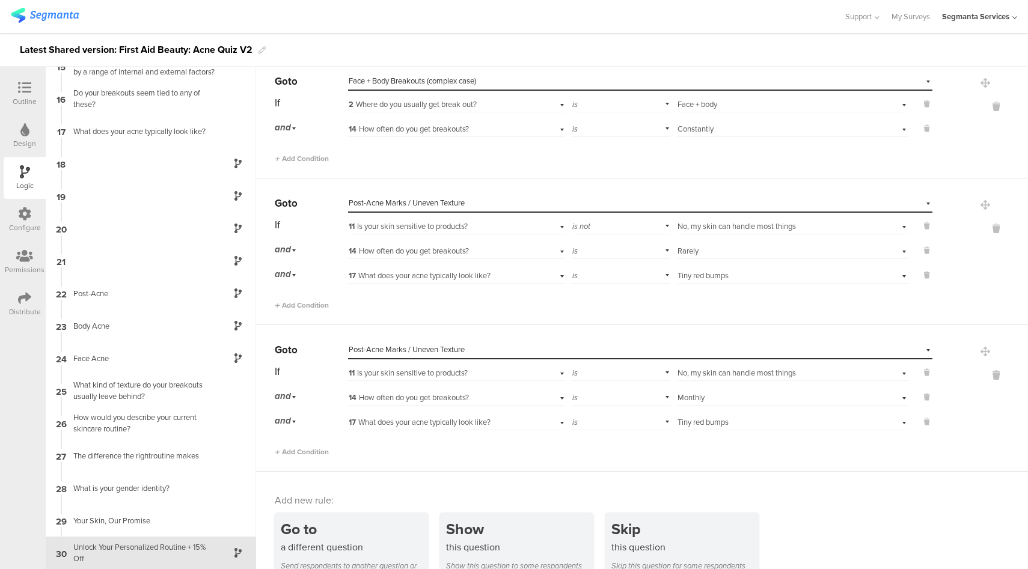
scroll to position [2605, 0]
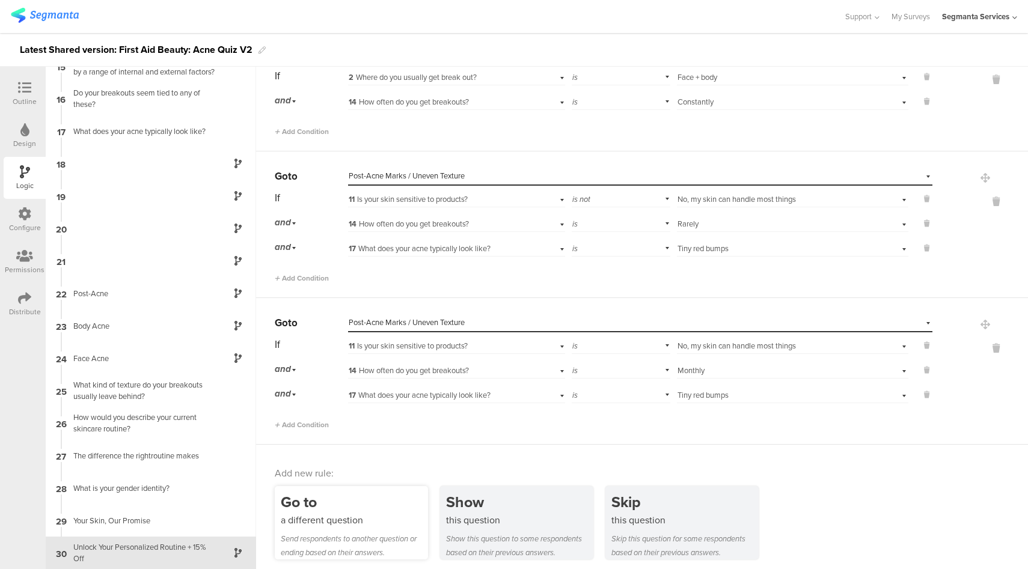
click at [347, 496] on div "Go to" at bounding box center [354, 502] width 147 height 22
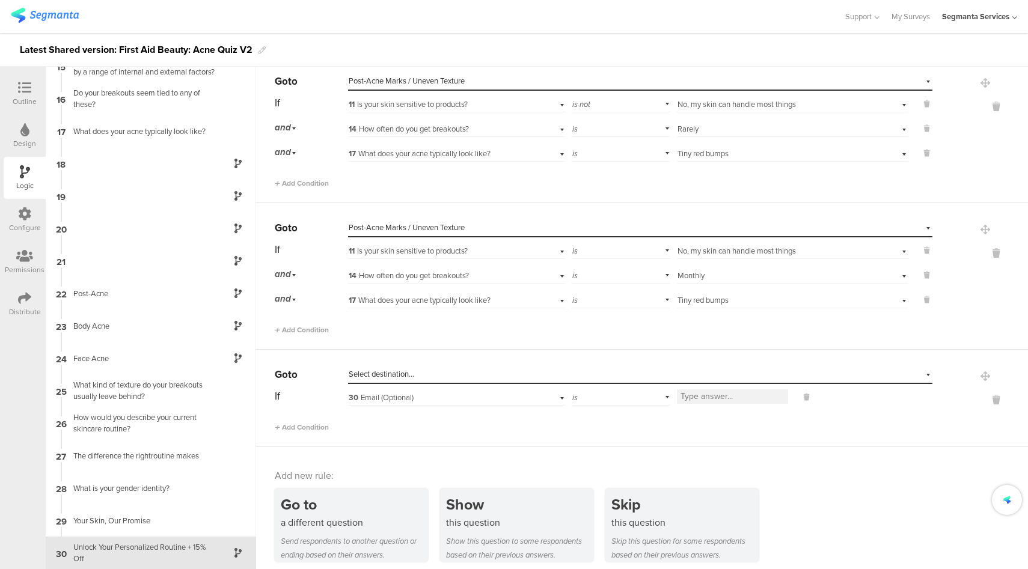
scroll to position [2702, 0]
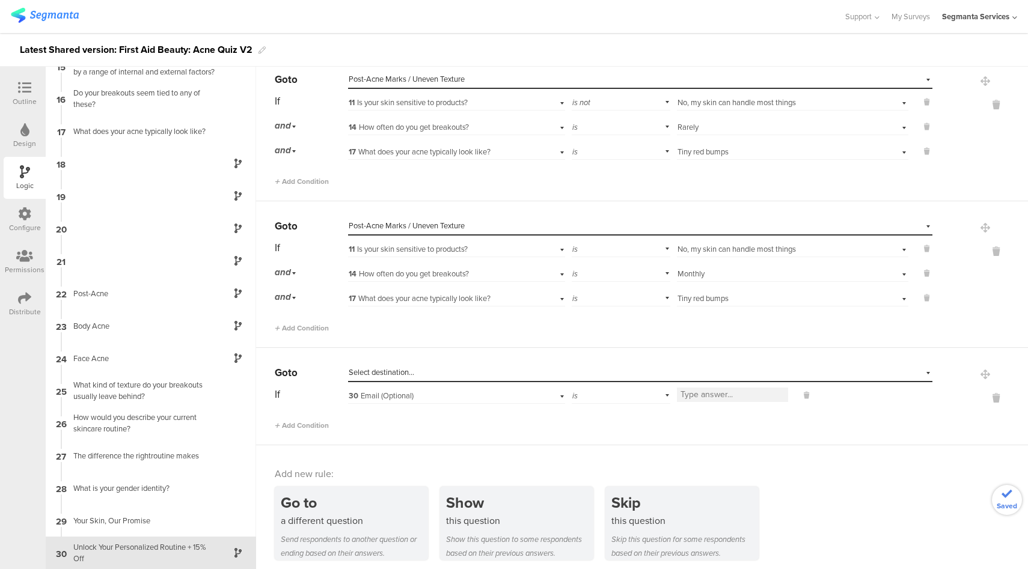
click at [417, 372] on div "Select destination..." at bounding box center [640, 373] width 584 height 19
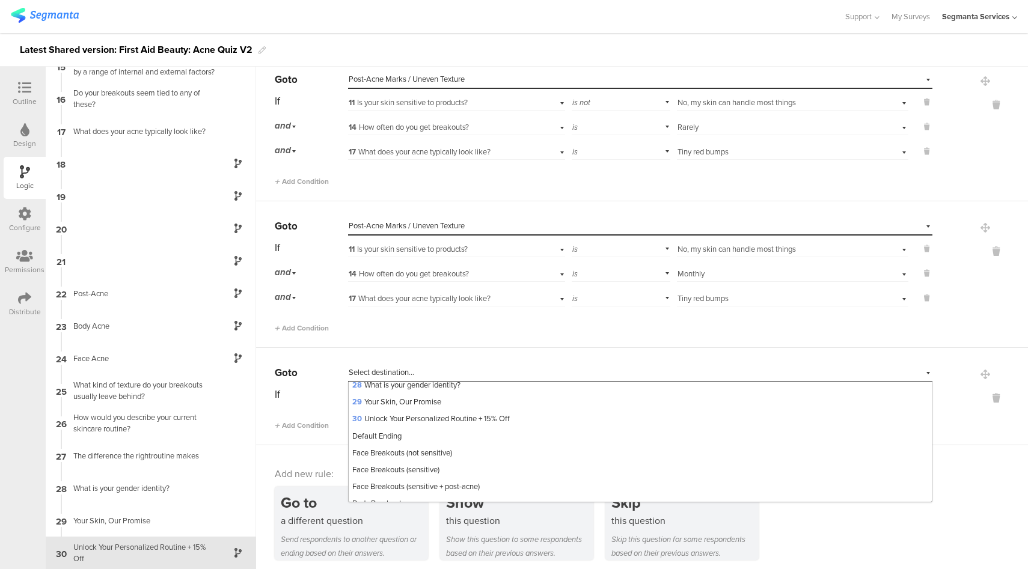
scroll to position [516, 0]
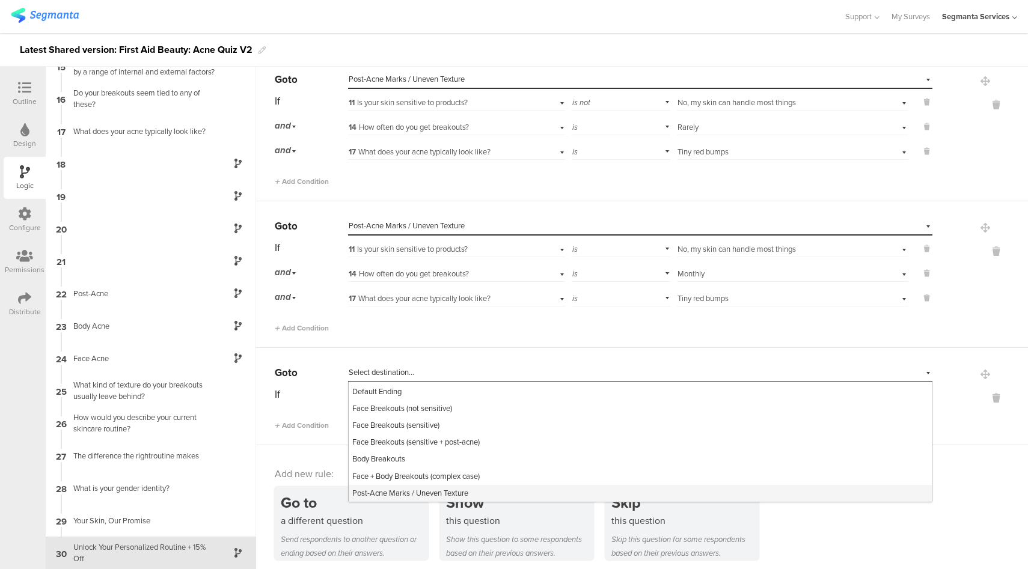
click at [417, 487] on span "Post-Acne Marks / Uneven Texture" at bounding box center [410, 492] width 116 height 11
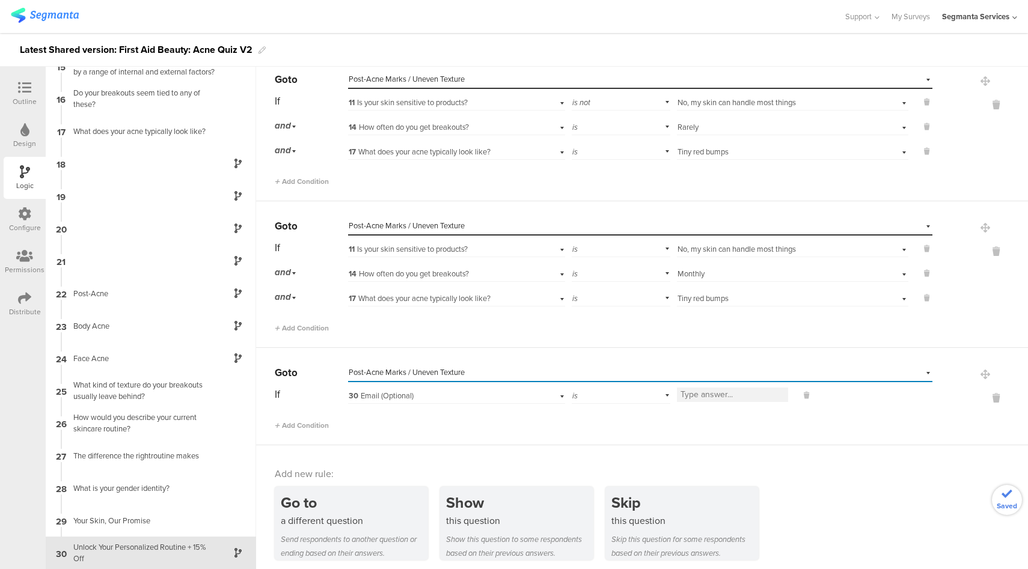
click at [508, 392] on div "30 Email (Optional)" at bounding box center [439, 396] width 181 height 11
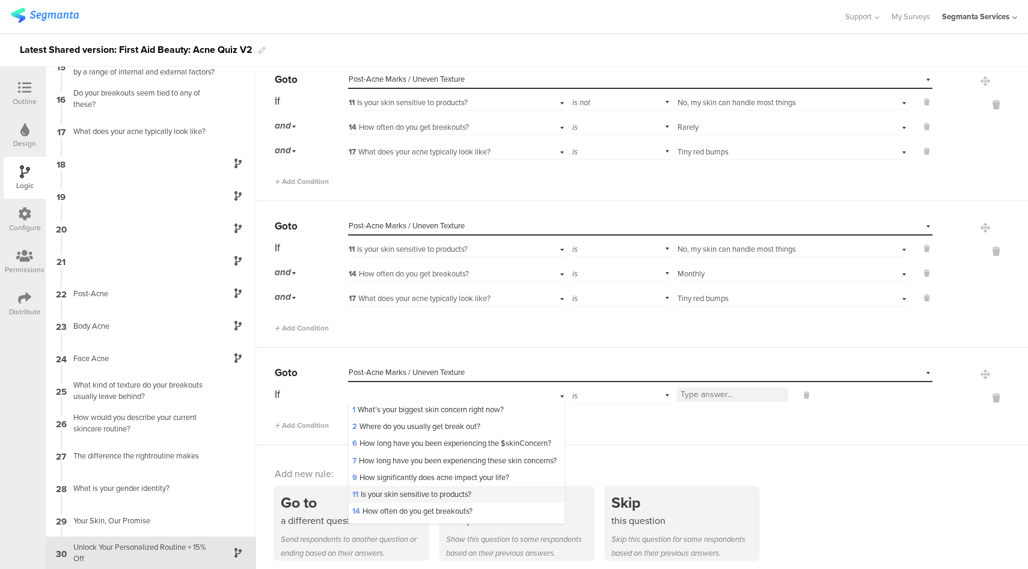
scroll to position [2, 0]
click at [451, 499] on span "11 Is your skin sensitive to products?" at bounding box center [411, 493] width 119 height 11
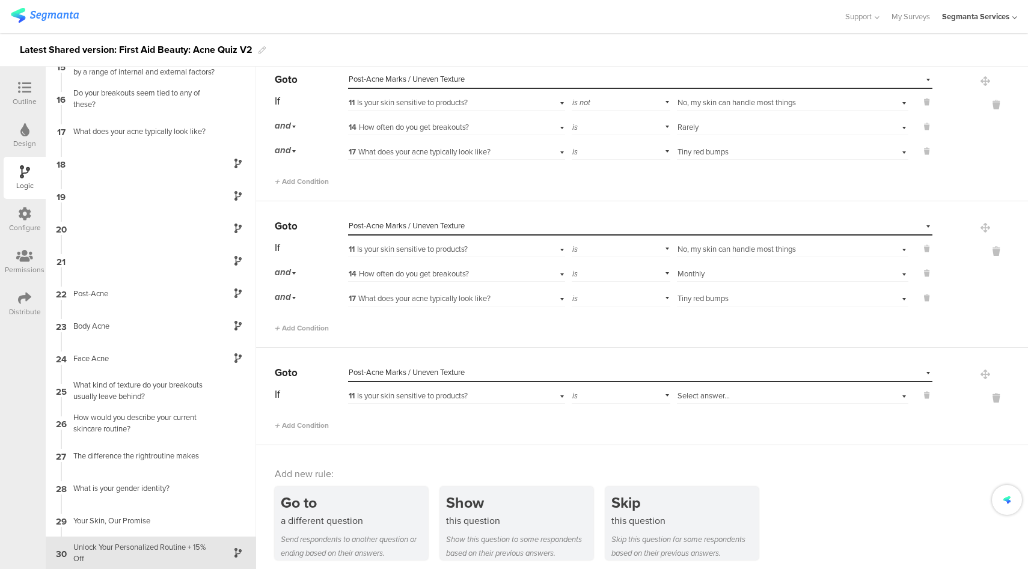
click at [723, 391] on div "Select answer..." at bounding box center [774, 396] width 194 height 11
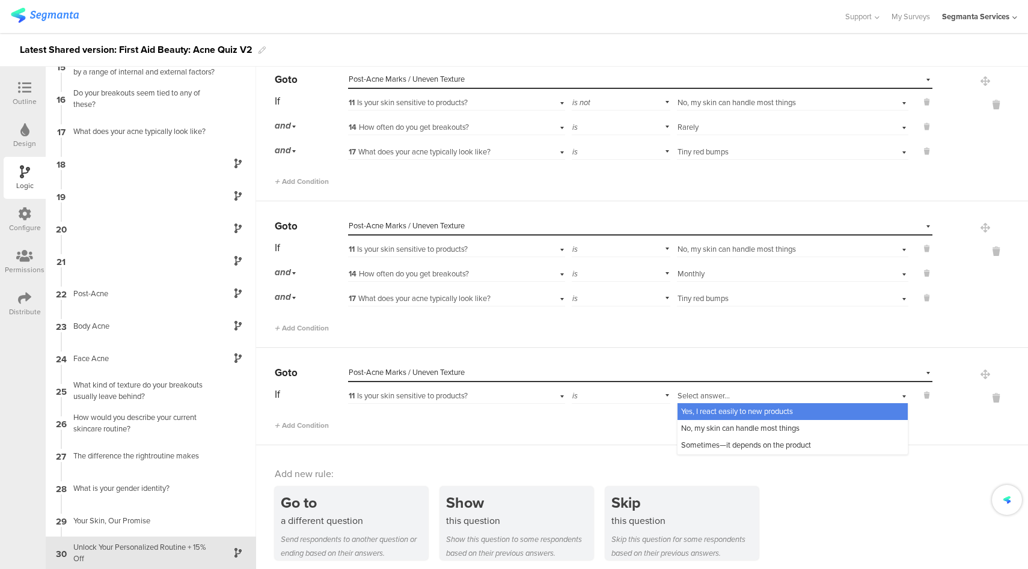
click at [707, 423] on span "No, my skin can handle most things" at bounding box center [740, 428] width 118 height 11
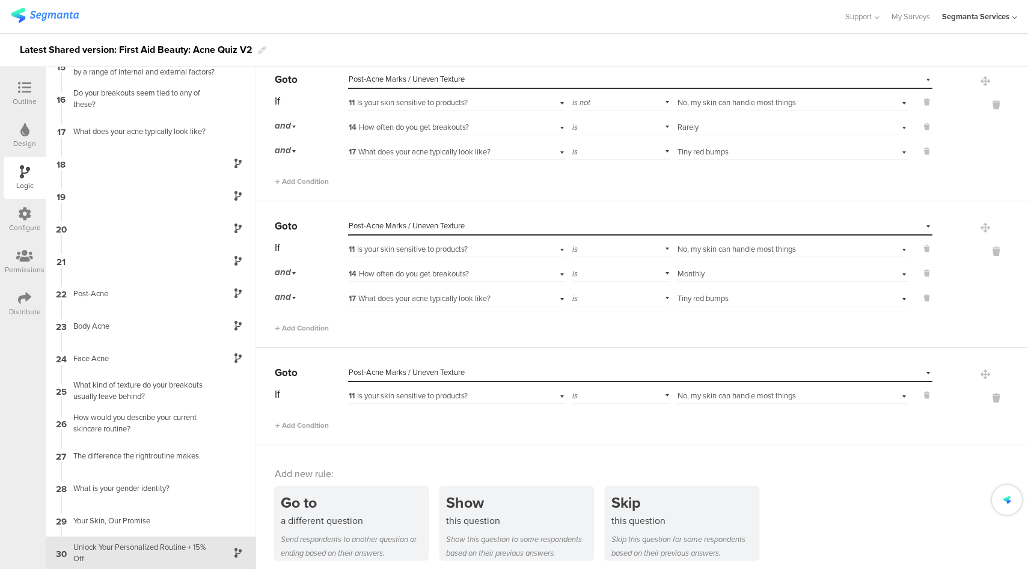
click at [603, 246] on div "is" at bounding box center [621, 248] width 99 height 19
click at [599, 279] on div "is not" at bounding box center [620, 281] width 97 height 17
click at [623, 388] on div "is" at bounding box center [621, 394] width 99 height 19
click at [599, 427] on div "is not" at bounding box center [620, 428] width 97 height 17
click at [318, 424] on span "Add Condition" at bounding box center [302, 425] width 54 height 11
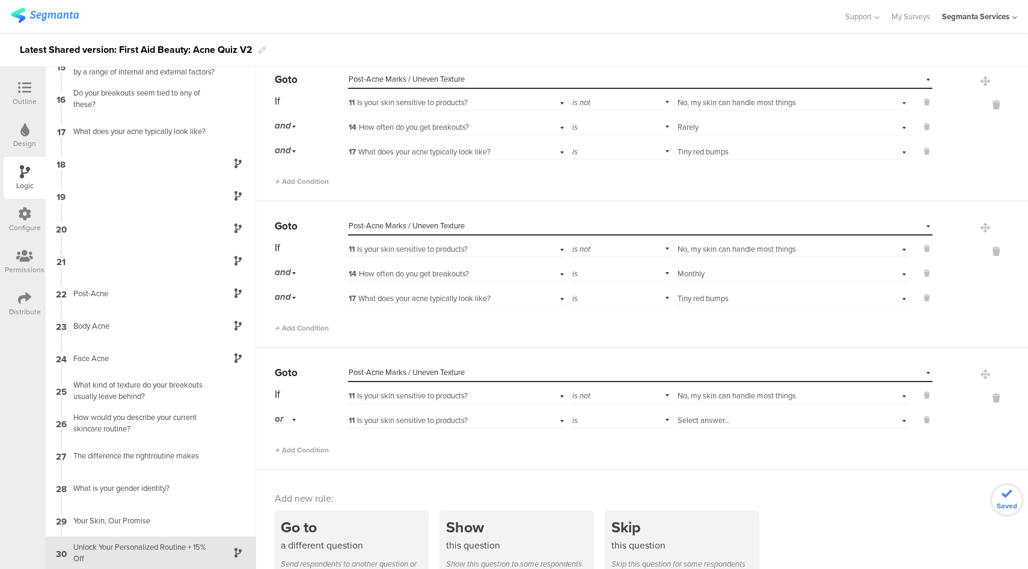
click at [285, 412] on div "or" at bounding box center [287, 419] width 25 height 19
click at [305, 445] on div "and" at bounding box center [310, 453] width 71 height 17
click at [445, 417] on span "11 Is your skin sensitive to products?" at bounding box center [408, 420] width 119 height 11
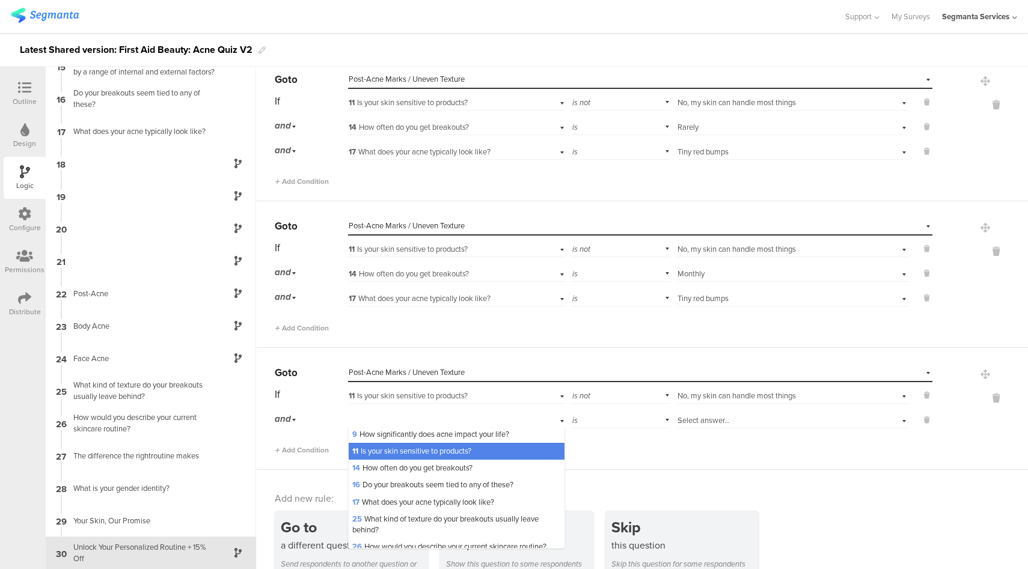
scroll to position [71, 0]
click at [403, 472] on span "14 How often do you get breakouts?" at bounding box center [412, 466] width 120 height 11
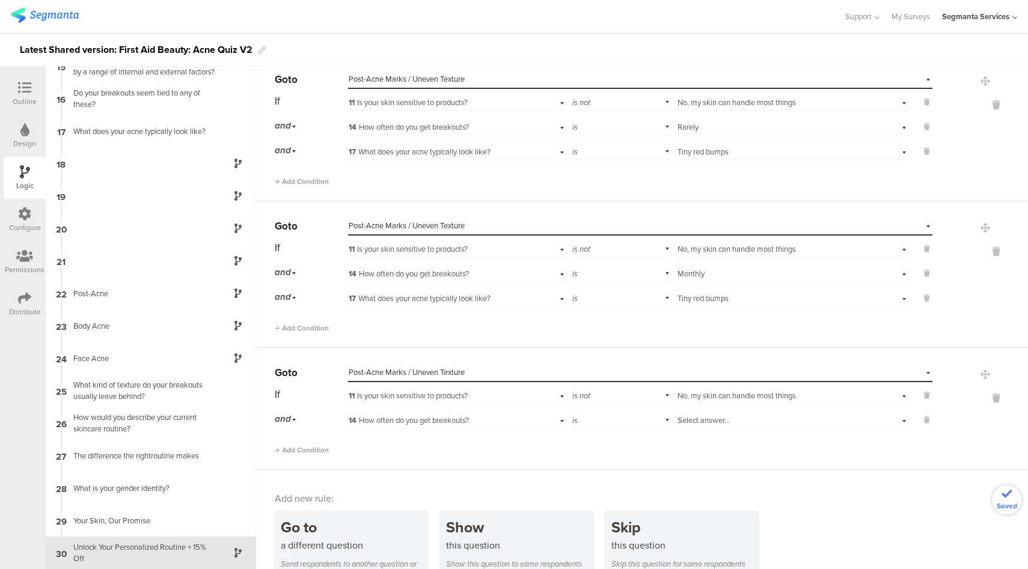
click at [716, 417] on span "Select answer..." at bounding box center [703, 420] width 52 height 11
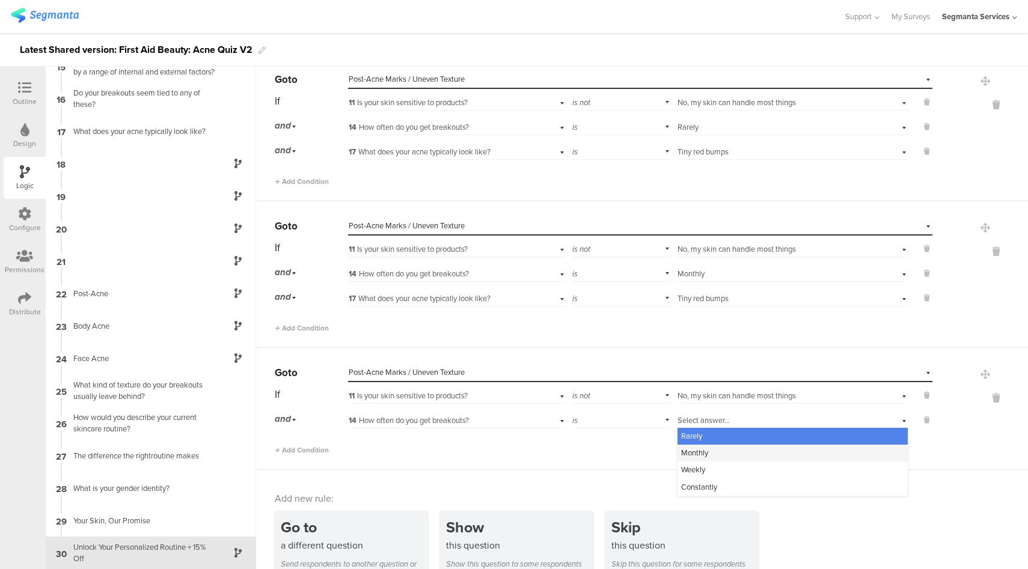
click at [708, 450] on div "Monthly" at bounding box center [792, 453] width 230 height 17
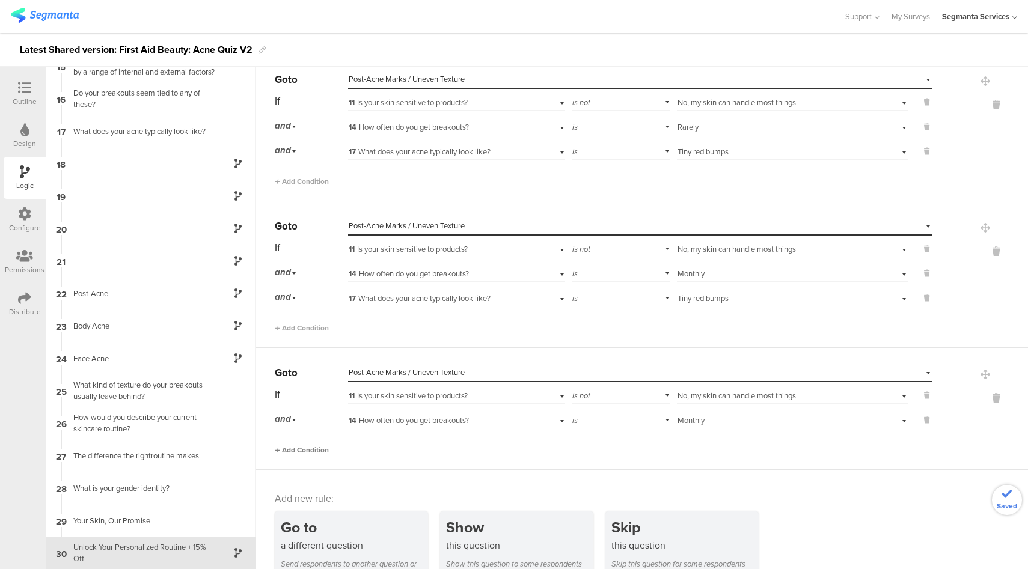
click at [313, 445] on span "Add Condition" at bounding box center [302, 450] width 54 height 11
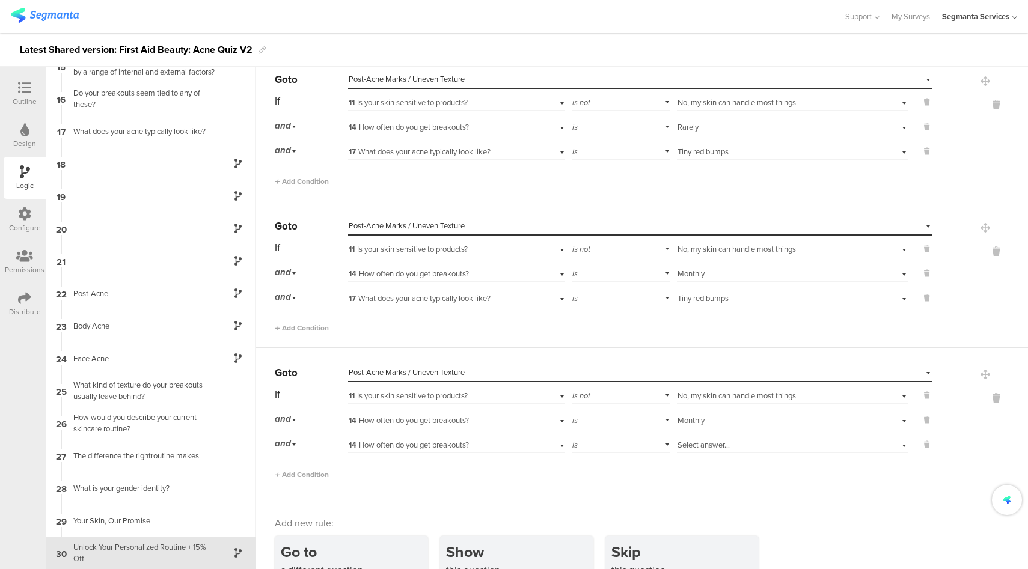
click at [752, 415] on div "Select answer... Monthly" at bounding box center [774, 420] width 194 height 11
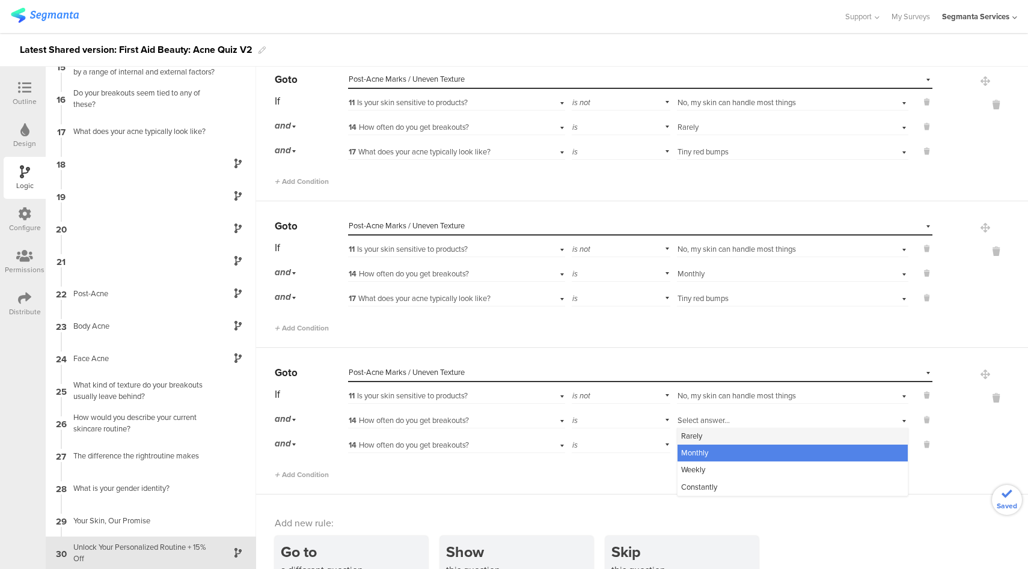
click at [704, 435] on div "Rarely" at bounding box center [792, 436] width 230 height 17
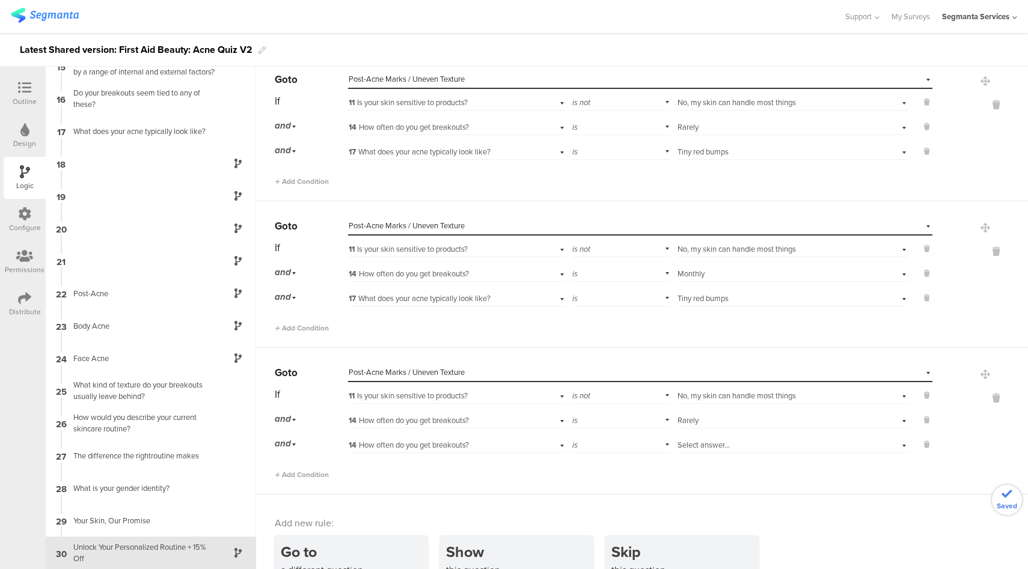
click at [475, 442] on div "14 How often do you get breakouts?" at bounding box center [439, 445] width 181 height 11
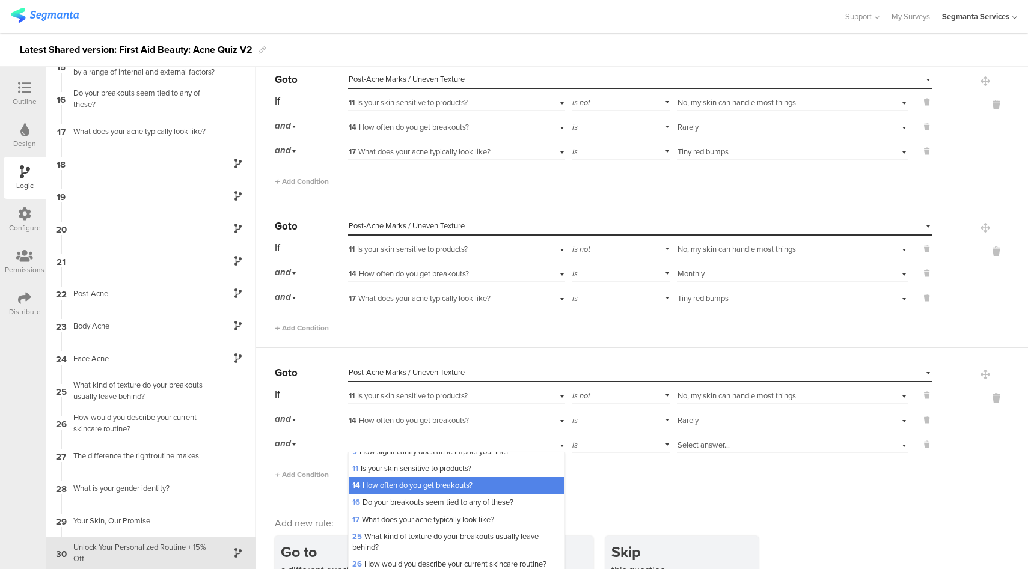
scroll to position [80, 0]
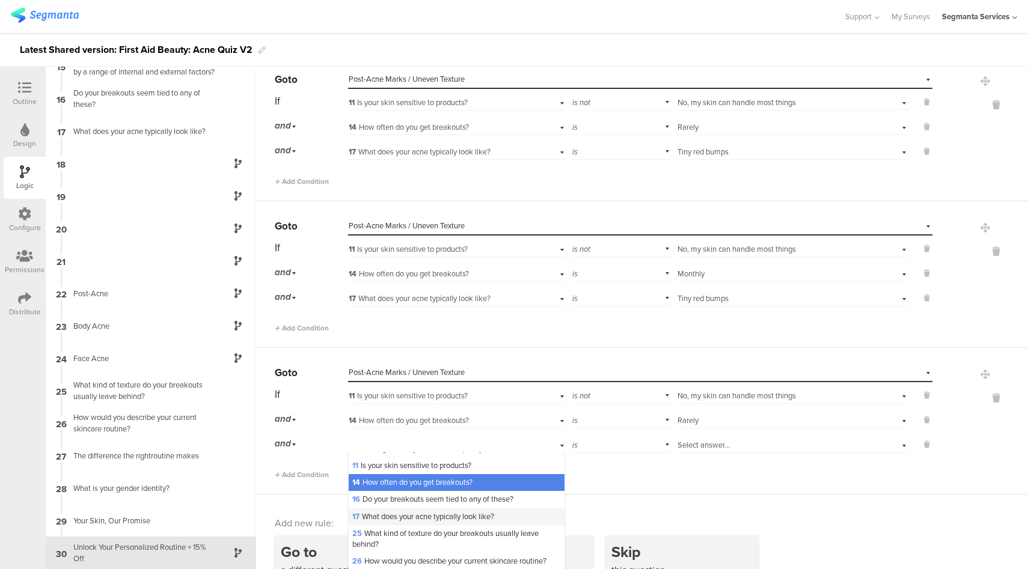
click at [419, 522] on span "17 What does your acne typically look like?" at bounding box center [423, 516] width 142 height 11
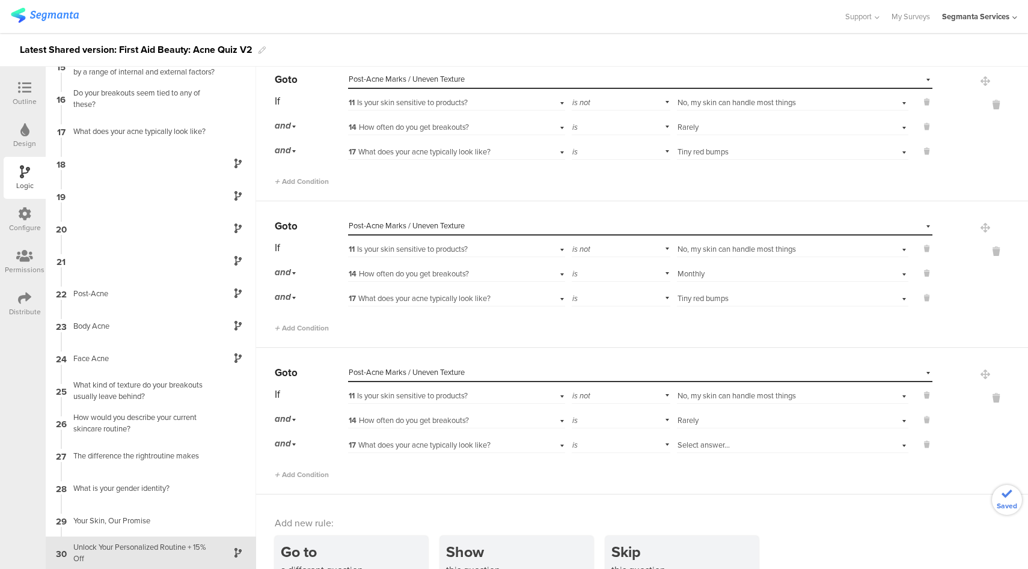
click at [742, 440] on div "Select answer..." at bounding box center [774, 445] width 194 height 11
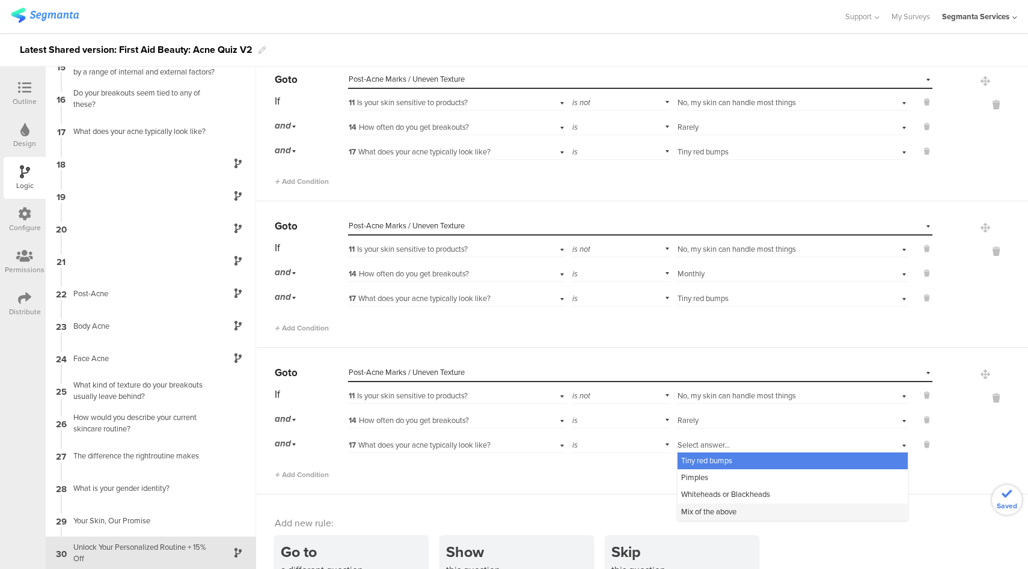
click at [714, 507] on span "Mix of the above" at bounding box center [708, 511] width 55 height 11
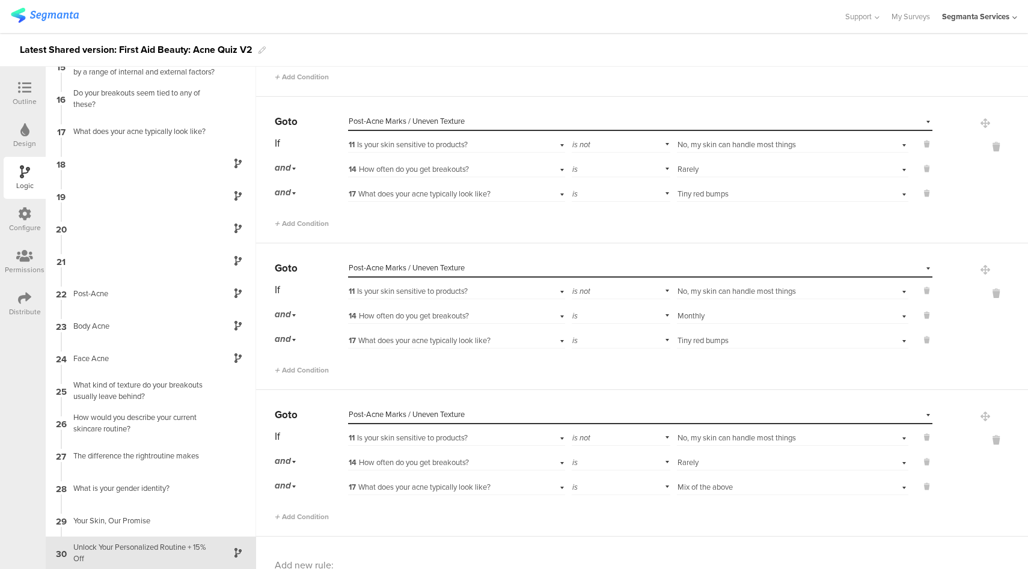
scroll to position [2751, 0]
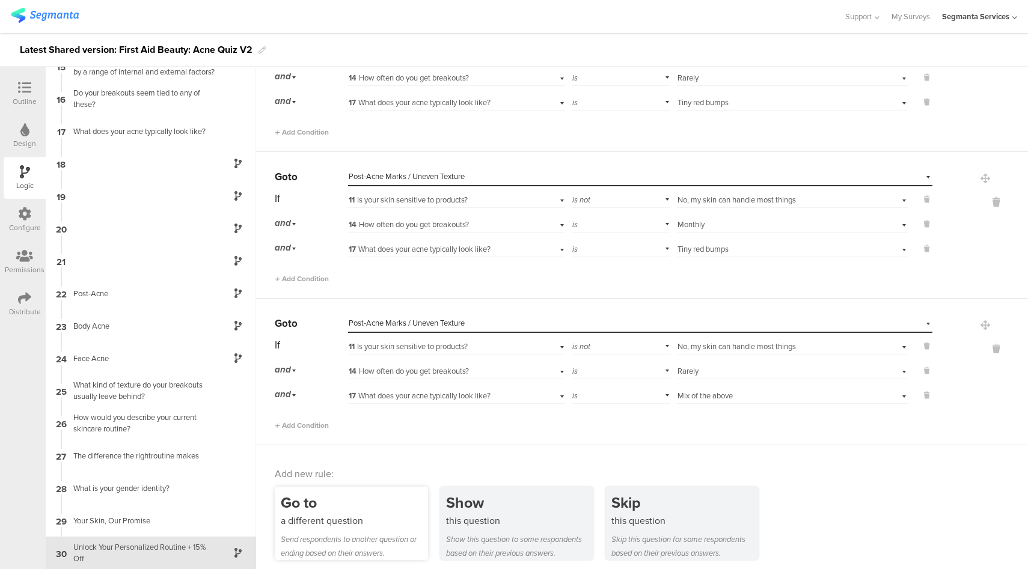
click at [376, 495] on div "Go to" at bounding box center [354, 503] width 147 height 22
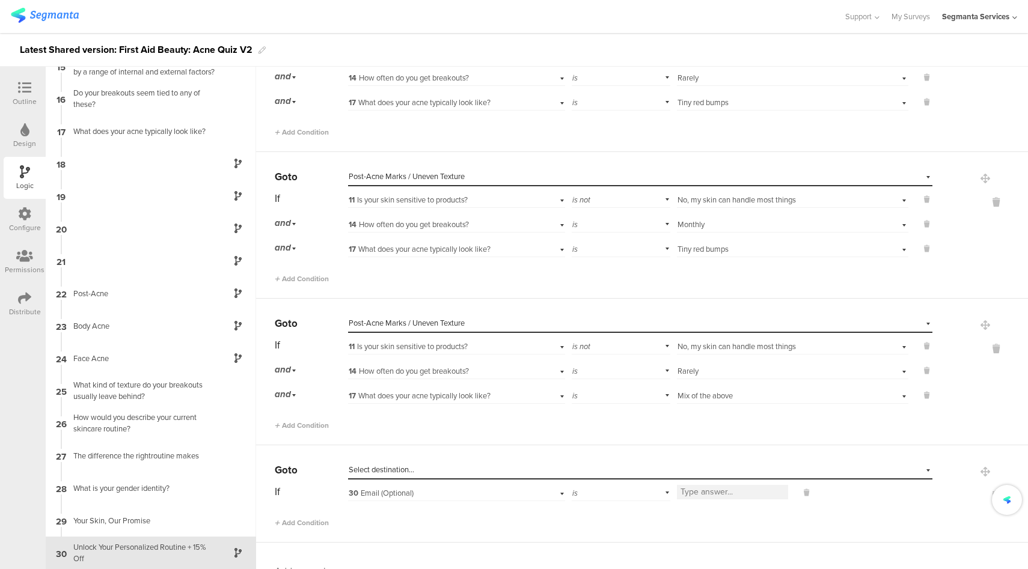
scroll to position [2849, 0]
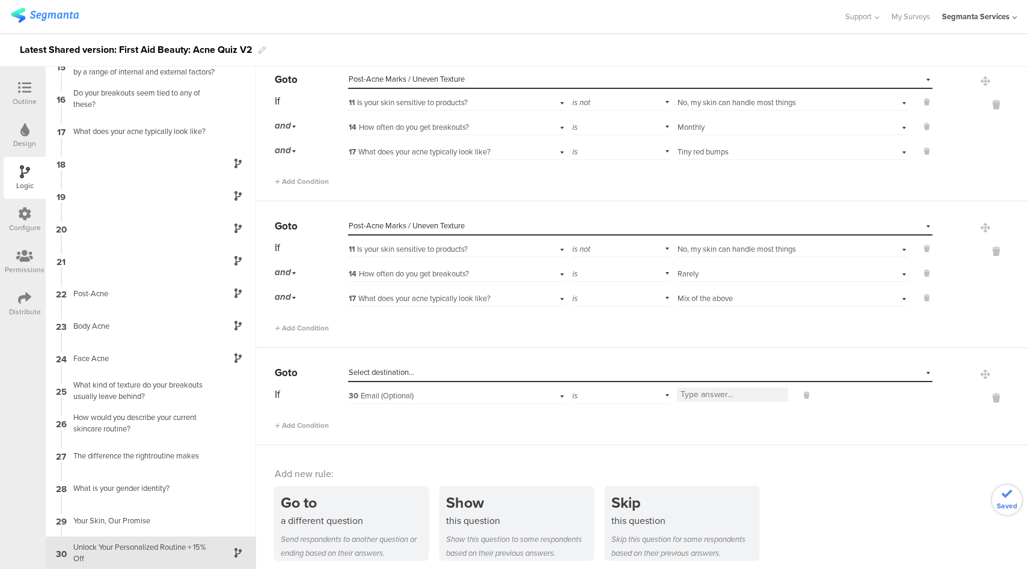
click at [416, 371] on div "Select destination..." at bounding box center [585, 372] width 472 height 11
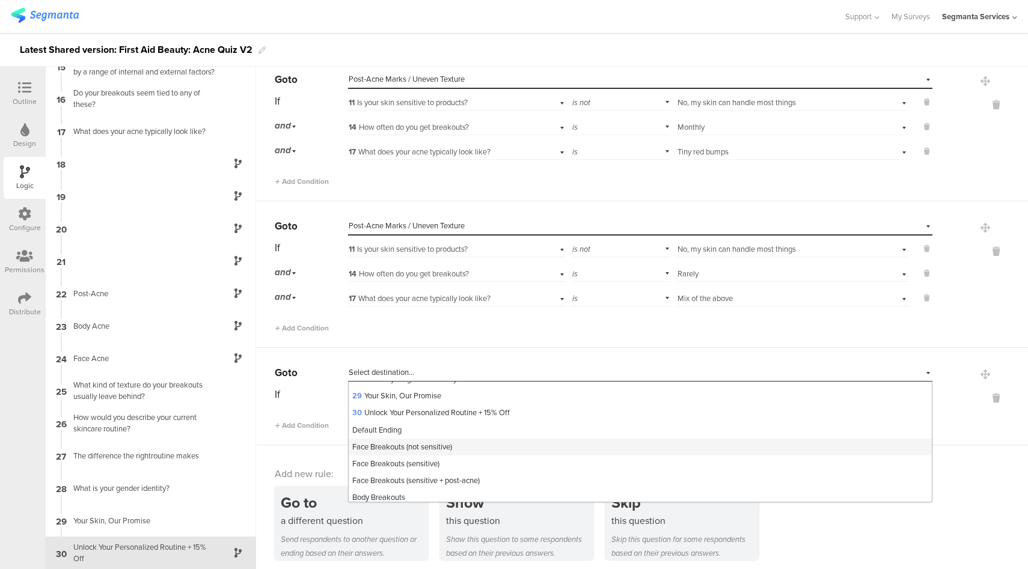
scroll to position [516, 0]
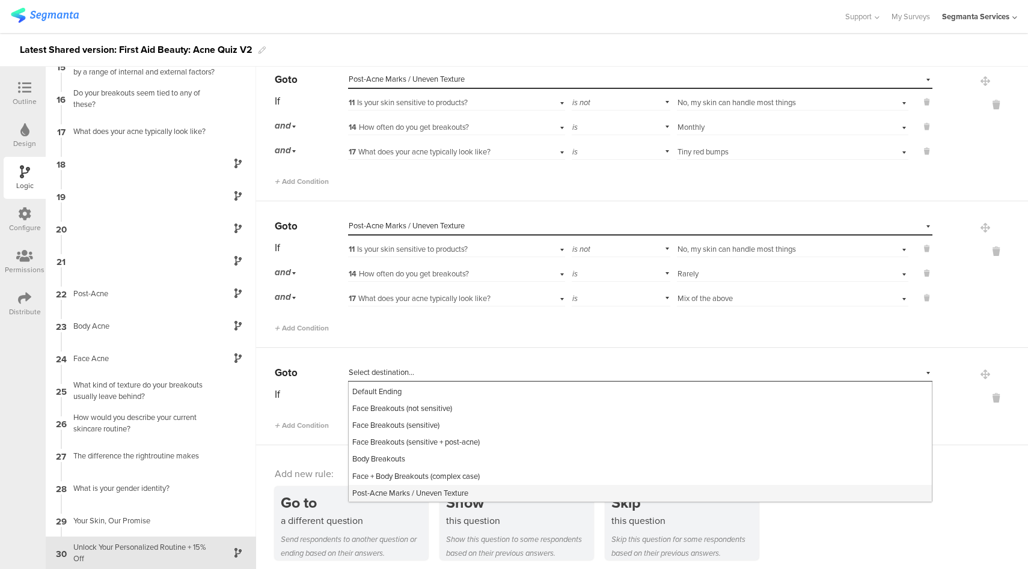
click at [413, 487] on span "Post-Acne Marks / Uneven Texture" at bounding box center [410, 492] width 116 height 11
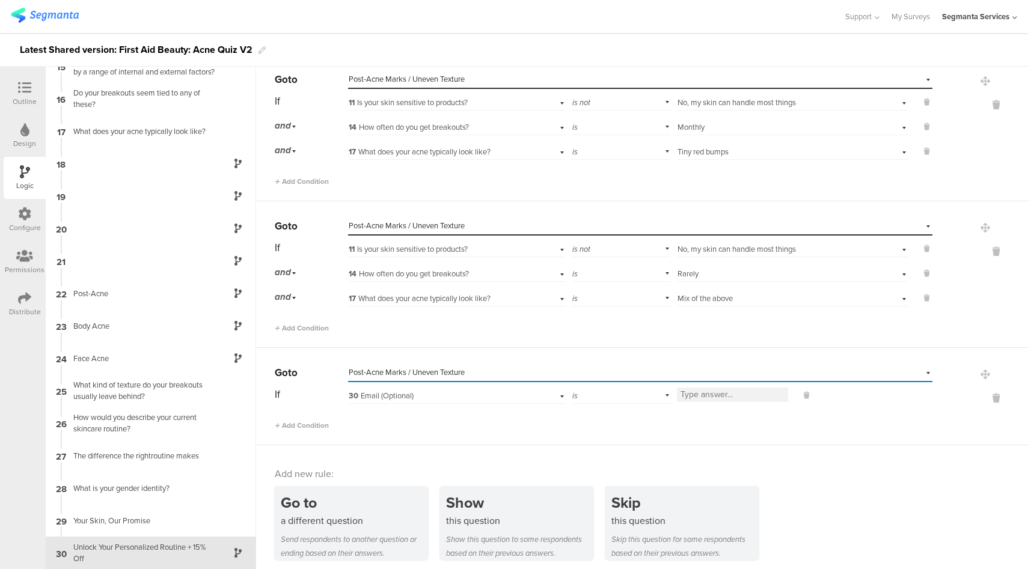
click at [414, 391] on div "30 Email (Optional)" at bounding box center [439, 396] width 181 height 11
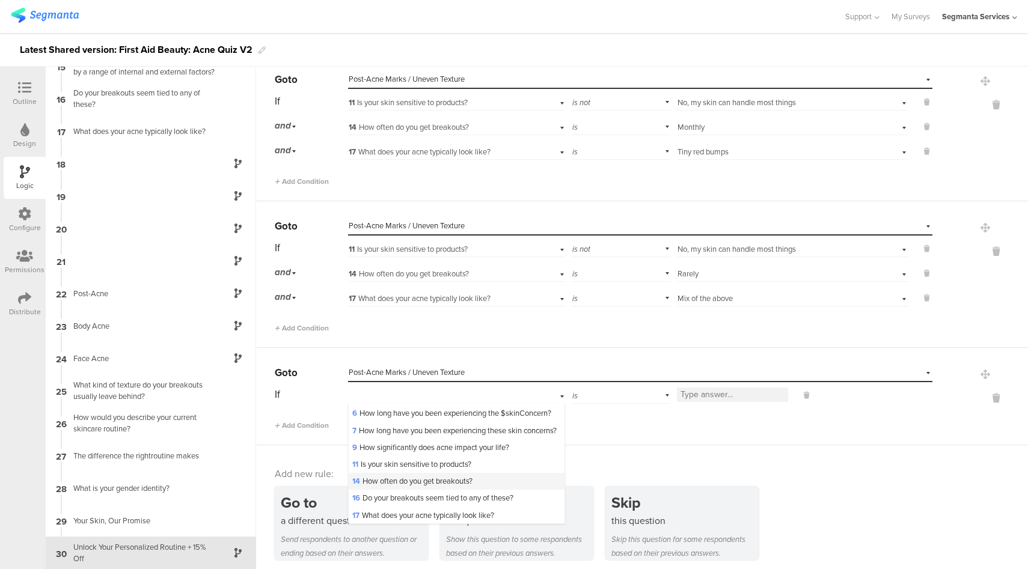
scroll to position [41, 0]
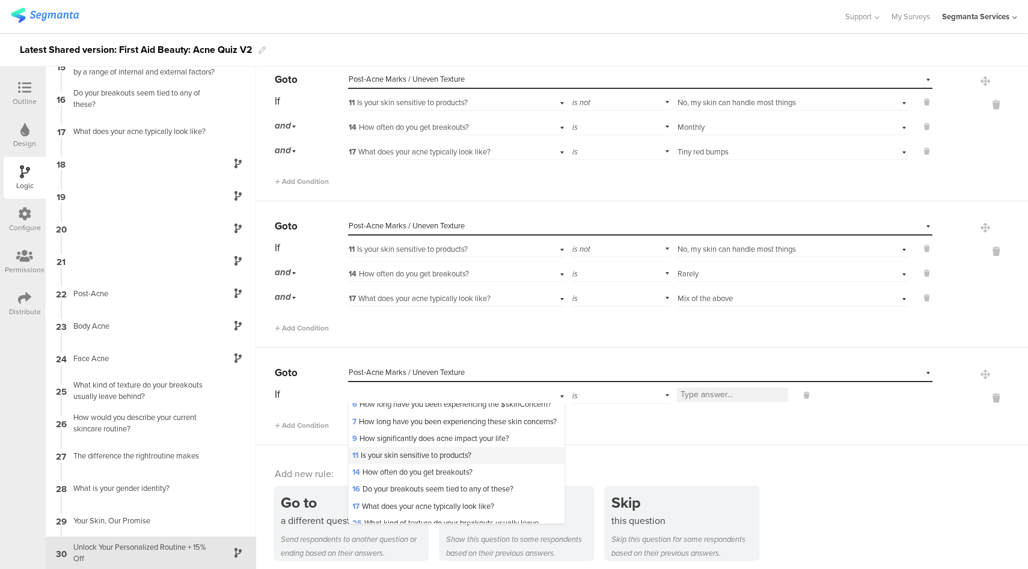
click at [424, 464] on div "11 Is your skin sensitive to products?" at bounding box center [457, 455] width 216 height 17
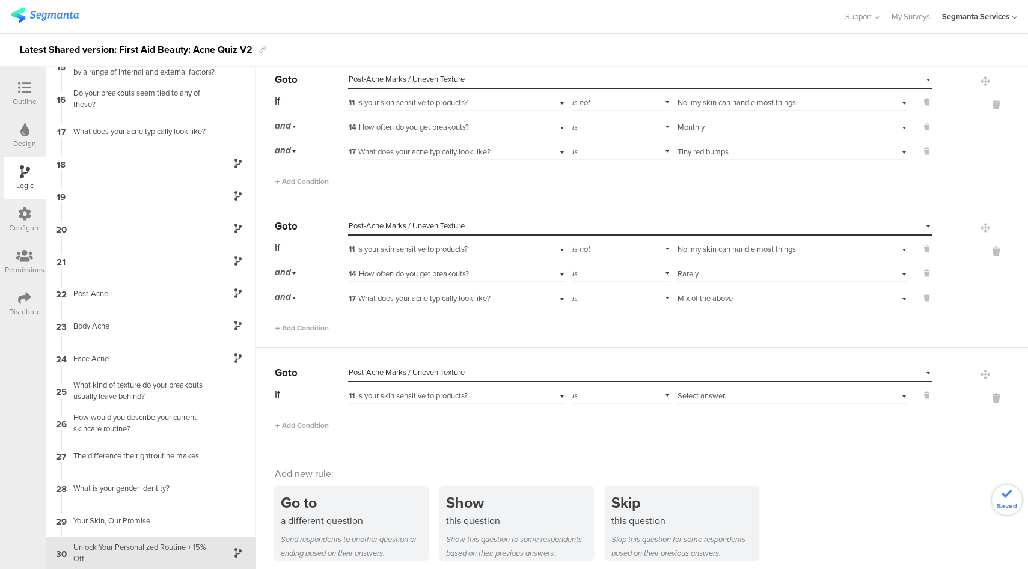
click at [623, 391] on div "is" at bounding box center [621, 394] width 99 height 19
click at [598, 421] on div "is not" at bounding box center [620, 428] width 97 height 17
click at [720, 391] on div "Select answer..." at bounding box center [774, 396] width 194 height 11
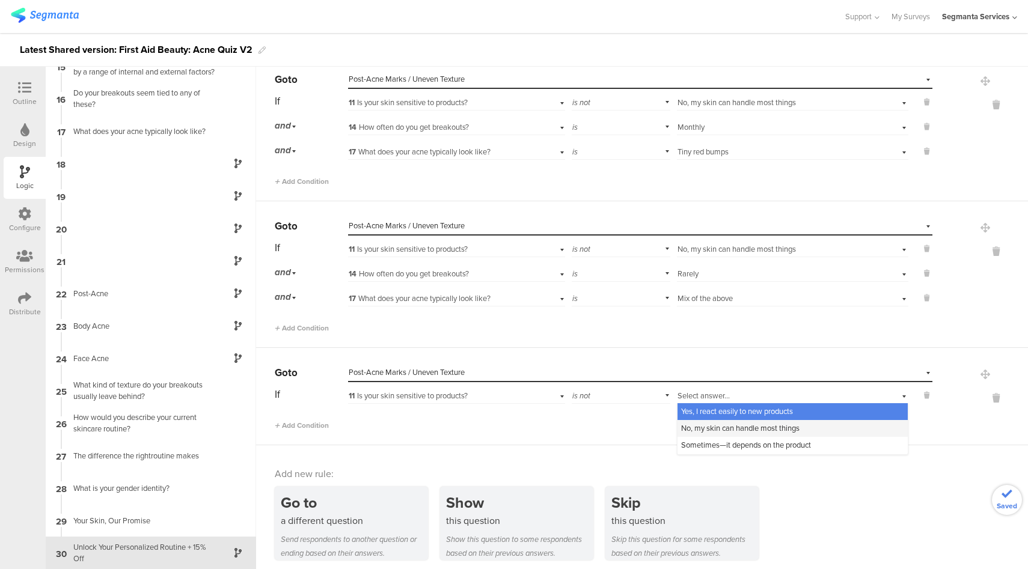
click at [721, 423] on span "No, my skin can handle most things" at bounding box center [740, 428] width 118 height 11
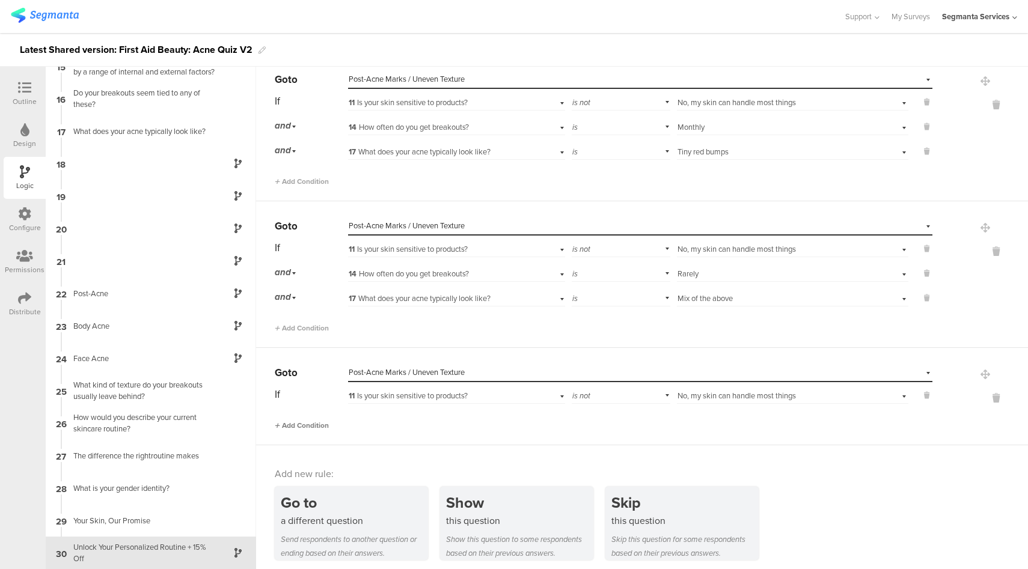
click at [320, 421] on span "Add Condition" at bounding box center [302, 425] width 54 height 11
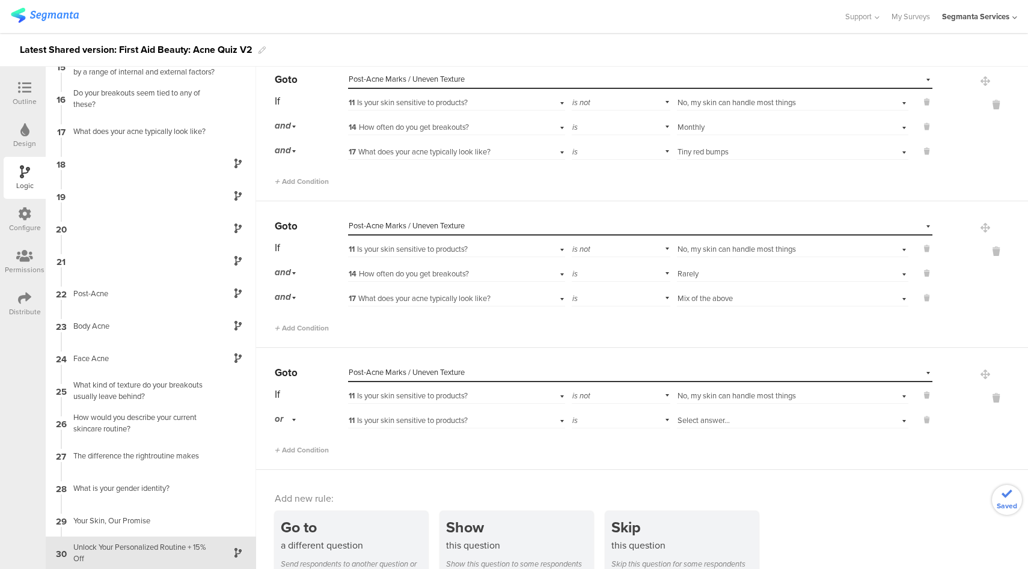
click at [285, 414] on div "or" at bounding box center [287, 419] width 25 height 19
click at [300, 450] on div "and" at bounding box center [310, 453] width 71 height 17
click at [463, 416] on span "11 Is your skin sensitive to products?" at bounding box center [408, 420] width 119 height 11
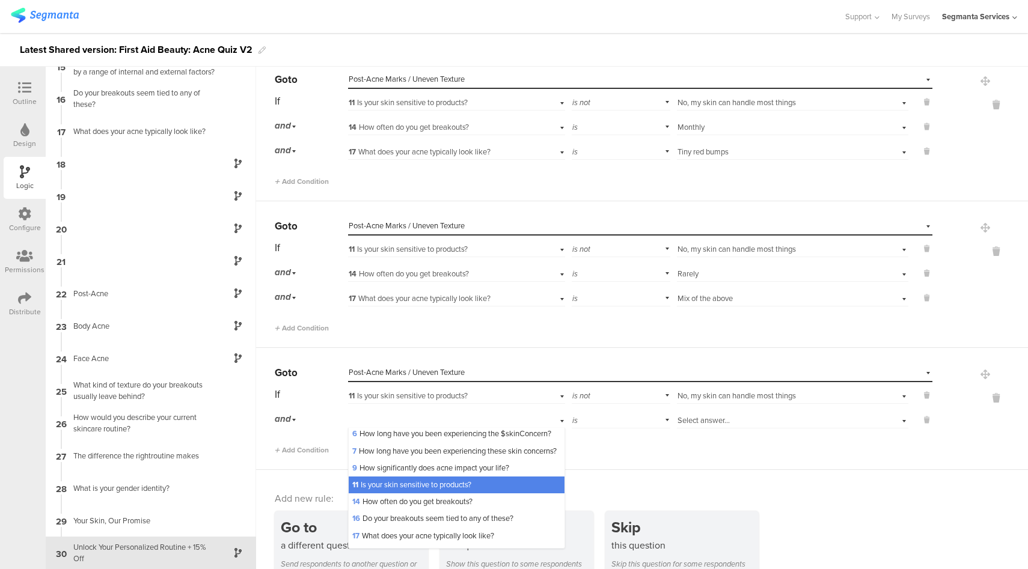
scroll to position [45, 0]
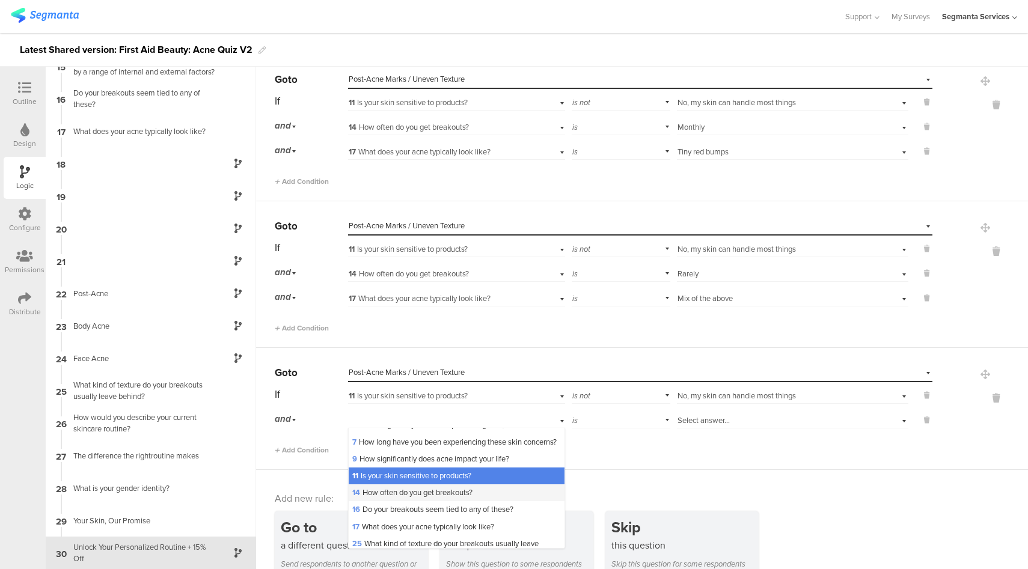
click at [399, 498] on span "14 How often do you get breakouts?" at bounding box center [412, 492] width 120 height 11
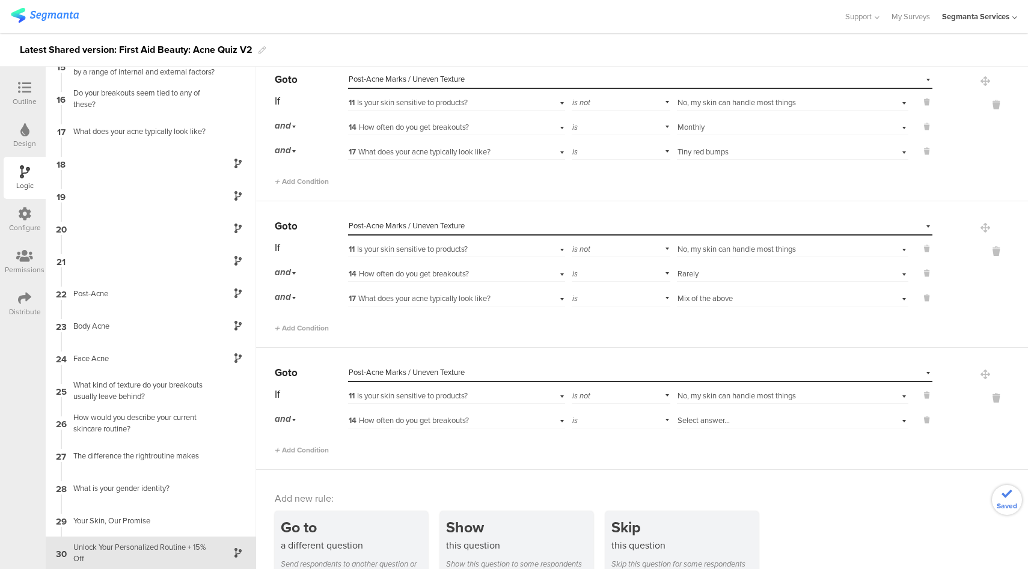
click at [710, 415] on span "Select answer..." at bounding box center [703, 420] width 52 height 11
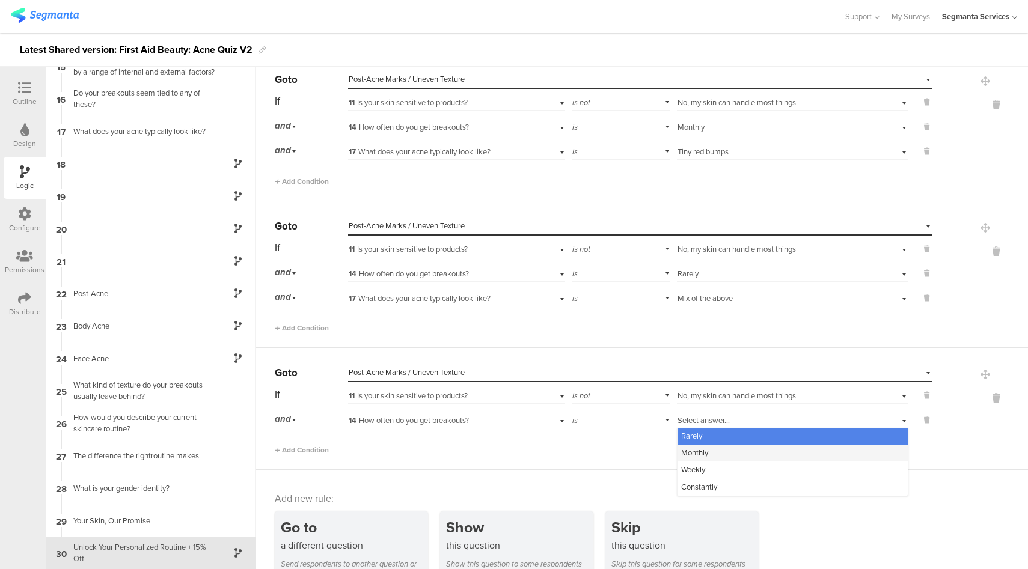
click at [703, 450] on div "Monthly" at bounding box center [792, 453] width 230 height 17
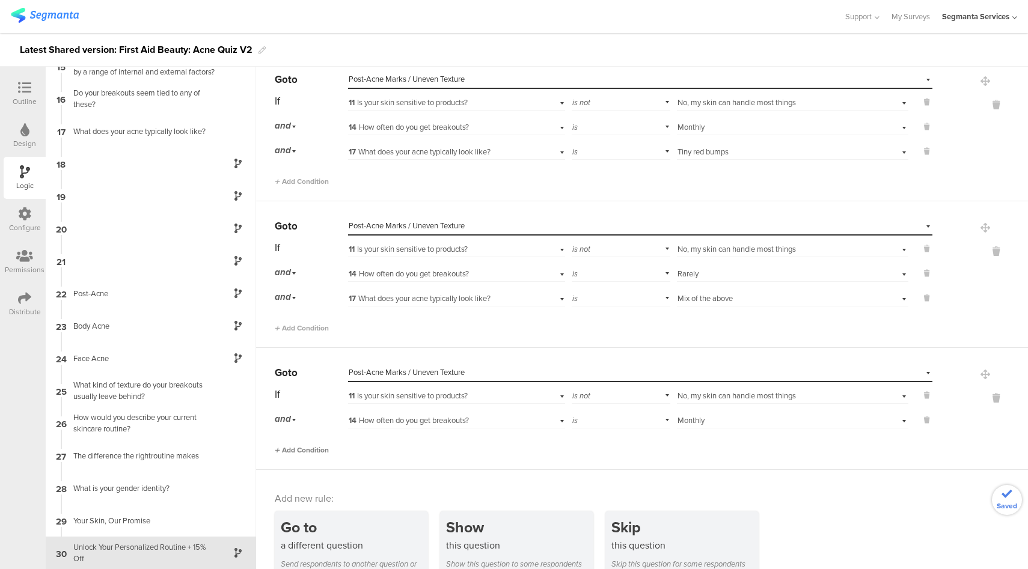
click at [317, 445] on span "Add Condition" at bounding box center [302, 450] width 54 height 11
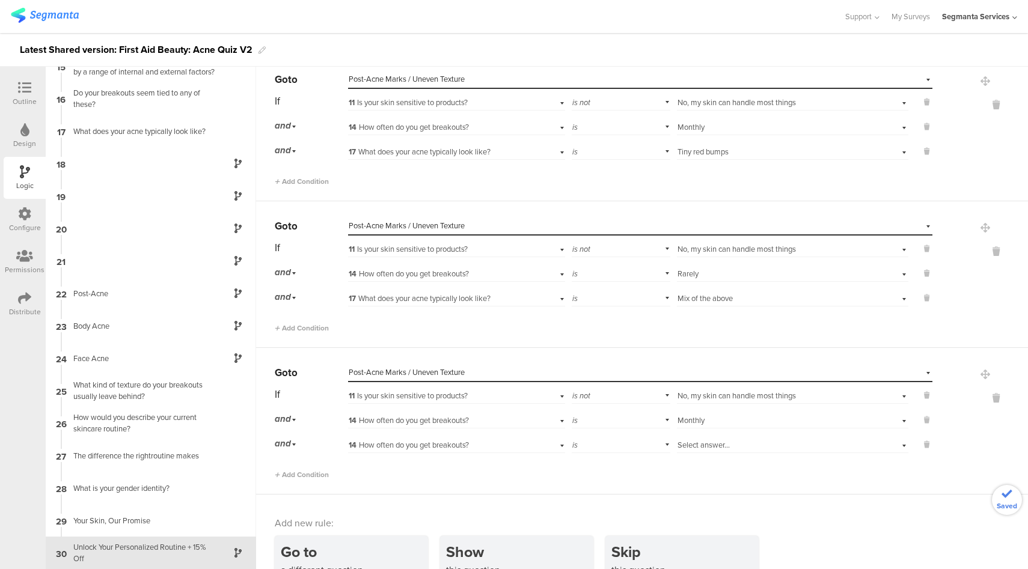
click at [438, 442] on span "14 How often do you get breakouts?" at bounding box center [409, 444] width 120 height 11
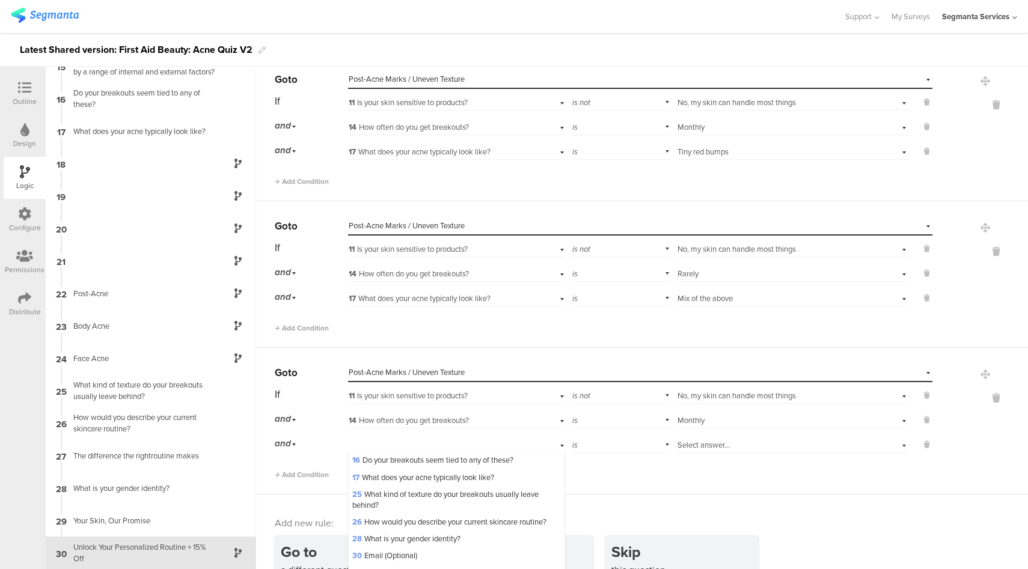
scroll to position [130, 0]
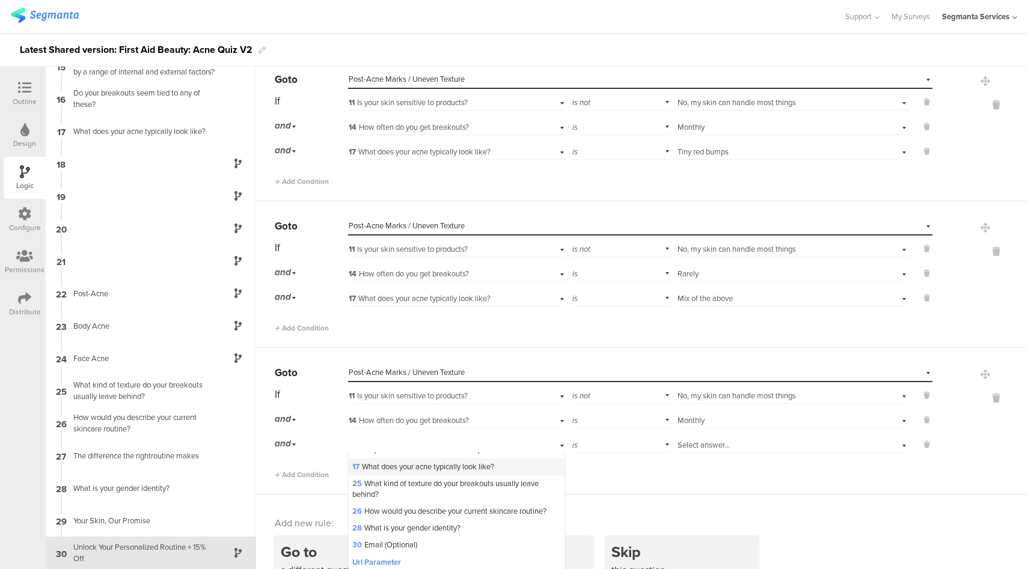
click at [401, 472] on span "17 What does your acne typically look like?" at bounding box center [423, 466] width 142 height 11
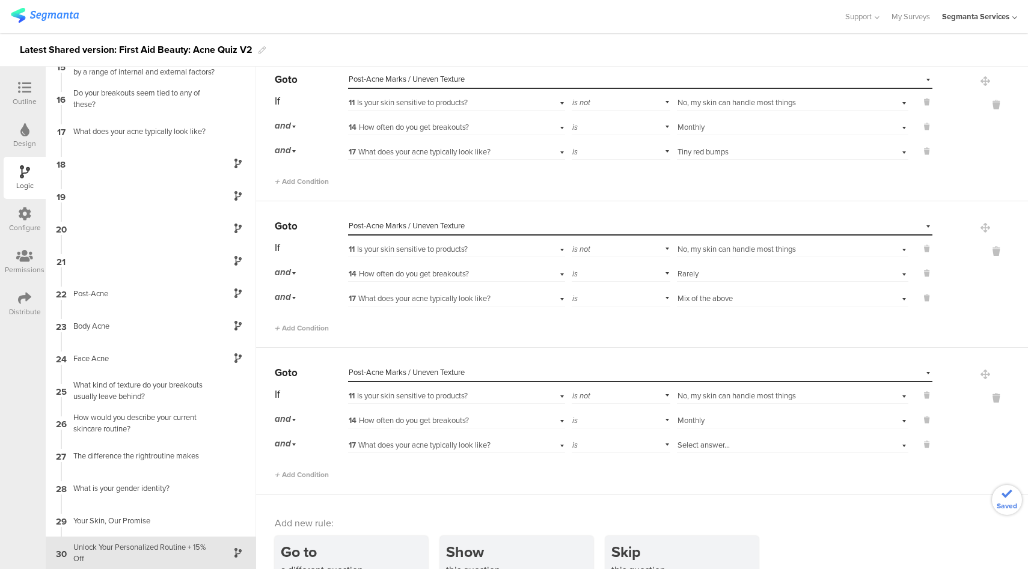
click at [783, 440] on div "Select answer..." at bounding box center [774, 445] width 194 height 11
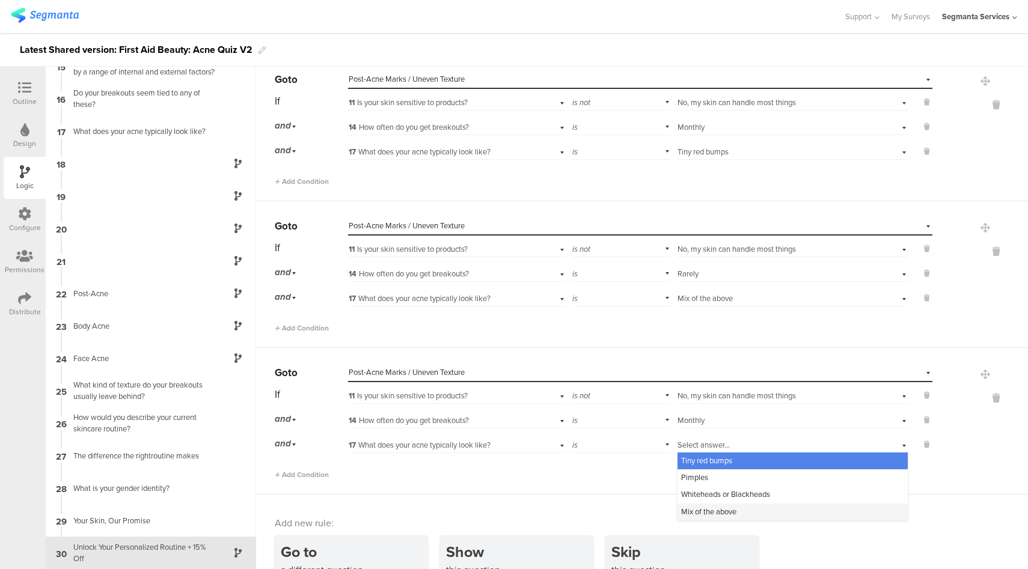
click at [718, 506] on span "Mix of the above" at bounding box center [708, 511] width 55 height 11
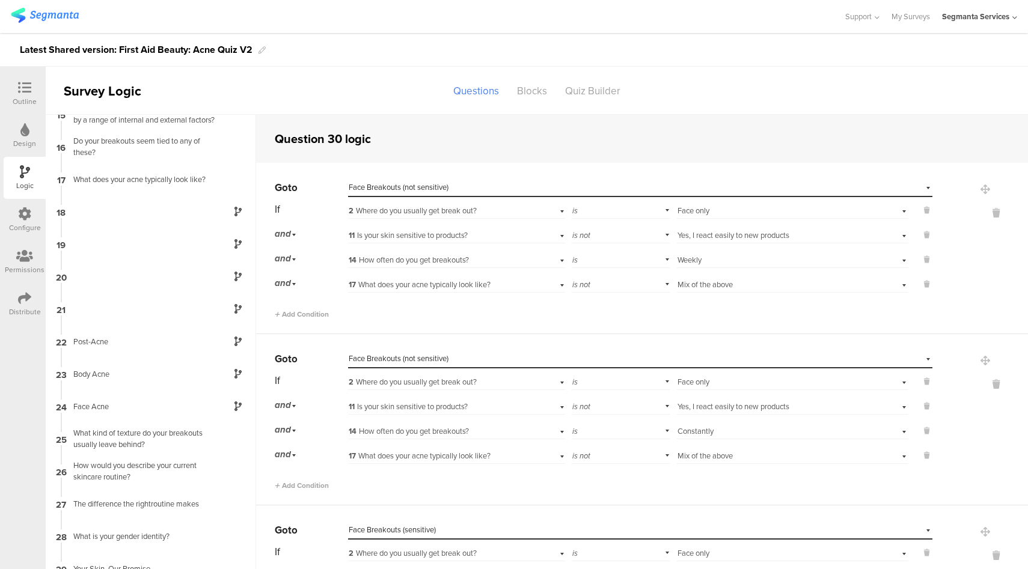
click at [24, 305] on div at bounding box center [24, 298] width 13 height 15
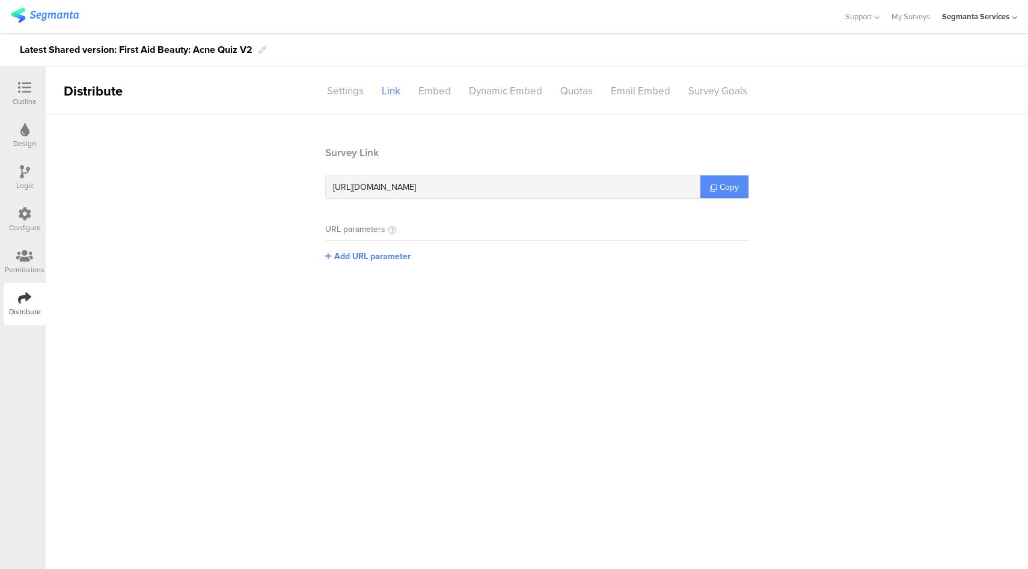
click at [719, 189] on span "Copy" at bounding box center [728, 187] width 19 height 13
click at [17, 175] on div "Logic" at bounding box center [25, 178] width 42 height 42
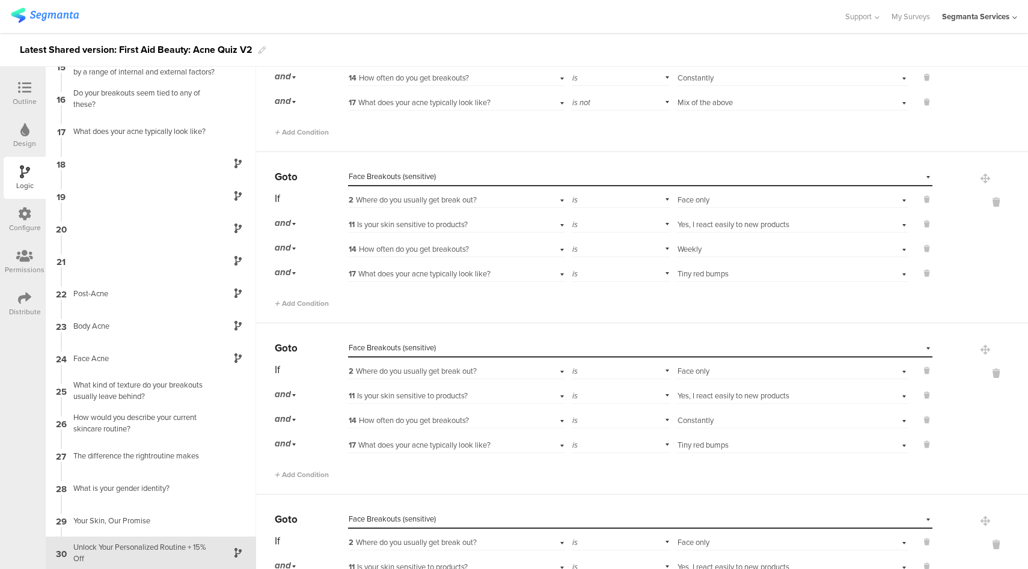
scroll to position [306, 0]
click at [321, 301] on span "Add Condition" at bounding box center [302, 303] width 54 height 11
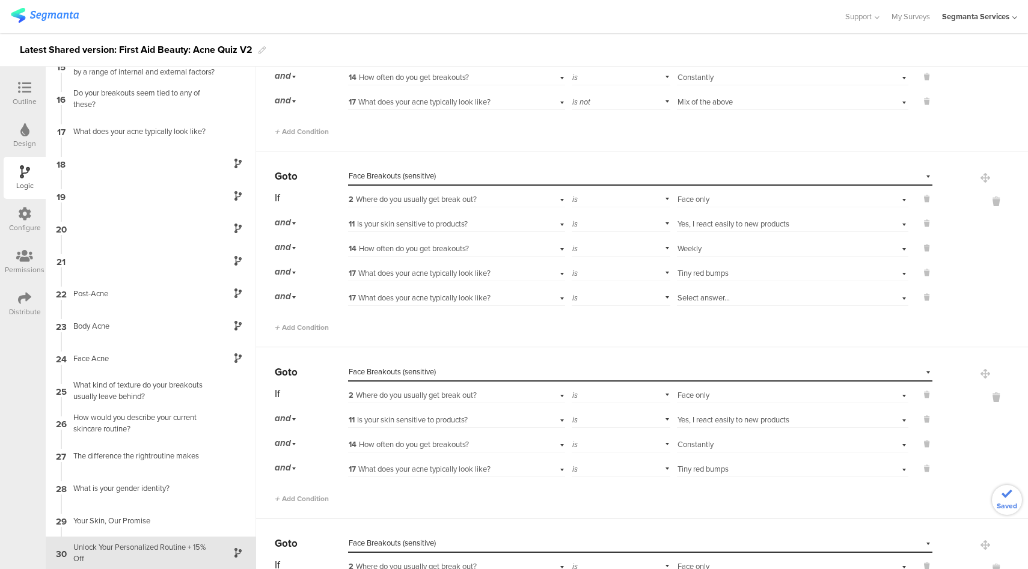
click at [451, 301] on span "17 What does your acne typically look like?" at bounding box center [420, 297] width 142 height 11
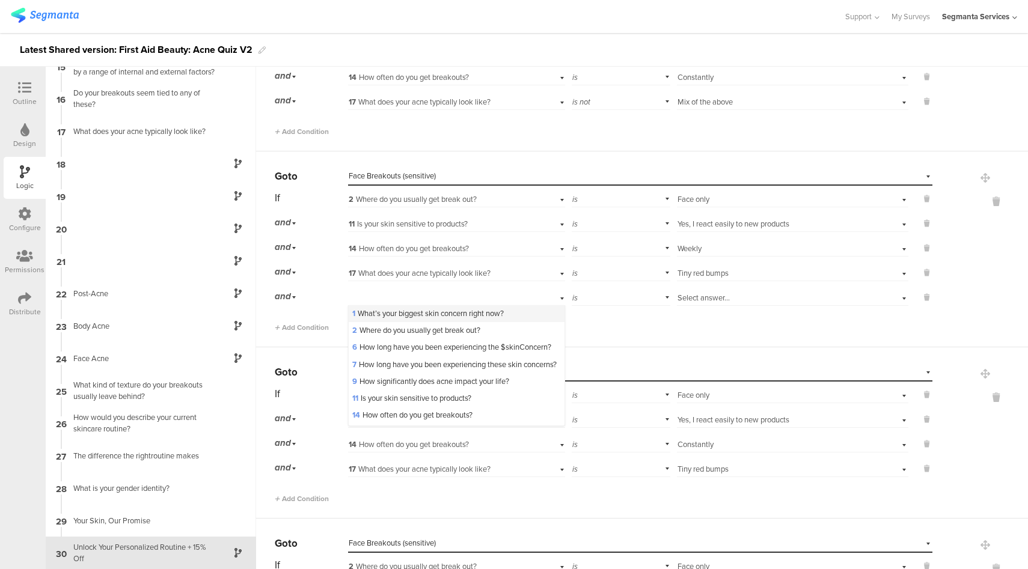
click at [414, 311] on span "1 What’s your biggest skin concern right now?" at bounding box center [427, 313] width 151 height 11
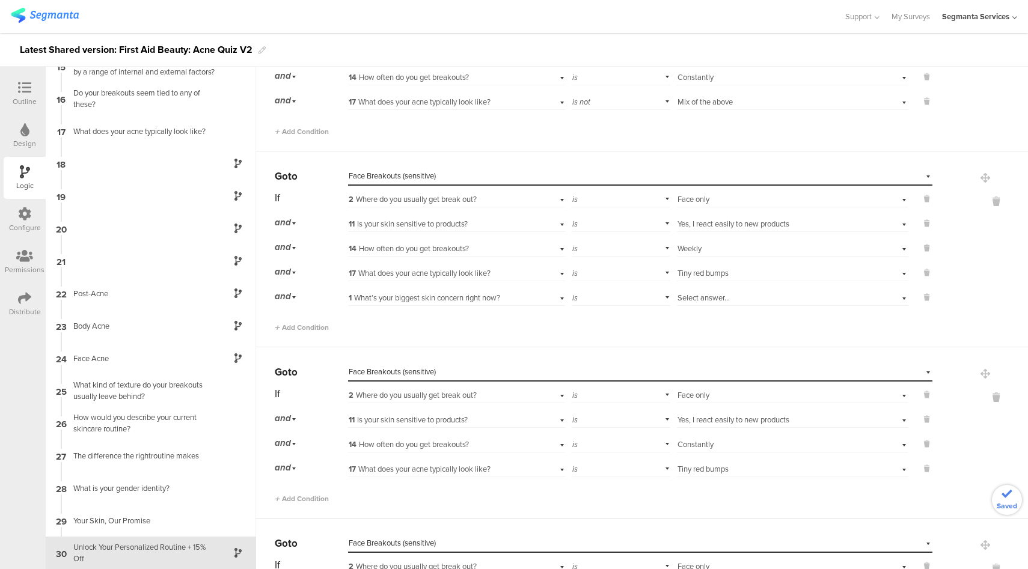
click at [587, 287] on div "is" at bounding box center [621, 296] width 99 height 19
click at [590, 329] on div "is not" at bounding box center [620, 330] width 97 height 17
click at [725, 298] on div "Select answer..." at bounding box center [774, 298] width 194 height 11
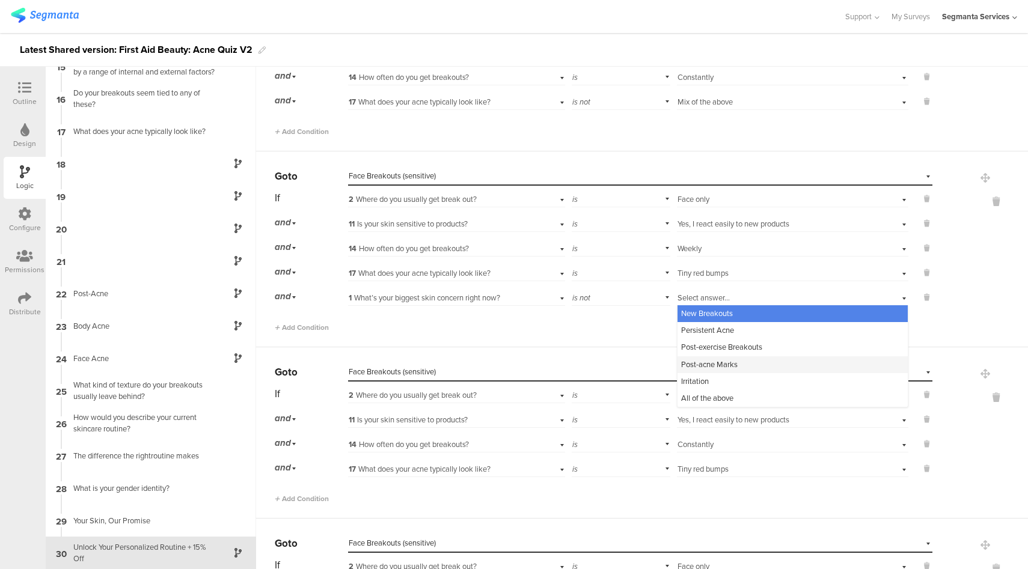
click at [709, 364] on span "Post-acne Marks" at bounding box center [709, 364] width 56 height 11
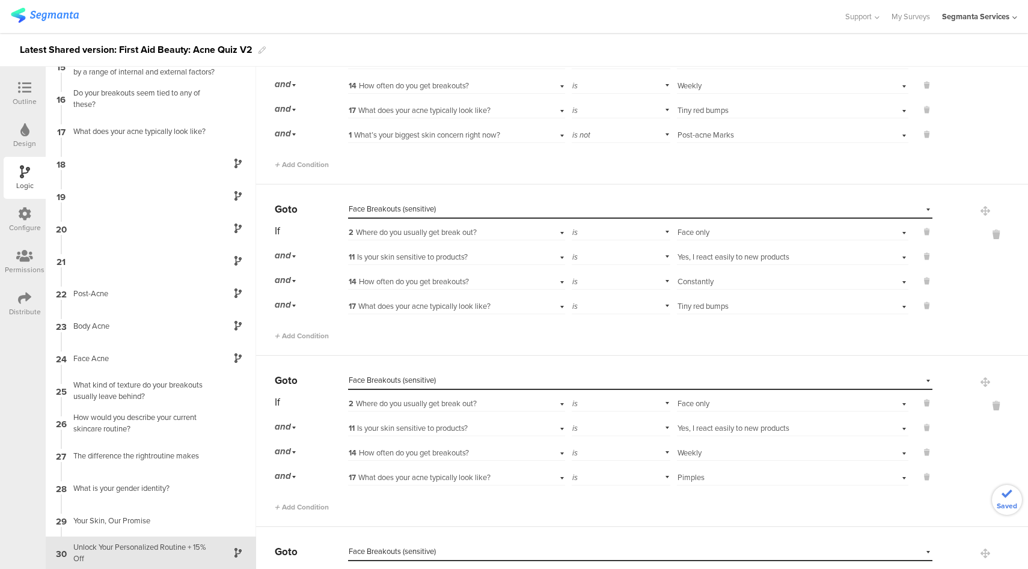
scroll to position [470, 0]
click at [308, 335] on span "Add Condition" at bounding box center [302, 334] width 54 height 11
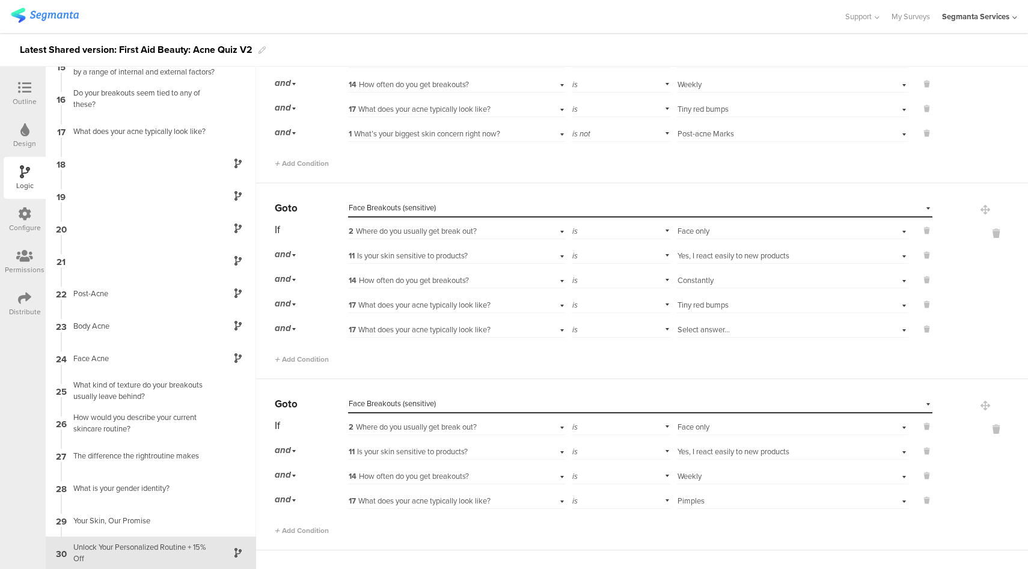
click at [502, 329] on div "17 What does your acne typically look like?" at bounding box center [439, 330] width 181 height 11
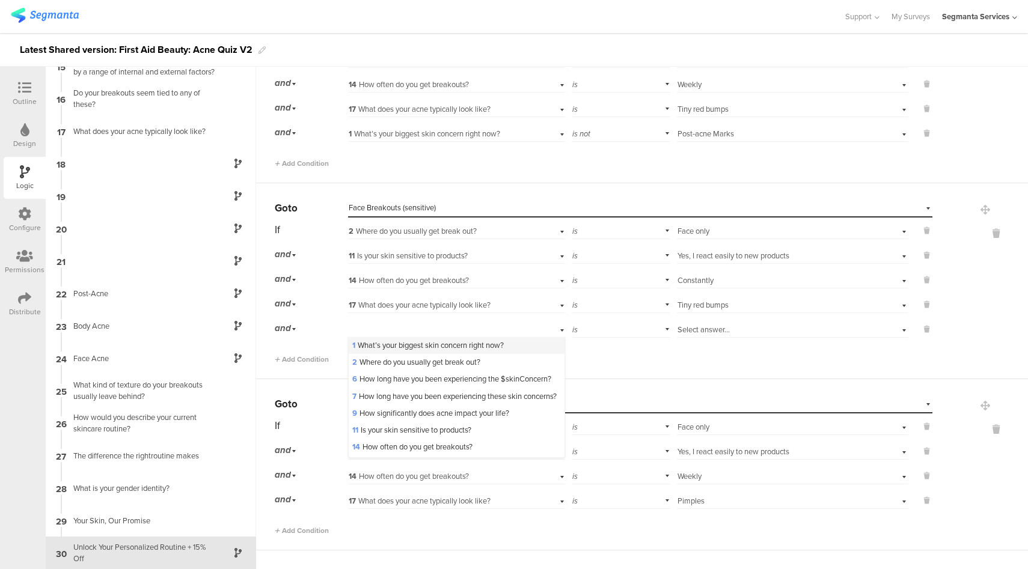
click at [420, 347] on span "1 What’s your biggest skin concern right now?" at bounding box center [427, 345] width 151 height 11
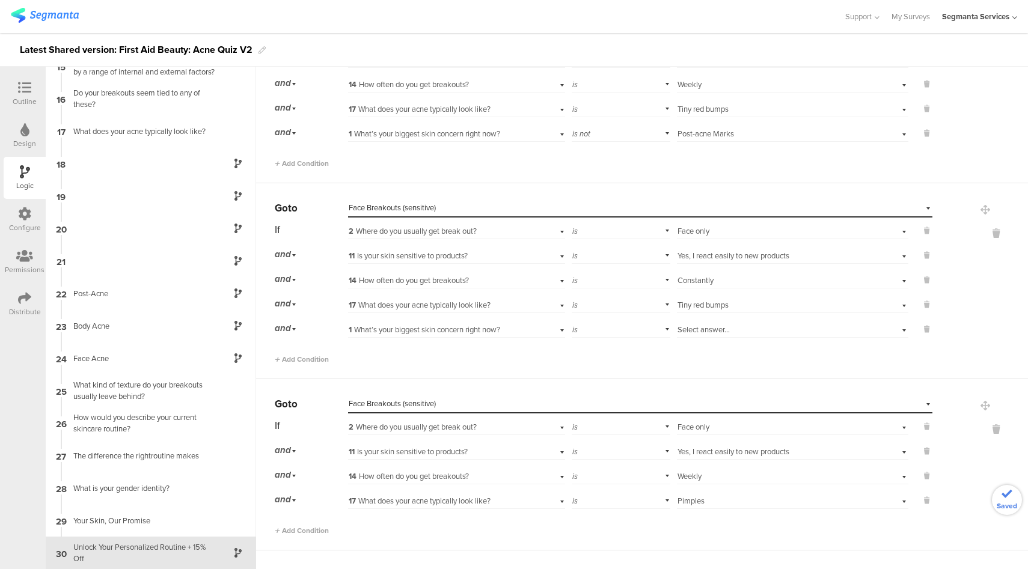
click at [712, 325] on span "Select answer..." at bounding box center [703, 329] width 52 height 11
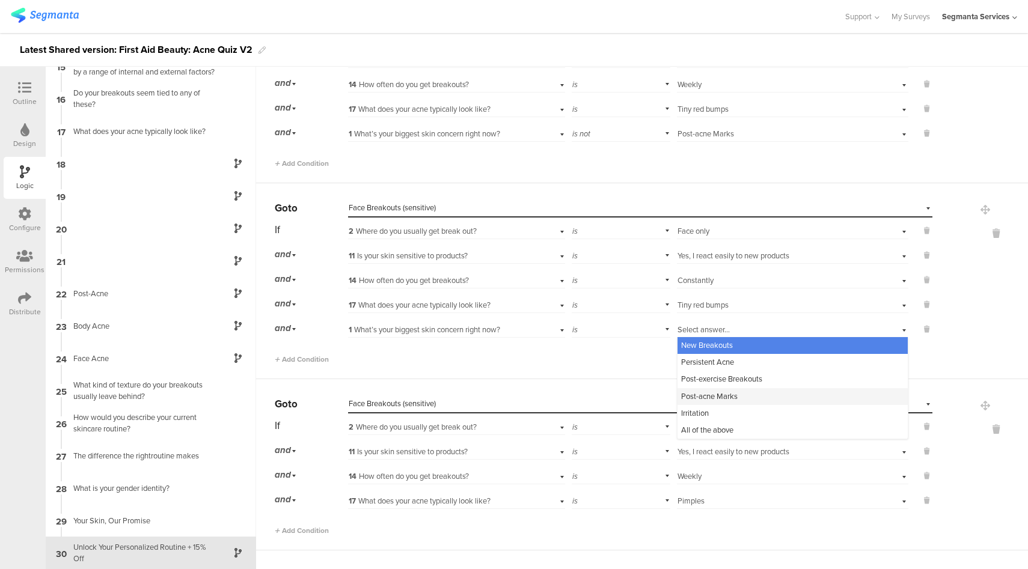
click at [704, 391] on span "Post-acne Marks" at bounding box center [709, 396] width 56 height 11
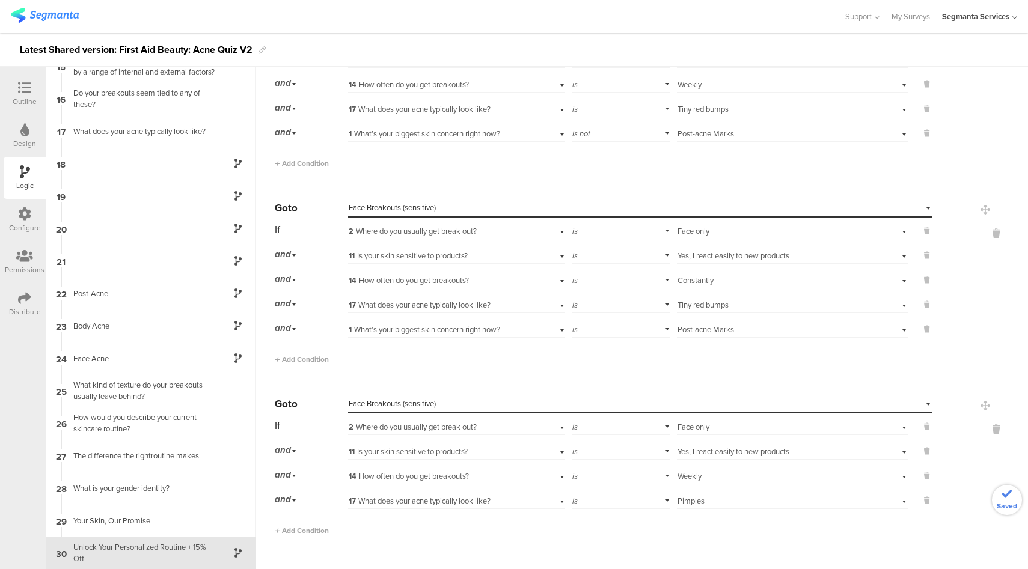
click at [615, 330] on div "is" at bounding box center [621, 328] width 99 height 19
click at [603, 361] on div "is not" at bounding box center [620, 362] width 97 height 17
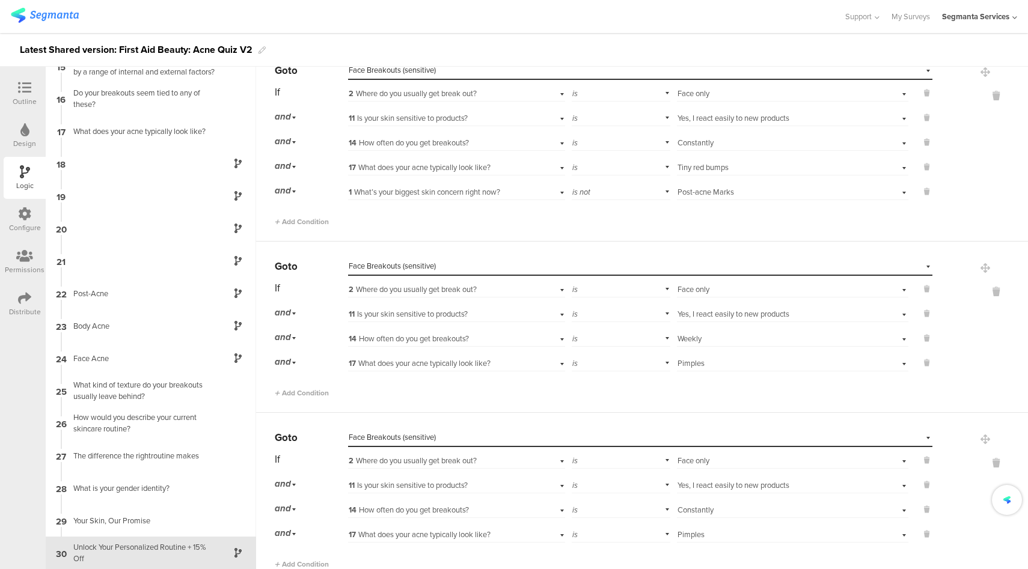
scroll to position [611, 0]
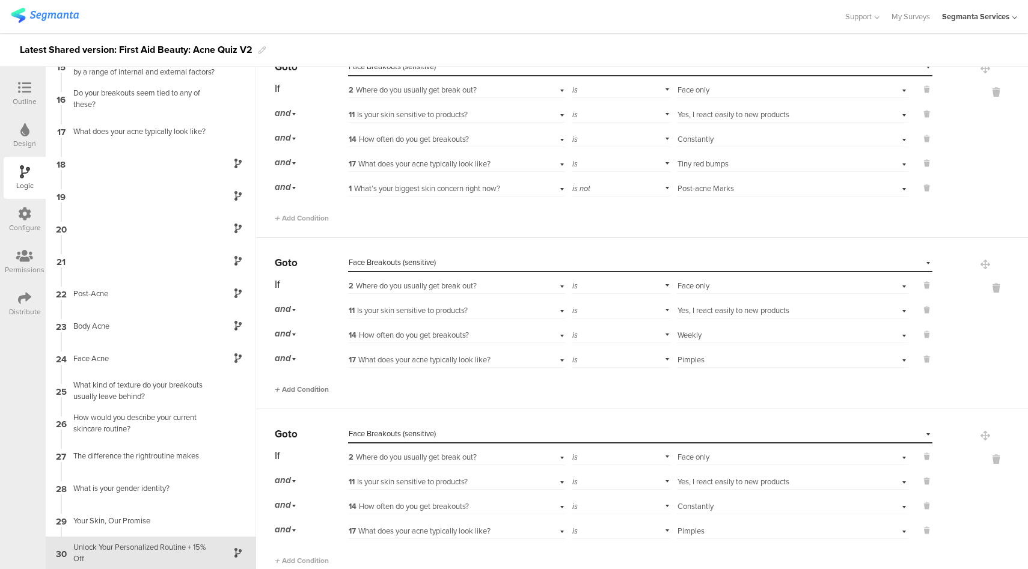
click at [319, 389] on span "Add Condition" at bounding box center [302, 389] width 54 height 11
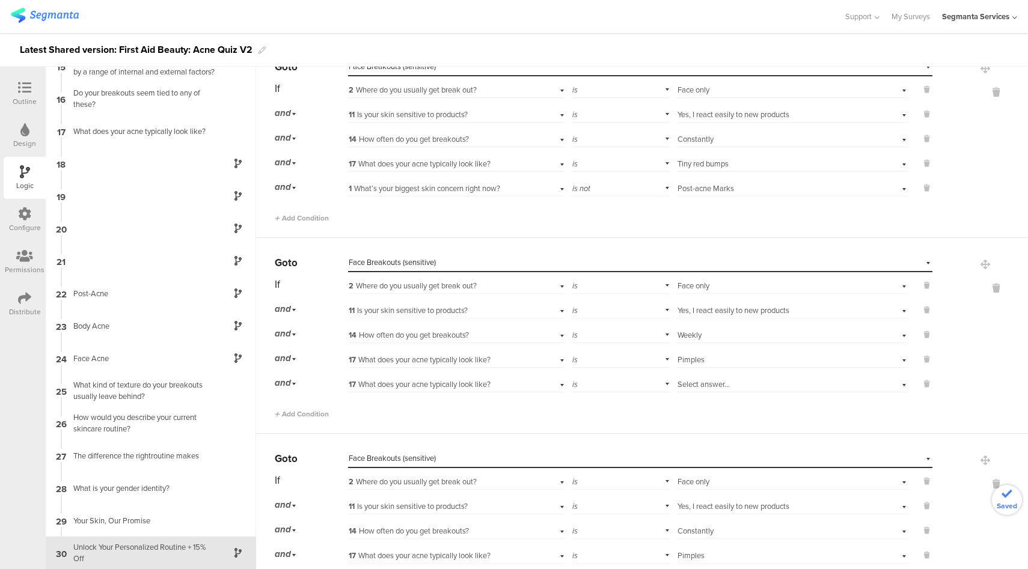
click at [424, 386] on span "17 What does your acne typically look like?" at bounding box center [420, 384] width 142 height 11
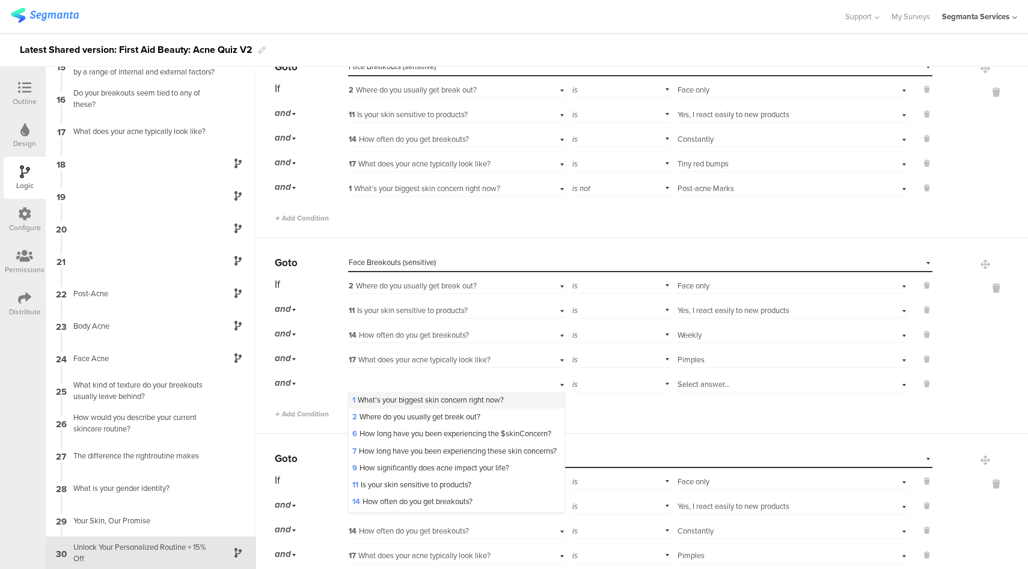
click at [413, 403] on span "1 What’s your biggest skin concern right now?" at bounding box center [427, 399] width 151 height 11
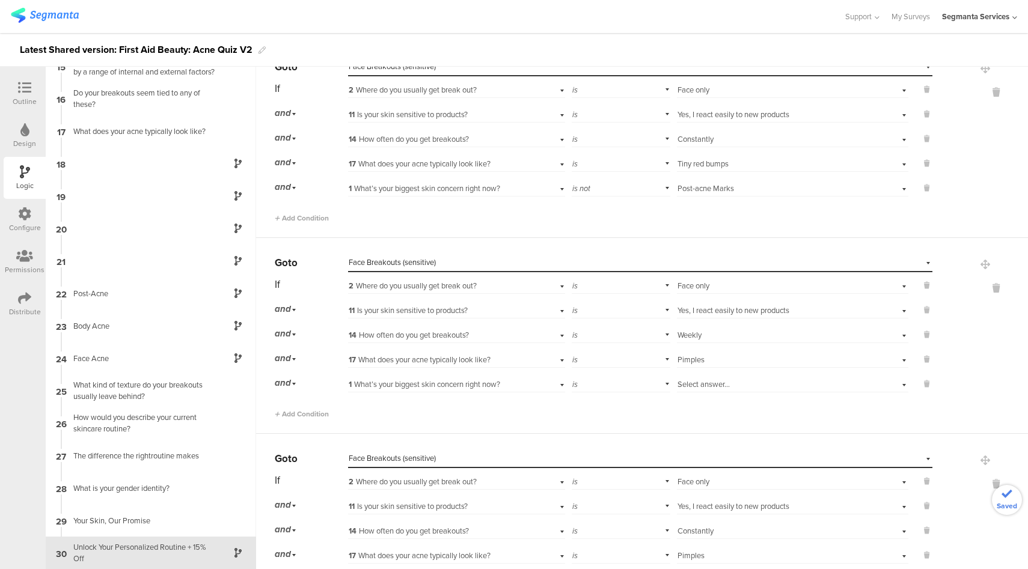
click at [621, 388] on div "is" at bounding box center [621, 383] width 99 height 19
click at [605, 414] on div "is not" at bounding box center [620, 417] width 97 height 17
click at [710, 388] on span "Select answer..." at bounding box center [703, 384] width 52 height 11
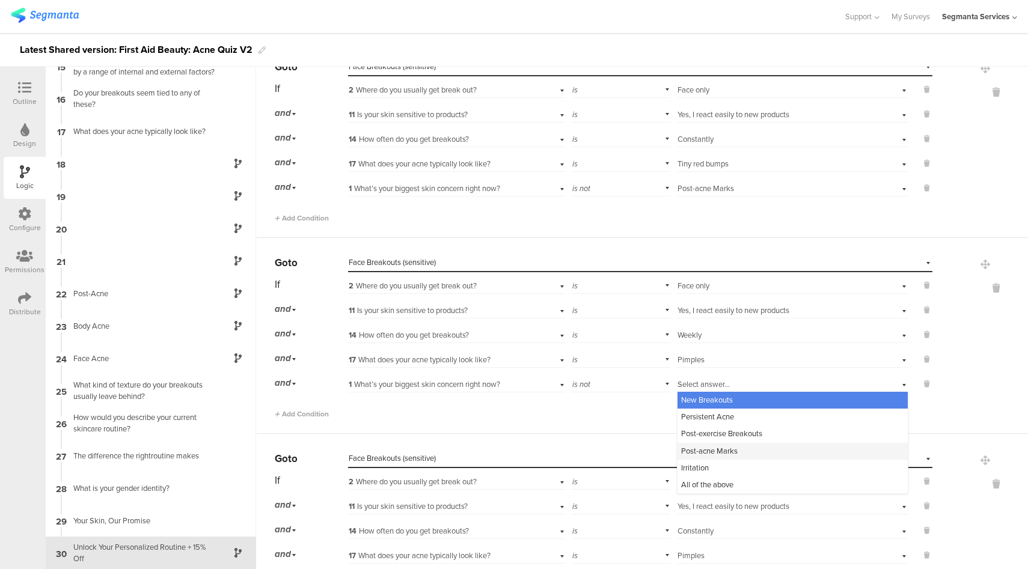
click at [699, 457] on div "Post-acne Marks" at bounding box center [792, 451] width 230 height 17
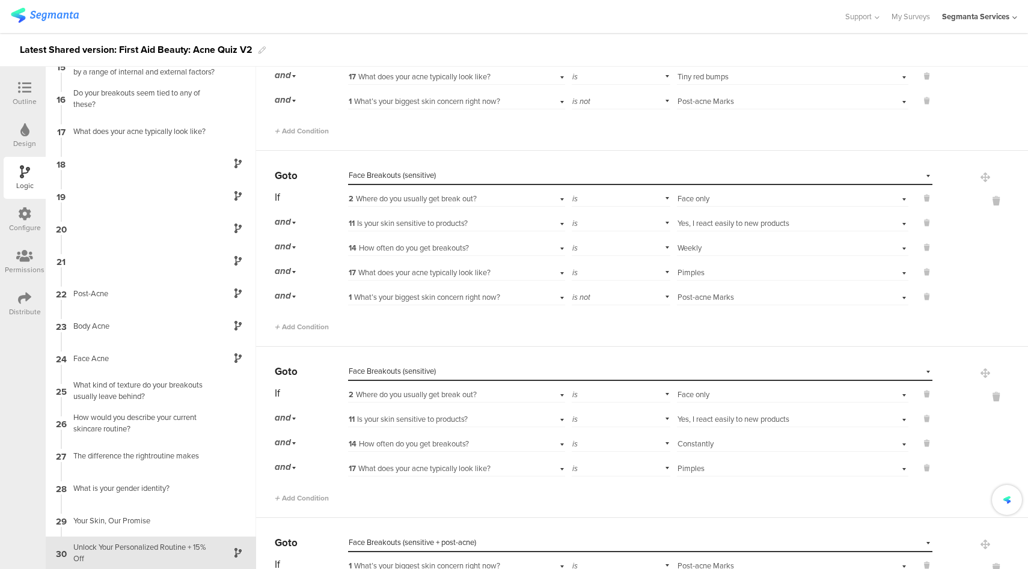
scroll to position [699, 0]
click at [320, 497] on span "Add Condition" at bounding box center [302, 497] width 54 height 11
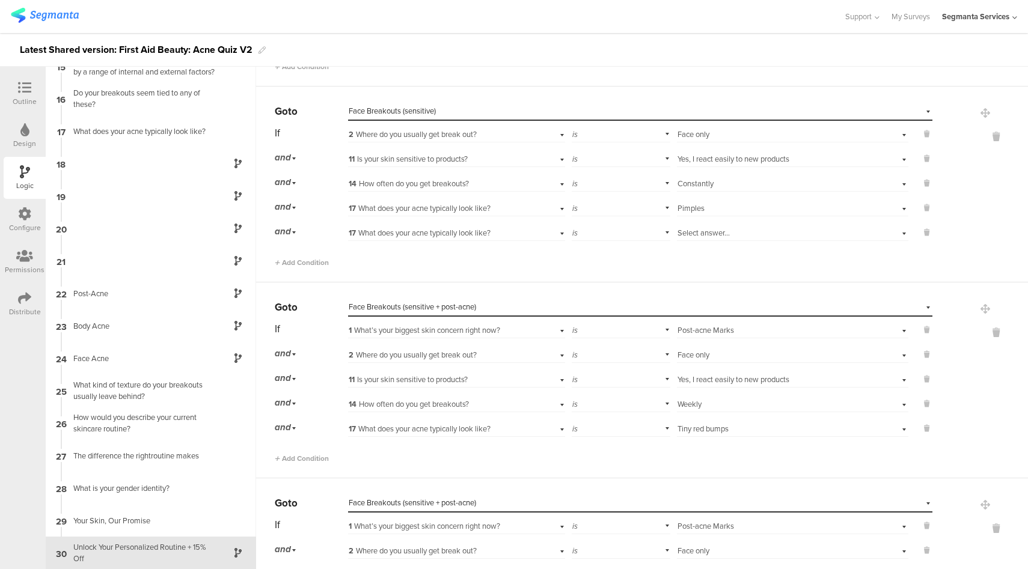
scroll to position [959, 0]
click at [426, 235] on span "17 What does your acne typically look like?" at bounding box center [420, 232] width 142 height 11
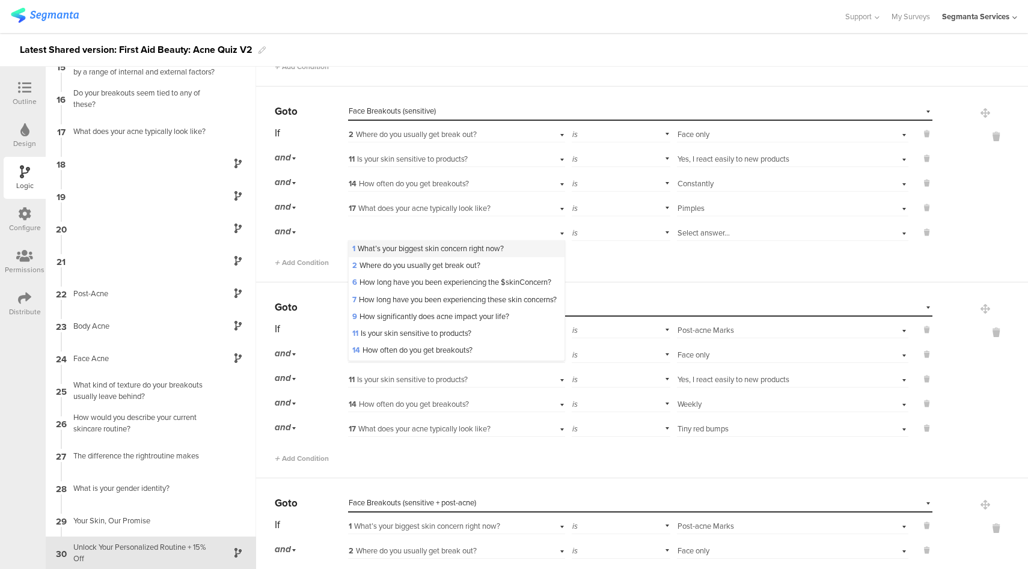
click at [391, 244] on span "1 What’s your biggest skin concern right now?" at bounding box center [427, 248] width 151 height 11
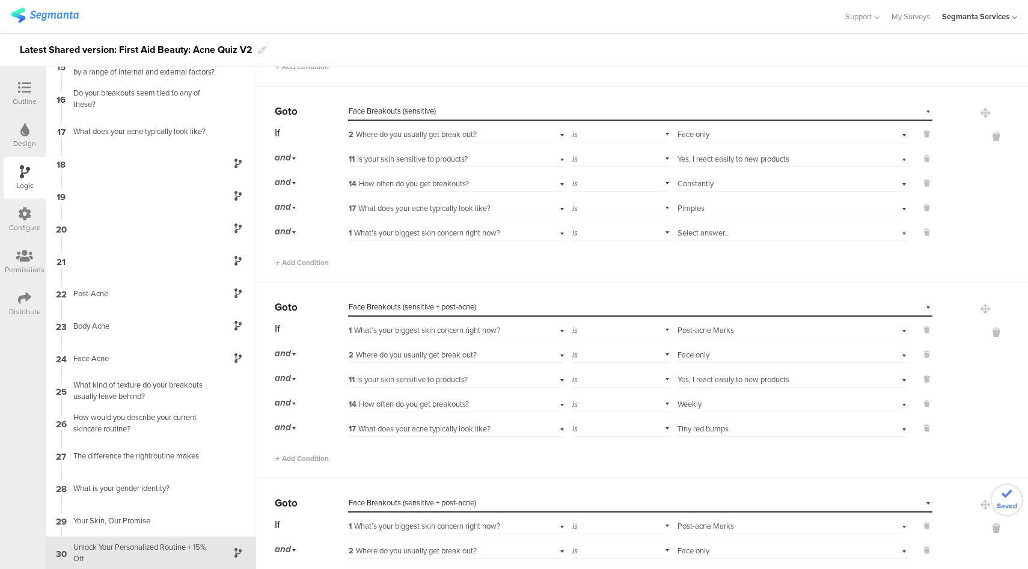
click at [618, 234] on div "is" at bounding box center [621, 231] width 99 height 19
click at [603, 262] on div "is not" at bounding box center [620, 265] width 97 height 17
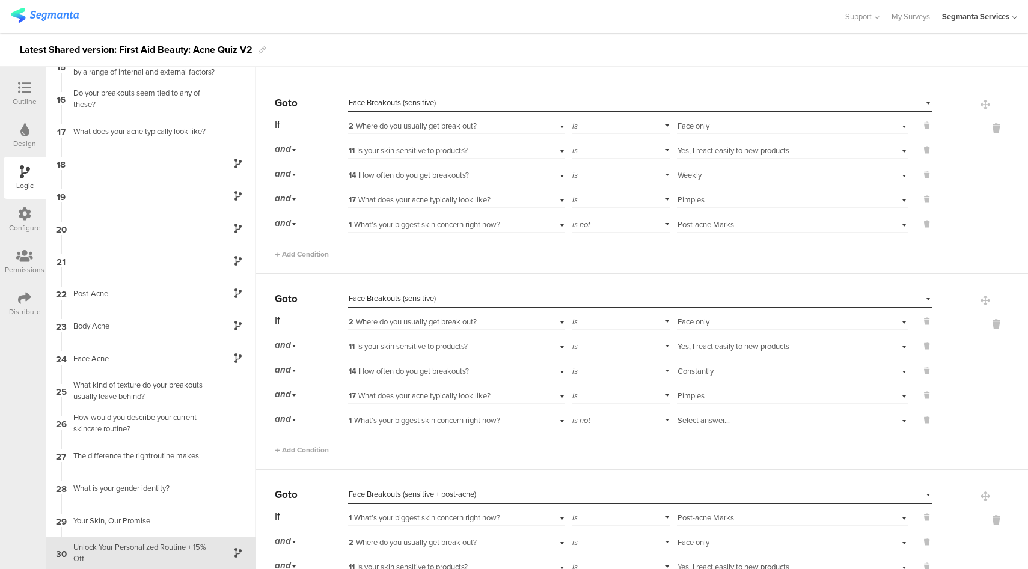
scroll to position [722, 0]
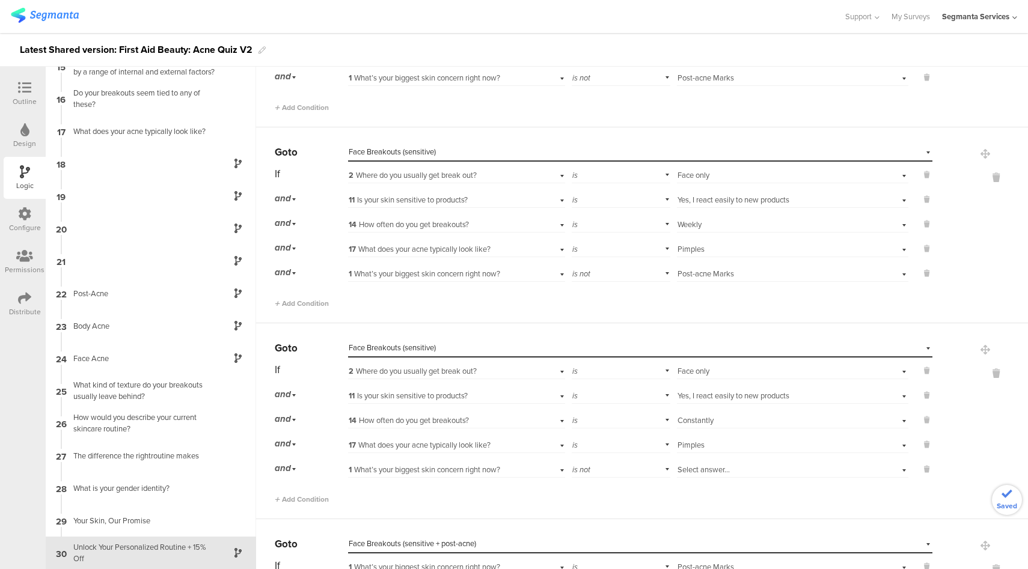
click at [728, 472] on div "Select answer..." at bounding box center [774, 470] width 194 height 11
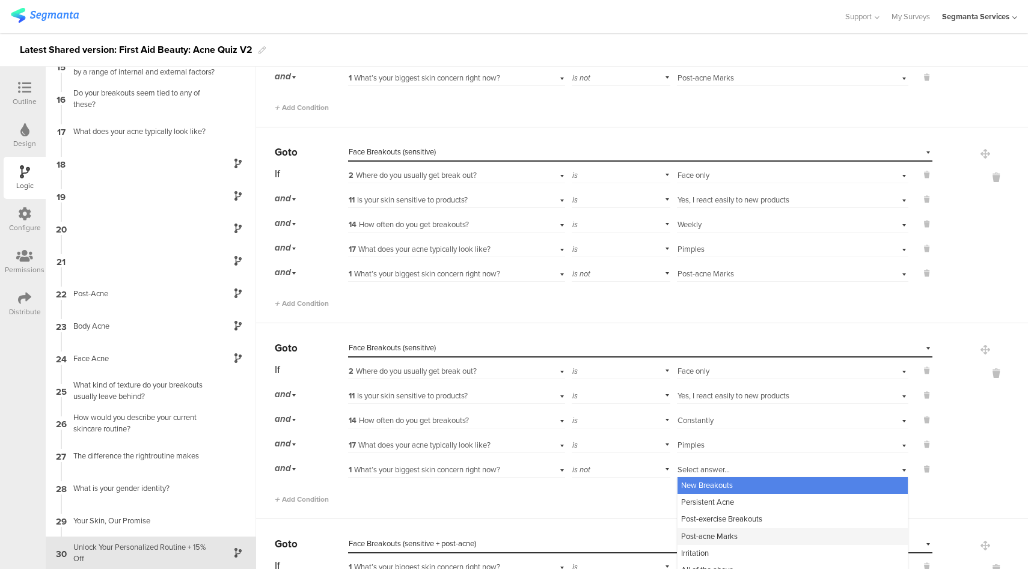
click at [707, 536] on span "Post-acne Marks" at bounding box center [709, 536] width 56 height 11
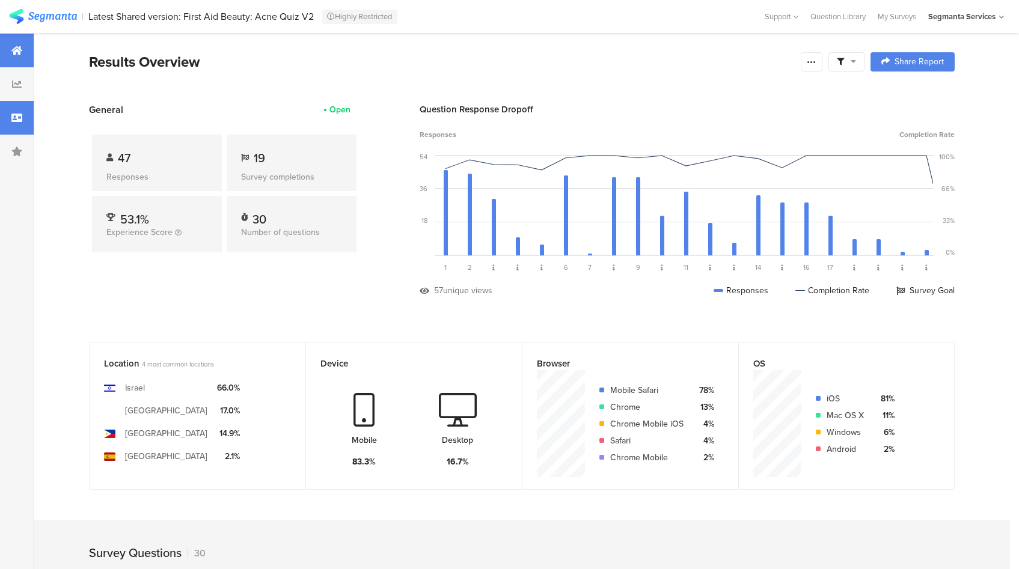
click at [20, 127] on div at bounding box center [17, 118] width 34 height 34
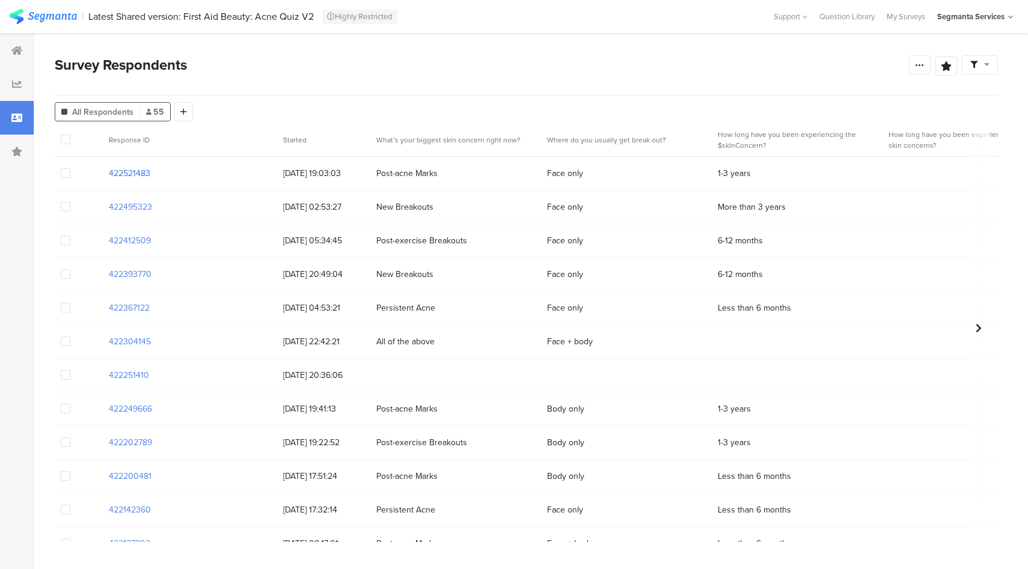
click at [122, 175] on section "422521483" at bounding box center [129, 173] width 41 height 13
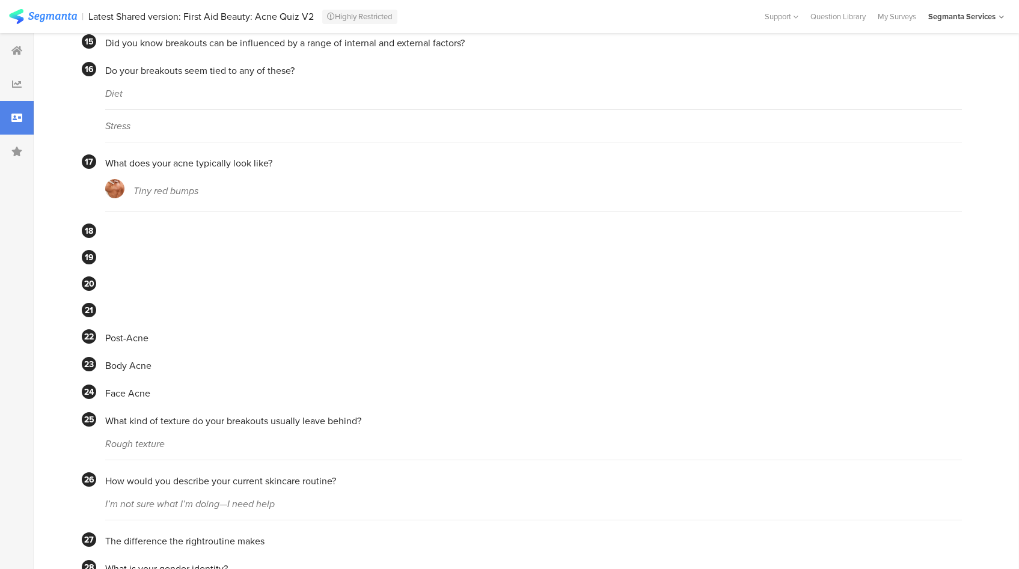
scroll to position [997, 0]
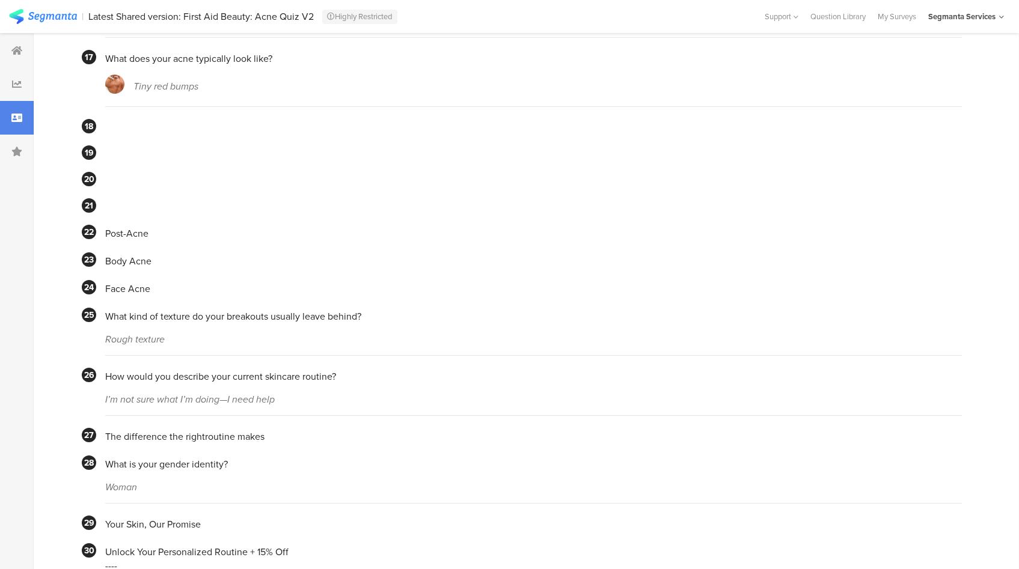
scroll to position [997, 0]
